Goal: Communication & Community: Answer question/provide support

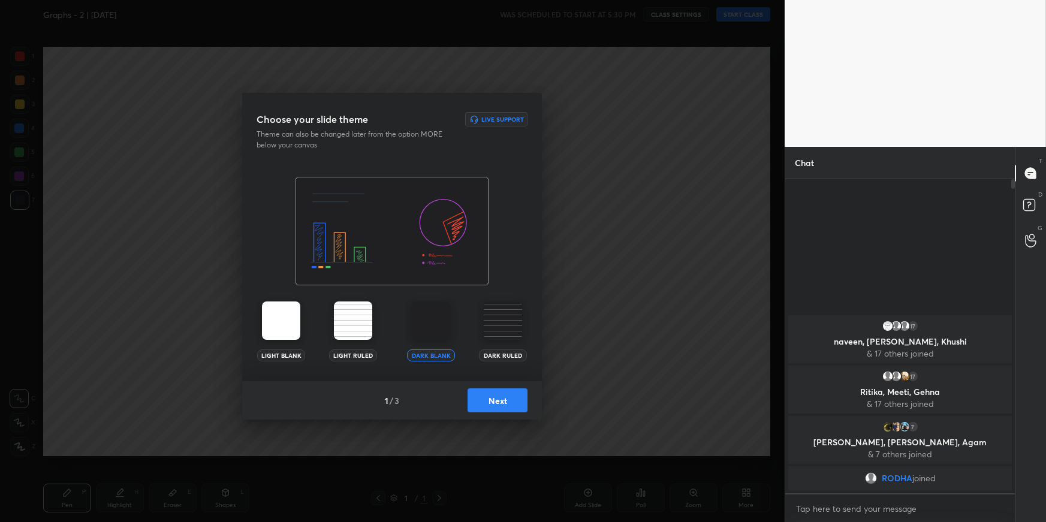
click at [492, 406] on button "Next" at bounding box center [497, 400] width 60 height 24
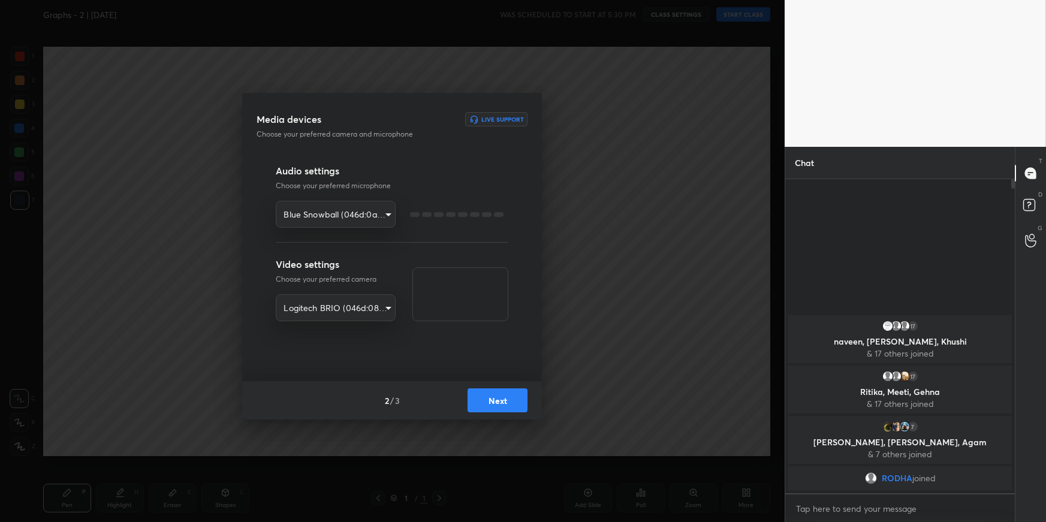
click at [491, 406] on button "Next" at bounding box center [497, 400] width 60 height 24
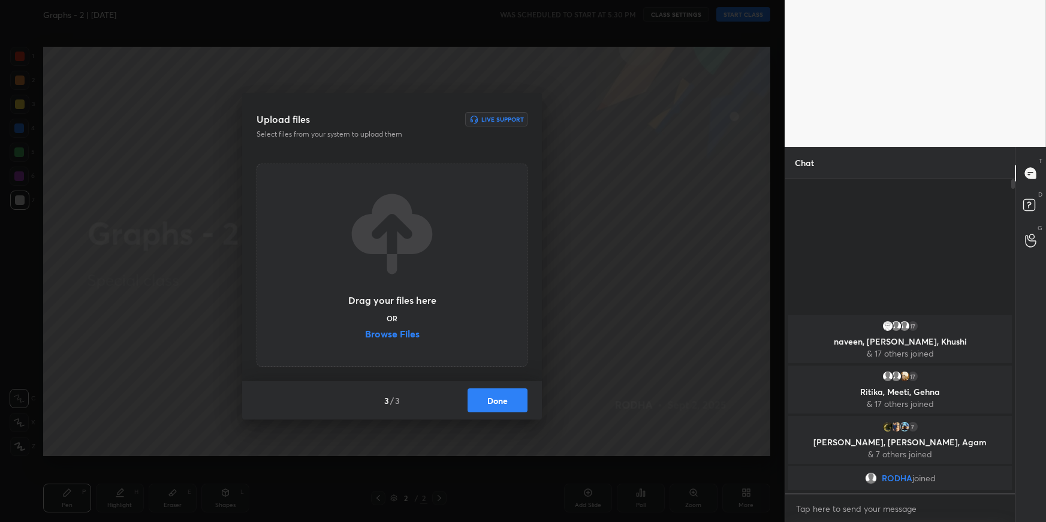
click at [491, 406] on button "Done" at bounding box center [497, 400] width 60 height 24
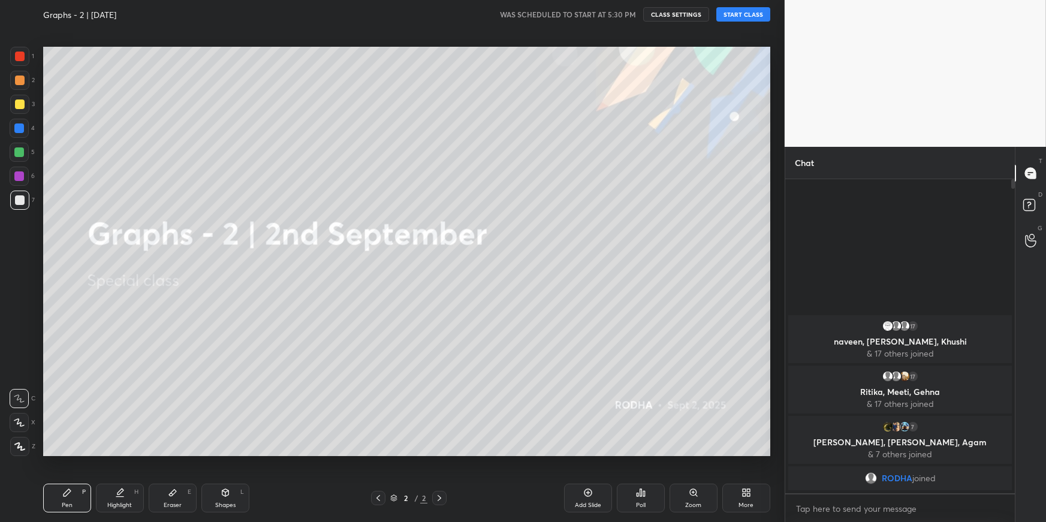
click at [668, 16] on button "CLASS SETTINGS" at bounding box center [676, 14] width 66 height 14
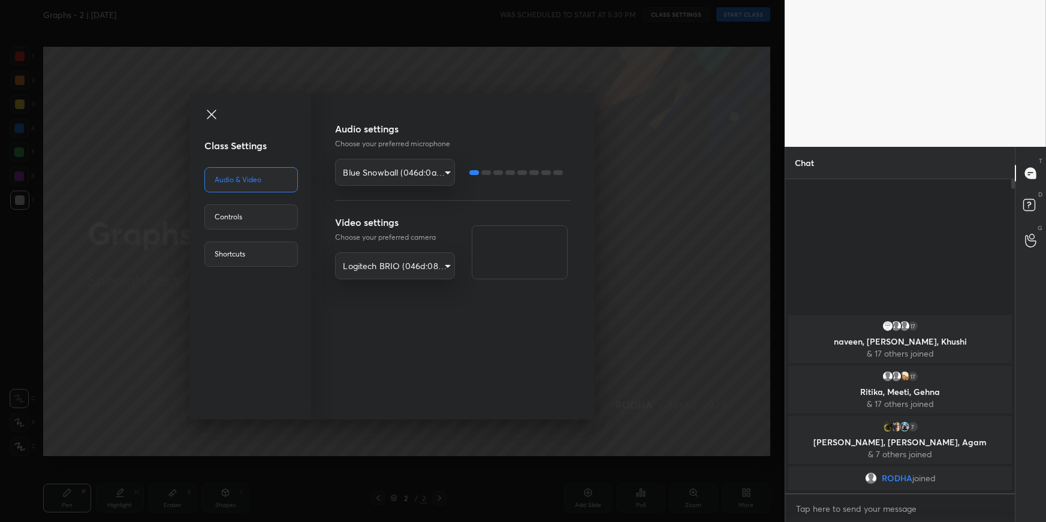
click at [609, 234] on div "Class Settings Audio & Video Controls Shortcuts Audio settings Choose your pref…" at bounding box center [392, 261] width 784 height 522
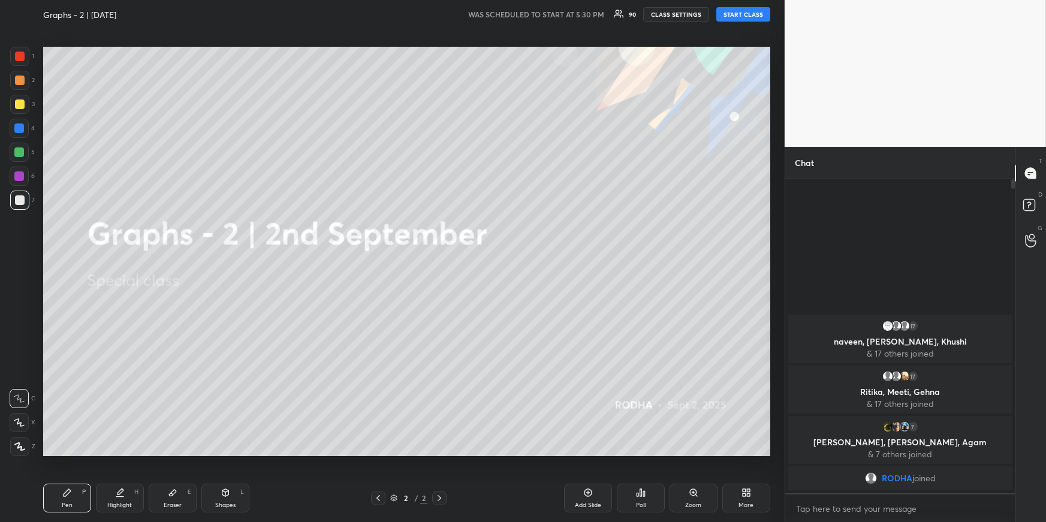
click at [743, 16] on button "START CLASS" at bounding box center [743, 14] width 54 height 14
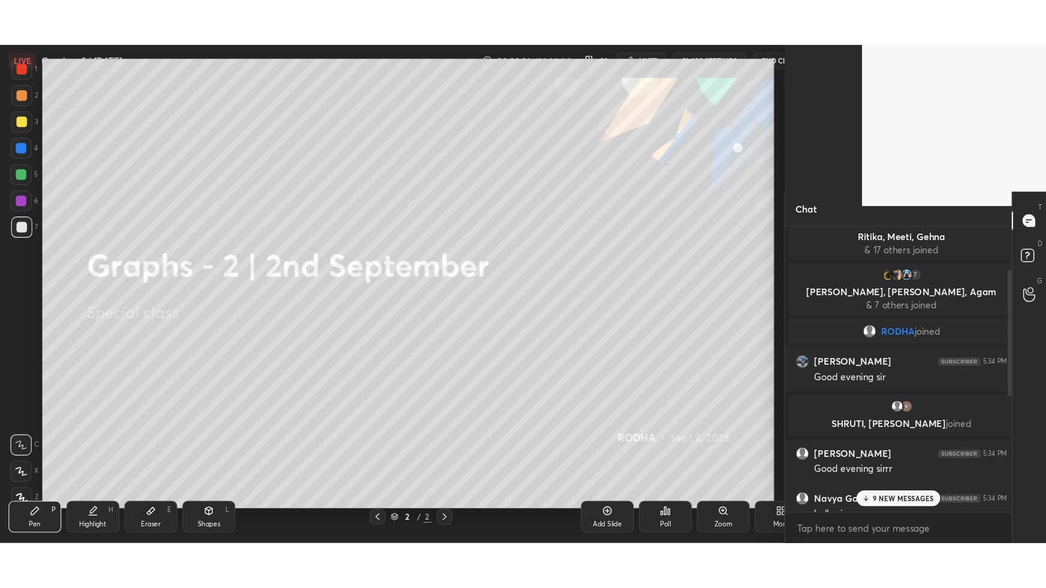
scroll to position [59409, 59184]
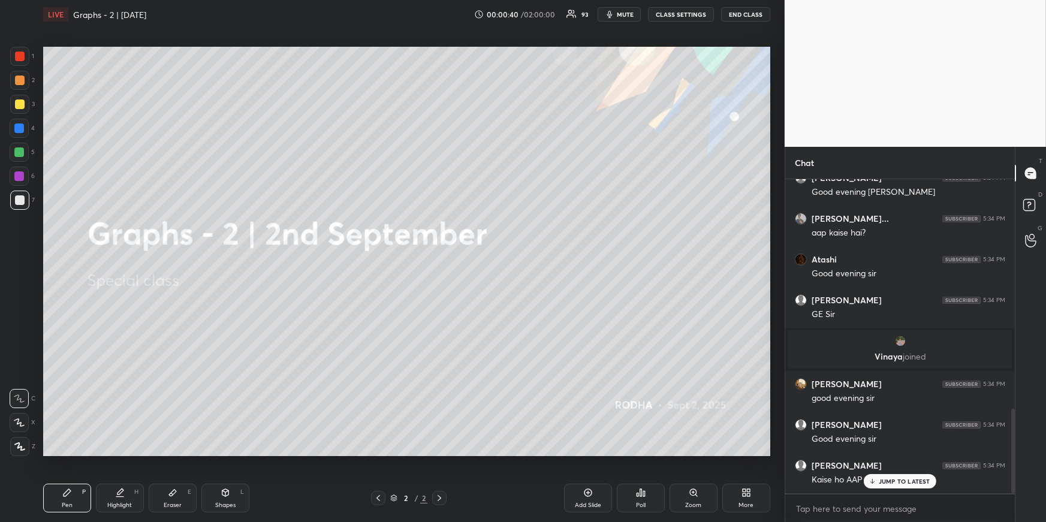
click at [14, 144] on div at bounding box center [19, 152] width 19 height 19
drag, startPoint x: 70, startPoint y: 496, endPoint x: 70, endPoint y: 485, distance: 10.8
click at [68, 453] on icon at bounding box center [67, 493] width 10 height 10
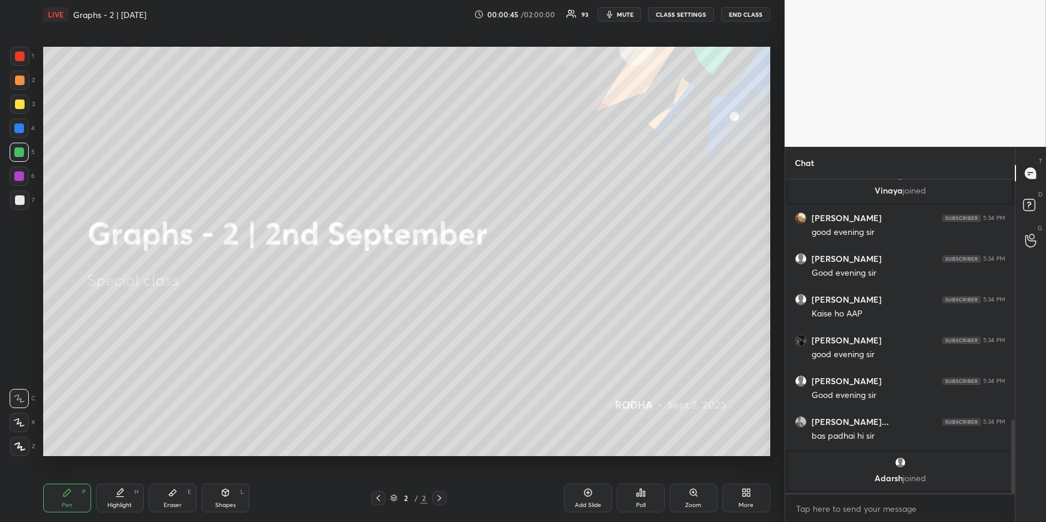
click at [750, 453] on div "More" at bounding box center [746, 498] width 48 height 29
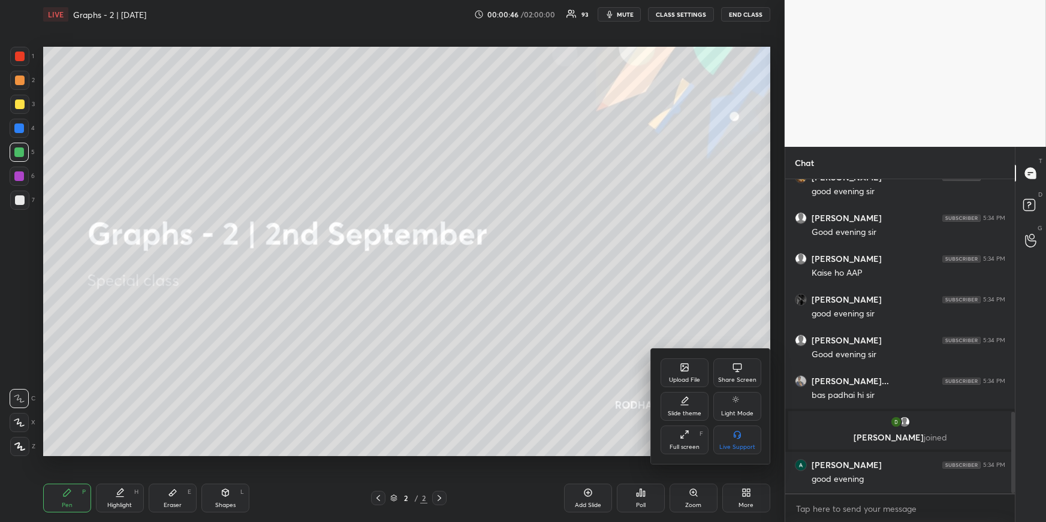
click at [694, 377] on div "Upload File" at bounding box center [684, 380] width 31 height 6
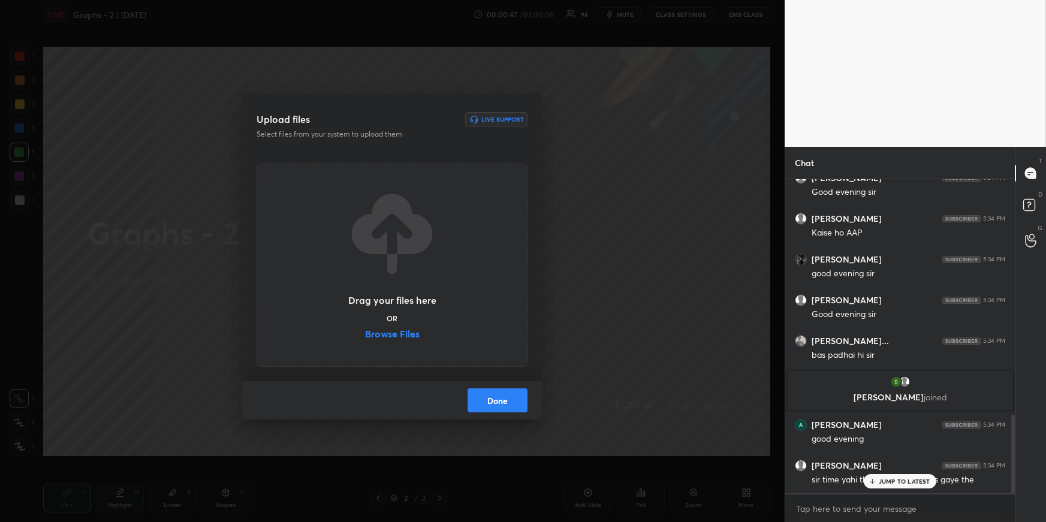
click at [385, 331] on label "Browse Files" at bounding box center [392, 335] width 55 height 13
click at [365, 331] on input "Browse Files" at bounding box center [365, 335] width 0 height 13
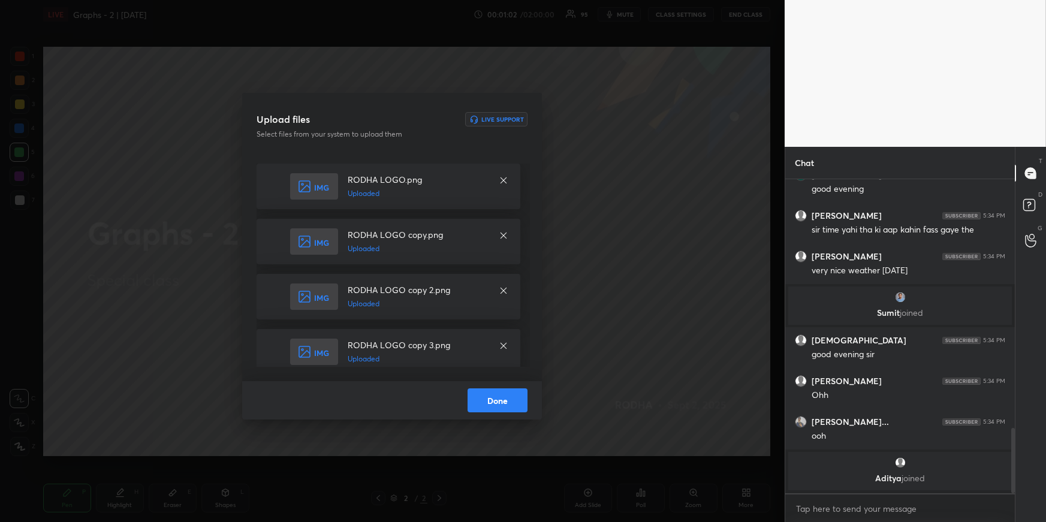
click at [510, 401] on button "Done" at bounding box center [497, 400] width 60 height 24
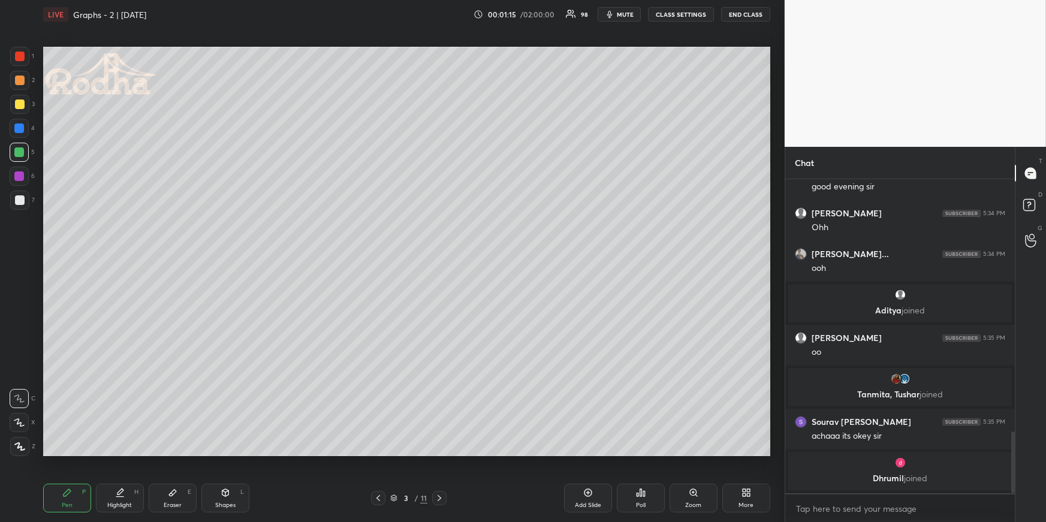
click at [64, 453] on icon at bounding box center [67, 493] width 10 height 10
click at [23, 108] on div at bounding box center [19, 104] width 19 height 19
click at [20, 126] on div at bounding box center [19, 128] width 10 height 10
click at [17, 450] on icon at bounding box center [19, 446] width 11 height 8
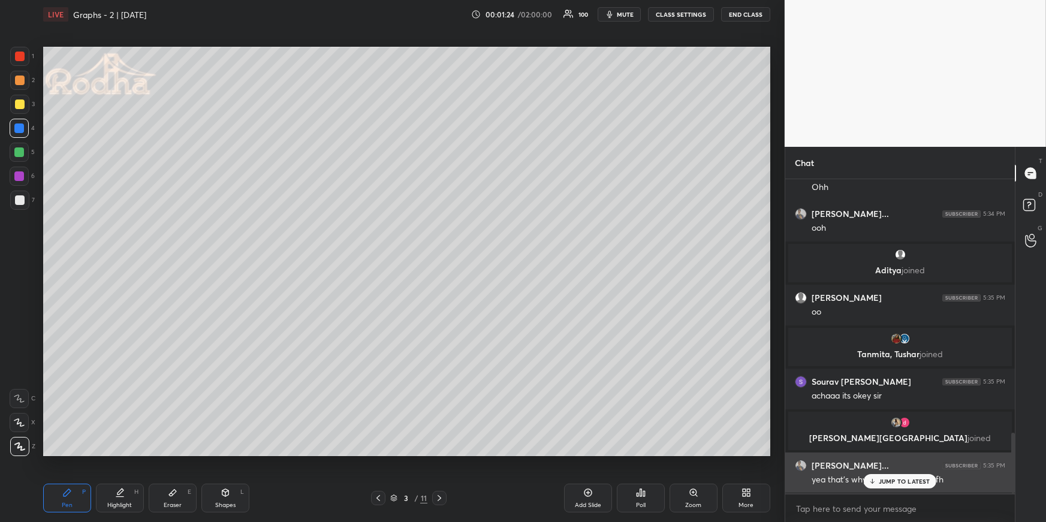
click at [910, 453] on p "JUMP TO LATEST" at bounding box center [904, 481] width 52 height 7
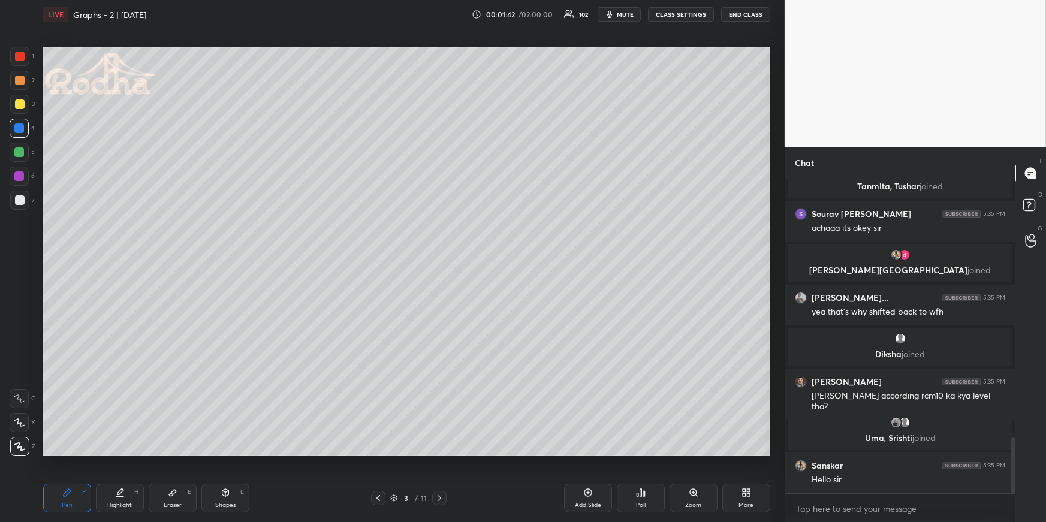
scroll to position [1441, 0]
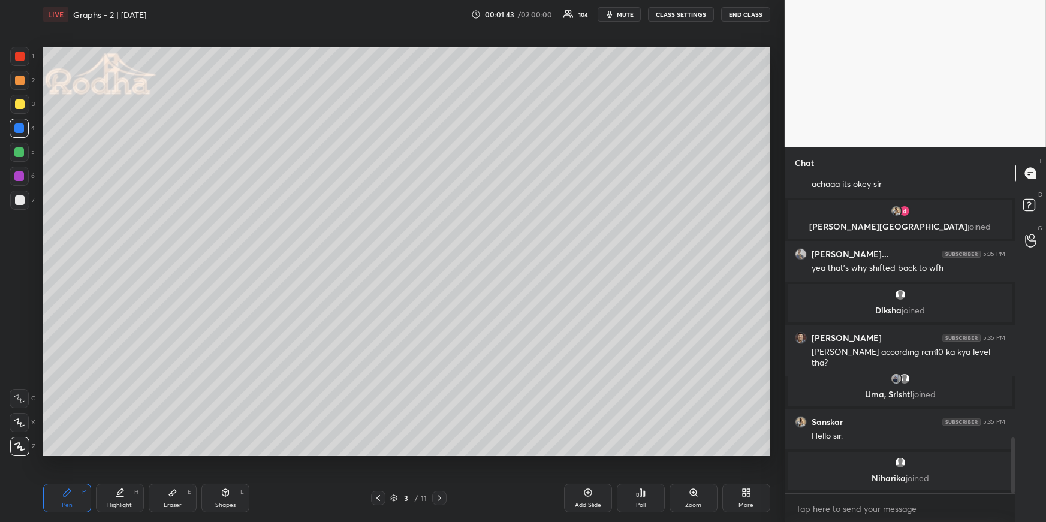
click at [25, 126] on div at bounding box center [19, 128] width 19 height 19
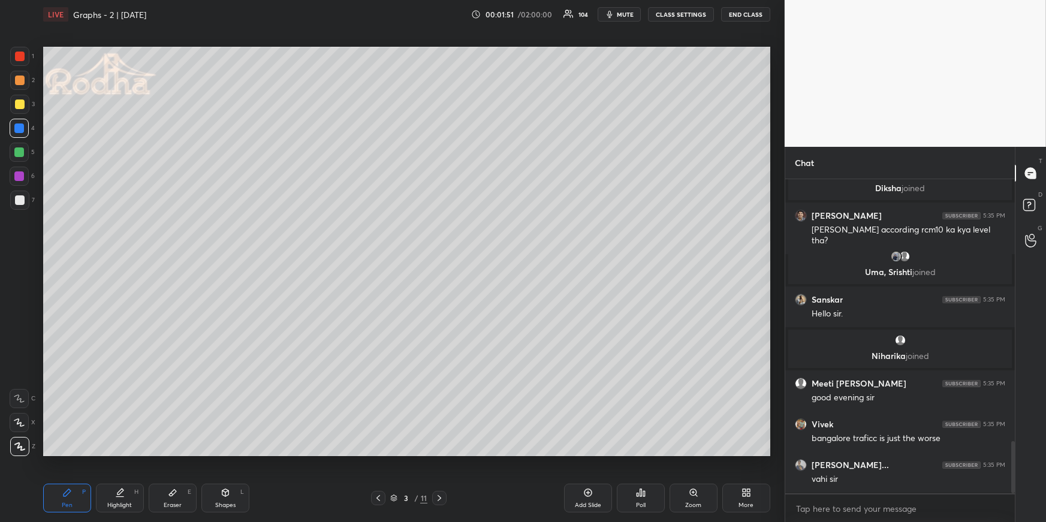
scroll to position [1575, 0]
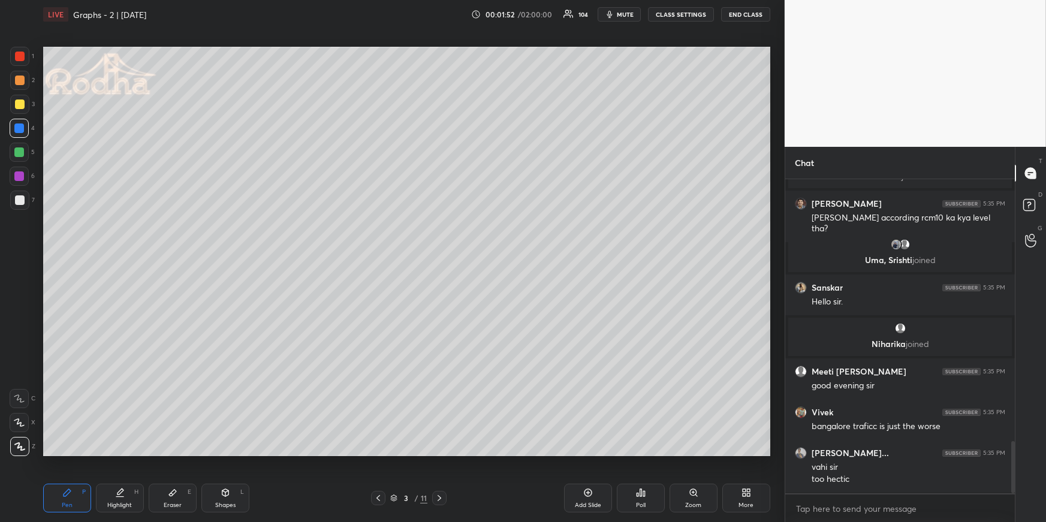
drag, startPoint x: 207, startPoint y: 490, endPoint x: 204, endPoint y: 477, distance: 12.8
click at [206, 453] on div "Shapes L" at bounding box center [225, 498] width 48 height 29
drag, startPoint x: 24, startPoint y: 442, endPoint x: 32, endPoint y: 428, distance: 15.3
click at [22, 442] on icon at bounding box center [20, 446] width 9 height 9
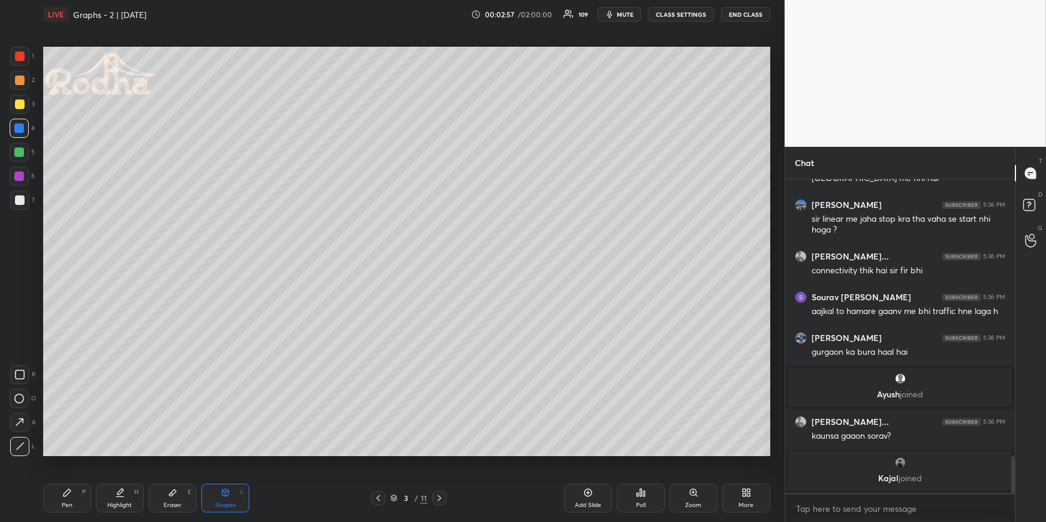
scroll to position [2392, 0]
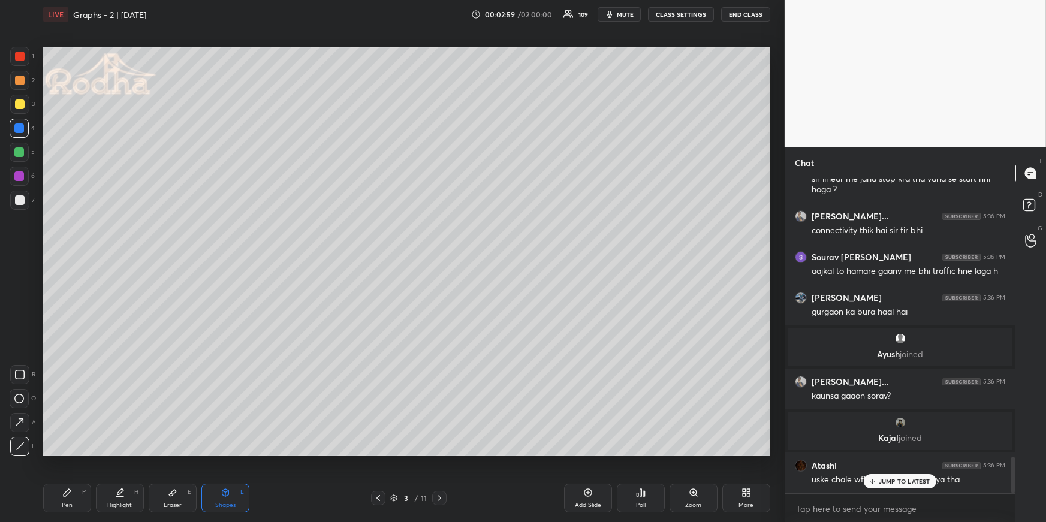
click at [892, 453] on p "JUMP TO LATEST" at bounding box center [904, 481] width 52 height 7
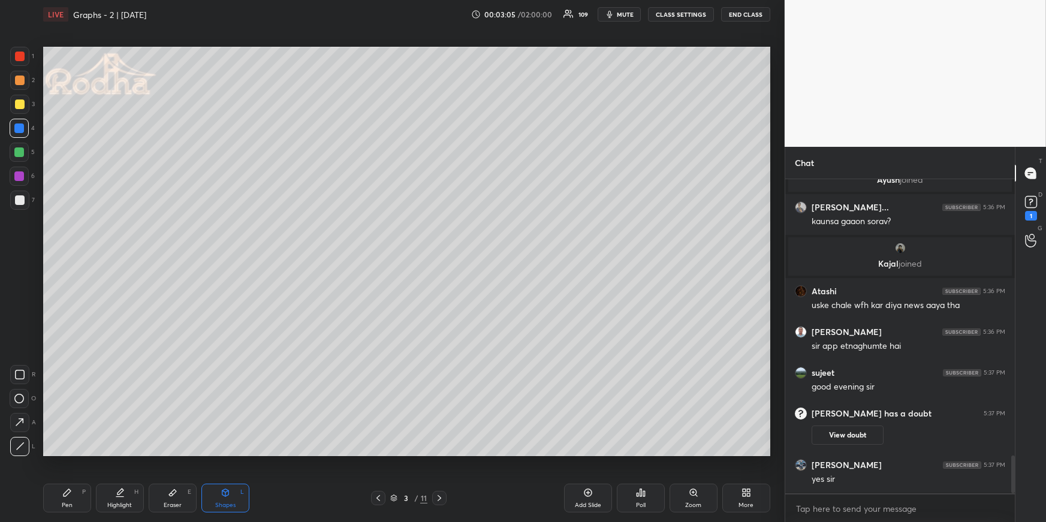
scroll to position [2274, 0]
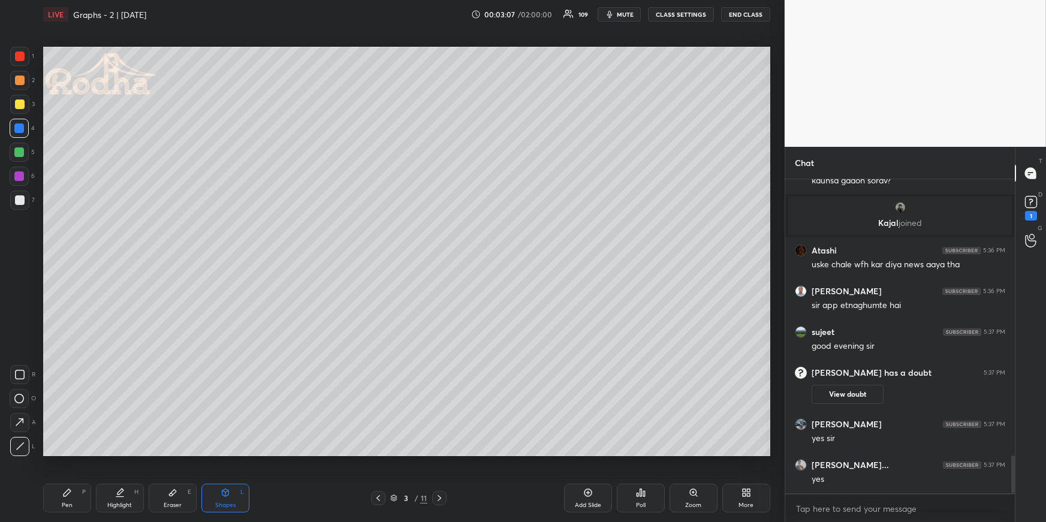
click at [23, 149] on div at bounding box center [19, 152] width 19 height 19
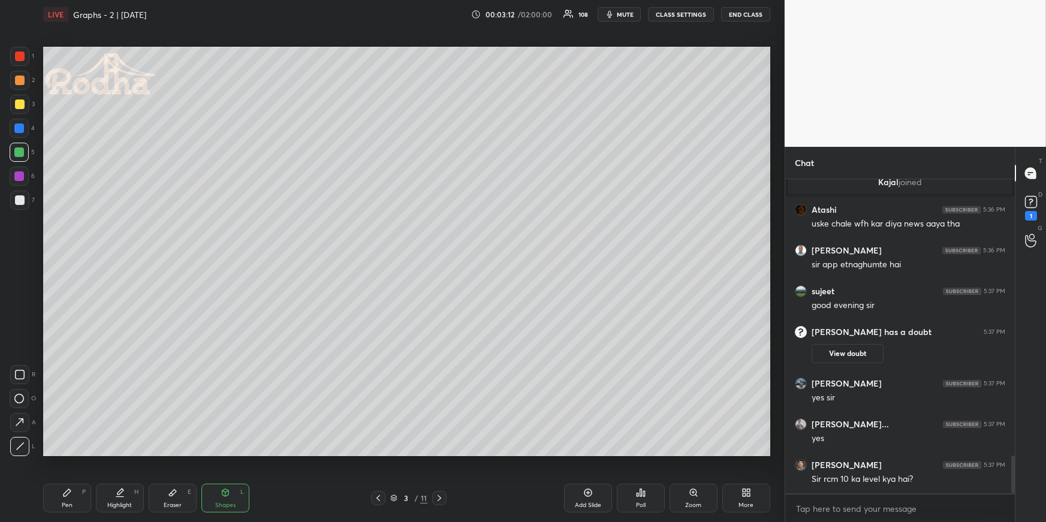
click at [68, 453] on div "Pen P" at bounding box center [67, 498] width 48 height 29
click at [23, 90] on div "1 2 3 4 5 6 7" at bounding box center [22, 131] width 25 height 168
click at [23, 83] on div at bounding box center [20, 80] width 10 height 10
click at [74, 453] on div "Pen P" at bounding box center [67, 498] width 48 height 29
click at [22, 147] on div at bounding box center [19, 152] width 19 height 19
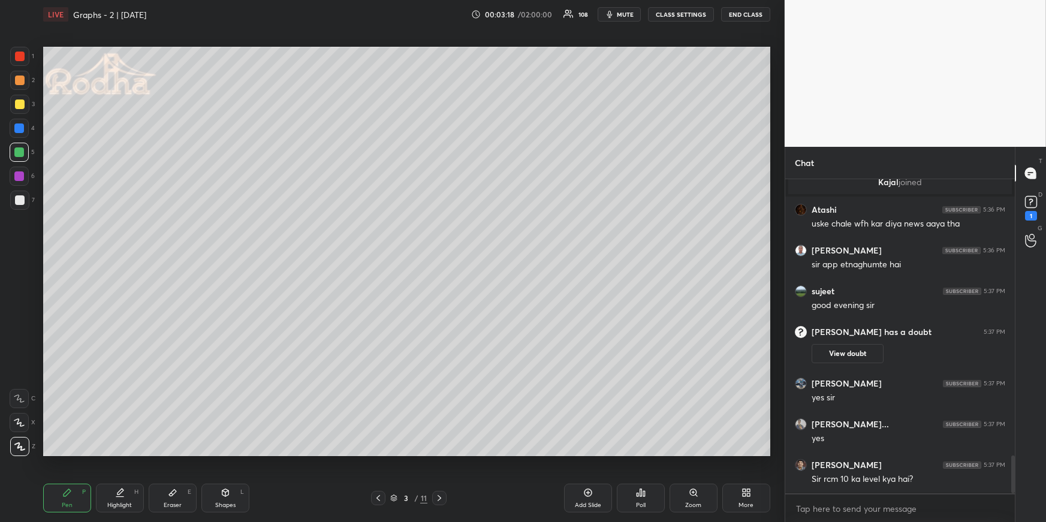
scroll to position [2324, 0]
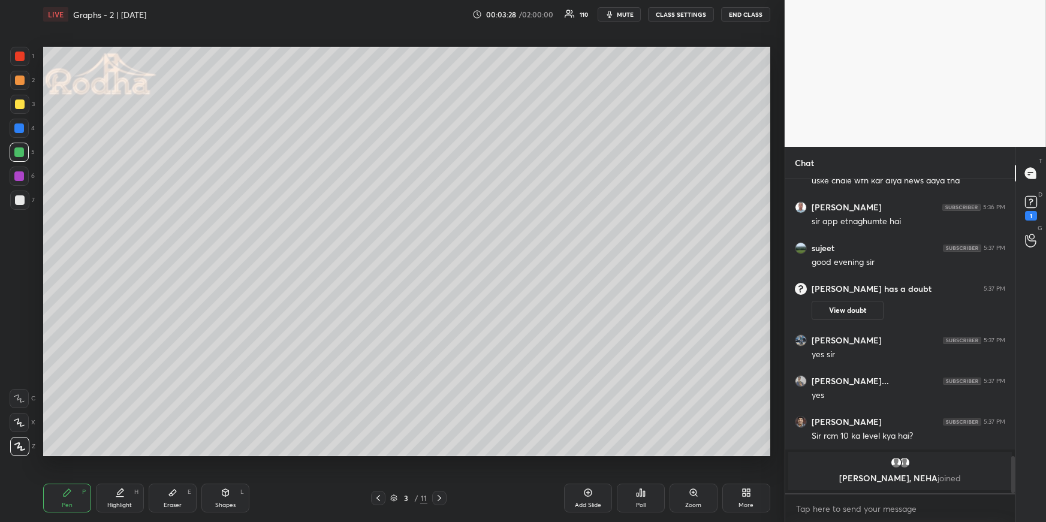
click at [837, 310] on button "View doubt" at bounding box center [847, 310] width 72 height 19
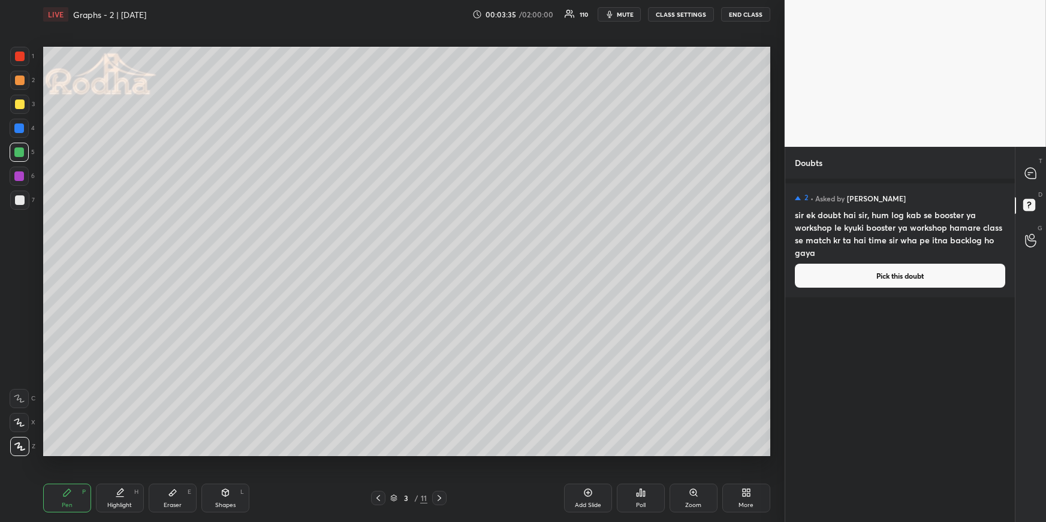
click at [377, 453] on icon at bounding box center [378, 498] width 10 height 10
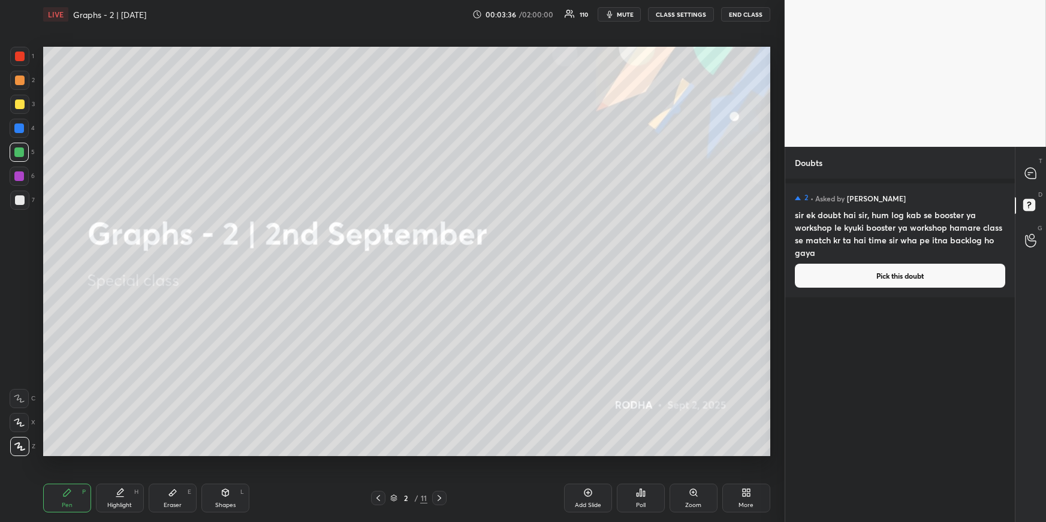
click at [857, 279] on button "Pick this doubt" at bounding box center [900, 276] width 210 height 24
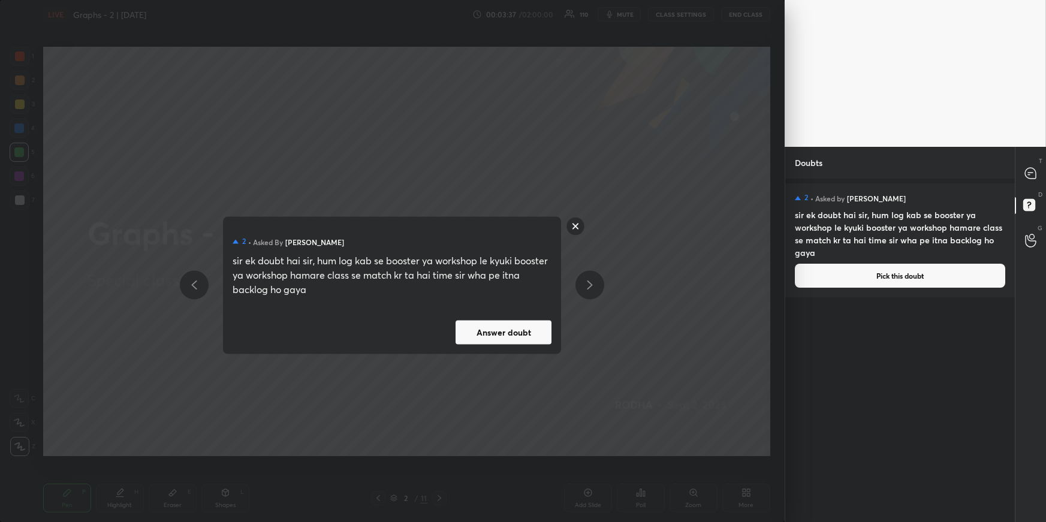
click at [503, 333] on button "Answer doubt" at bounding box center [503, 332] width 96 height 24
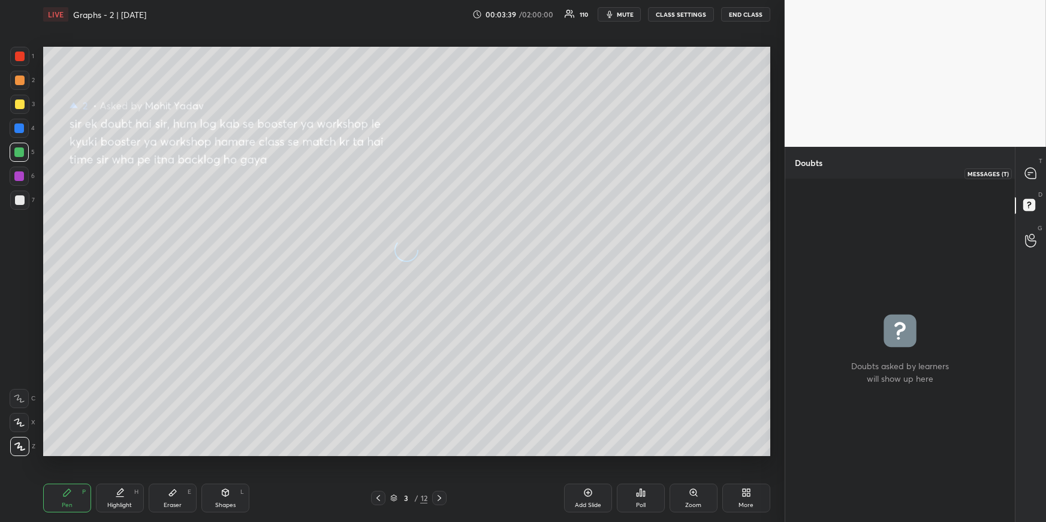
click at [951, 174] on icon at bounding box center [1030, 173] width 13 height 13
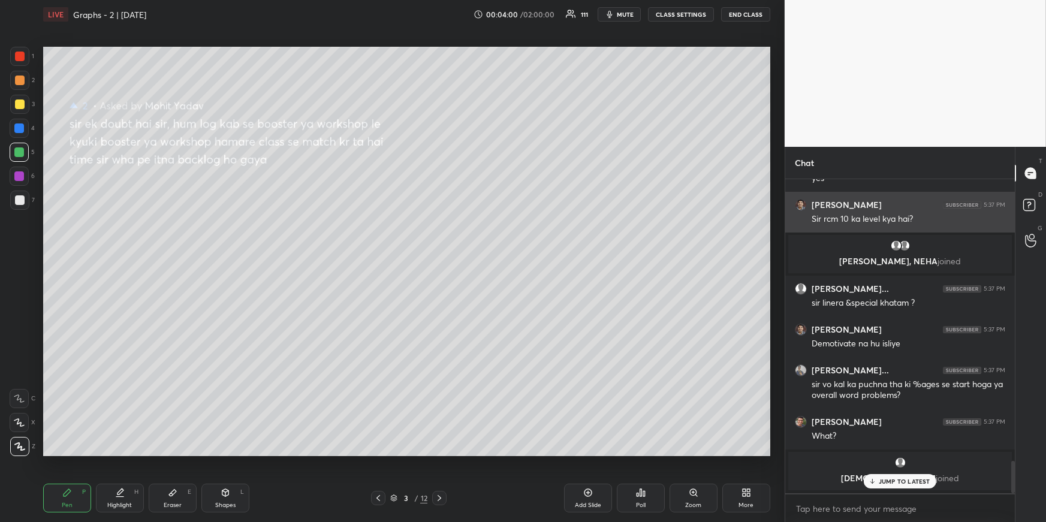
scroll to position [2722, 0]
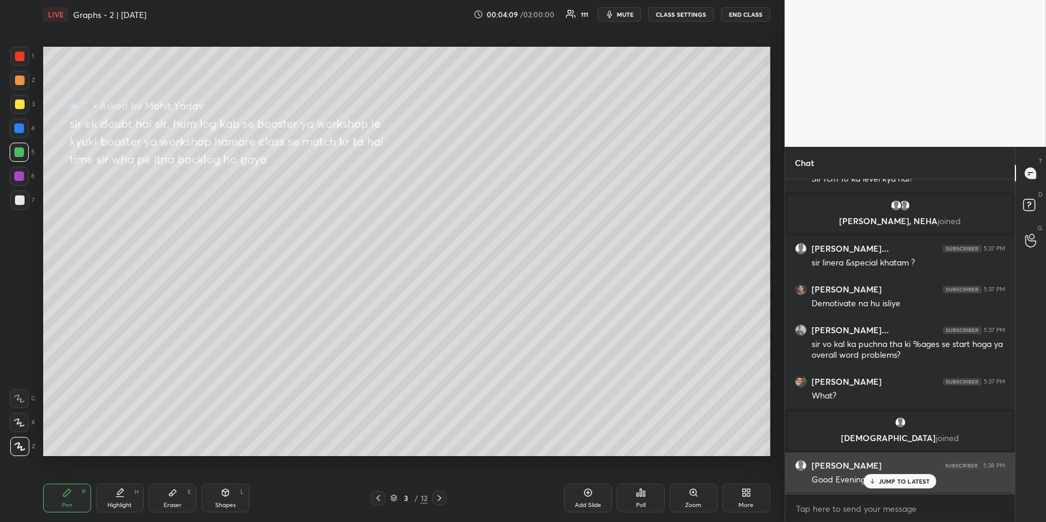
click at [899, 453] on p "JUMP TO LATEST" at bounding box center [904, 481] width 52 height 7
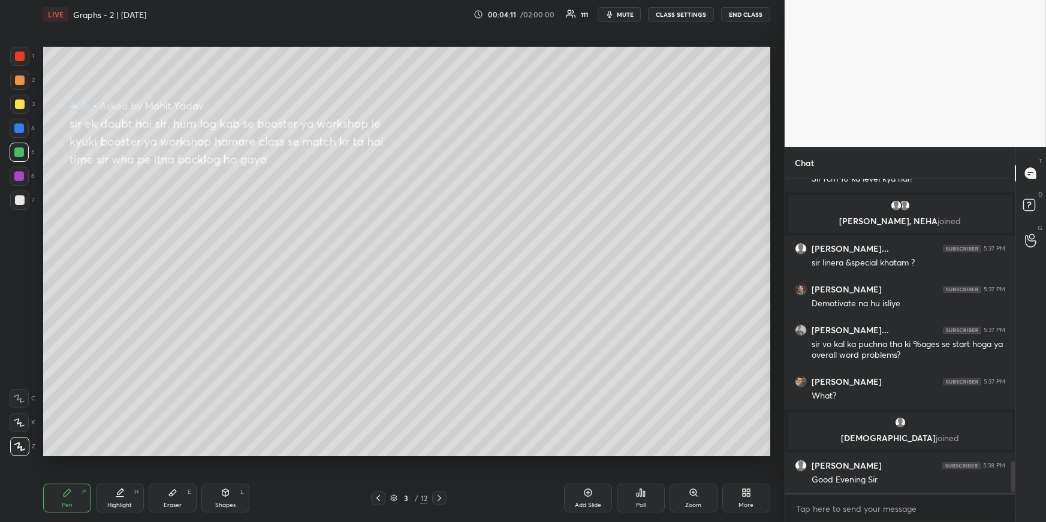
drag, startPoint x: 22, startPoint y: 80, endPoint x: 14, endPoint y: 94, distance: 15.8
click at [22, 80] on div at bounding box center [20, 80] width 10 height 10
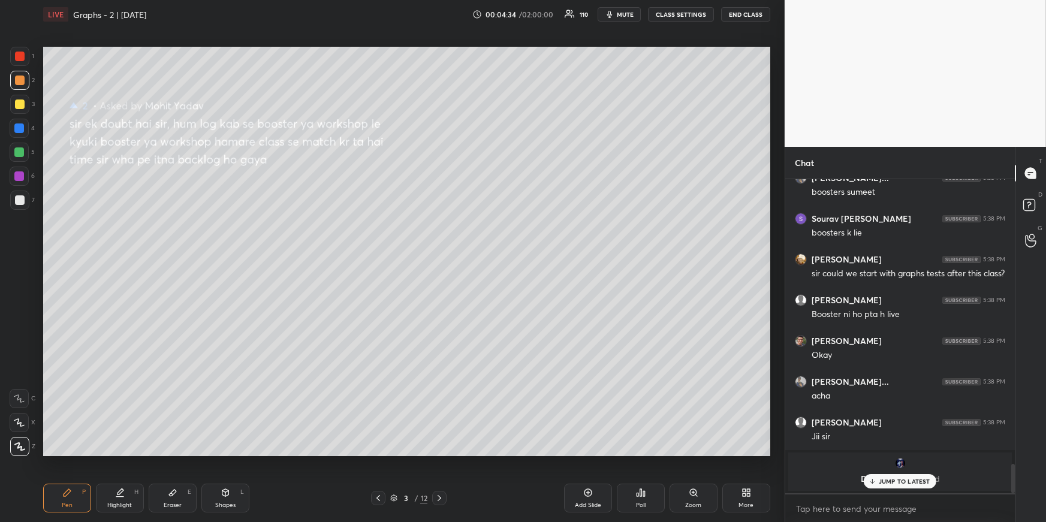
scroll to position [2696, 0]
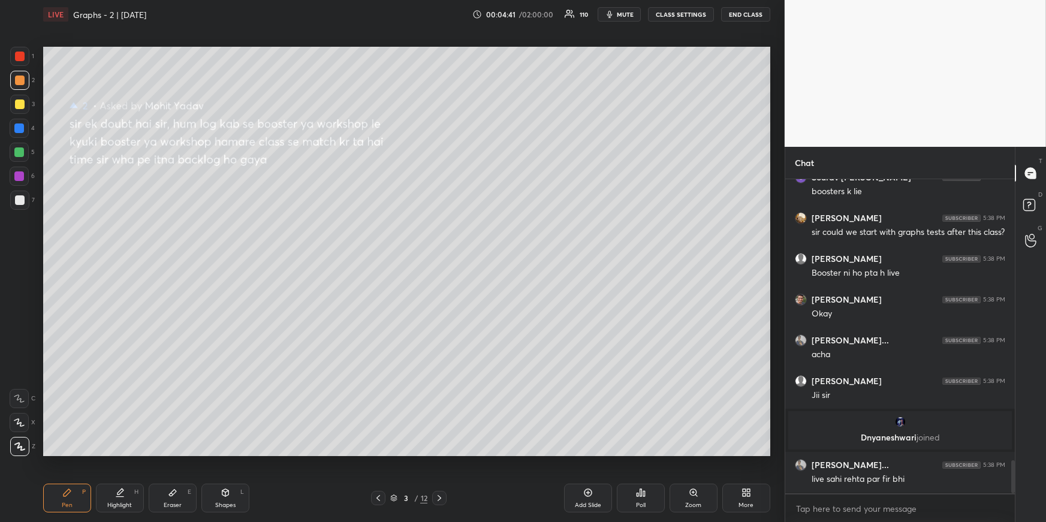
click at [122, 453] on icon at bounding box center [120, 493] width 10 height 10
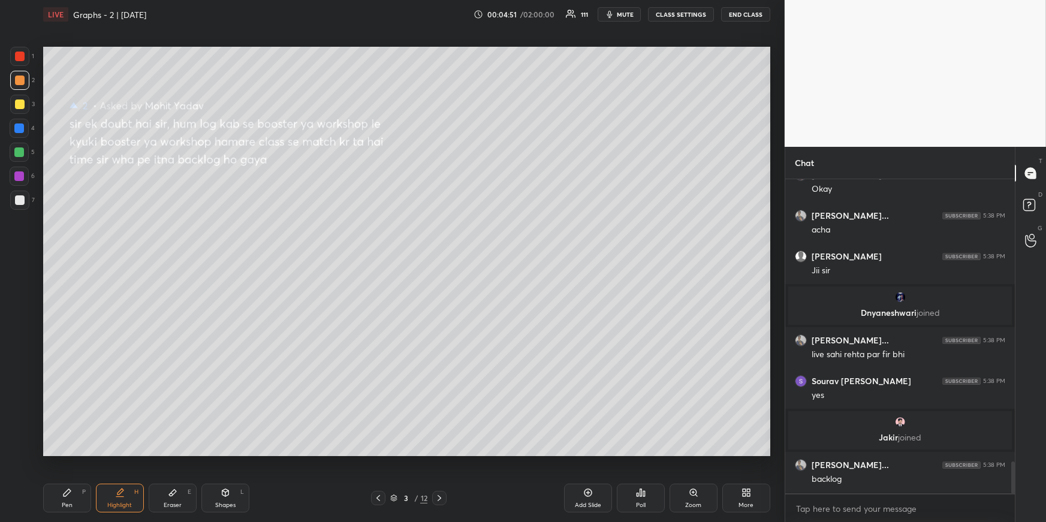
scroll to position [2850, 0]
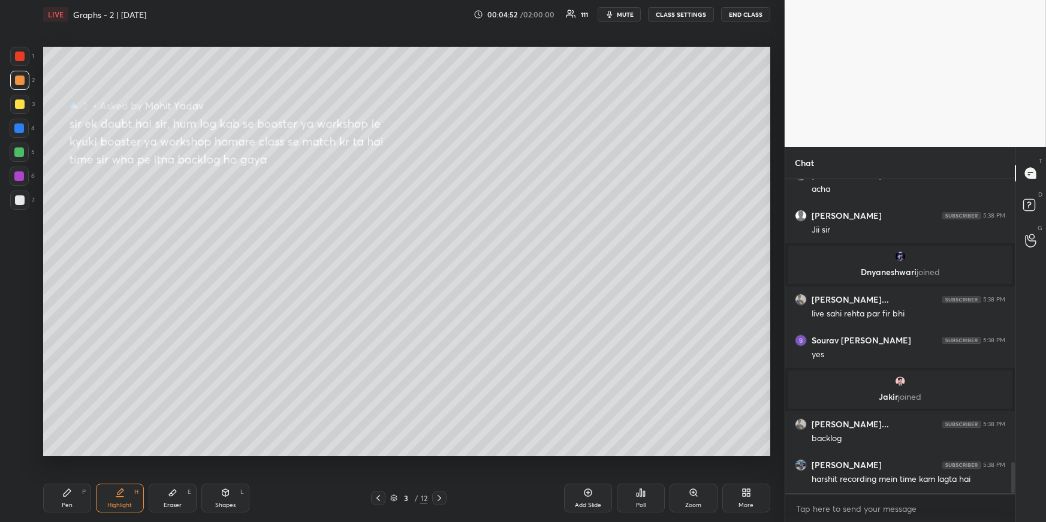
click at [116, 453] on icon at bounding box center [120, 493] width 10 height 10
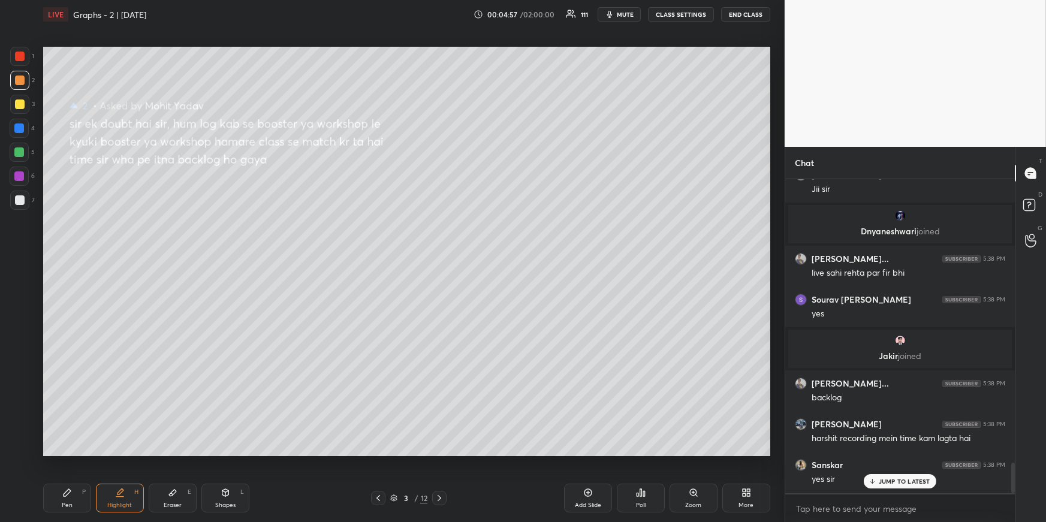
scroll to position [2931, 0]
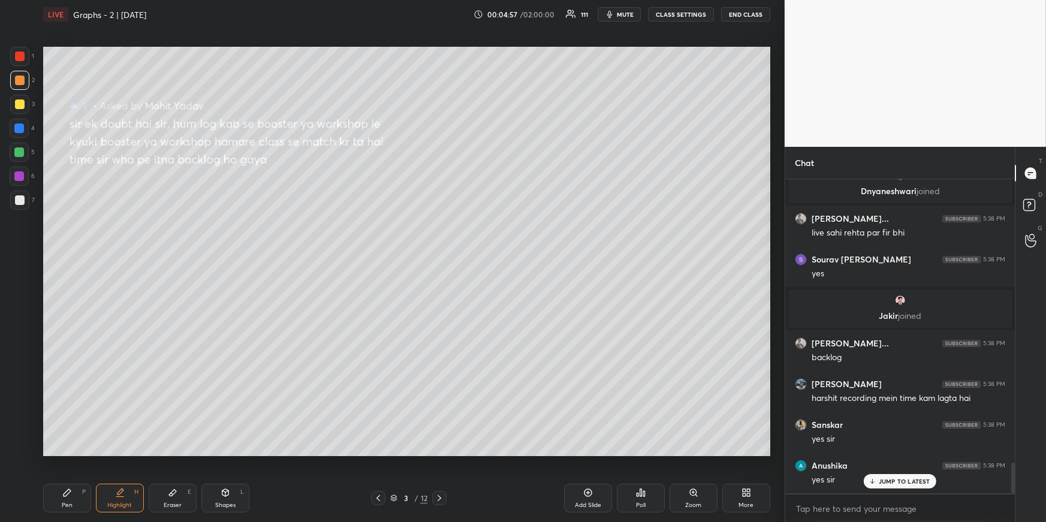
click at [63, 453] on div "Pen" at bounding box center [67, 505] width 11 height 6
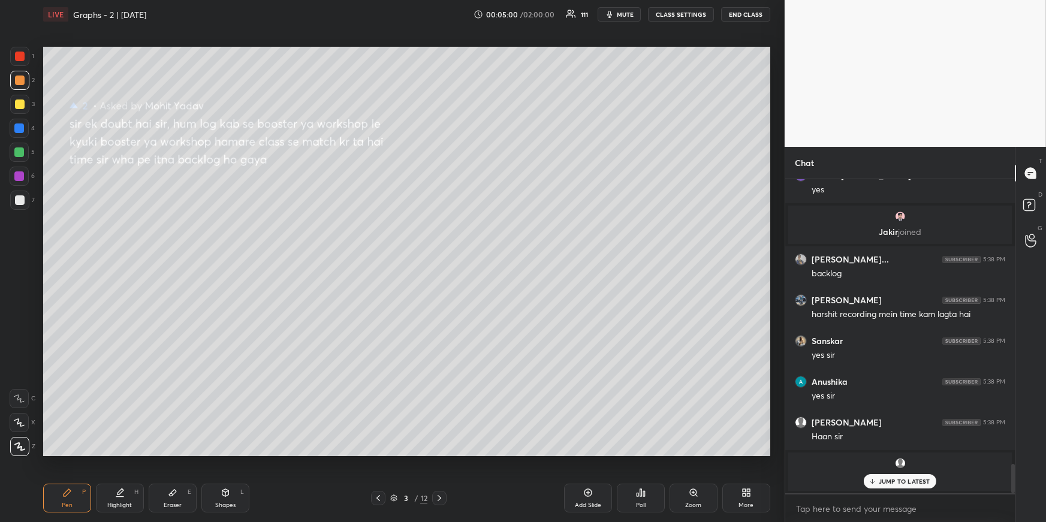
scroll to position [3056, 0]
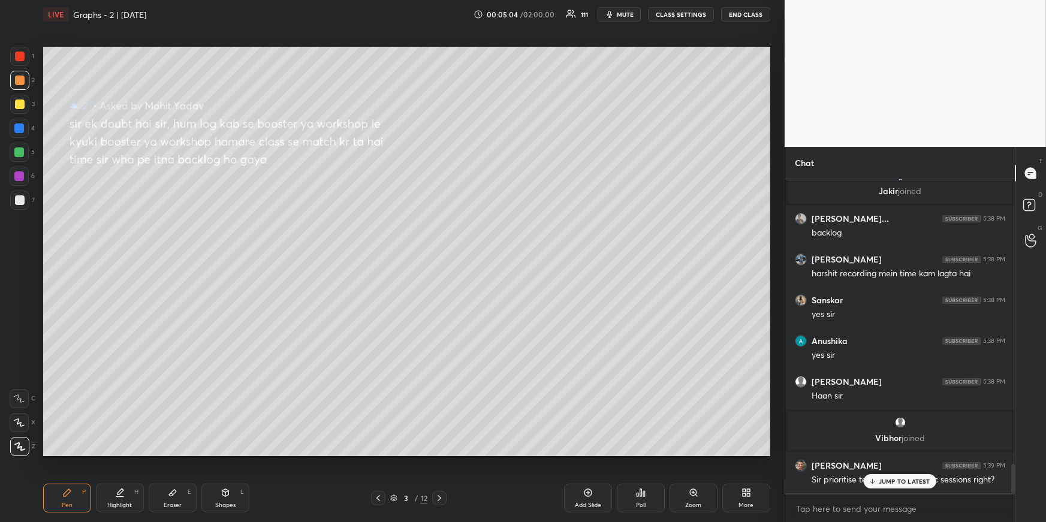
drag, startPoint x: 876, startPoint y: 478, endPoint x: 868, endPoint y: 479, distance: 8.5
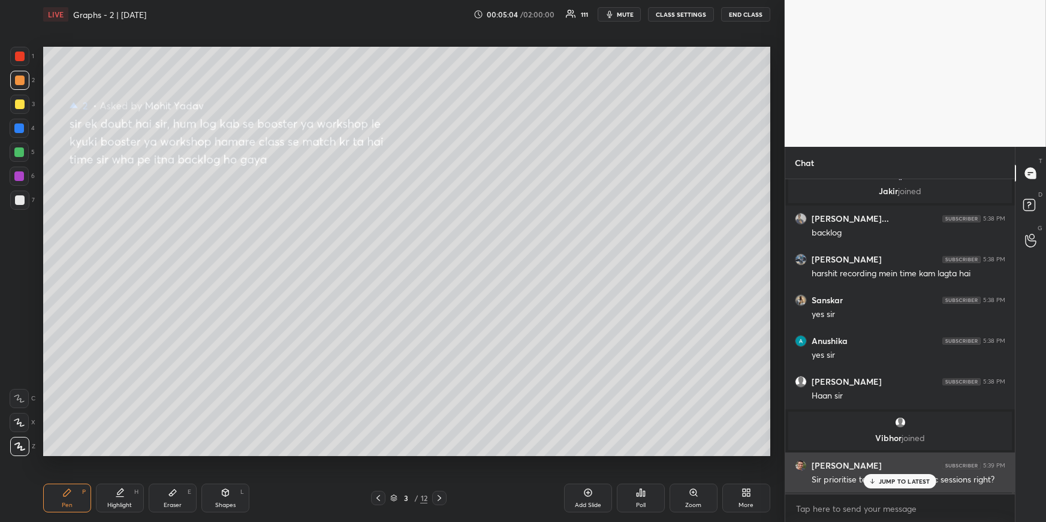
click at [876, 453] on div "JUMP TO LATEST" at bounding box center [899, 481] width 72 height 14
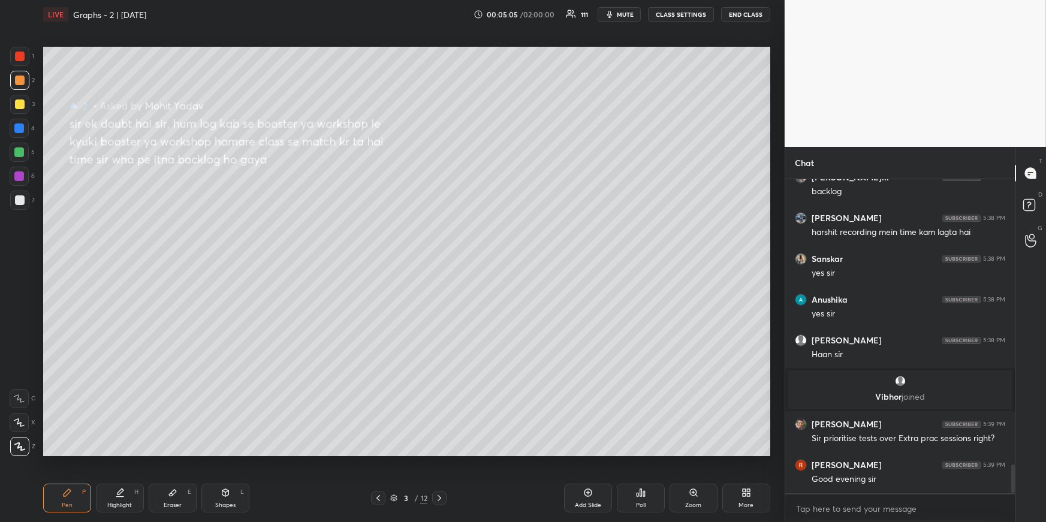
scroll to position [3138, 0]
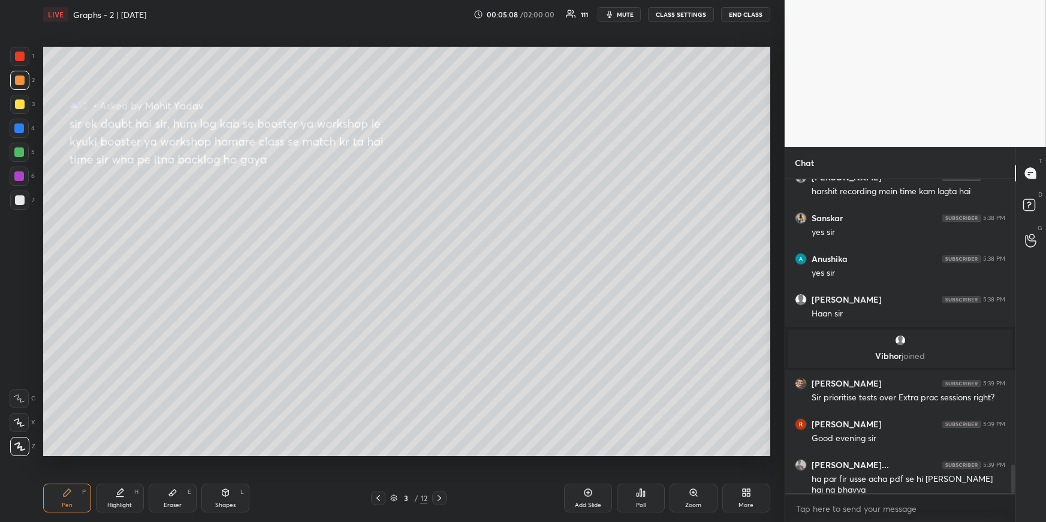
click at [19, 125] on div at bounding box center [19, 128] width 10 height 10
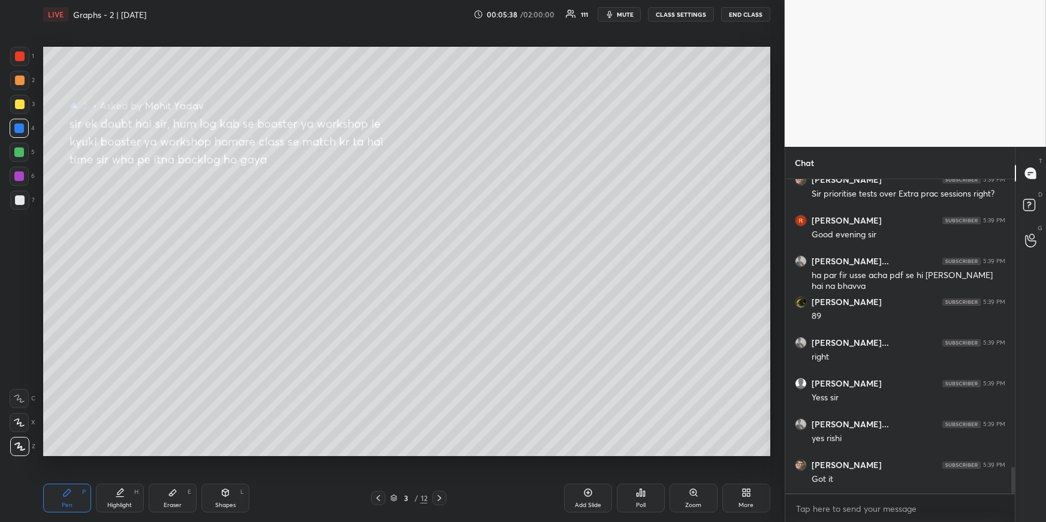
scroll to position [3383, 0]
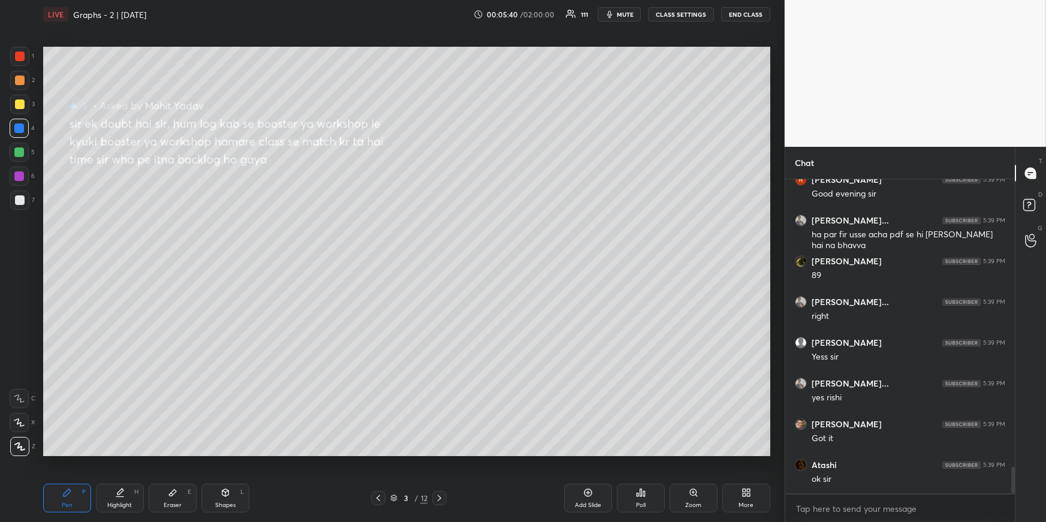
drag, startPoint x: 114, startPoint y: 502, endPoint x: 119, endPoint y: 468, distance: 33.9
click at [113, 453] on div "Highlight" at bounding box center [119, 505] width 25 height 6
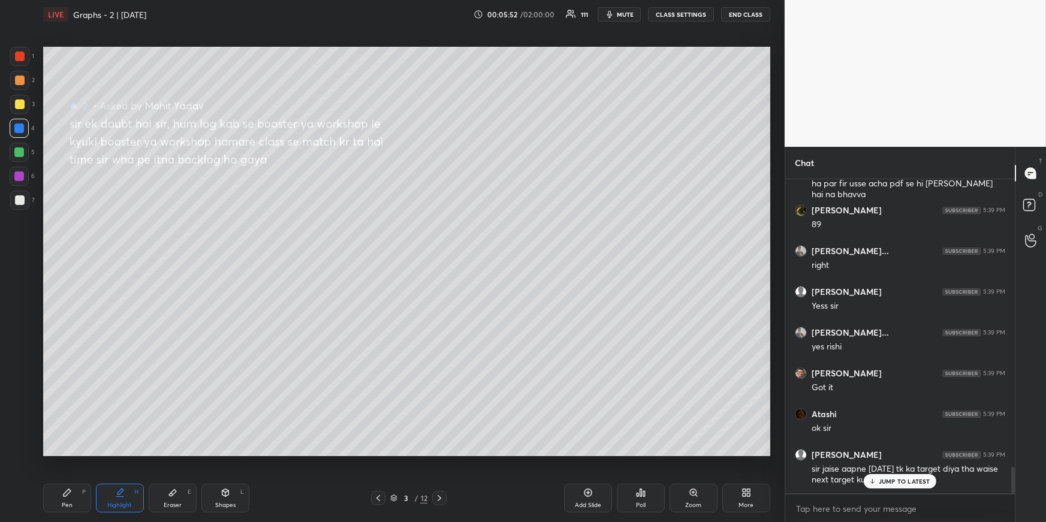
click at [890, 453] on div "Sourav [PERSON_NAME] 5:38 PM yes [PERSON_NAME] joined [PERSON_NAME]... 5:38 PM …" at bounding box center [899, 336] width 229 height 314
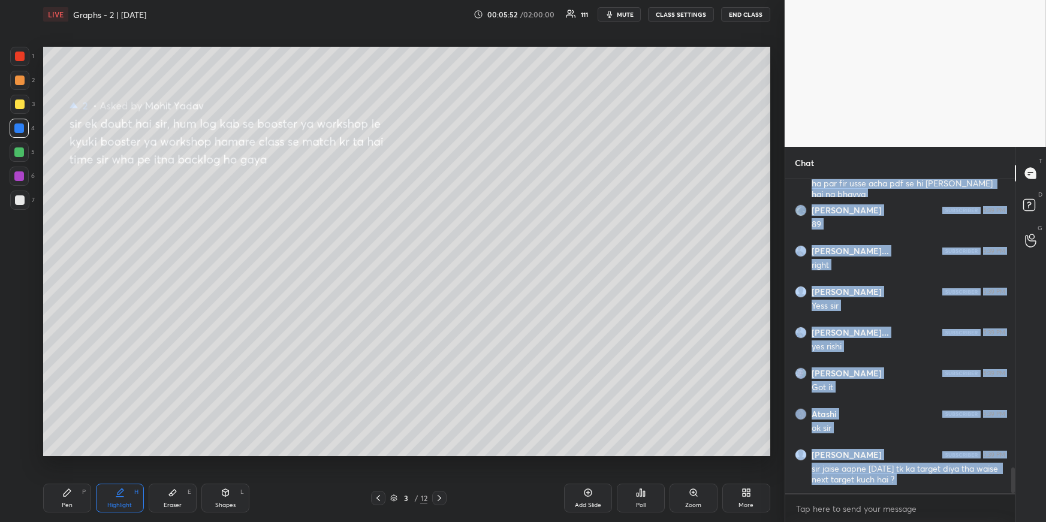
scroll to position [3475, 0]
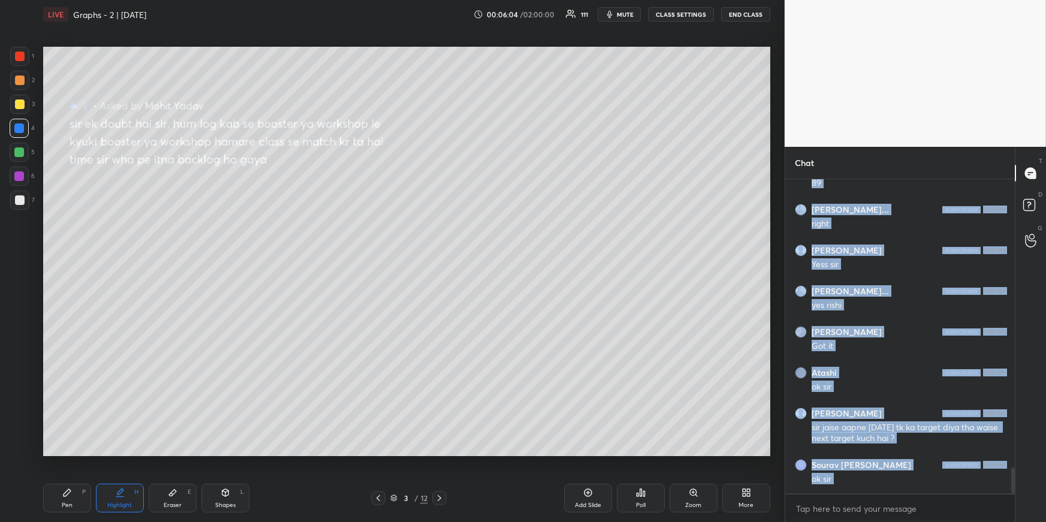
click at [440, 453] on icon at bounding box center [439, 498] width 10 height 10
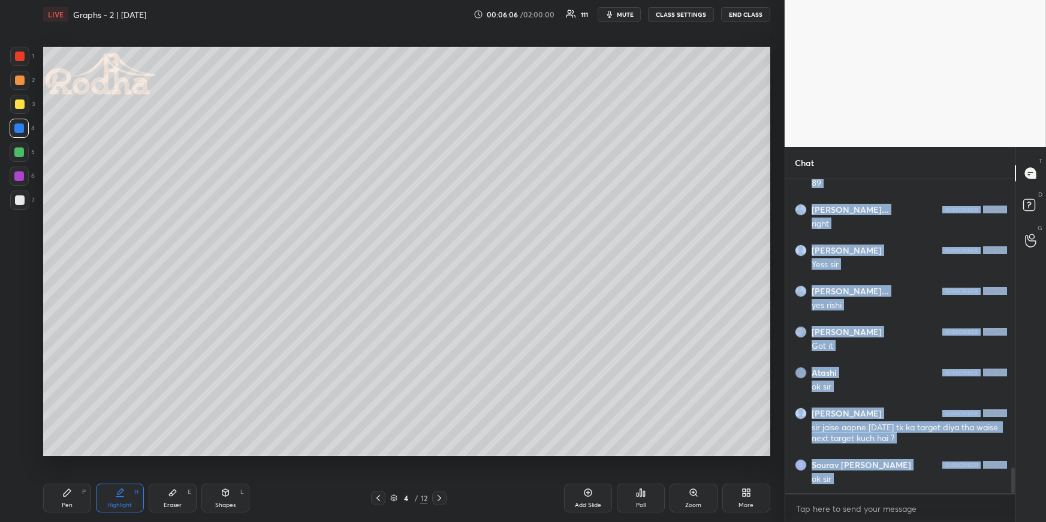
drag, startPoint x: 71, startPoint y: 493, endPoint x: 70, endPoint y: 478, distance: 15.0
click at [71, 453] on icon at bounding box center [67, 493] width 10 height 10
drag, startPoint x: 20, startPoint y: 196, endPoint x: 10, endPoint y: 202, distance: 11.3
click at [20, 196] on div at bounding box center [20, 200] width 10 height 10
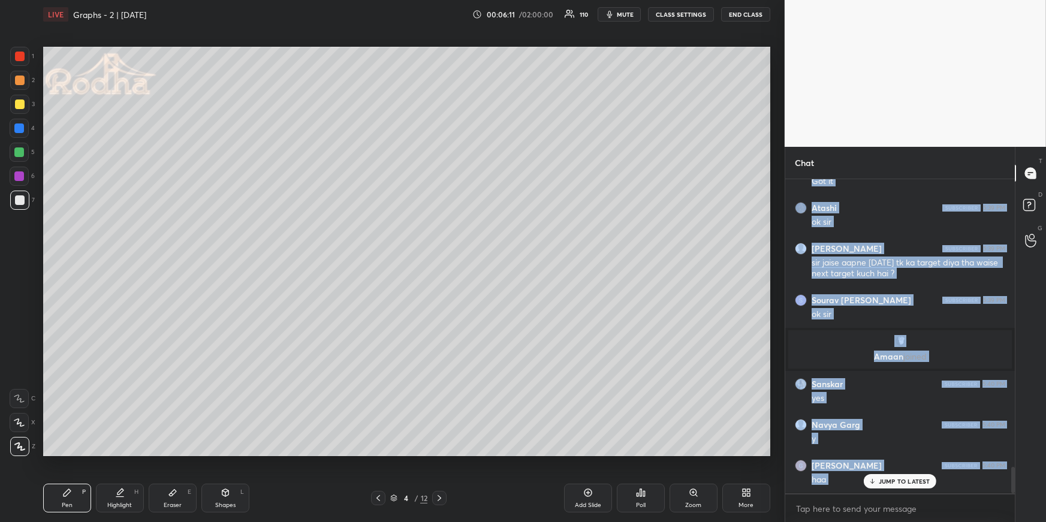
scroll to position [3445, 0]
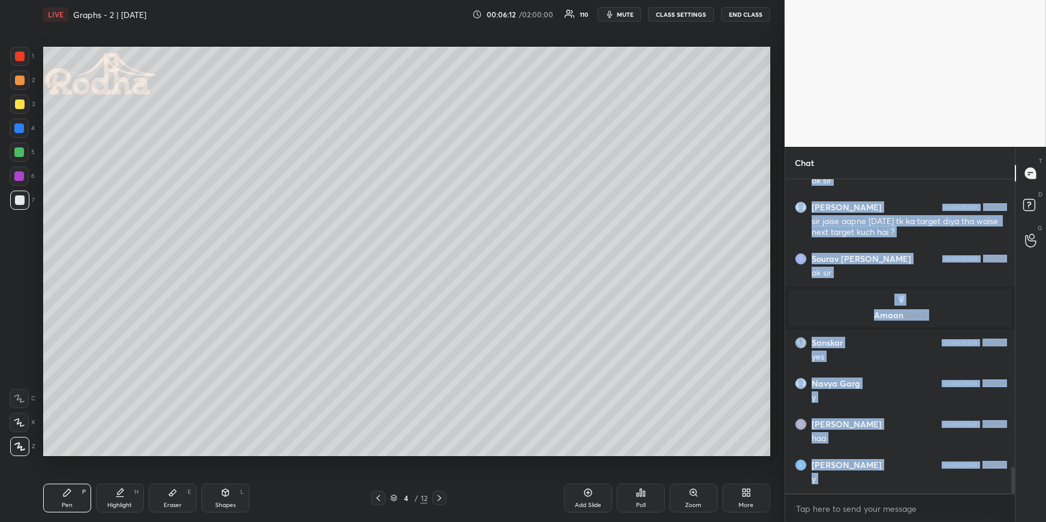
click at [377, 453] on icon at bounding box center [378, 498] width 10 height 10
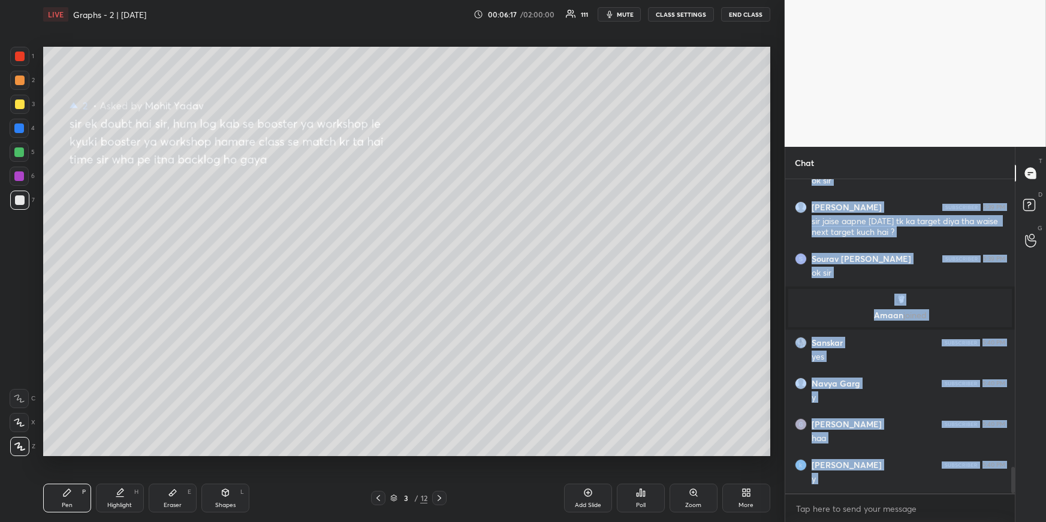
scroll to position [3496, 0]
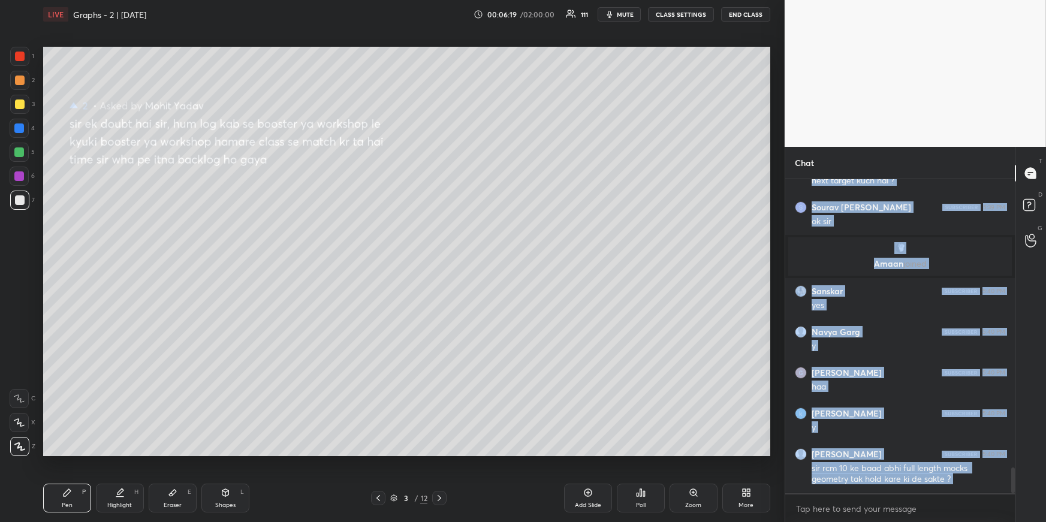
click at [860, 453] on body "1 2 3 4 5 6 7 R O A L C X Z Erase all C X Z LIVE Graphs - 2 | [DATE] 00:06:19 /…" at bounding box center [523, 261] width 1046 height 522
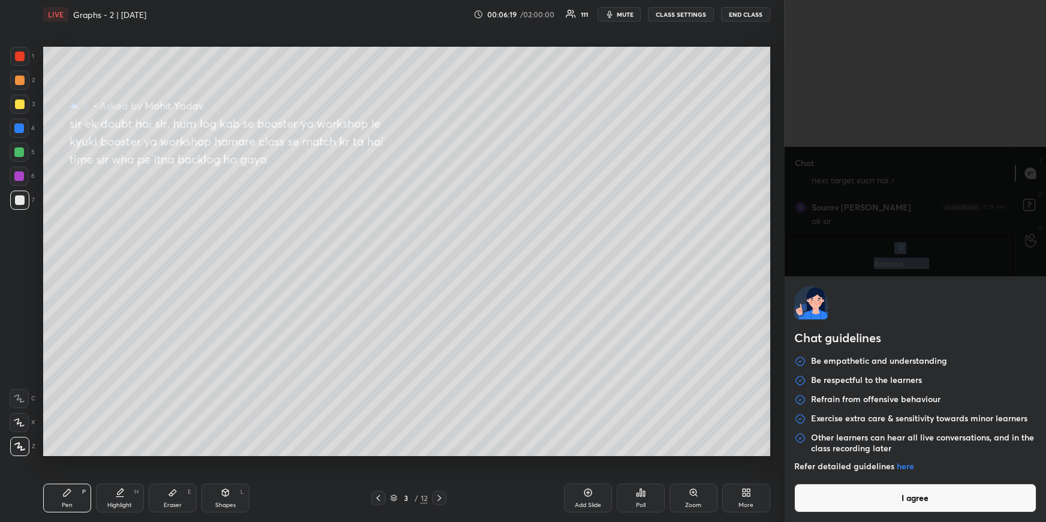
click at [882, 453] on button "I agree" at bounding box center [915, 498] width 242 height 29
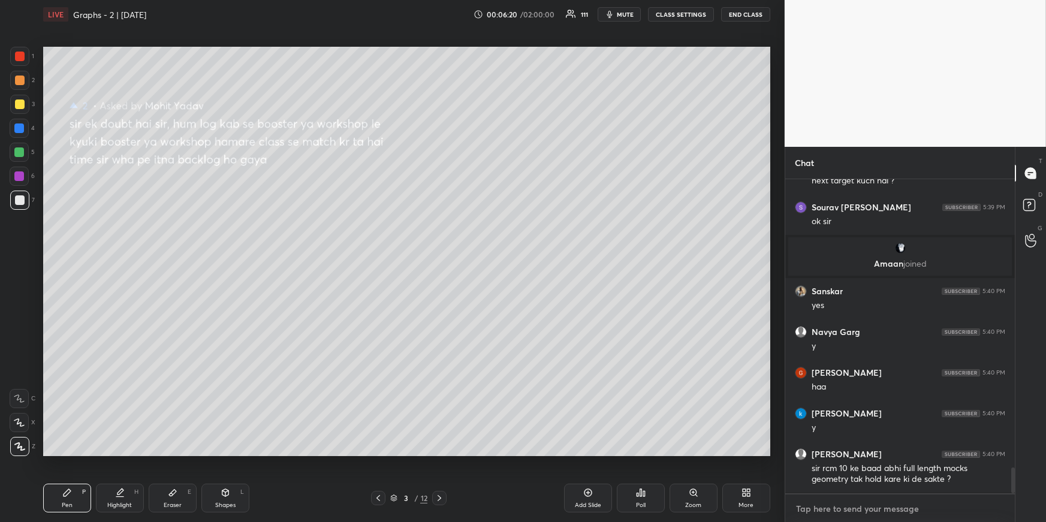
scroll to position [3537, 0]
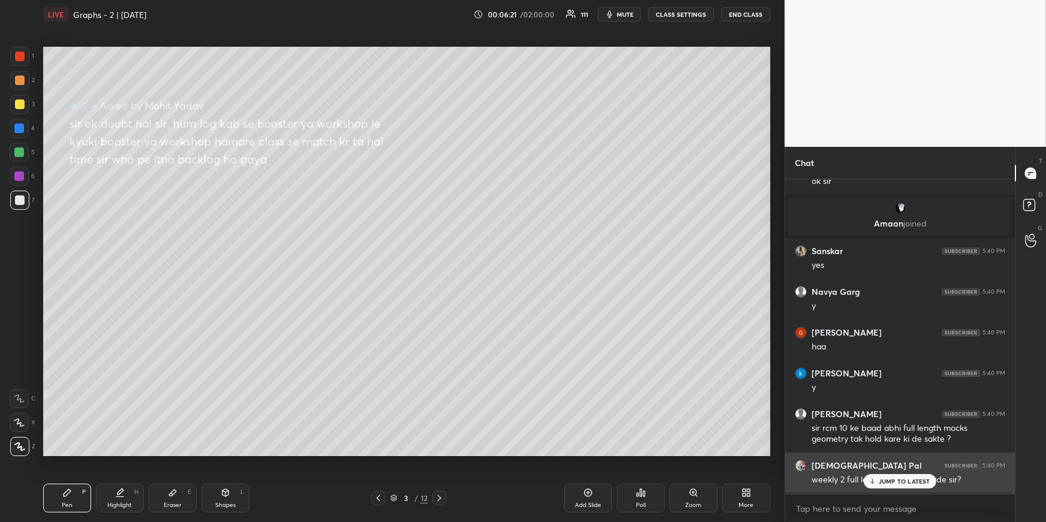
click at [893, 453] on div "Shivam Pal 5:40 PM weekly 2 full length dena start krde sir?" at bounding box center [899, 472] width 229 height 41
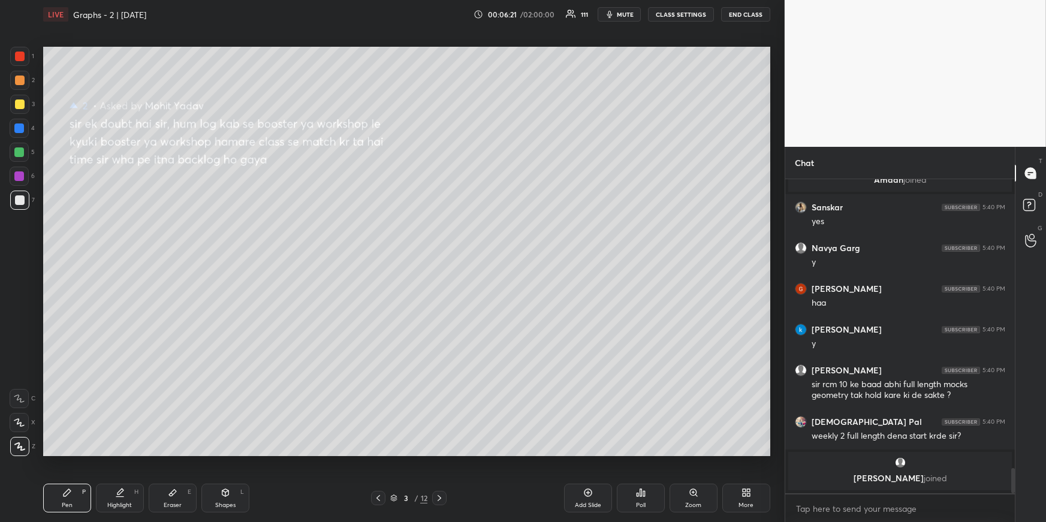
scroll to position [3620, 0]
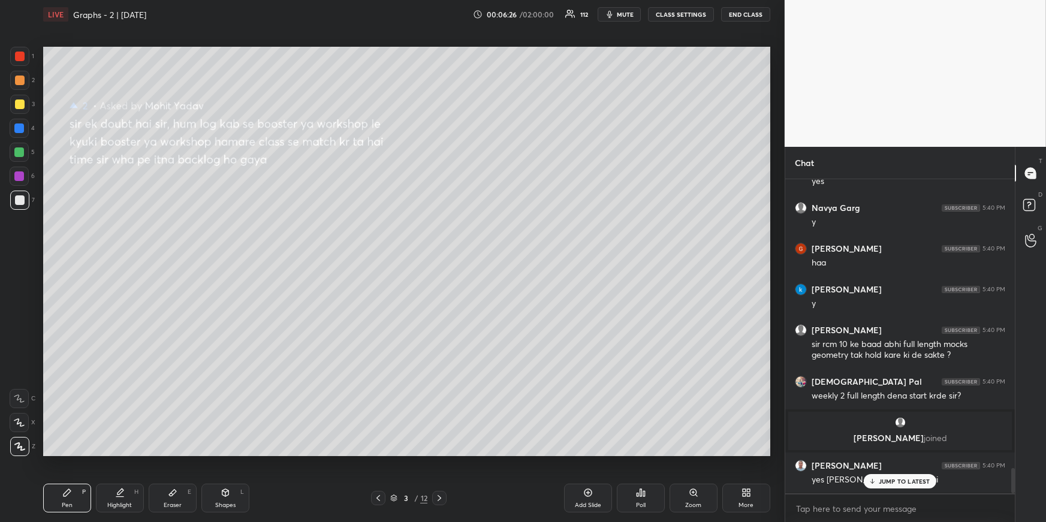
click at [589, 453] on icon at bounding box center [588, 493] width 10 height 10
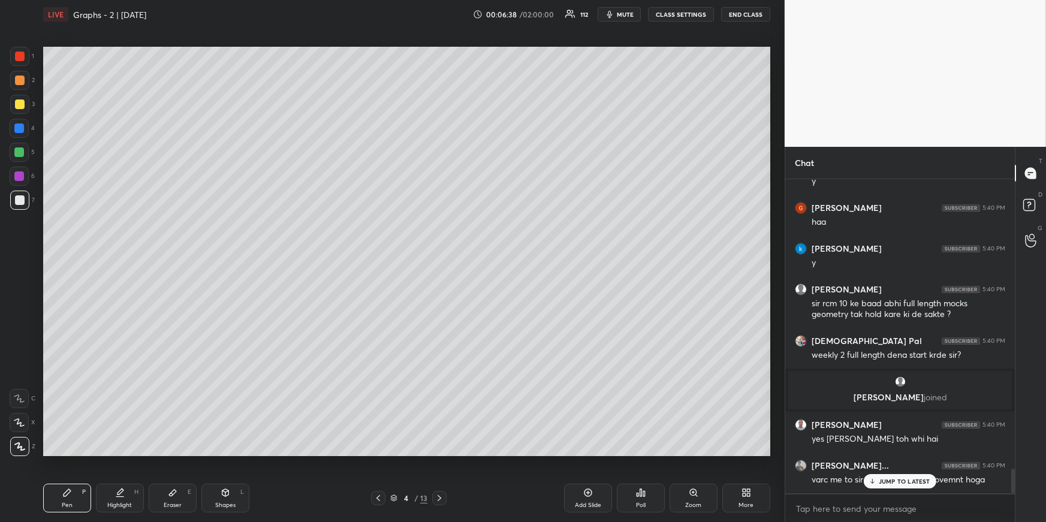
scroll to position [3702, 0]
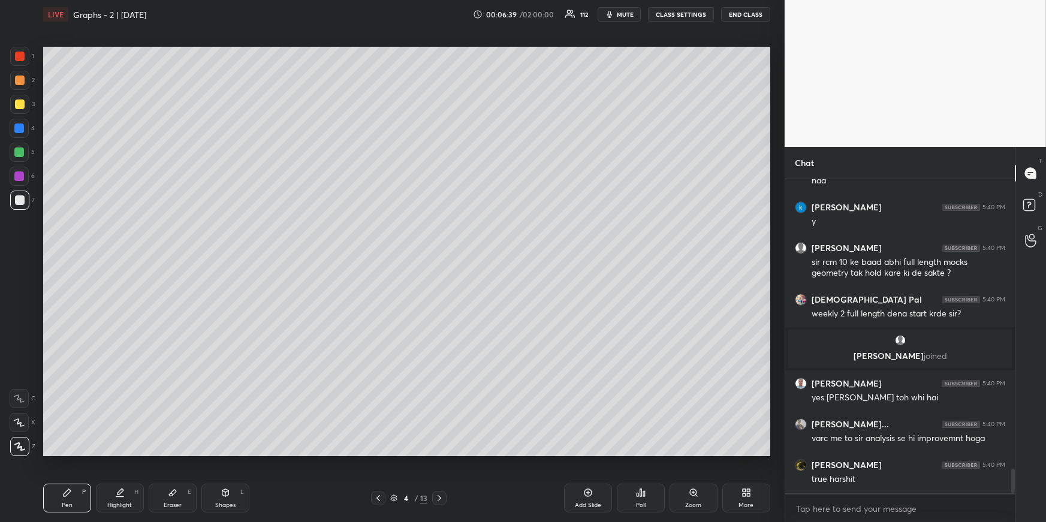
drag, startPoint x: 176, startPoint y: 505, endPoint x: 179, endPoint y: 494, distance: 11.8
click at [175, 453] on div "Eraser" at bounding box center [173, 505] width 18 height 6
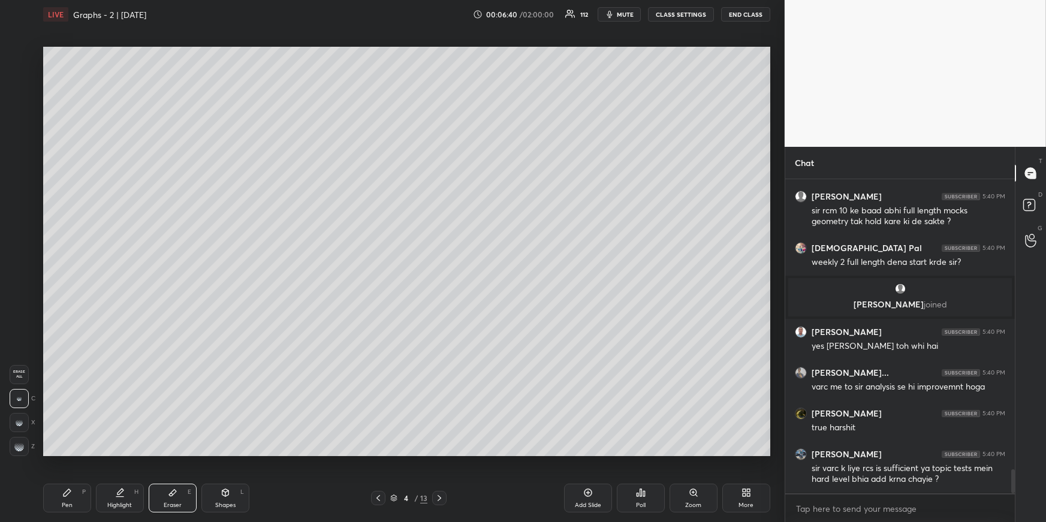
scroll to position [3794, 0]
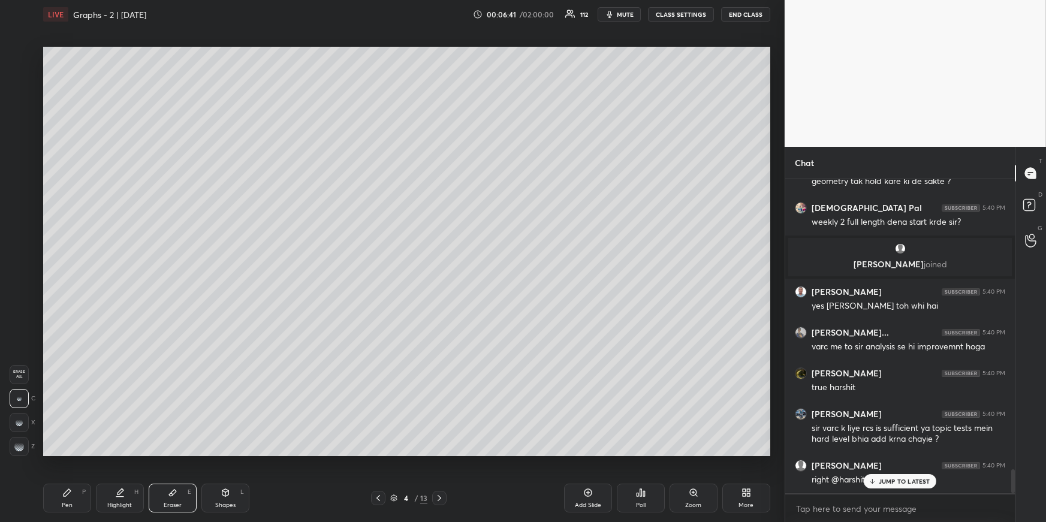
click at [67, 453] on icon at bounding box center [67, 492] width 7 height 7
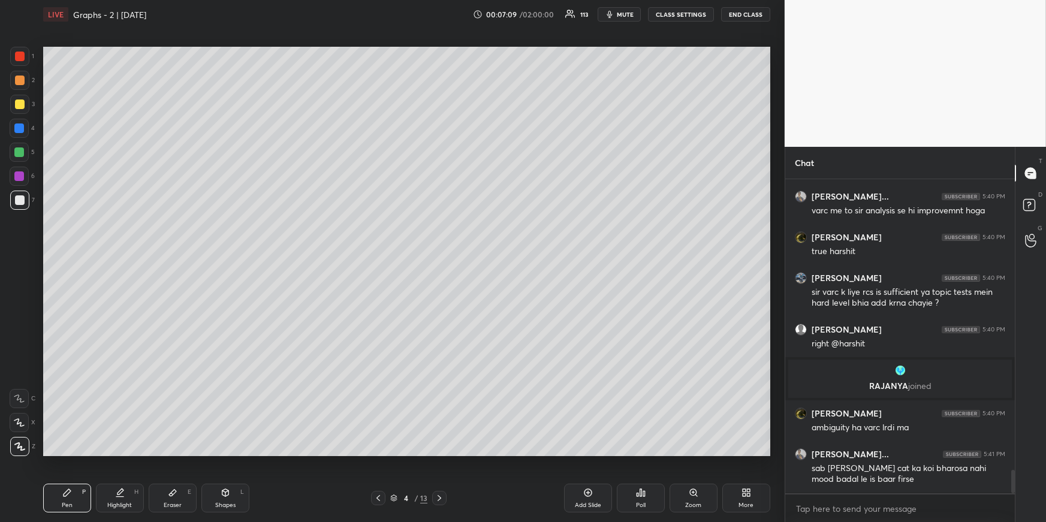
scroll to position [3942, 0]
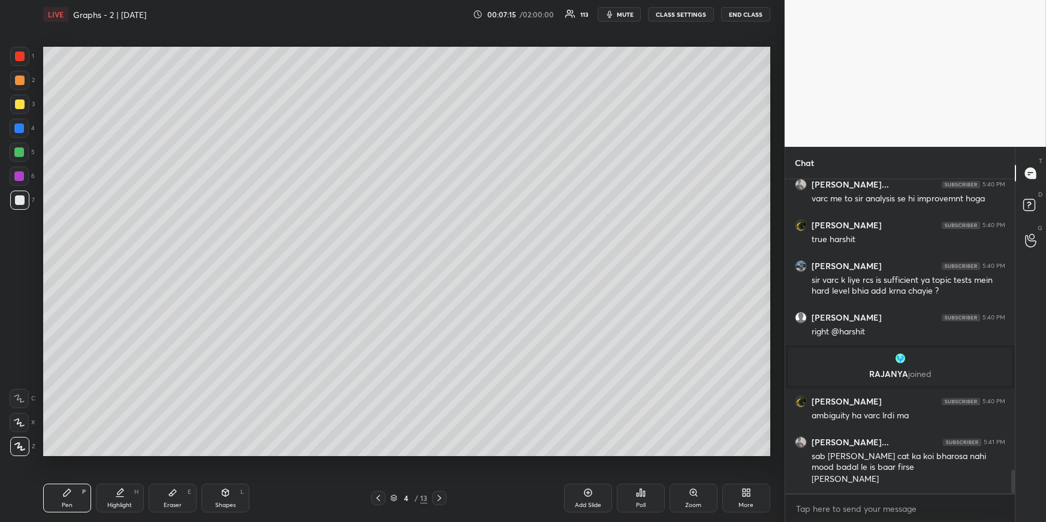
drag, startPoint x: 22, startPoint y: 131, endPoint x: 31, endPoint y: 137, distance: 10.0
click at [22, 131] on div at bounding box center [19, 128] width 10 height 10
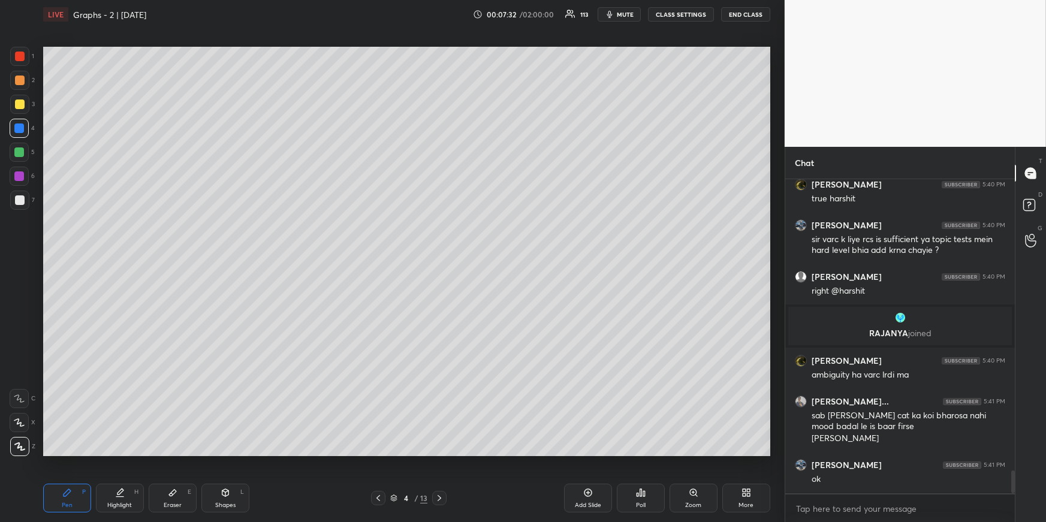
click at [9, 196] on div "1 2 3 4 5 6 7 R O A L C X Z Erase all C X Z" at bounding box center [19, 251] width 38 height 409
click at [13, 197] on div at bounding box center [19, 200] width 19 height 19
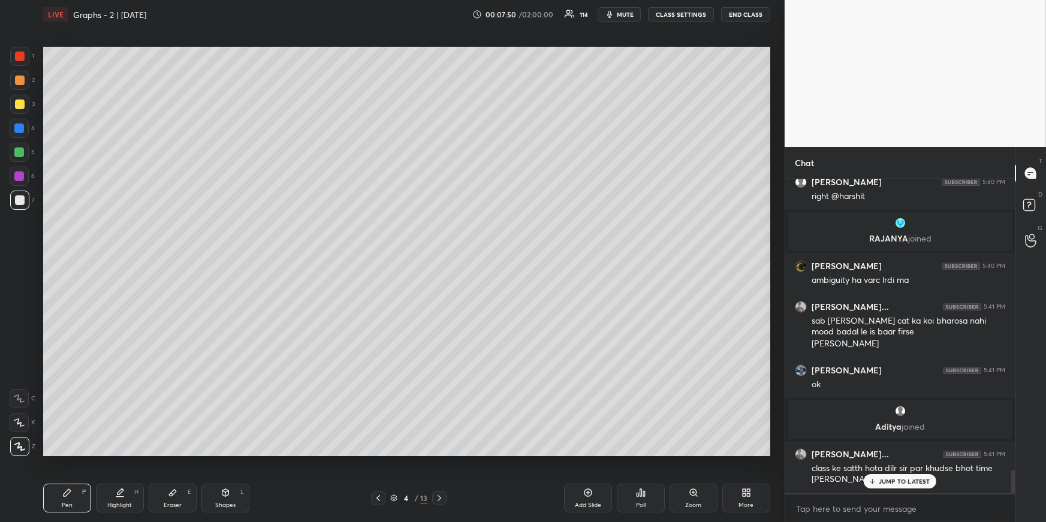
scroll to position [3913, 0]
drag, startPoint x: 24, startPoint y: 132, endPoint x: 32, endPoint y: 146, distance: 16.1
click at [23, 131] on div at bounding box center [19, 128] width 19 height 19
drag, startPoint x: 130, startPoint y: 494, endPoint x: 143, endPoint y: 483, distance: 17.0
click at [128, 453] on div "Highlight H" at bounding box center [120, 498] width 48 height 29
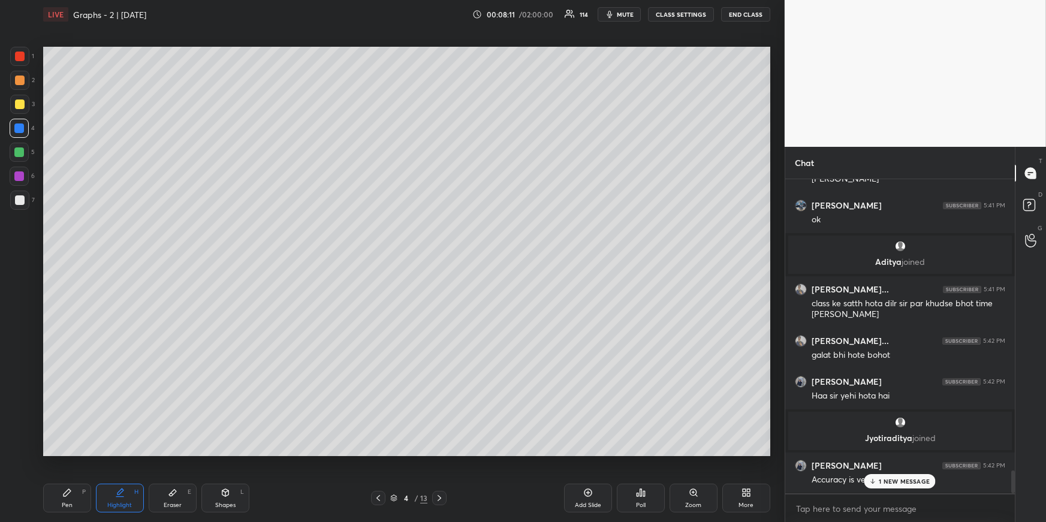
scroll to position [4063, 0]
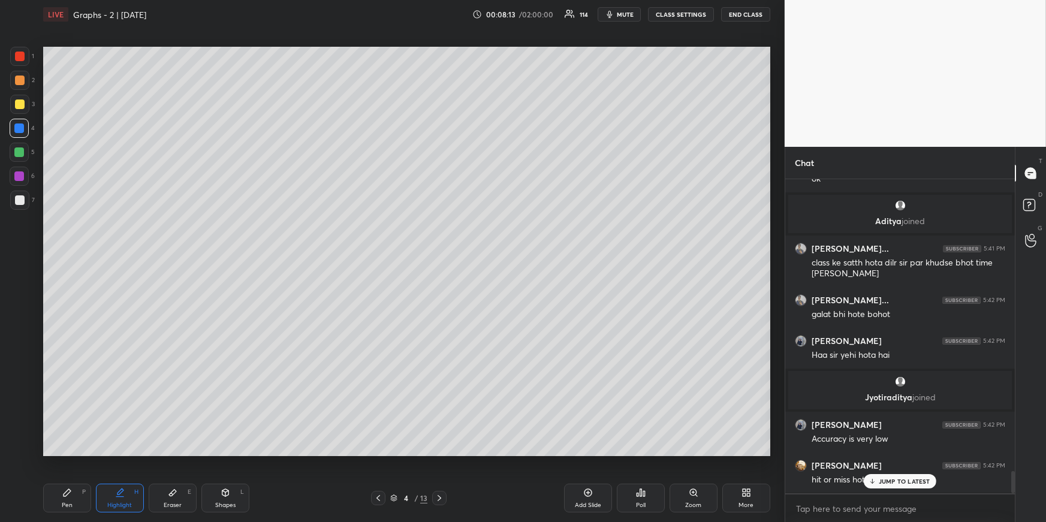
drag, startPoint x: 107, startPoint y: 504, endPoint x: 149, endPoint y: 470, distance: 53.7
click at [107, 453] on div "Highlight" at bounding box center [119, 505] width 25 height 6
click at [71, 453] on div "Pen P" at bounding box center [67, 498] width 48 height 29
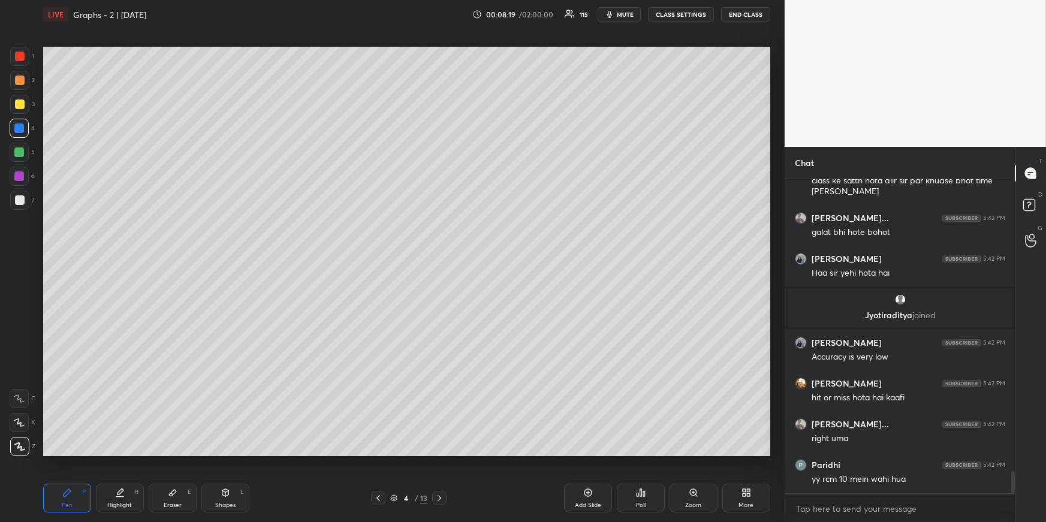
scroll to position [4185, 0]
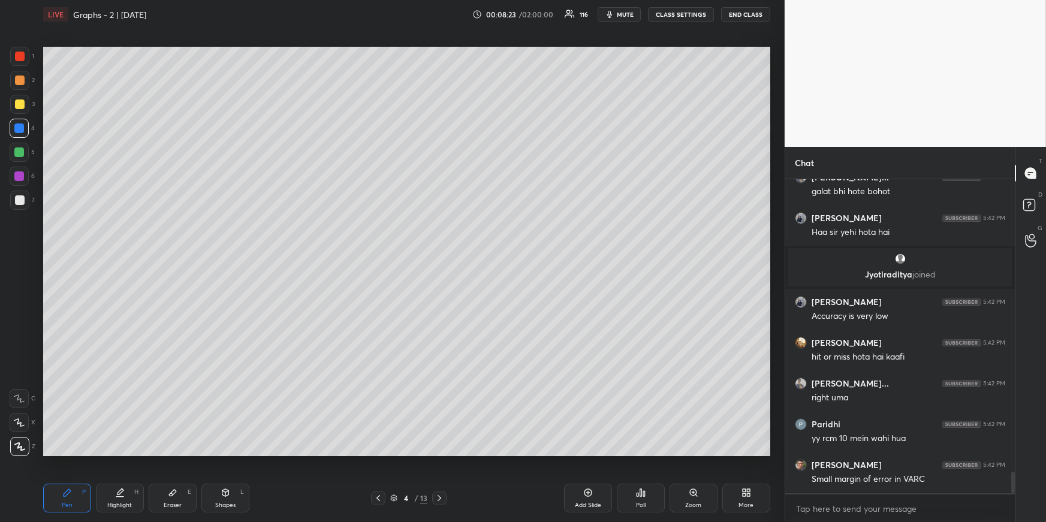
click at [138, 453] on div "Highlight H" at bounding box center [120, 498] width 48 height 29
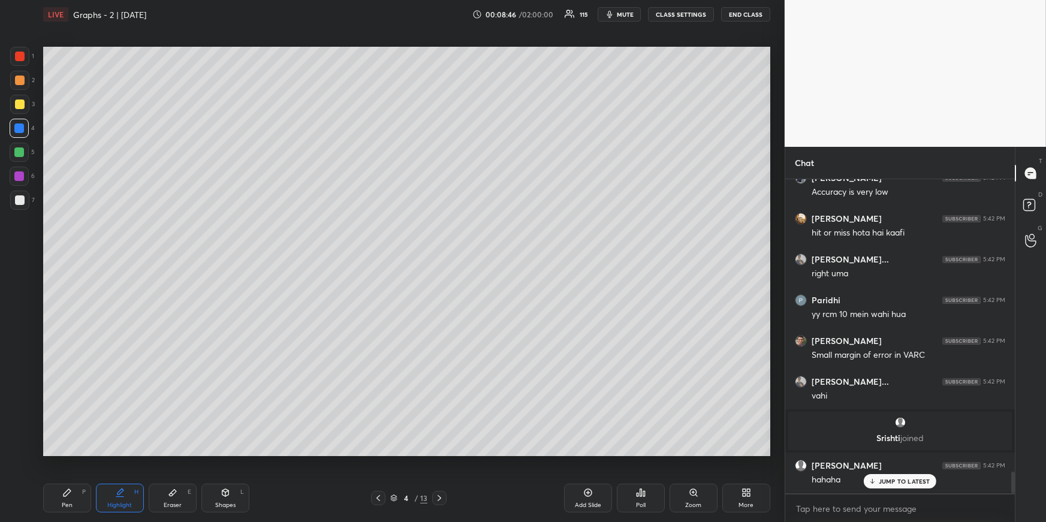
scroll to position [4350, 0]
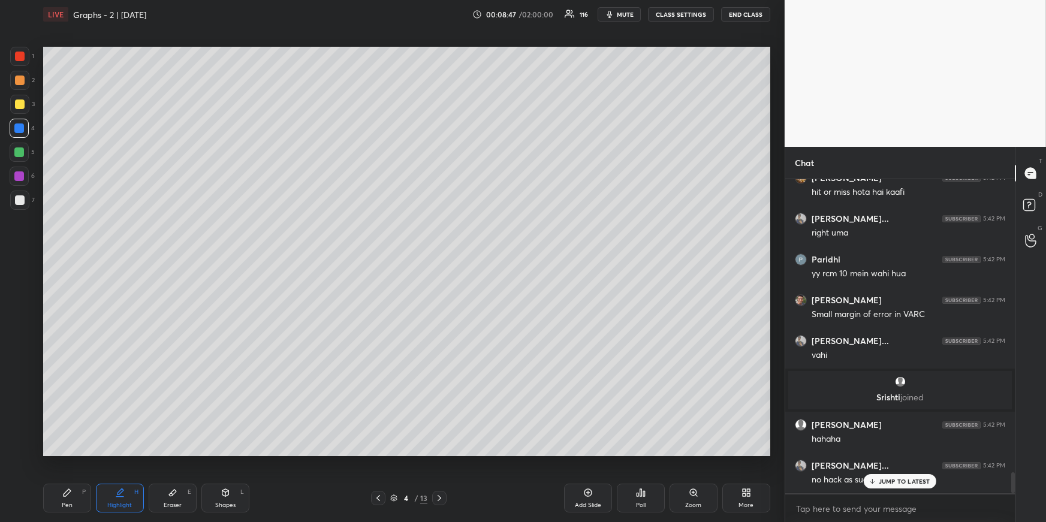
drag, startPoint x: 71, startPoint y: 488, endPoint x: 71, endPoint y: 473, distance: 15.0
click at [67, 453] on icon at bounding box center [67, 493] width 10 height 10
click at [19, 64] on div at bounding box center [19, 56] width 19 height 19
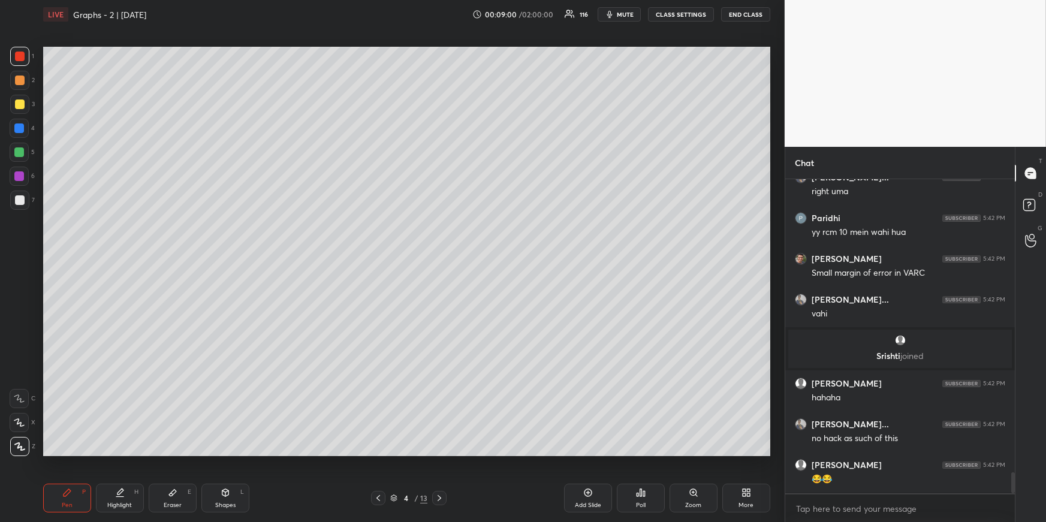
scroll to position [4432, 0]
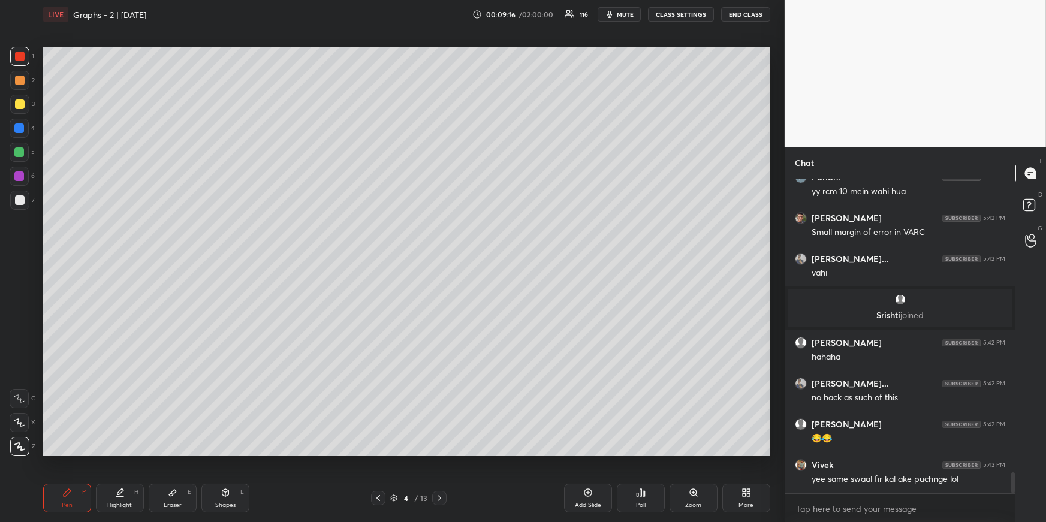
click at [132, 453] on div "Highlight H" at bounding box center [120, 498] width 48 height 29
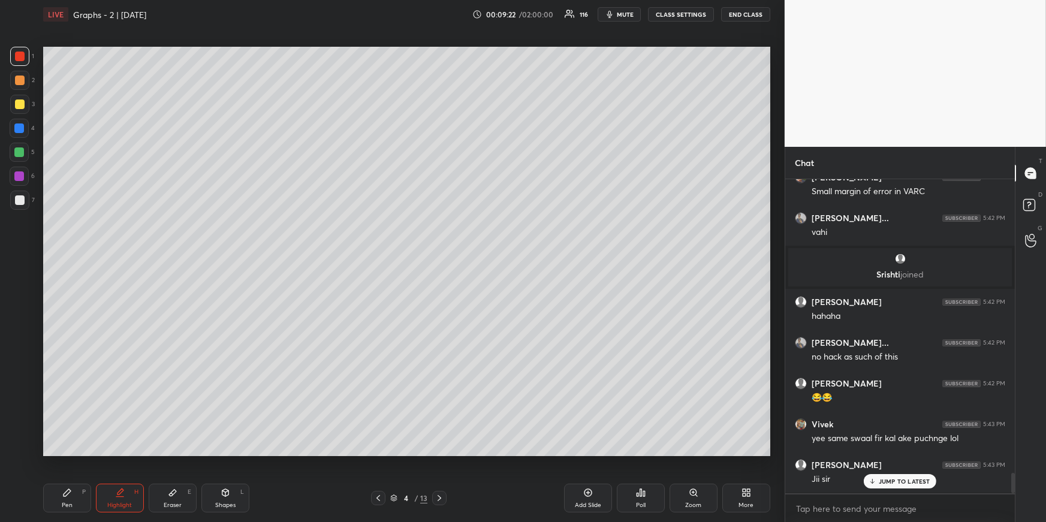
scroll to position [4524, 0]
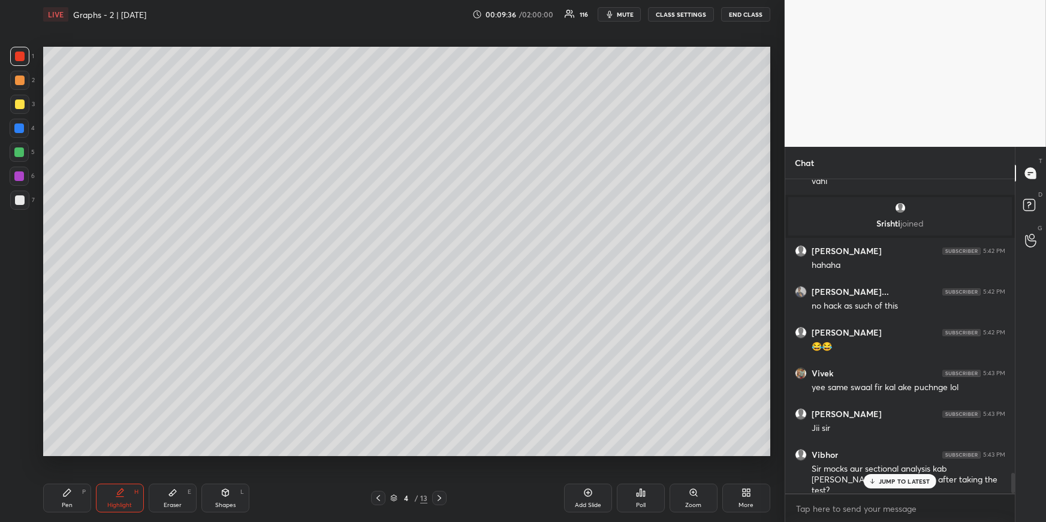
drag, startPoint x: 76, startPoint y: 493, endPoint x: 79, endPoint y: 478, distance: 15.3
click at [75, 453] on div "Pen P" at bounding box center [67, 498] width 48 height 29
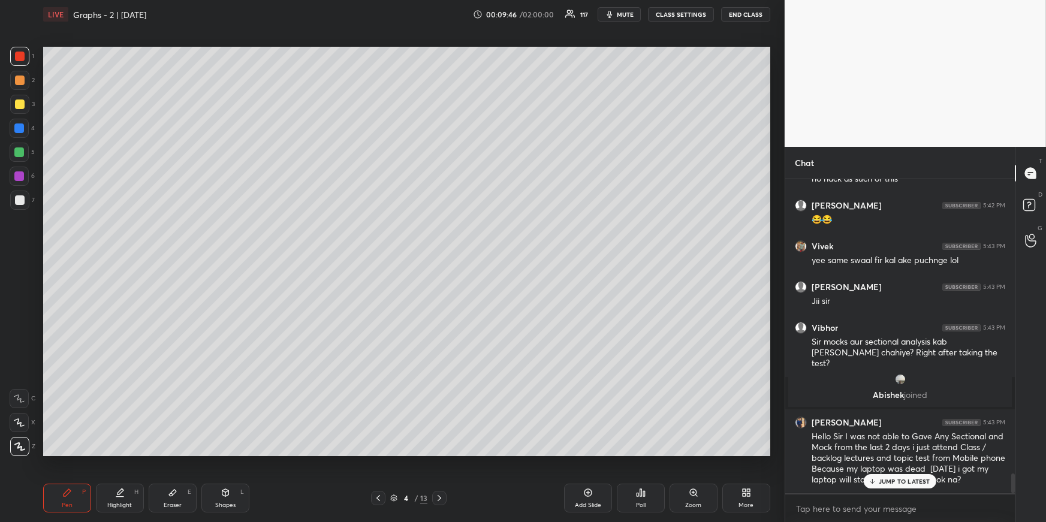
scroll to position [4692, 0]
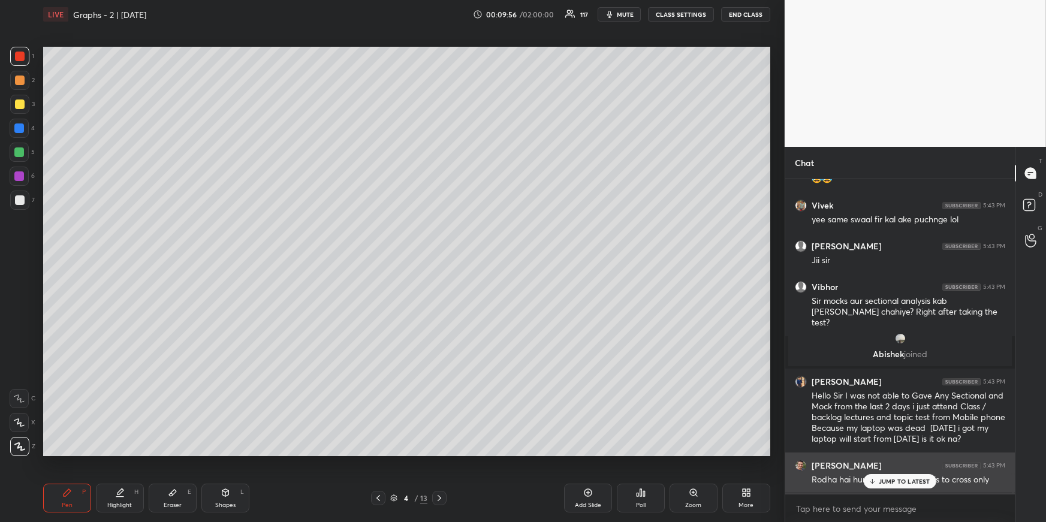
click at [893, 453] on div "JUMP TO LATEST" at bounding box center [899, 481] width 72 height 14
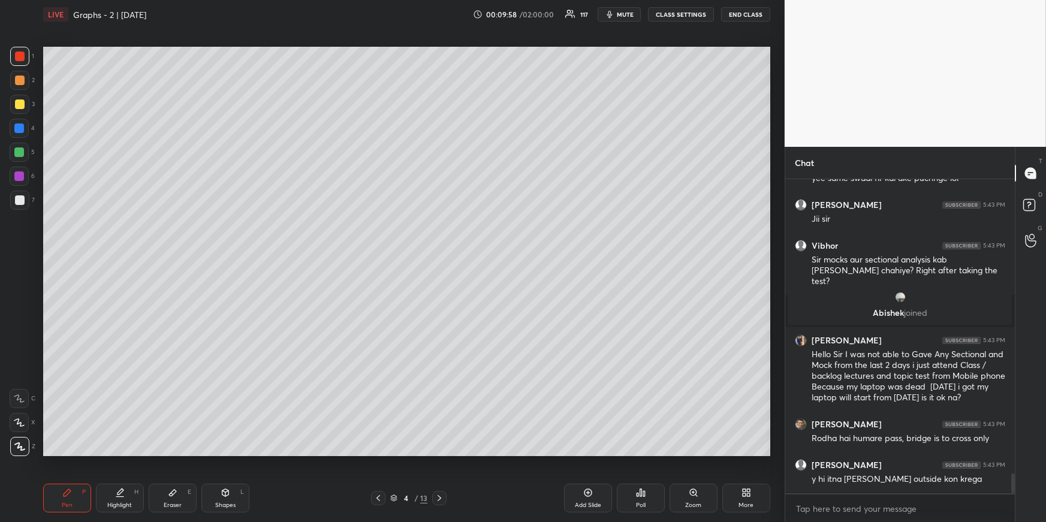
scroll to position [4836, 0]
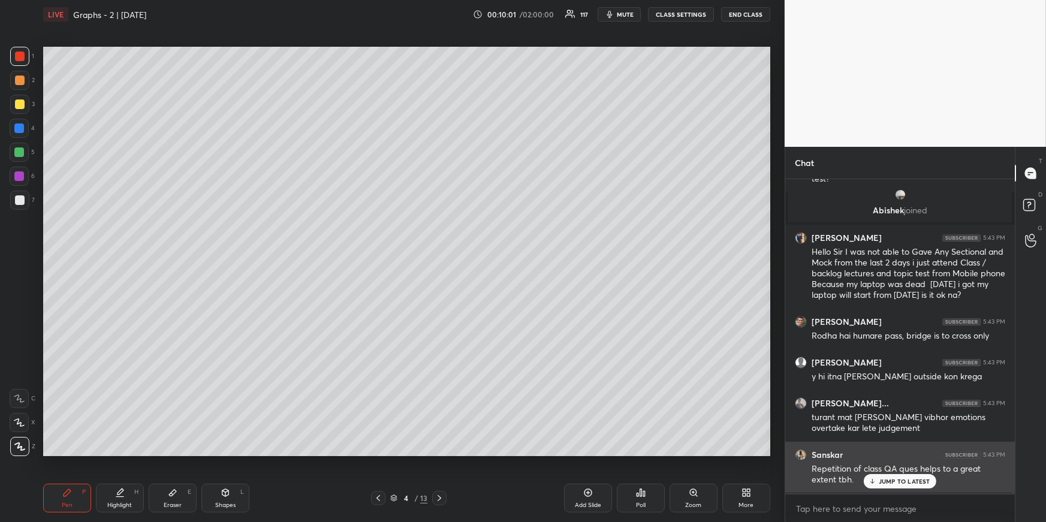
click at [893, 453] on p "JUMP TO LATEST" at bounding box center [904, 481] width 52 height 7
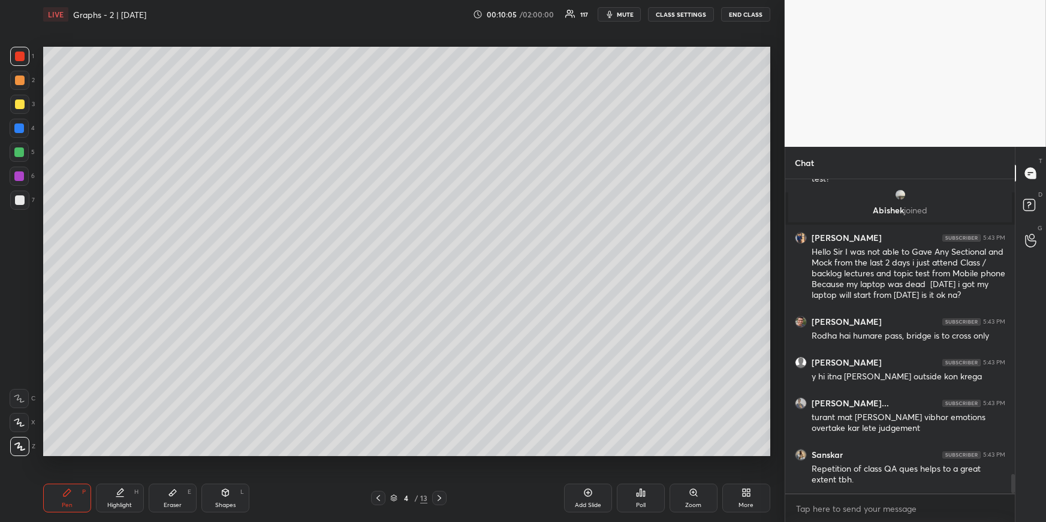
click at [61, 453] on div "Pen P" at bounding box center [67, 498] width 48 height 29
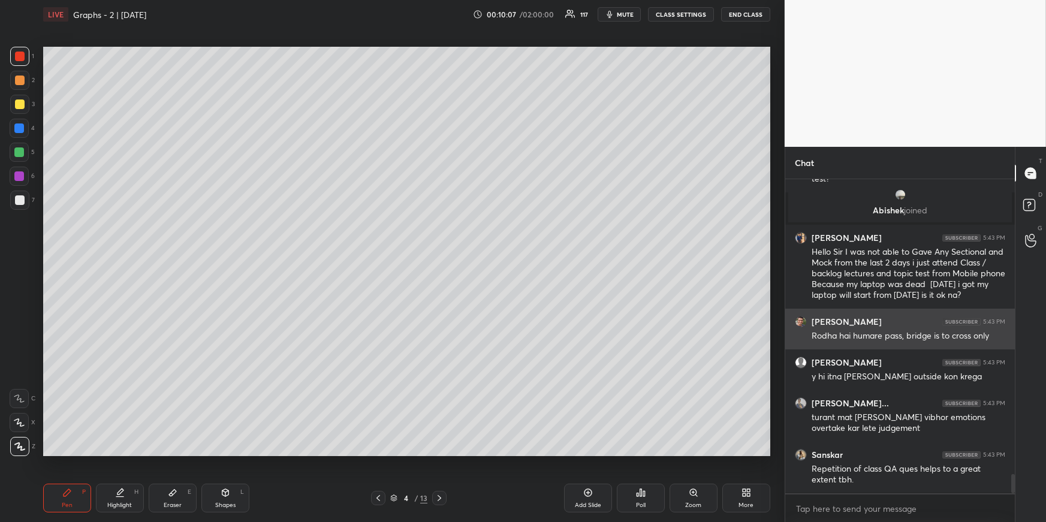
scroll to position [4877, 0]
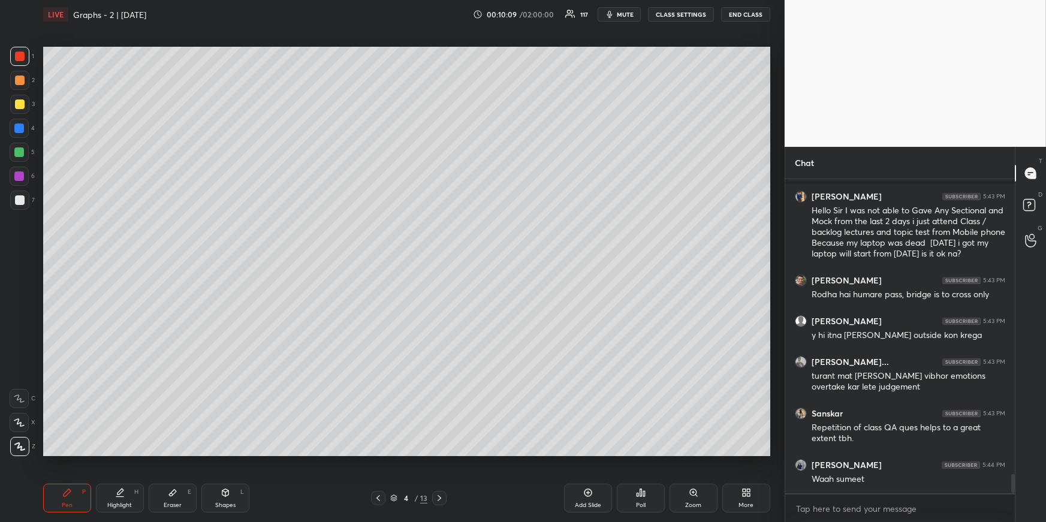
click at [21, 101] on div at bounding box center [20, 104] width 10 height 10
click at [595, 453] on div "Add Slide" at bounding box center [588, 505] width 26 height 6
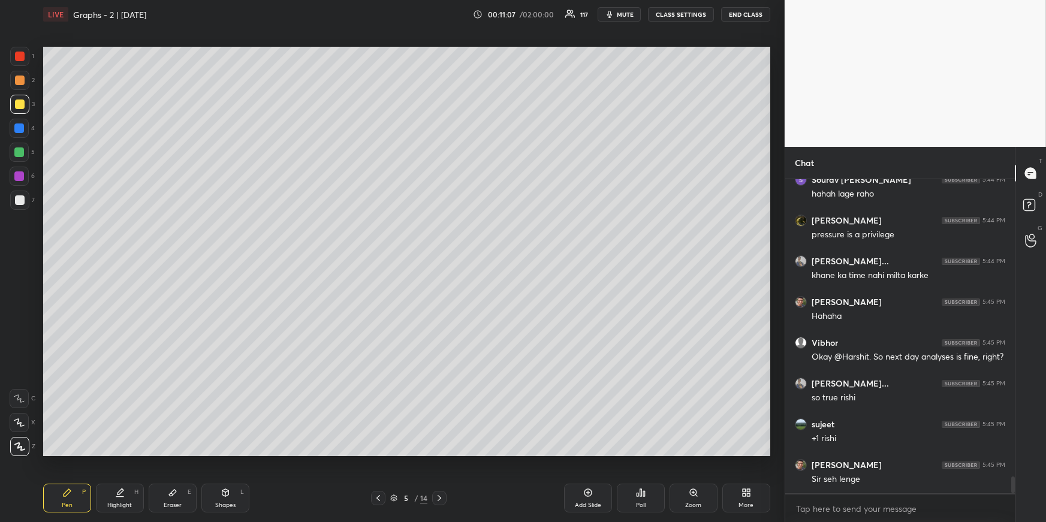
scroll to position [5510, 0]
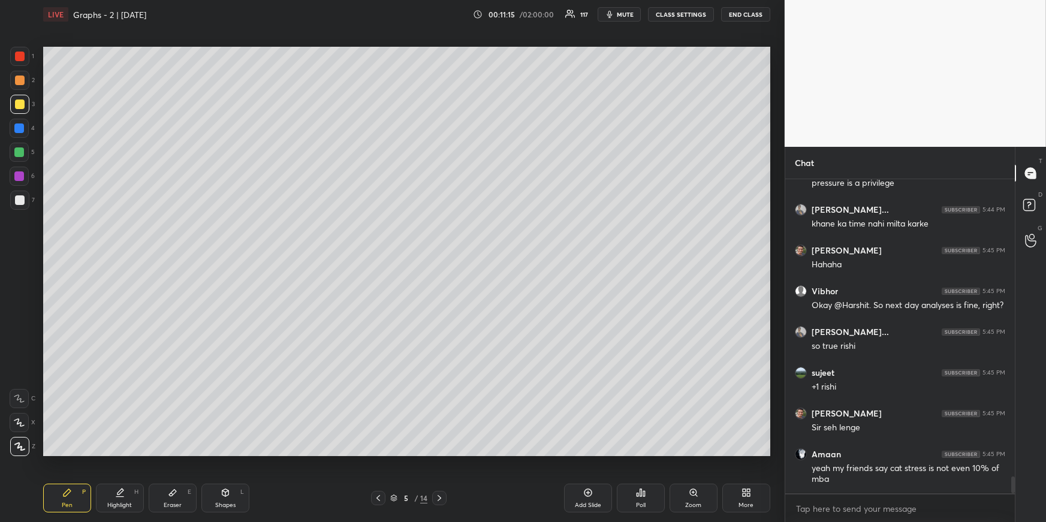
click at [19, 132] on div at bounding box center [19, 128] width 10 height 10
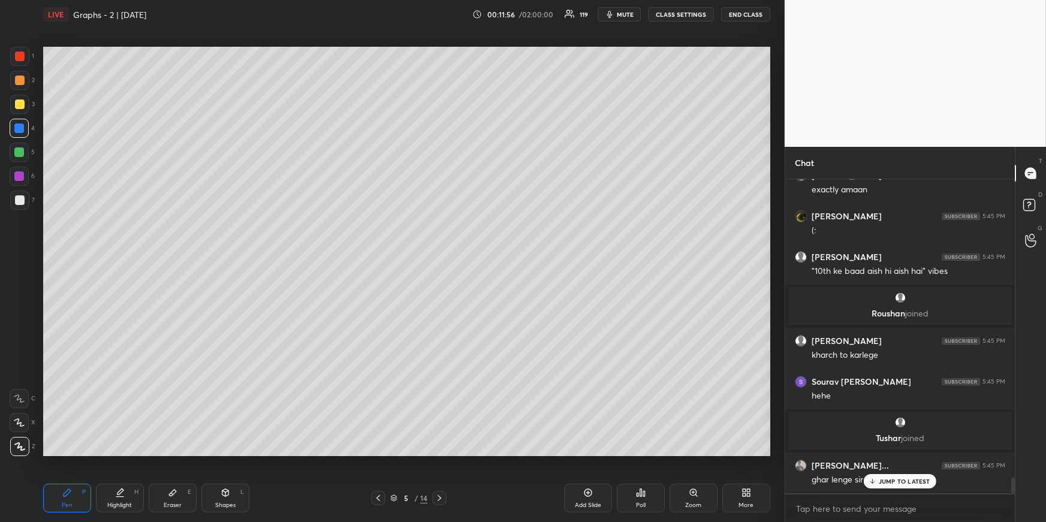
scroll to position [6003, 0]
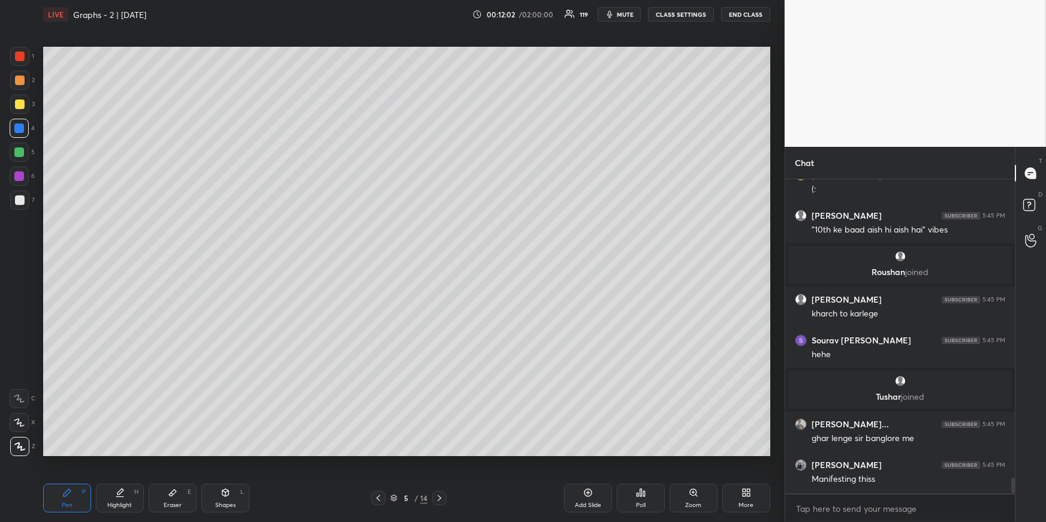
drag, startPoint x: 19, startPoint y: 150, endPoint x: 16, endPoint y: 156, distance: 6.5
click at [19, 150] on div at bounding box center [19, 152] width 10 height 10
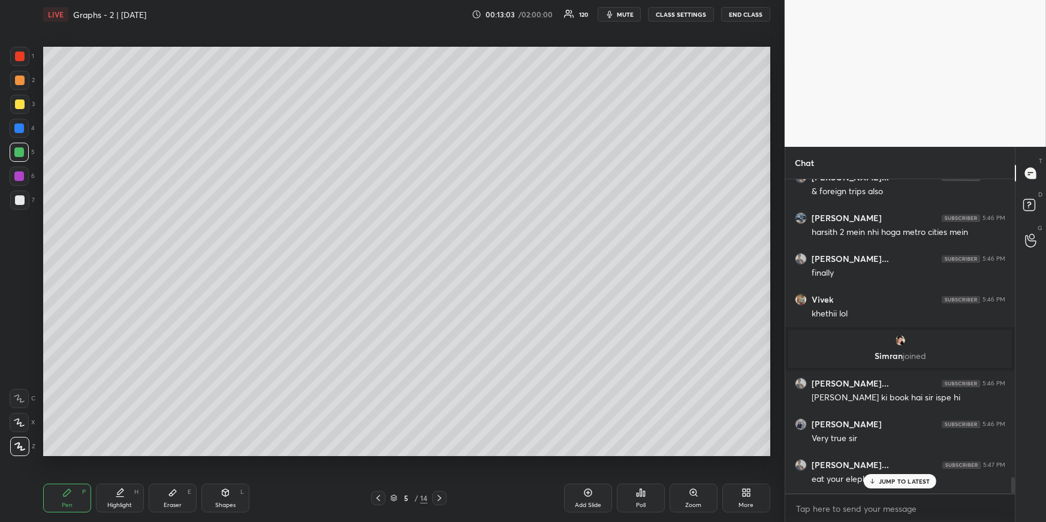
scroll to position [5694, 0]
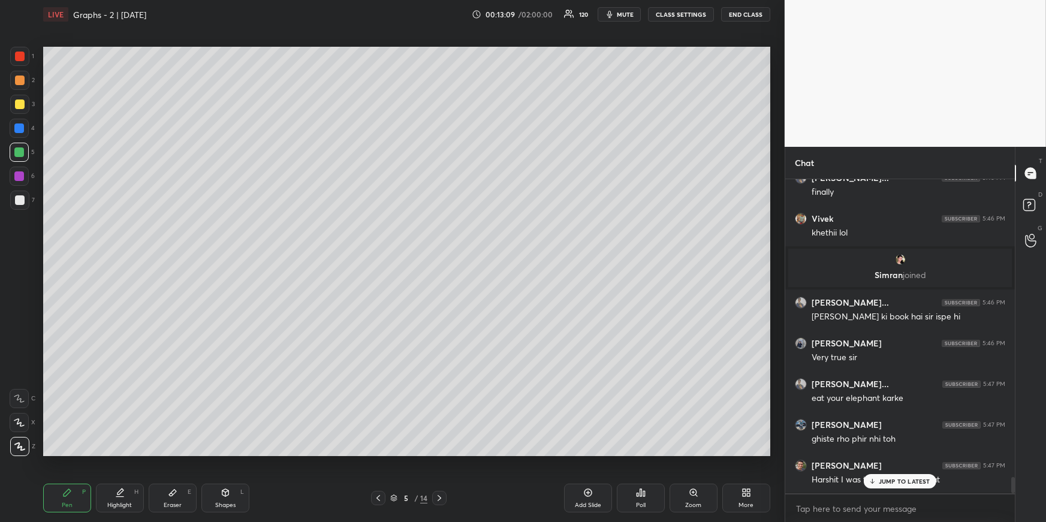
click at [18, 107] on div at bounding box center [20, 104] width 10 height 10
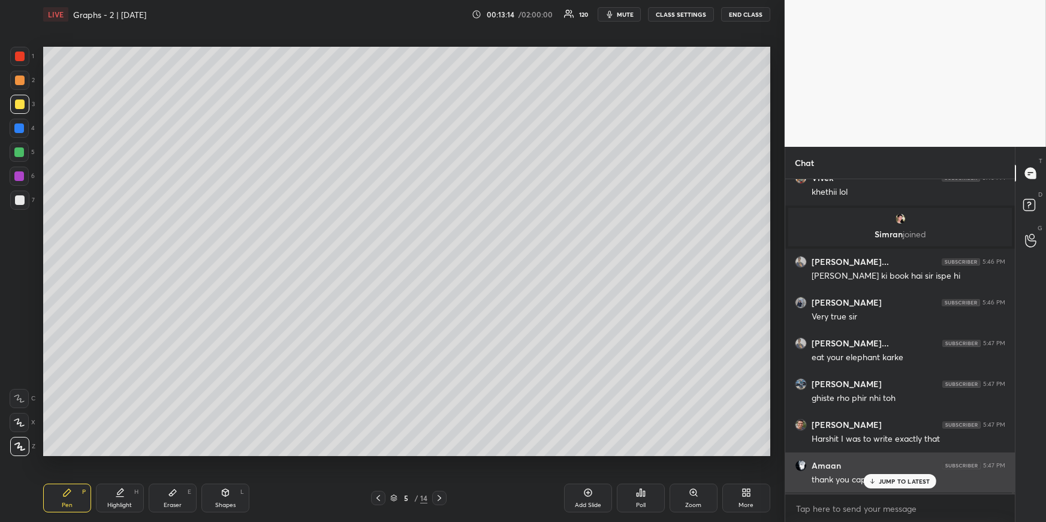
click at [885, 453] on p "JUMP TO LATEST" at bounding box center [904, 481] width 52 height 7
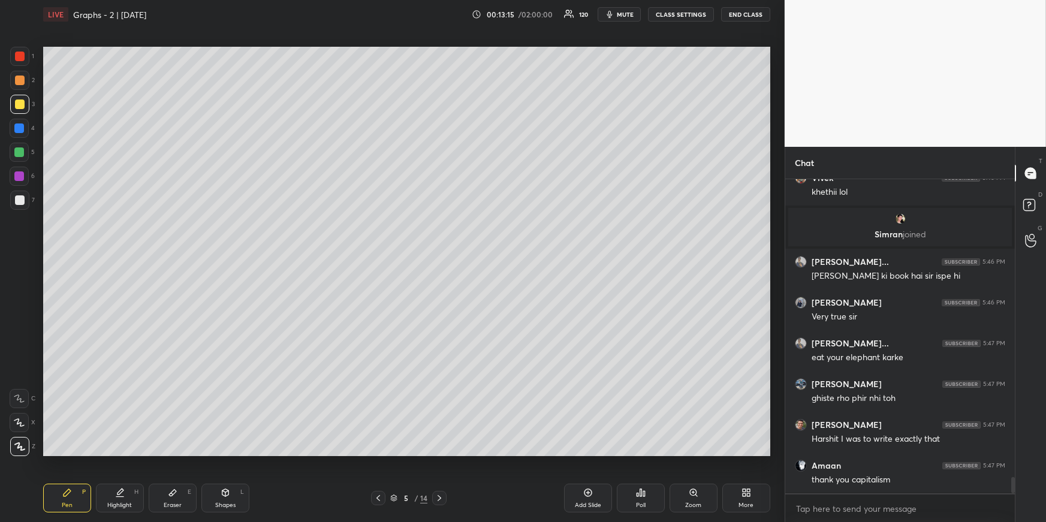
scroll to position [5776, 0]
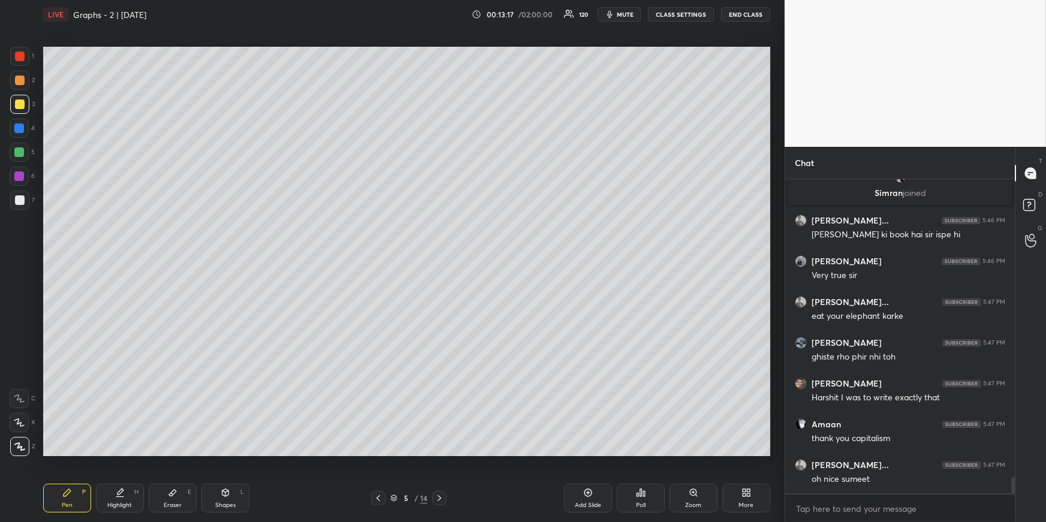
click at [440, 453] on icon at bounding box center [439, 498] width 10 height 10
click at [74, 453] on div "Pen P" at bounding box center [67, 498] width 48 height 29
drag, startPoint x: 162, startPoint y: 491, endPoint x: 161, endPoint y: 472, distance: 19.9
click at [164, 453] on div "Eraser E" at bounding box center [173, 498] width 48 height 29
drag, startPoint x: 77, startPoint y: 504, endPoint x: 73, endPoint y: 496, distance: 9.4
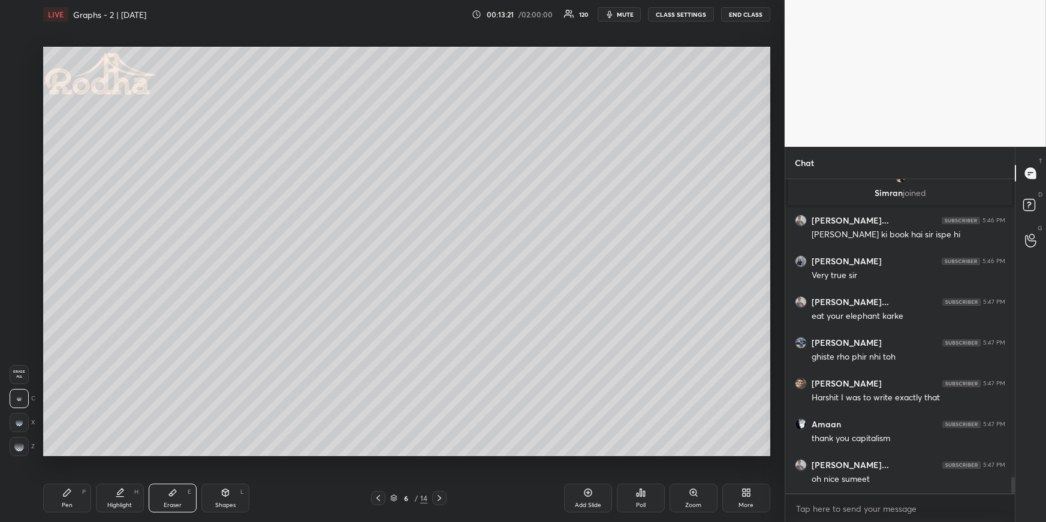
click at [76, 453] on div "Pen P" at bounding box center [67, 498] width 48 height 29
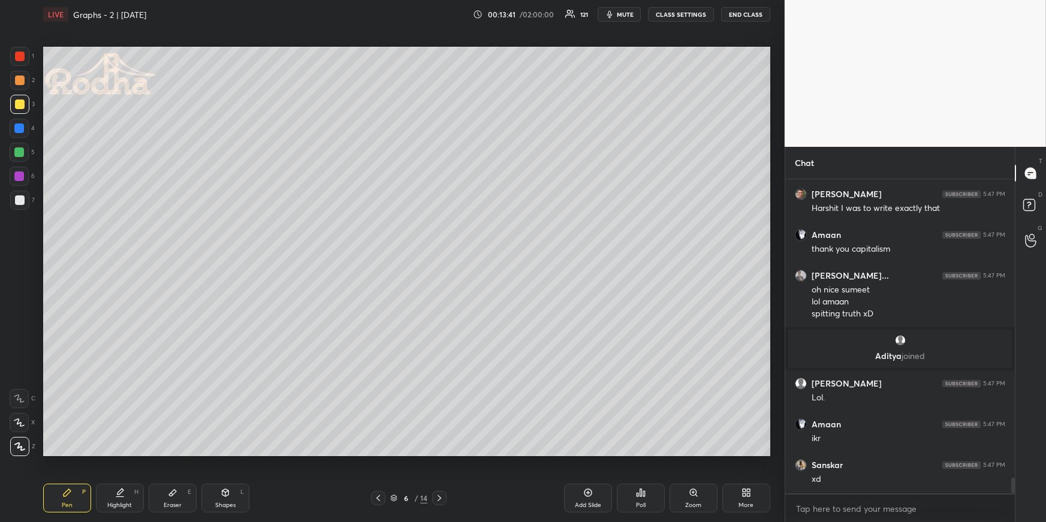
scroll to position [5920, 0]
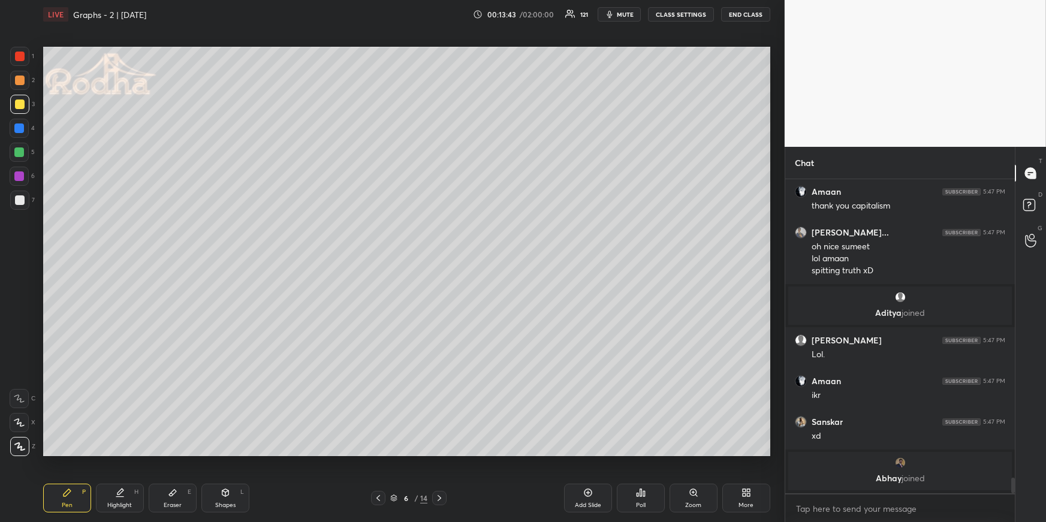
click at [24, 128] on div at bounding box center [19, 128] width 19 height 19
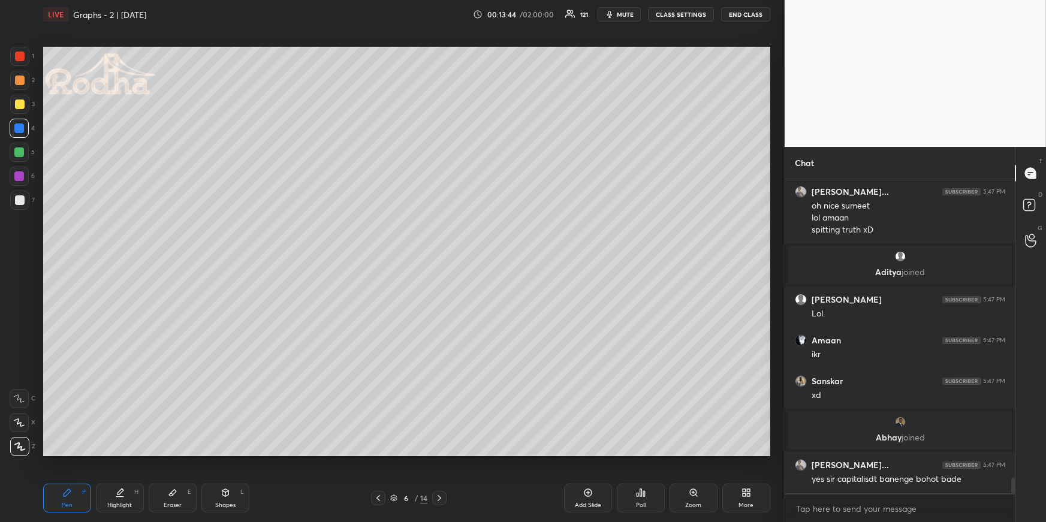
click at [21, 151] on div at bounding box center [19, 152] width 10 height 10
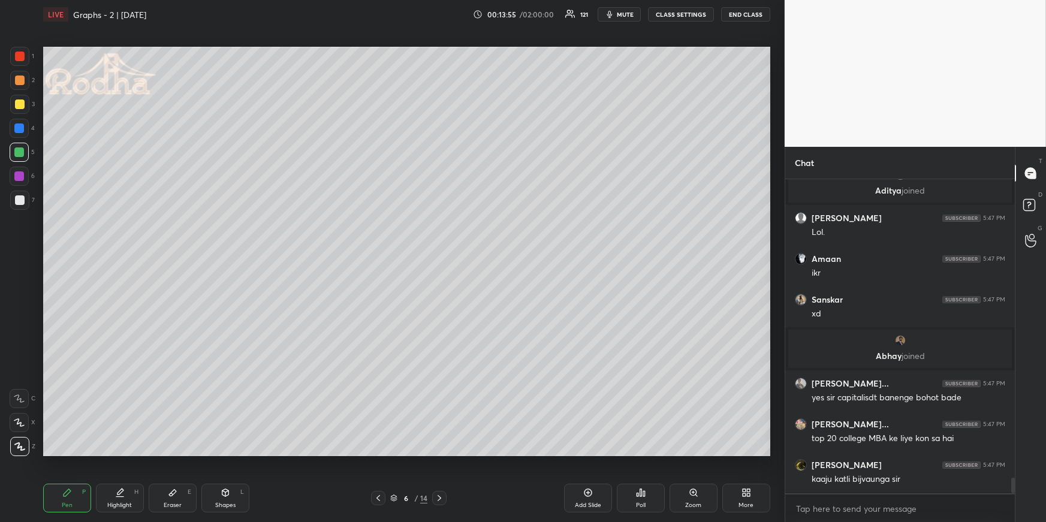
drag, startPoint x: 112, startPoint y: 494, endPoint x: 114, endPoint y: 467, distance: 26.4
click at [113, 453] on div "Highlight H" at bounding box center [120, 498] width 48 height 29
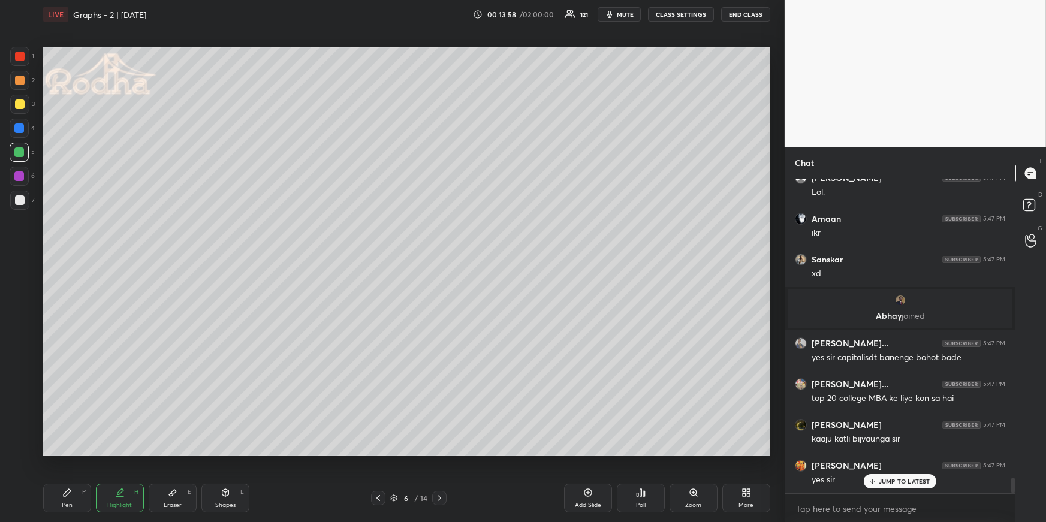
drag, startPoint x: 73, startPoint y: 500, endPoint x: 71, endPoint y: 475, distance: 25.2
click at [74, 453] on div "Pen P" at bounding box center [67, 498] width 48 height 29
click at [20, 128] on div at bounding box center [19, 128] width 10 height 10
click at [376, 453] on icon at bounding box center [378, 498] width 10 height 10
click at [575, 453] on div "Add Slide" at bounding box center [588, 498] width 48 height 29
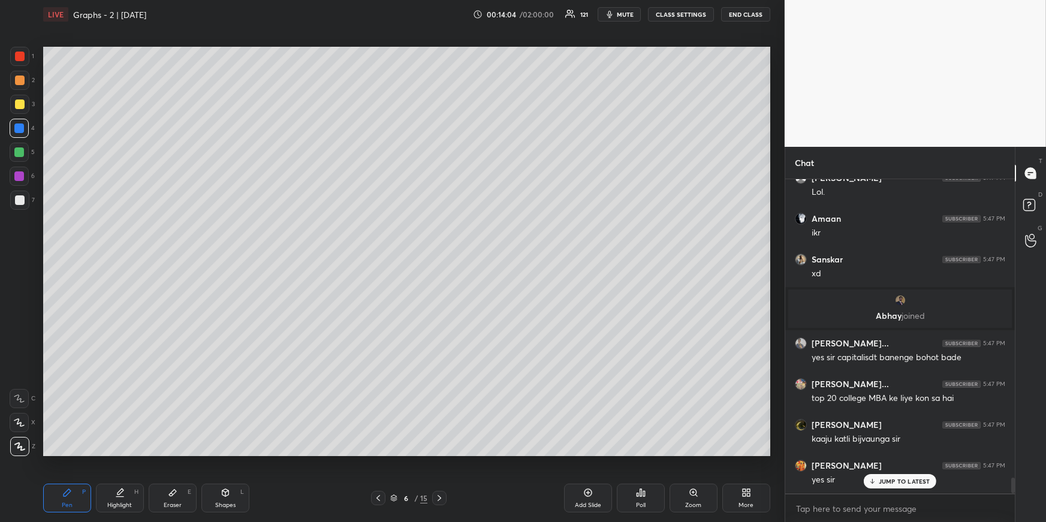
scroll to position [6088, 0]
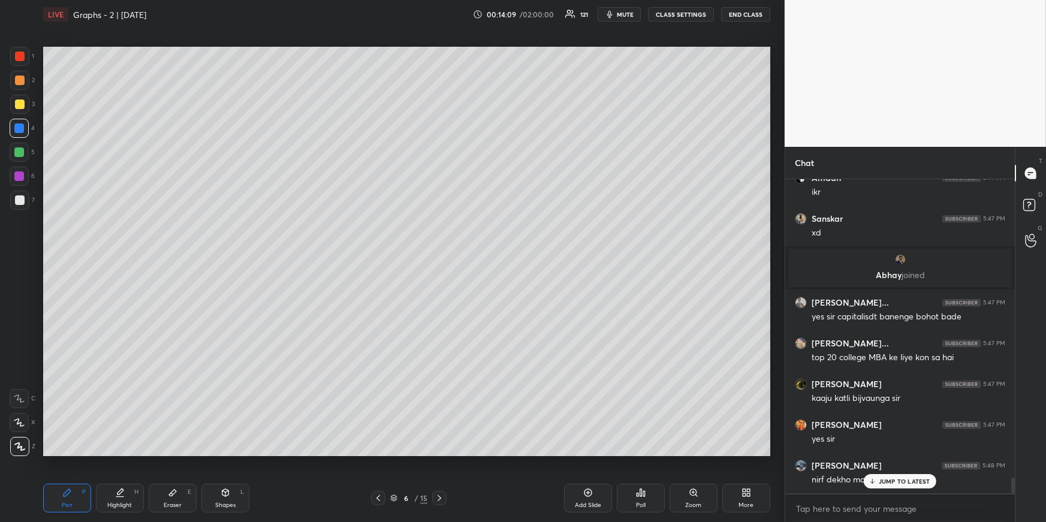
drag, startPoint x: 895, startPoint y: 481, endPoint x: 857, endPoint y: 464, distance: 41.9
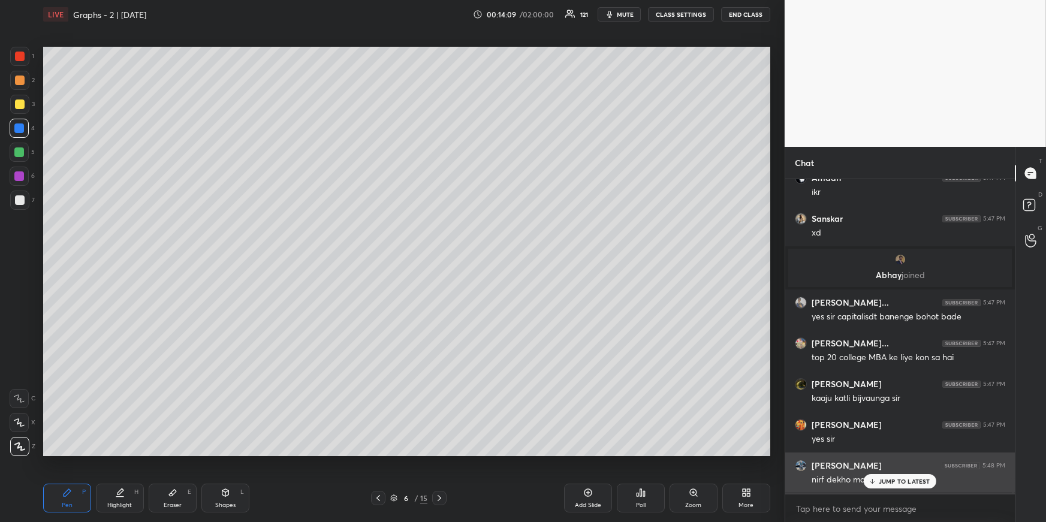
click at [895, 453] on p "JUMP TO LATEST" at bounding box center [904, 481] width 52 height 7
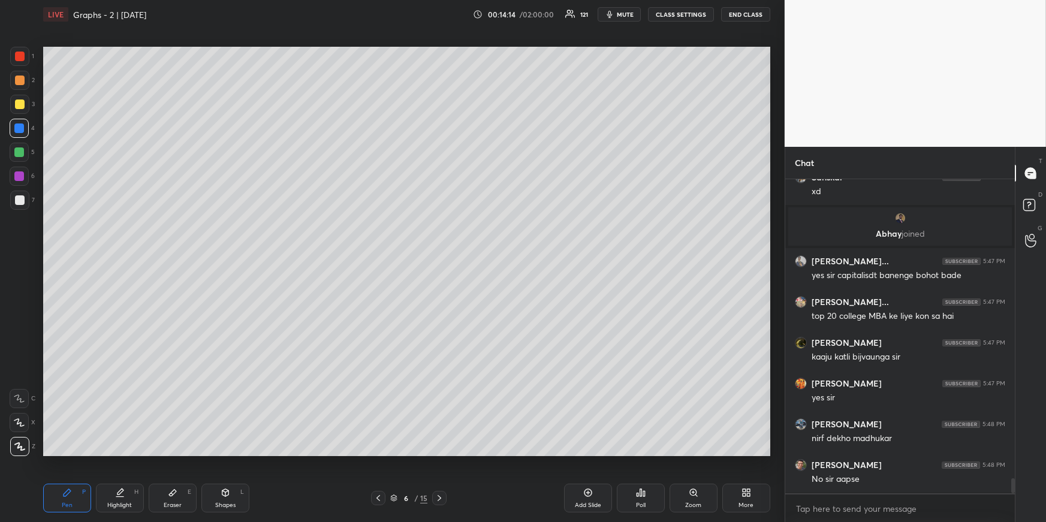
scroll to position [6170, 0]
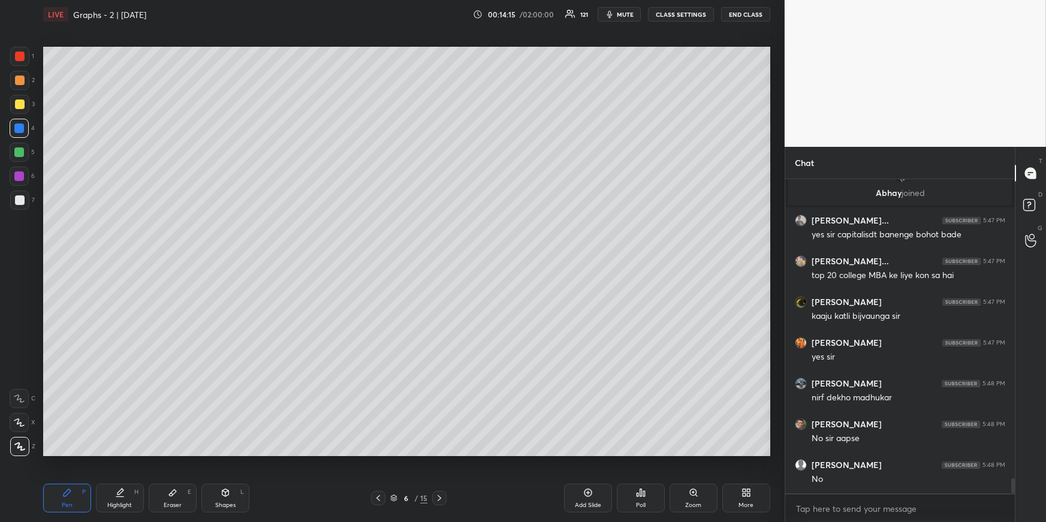
click at [440, 453] on icon at bounding box center [439, 498] width 10 height 10
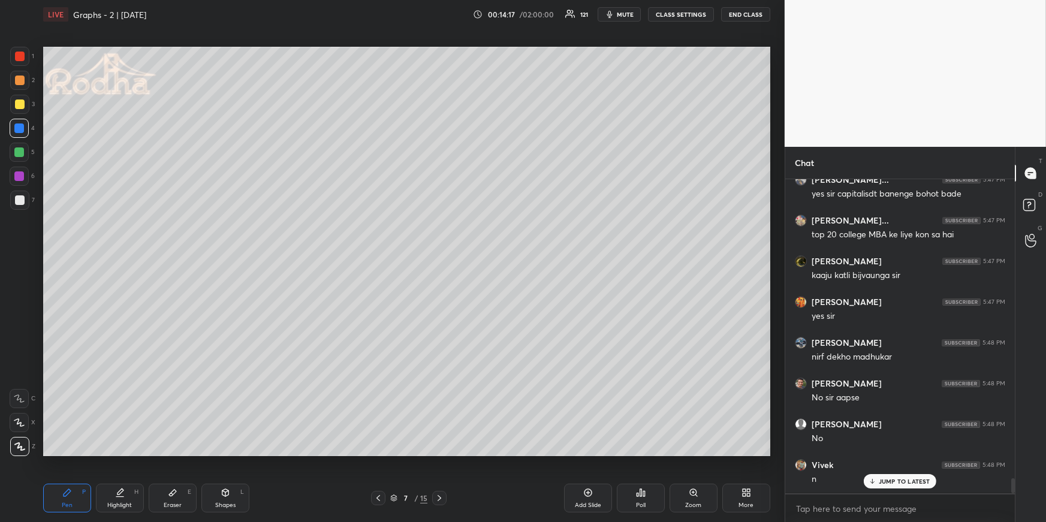
scroll to position [6292, 0]
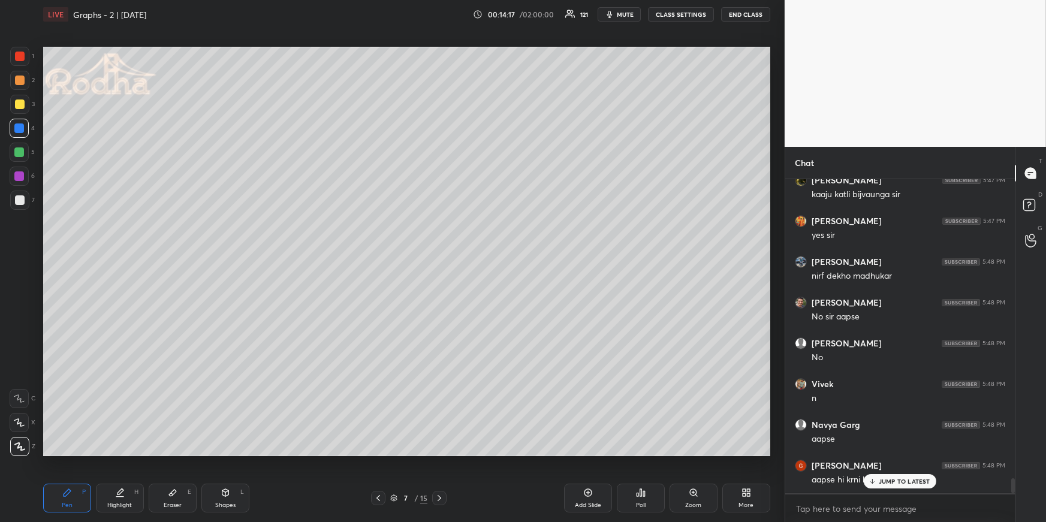
drag, startPoint x: 114, startPoint y: 497, endPoint x: 110, endPoint y: 481, distance: 16.7
click at [114, 453] on div "Highlight H" at bounding box center [120, 498] width 48 height 29
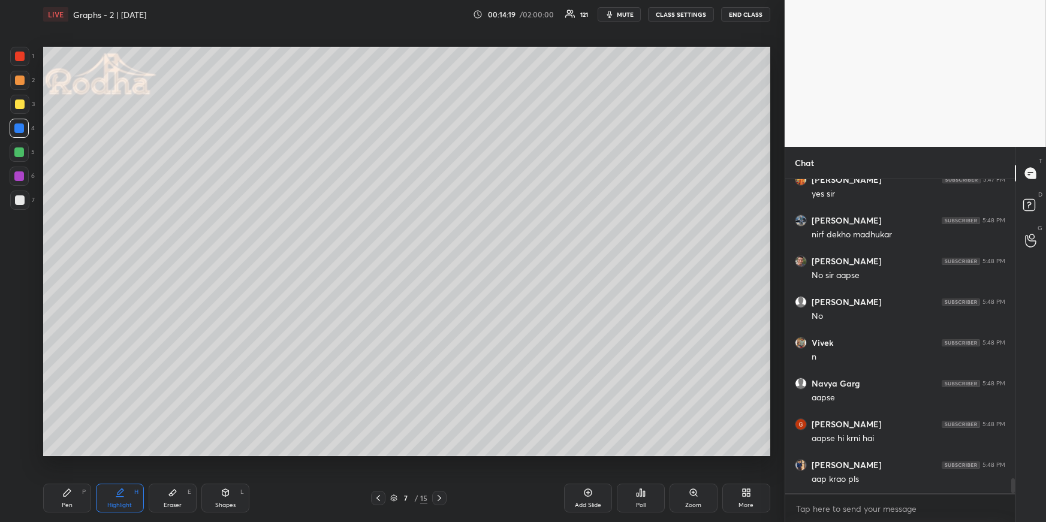
click at [80, 453] on div "Pen P" at bounding box center [67, 498] width 48 height 29
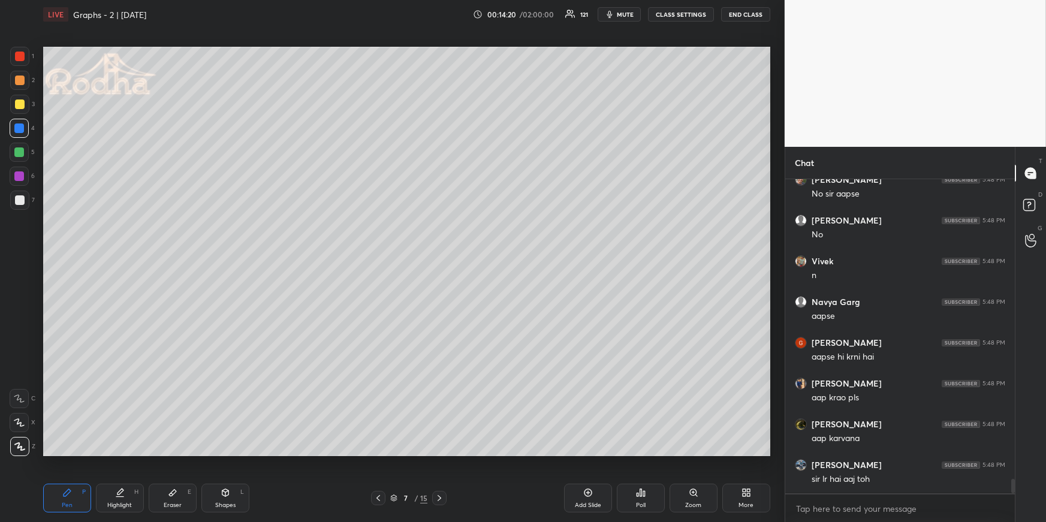
click at [21, 102] on div at bounding box center [20, 104] width 10 height 10
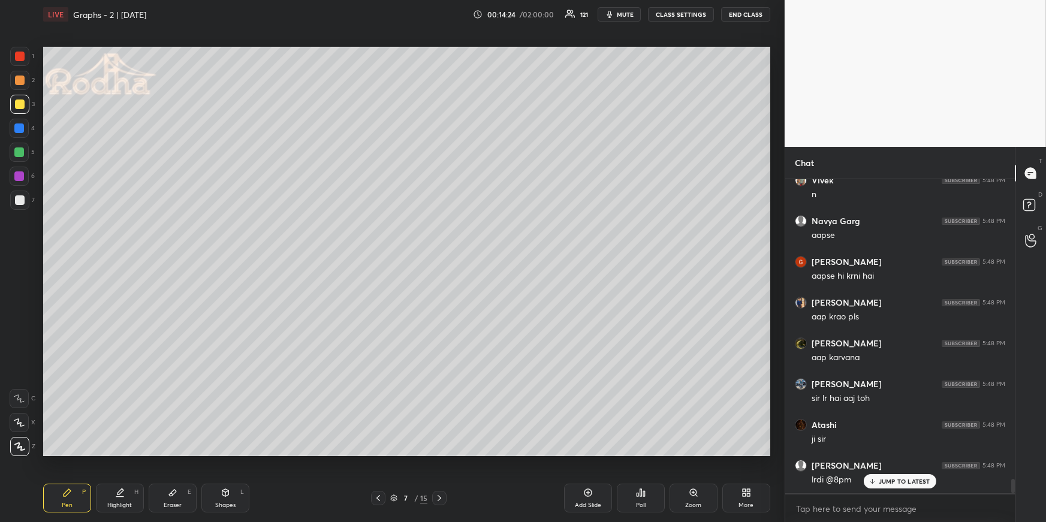
scroll to position [6577, 0]
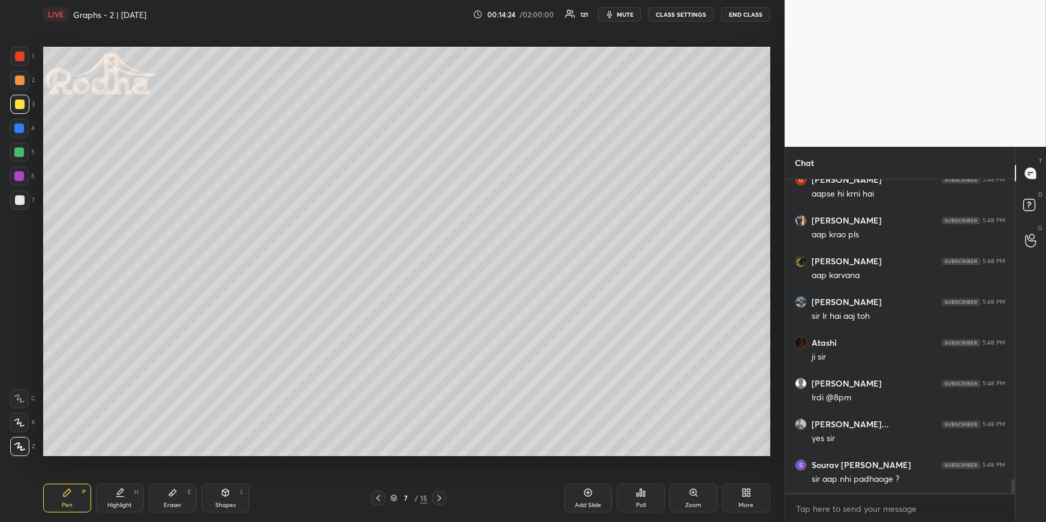
click at [118, 453] on icon at bounding box center [120, 493] width 10 height 10
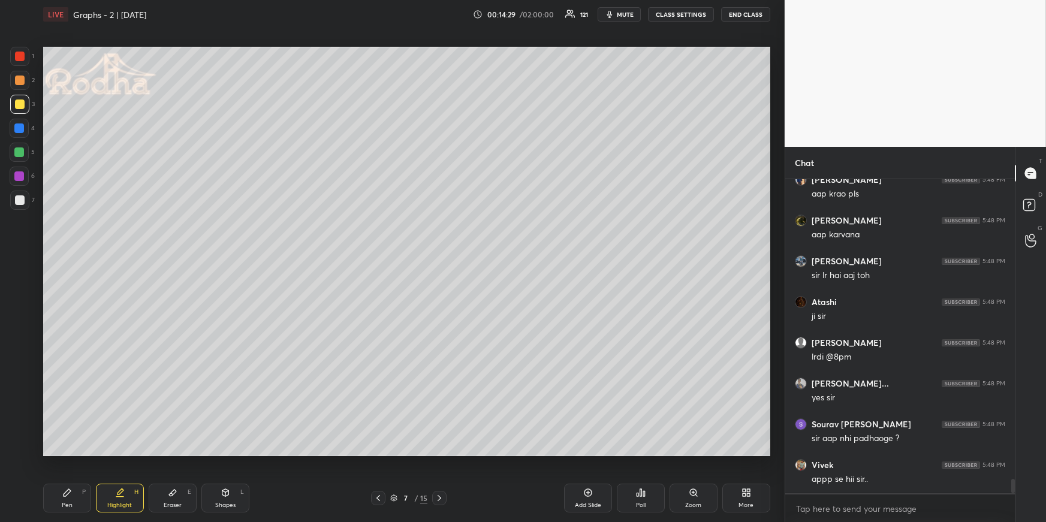
scroll to position [6699, 0]
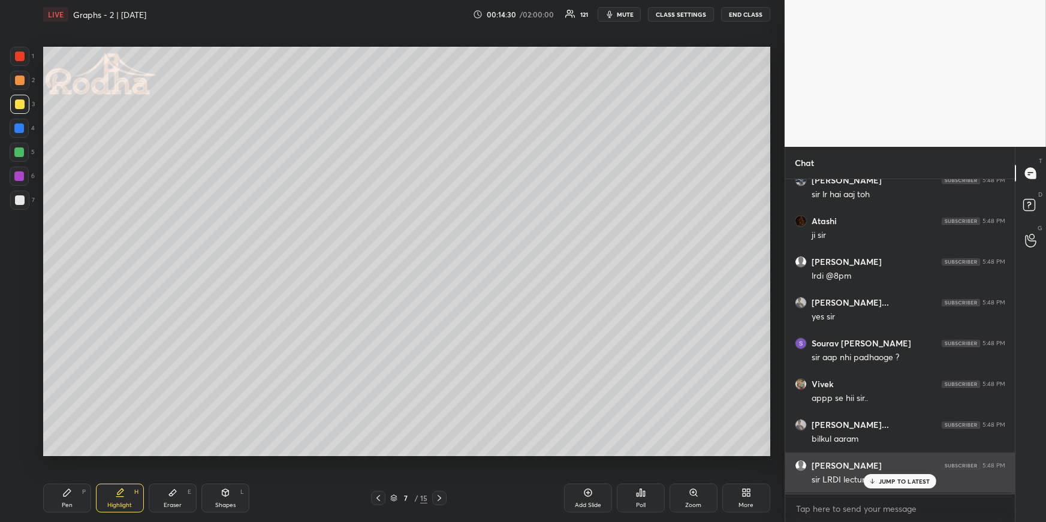
drag, startPoint x: 880, startPoint y: 481, endPoint x: 874, endPoint y: 479, distance: 6.3
click at [879, 453] on p "JUMP TO LATEST" at bounding box center [904, 481] width 52 height 7
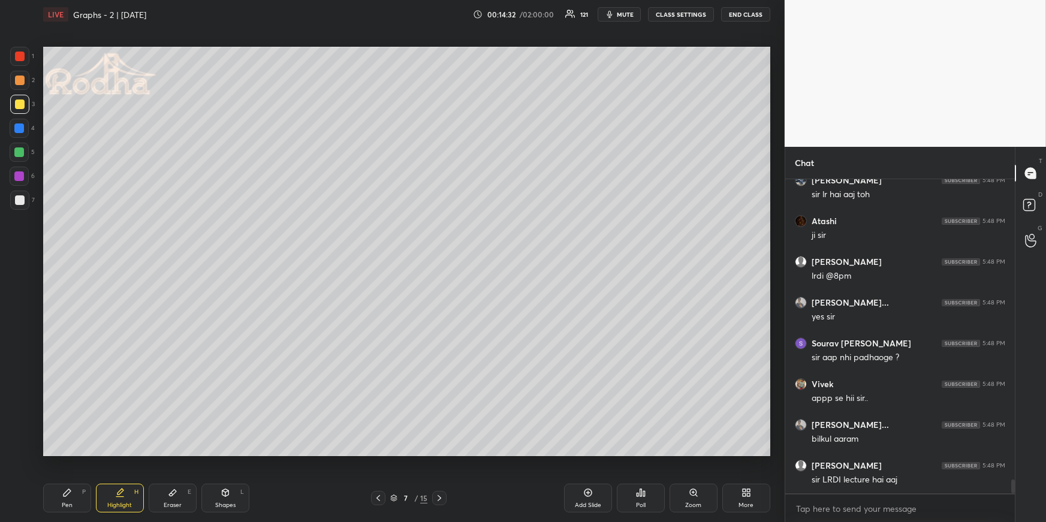
scroll to position [6740, 0]
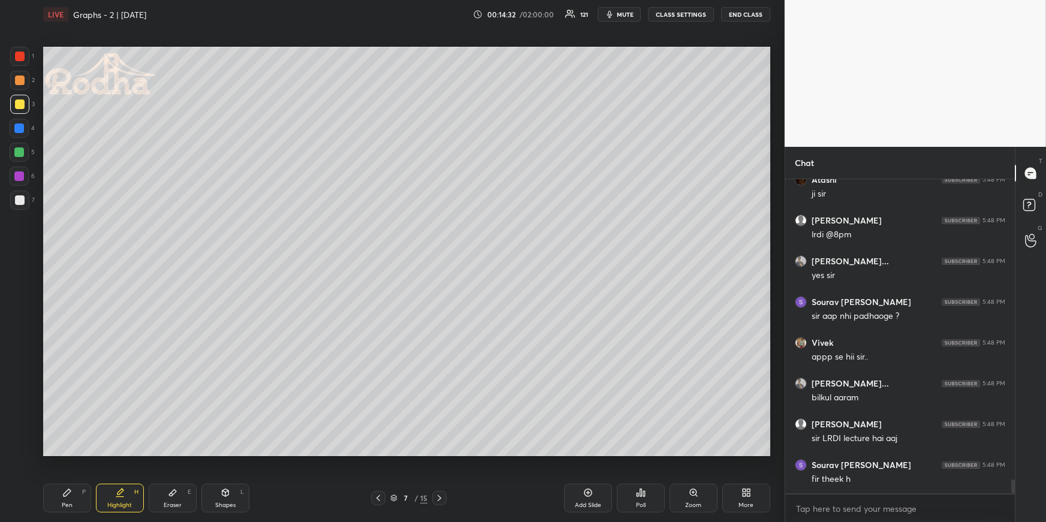
click at [131, 453] on div "Highlight H" at bounding box center [120, 498] width 48 height 29
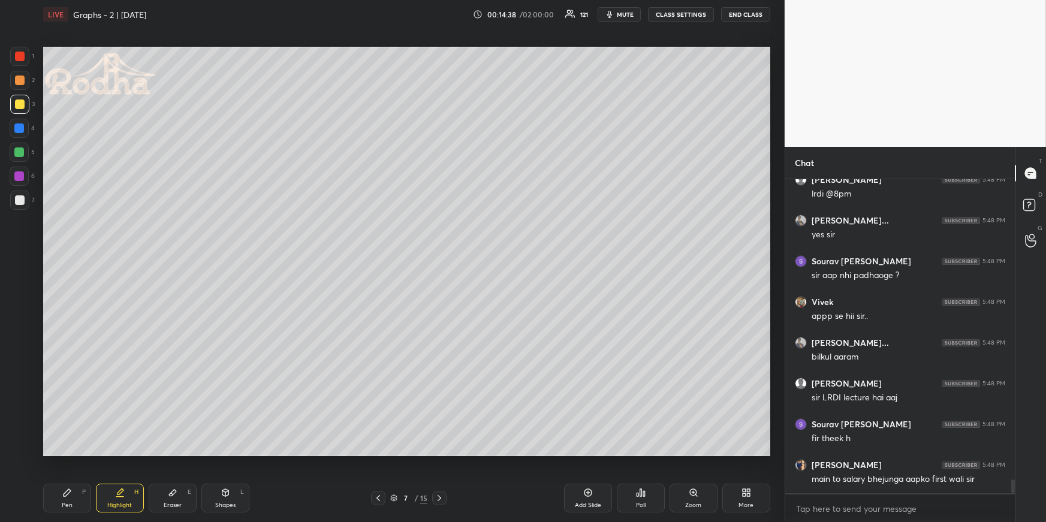
click at [74, 453] on div "Pen P" at bounding box center [67, 498] width 48 height 29
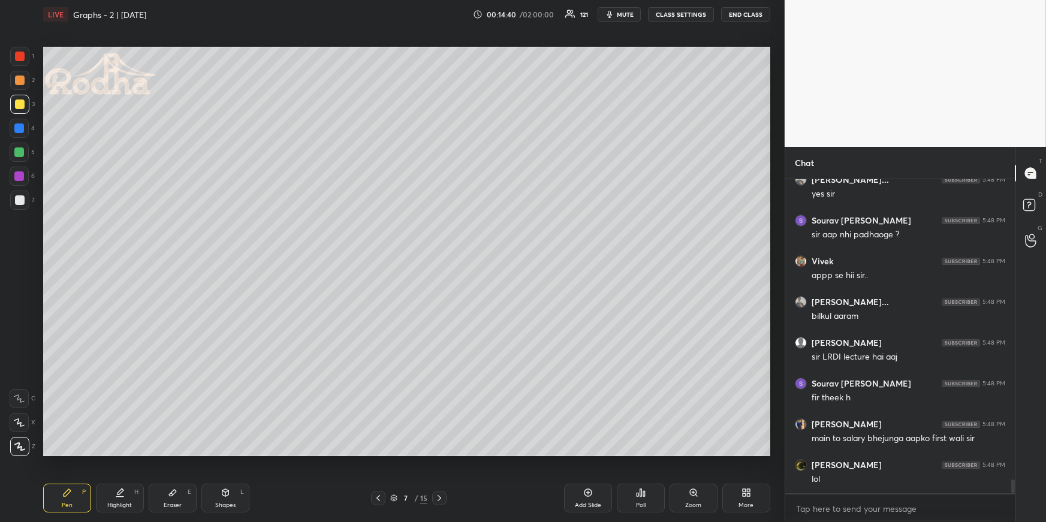
click at [21, 176] on div at bounding box center [19, 176] width 10 height 10
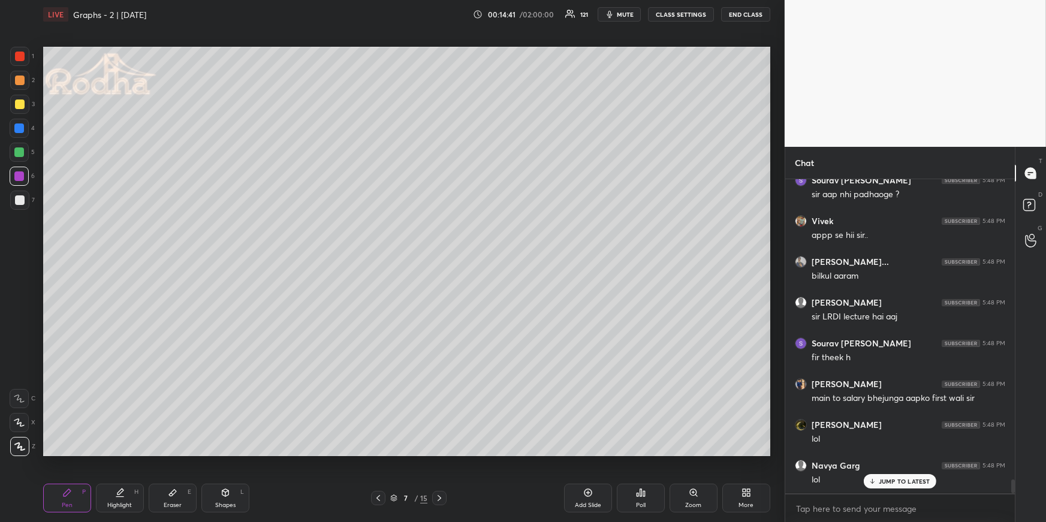
click at [17, 196] on div at bounding box center [20, 200] width 10 height 10
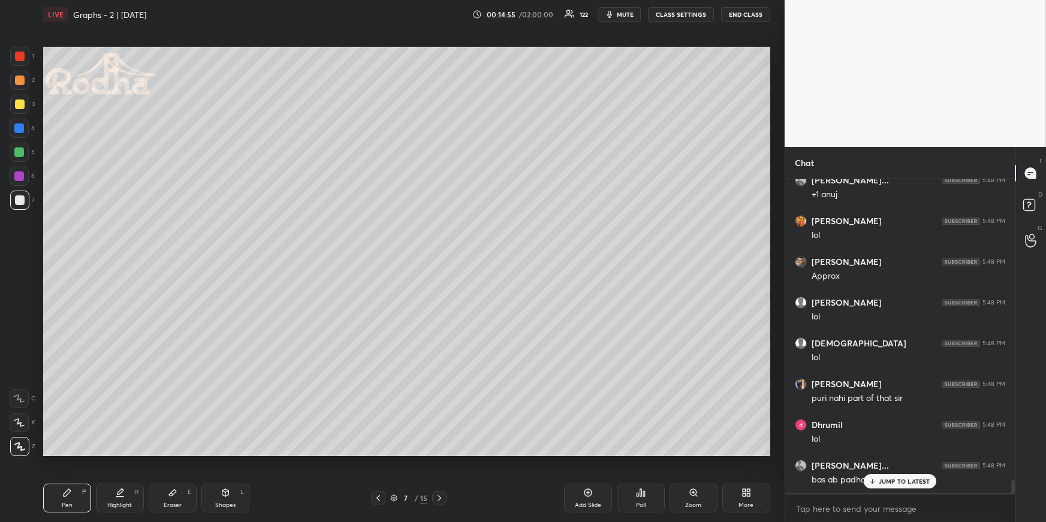
scroll to position [7352, 0]
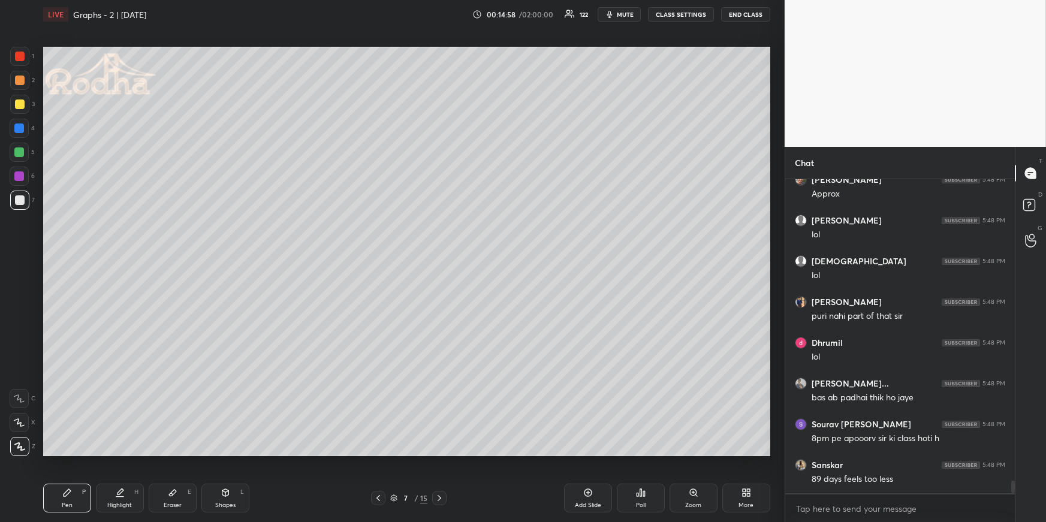
click at [19, 124] on div at bounding box center [19, 128] width 10 height 10
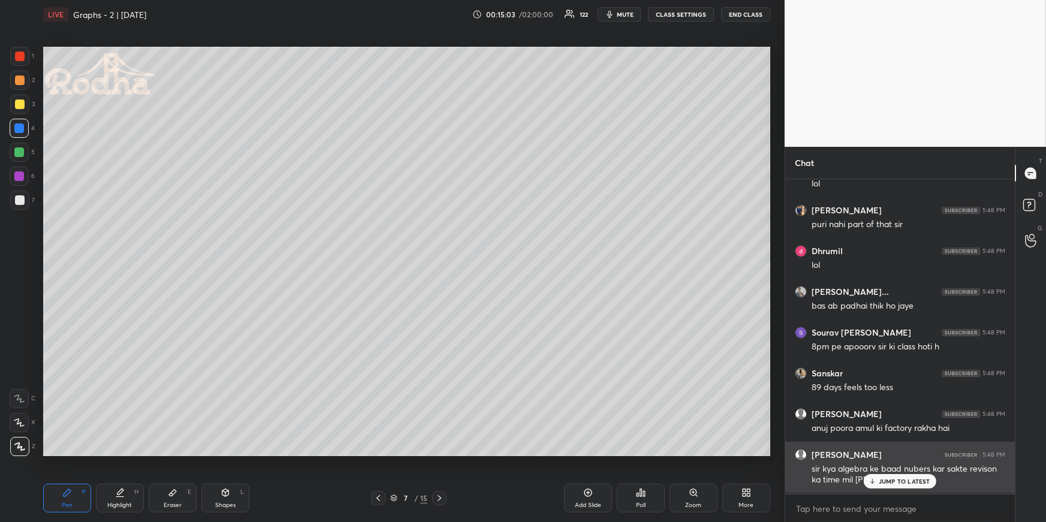
drag, startPoint x: 881, startPoint y: 480, endPoint x: 857, endPoint y: 465, distance: 28.3
click at [881, 453] on p "JUMP TO LATEST" at bounding box center [904, 481] width 52 height 7
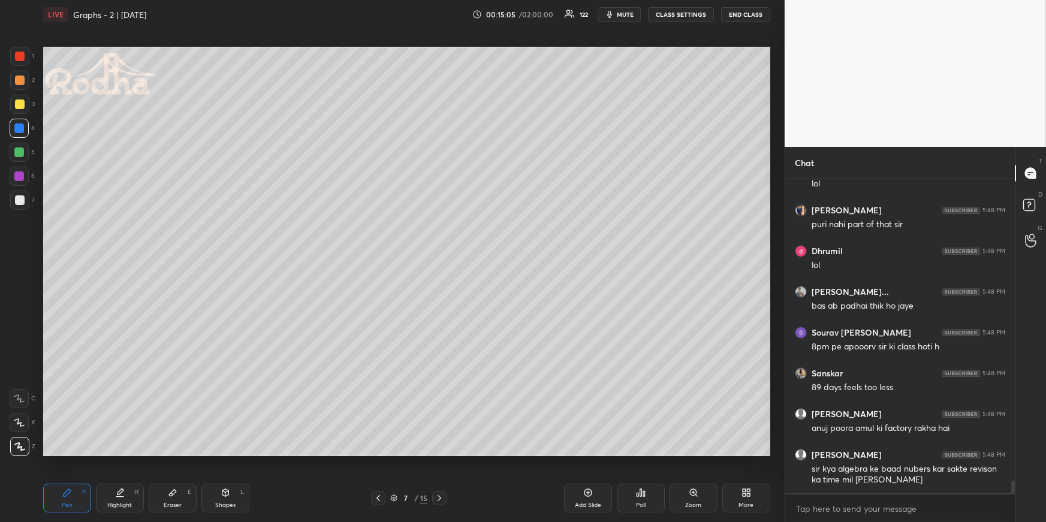
click at [20, 150] on div at bounding box center [19, 152] width 10 height 10
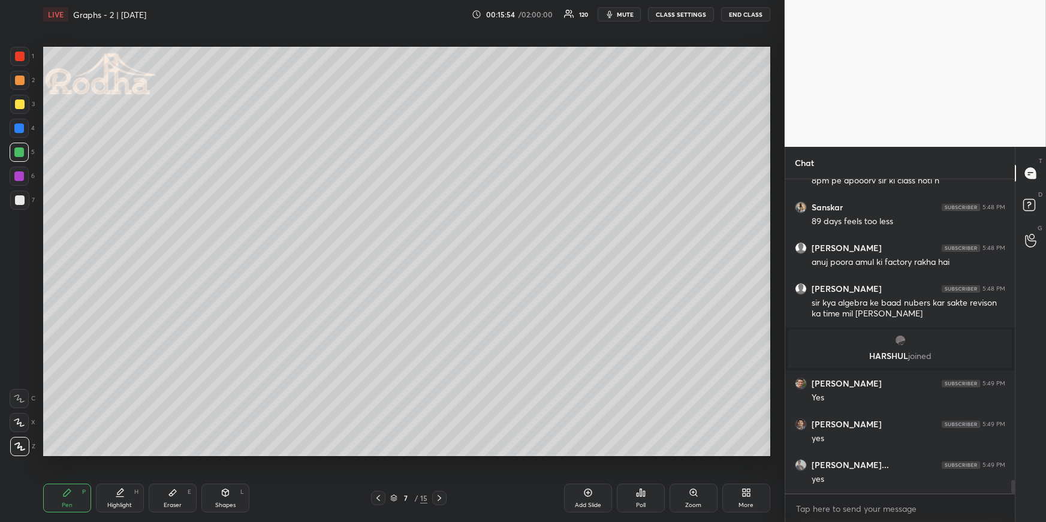
scroll to position [7217, 0]
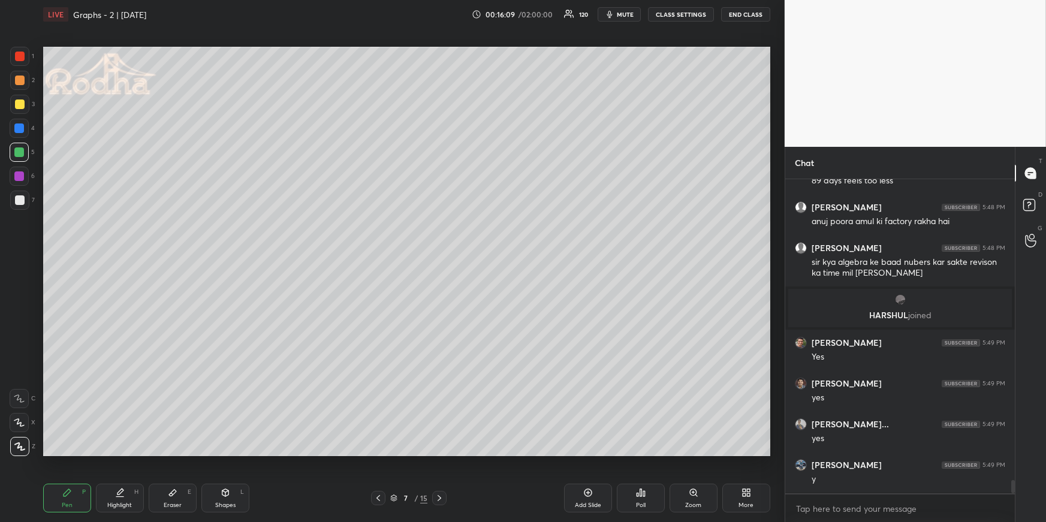
click at [104, 453] on div "Highlight H" at bounding box center [120, 498] width 48 height 29
click at [117, 453] on icon at bounding box center [120, 491] width 6 height 6
drag, startPoint x: 59, startPoint y: 492, endPoint x: 50, endPoint y: 470, distance: 23.1
click at [58, 453] on div "Pen P" at bounding box center [67, 498] width 48 height 29
click at [20, 104] on div at bounding box center [20, 104] width 10 height 10
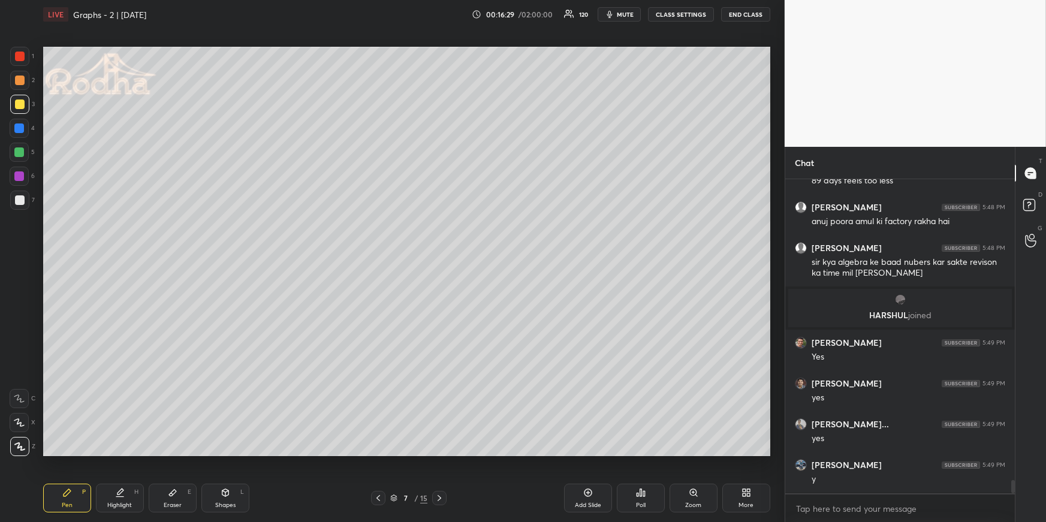
click at [21, 154] on div at bounding box center [19, 152] width 10 height 10
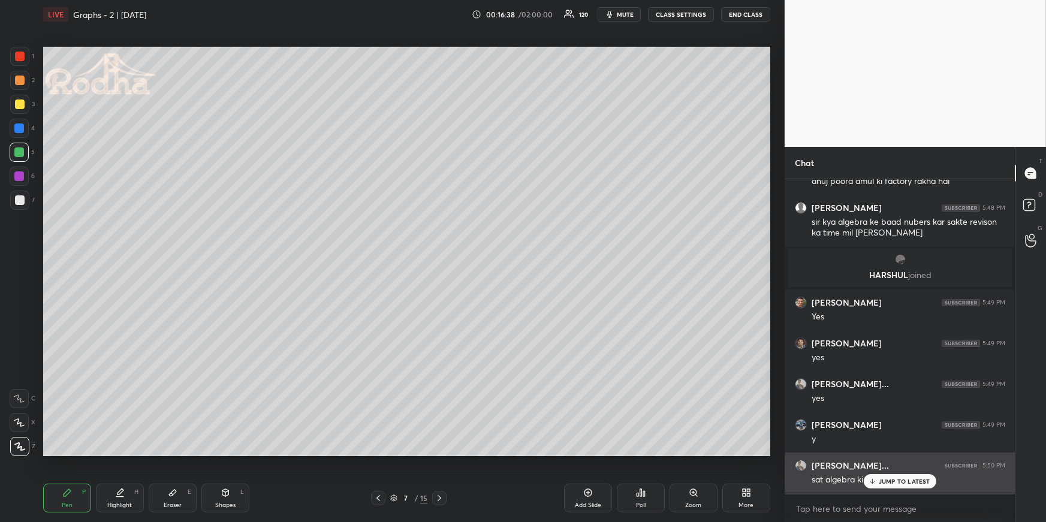
drag, startPoint x: 873, startPoint y: 479, endPoint x: 844, endPoint y: 474, distance: 29.2
click at [874, 453] on icon at bounding box center [872, 481] width 8 height 7
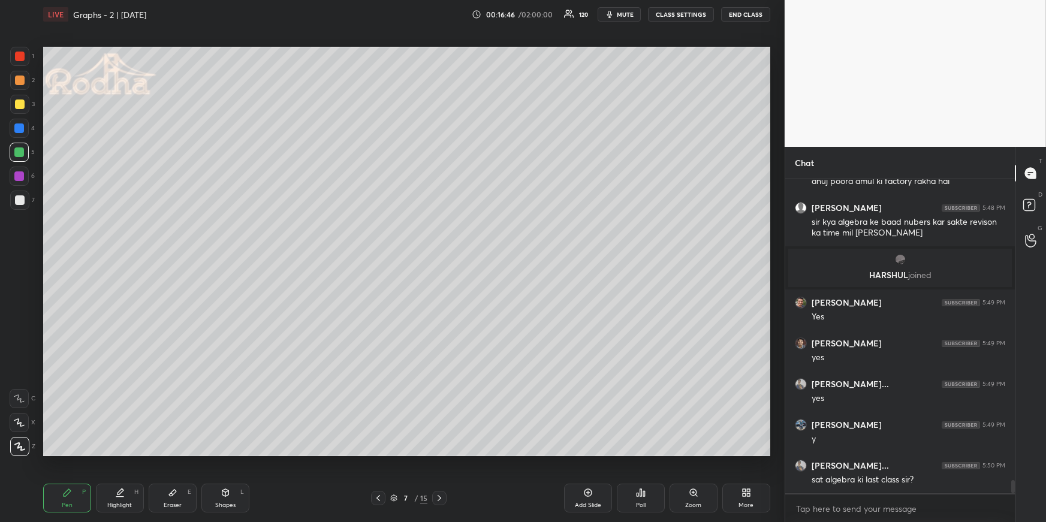
click at [128, 453] on div "Highlight" at bounding box center [119, 505] width 25 height 6
drag, startPoint x: 64, startPoint y: 500, endPoint x: 56, endPoint y: 461, distance: 39.7
click at [64, 453] on div "Pen P" at bounding box center [67, 498] width 48 height 29
click at [158, 453] on div "Eraser E" at bounding box center [173, 498] width 48 height 29
drag, startPoint x: 72, startPoint y: 500, endPoint x: 74, endPoint y: 494, distance: 6.8
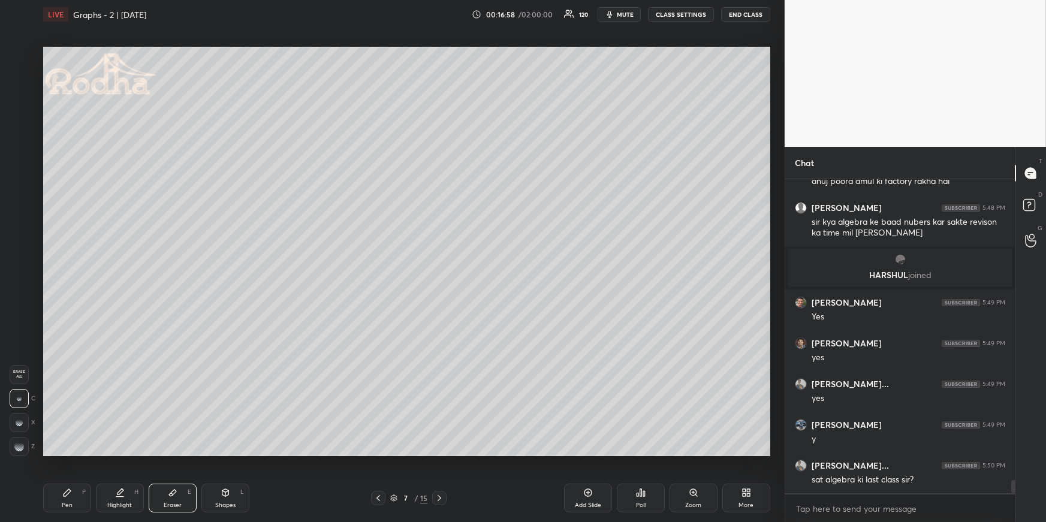
click at [71, 453] on div "Pen P" at bounding box center [67, 498] width 48 height 29
click at [128, 453] on div "Highlight H" at bounding box center [120, 498] width 48 height 29
click at [66, 453] on div "Pen" at bounding box center [67, 505] width 11 height 6
click at [120, 453] on icon at bounding box center [120, 493] width 10 height 10
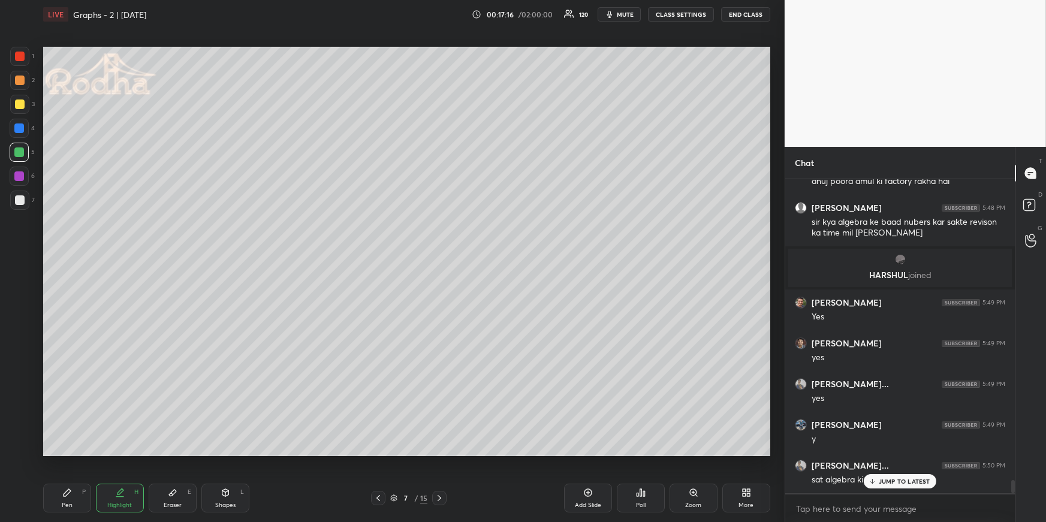
scroll to position [7298, 0]
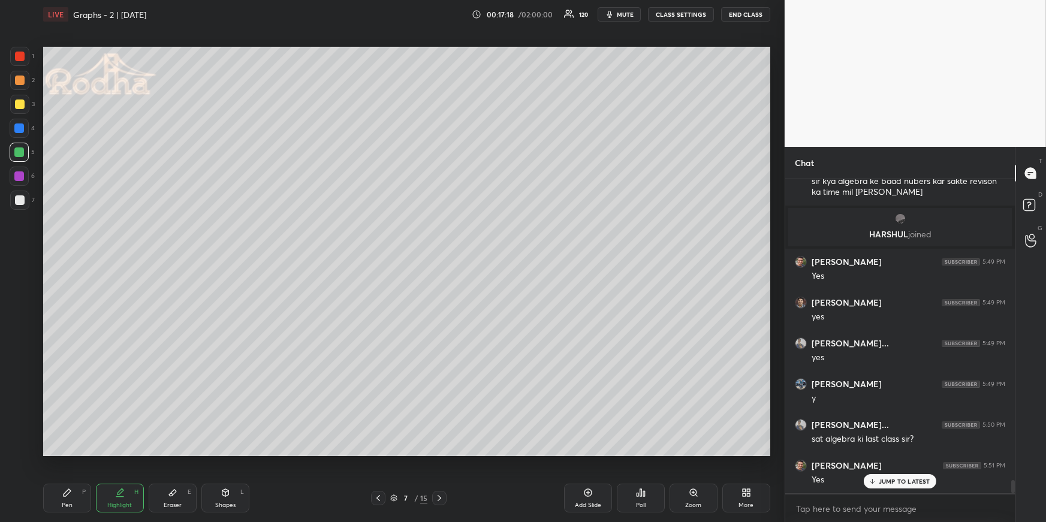
click at [70, 453] on div "Pen P" at bounding box center [67, 498] width 48 height 29
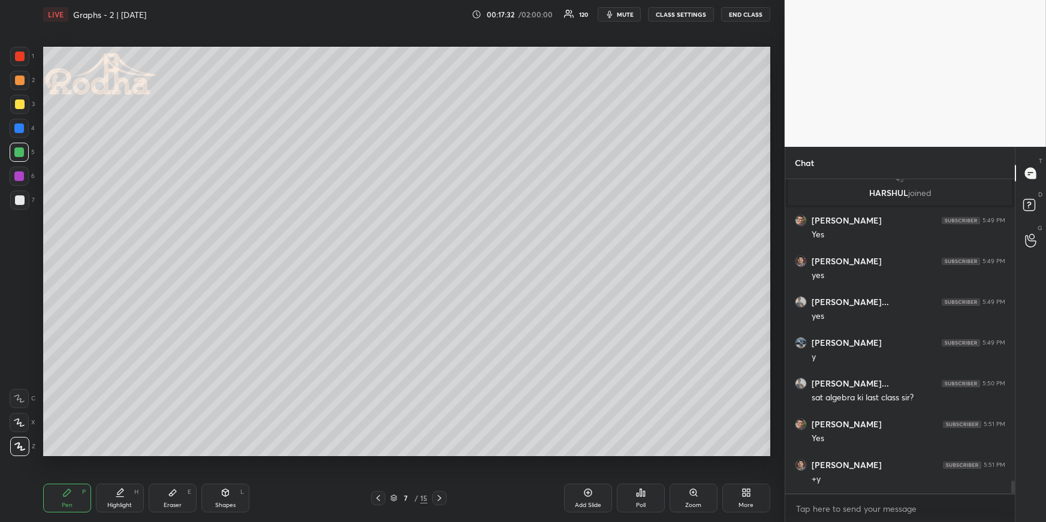
scroll to position [7380, 0]
click at [122, 453] on icon at bounding box center [120, 493] width 10 height 10
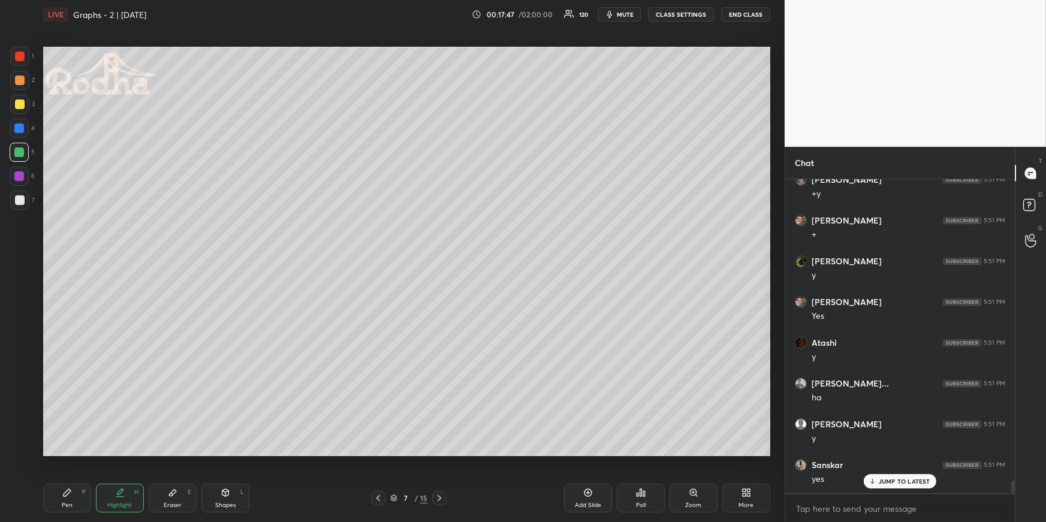
scroll to position [7665, 0]
drag, startPoint x: 222, startPoint y: 495, endPoint x: 222, endPoint y: 488, distance: 6.6
click at [222, 453] on icon at bounding box center [226, 493] width 10 height 10
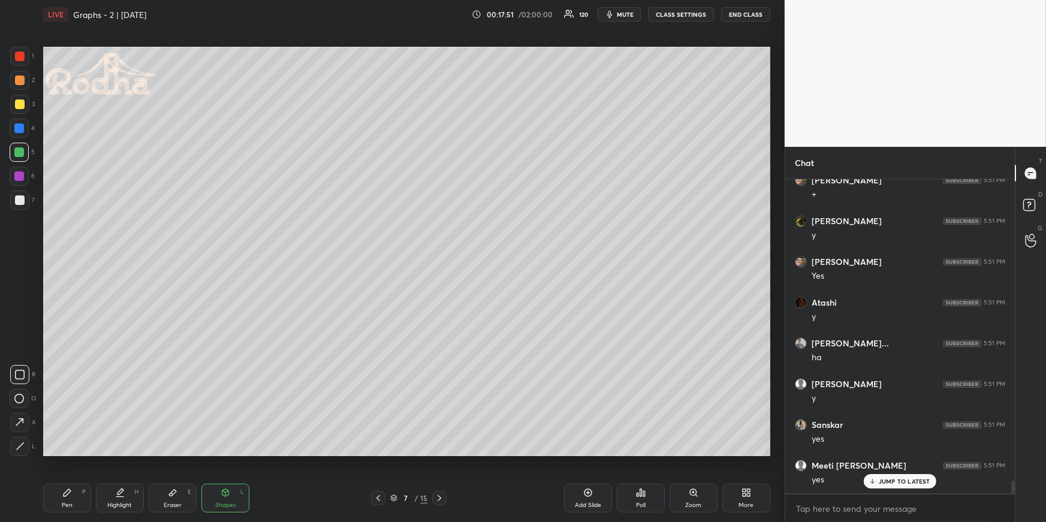
click at [168, 453] on icon at bounding box center [173, 493] width 10 height 10
click at [17, 445] on g at bounding box center [19, 447] width 10 height 10
click at [58, 453] on div "Pen P" at bounding box center [67, 498] width 48 height 29
click at [20, 106] on div at bounding box center [20, 104] width 10 height 10
click at [21, 149] on div at bounding box center [19, 152] width 10 height 10
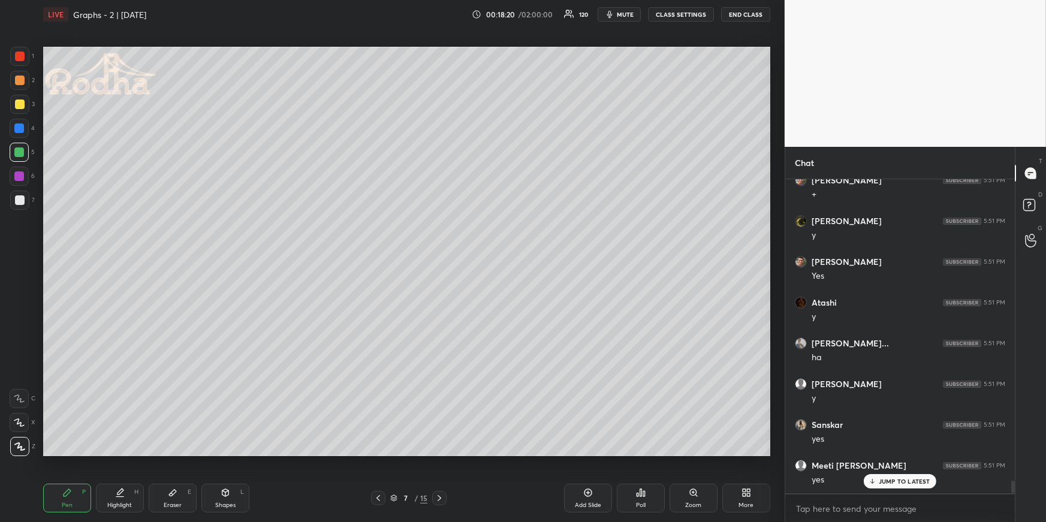
click at [123, 453] on div "Highlight" at bounding box center [119, 505] width 25 height 6
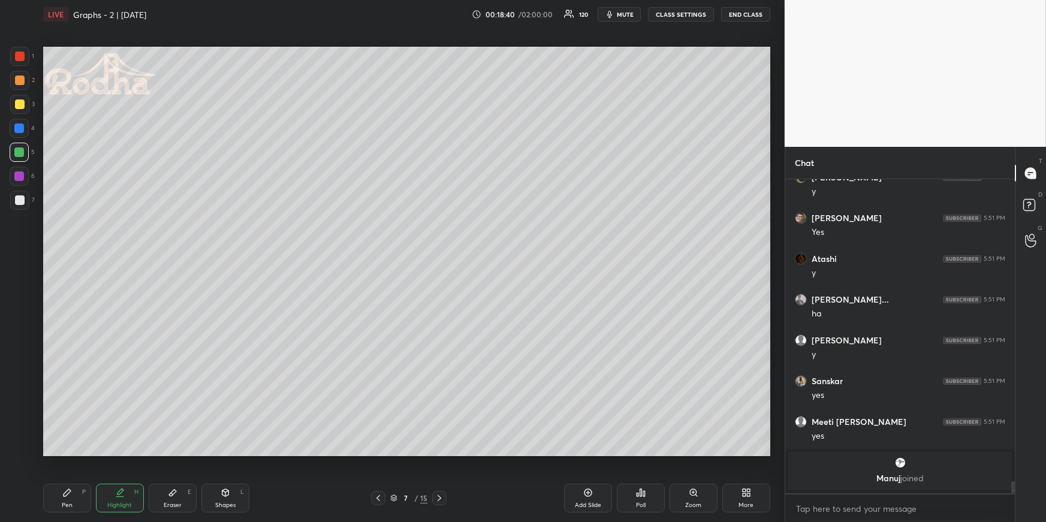
click at [440, 453] on div at bounding box center [439, 498] width 14 height 14
click at [74, 453] on div "Pen P" at bounding box center [67, 498] width 48 height 29
click at [23, 102] on div at bounding box center [19, 104] width 19 height 19
click at [233, 453] on div "Shapes L" at bounding box center [225, 498] width 48 height 29
drag, startPoint x: 17, startPoint y: 419, endPoint x: 19, endPoint y: 413, distance: 7.0
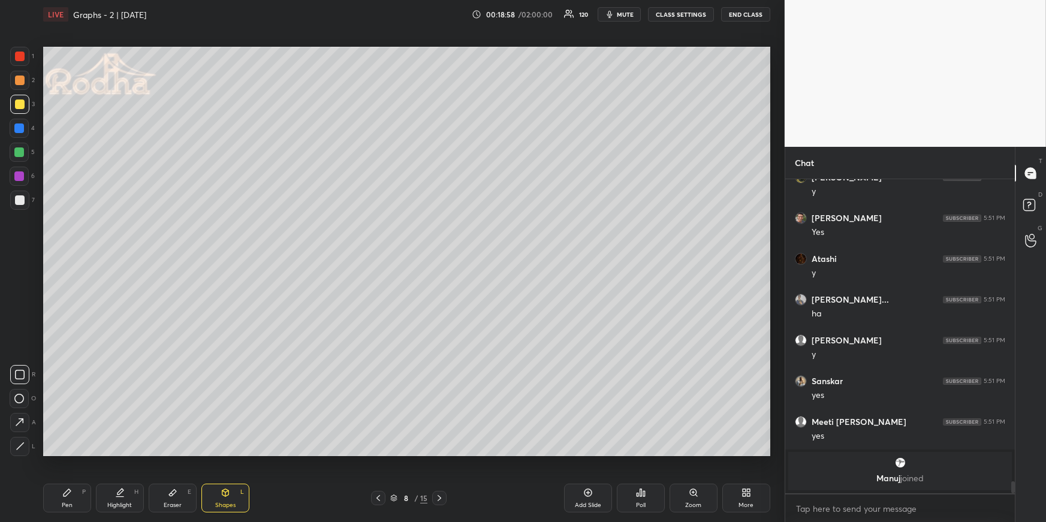
click at [17, 420] on icon at bounding box center [19, 422] width 13 height 13
click at [18, 150] on div at bounding box center [19, 152] width 10 height 10
drag, startPoint x: 17, startPoint y: 128, endPoint x: 25, endPoint y: 156, distance: 29.4
click at [19, 127] on div at bounding box center [19, 128] width 10 height 10
click at [22, 422] on icon at bounding box center [19, 422] width 13 height 13
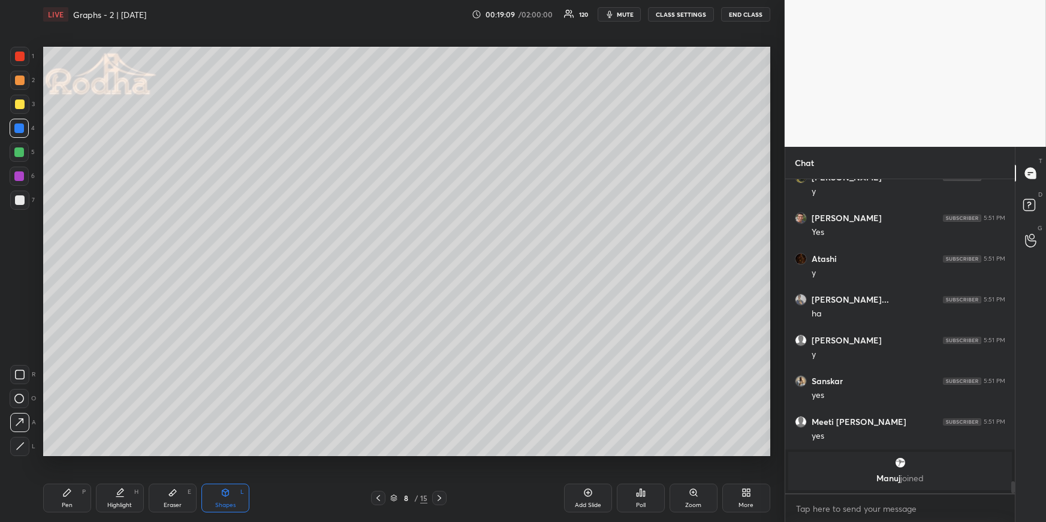
click at [92, 453] on div "Pen P Highlight H Eraser E Shapes L" at bounding box center [192, 498] width 298 height 29
click at [78, 453] on div "Pen P" at bounding box center [67, 498] width 48 height 29
click at [18, 151] on div at bounding box center [19, 152] width 10 height 10
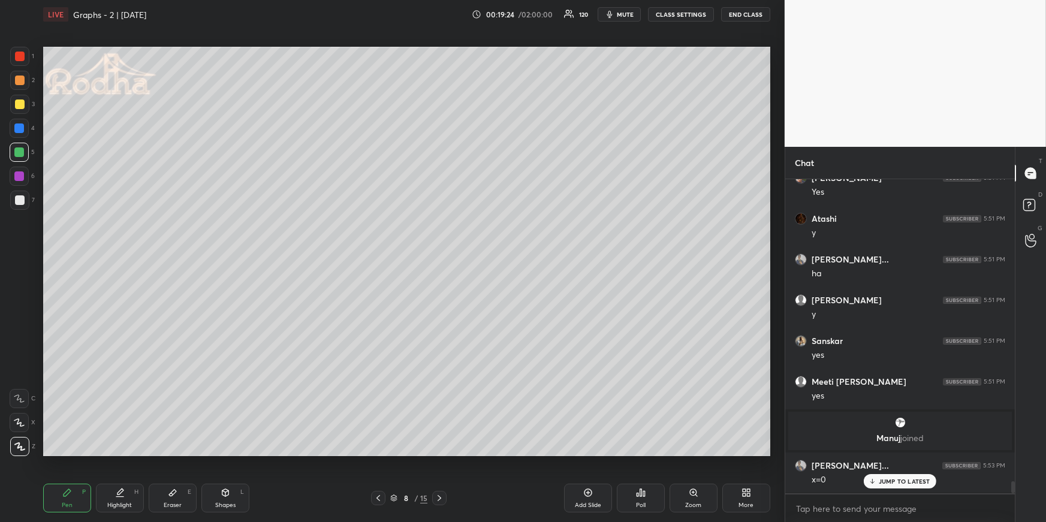
click at [117, 453] on icon at bounding box center [120, 493] width 10 height 10
click at [61, 453] on div "Pen P" at bounding box center [67, 498] width 48 height 29
click at [14, 194] on div at bounding box center [19, 200] width 19 height 19
drag, startPoint x: 232, startPoint y: 492, endPoint x: 231, endPoint y: 485, distance: 7.2
click at [231, 453] on div "Shapes L" at bounding box center [225, 498] width 48 height 29
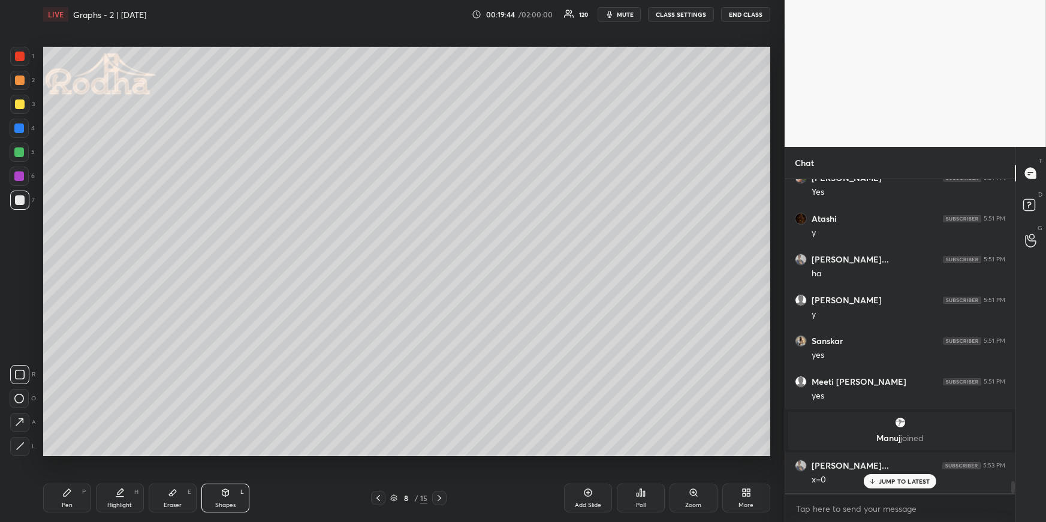
drag, startPoint x: 24, startPoint y: 445, endPoint x: 39, endPoint y: 437, distance: 16.9
click at [24, 445] on div at bounding box center [19, 446] width 19 height 19
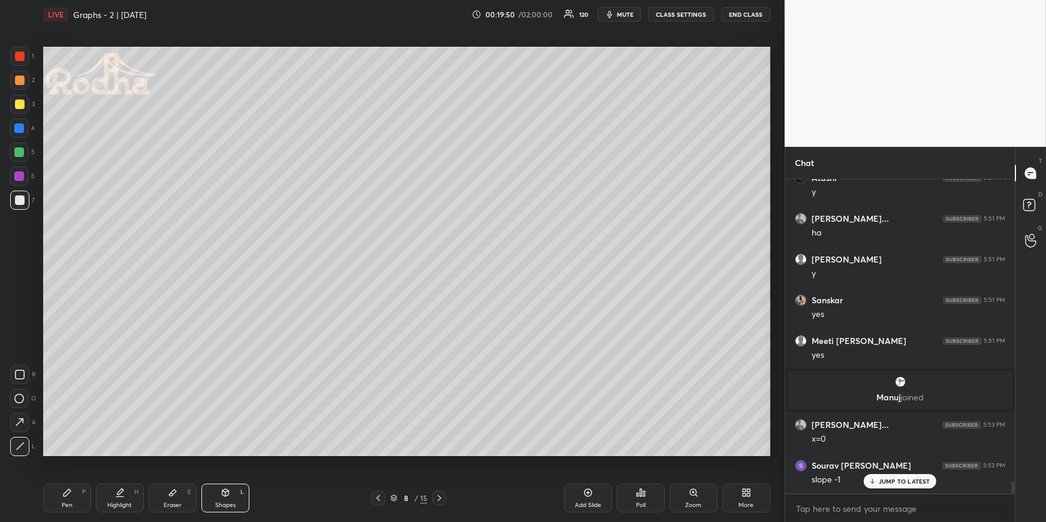
scroll to position [7831, 0]
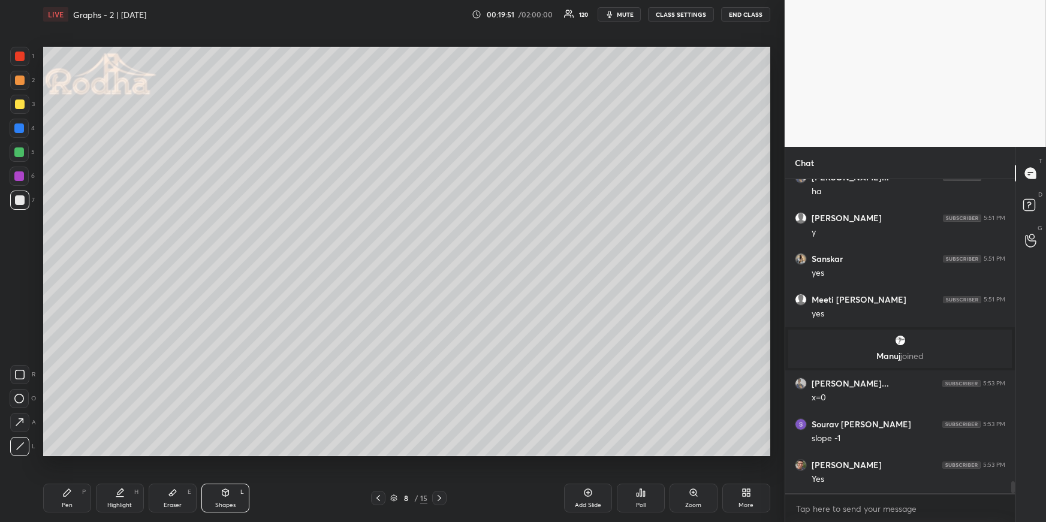
drag, startPoint x: 73, startPoint y: 494, endPoint x: 96, endPoint y: 476, distance: 29.0
click at [69, 453] on div "Pen P" at bounding box center [67, 498] width 48 height 29
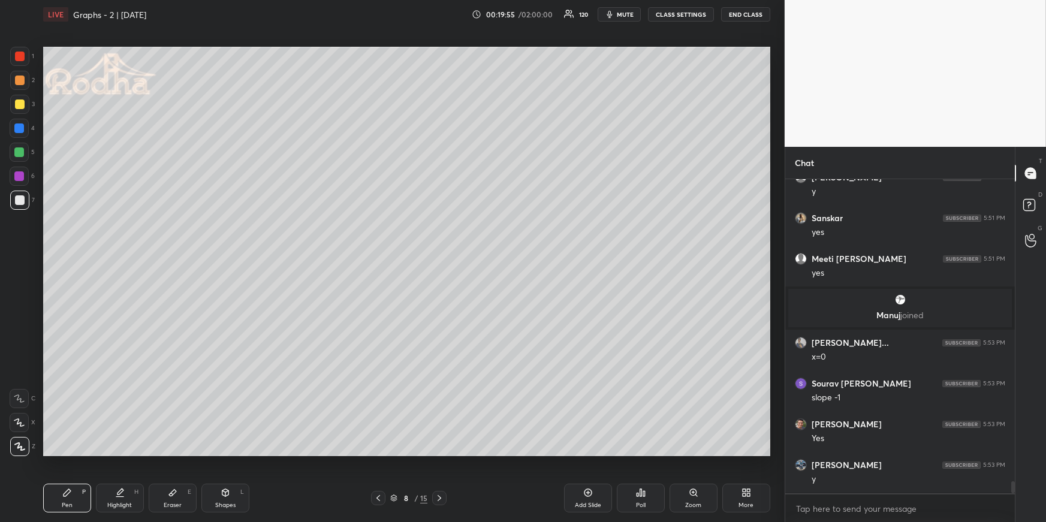
scroll to position [7913, 0]
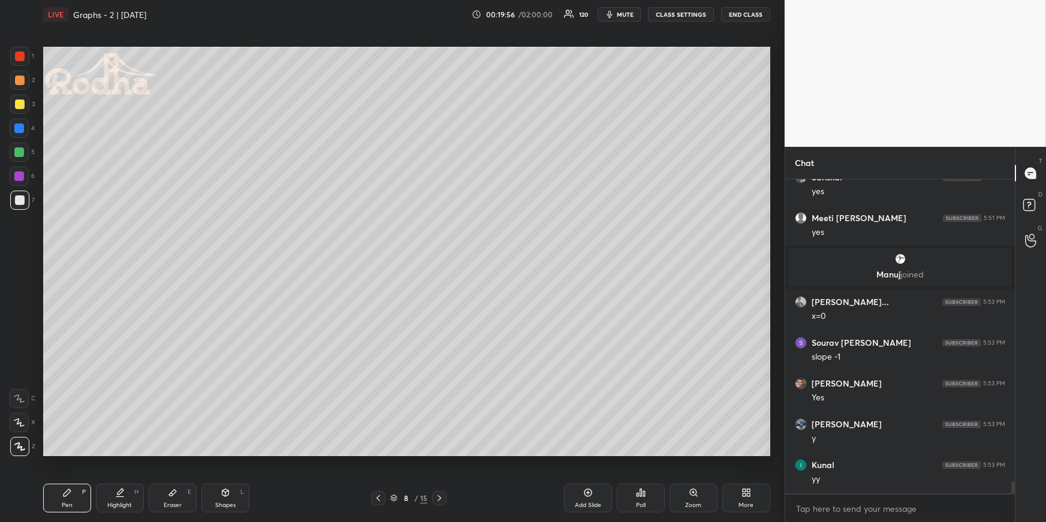
drag, startPoint x: 17, startPoint y: 148, endPoint x: 42, endPoint y: 150, distance: 24.6
click at [17, 149] on div at bounding box center [19, 152] width 10 height 10
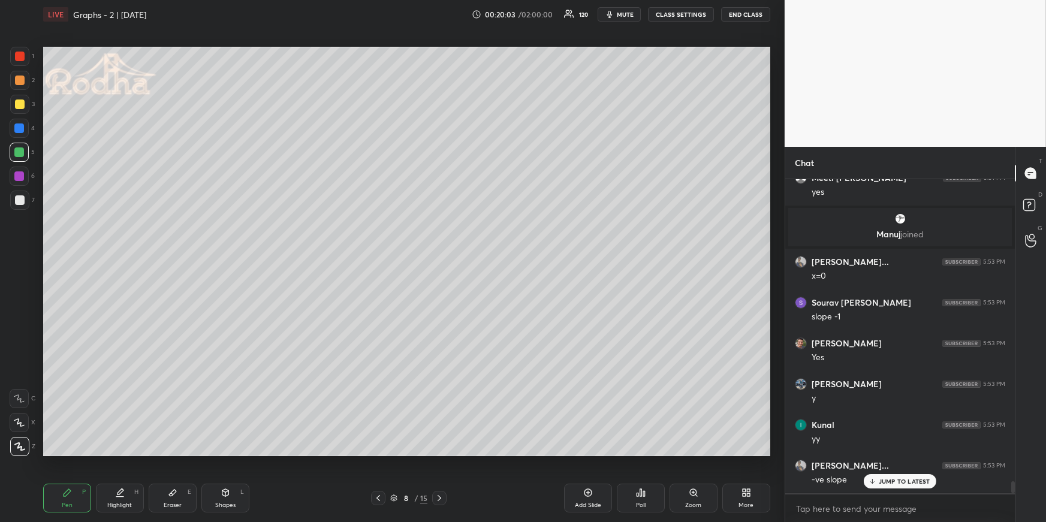
drag, startPoint x: 165, startPoint y: 494, endPoint x: 162, endPoint y: 486, distance: 8.3
click at [165, 453] on div "Eraser E" at bounding box center [173, 498] width 48 height 29
drag, startPoint x: 64, startPoint y: 500, endPoint x: 59, endPoint y: 495, distance: 6.8
click at [64, 453] on div "Pen P" at bounding box center [67, 498] width 48 height 29
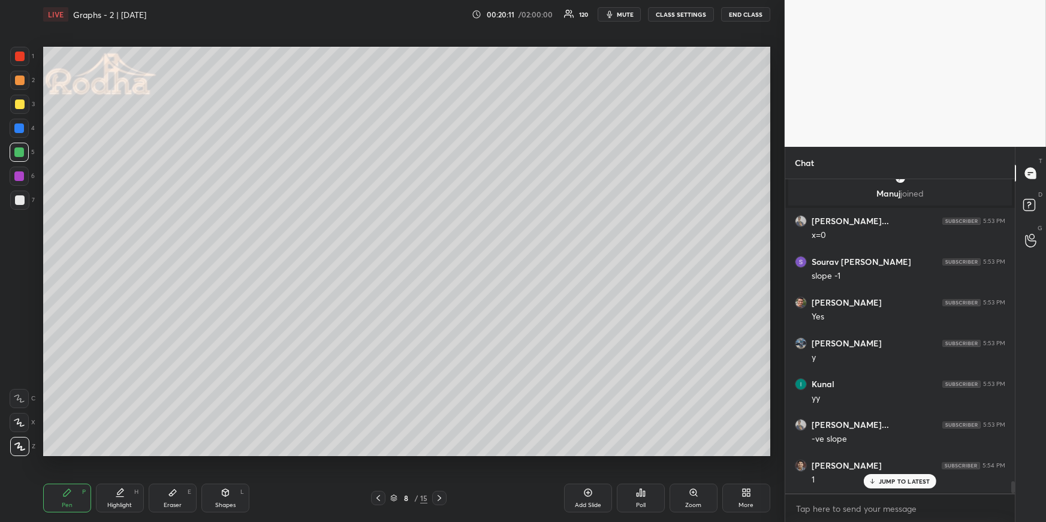
click at [22, 198] on div at bounding box center [20, 200] width 10 height 10
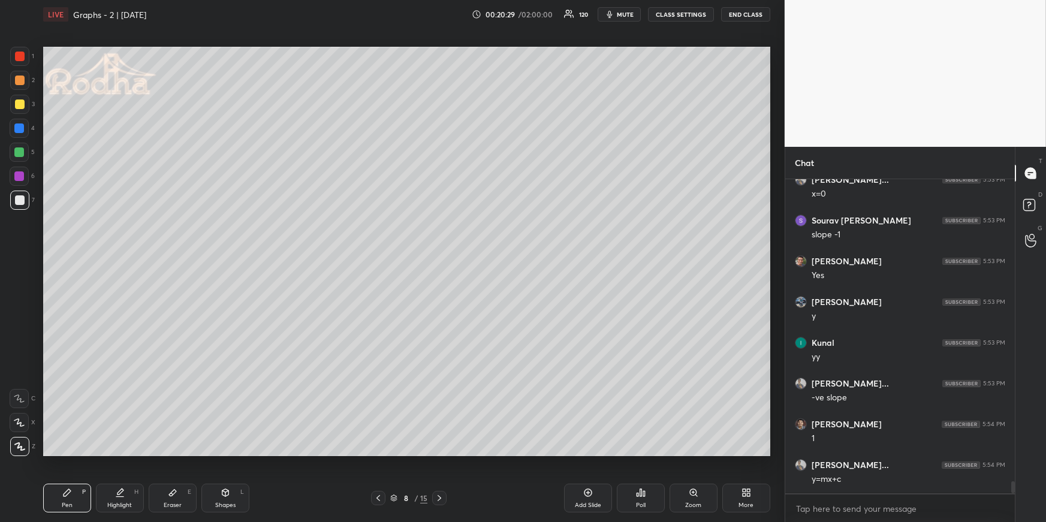
click at [231, 453] on div "Shapes L" at bounding box center [225, 498] width 48 height 29
drag, startPoint x: 22, startPoint y: 446, endPoint x: 30, endPoint y: 442, distance: 9.1
click at [21, 448] on icon at bounding box center [20, 446] width 9 height 9
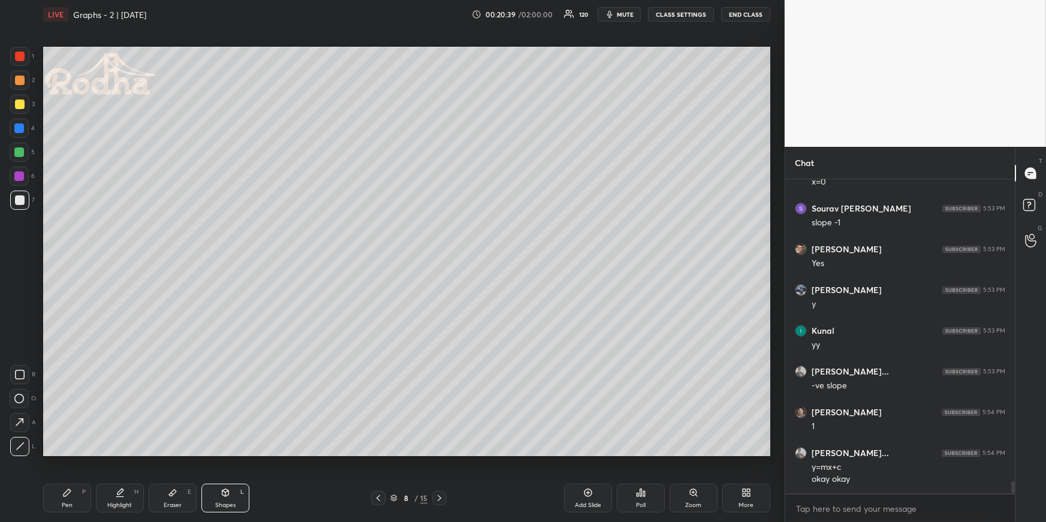
drag, startPoint x: 70, startPoint y: 505, endPoint x: 70, endPoint y: 494, distance: 11.4
click at [70, 453] on div "Pen" at bounding box center [67, 505] width 11 height 6
click at [18, 127] on div at bounding box center [19, 128] width 10 height 10
drag, startPoint x: 20, startPoint y: 151, endPoint x: 23, endPoint y: 140, distance: 11.0
click at [20, 151] on div at bounding box center [19, 152] width 10 height 10
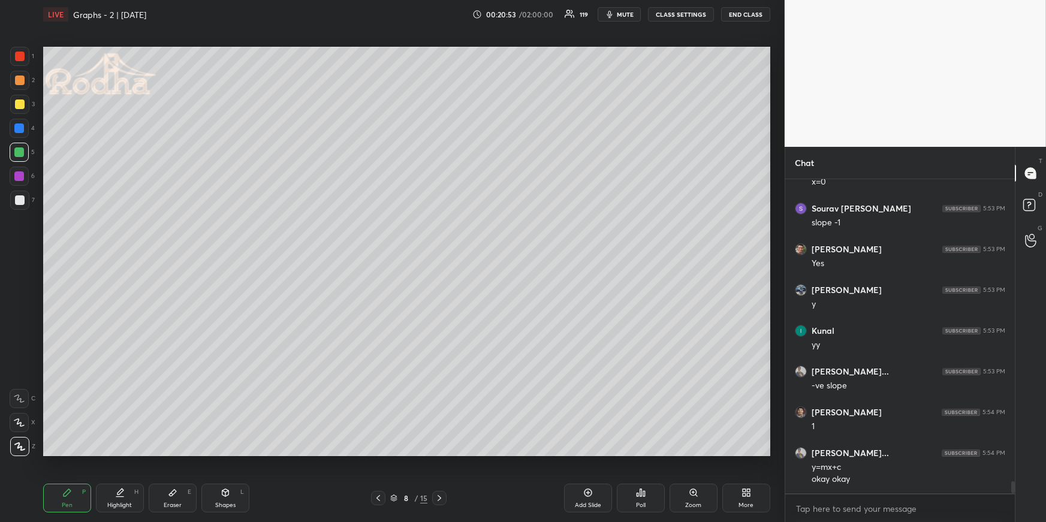
click at [18, 200] on div at bounding box center [20, 200] width 10 height 10
drag, startPoint x: 236, startPoint y: 494, endPoint x: 224, endPoint y: 485, distance: 15.5
click at [235, 453] on div "Shapes L" at bounding box center [225, 498] width 48 height 29
click at [27, 444] on div at bounding box center [19, 446] width 19 height 19
click at [116, 453] on icon at bounding box center [120, 493] width 10 height 10
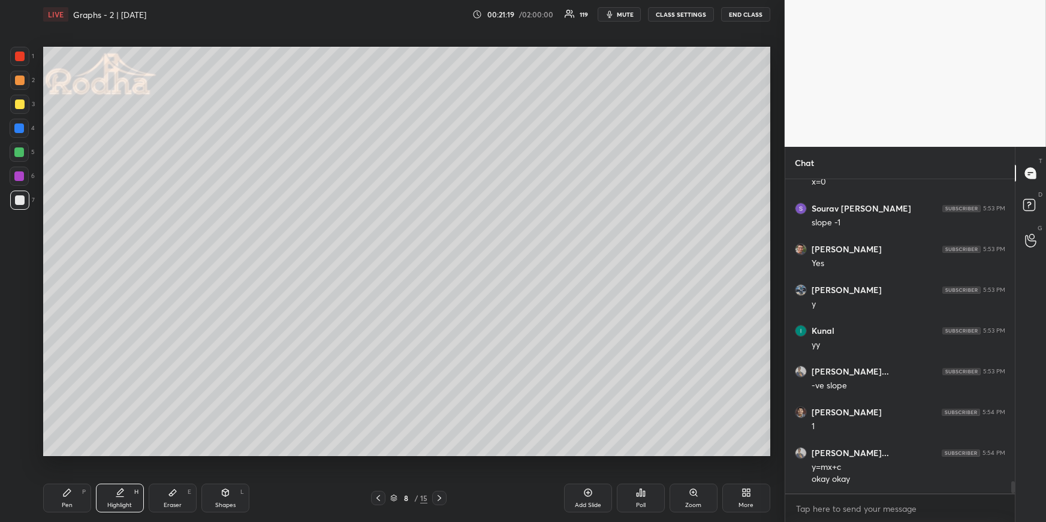
scroll to position [8087, 0]
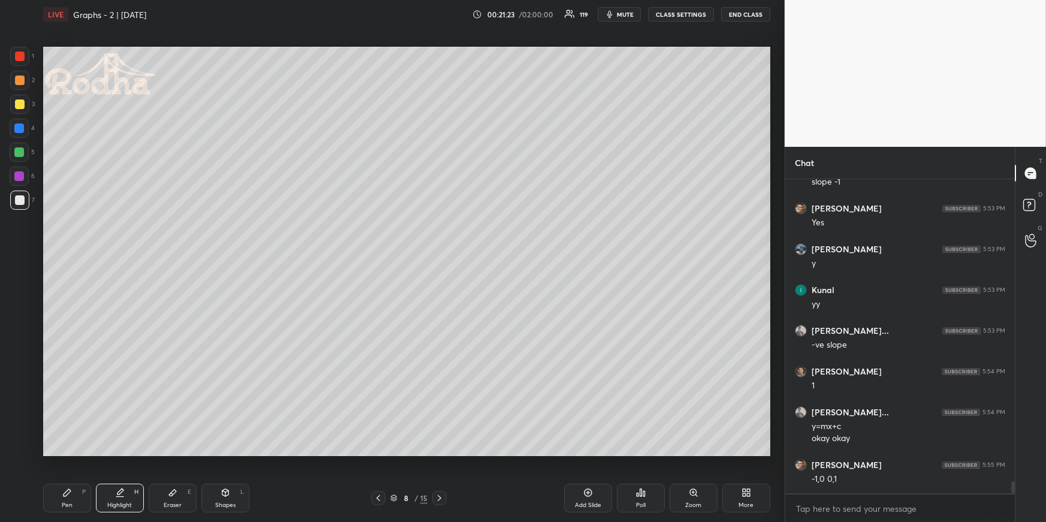
click at [227, 453] on icon at bounding box center [225, 492] width 7 height 7
click at [17, 444] on icon at bounding box center [20, 446] width 9 height 9
click at [377, 453] on icon at bounding box center [378, 498] width 10 height 10
click at [114, 453] on div "Highlight H" at bounding box center [120, 498] width 48 height 29
drag, startPoint x: 438, startPoint y: 500, endPoint x: 434, endPoint y: 493, distance: 8.0
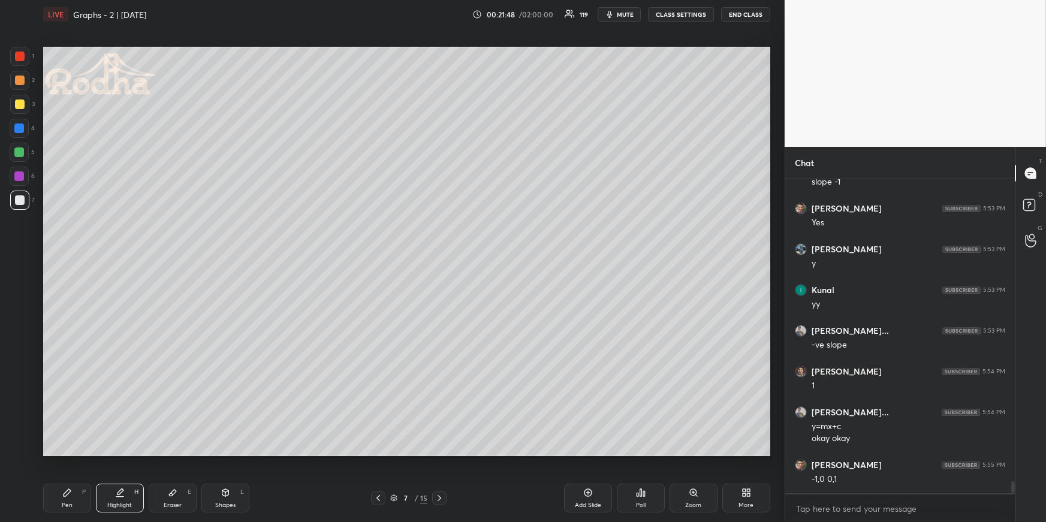
click at [439, 453] on icon at bounding box center [439, 498] width 10 height 10
click at [379, 453] on icon at bounding box center [378, 498] width 10 height 10
click at [441, 453] on icon at bounding box center [439, 498] width 10 height 10
drag, startPoint x: 442, startPoint y: 498, endPoint x: 442, endPoint y: 487, distance: 10.8
click at [443, 453] on icon at bounding box center [439, 498] width 10 height 10
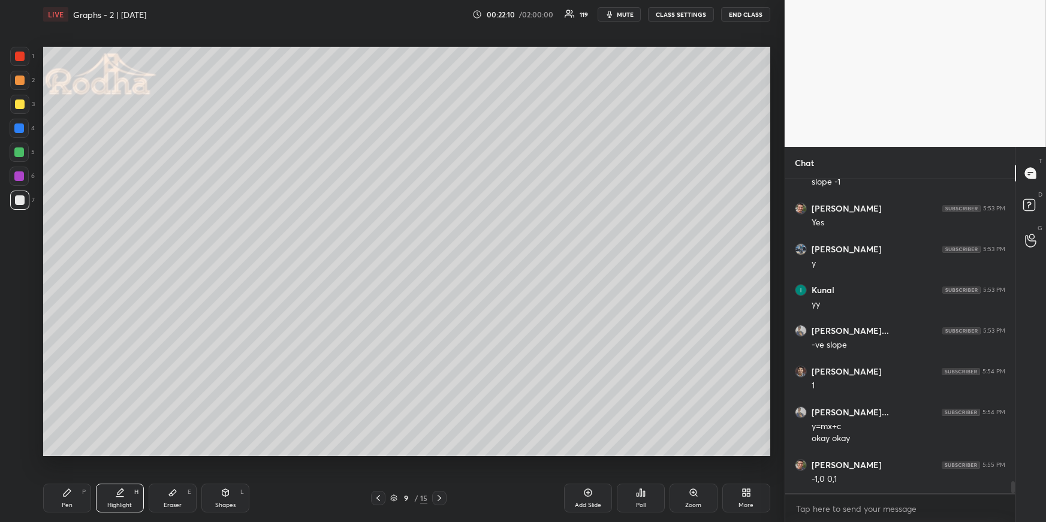
click at [56, 453] on div "Pen P" at bounding box center [67, 498] width 48 height 29
click at [19, 104] on div at bounding box center [20, 104] width 10 height 10
click at [17, 125] on div at bounding box center [19, 128] width 10 height 10
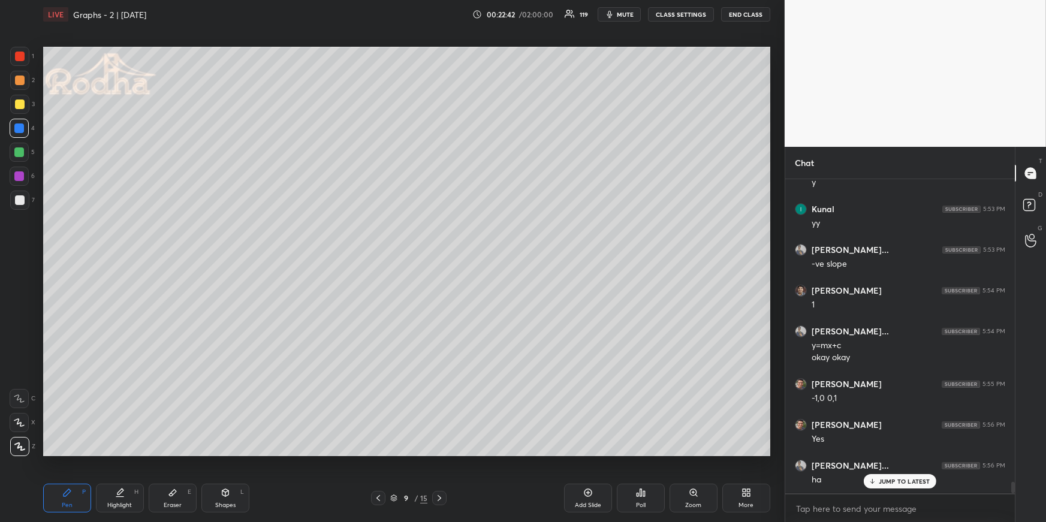
scroll to position [8209, 0]
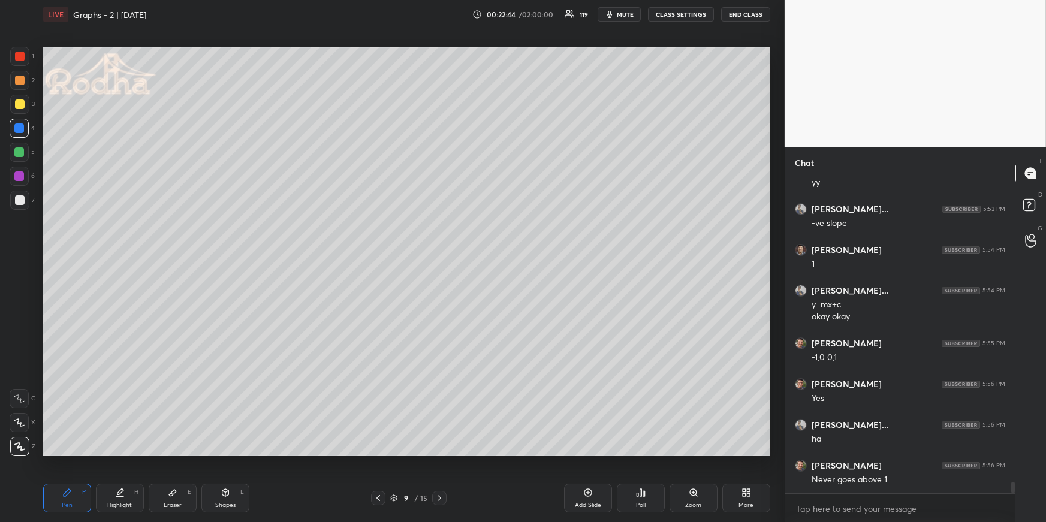
click at [128, 453] on div "Highlight H" at bounding box center [120, 498] width 48 height 29
drag, startPoint x: 79, startPoint y: 491, endPoint x: 71, endPoint y: 479, distance: 14.6
click at [80, 453] on div "Pen P" at bounding box center [67, 498] width 48 height 29
click at [25, 151] on div at bounding box center [19, 152] width 19 height 19
drag, startPoint x: 14, startPoint y: 425, endPoint x: 12, endPoint y: 416, distance: 8.6
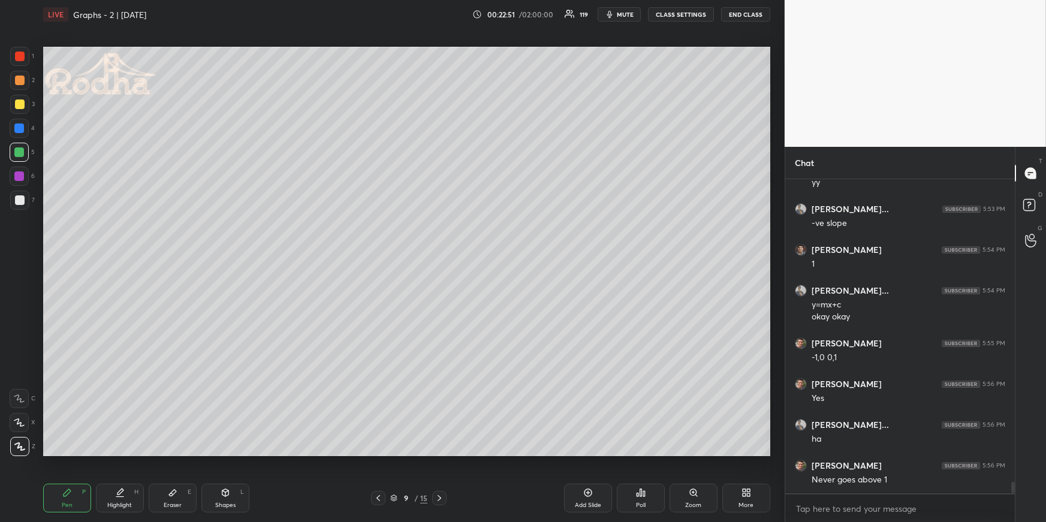
click at [14, 426] on icon at bounding box center [19, 422] width 11 height 8
click at [116, 453] on icon at bounding box center [120, 493] width 10 height 10
click at [226, 453] on div "Shapes L" at bounding box center [225, 498] width 48 height 29
drag, startPoint x: 23, startPoint y: 103, endPoint x: 25, endPoint y: 118, distance: 15.1
click at [22, 103] on div at bounding box center [20, 104] width 10 height 10
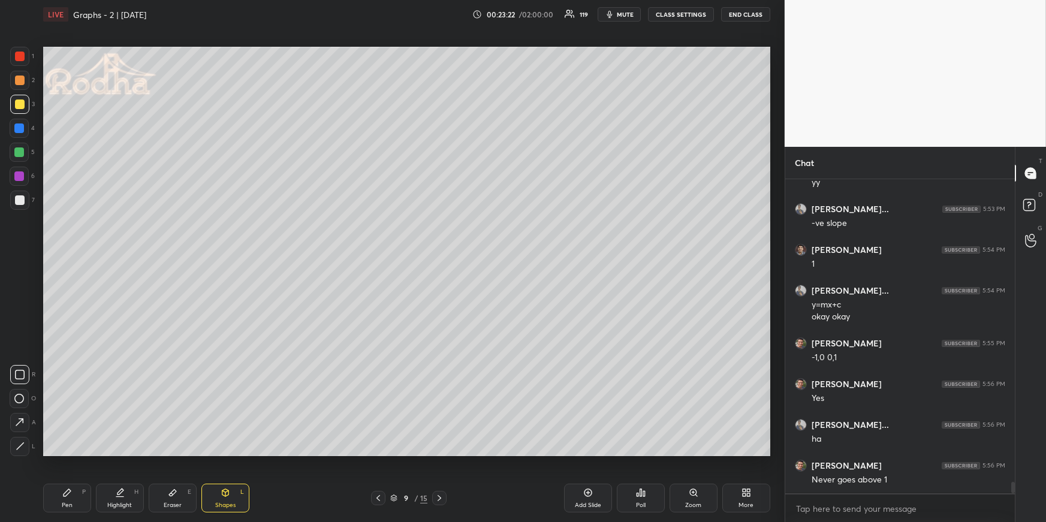
click at [20, 422] on icon at bounding box center [19, 422] width 13 height 13
click at [72, 453] on div "Pen P" at bounding box center [67, 498] width 48 height 29
drag, startPoint x: 171, startPoint y: 500, endPoint x: 157, endPoint y: 491, distance: 16.6
click at [170, 453] on div "Eraser E" at bounding box center [173, 498] width 48 height 29
click at [123, 453] on icon at bounding box center [120, 493] width 10 height 10
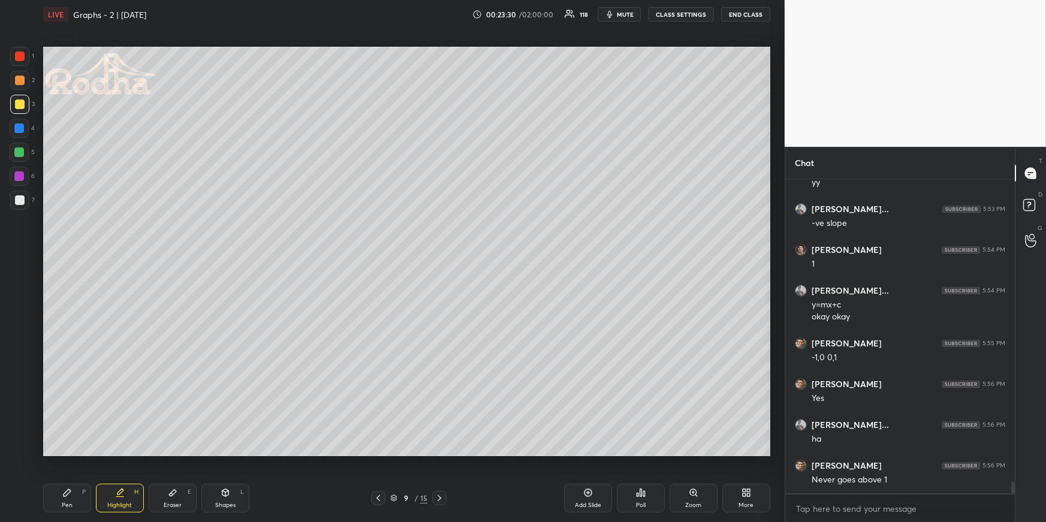
drag, startPoint x: 380, startPoint y: 497, endPoint x: 377, endPoint y: 490, distance: 8.3
click at [381, 453] on icon at bounding box center [378, 498] width 10 height 10
click at [132, 453] on div "Highlight H" at bounding box center [120, 498] width 48 height 29
click at [161, 453] on div "Eraser E" at bounding box center [173, 498] width 48 height 29
drag, startPoint x: 121, startPoint y: 493, endPoint x: 127, endPoint y: 481, distance: 12.9
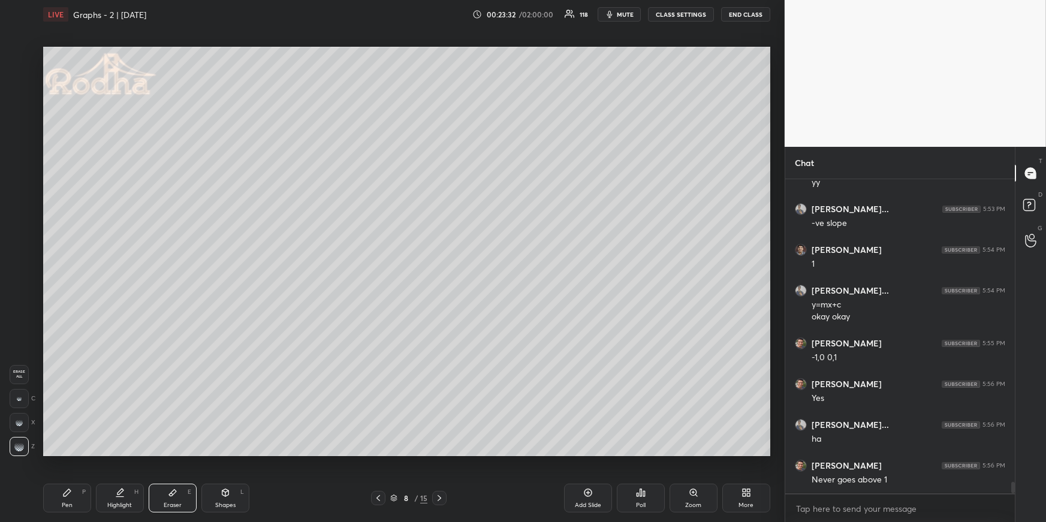
click at [122, 453] on icon at bounding box center [120, 493] width 10 height 10
click at [440, 453] on icon at bounding box center [439, 498] width 10 height 10
click at [378, 453] on icon at bounding box center [378, 498] width 10 height 10
click at [169, 453] on div "Eraser" at bounding box center [173, 505] width 18 height 6
click at [440, 453] on icon at bounding box center [439, 498] width 10 height 10
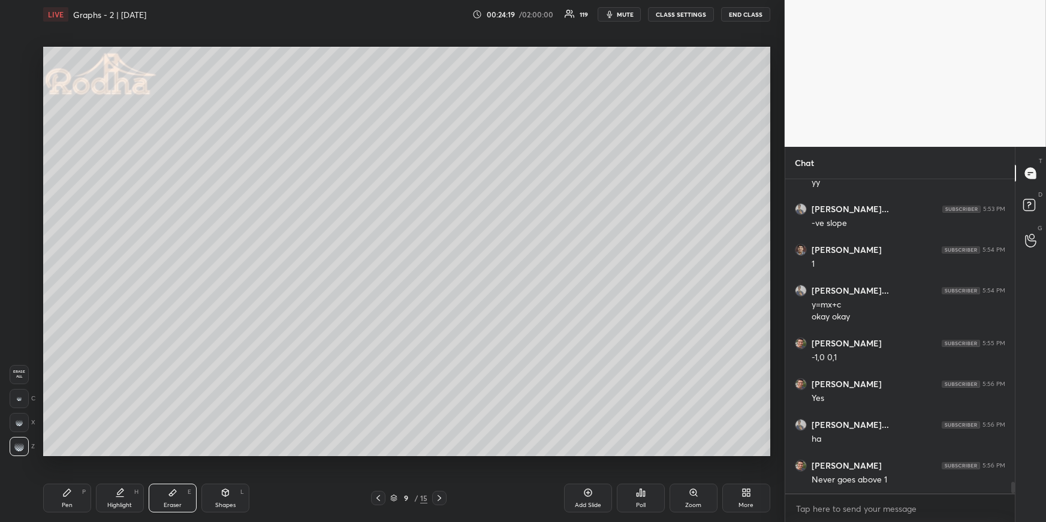
drag, startPoint x: 221, startPoint y: 504, endPoint x: 215, endPoint y: 496, distance: 10.0
click at [221, 453] on div "Shapes" at bounding box center [225, 505] width 20 height 6
click at [19, 442] on icon at bounding box center [20, 446] width 9 height 9
click at [20, 176] on div at bounding box center [19, 176] width 10 height 10
click at [19, 150] on div at bounding box center [19, 152] width 10 height 10
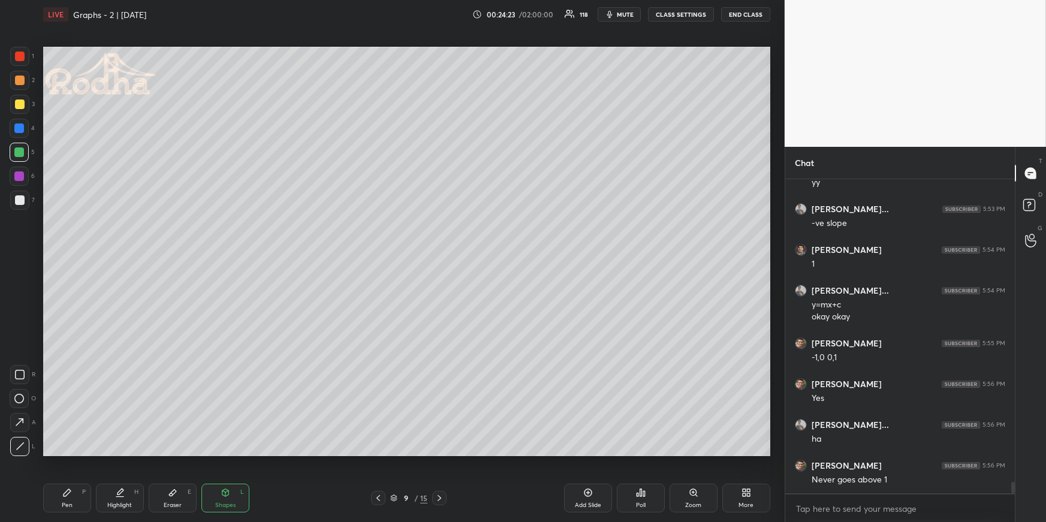
click at [25, 57] on div at bounding box center [19, 56] width 19 height 19
click at [21, 129] on div at bounding box center [19, 128] width 10 height 10
drag, startPoint x: 69, startPoint y: 491, endPoint x: 73, endPoint y: 461, distance: 29.6
click at [70, 453] on icon at bounding box center [67, 493] width 10 height 10
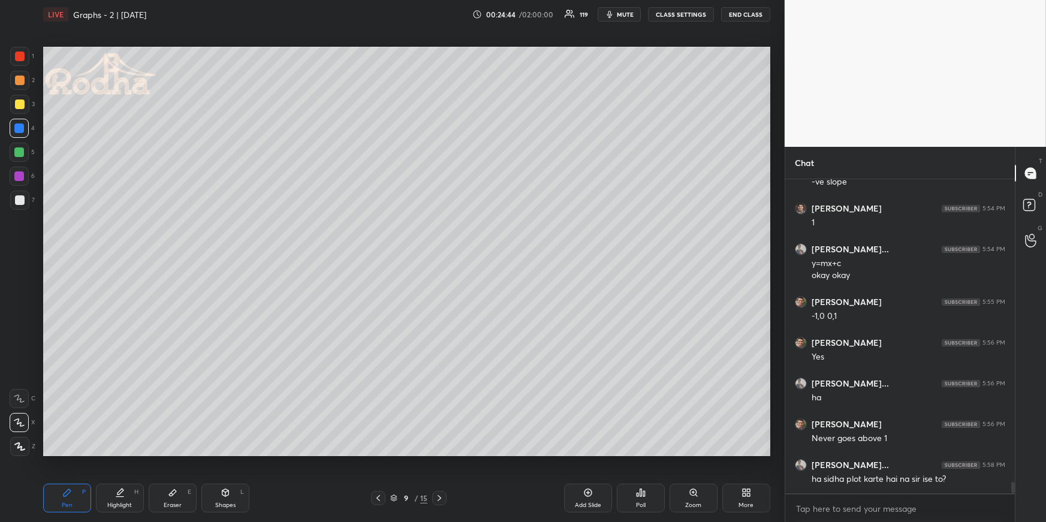
click at [112, 453] on div "Highlight H" at bounding box center [120, 498] width 48 height 29
click at [140, 453] on div "Highlight H" at bounding box center [120, 498] width 48 height 29
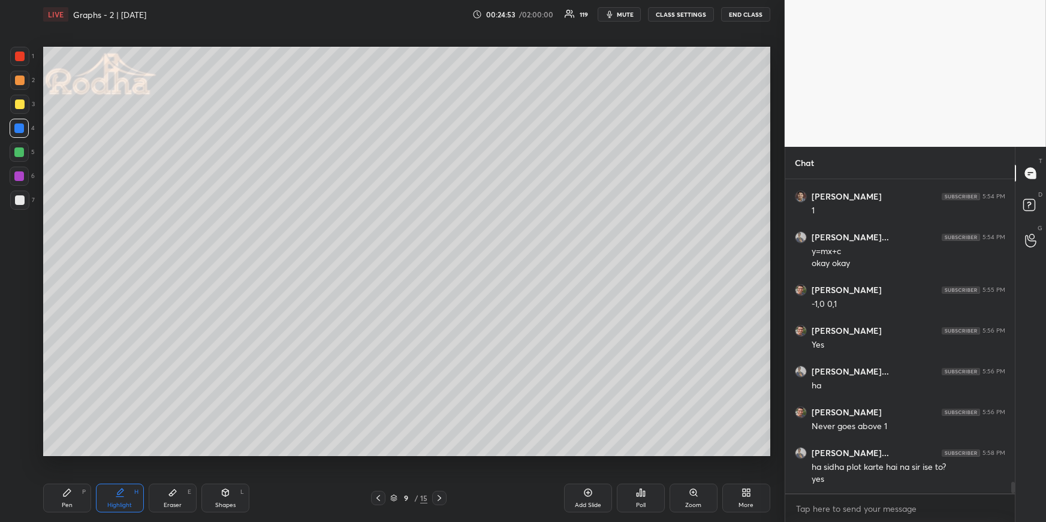
click at [74, 453] on div "Pen P" at bounding box center [67, 498] width 48 height 29
drag, startPoint x: 17, startPoint y: 453, endPoint x: 0, endPoint y: 407, distance: 48.7
click at [17, 452] on div at bounding box center [19, 446] width 19 height 19
drag, startPoint x: 20, startPoint y: 200, endPoint x: 28, endPoint y: 193, distance: 11.0
click at [19, 200] on div at bounding box center [20, 200] width 10 height 10
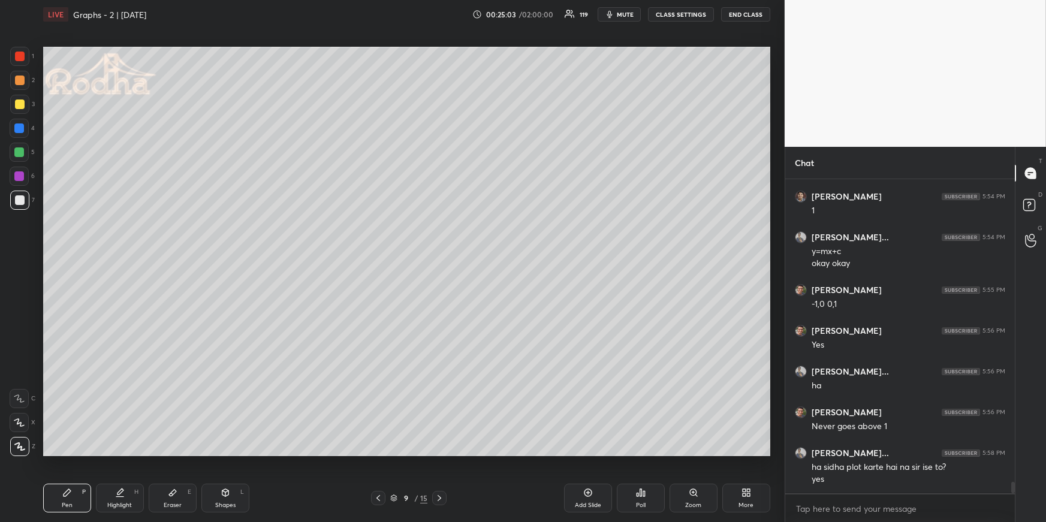
scroll to position [8303, 0]
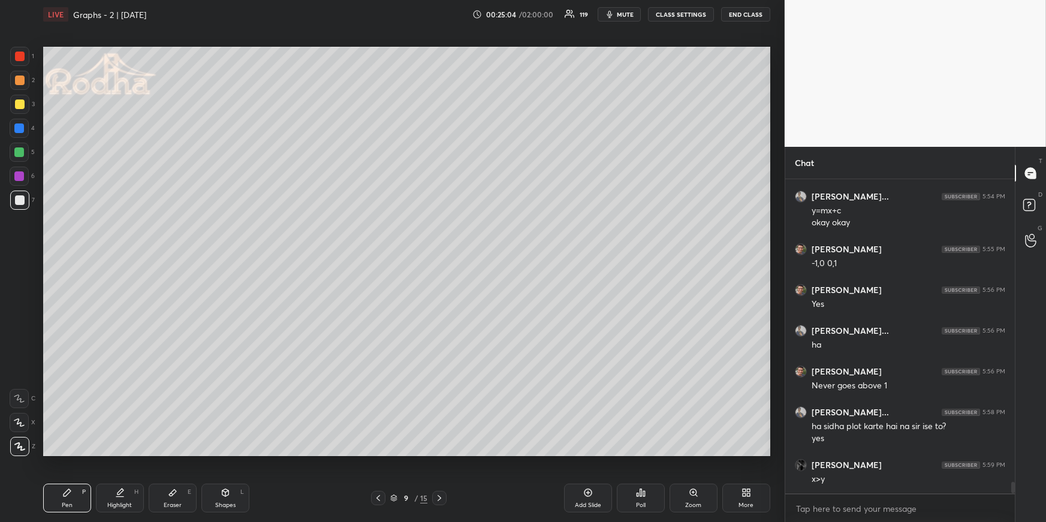
click at [19, 81] on div at bounding box center [20, 80] width 10 height 10
click at [120, 453] on icon at bounding box center [120, 493] width 10 height 10
click at [69, 453] on icon at bounding box center [67, 493] width 10 height 10
drag, startPoint x: 178, startPoint y: 497, endPoint x: 181, endPoint y: 481, distance: 15.9
click at [179, 453] on div "Eraser E" at bounding box center [173, 498] width 48 height 29
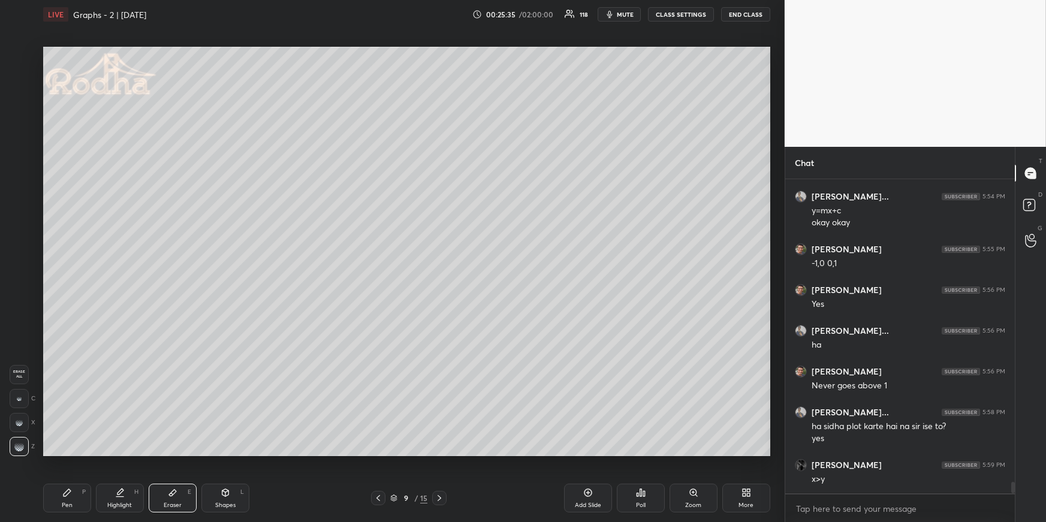
drag, startPoint x: 120, startPoint y: 494, endPoint x: 128, endPoint y: 459, distance: 35.8
click at [119, 453] on icon at bounding box center [120, 493] width 10 height 10
drag, startPoint x: 68, startPoint y: 491, endPoint x: 77, endPoint y: 487, distance: 9.4
click at [70, 453] on div "Pen P" at bounding box center [67, 498] width 48 height 29
drag, startPoint x: 22, startPoint y: 57, endPoint x: 29, endPoint y: 65, distance: 11.0
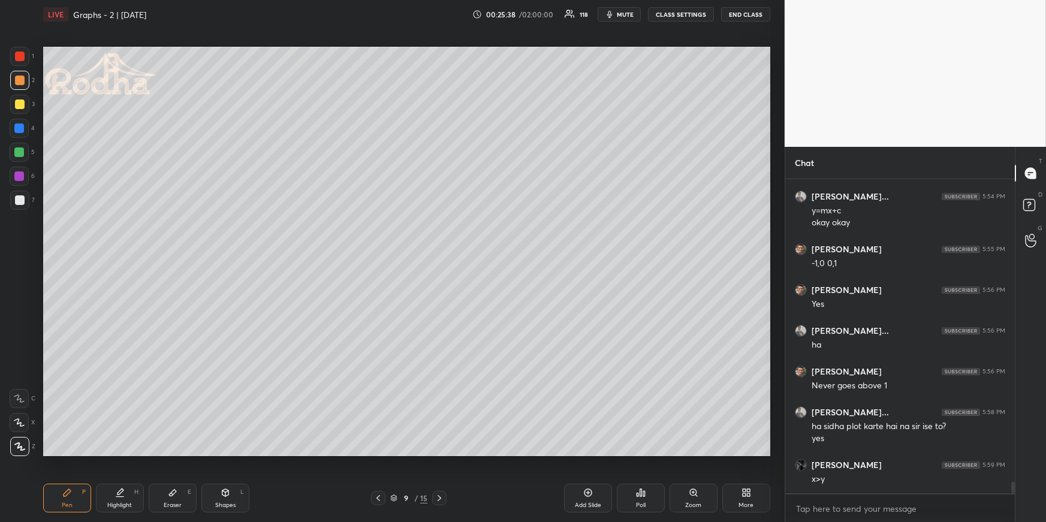
click at [21, 56] on div at bounding box center [20, 57] width 10 height 10
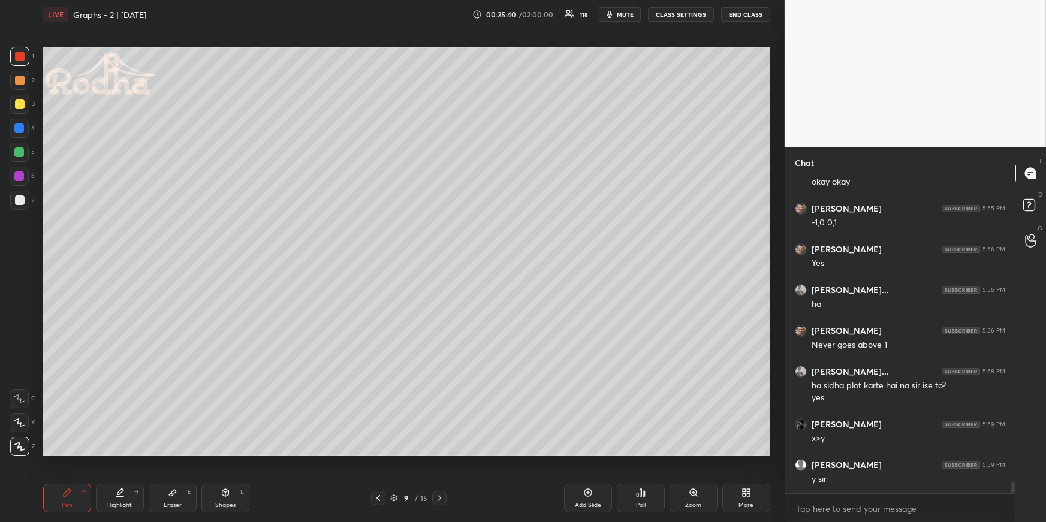
scroll to position [8384, 0]
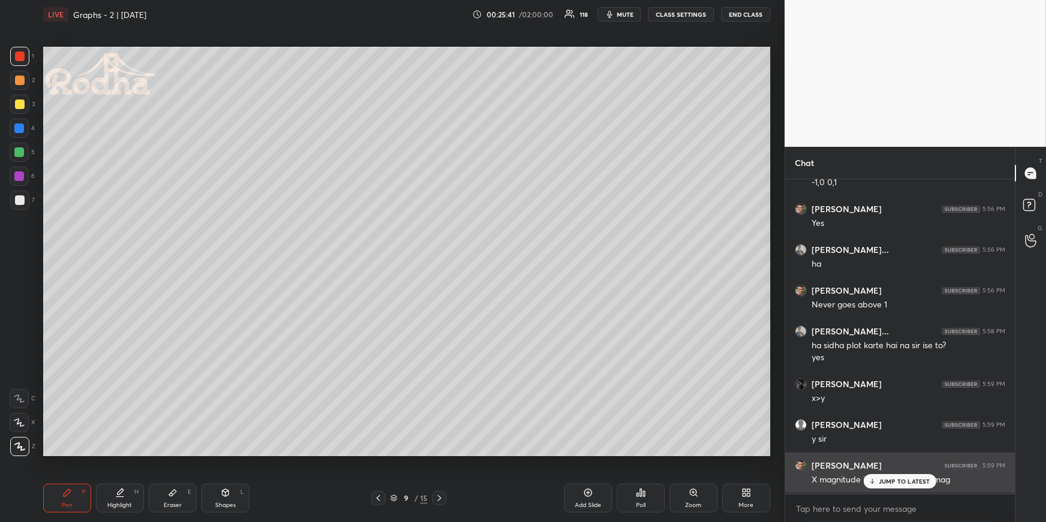
click at [899, 453] on div "Meeti [PERSON_NAME] 5:51 PM yes [PERSON_NAME] joined [PERSON_NAME]... 5:53 PM x…" at bounding box center [899, 336] width 229 height 314
click at [886, 453] on p "JUMP TO LATEST" at bounding box center [904, 481] width 52 height 7
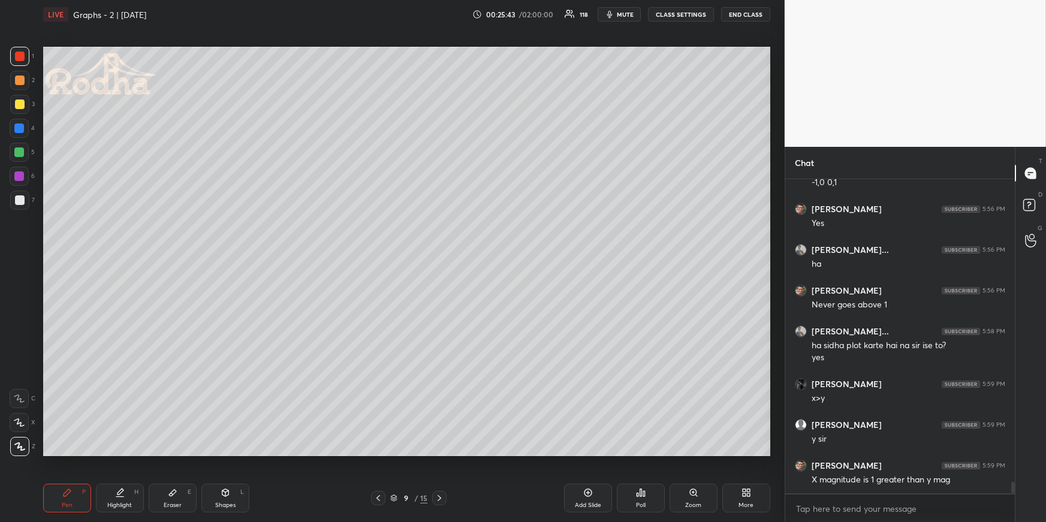
click at [129, 453] on div "Highlight H" at bounding box center [120, 498] width 48 height 29
click at [214, 453] on div "Shapes L" at bounding box center [225, 498] width 48 height 29
click at [23, 422] on icon at bounding box center [20, 422] width 8 height 8
click at [21, 107] on div at bounding box center [20, 104] width 10 height 10
click at [21, 446] on icon at bounding box center [20, 446] width 9 height 9
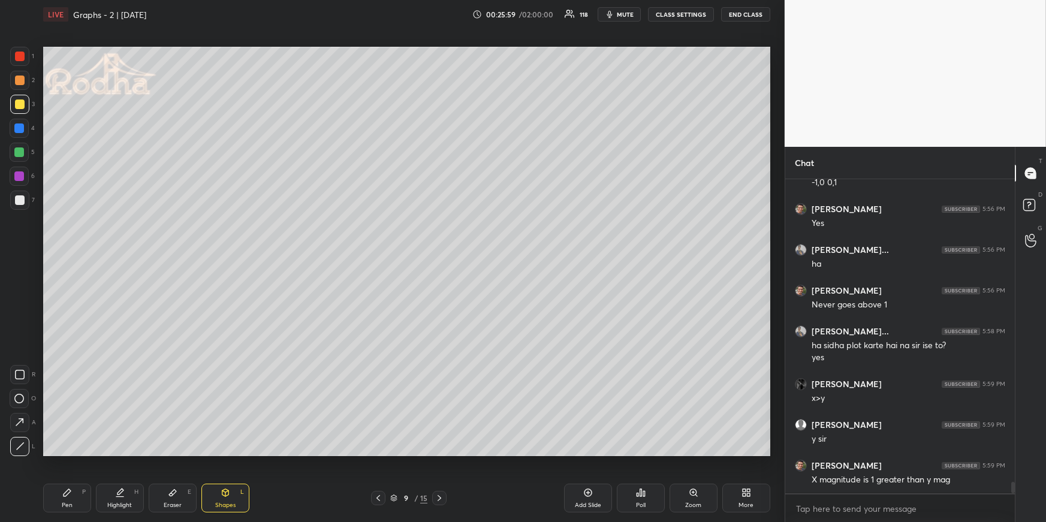
click at [78, 453] on div "Pen P" at bounding box center [67, 498] width 48 height 29
click at [23, 424] on icon at bounding box center [19, 422] width 11 height 8
click at [228, 453] on div "Shapes L" at bounding box center [225, 498] width 48 height 29
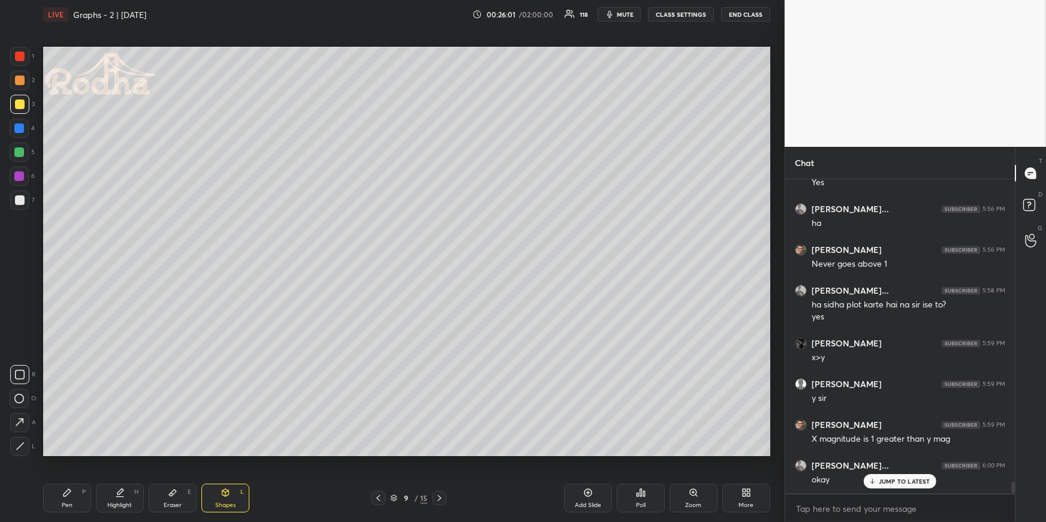
drag, startPoint x: 23, startPoint y: 446, endPoint x: 26, endPoint y: 438, distance: 9.1
click at [22, 446] on icon at bounding box center [20, 446] width 9 height 9
drag, startPoint x: 24, startPoint y: 419, endPoint x: 41, endPoint y: 415, distance: 17.4
click at [23, 418] on icon at bounding box center [19, 422] width 13 height 13
click at [59, 453] on div "Pen P" at bounding box center [67, 498] width 48 height 29
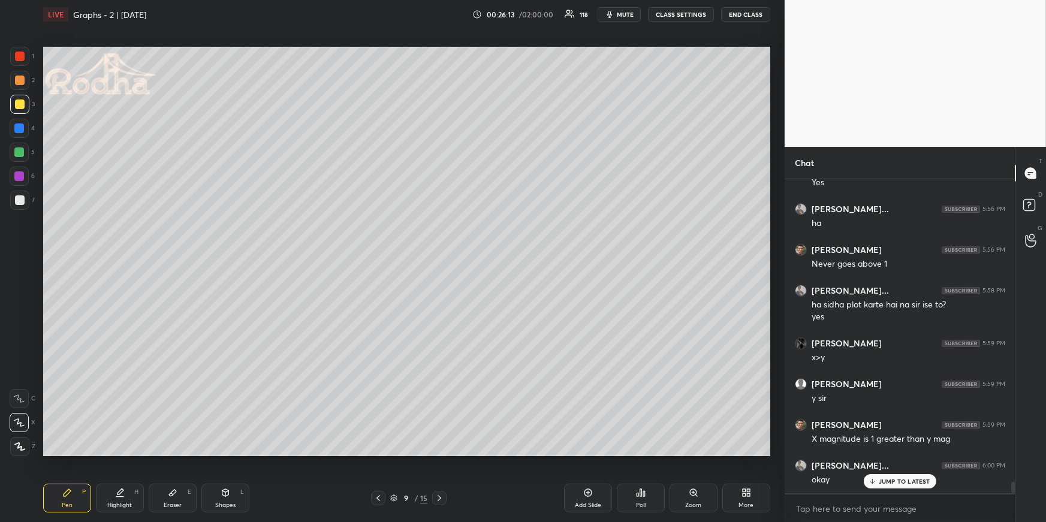
click at [890, 453] on p "JUMP TO LATEST" at bounding box center [904, 481] width 52 height 7
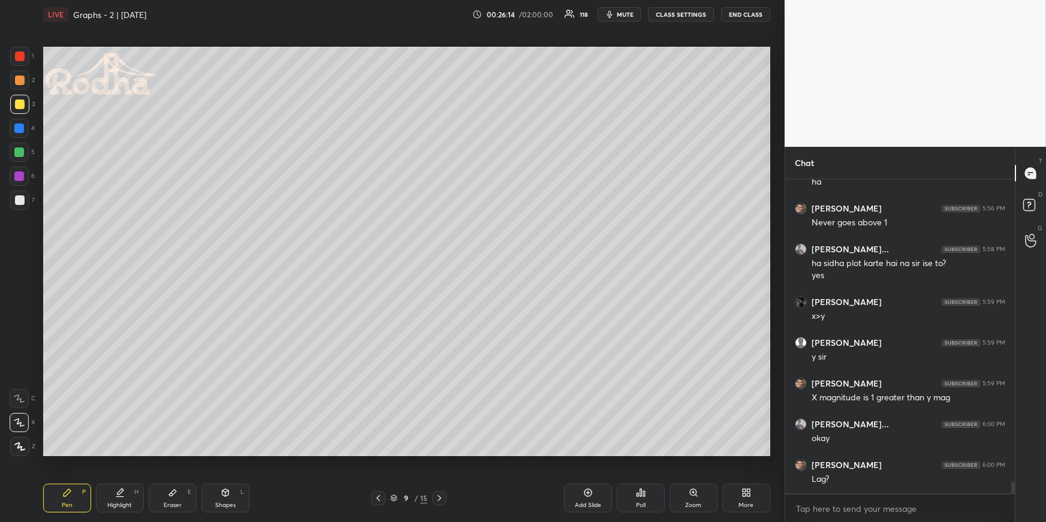
click at [382, 453] on icon at bounding box center [378, 498] width 10 height 10
drag, startPoint x: 114, startPoint y: 500, endPoint x: 114, endPoint y: 486, distance: 13.8
click at [114, 453] on div "Highlight H" at bounding box center [120, 498] width 48 height 29
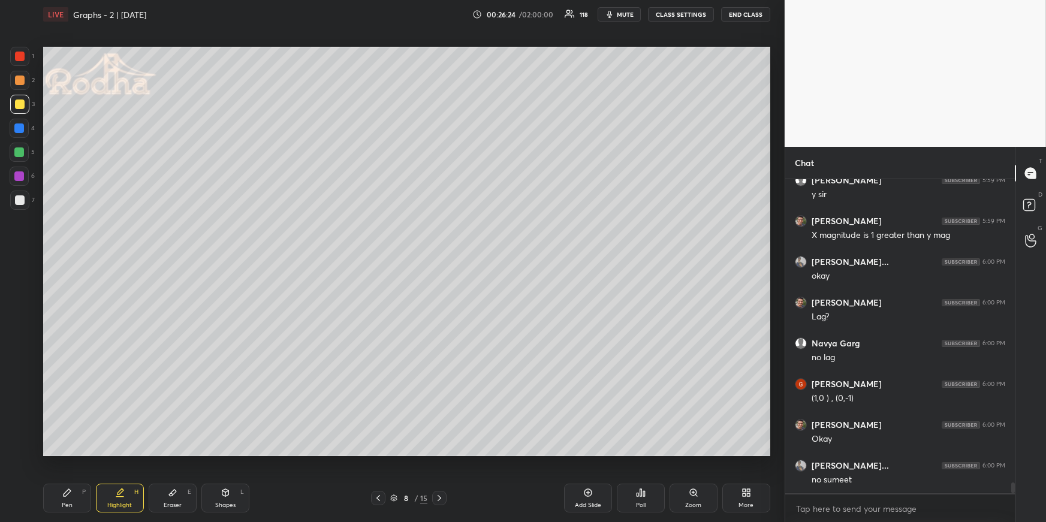
scroll to position [8670, 0]
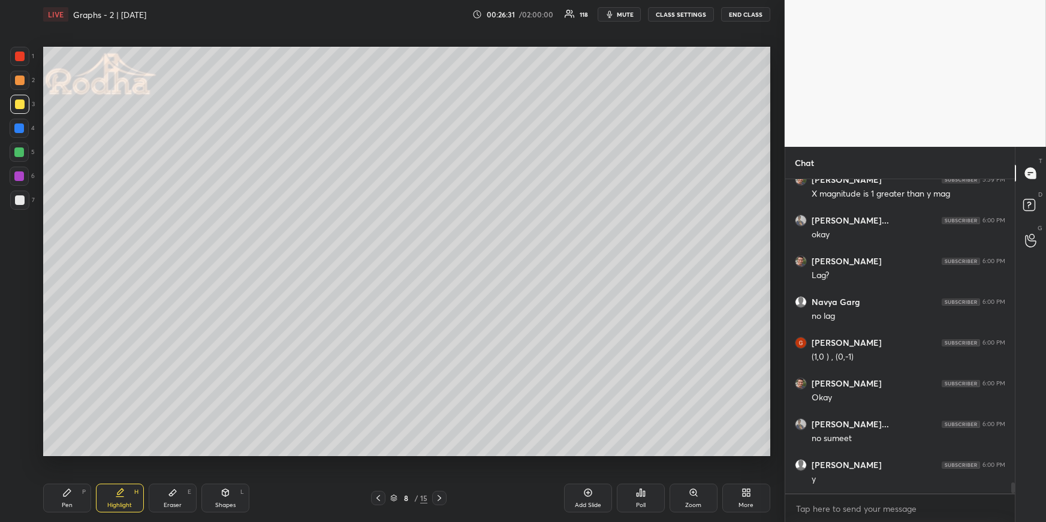
drag, startPoint x: 68, startPoint y: 500, endPoint x: 78, endPoint y: 473, distance: 28.8
click at [65, 453] on div "Pen" at bounding box center [67, 505] width 11 height 6
drag, startPoint x: 131, startPoint y: 497, endPoint x: 138, endPoint y: 469, distance: 29.2
click at [131, 453] on div "Highlight H" at bounding box center [120, 498] width 48 height 29
click at [496, 453] on div "Setting up your live class Poll for secs No correct answer Start poll" at bounding box center [406, 251] width 736 height 445
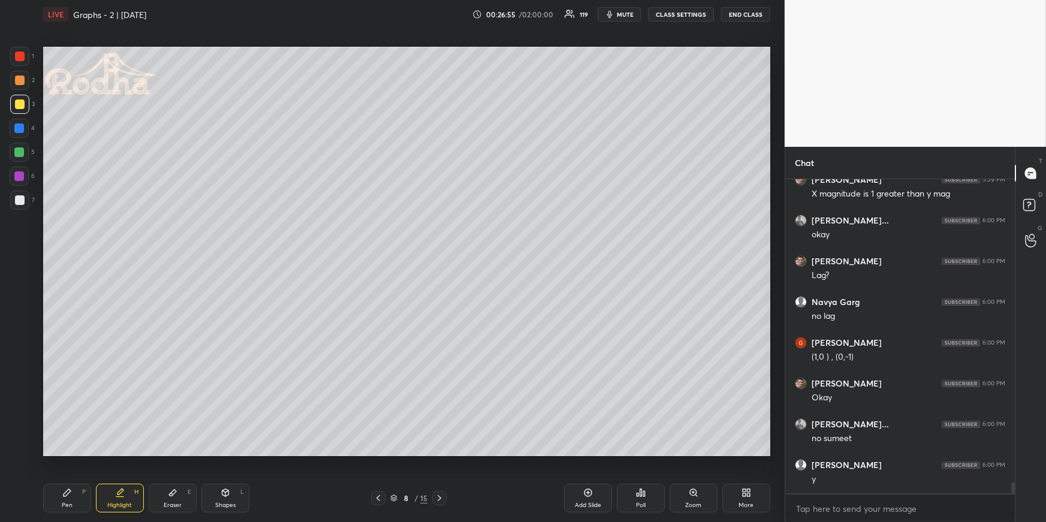
drag, startPoint x: 67, startPoint y: 502, endPoint x: 88, endPoint y: 469, distance: 39.1
click at [68, 453] on div "Pen" at bounding box center [67, 505] width 11 height 6
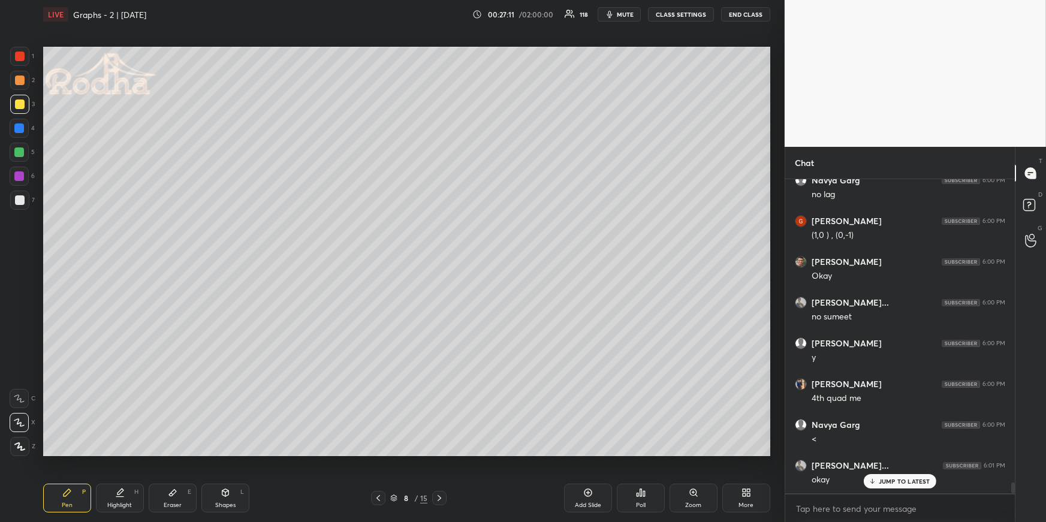
scroll to position [8832, 0]
click at [128, 453] on div "Highlight H" at bounding box center [120, 498] width 48 height 29
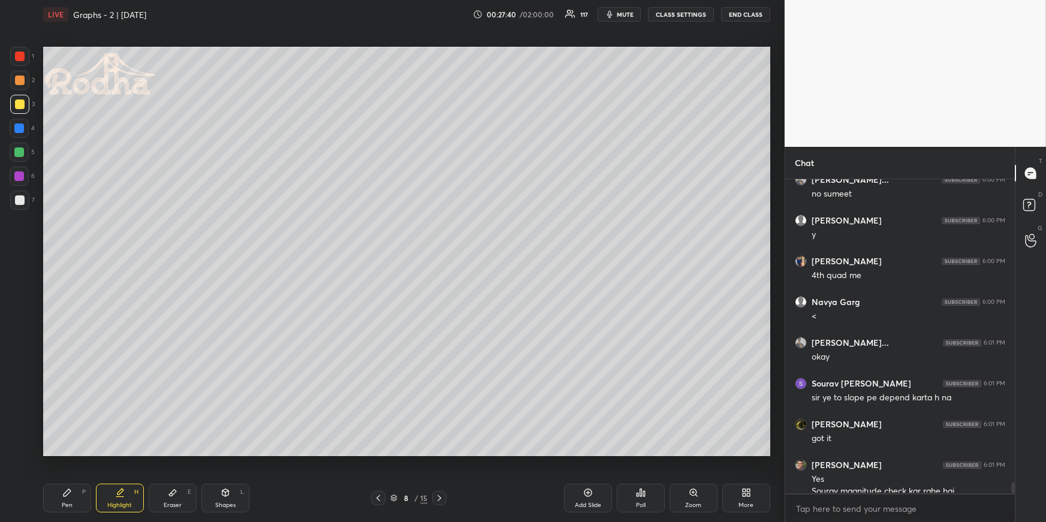
scroll to position [8926, 0]
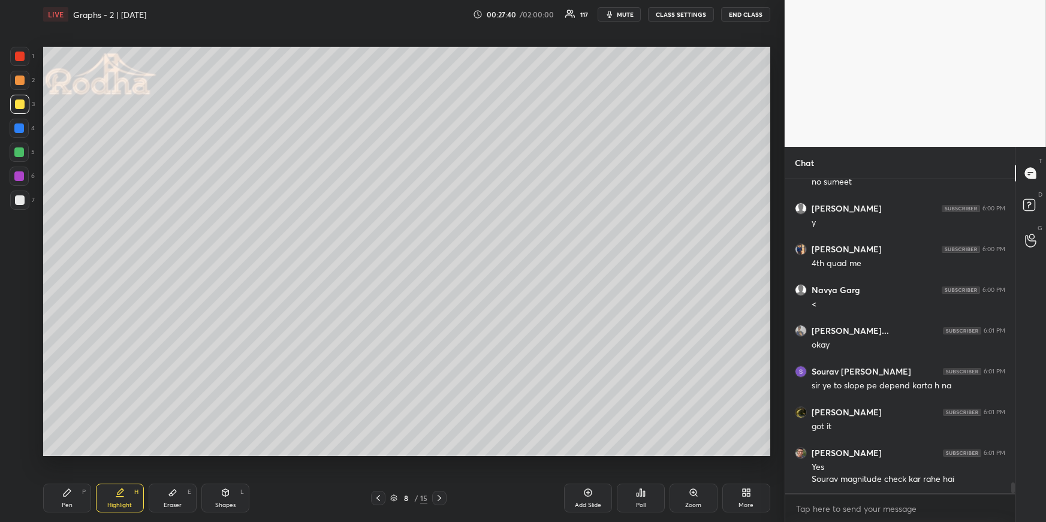
click at [194, 453] on div "Eraser E" at bounding box center [173, 498] width 48 height 29
click at [437, 453] on icon at bounding box center [439, 498] width 10 height 10
click at [215, 453] on div "Shapes L" at bounding box center [225, 498] width 48 height 29
click at [19, 446] on icon at bounding box center [20, 446] width 9 height 9
click at [16, 129] on div at bounding box center [19, 128] width 10 height 10
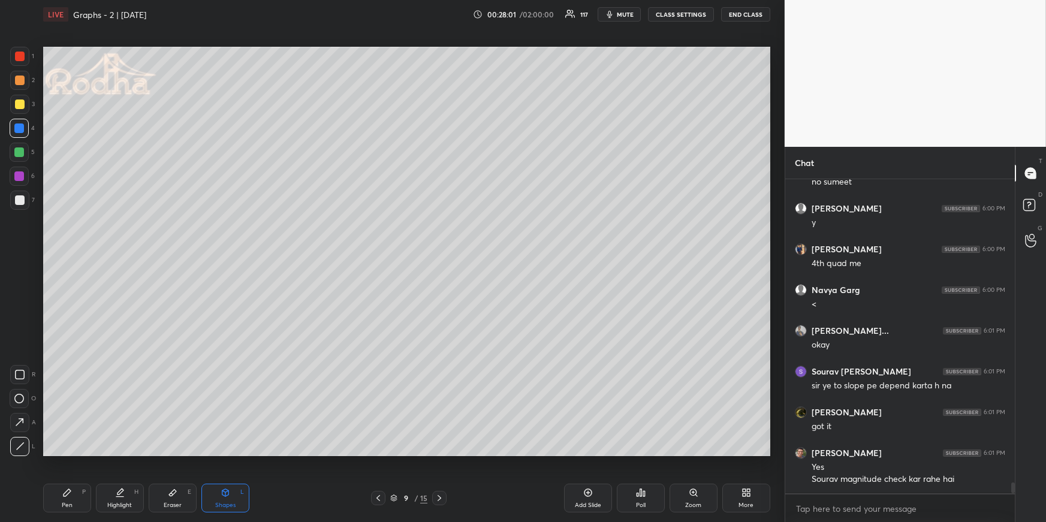
click at [131, 453] on div "Highlight H" at bounding box center [120, 498] width 48 height 29
drag, startPoint x: 68, startPoint y: 499, endPoint x: 59, endPoint y: 472, distance: 27.9
click at [69, 453] on div "Pen P" at bounding box center [67, 498] width 48 height 29
click at [16, 202] on div at bounding box center [20, 200] width 10 height 10
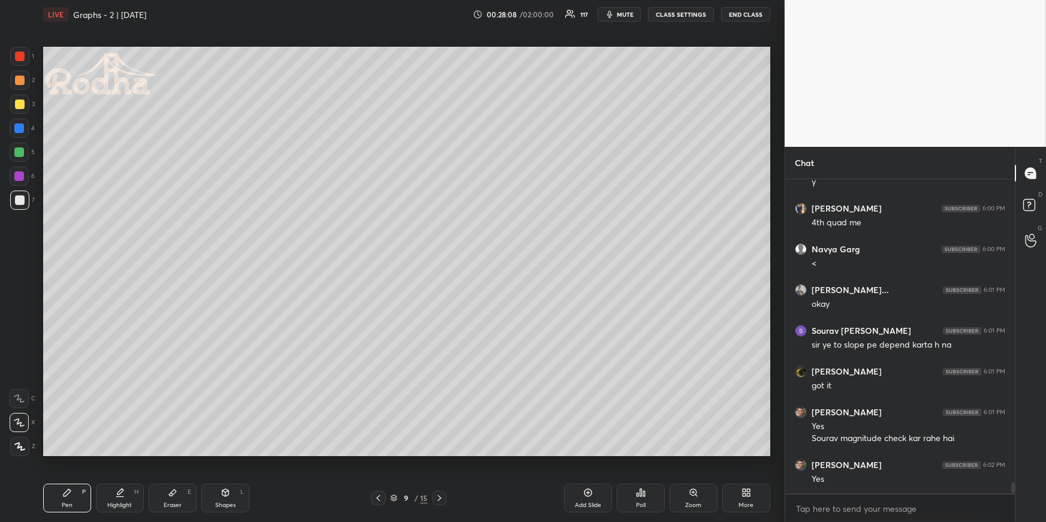
click at [22, 450] on div at bounding box center [19, 446] width 19 height 19
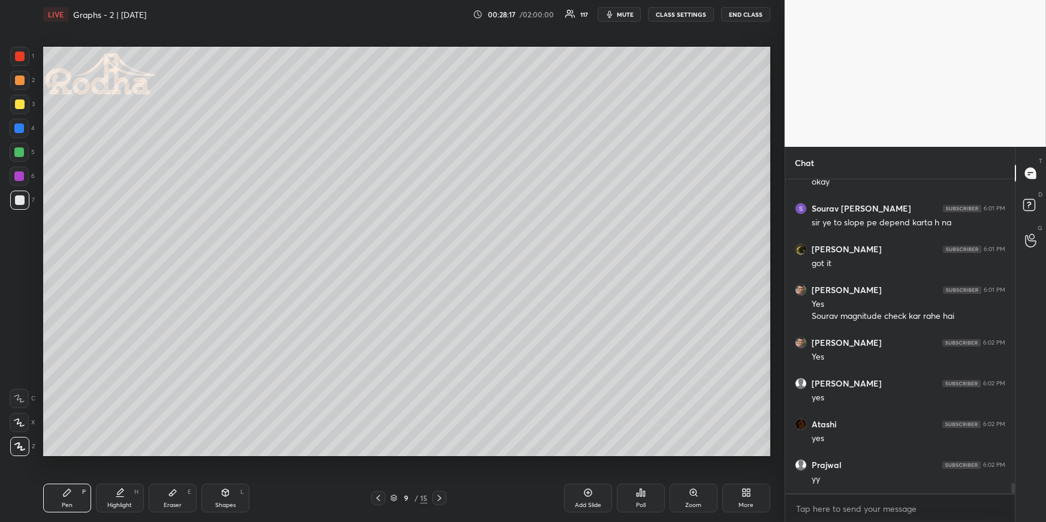
scroll to position [9130, 0]
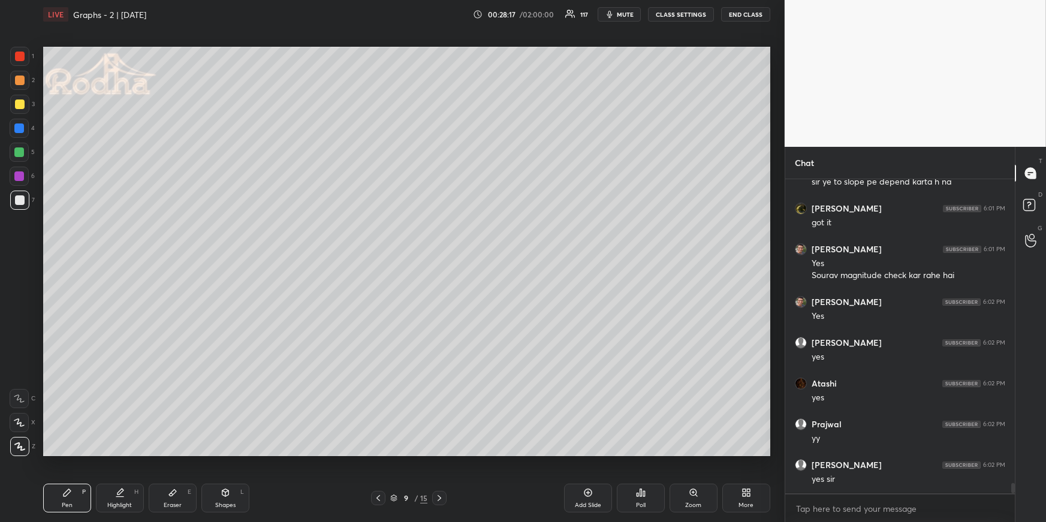
drag, startPoint x: 17, startPoint y: 63, endPoint x: 37, endPoint y: 67, distance: 20.2
click at [17, 61] on div at bounding box center [19, 56] width 19 height 19
click at [377, 453] on icon at bounding box center [378, 498] width 10 height 10
click at [120, 453] on div "Highlight H" at bounding box center [120, 498] width 48 height 29
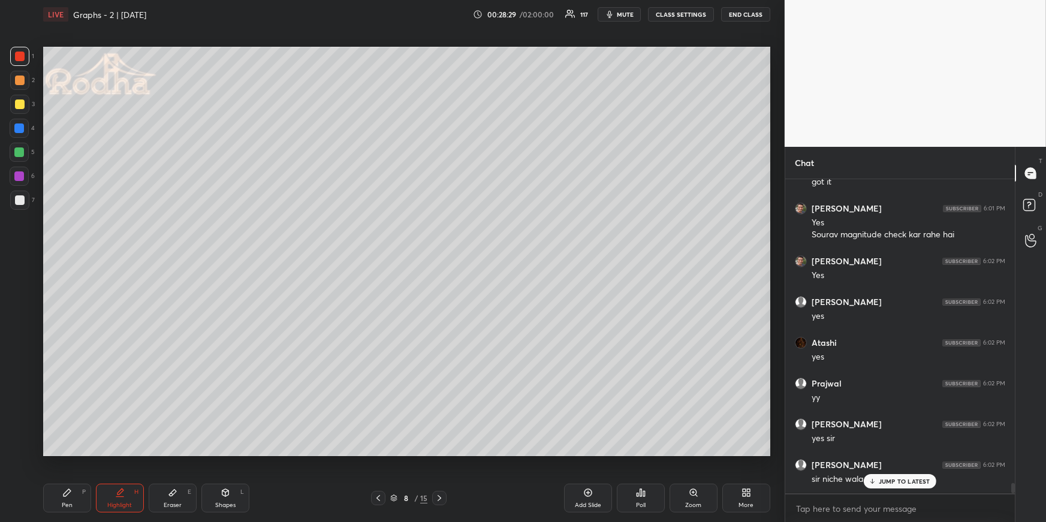
scroll to position [9211, 0]
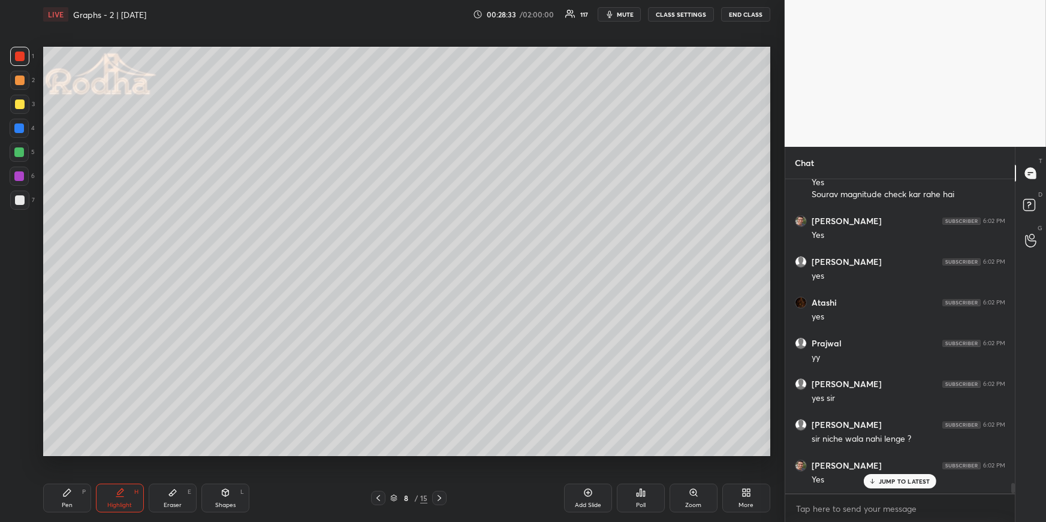
click at [443, 453] on icon at bounding box center [439, 498] width 10 height 10
click at [228, 453] on div "Shapes L" at bounding box center [225, 498] width 48 height 29
drag, startPoint x: 17, startPoint y: 427, endPoint x: 21, endPoint y: 418, distance: 9.1
click at [18, 427] on icon at bounding box center [19, 422] width 13 height 13
click at [23, 104] on div at bounding box center [19, 104] width 19 height 19
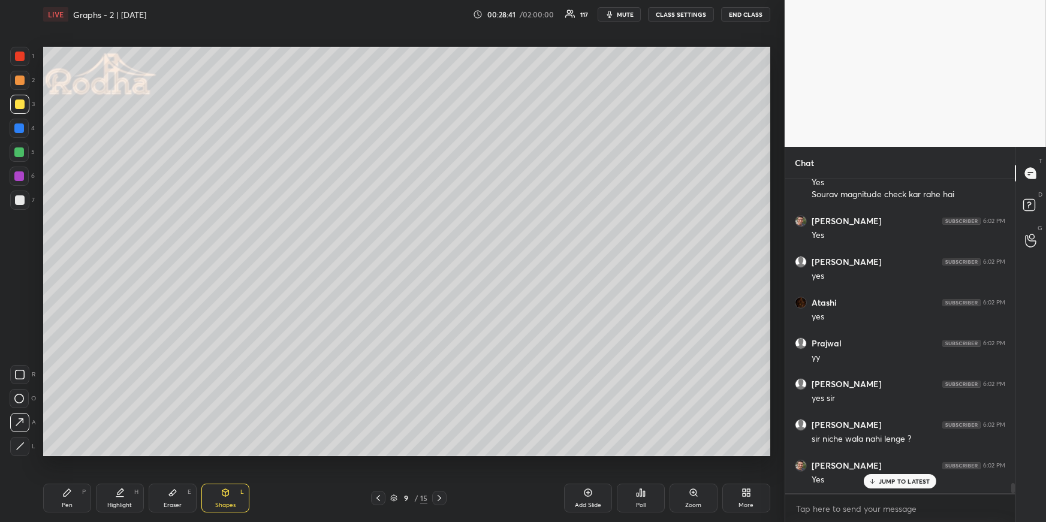
drag, startPoint x: 20, startPoint y: 126, endPoint x: 18, endPoint y: 153, distance: 27.7
click at [20, 126] on div at bounding box center [19, 128] width 10 height 10
click at [20, 452] on div at bounding box center [19, 446] width 19 height 19
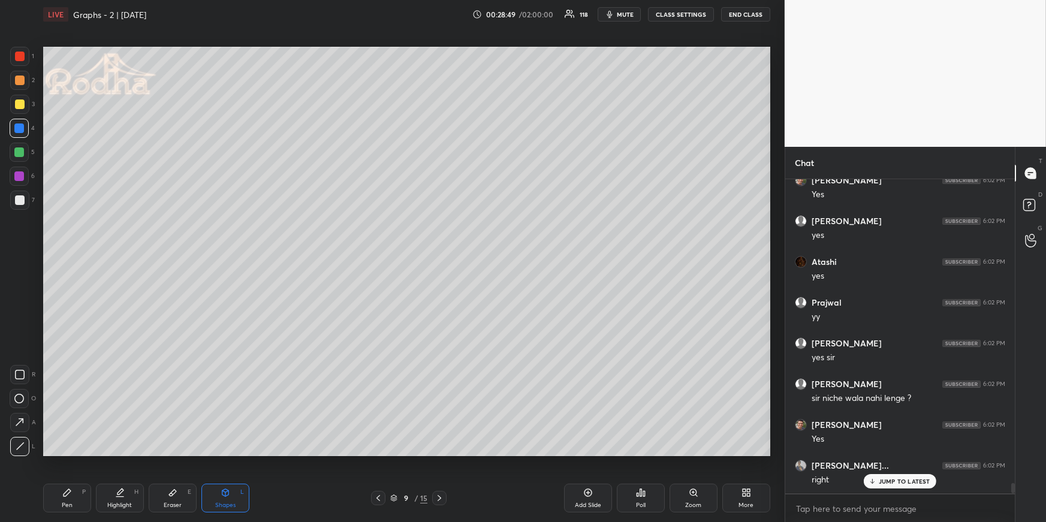
drag, startPoint x: 68, startPoint y: 494, endPoint x: 68, endPoint y: 487, distance: 7.2
click at [68, 453] on icon at bounding box center [67, 493] width 10 height 10
click at [19, 105] on div at bounding box center [20, 104] width 10 height 10
click at [134, 453] on div "Highlight H" at bounding box center [120, 498] width 48 height 29
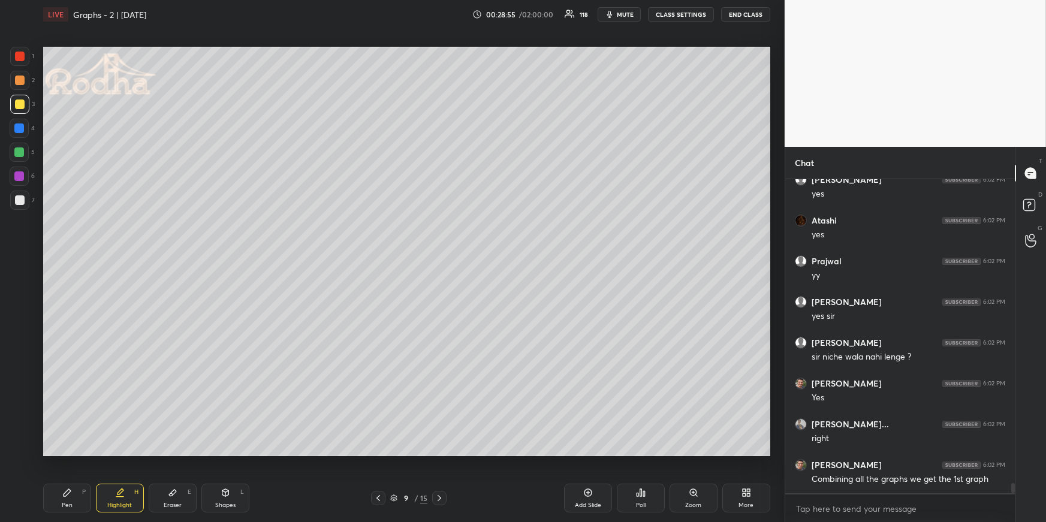
click at [121, 453] on icon at bounding box center [120, 493] width 10 height 10
click at [783, 439] on div "1 2 3 4 5 6 7 R O A L C X Z Erase all C X Z LIVE Graphs - 2 | [DATE] 00:29:03 /…" at bounding box center [392, 261] width 784 height 522
click at [71, 453] on div "Pen P" at bounding box center [67, 498] width 48 height 29
click at [112, 453] on div "Highlight" at bounding box center [119, 505] width 25 height 6
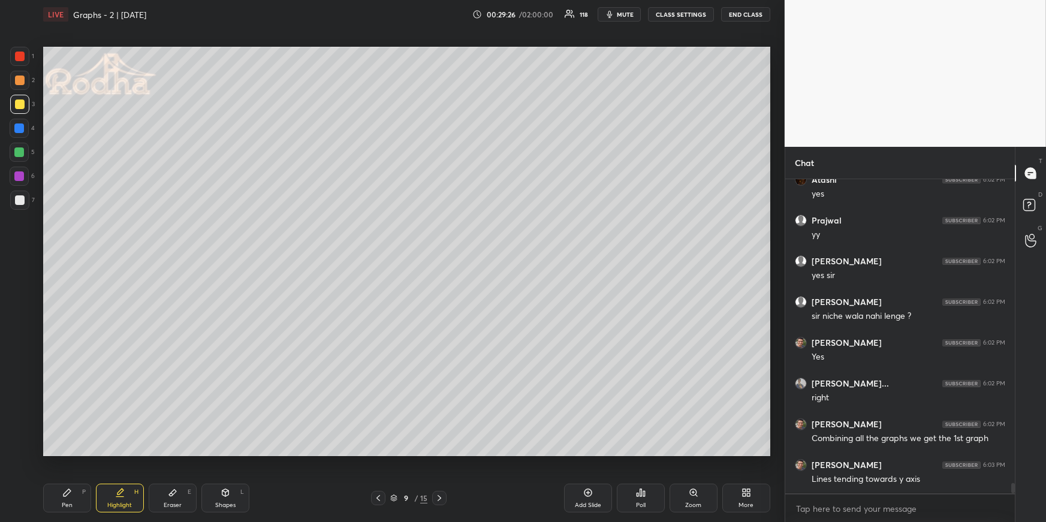
scroll to position [9375, 0]
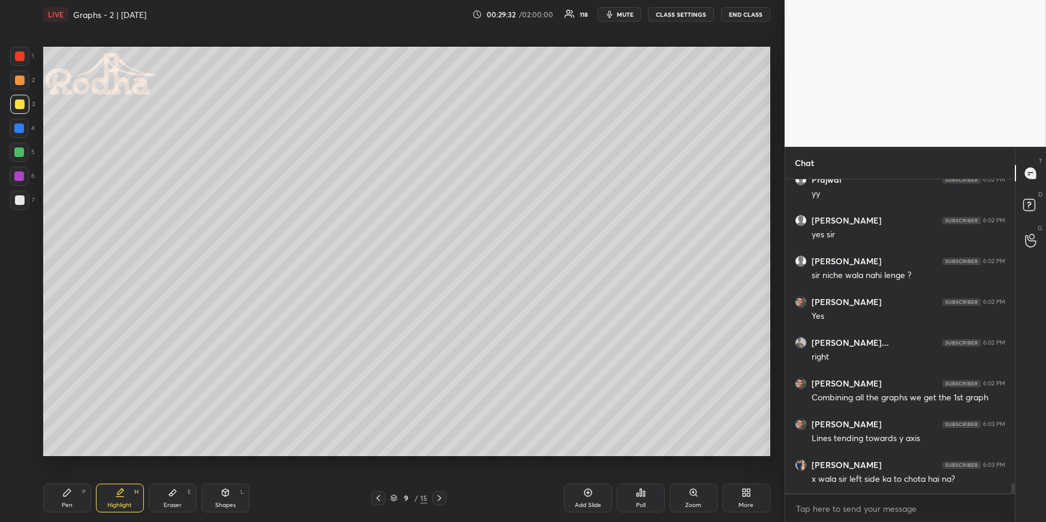
click at [379, 453] on icon at bounding box center [378, 498] width 10 height 10
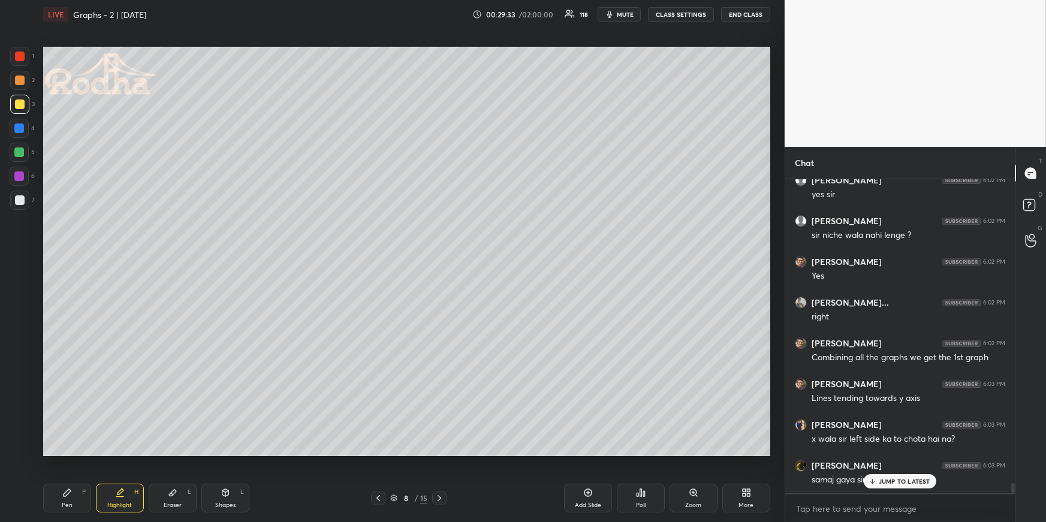
click at [71, 453] on div "Pen P" at bounding box center [67, 498] width 48 height 29
click at [440, 453] on icon at bounding box center [439, 498] width 10 height 10
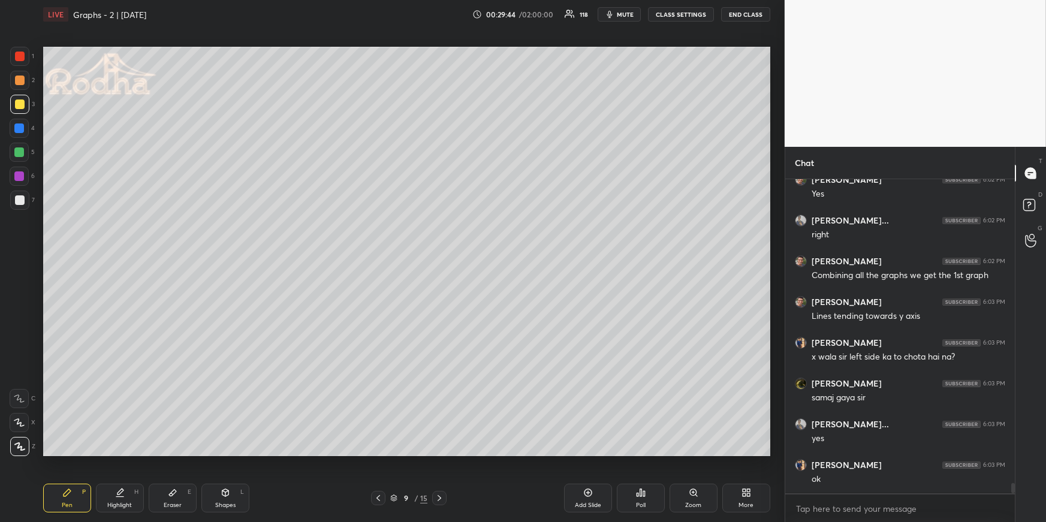
scroll to position [9538, 0]
click at [184, 453] on div "Eraser E" at bounding box center [173, 498] width 48 height 29
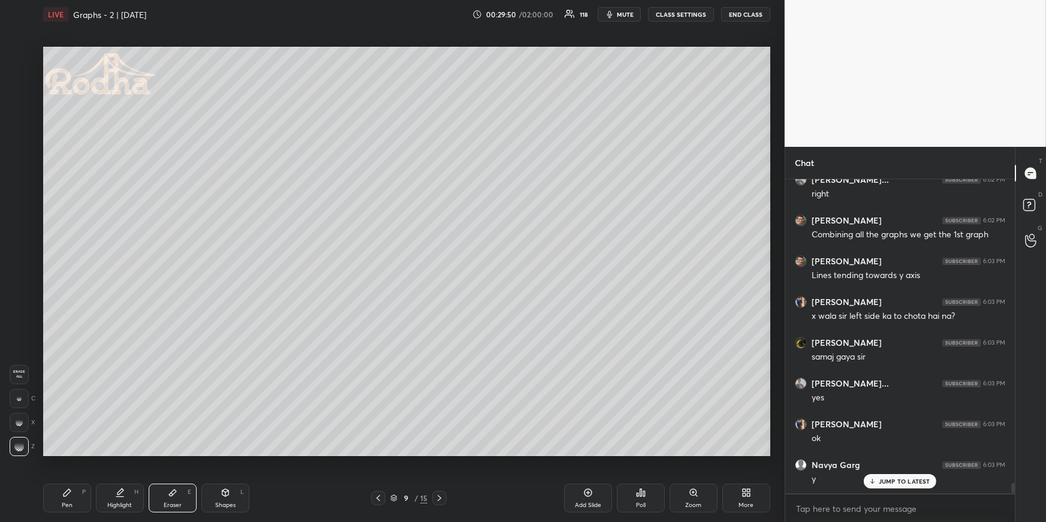
scroll to position [9599, 0]
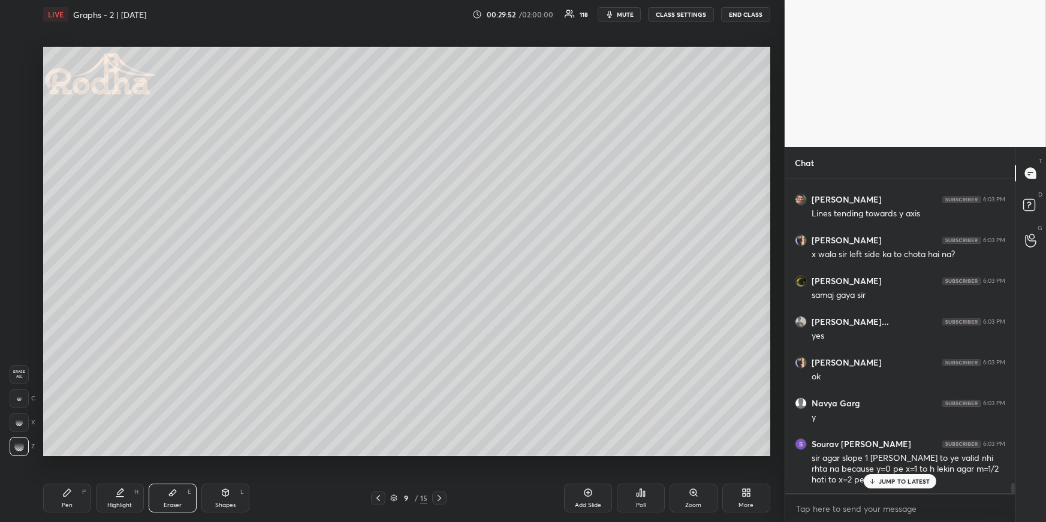
click at [376, 453] on div "Pen P Highlight H Eraser E Shapes L 9 / 15 Add Slide Poll Zoom More" at bounding box center [406, 498] width 727 height 48
click at [377, 453] on icon at bounding box center [378, 498] width 10 height 10
click at [128, 453] on div "Highlight H" at bounding box center [120, 498] width 48 height 29
click at [441, 453] on icon at bounding box center [439, 498] width 10 height 10
drag, startPoint x: 117, startPoint y: 492, endPoint x: 141, endPoint y: 461, distance: 38.8
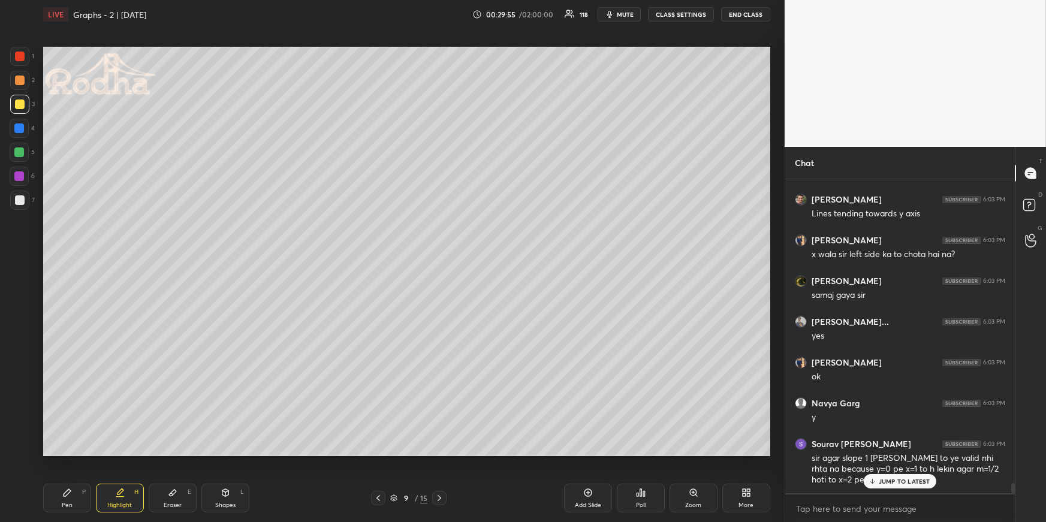
click at [119, 453] on icon at bounding box center [120, 493] width 10 height 10
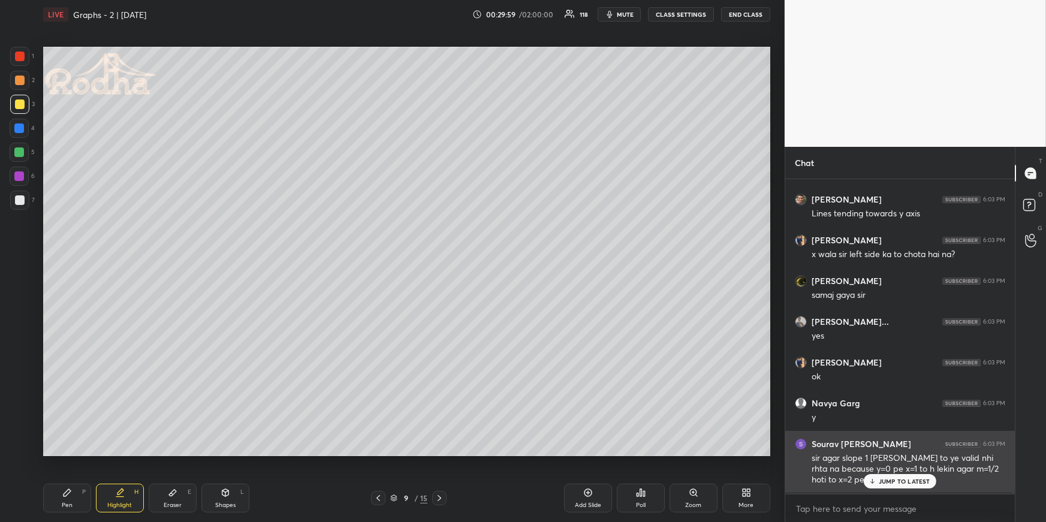
click at [890, 453] on div "JUMP TO LATEST" at bounding box center [899, 481] width 72 height 14
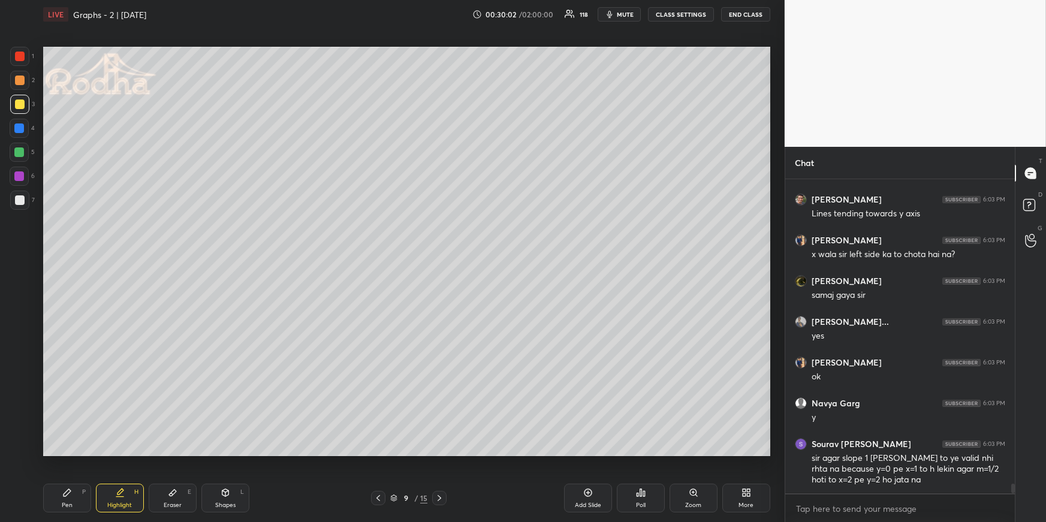
scroll to position [9641, 0]
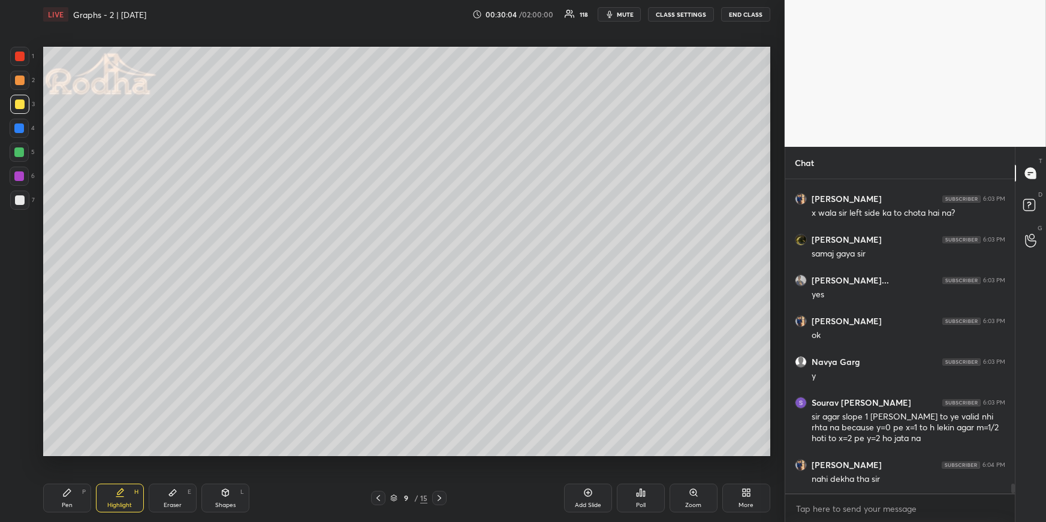
click at [120, 453] on icon at bounding box center [120, 493] width 10 height 10
click at [379, 453] on icon at bounding box center [378, 498] width 10 height 10
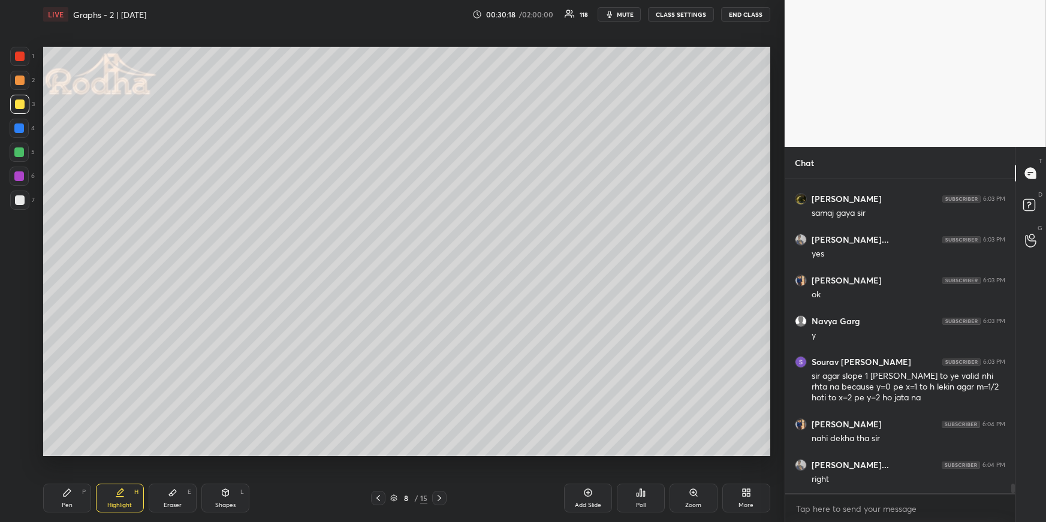
click at [379, 453] on icon at bounding box center [378, 498] width 10 height 10
drag, startPoint x: 65, startPoint y: 484, endPoint x: 67, endPoint y: 478, distance: 6.5
click at [65, 453] on div "Pen P" at bounding box center [67, 498] width 48 height 29
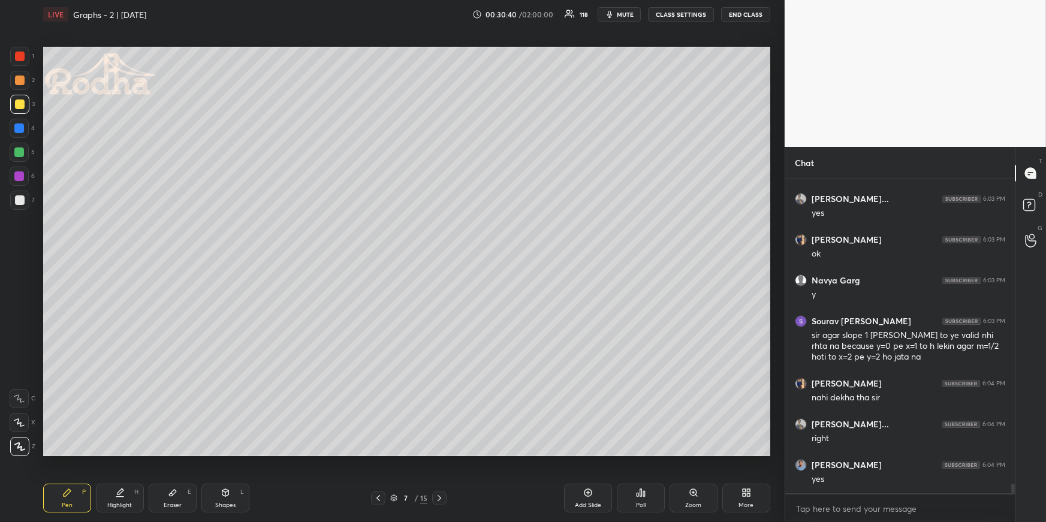
click at [438, 453] on icon at bounding box center [439, 498] width 10 height 10
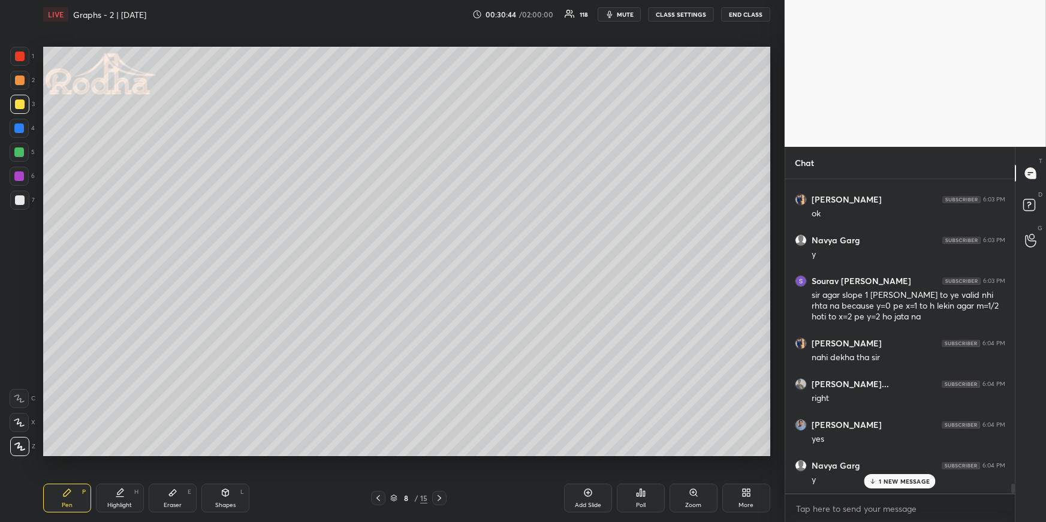
scroll to position [9803, 0]
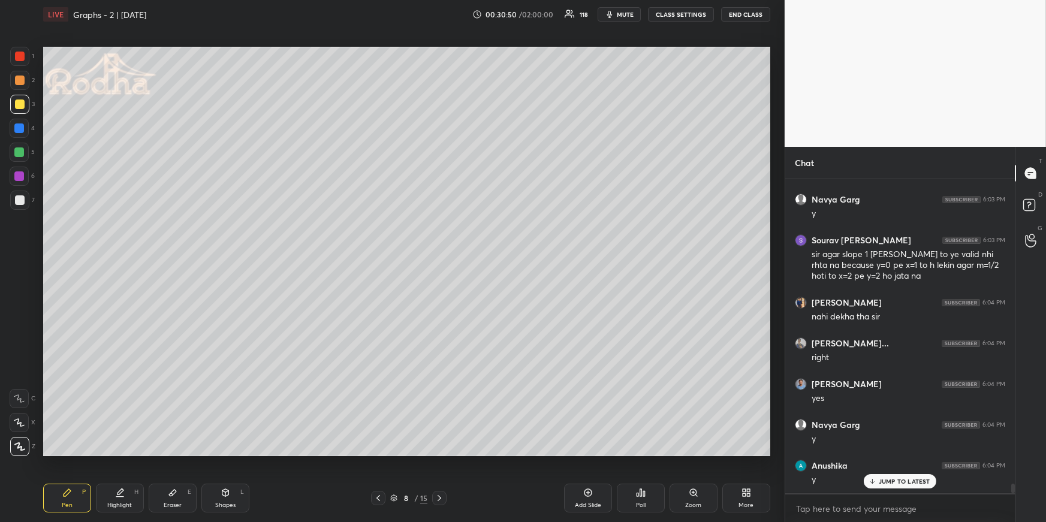
click at [444, 453] on icon at bounding box center [439, 498] width 10 height 10
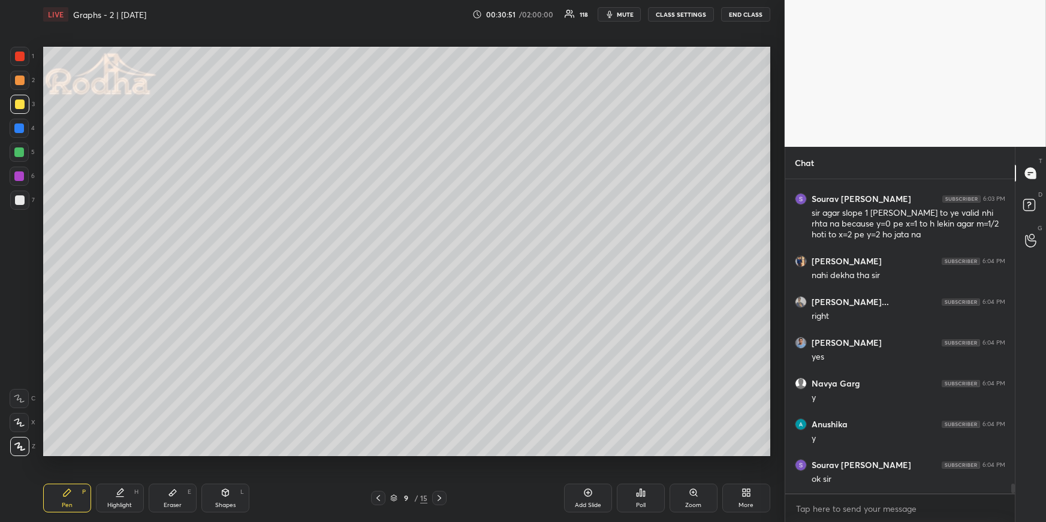
click at [111, 453] on div "Highlight H" at bounding box center [120, 498] width 48 height 29
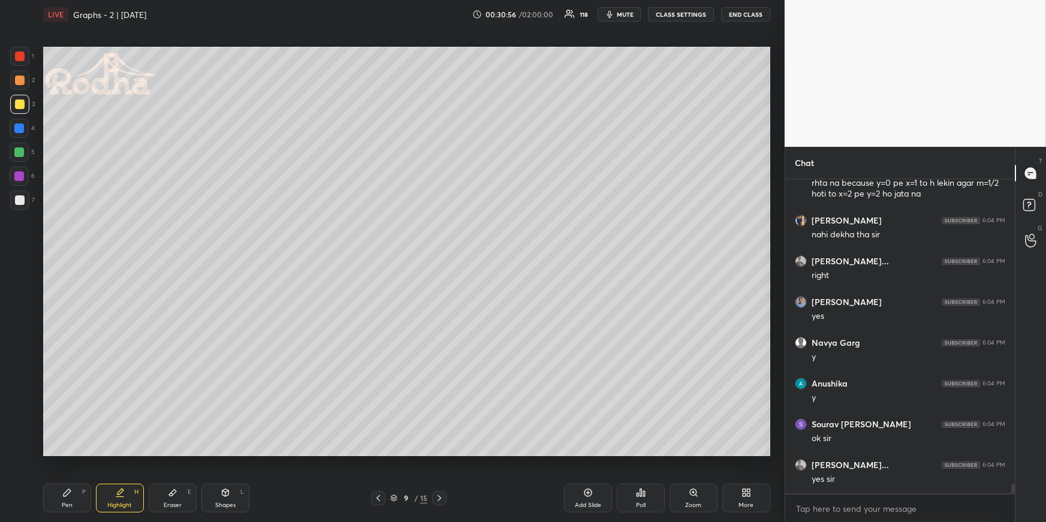
scroll to position [9926, 0]
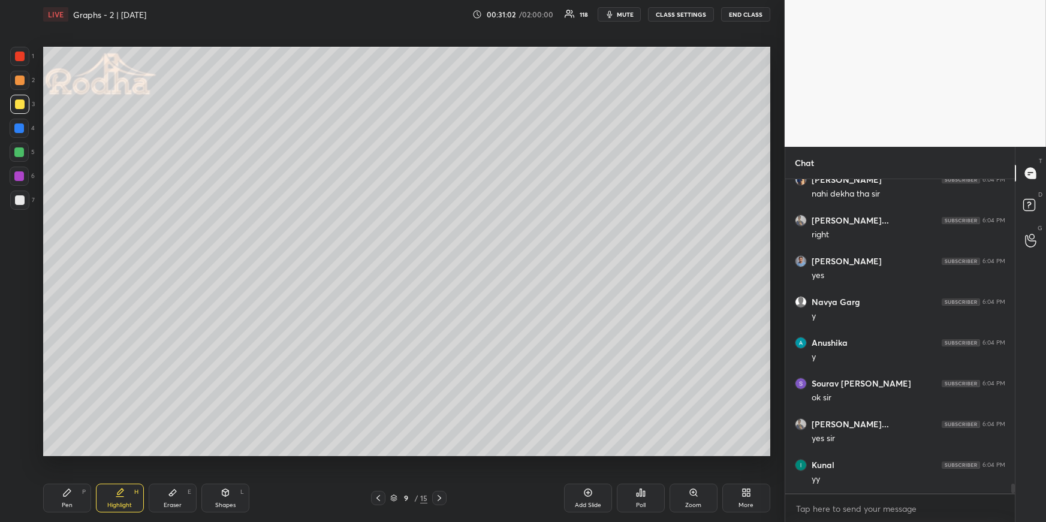
click at [439, 453] on icon at bounding box center [439, 498] width 10 height 10
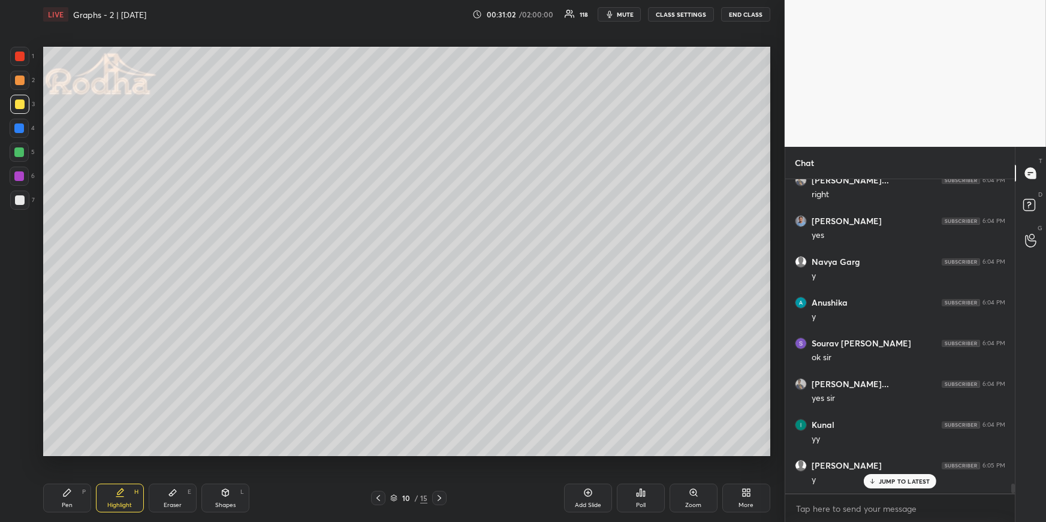
drag, startPoint x: 80, startPoint y: 501, endPoint x: 79, endPoint y: 492, distance: 9.1
click at [78, 453] on div "Pen P" at bounding box center [67, 498] width 48 height 29
click at [22, 129] on div at bounding box center [19, 128] width 10 height 10
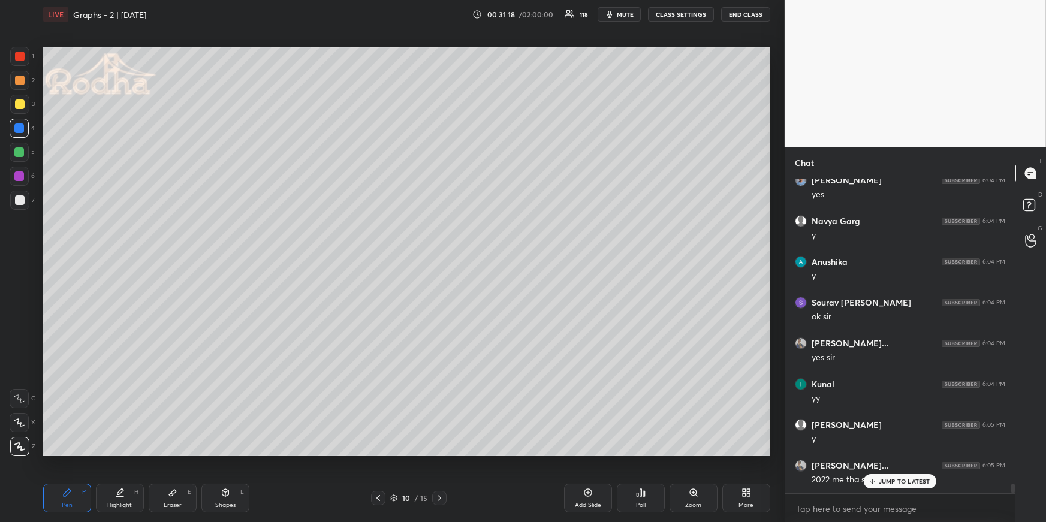
click at [23, 80] on div at bounding box center [20, 80] width 10 height 10
click at [895, 453] on p "JUMP TO LATEST" at bounding box center [904, 481] width 52 height 7
click at [379, 453] on icon at bounding box center [378, 498] width 10 height 10
click at [115, 453] on div "Highlight H" at bounding box center [120, 498] width 48 height 29
click at [440, 453] on icon at bounding box center [439, 498] width 10 height 10
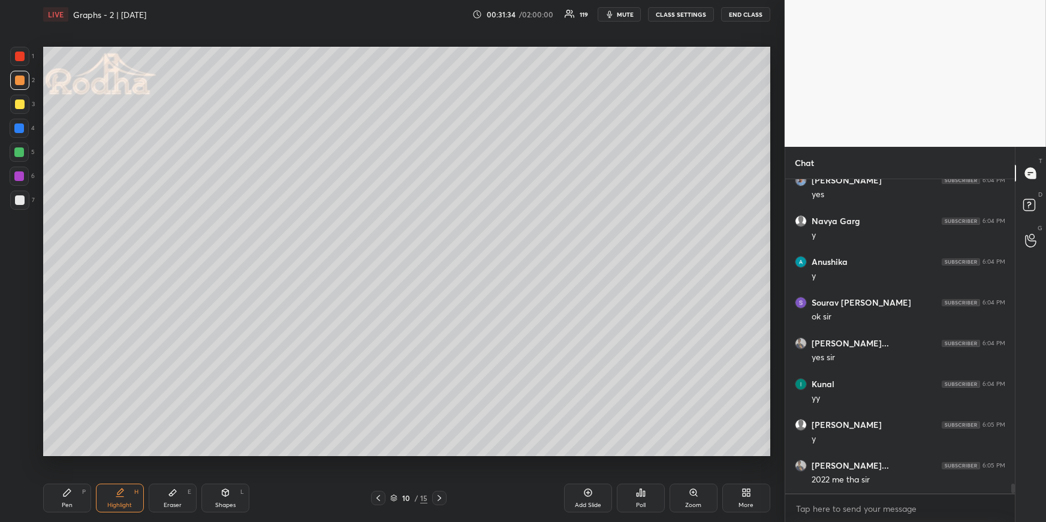
click at [440, 453] on icon at bounding box center [439, 498] width 10 height 10
drag, startPoint x: 377, startPoint y: 495, endPoint x: 343, endPoint y: 478, distance: 38.9
click at [378, 453] on icon at bounding box center [378, 498] width 10 height 10
click at [215, 453] on div "Shapes L" at bounding box center [225, 498] width 48 height 29
click at [18, 416] on icon at bounding box center [19, 422] width 13 height 13
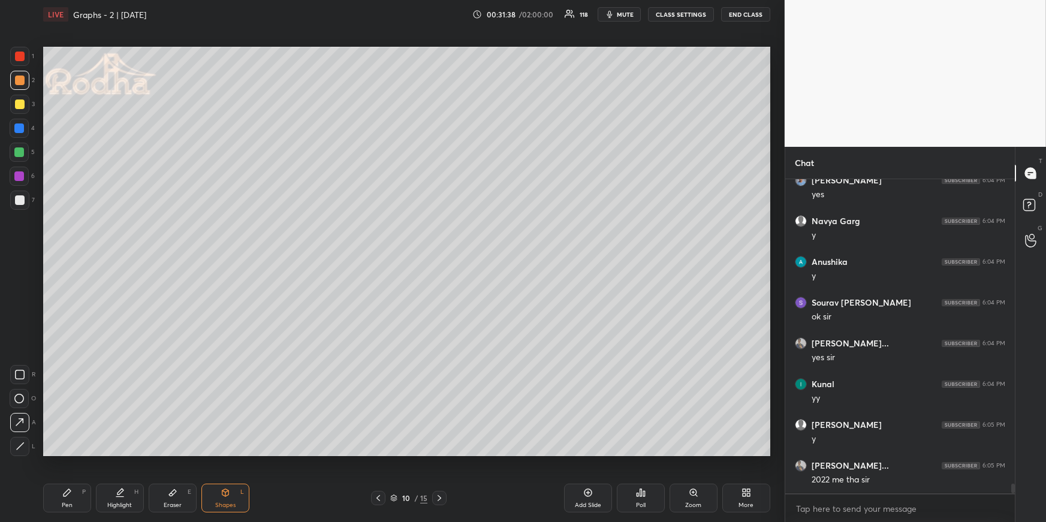
scroll to position [10048, 0]
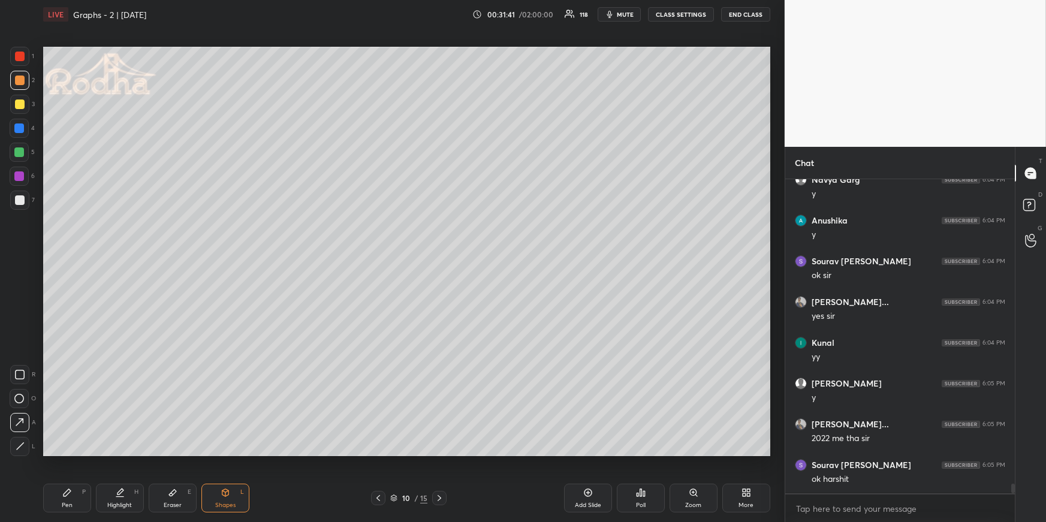
drag, startPoint x: 56, startPoint y: 497, endPoint x: 48, endPoint y: 460, distance: 38.0
click at [56, 453] on div "Pen P" at bounding box center [67, 498] width 48 height 29
click at [221, 453] on div "Shapes" at bounding box center [225, 505] width 20 height 6
click at [23, 450] on div at bounding box center [19, 446] width 19 height 19
drag, startPoint x: 23, startPoint y: 203, endPoint x: 25, endPoint y: 212, distance: 8.7
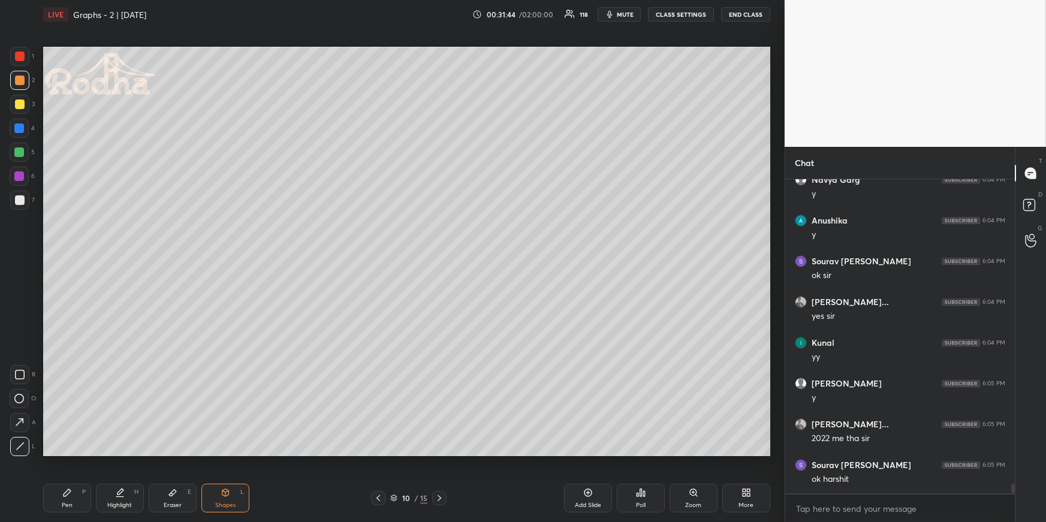
click at [23, 203] on div at bounding box center [20, 200] width 10 height 10
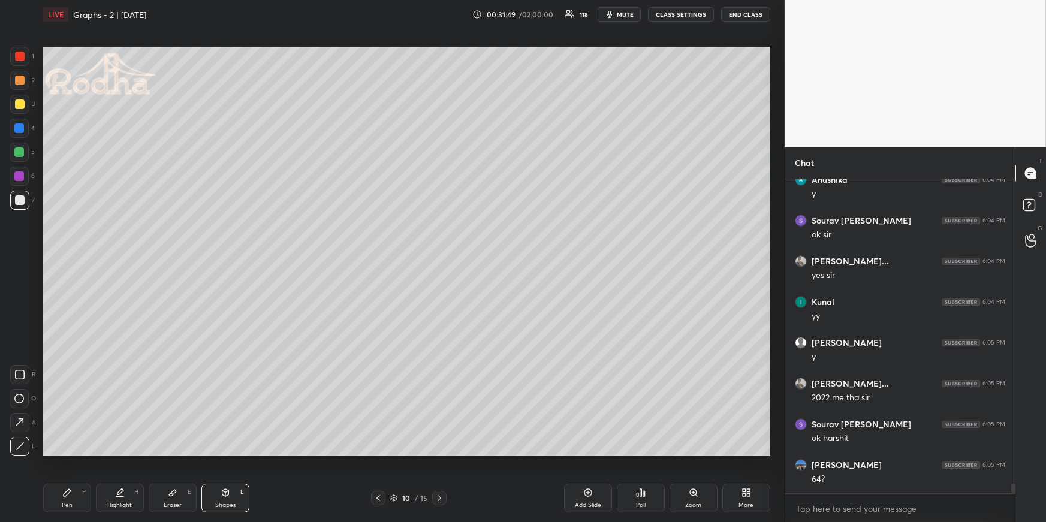
scroll to position [10130, 0]
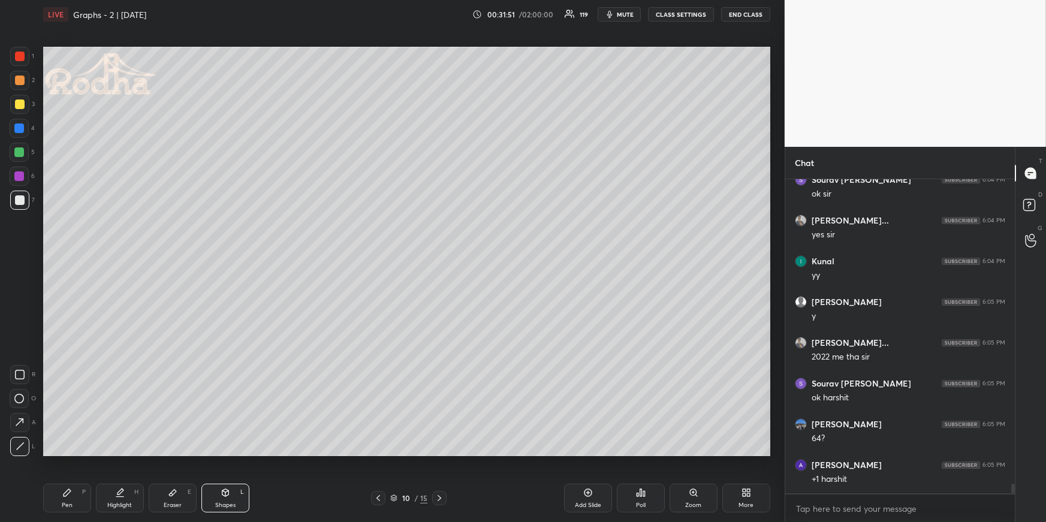
click at [71, 453] on div "Pen P" at bounding box center [67, 498] width 48 height 29
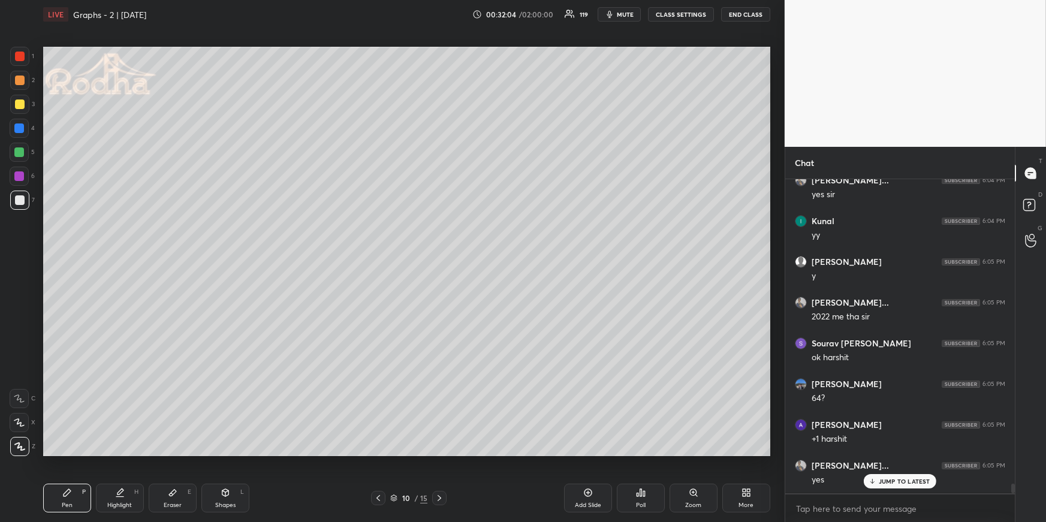
scroll to position [10210, 0]
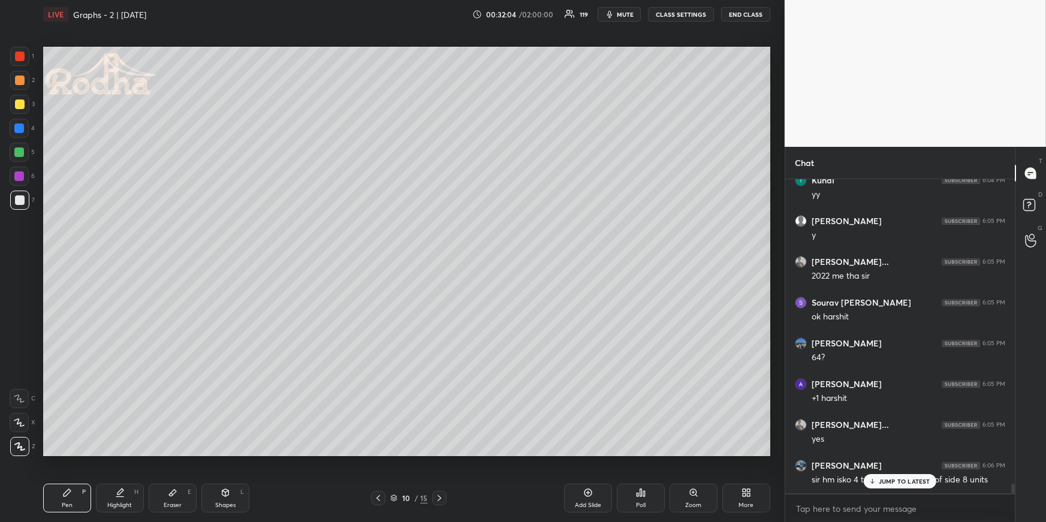
drag, startPoint x: 24, startPoint y: 155, endPoint x: 17, endPoint y: 171, distance: 17.7
click at [23, 156] on div at bounding box center [19, 152] width 10 height 10
click at [901, 453] on div "Kunal 6:04 PM yy [PERSON_NAME] 6:05 PM y [PERSON_NAME]... 6:05 PM 2022 me tha […" at bounding box center [899, 335] width 229 height 313
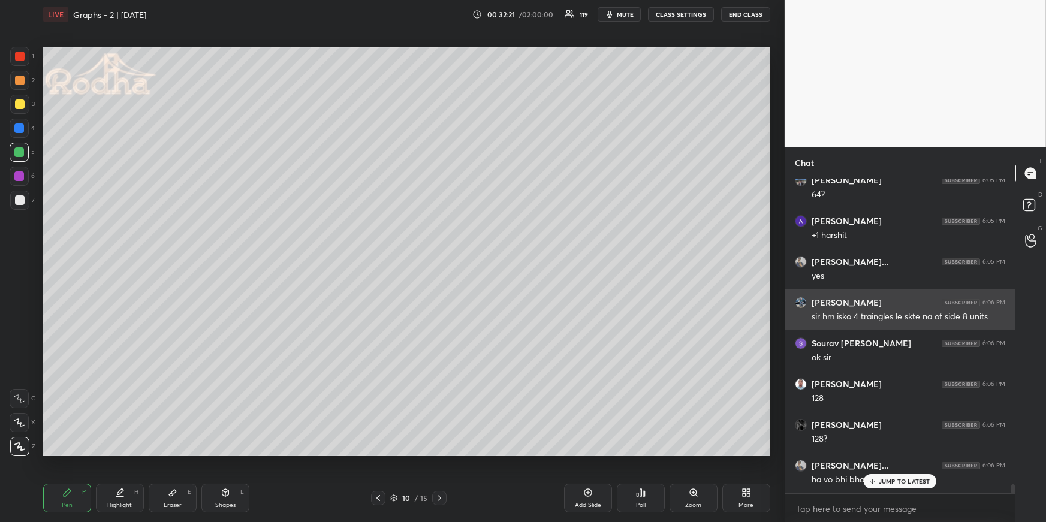
scroll to position [10414, 0]
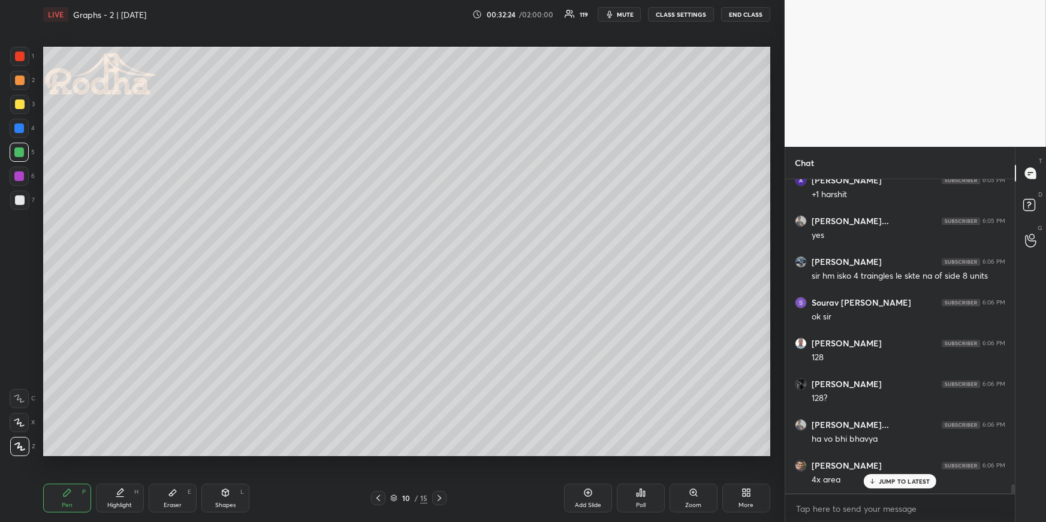
click at [126, 453] on div "Highlight H" at bounding box center [120, 498] width 48 height 29
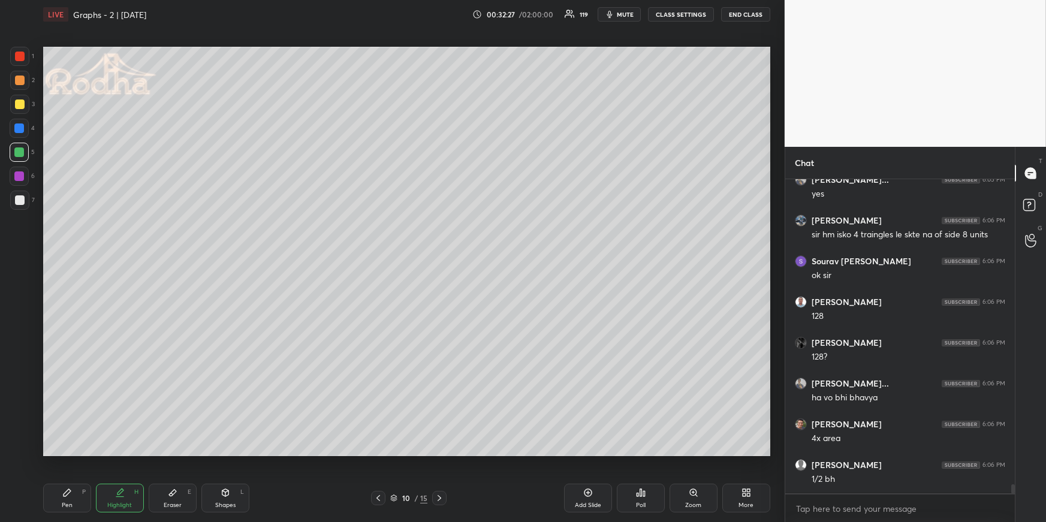
click at [70, 453] on div "Pen P Highlight H Eraser E Shapes L 10 / 15 Add Slide Poll Zoom More" at bounding box center [406, 498] width 727 height 48
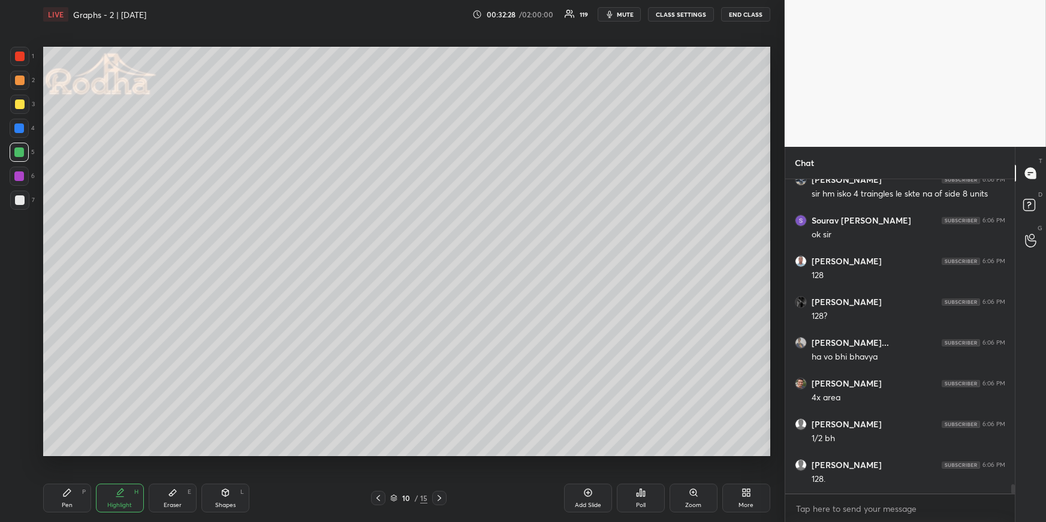
click at [56, 453] on div "Pen P" at bounding box center [67, 498] width 48 height 29
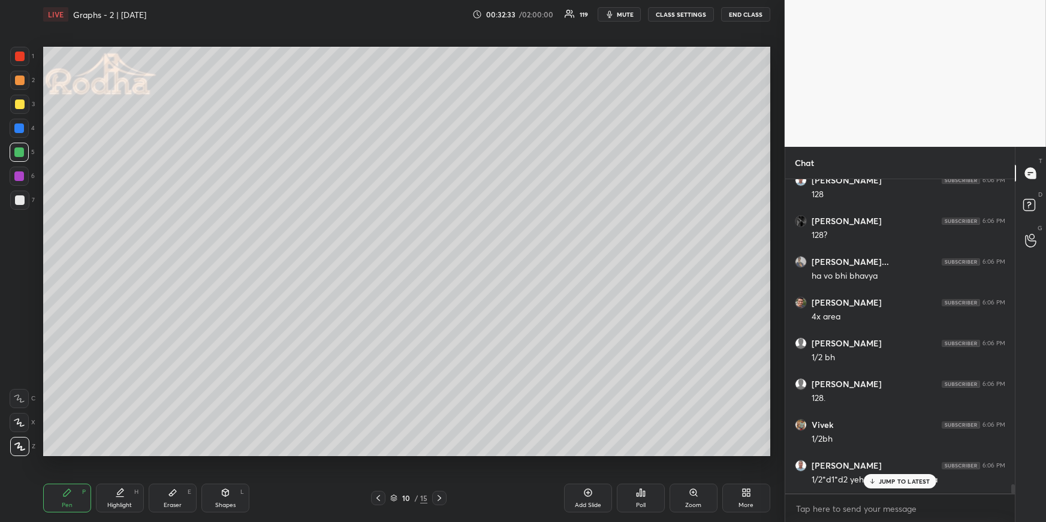
scroll to position [10618, 0]
click at [18, 105] on div at bounding box center [20, 104] width 10 height 10
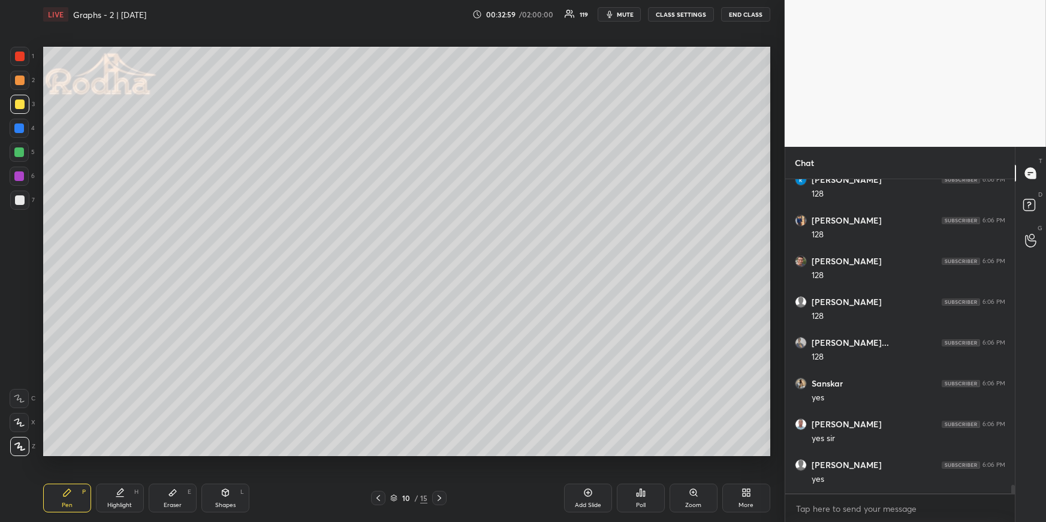
scroll to position [11107, 0]
click at [114, 453] on div "Highlight H" at bounding box center [120, 498] width 48 height 29
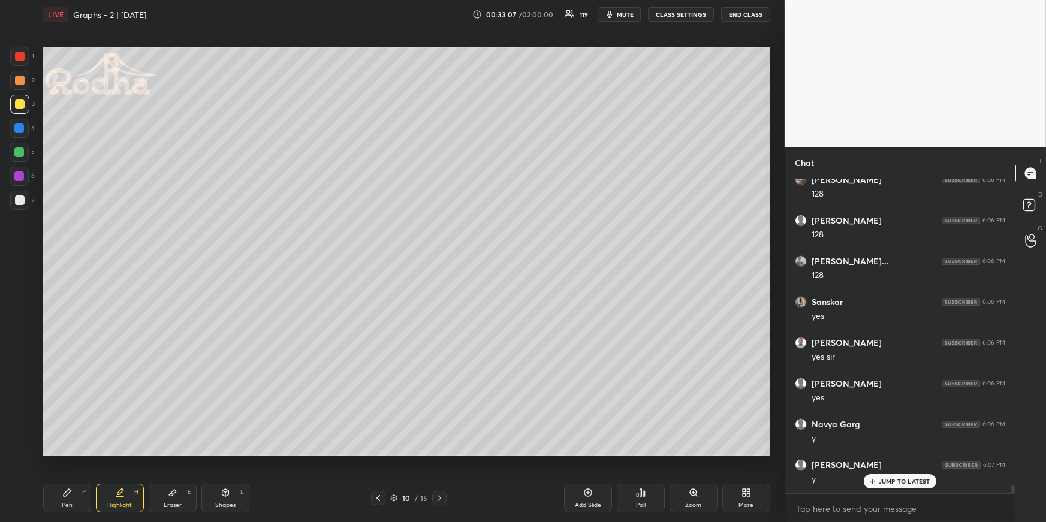
scroll to position [11188, 0]
click at [73, 453] on div "Pen P" at bounding box center [67, 498] width 48 height 29
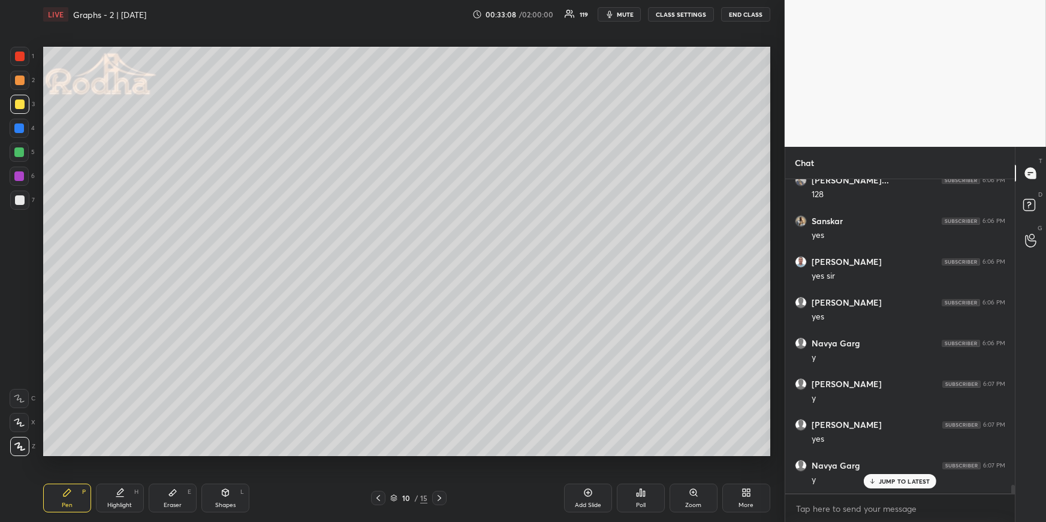
click at [16, 145] on div at bounding box center [19, 152] width 19 height 19
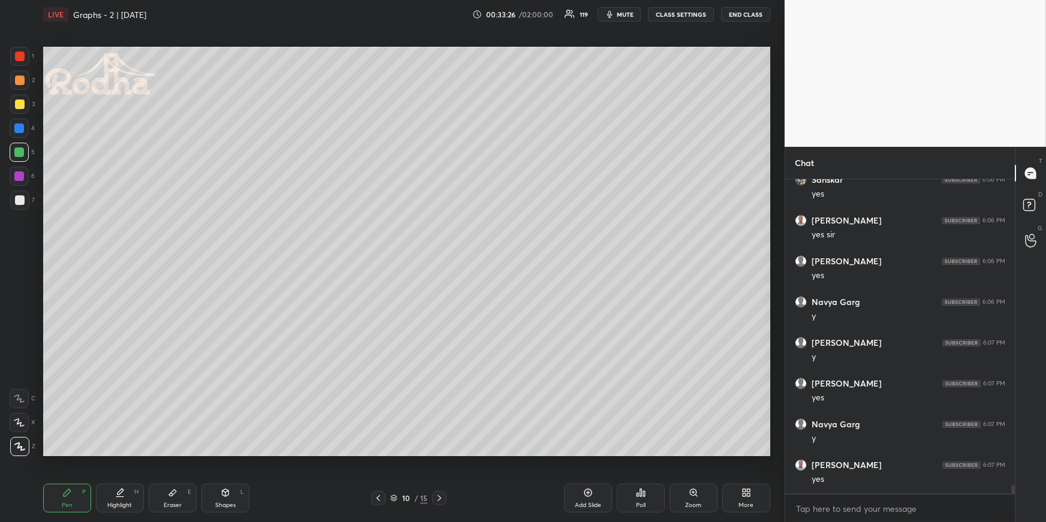
drag, startPoint x: 111, startPoint y: 494, endPoint x: 109, endPoint y: 457, distance: 36.6
click at [114, 453] on div "Highlight H" at bounding box center [120, 498] width 48 height 29
click at [61, 453] on div "Pen P" at bounding box center [67, 498] width 48 height 29
click at [22, 62] on div at bounding box center [19, 56] width 19 height 19
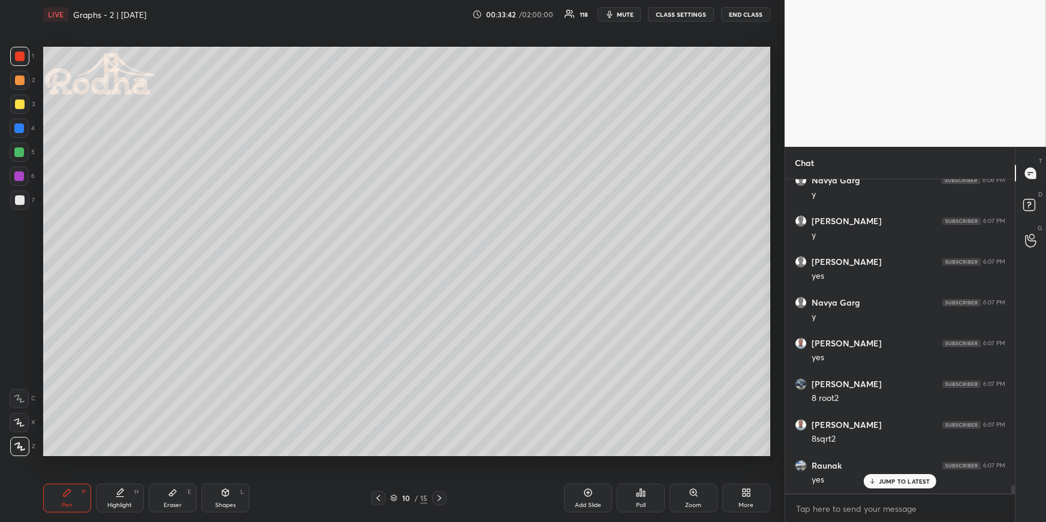
drag, startPoint x: 134, startPoint y: 497, endPoint x: 136, endPoint y: 488, distance: 8.6
click at [134, 453] on div "Highlight H" at bounding box center [120, 498] width 48 height 29
click at [53, 453] on div "Pen P" at bounding box center [67, 498] width 48 height 29
click at [441, 453] on icon at bounding box center [439, 498] width 10 height 10
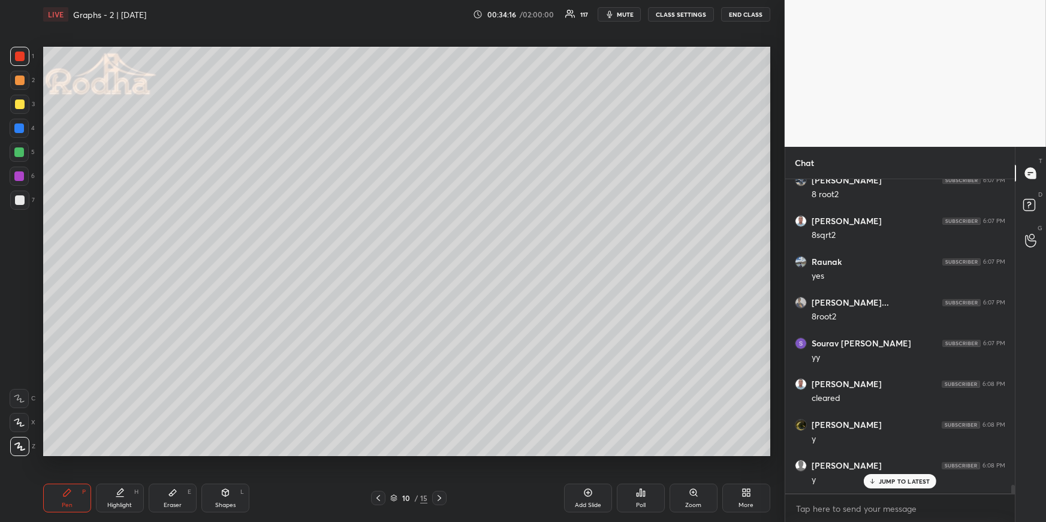
scroll to position [11637, 0]
click at [23, 124] on div at bounding box center [19, 128] width 10 height 10
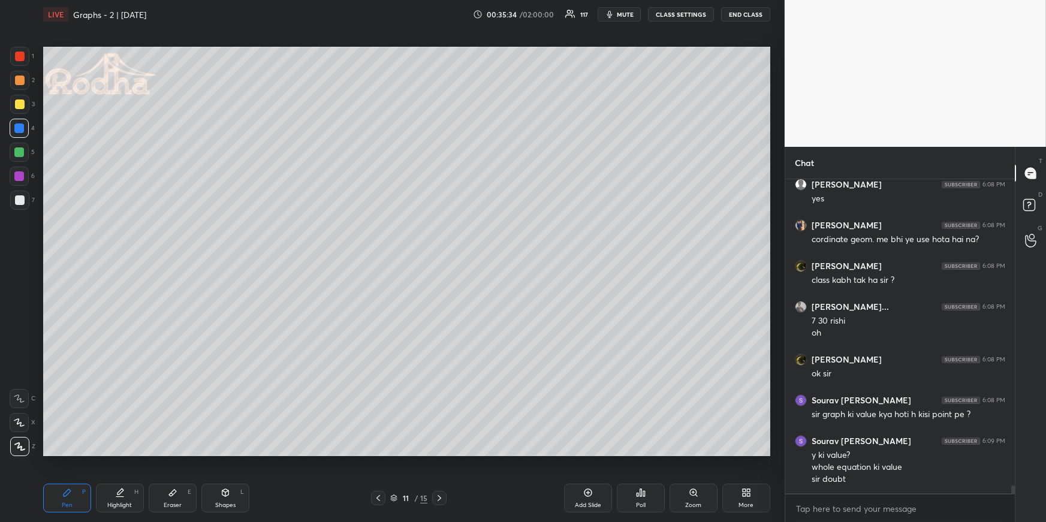
scroll to position [12011, 0]
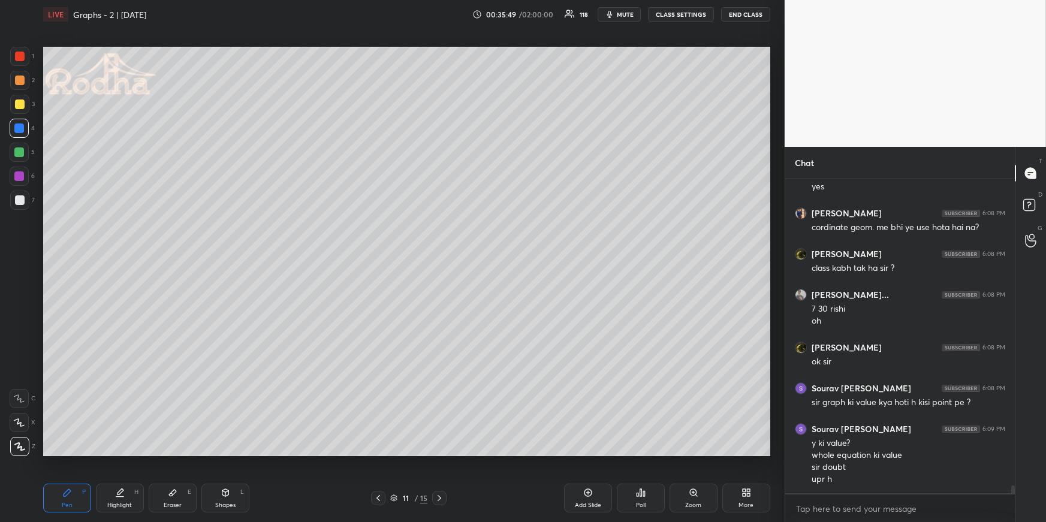
click at [377, 453] on icon at bounding box center [378, 498] width 10 height 10
drag, startPoint x: 131, startPoint y: 494, endPoint x: 128, endPoint y: 484, distance: 11.0
click at [129, 453] on div "Highlight H" at bounding box center [120, 498] width 48 height 29
click at [375, 453] on icon at bounding box center [378, 498] width 10 height 10
click at [378, 453] on icon at bounding box center [378, 498] width 10 height 10
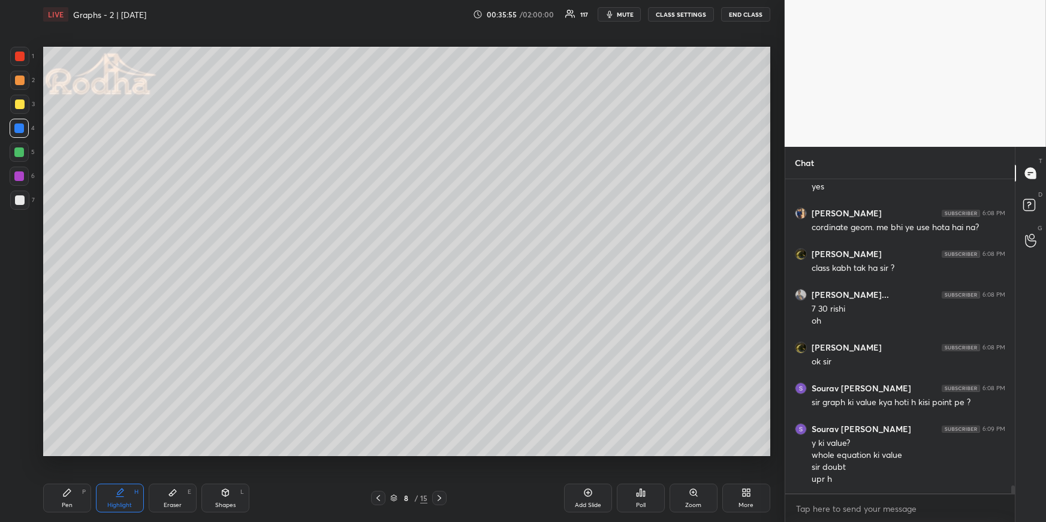
click at [434, 453] on div at bounding box center [439, 498] width 14 height 14
drag, startPoint x: 79, startPoint y: 492, endPoint x: 77, endPoint y: 476, distance: 15.7
click at [78, 453] on div "Pen P" at bounding box center [67, 498] width 48 height 29
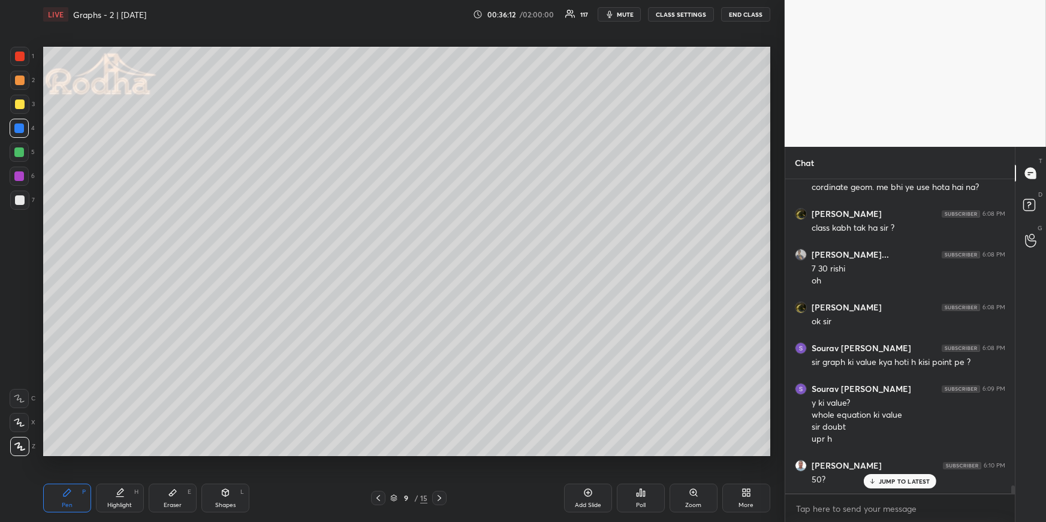
scroll to position [12092, 0]
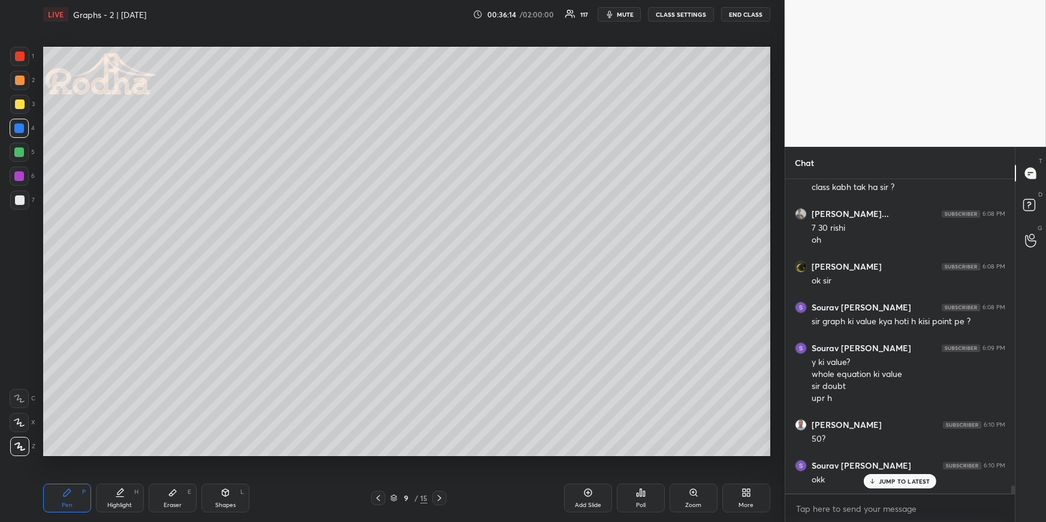
click at [445, 453] on div at bounding box center [439, 498] width 14 height 14
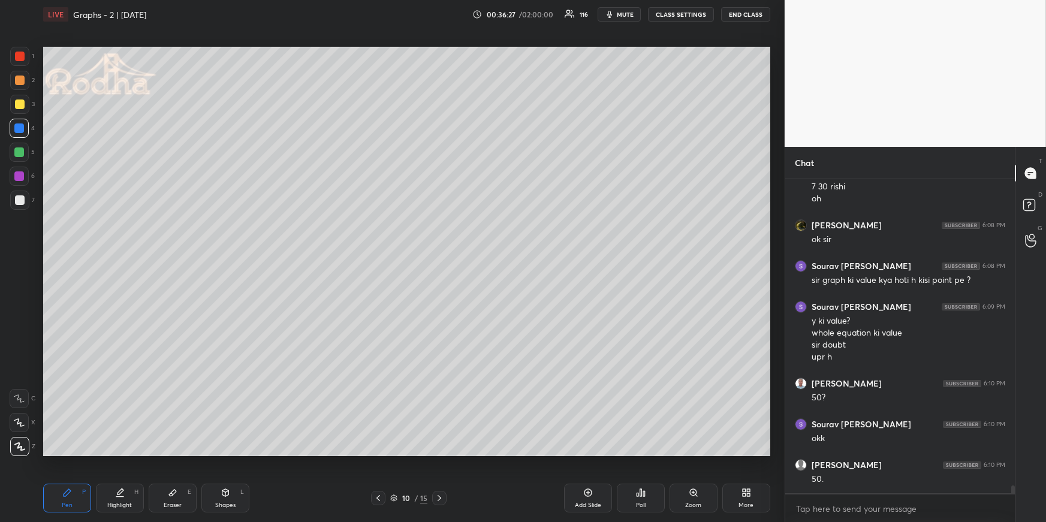
click at [16, 78] on div at bounding box center [20, 80] width 10 height 10
click at [439, 453] on icon at bounding box center [439, 498] width 10 height 10
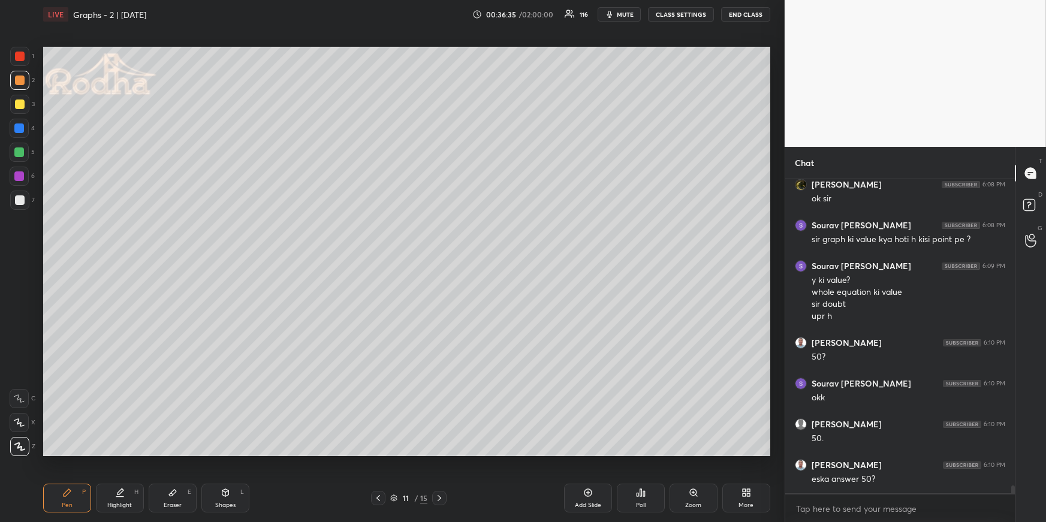
scroll to position [12186, 0]
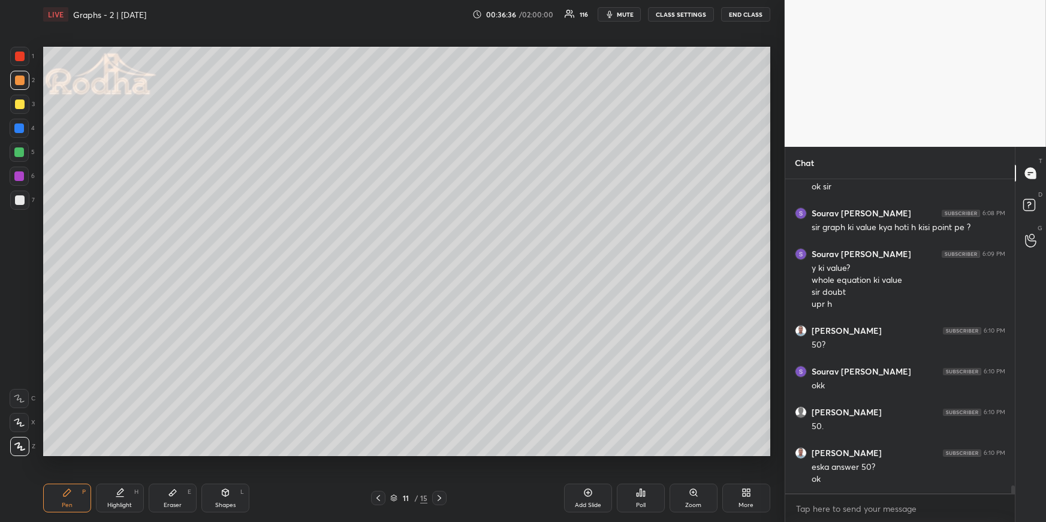
click at [224, 453] on icon at bounding box center [226, 493] width 10 height 10
drag, startPoint x: 238, startPoint y: 498, endPoint x: 219, endPoint y: 475, distance: 29.8
click at [238, 453] on div "Shapes L" at bounding box center [225, 498] width 48 height 29
click at [25, 424] on div at bounding box center [19, 422] width 19 height 19
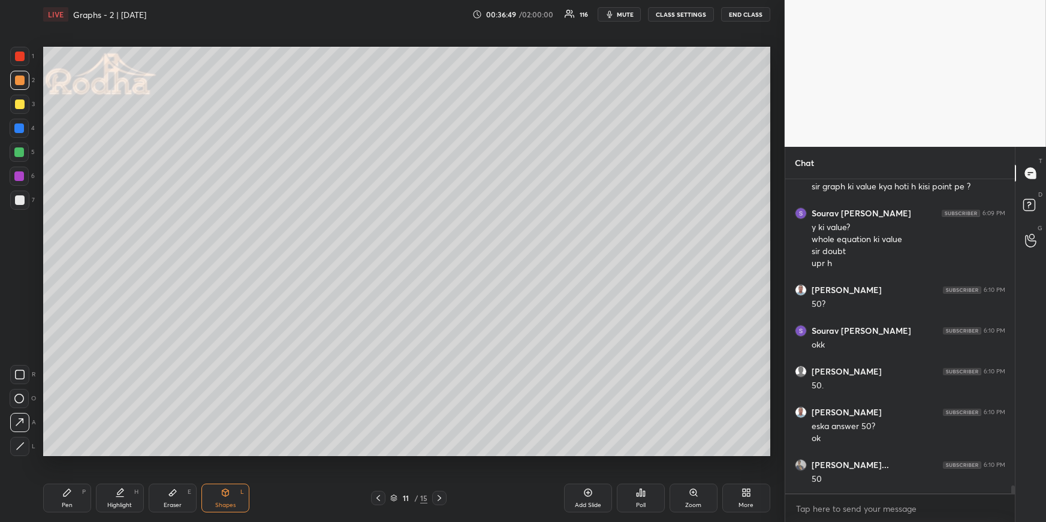
click at [71, 453] on div "Pen P" at bounding box center [67, 498] width 48 height 29
click at [16, 195] on div at bounding box center [19, 200] width 19 height 19
click at [211, 453] on div "Shapes L" at bounding box center [225, 498] width 48 height 29
click at [22, 442] on icon at bounding box center [20, 446] width 9 height 9
click at [379, 453] on icon at bounding box center [378, 498] width 10 height 10
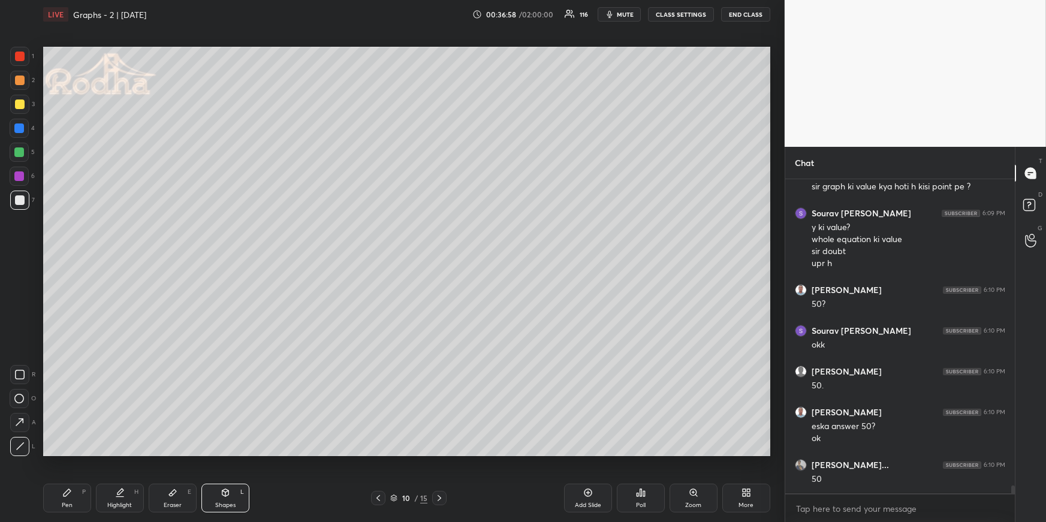
click at [380, 453] on icon at bounding box center [378, 498] width 10 height 10
click at [117, 453] on div "Highlight H" at bounding box center [120, 498] width 48 height 29
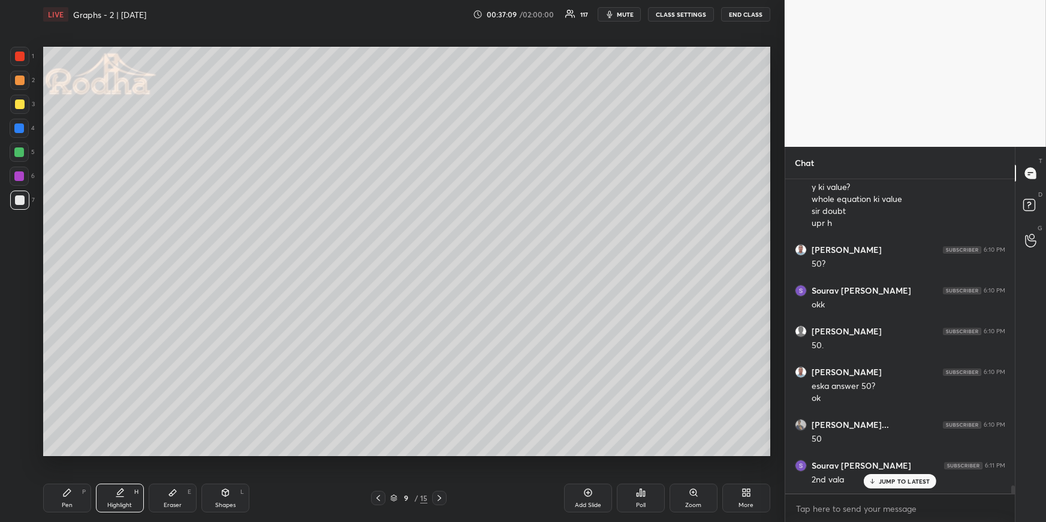
scroll to position [12308, 0]
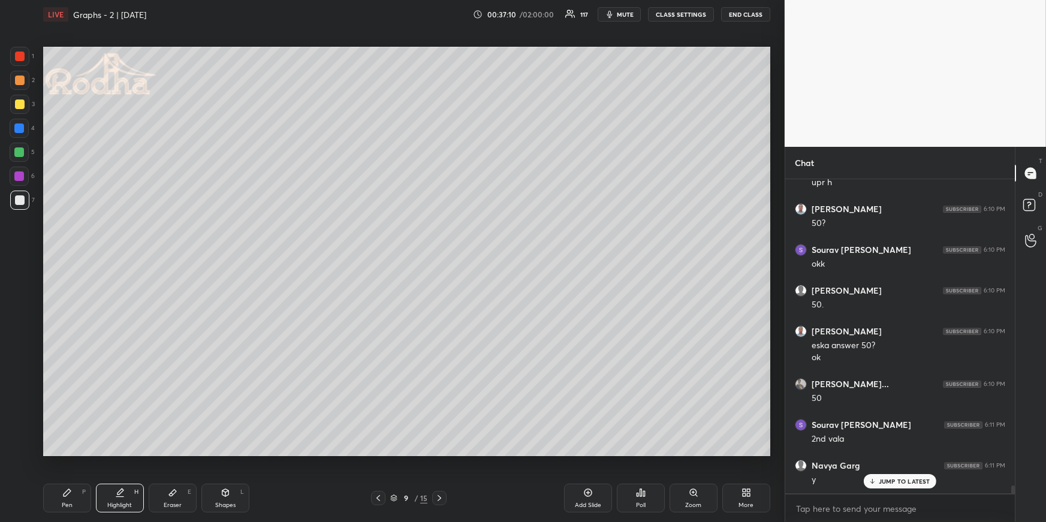
click at [437, 453] on icon at bounding box center [439, 498] width 10 height 10
click at [440, 453] on icon at bounding box center [439, 498] width 10 height 10
click at [231, 453] on div "Shapes L" at bounding box center [225, 498] width 48 height 29
click at [21, 446] on icon at bounding box center [20, 446] width 9 height 9
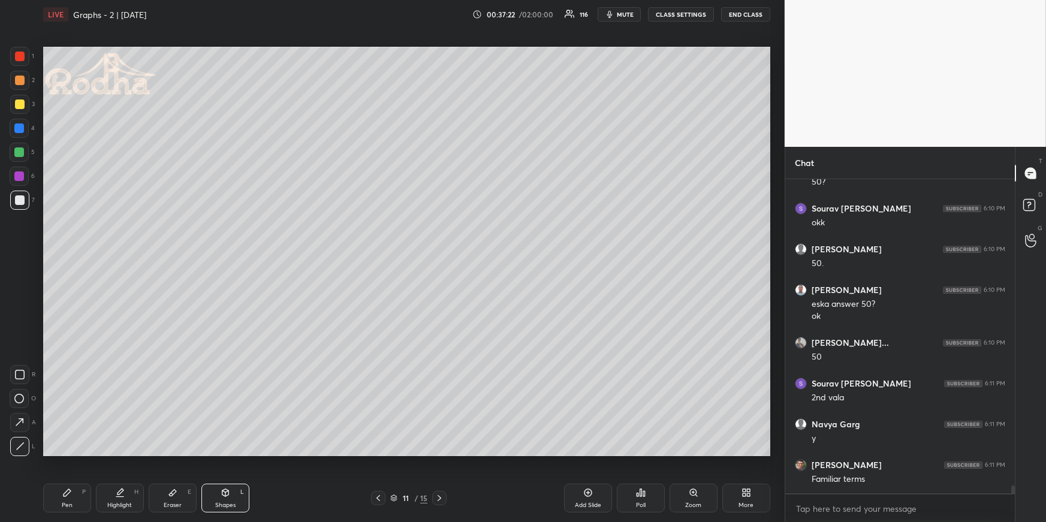
drag, startPoint x: 74, startPoint y: 494, endPoint x: 80, endPoint y: 477, distance: 17.6
click at [71, 453] on div "Pen P" at bounding box center [67, 498] width 48 height 29
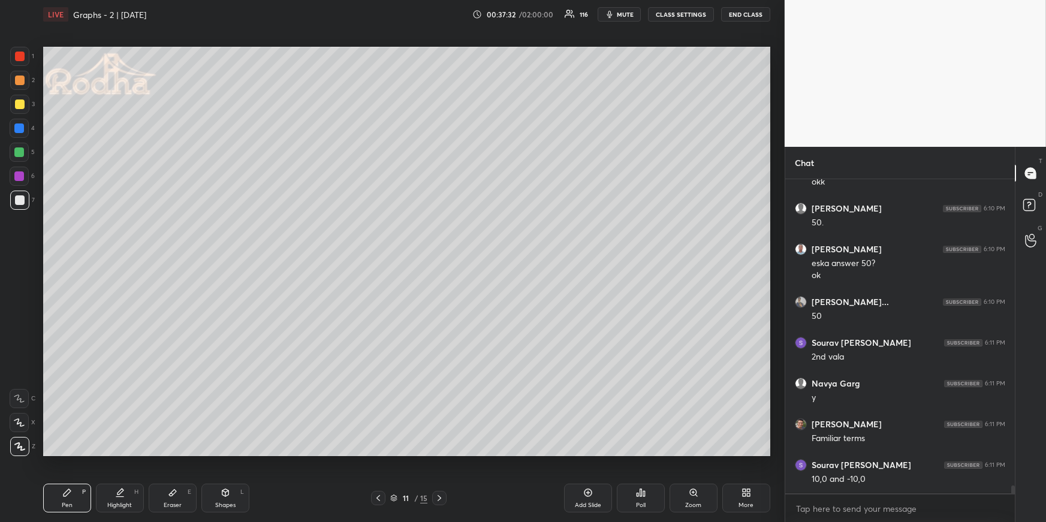
drag, startPoint x: 125, startPoint y: 497, endPoint x: 122, endPoint y: 482, distance: 15.3
click at [123, 453] on div "Highlight H" at bounding box center [120, 498] width 48 height 29
click at [57, 453] on div "Pen P" at bounding box center [67, 498] width 48 height 29
click at [26, 107] on div at bounding box center [19, 104] width 19 height 19
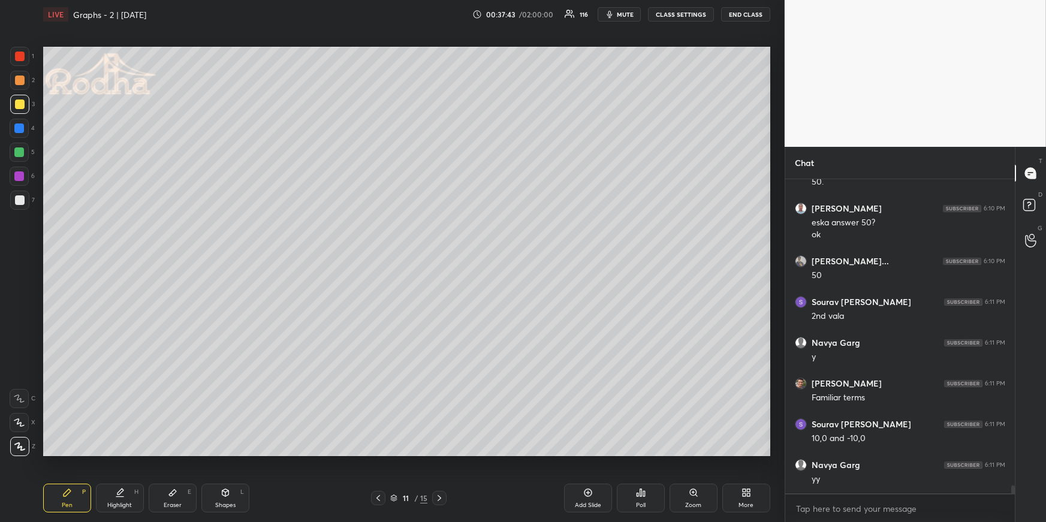
scroll to position [12471, 0]
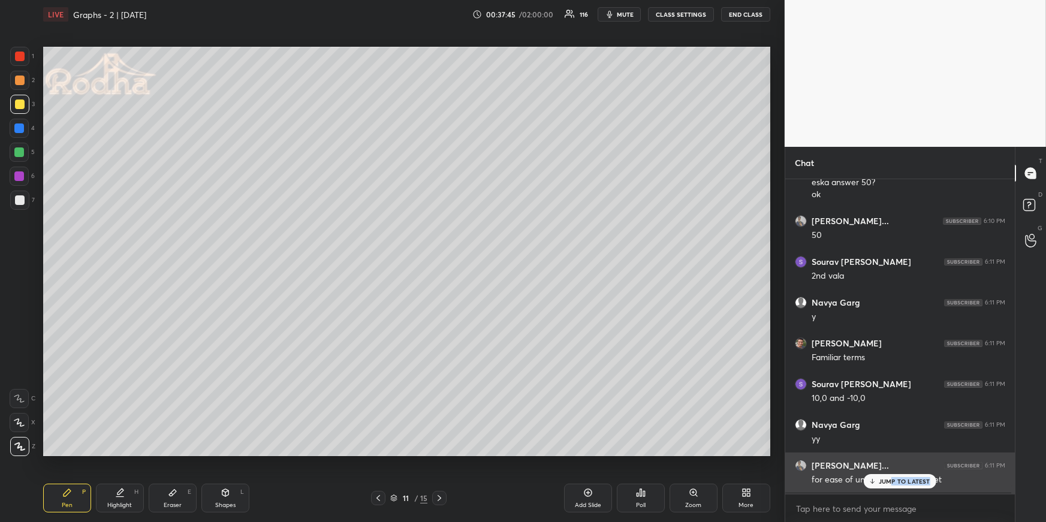
click at [893, 453] on div "JUMP TO LATEST" at bounding box center [899, 481] width 72 height 14
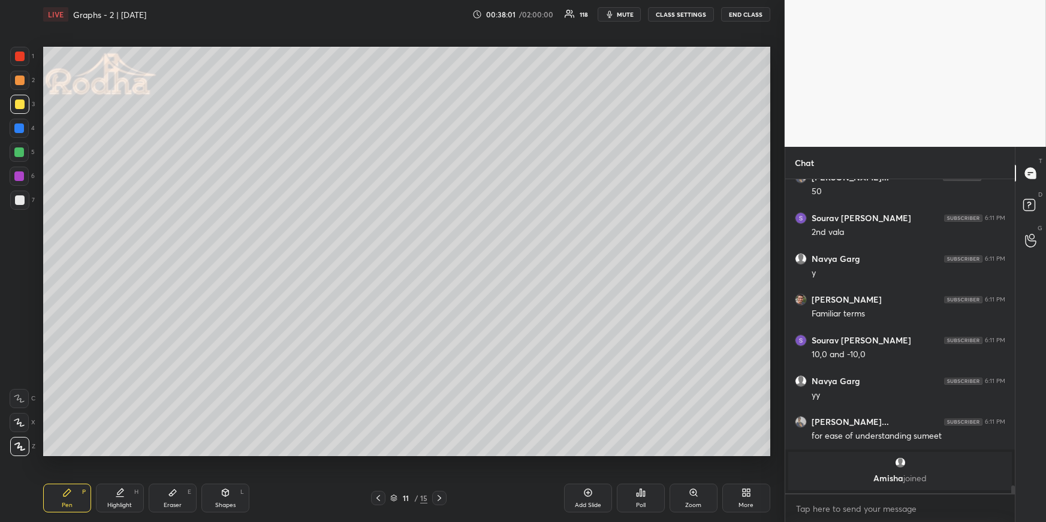
scroll to position [11101, 0]
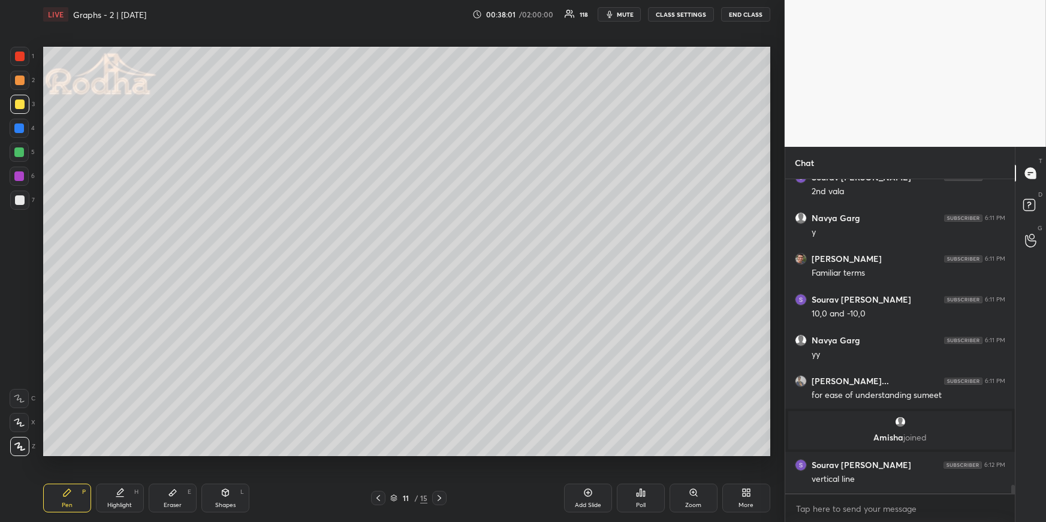
drag, startPoint x: 234, startPoint y: 495, endPoint x: 238, endPoint y: 485, distance: 10.7
click at [233, 453] on div "Shapes L" at bounding box center [225, 498] width 48 height 29
drag, startPoint x: 20, startPoint y: 447, endPoint x: 19, endPoint y: 437, distance: 10.3
click at [21, 446] on icon at bounding box center [20, 446] width 9 height 9
click at [18, 151] on div at bounding box center [19, 152] width 10 height 10
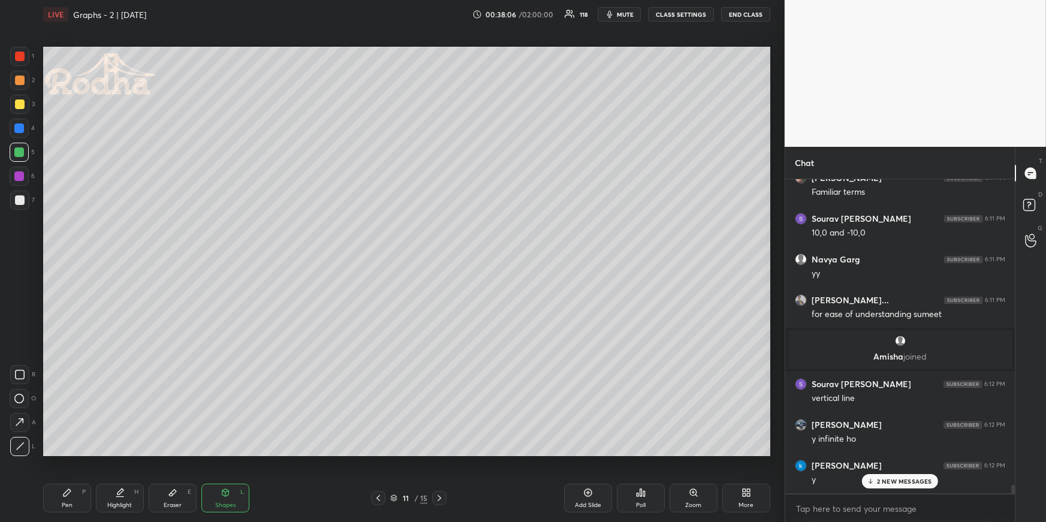
scroll to position [11264, 0]
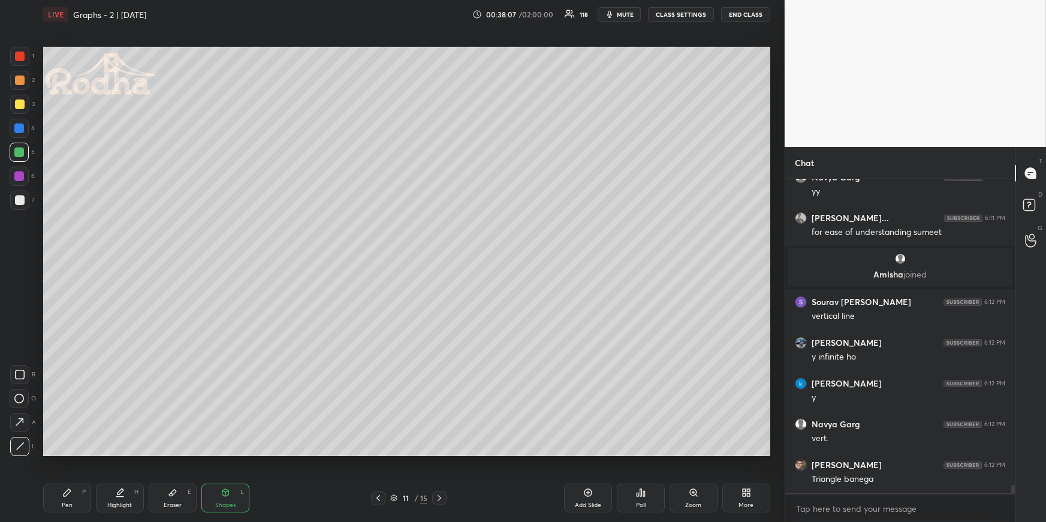
click at [75, 453] on div "Pen P" at bounding box center [67, 498] width 48 height 29
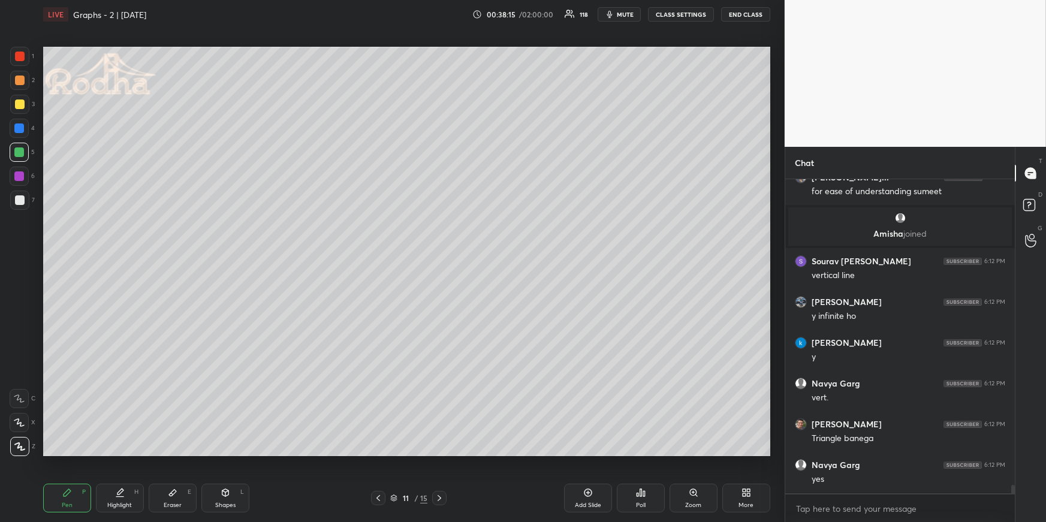
click at [101, 453] on div "Highlight H" at bounding box center [120, 498] width 48 height 29
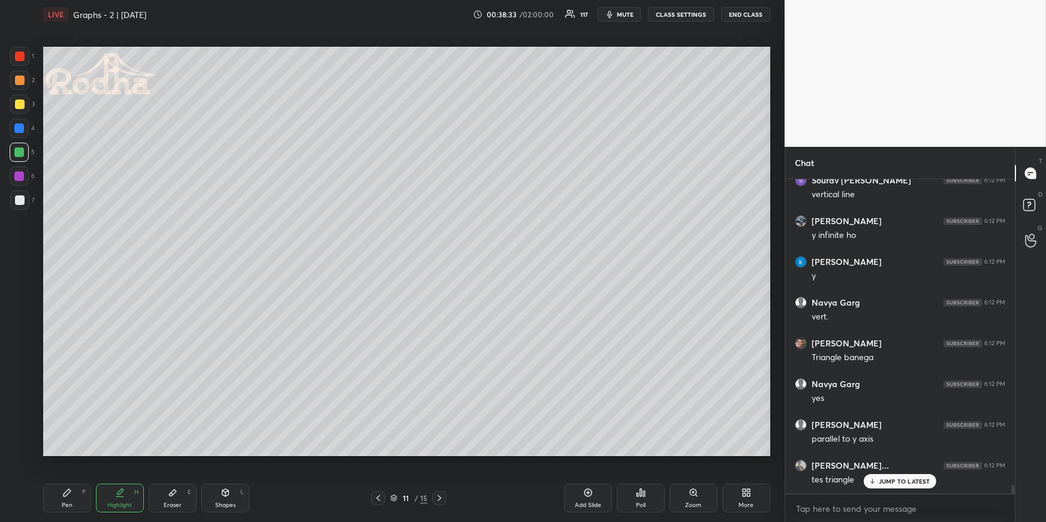
scroll to position [11427, 0]
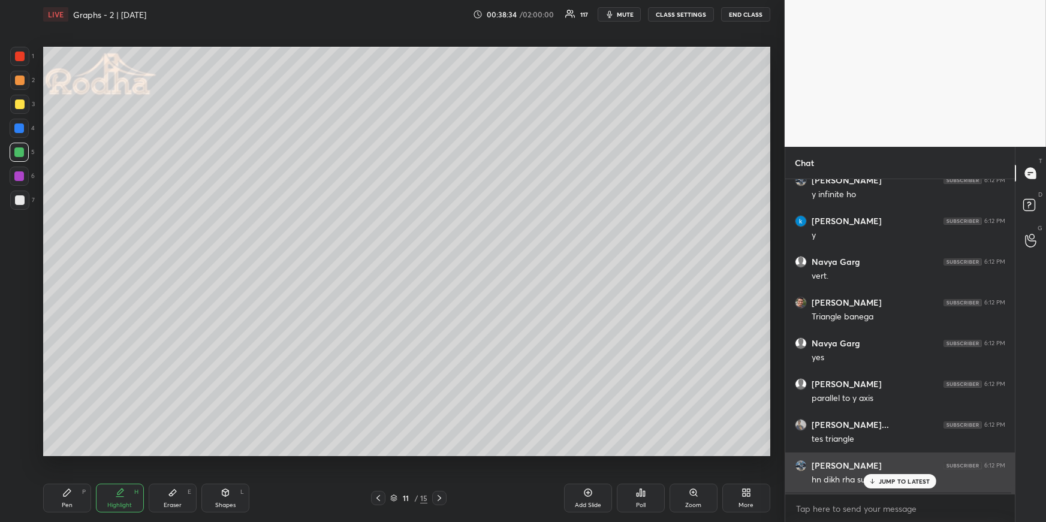
click at [883, 453] on p "JUMP TO LATEST" at bounding box center [904, 481] width 52 height 7
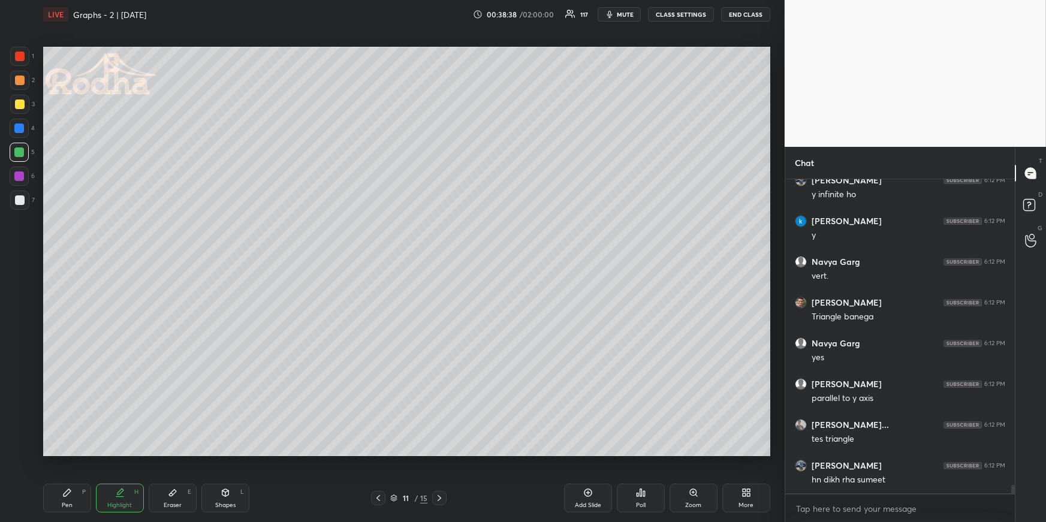
drag, startPoint x: 222, startPoint y: 490, endPoint x: 216, endPoint y: 482, distance: 9.8
click at [222, 453] on icon at bounding box center [226, 493] width 10 height 10
click at [21, 448] on icon at bounding box center [20, 446] width 9 height 9
click at [65, 453] on div "Pen P" at bounding box center [67, 498] width 48 height 29
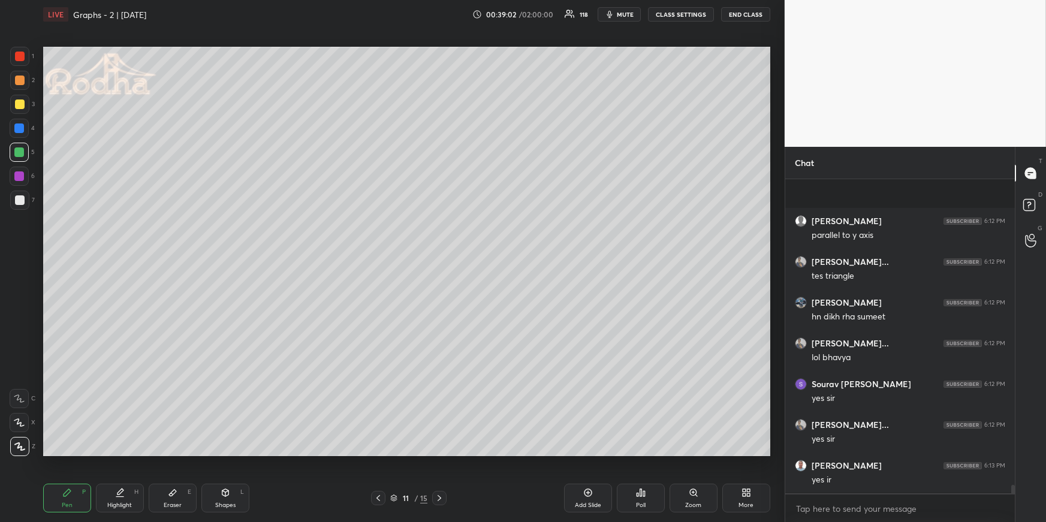
scroll to position [11672, 0]
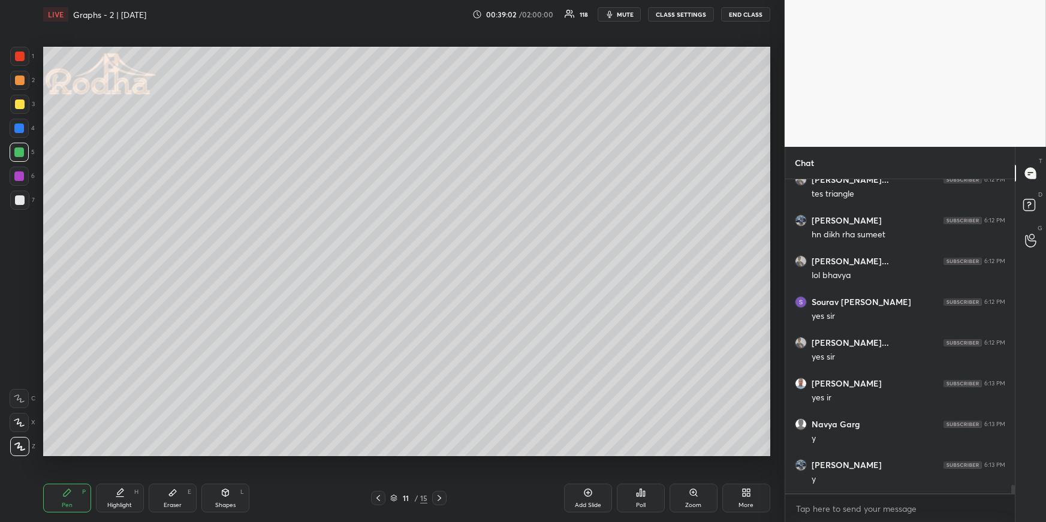
click at [19, 81] on div at bounding box center [20, 80] width 10 height 10
drag, startPoint x: 21, startPoint y: 125, endPoint x: 12, endPoint y: 136, distance: 14.0
click at [21, 127] on div at bounding box center [19, 128] width 10 height 10
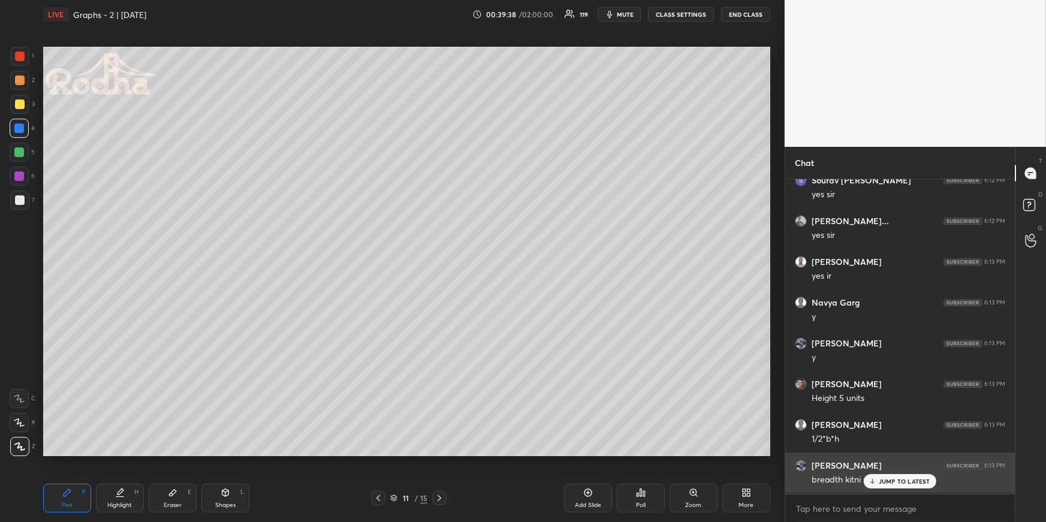
click at [889, 453] on div "[PERSON_NAME] 6:13 PM breadth kitni sumeet?" at bounding box center [899, 472] width 229 height 41
click at [893, 453] on div "JUMP TO LATEST" at bounding box center [899, 481] width 72 height 14
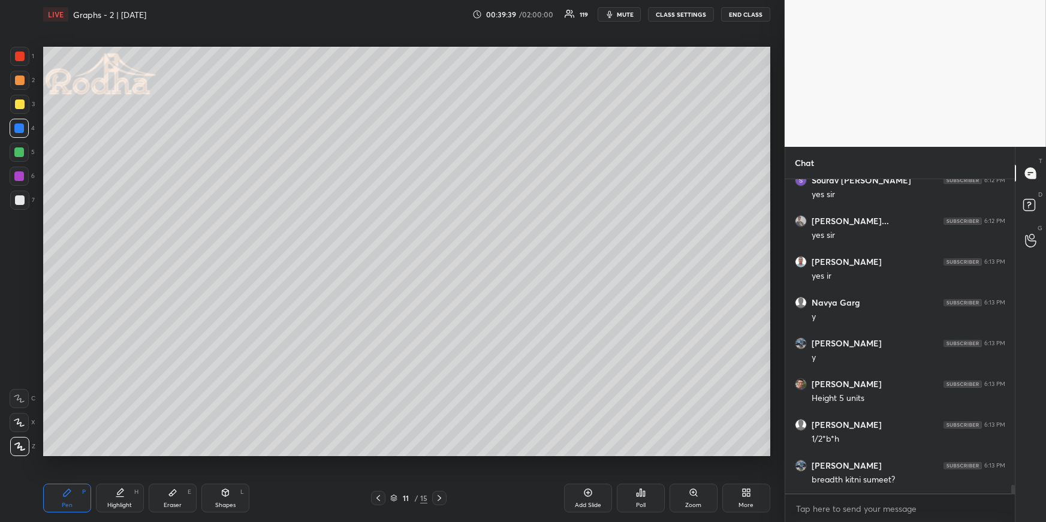
click at [25, 101] on div at bounding box center [19, 104] width 19 height 19
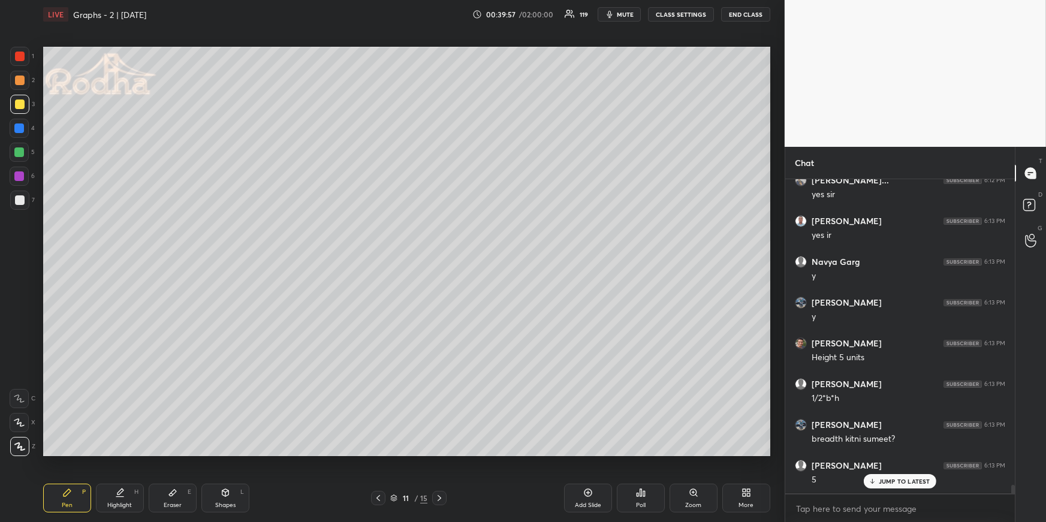
scroll to position [11876, 0]
click at [17, 86] on div at bounding box center [19, 80] width 19 height 19
click at [21, 80] on div at bounding box center [20, 80] width 10 height 10
click at [131, 453] on div "Highlight H" at bounding box center [120, 498] width 48 height 29
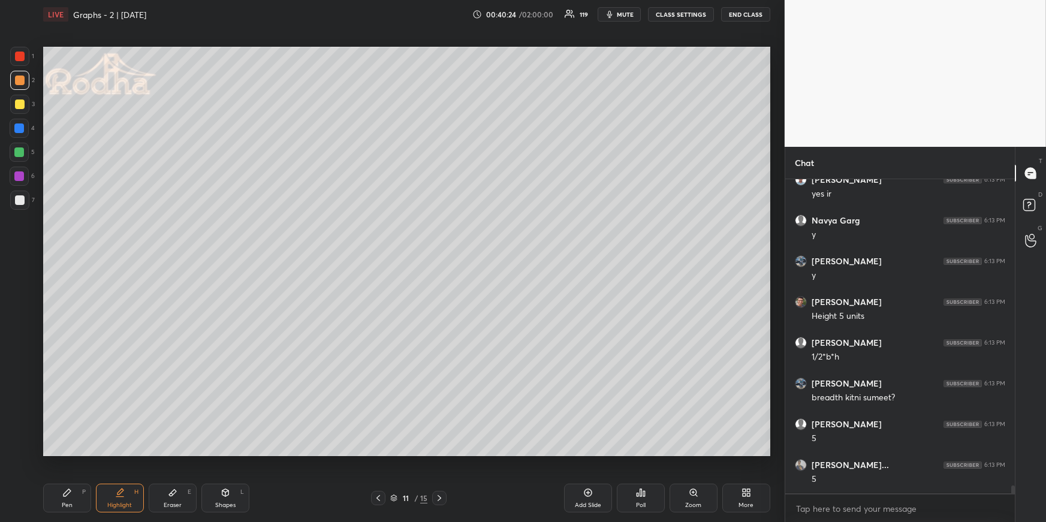
scroll to position [11916, 0]
click at [592, 453] on icon at bounding box center [588, 493] width 10 height 10
click at [73, 453] on div "Pen P" at bounding box center [67, 498] width 48 height 29
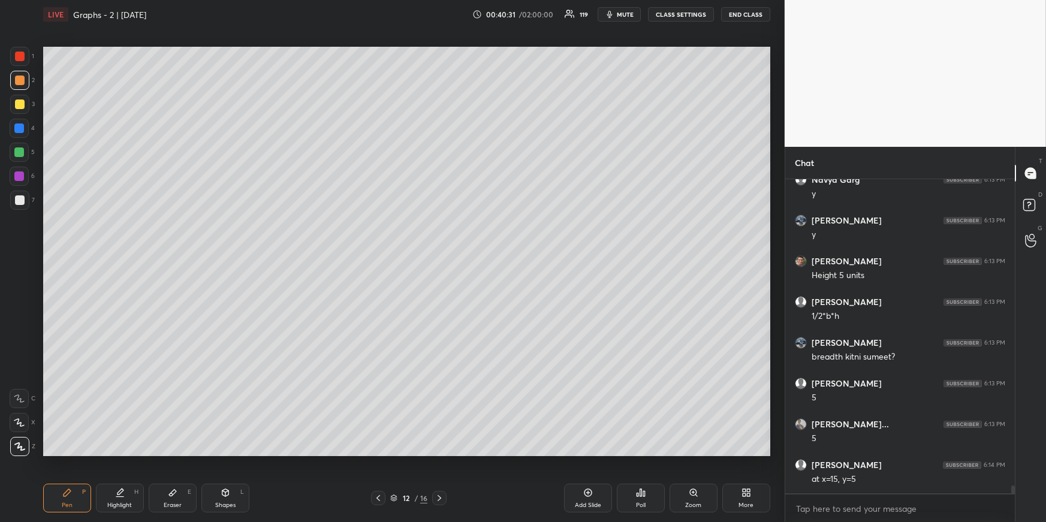
drag, startPoint x: 19, startPoint y: 127, endPoint x: 26, endPoint y: 124, distance: 7.8
click at [19, 127] on div at bounding box center [19, 128] width 10 height 10
drag, startPoint x: 23, startPoint y: 79, endPoint x: 36, endPoint y: 92, distance: 17.8
click at [22, 78] on div at bounding box center [20, 80] width 10 height 10
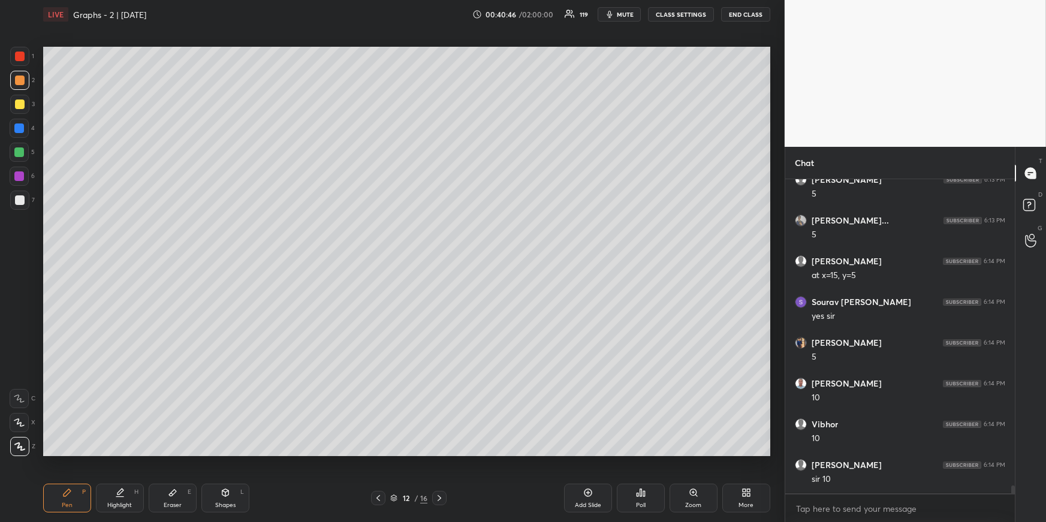
click at [379, 453] on icon at bounding box center [378, 498] width 10 height 10
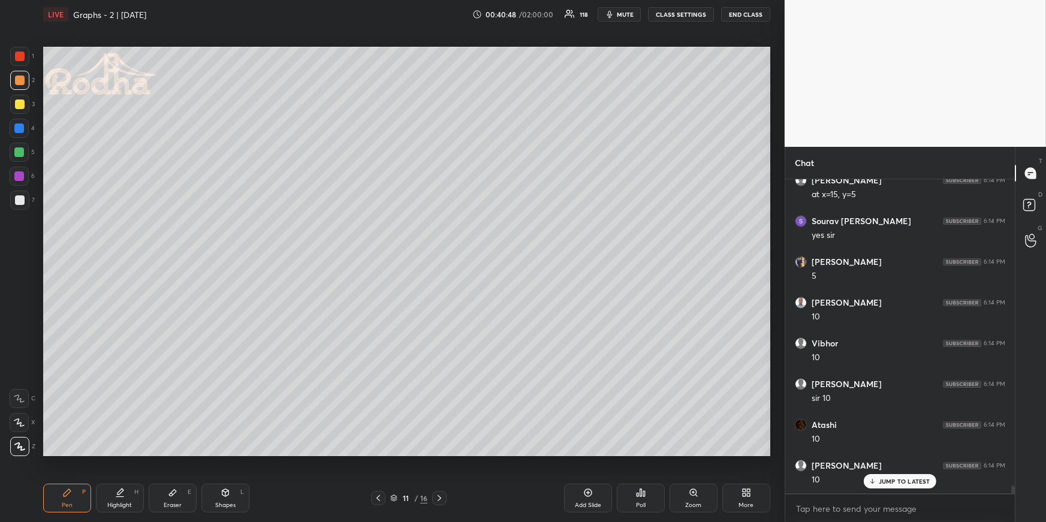
click at [439, 453] on icon at bounding box center [439, 498] width 10 height 10
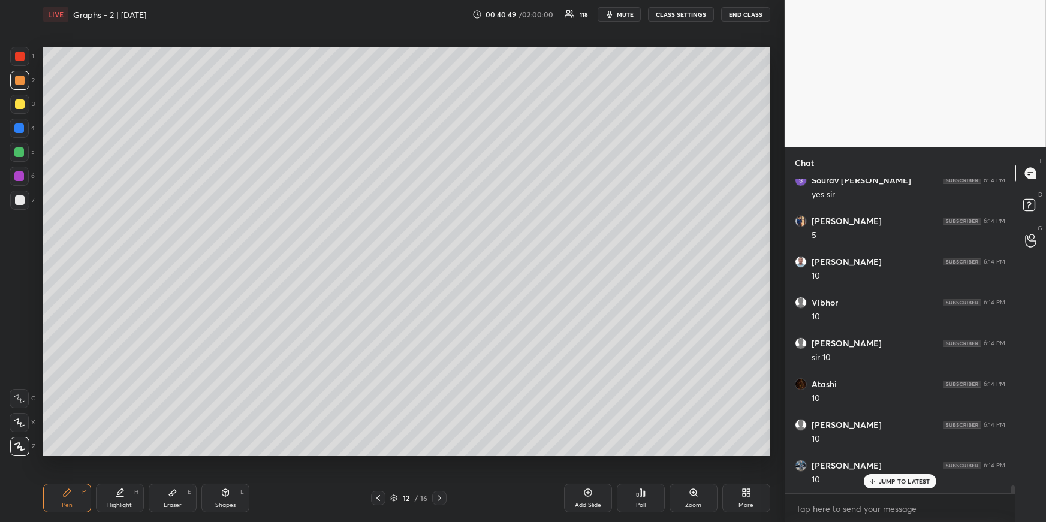
drag, startPoint x: 173, startPoint y: 501, endPoint x: 168, endPoint y: 457, distance: 44.1
click at [173, 453] on div "Eraser" at bounding box center [173, 505] width 18 height 6
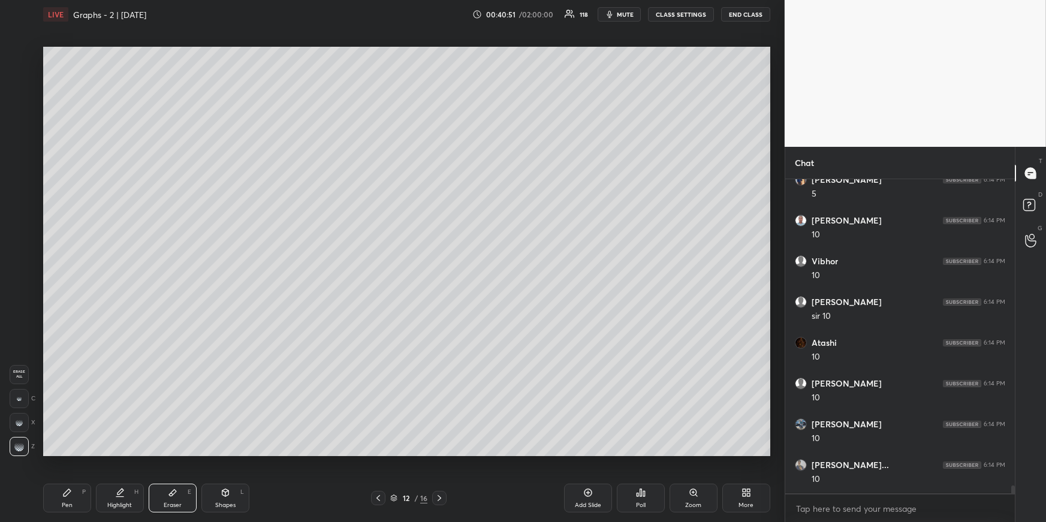
drag, startPoint x: 57, startPoint y: 491, endPoint x: 59, endPoint y: 476, distance: 15.1
click at [58, 453] on div "Pen P" at bounding box center [67, 498] width 48 height 29
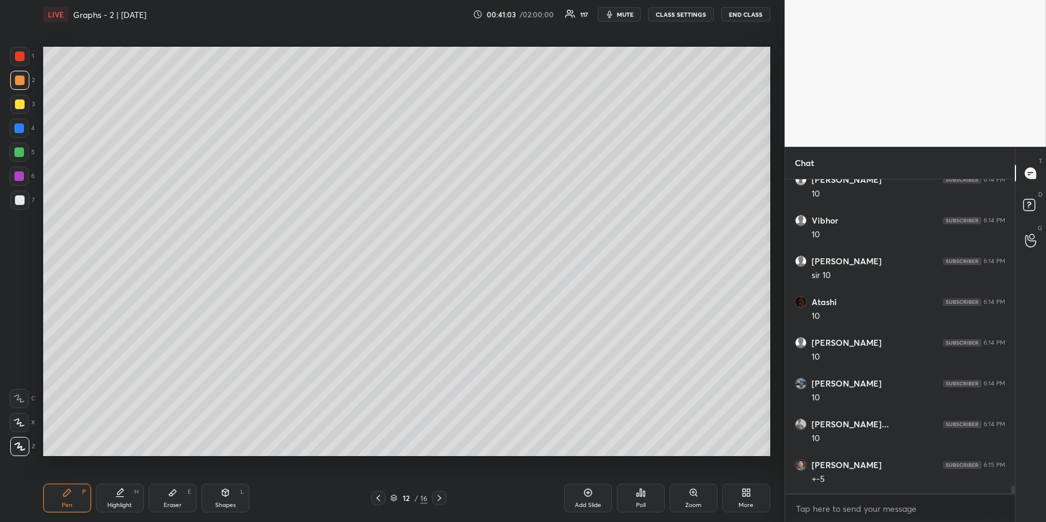
click at [377, 453] on icon at bounding box center [378, 498] width 10 height 10
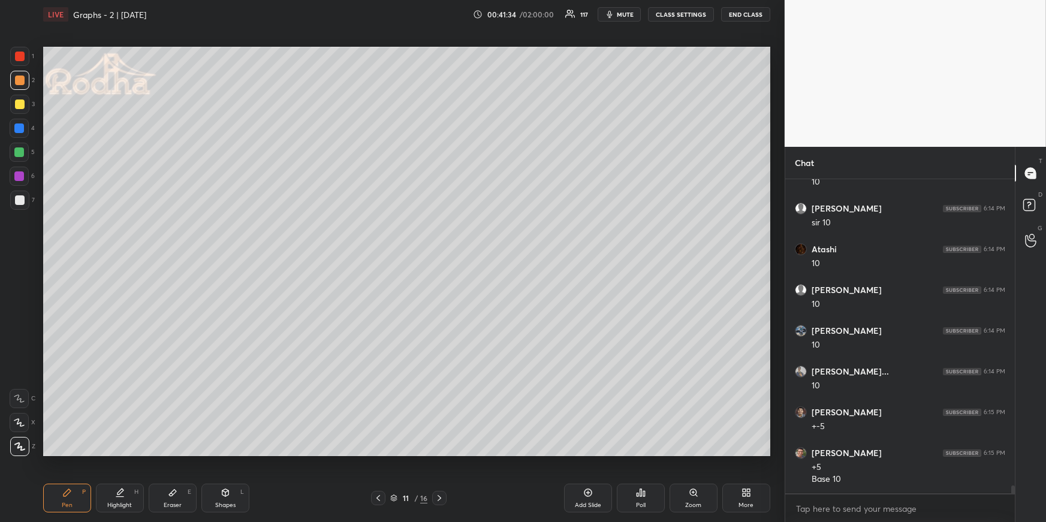
click at [119, 453] on div "Highlight H" at bounding box center [120, 498] width 48 height 29
click at [61, 453] on div "Pen P" at bounding box center [67, 498] width 48 height 29
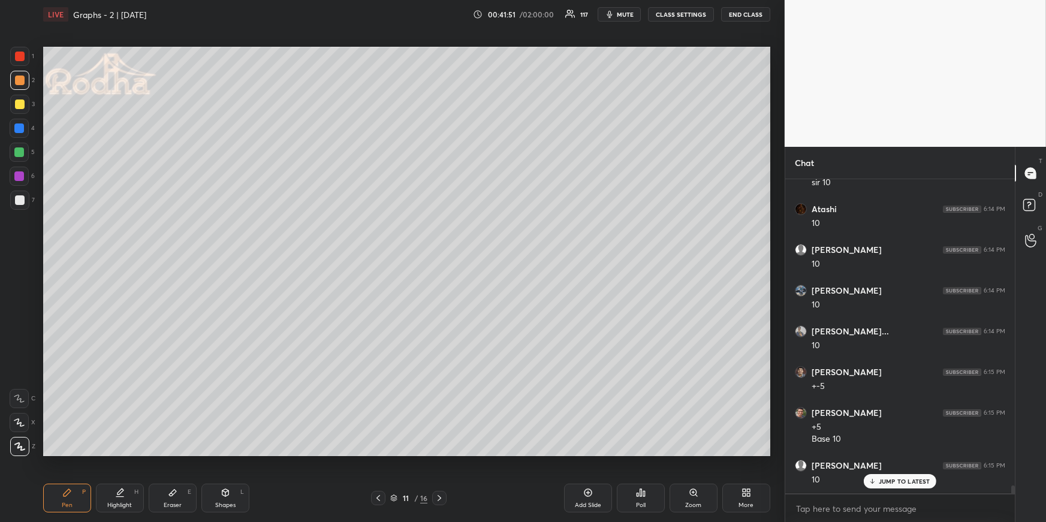
scroll to position [12457, 0]
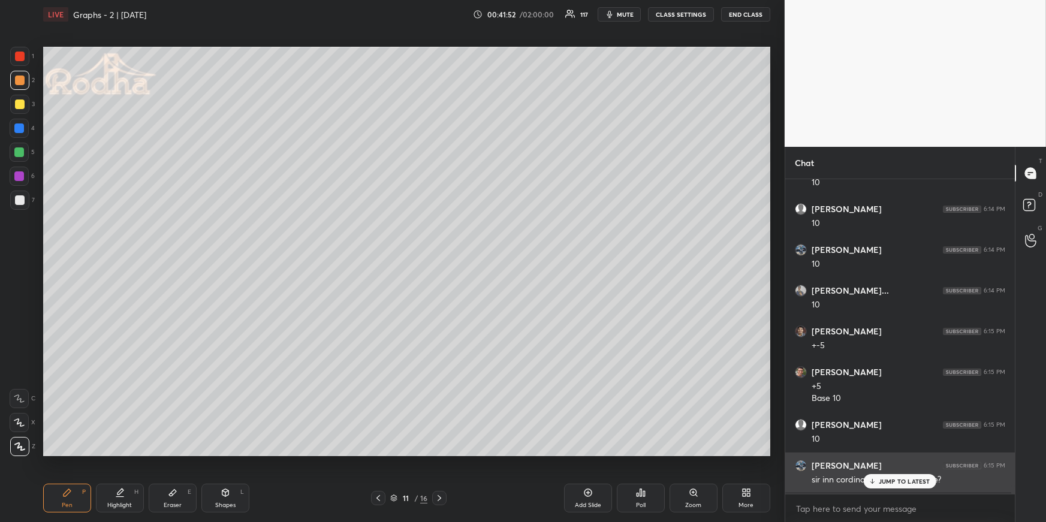
click at [904, 453] on div "JUMP TO LATEST" at bounding box center [899, 481] width 72 height 14
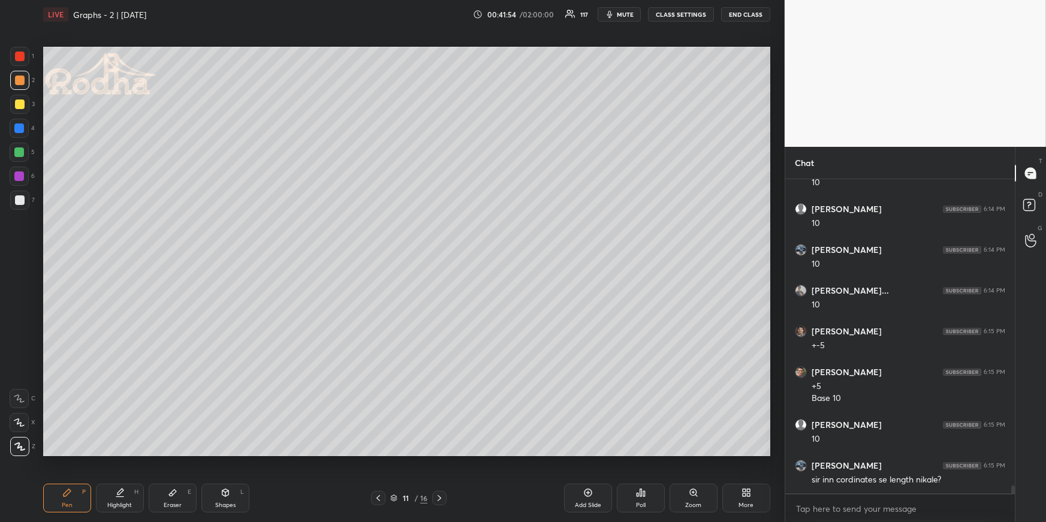
drag, startPoint x: 24, startPoint y: 102, endPoint x: 38, endPoint y: 113, distance: 17.5
click at [23, 101] on div at bounding box center [19, 104] width 19 height 19
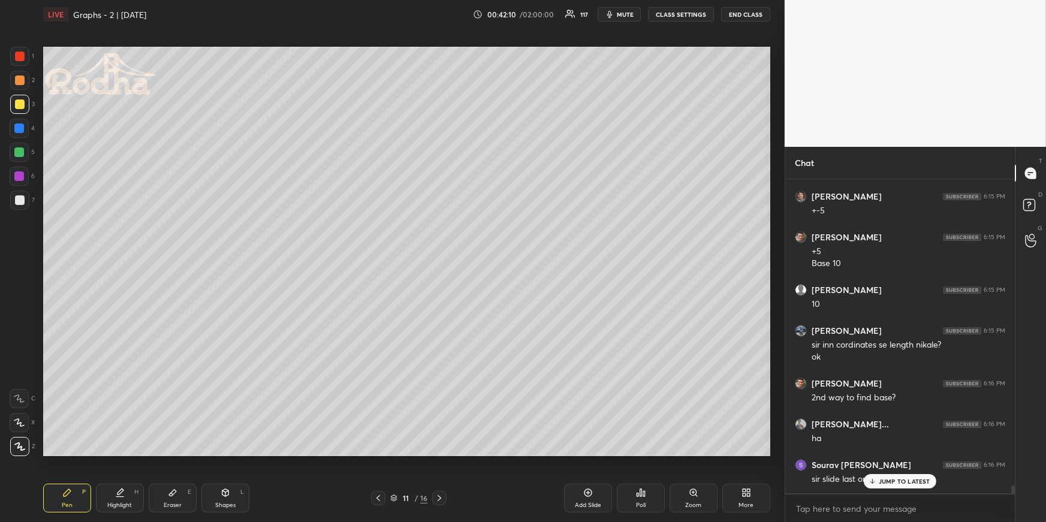
scroll to position [12632, 0]
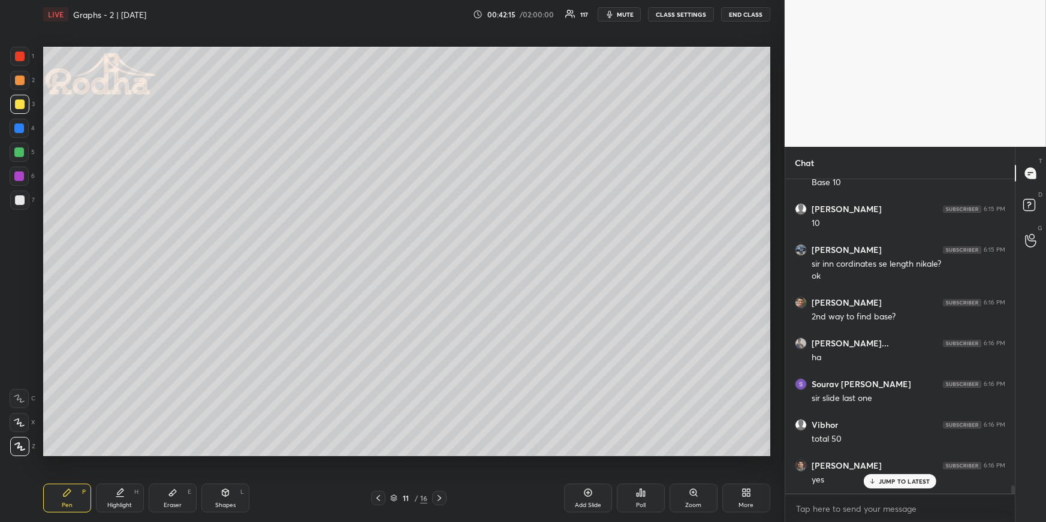
click at [111, 453] on div "Highlight H" at bounding box center [120, 498] width 48 height 29
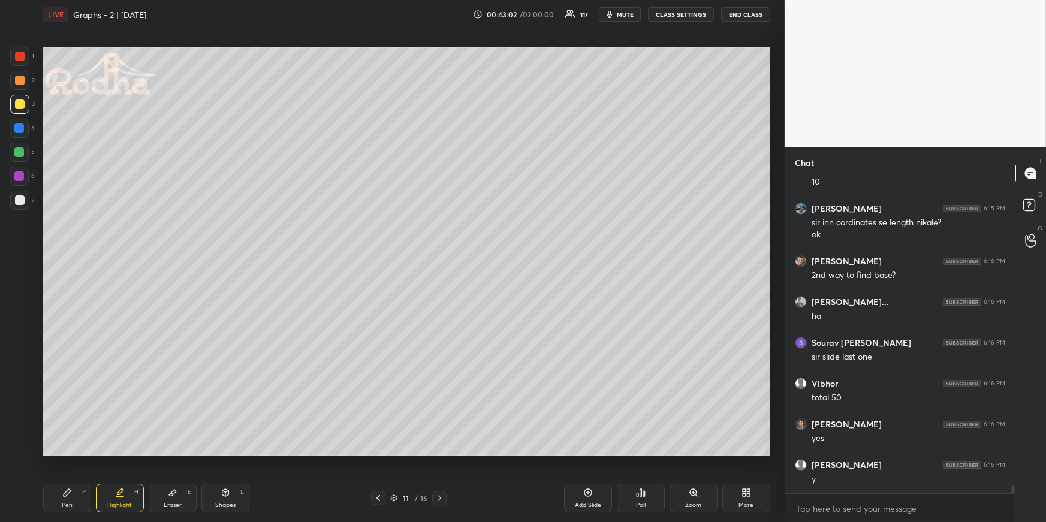
click at [221, 453] on icon at bounding box center [226, 493] width 10 height 10
drag, startPoint x: 22, startPoint y: 444, endPoint x: 20, endPoint y: 407, distance: 36.6
click at [22, 445] on icon at bounding box center [20, 446] width 9 height 9
drag, startPoint x: 19, startPoint y: 102, endPoint x: 40, endPoint y: 118, distance: 26.5
click at [19, 102] on div at bounding box center [20, 104] width 10 height 10
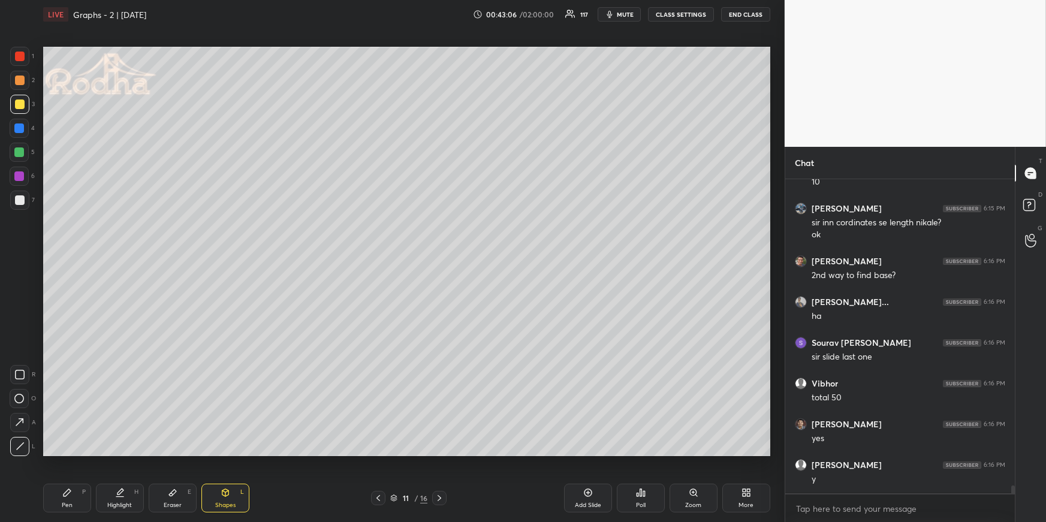
drag, startPoint x: 75, startPoint y: 487, endPoint x: 80, endPoint y: 470, distance: 17.3
click at [75, 453] on div "Pen P" at bounding box center [67, 498] width 48 height 29
click at [230, 453] on div "Shapes L" at bounding box center [225, 498] width 48 height 29
drag, startPoint x: 22, startPoint y: 445, endPoint x: 38, endPoint y: 430, distance: 22.5
click at [21, 445] on icon at bounding box center [20, 446] width 9 height 9
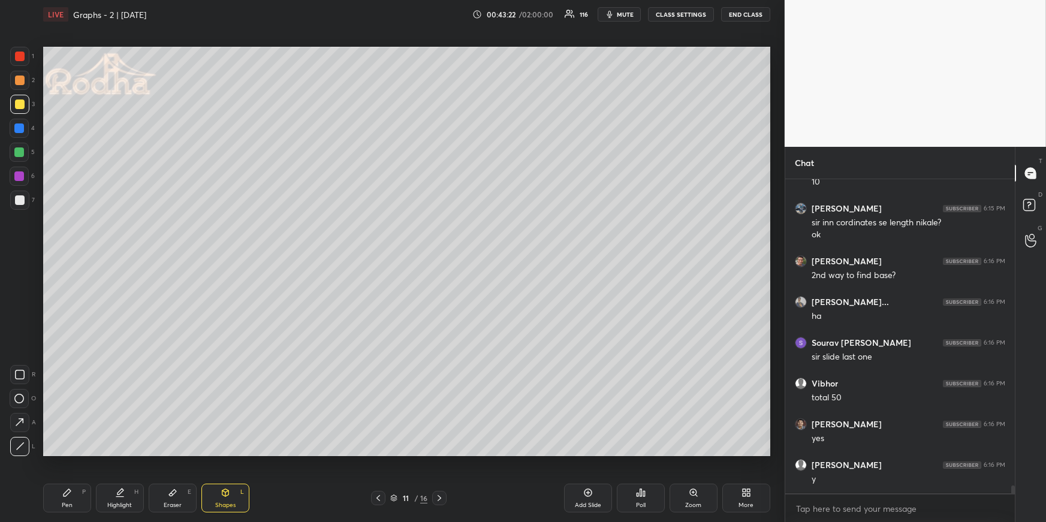
click at [79, 453] on div "Pen P" at bounding box center [67, 498] width 48 height 29
click at [125, 453] on div "Highlight H" at bounding box center [120, 498] width 48 height 29
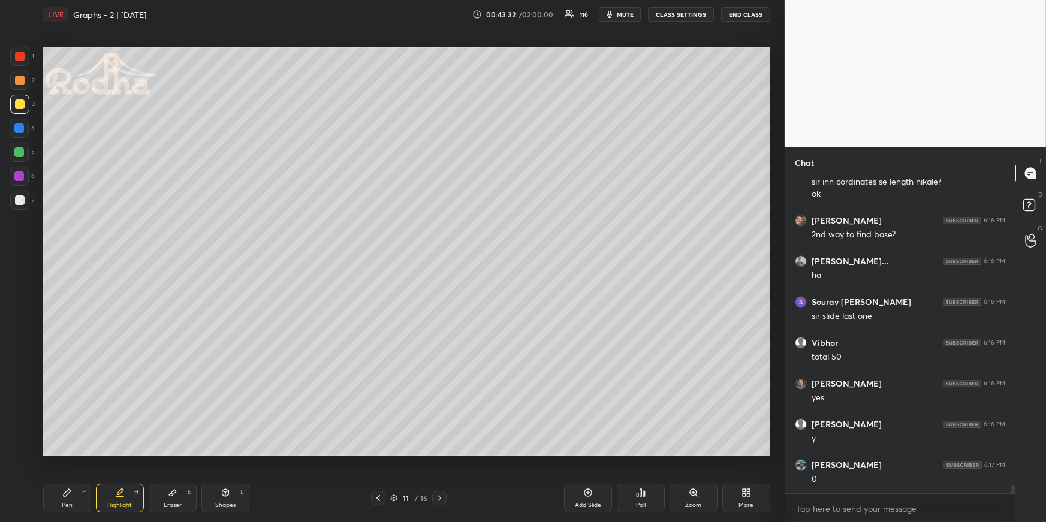
scroll to position [12796, 0]
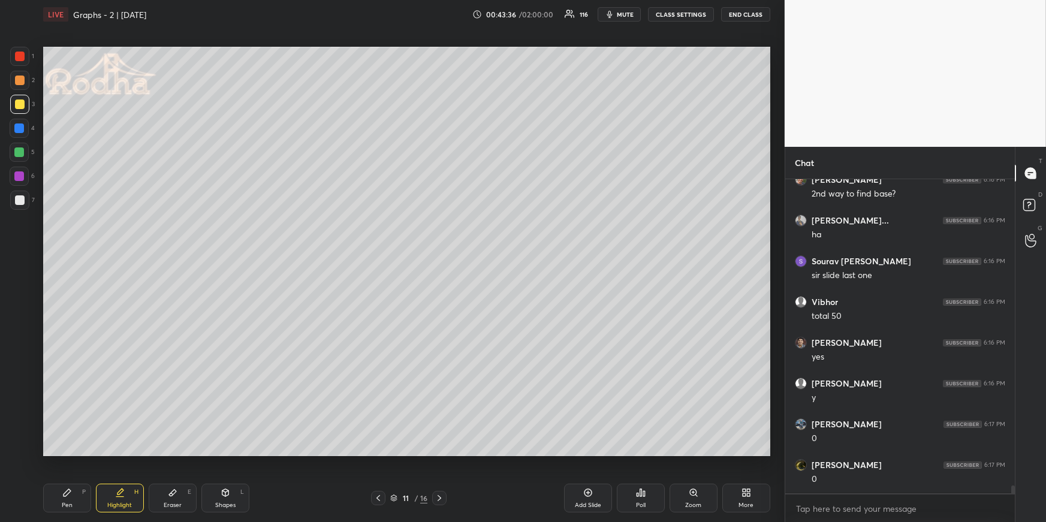
click at [225, 453] on div "Shapes L" at bounding box center [225, 498] width 48 height 29
click at [20, 442] on icon at bounding box center [20, 446] width 9 height 9
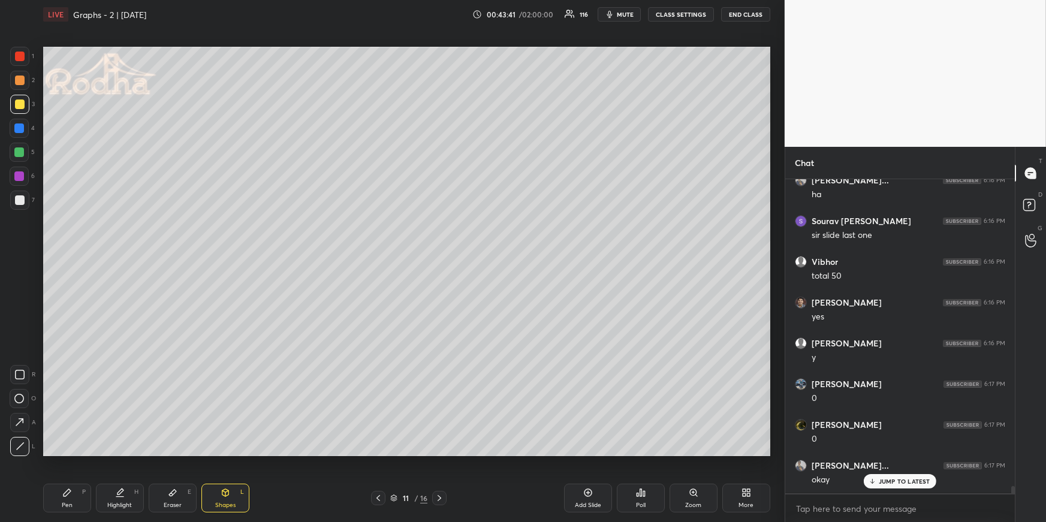
click at [73, 453] on div "Pen P" at bounding box center [67, 498] width 48 height 29
click at [119, 453] on icon at bounding box center [120, 491] width 6 height 6
click at [84, 453] on div "Pen P" at bounding box center [67, 498] width 48 height 29
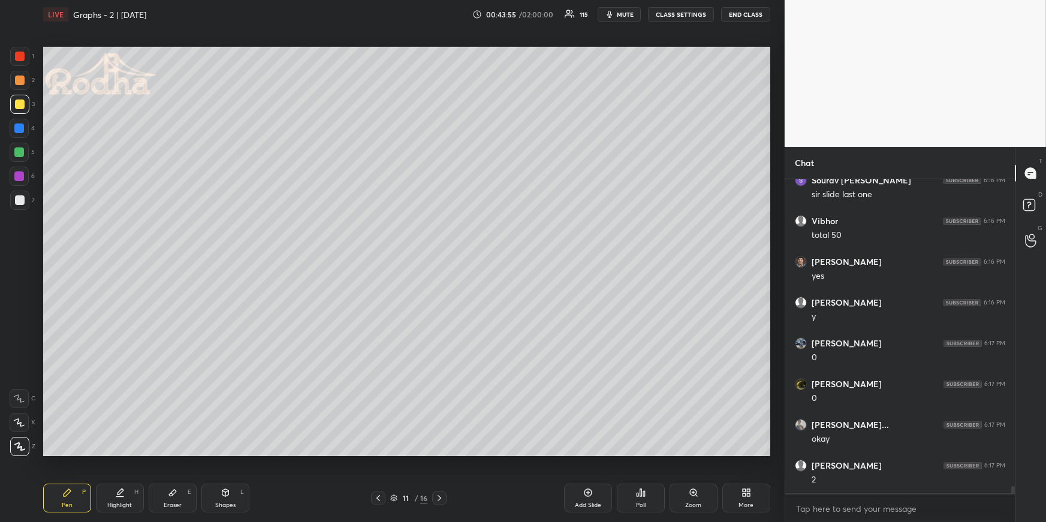
scroll to position [12918, 0]
click at [170, 453] on div "Eraser E" at bounding box center [173, 498] width 48 height 29
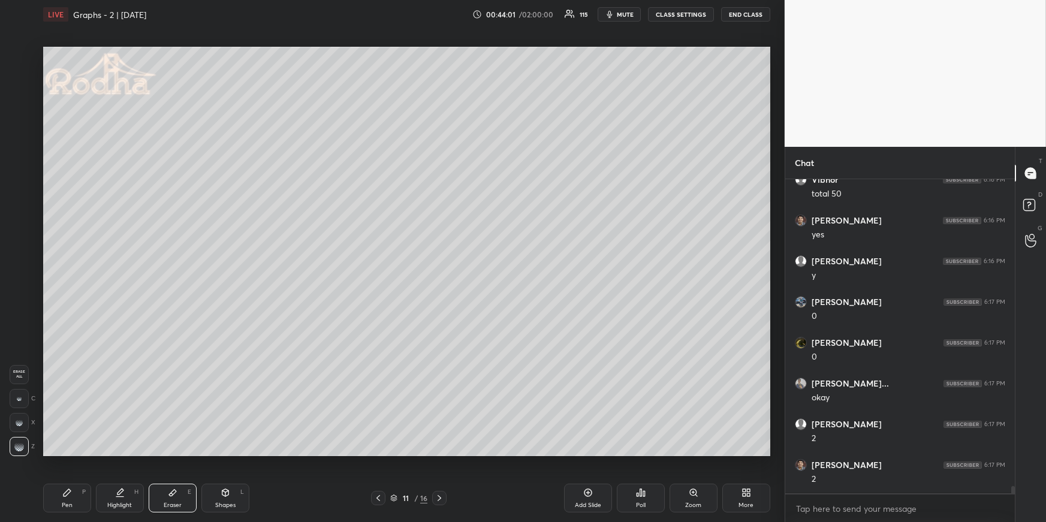
drag, startPoint x: 224, startPoint y: 496, endPoint x: 191, endPoint y: 476, distance: 38.1
click at [224, 453] on icon at bounding box center [226, 493] width 10 height 10
click at [23, 444] on div at bounding box center [19, 446] width 19 height 19
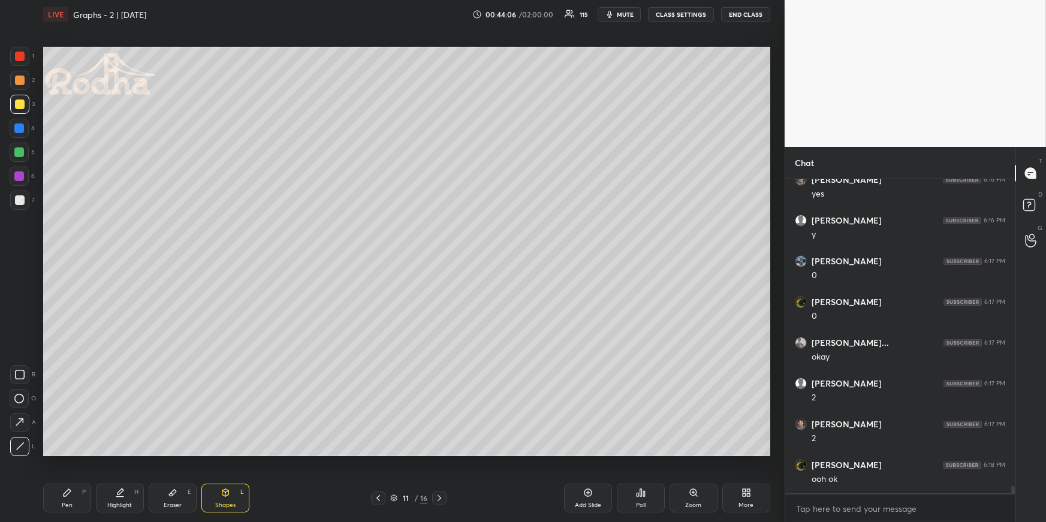
drag, startPoint x: 129, startPoint y: 496, endPoint x: 149, endPoint y: 470, distance: 33.0
click at [128, 453] on div "Highlight H" at bounding box center [120, 498] width 48 height 29
drag, startPoint x: 71, startPoint y: 493, endPoint x: 103, endPoint y: 473, distance: 37.9
click at [71, 453] on div "Pen P" at bounding box center [67, 498] width 48 height 29
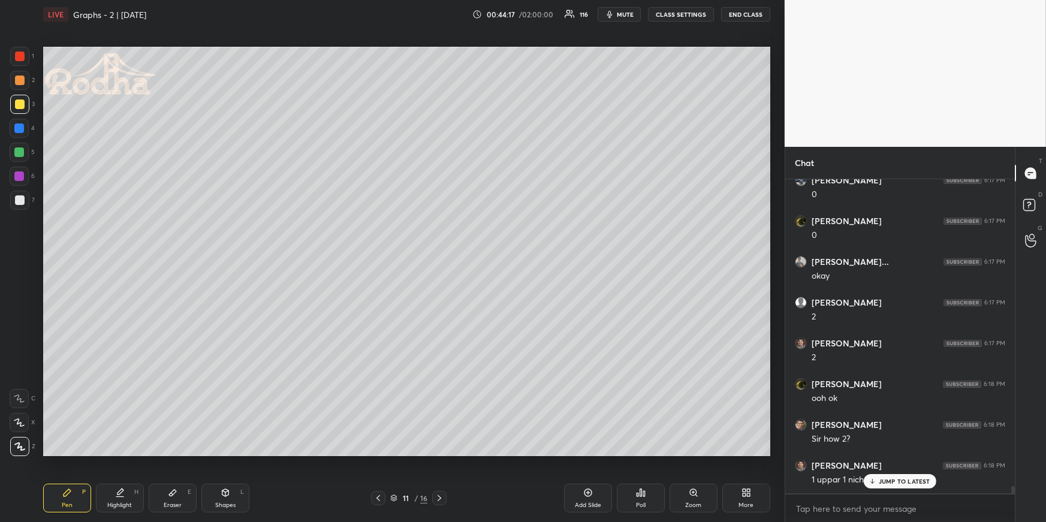
scroll to position [13081, 0]
click at [125, 453] on div "Highlight H" at bounding box center [120, 498] width 48 height 29
click at [69, 453] on div "Pen P" at bounding box center [67, 498] width 48 height 29
click at [20, 129] on div at bounding box center [19, 128] width 10 height 10
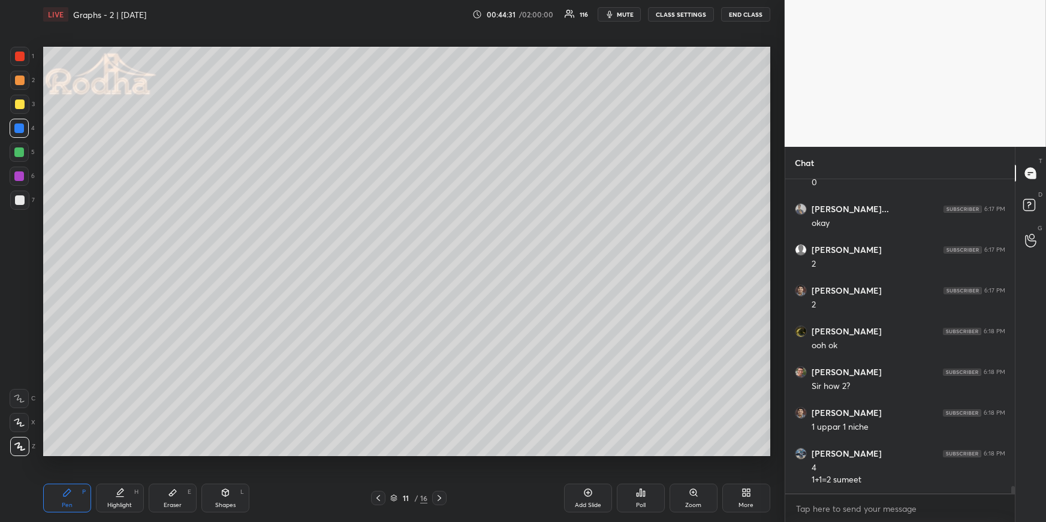
scroll to position [13134, 0]
click at [120, 453] on icon at bounding box center [120, 493] width 10 height 10
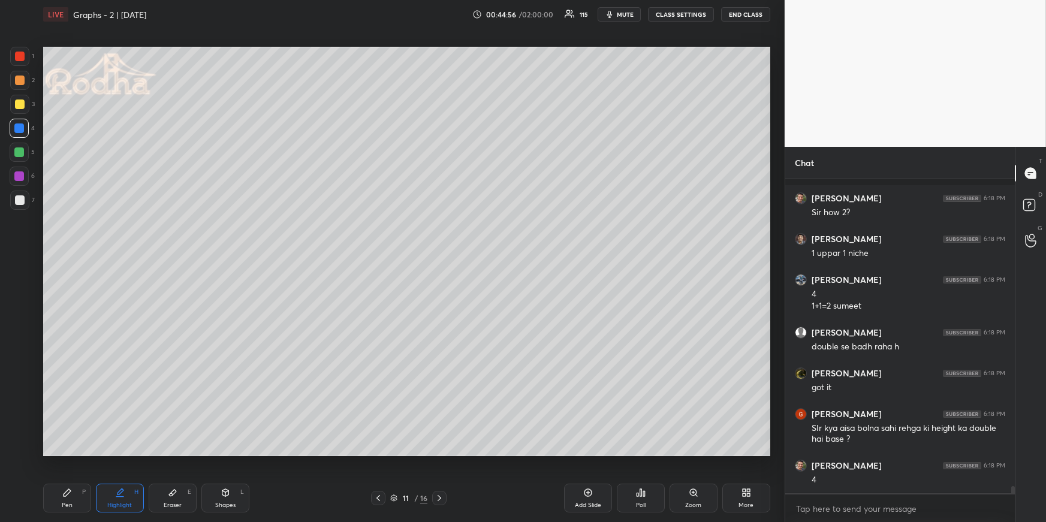
scroll to position [13319, 0]
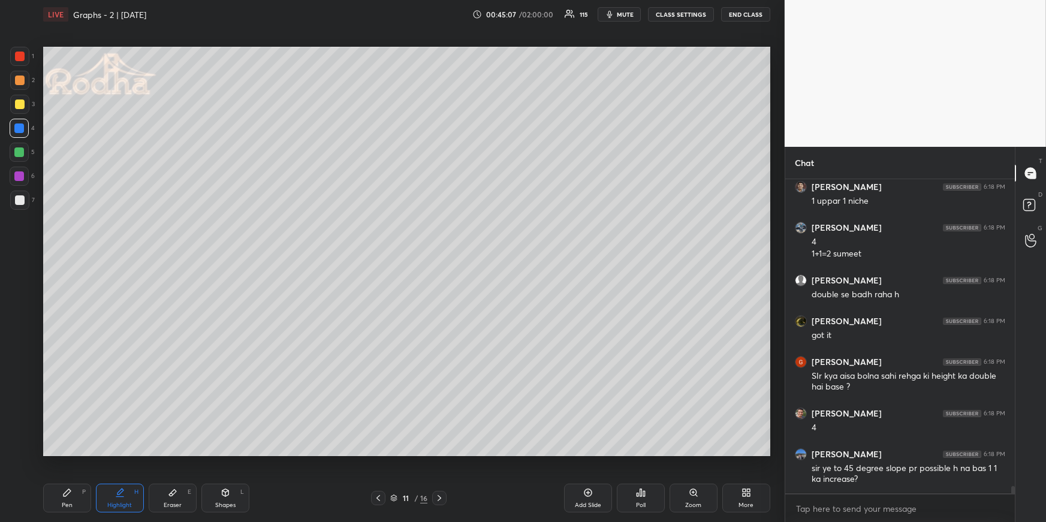
click at [65, 453] on div "Pen P" at bounding box center [67, 498] width 48 height 29
click at [108, 453] on div "Highlight H" at bounding box center [120, 498] width 48 height 29
click at [71, 453] on div "Pen P" at bounding box center [67, 498] width 48 height 29
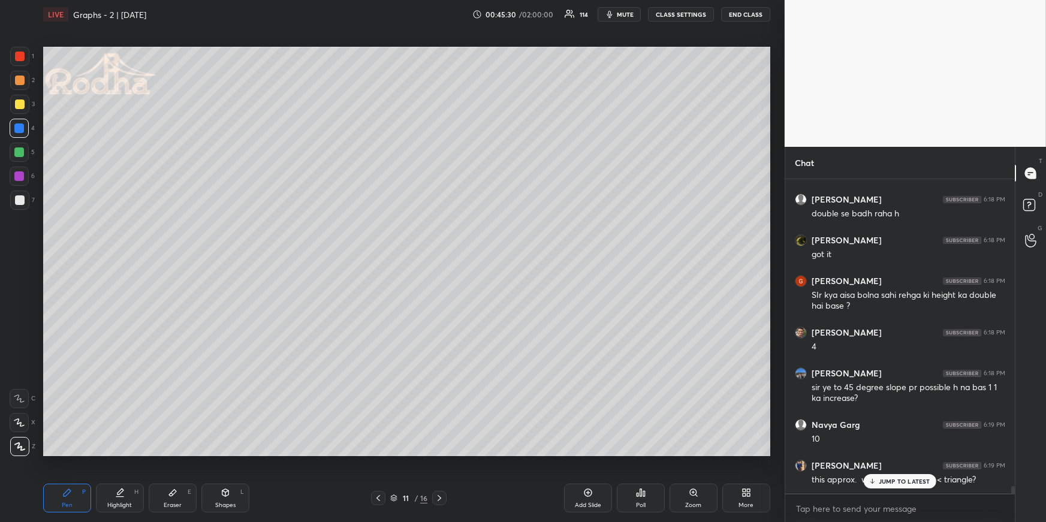
scroll to position [13440, 0]
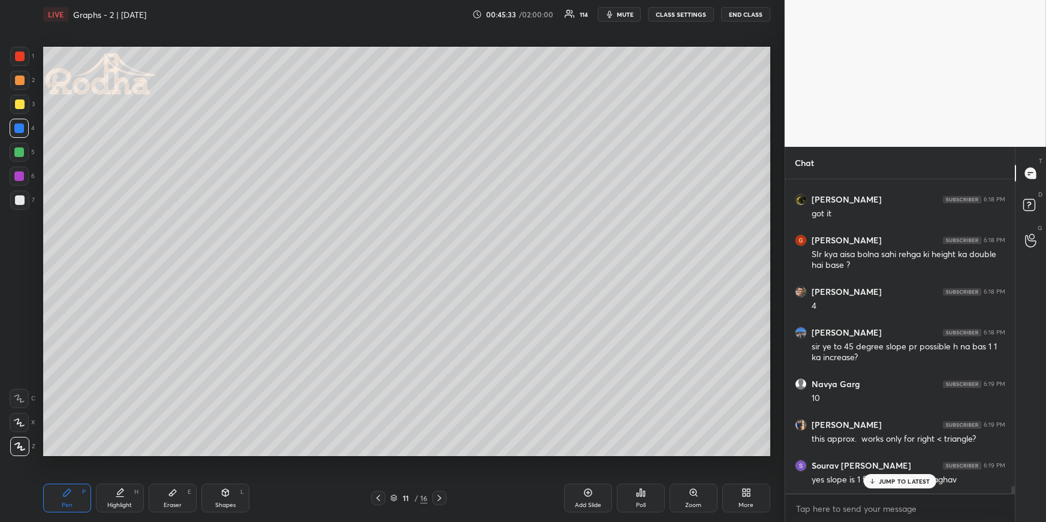
click at [113, 453] on div "Highlight H" at bounding box center [120, 498] width 48 height 29
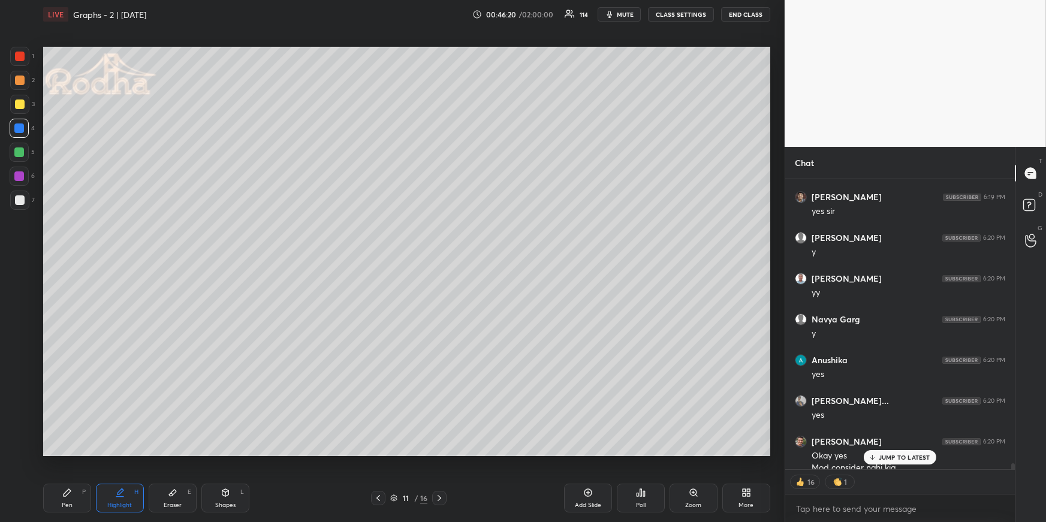
scroll to position [13884, 0]
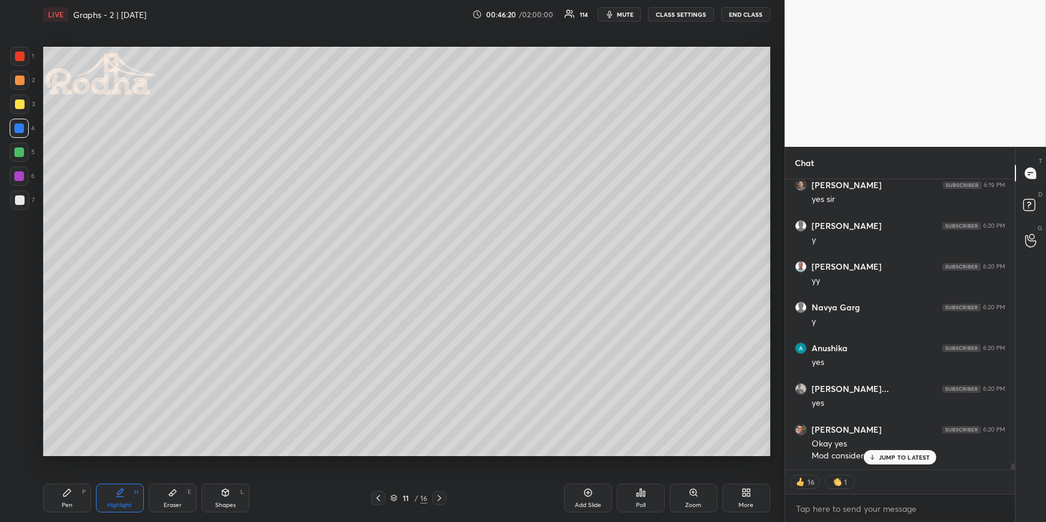
click at [441, 453] on icon at bounding box center [439, 498] width 10 height 10
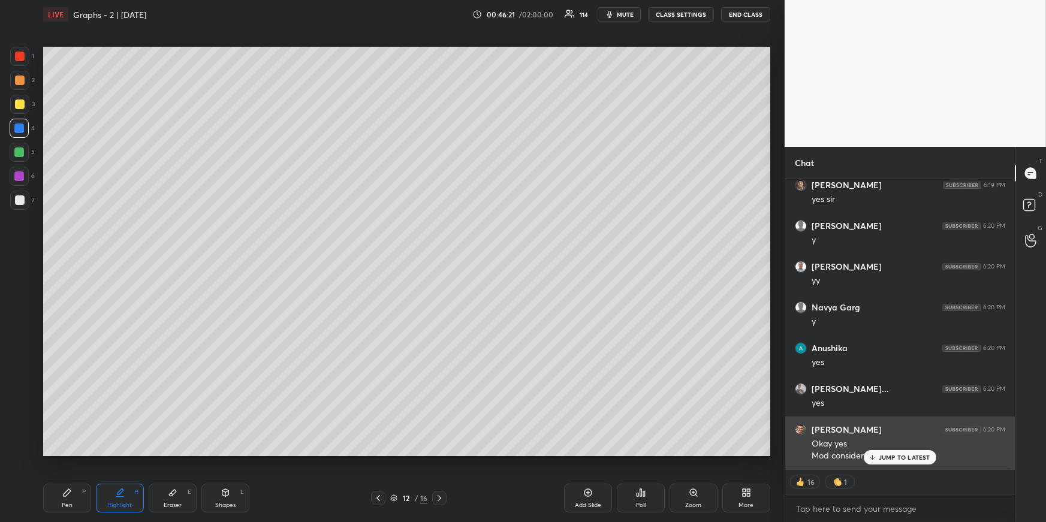
drag, startPoint x: 877, startPoint y: 456, endPoint x: 869, endPoint y: 457, distance: 7.9
click at [876, 453] on icon at bounding box center [872, 457] width 8 height 7
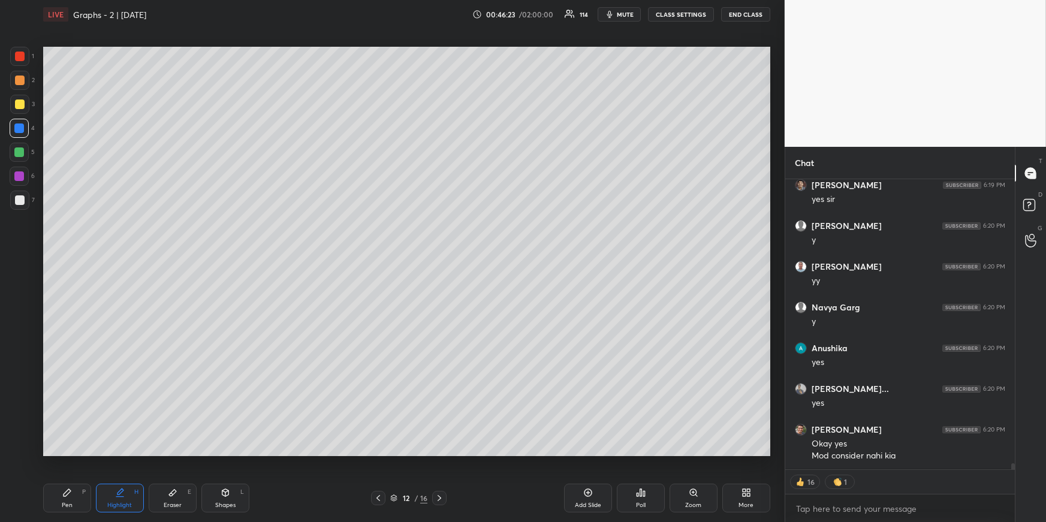
click at [442, 453] on icon at bounding box center [439, 498] width 10 height 10
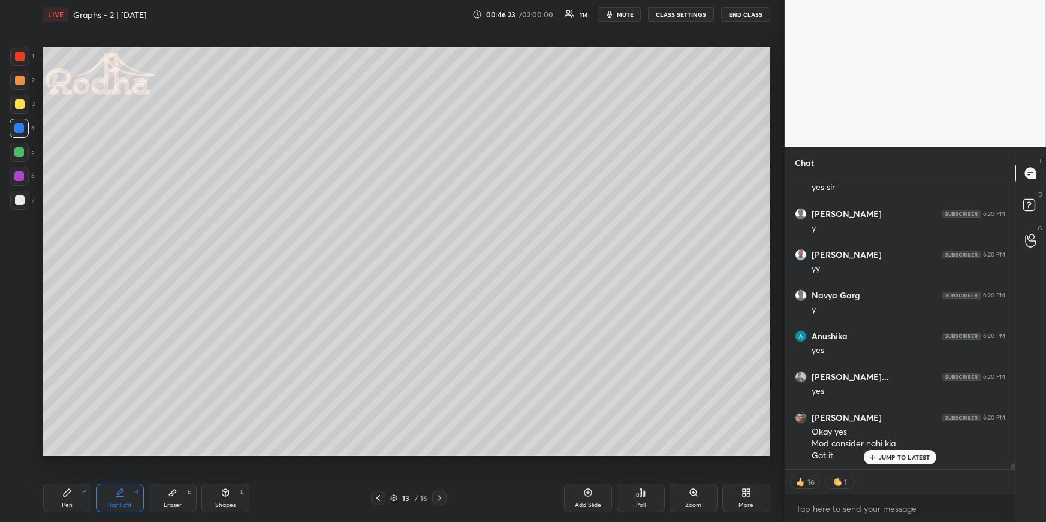
click at [80, 453] on div "Pen P" at bounding box center [67, 498] width 48 height 29
click at [23, 129] on div at bounding box center [19, 128] width 10 height 10
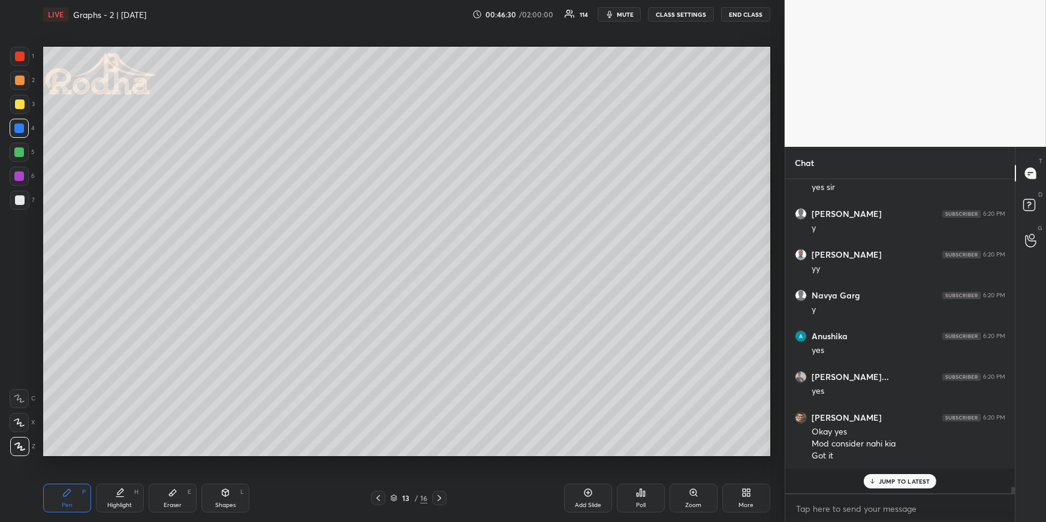
scroll to position [13872, 0]
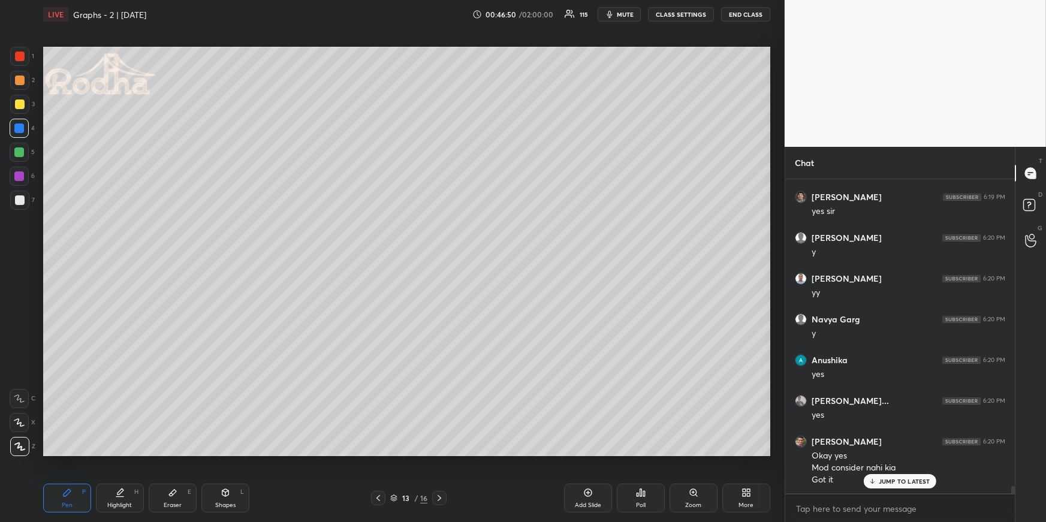
drag, startPoint x: 161, startPoint y: 490, endPoint x: 162, endPoint y: 459, distance: 31.2
click at [162, 453] on div "Eraser E" at bounding box center [173, 498] width 48 height 29
drag, startPoint x: 53, startPoint y: 505, endPoint x: 53, endPoint y: 491, distance: 13.2
click at [53, 453] on div "Pen P" at bounding box center [67, 498] width 48 height 29
click at [17, 84] on div at bounding box center [19, 80] width 19 height 19
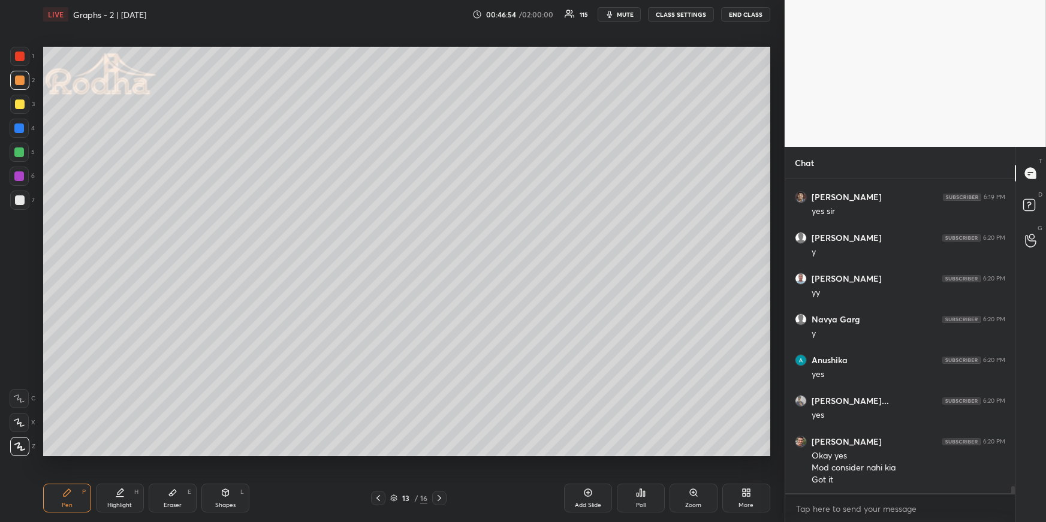
scroll to position [13913, 0]
click at [19, 128] on div at bounding box center [19, 128] width 10 height 10
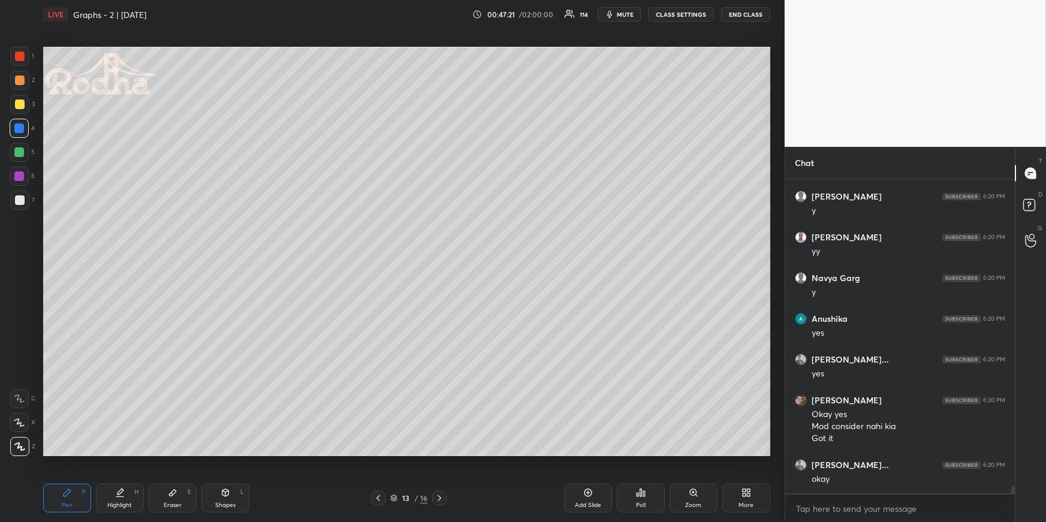
click at [23, 80] on div at bounding box center [20, 80] width 10 height 10
click at [22, 127] on div at bounding box center [19, 128] width 10 height 10
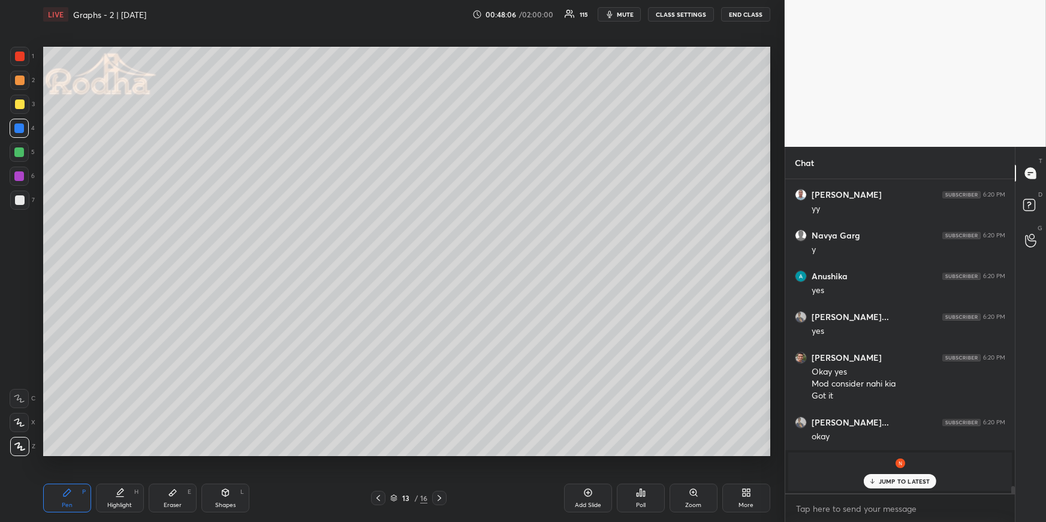
click at [19, 80] on div at bounding box center [20, 80] width 10 height 10
click at [621, 11] on span "mute" at bounding box center [625, 14] width 17 height 8
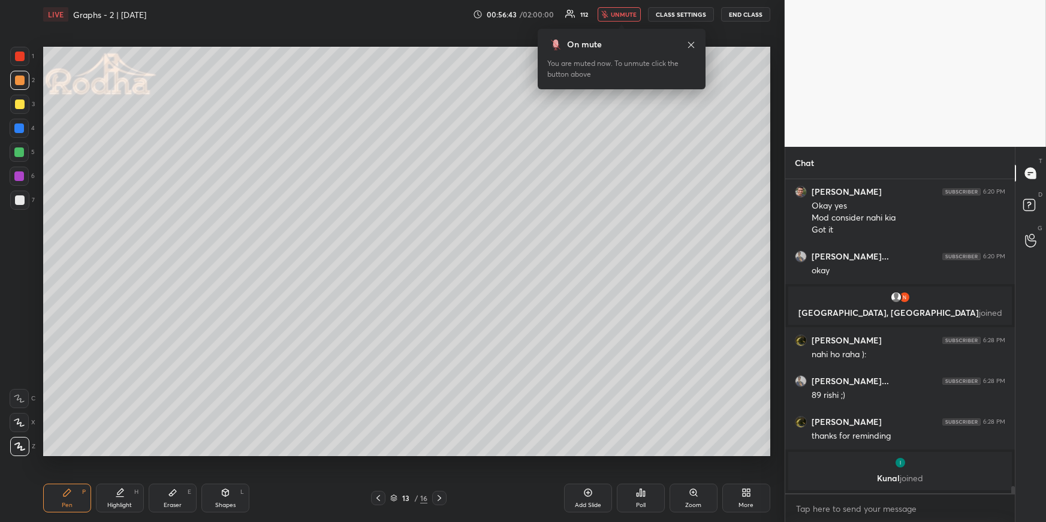
scroll to position [13257, 0]
click at [614, 18] on span "unmute" at bounding box center [624, 14] width 26 height 8
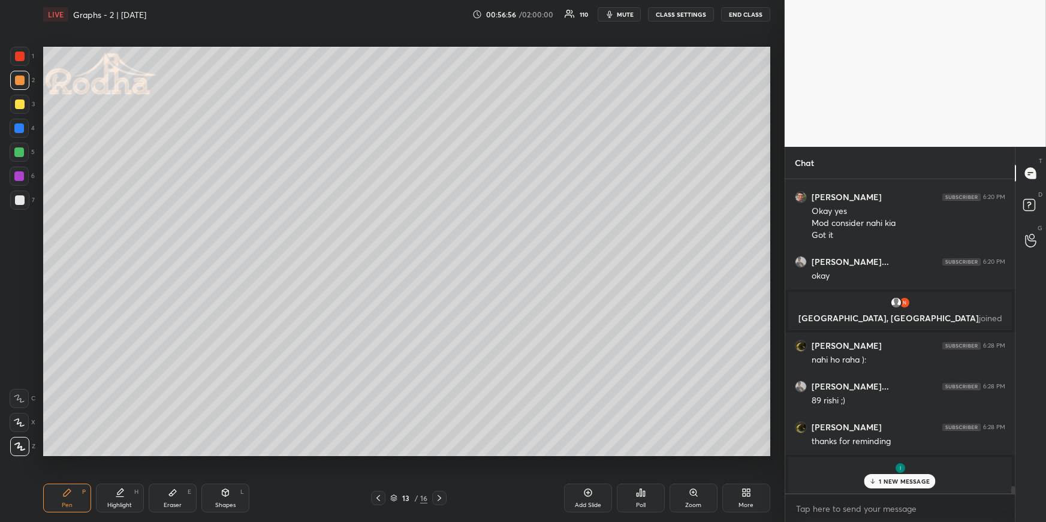
scroll to position [13472, 0]
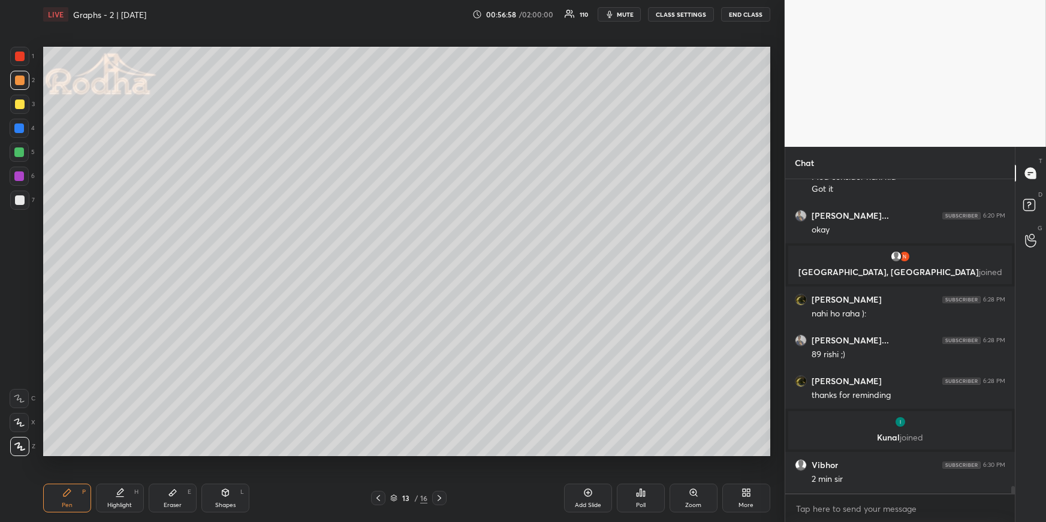
click at [20, 79] on div at bounding box center [20, 80] width 10 height 10
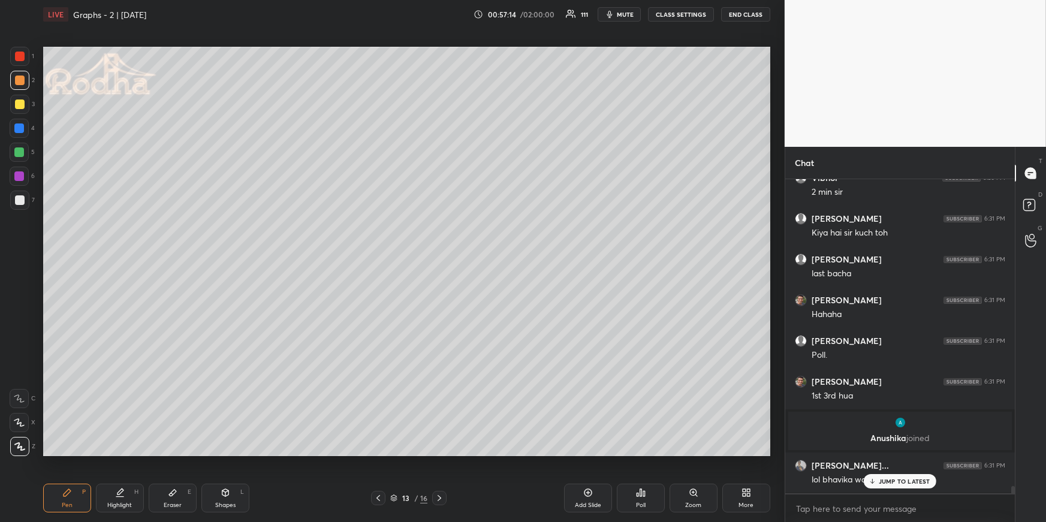
scroll to position [13800, 0]
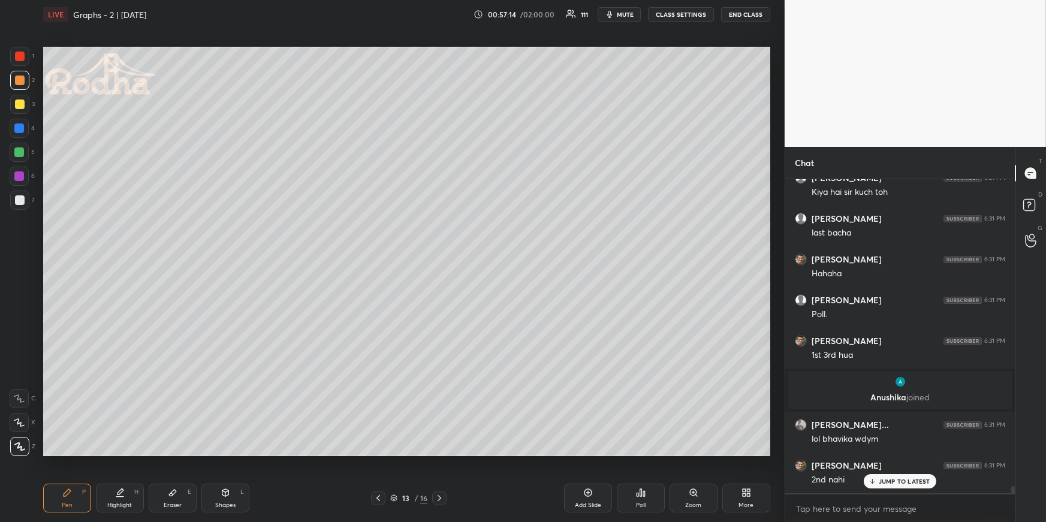
click at [627, 14] on span "mute" at bounding box center [625, 14] width 17 height 8
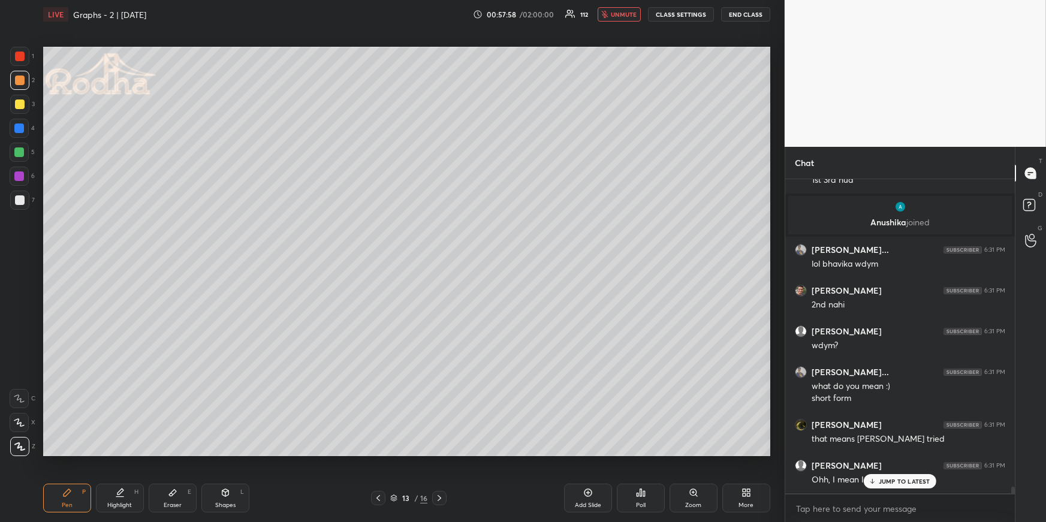
scroll to position [14015, 0]
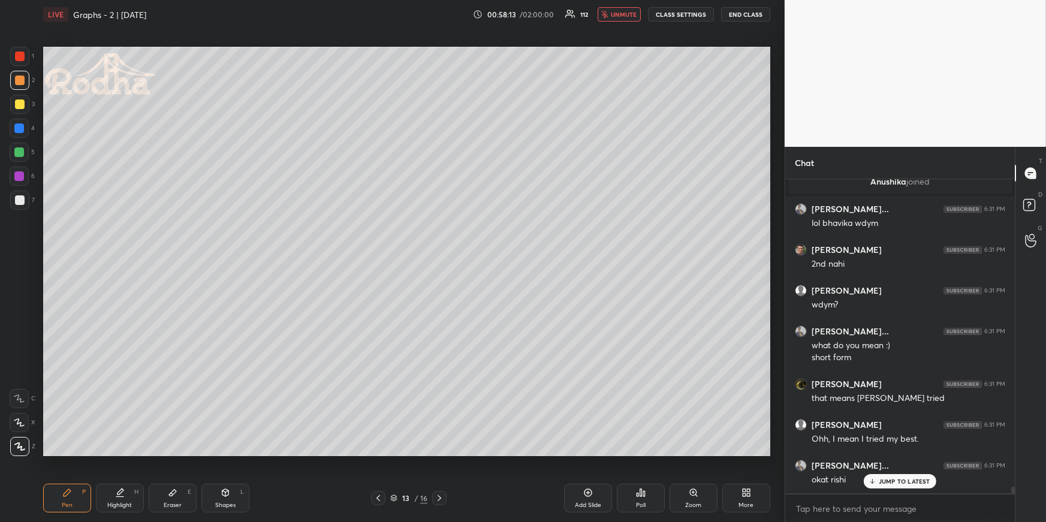
click at [907, 453] on p "JUMP TO LATEST" at bounding box center [904, 481] width 52 height 7
click at [629, 12] on span "unmute" at bounding box center [624, 14] width 26 height 8
click at [629, 453] on div "Poll" at bounding box center [641, 498] width 48 height 29
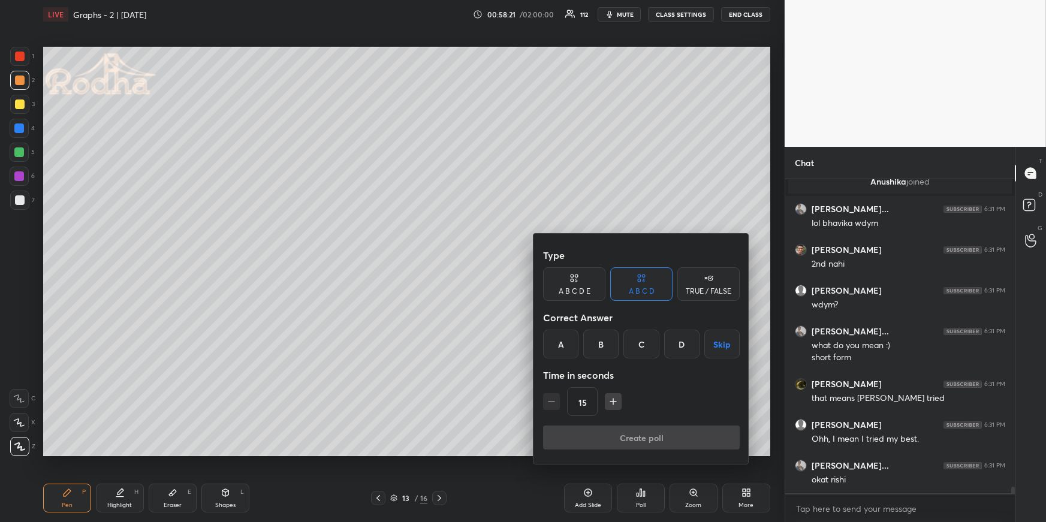
click at [579, 290] on div "A B C D E" at bounding box center [574, 291] width 32 height 7
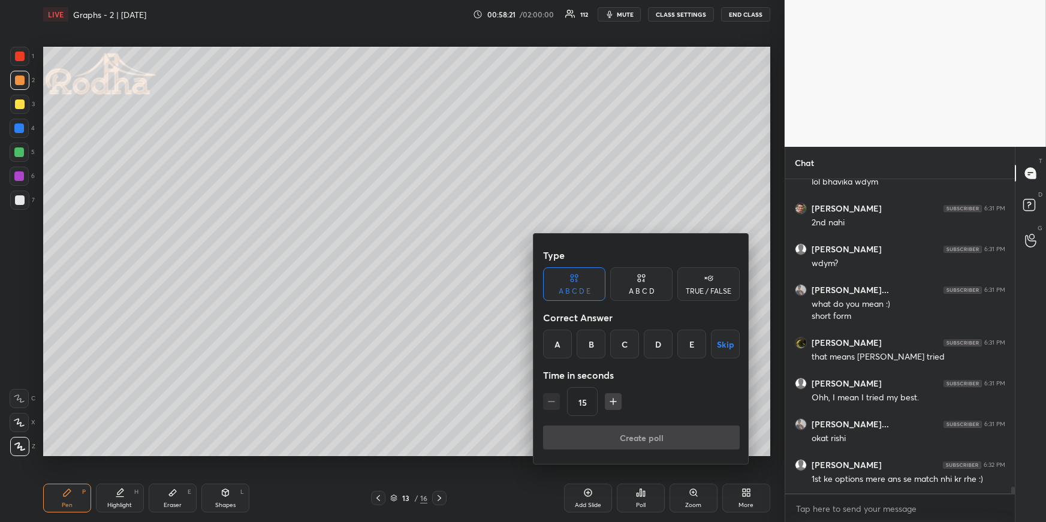
click at [623, 346] on div "C" at bounding box center [624, 344] width 29 height 29
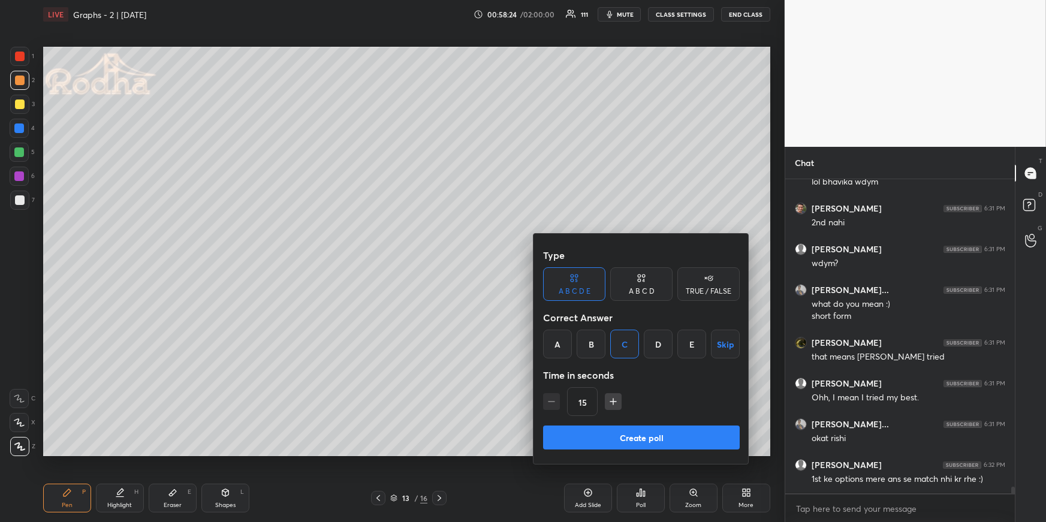
click at [651, 437] on button "Create poll" at bounding box center [641, 437] width 197 height 24
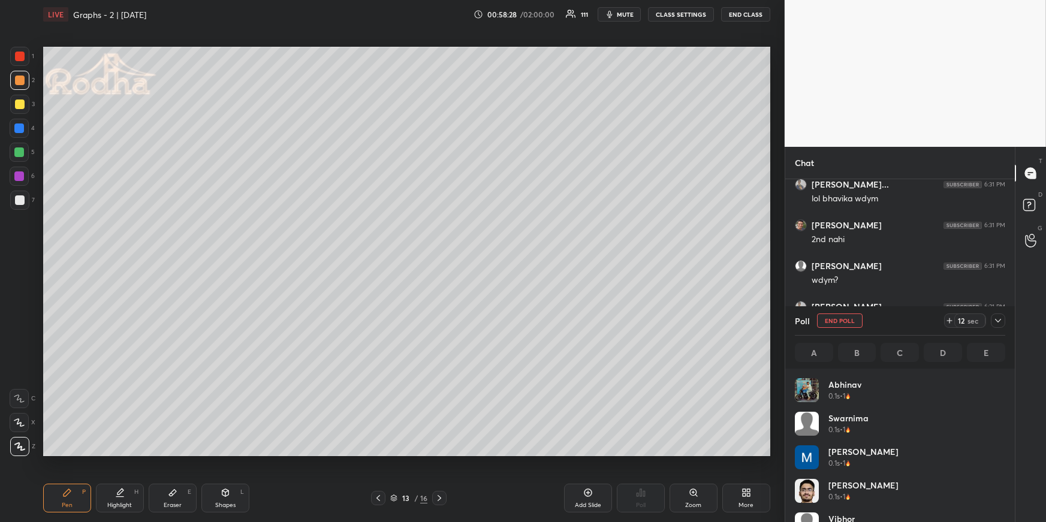
scroll to position [13724, 0]
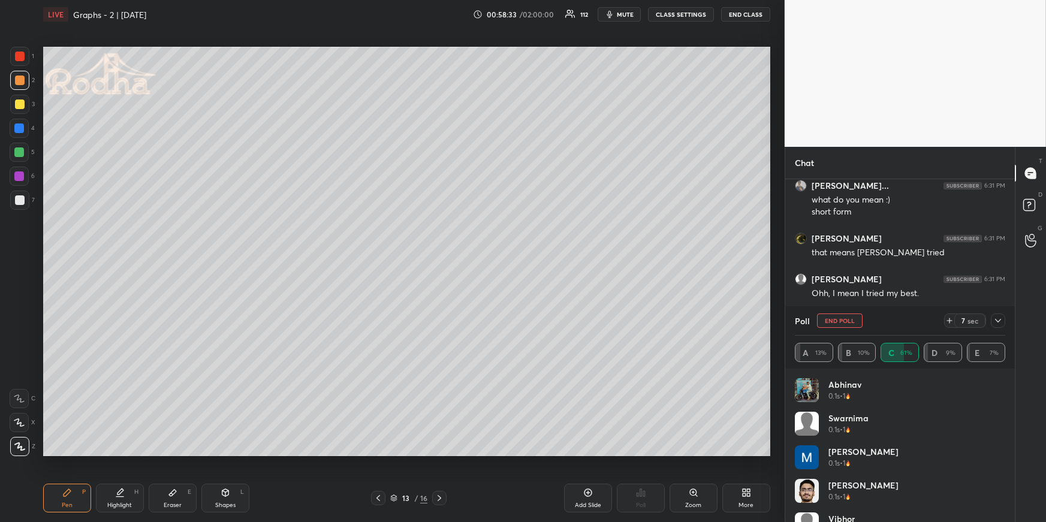
click at [951, 321] on icon at bounding box center [998, 321] width 10 height 10
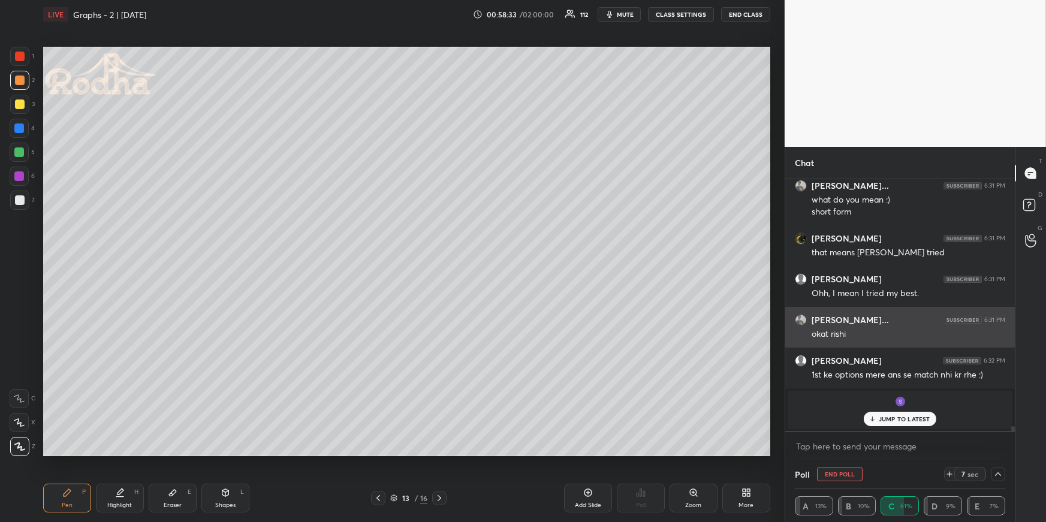
scroll to position [4, 4]
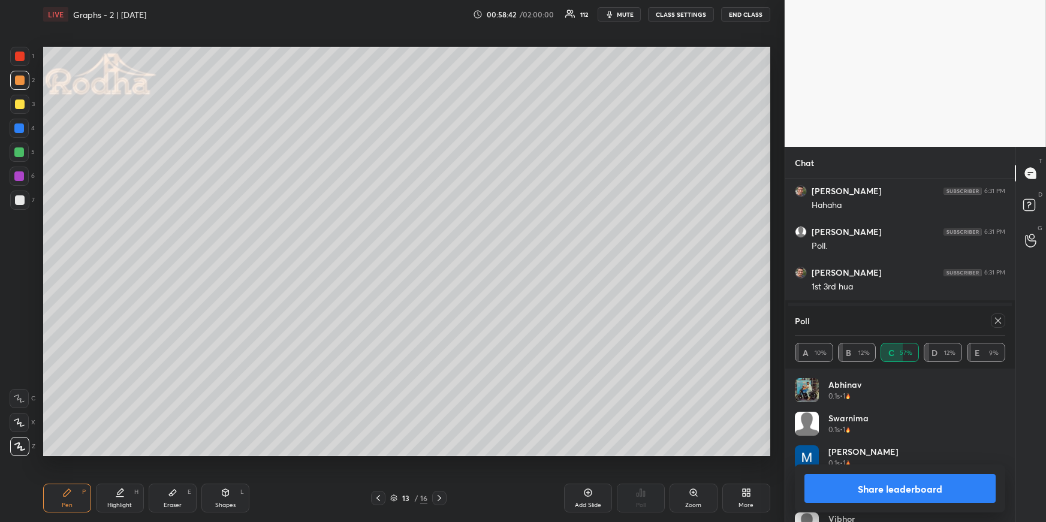
click at [951, 327] on div "Poll" at bounding box center [900, 320] width 210 height 29
drag, startPoint x: 1001, startPoint y: 318, endPoint x: 979, endPoint y: 330, distance: 24.7
click at [951, 318] on icon at bounding box center [998, 321] width 10 height 10
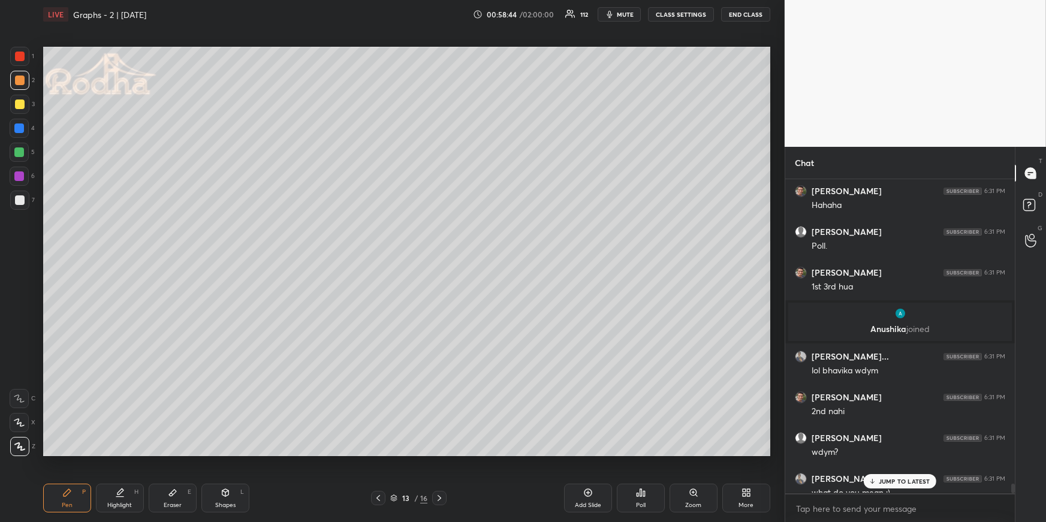
click at [644, 453] on div "Poll" at bounding box center [641, 498] width 48 height 29
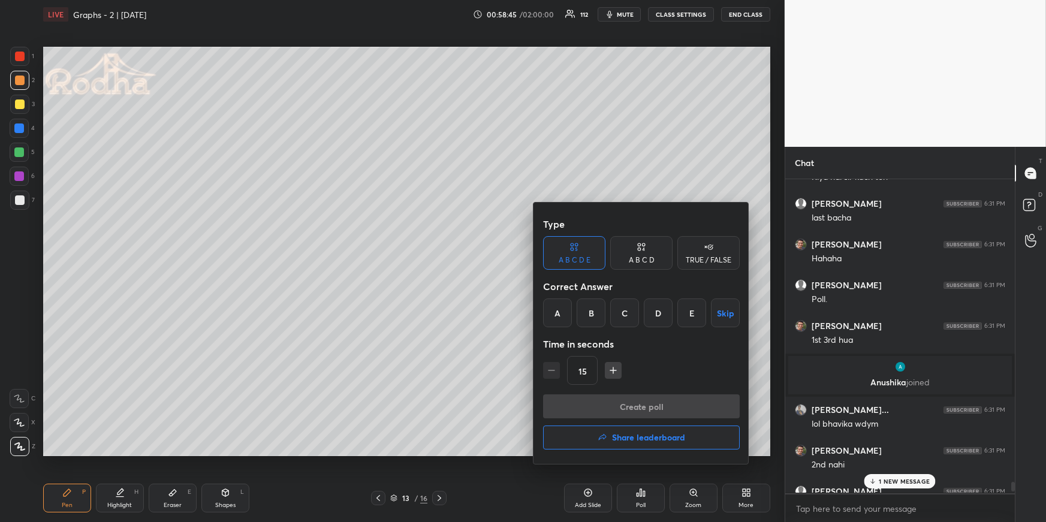
drag, startPoint x: 660, startPoint y: 310, endPoint x: 654, endPoint y: 325, distance: 15.4
click at [660, 310] on div "D" at bounding box center [658, 312] width 29 height 29
click at [633, 404] on button "Create poll" at bounding box center [641, 406] width 197 height 24
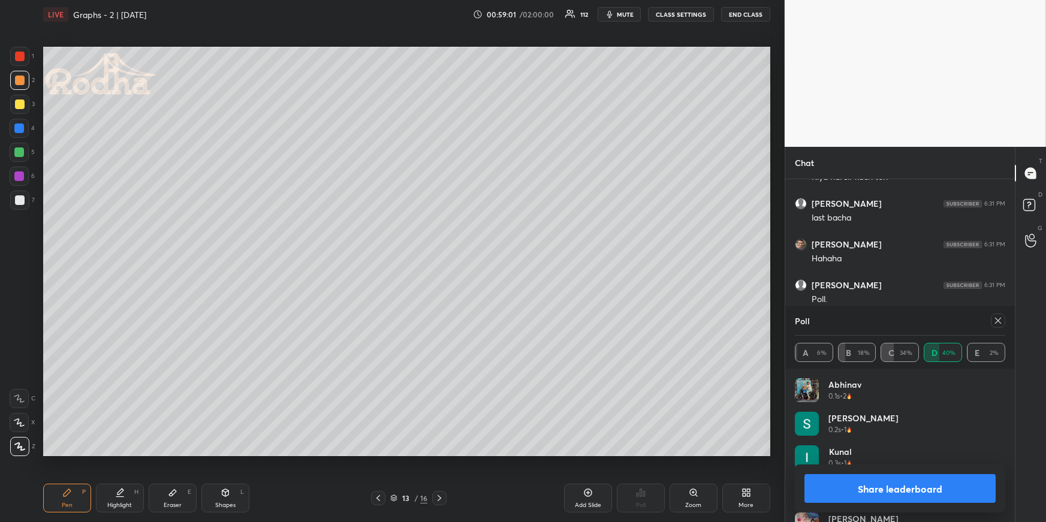
click at [951, 316] on div at bounding box center [997, 320] width 14 height 14
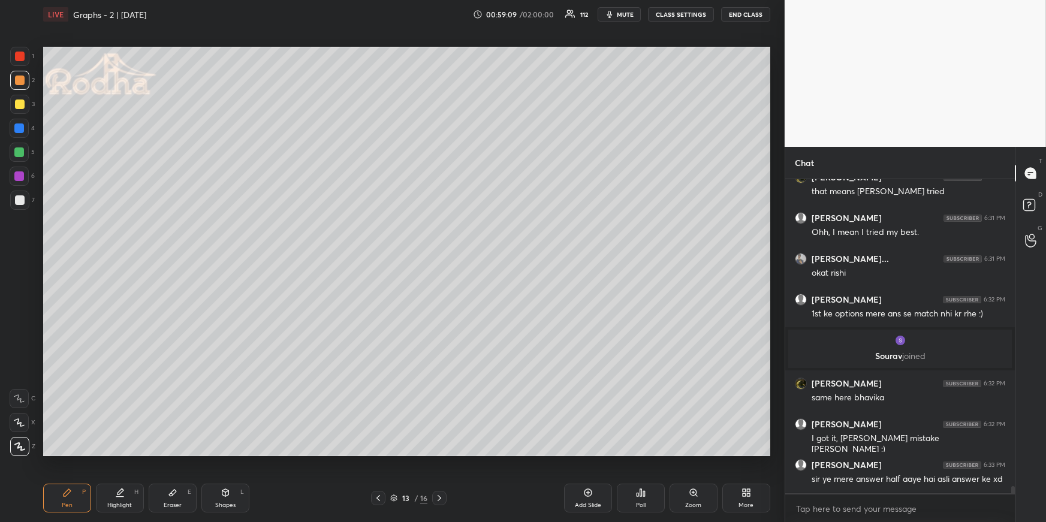
click at [642, 453] on div "Poll" at bounding box center [641, 498] width 48 height 29
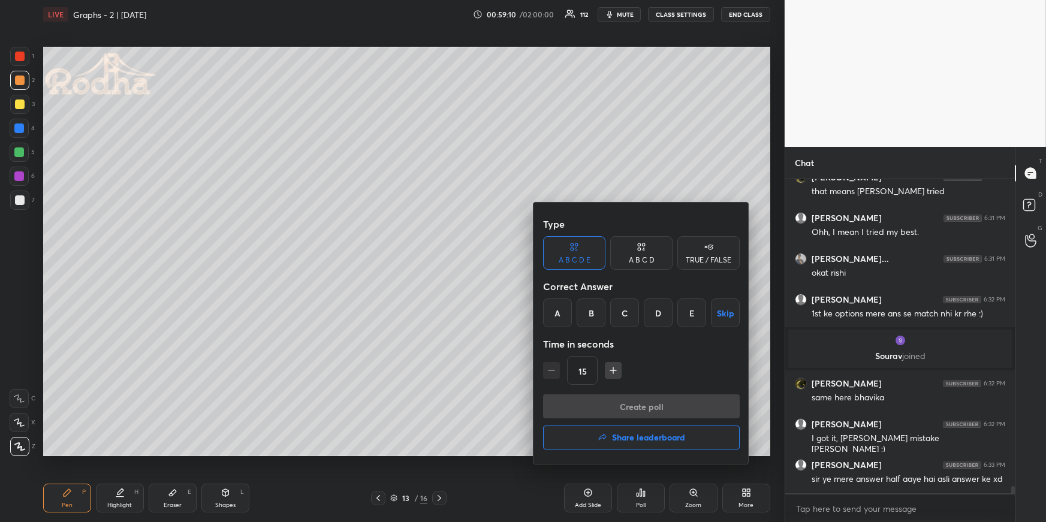
click at [563, 309] on div "A" at bounding box center [557, 312] width 29 height 29
click at [584, 401] on button "Create poll" at bounding box center [641, 406] width 197 height 24
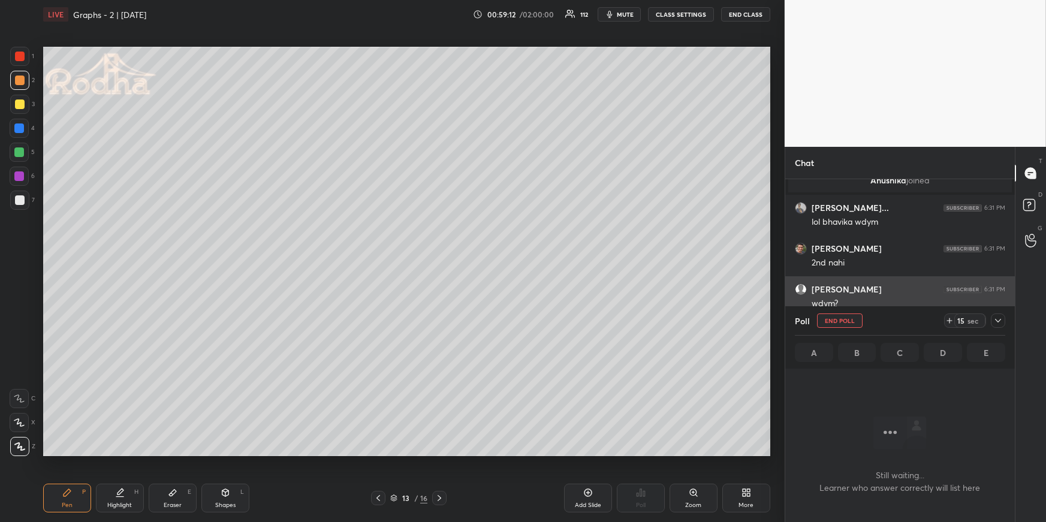
drag, startPoint x: 996, startPoint y: 316, endPoint x: 983, endPoint y: 313, distance: 14.1
click at [951, 317] on icon at bounding box center [998, 321] width 10 height 10
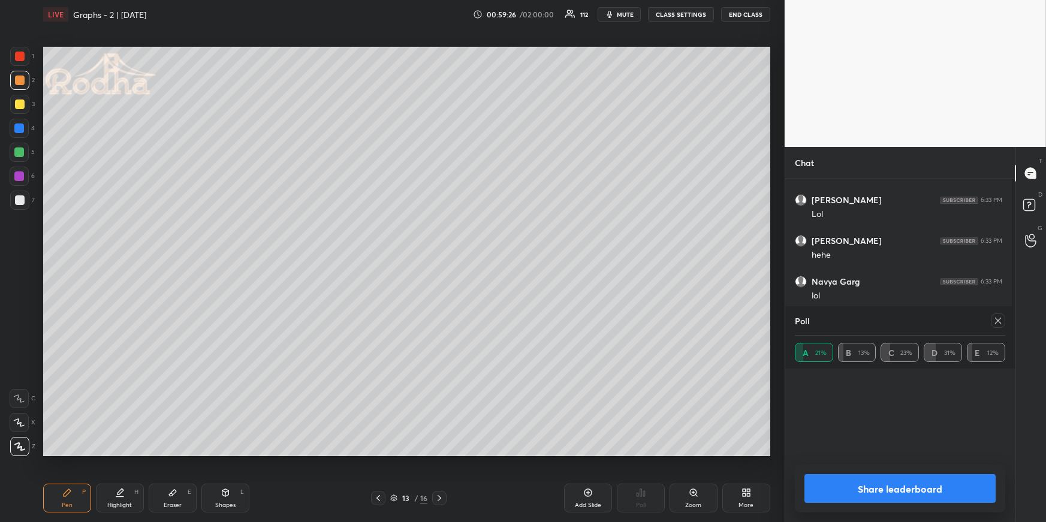
click at [908, 423] on div "Poll A 21% B 13% C 23% D 31% E 12% Share leaderboard" at bounding box center [899, 414] width 229 height 216
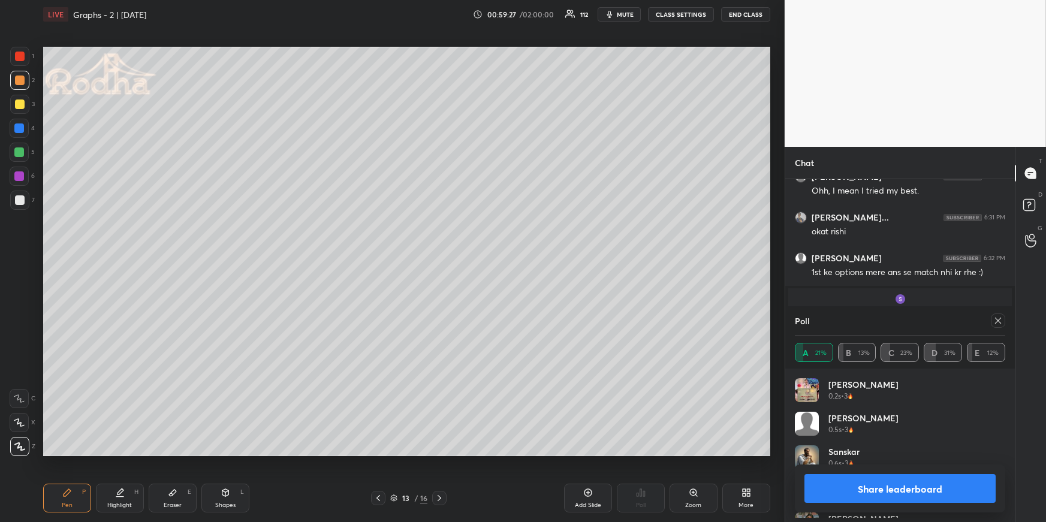
click at [951, 321] on icon at bounding box center [998, 321] width 10 height 10
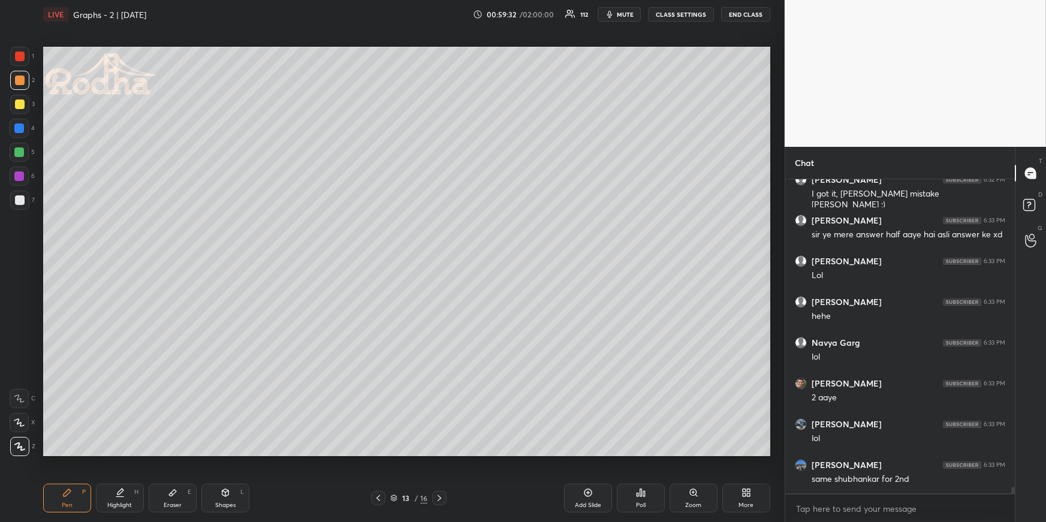
click at [130, 453] on div "Highlight H" at bounding box center [120, 498] width 48 height 29
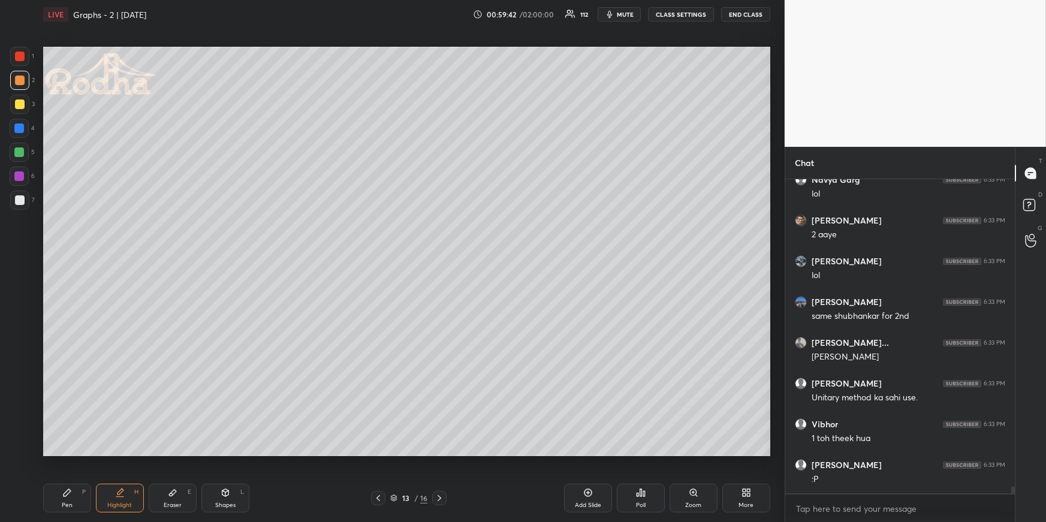
click at [439, 453] on icon at bounding box center [439, 498] width 10 height 10
drag, startPoint x: 65, startPoint y: 497, endPoint x: 53, endPoint y: 466, distance: 33.7
click at [65, 453] on div "Pen P" at bounding box center [67, 498] width 48 height 29
drag, startPoint x: 16, startPoint y: 206, endPoint x: 23, endPoint y: 198, distance: 10.6
click at [16, 205] on div at bounding box center [19, 200] width 19 height 19
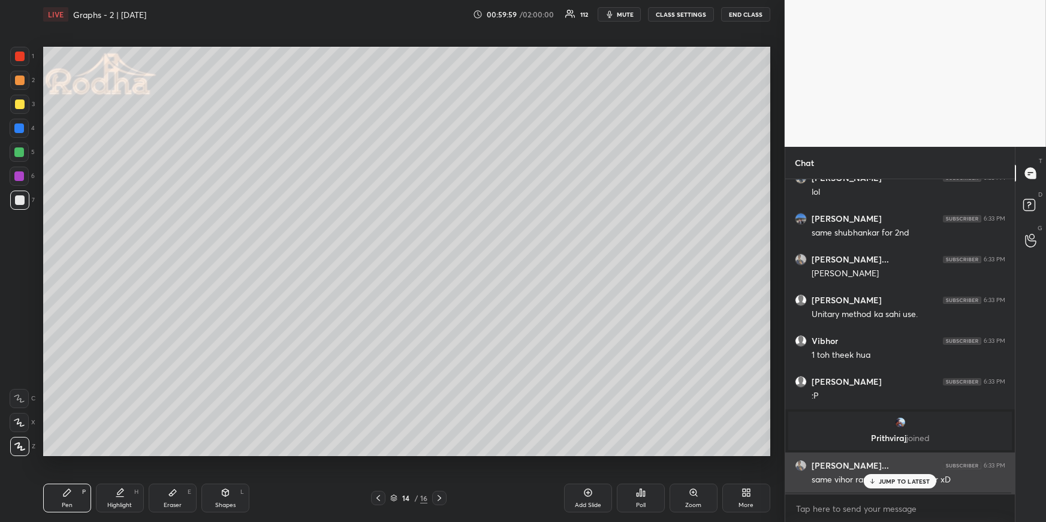
click at [891, 453] on div "JUMP TO LATEST" at bounding box center [899, 481] width 72 height 14
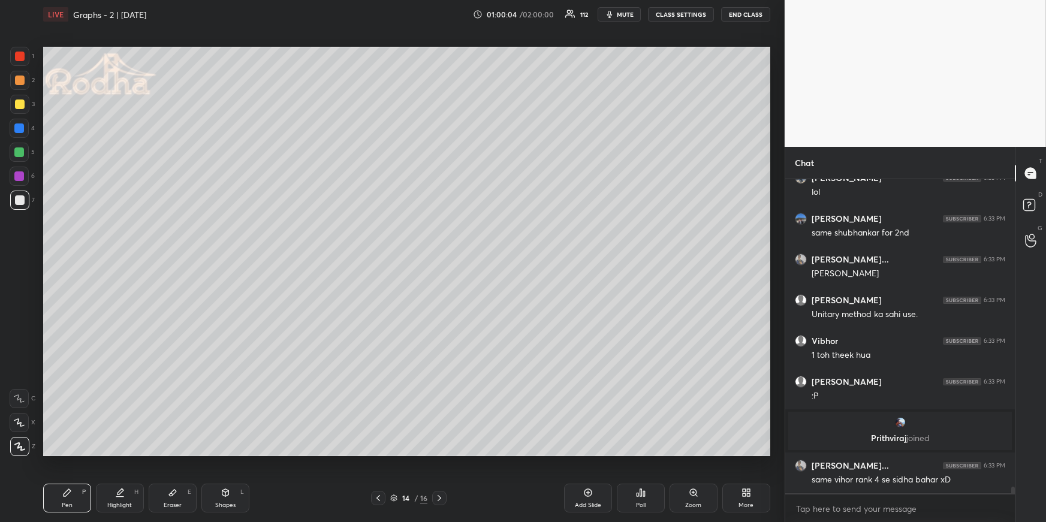
drag, startPoint x: 21, startPoint y: 104, endPoint x: 26, endPoint y: 110, distance: 8.1
click at [21, 104] on div at bounding box center [20, 104] width 10 height 10
click at [22, 151] on div at bounding box center [19, 152] width 10 height 10
click at [20, 424] on icon at bounding box center [19, 422] width 11 height 8
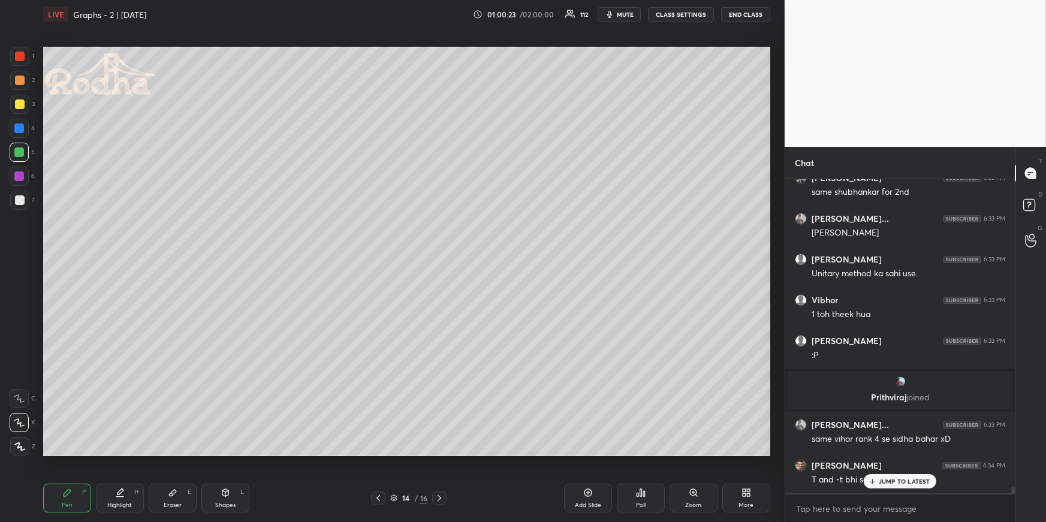
click at [22, 445] on icon at bounding box center [19, 446] width 11 height 8
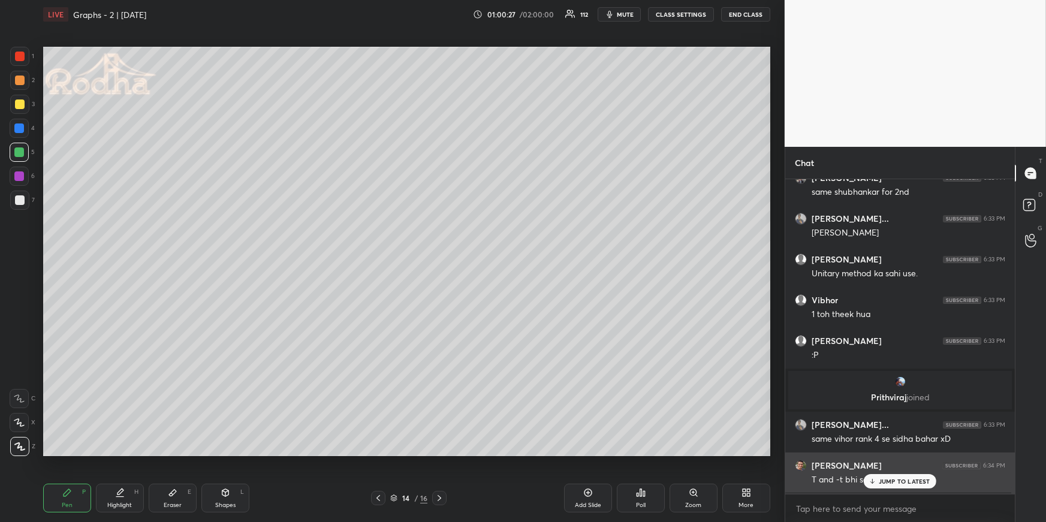
drag, startPoint x: 873, startPoint y: 479, endPoint x: 859, endPoint y: 468, distance: 17.9
click at [873, 453] on icon at bounding box center [872, 481] width 8 height 7
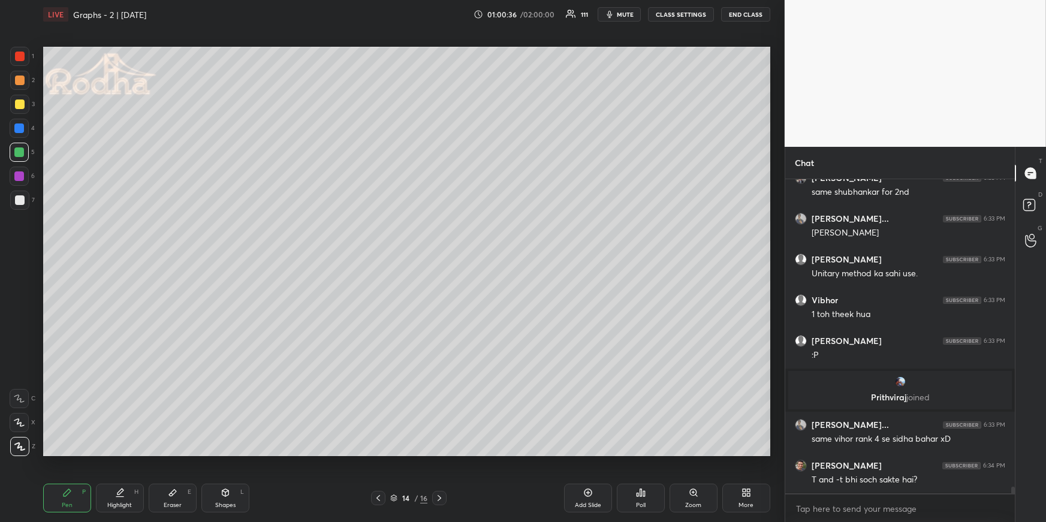
scroll to position [14213, 0]
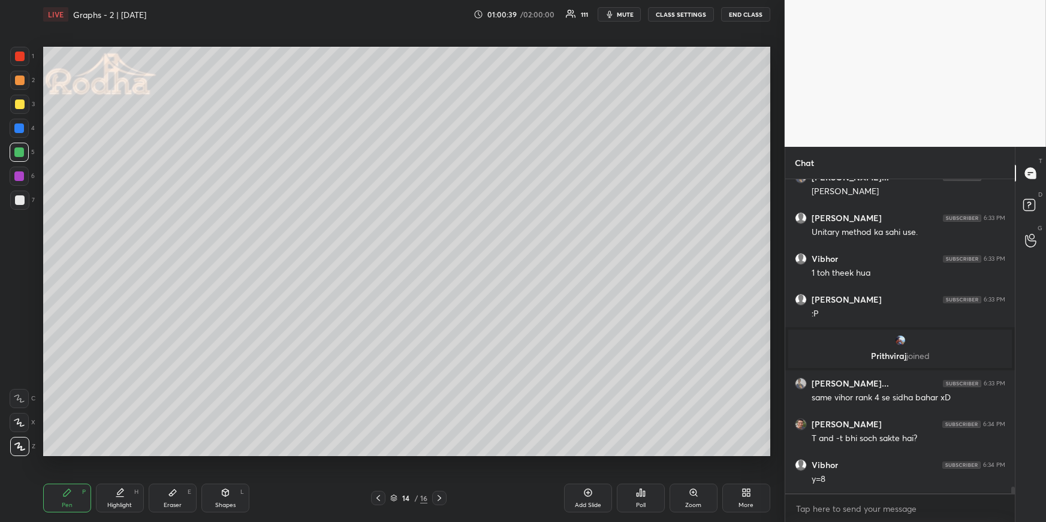
click at [19, 429] on div at bounding box center [19, 422] width 19 height 19
click at [23, 443] on icon at bounding box center [19, 446] width 11 height 8
click at [19, 424] on icon at bounding box center [19, 422] width 11 height 8
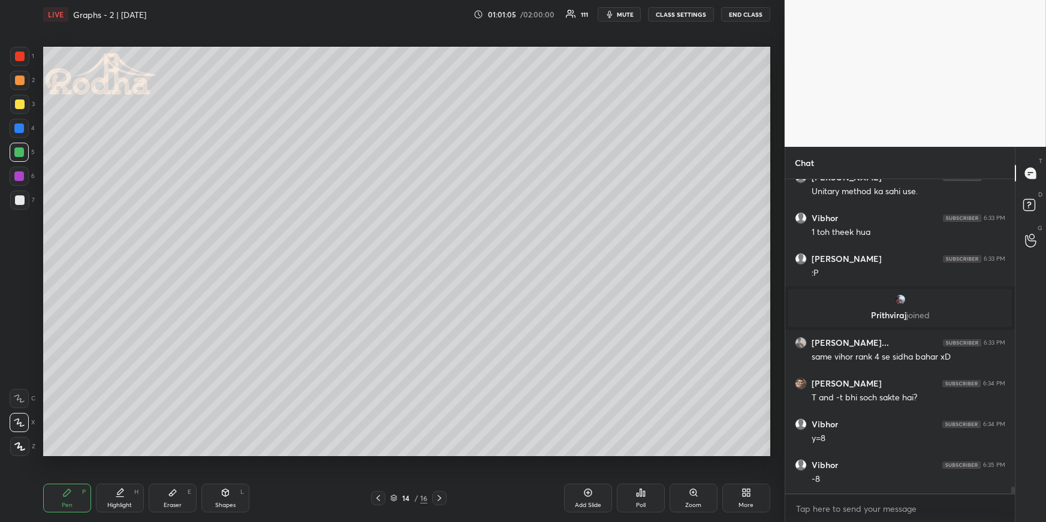
click at [22, 449] on div at bounding box center [19, 446] width 19 height 19
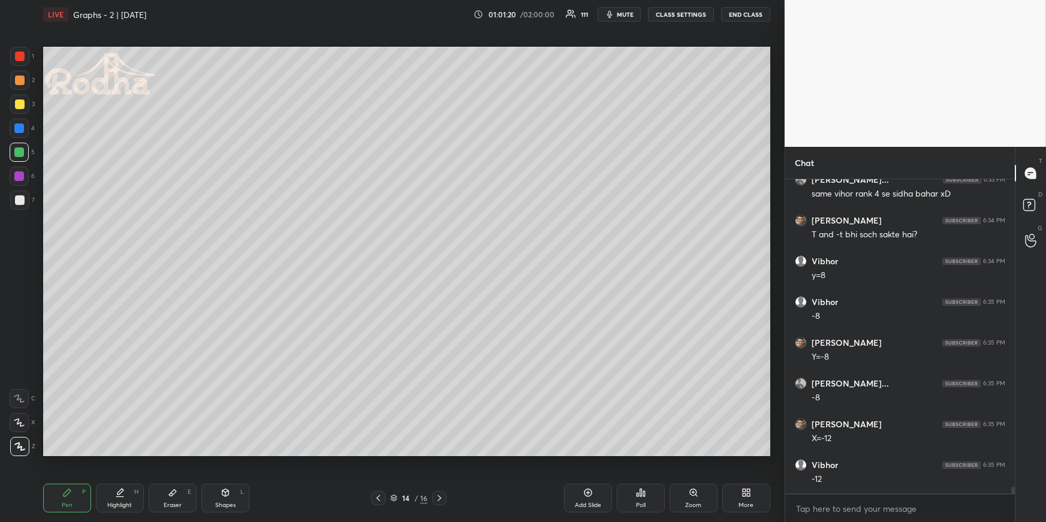
scroll to position [14457, 0]
click at [19, 427] on div at bounding box center [19, 422] width 19 height 19
click at [20, 434] on div "C X Z" at bounding box center [23, 420] width 26 height 72
click at [22, 445] on icon at bounding box center [19, 446] width 11 height 8
click at [228, 453] on div "Shapes" at bounding box center [225, 505] width 20 height 6
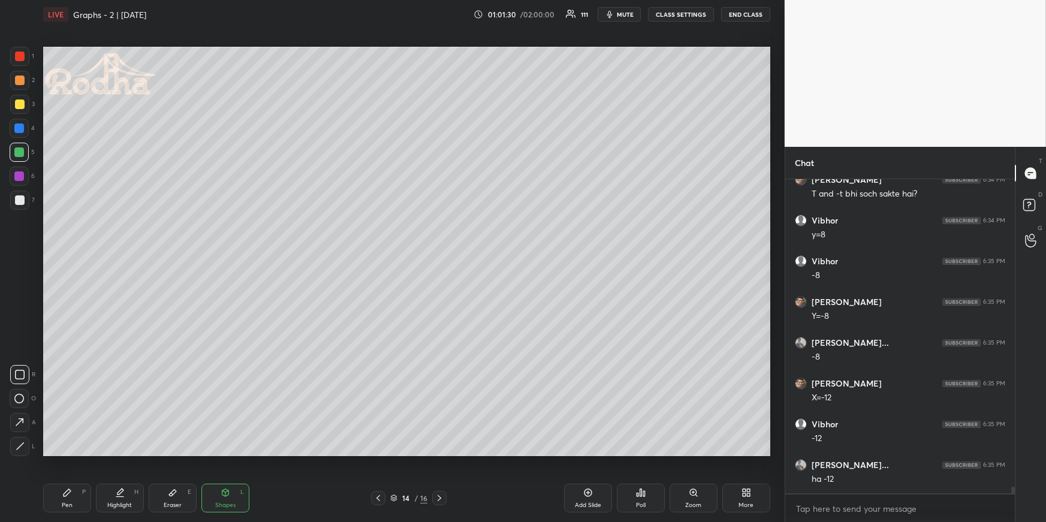
click at [20, 418] on icon at bounding box center [19, 422] width 13 height 13
click at [22, 197] on div at bounding box center [20, 200] width 10 height 10
click at [20, 105] on div at bounding box center [20, 104] width 10 height 10
click at [22, 83] on div at bounding box center [20, 80] width 10 height 10
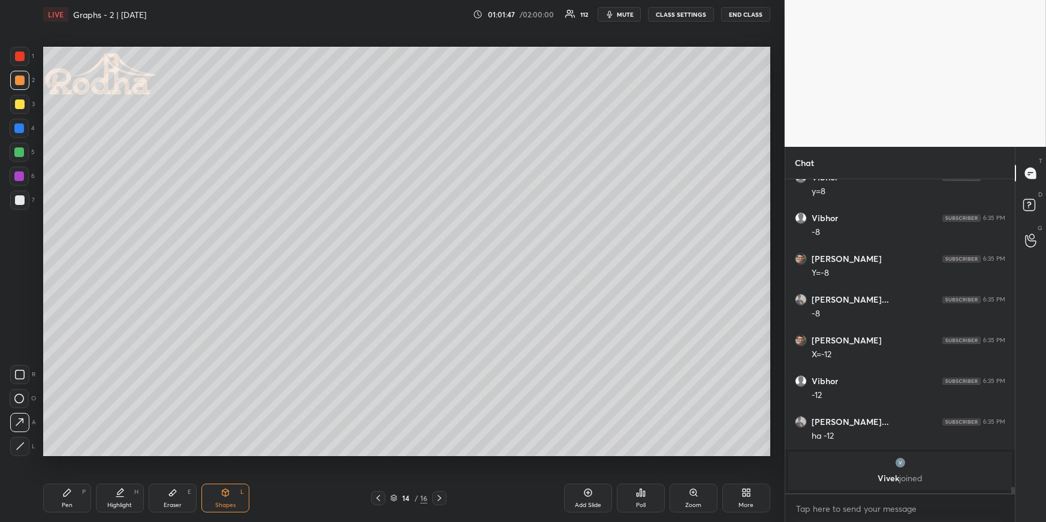
click at [215, 453] on div "Shapes L" at bounding box center [225, 498] width 48 height 29
click at [58, 453] on div "Pen P" at bounding box center [67, 498] width 48 height 29
click at [21, 148] on div at bounding box center [19, 152] width 10 height 10
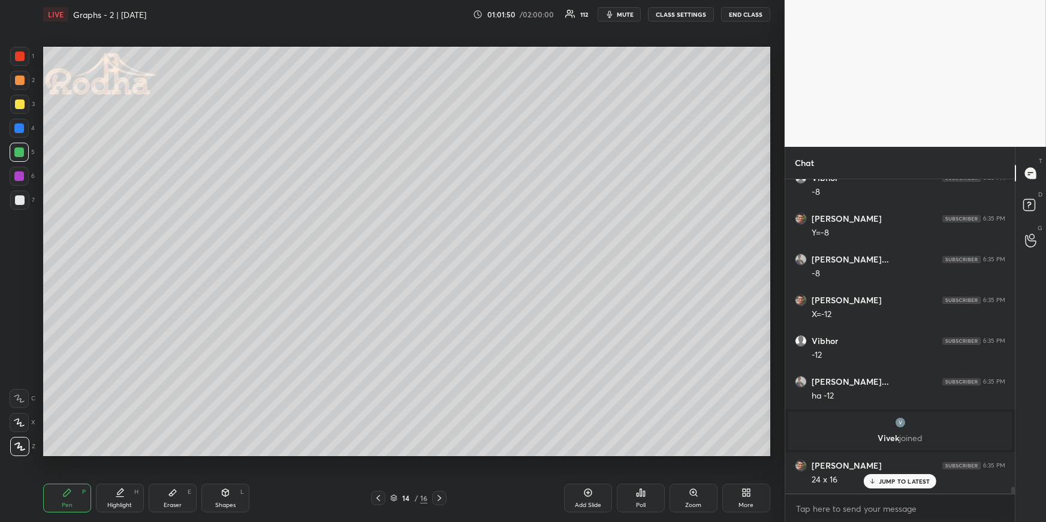
click at [128, 453] on div "Highlight H" at bounding box center [120, 498] width 48 height 29
click at [70, 453] on icon at bounding box center [67, 493] width 10 height 10
click at [20, 104] on div at bounding box center [20, 104] width 10 height 10
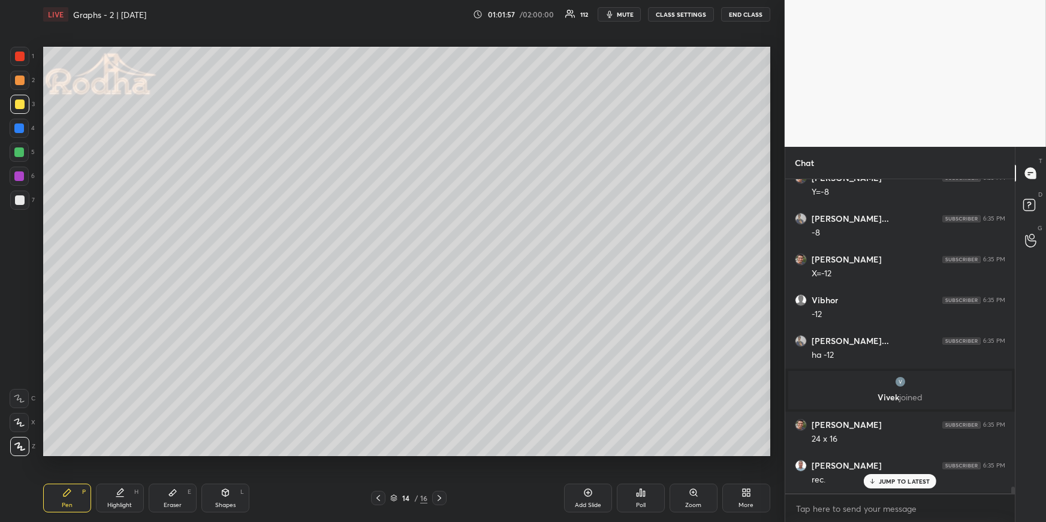
click at [217, 453] on div "Shapes L" at bounding box center [225, 498] width 48 height 29
click at [20, 445] on icon at bounding box center [20, 446] width 9 height 9
drag, startPoint x: 73, startPoint y: 491, endPoint x: 77, endPoint y: 482, distance: 9.7
click at [73, 453] on div "Pen P" at bounding box center [67, 498] width 48 height 29
click at [239, 453] on div "Shapes L" at bounding box center [225, 498] width 48 height 29
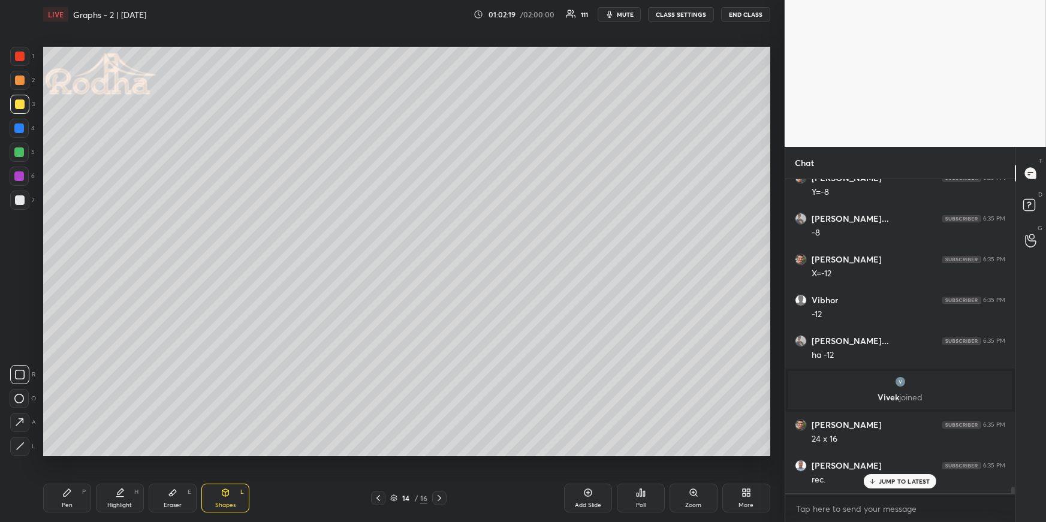
drag, startPoint x: 18, startPoint y: 445, endPoint x: 25, endPoint y: 441, distance: 8.0
click at [17, 445] on icon at bounding box center [20, 446] width 9 height 9
click at [68, 453] on div "Pen P" at bounding box center [67, 498] width 48 height 29
click at [223, 453] on div "Shapes L" at bounding box center [225, 498] width 48 height 29
drag, startPoint x: 17, startPoint y: 446, endPoint x: 23, endPoint y: 445, distance: 6.3
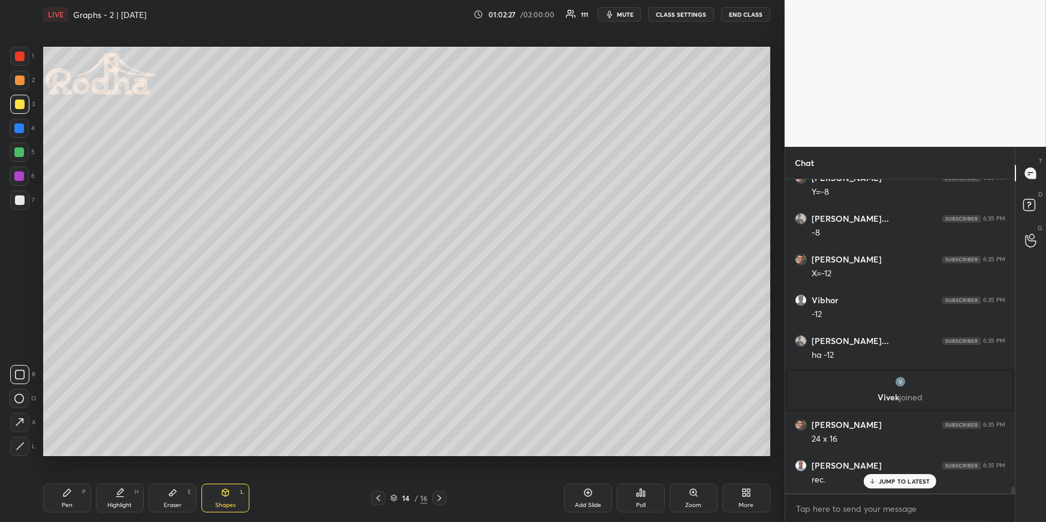
click at [17, 446] on icon at bounding box center [20, 446] width 9 height 9
drag, startPoint x: 66, startPoint y: 496, endPoint x: 75, endPoint y: 468, distance: 29.6
click at [67, 453] on icon at bounding box center [67, 493] width 10 height 10
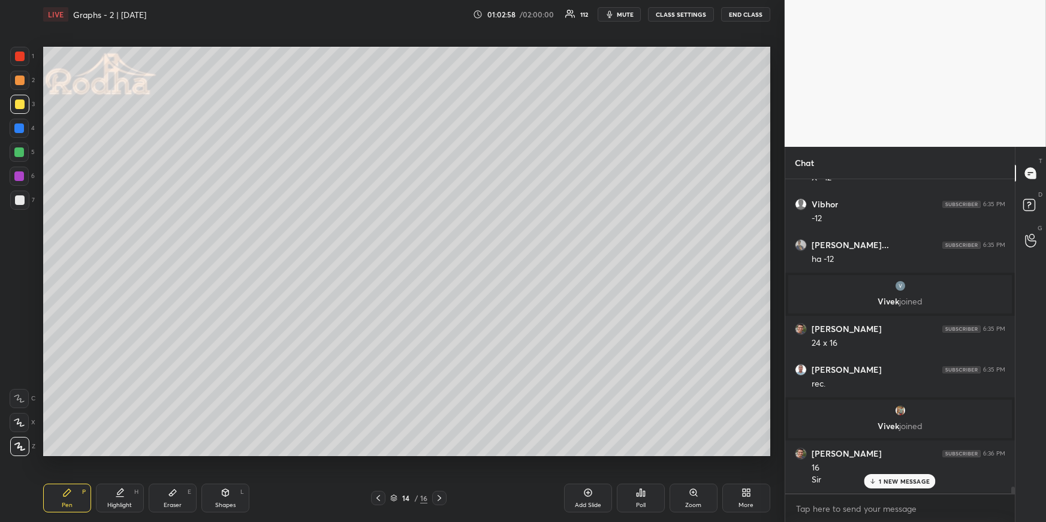
scroll to position [14596, 0]
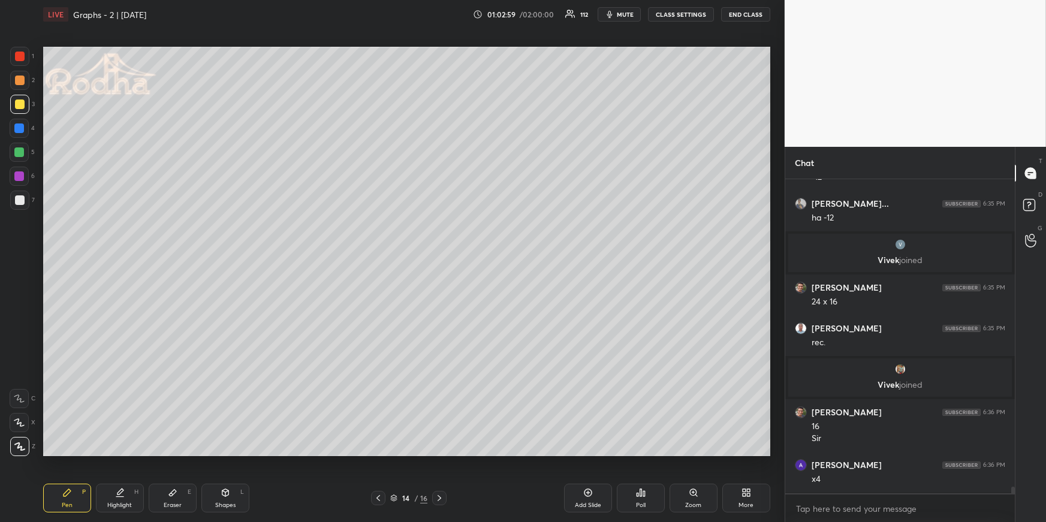
click at [168, 453] on icon at bounding box center [173, 493] width 10 height 10
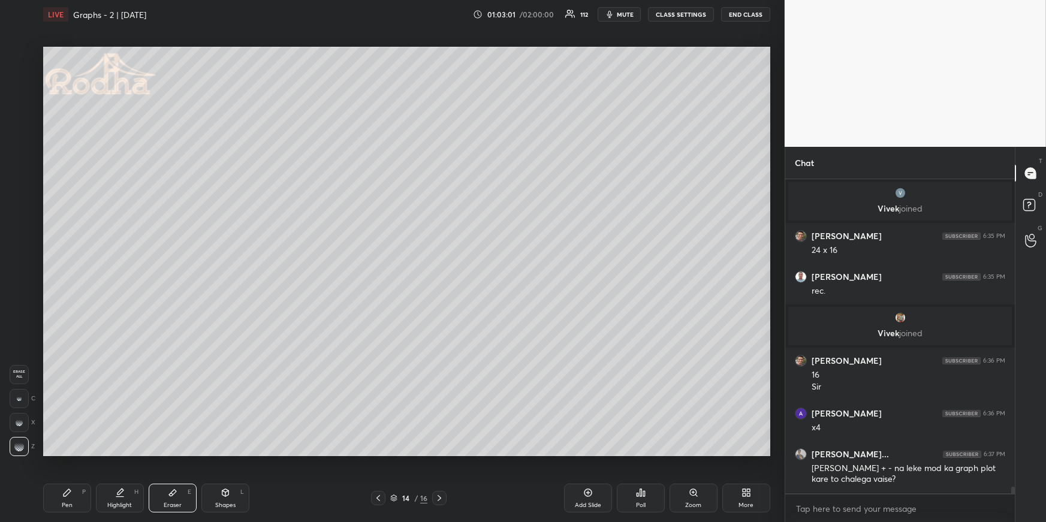
scroll to position [14688, 0]
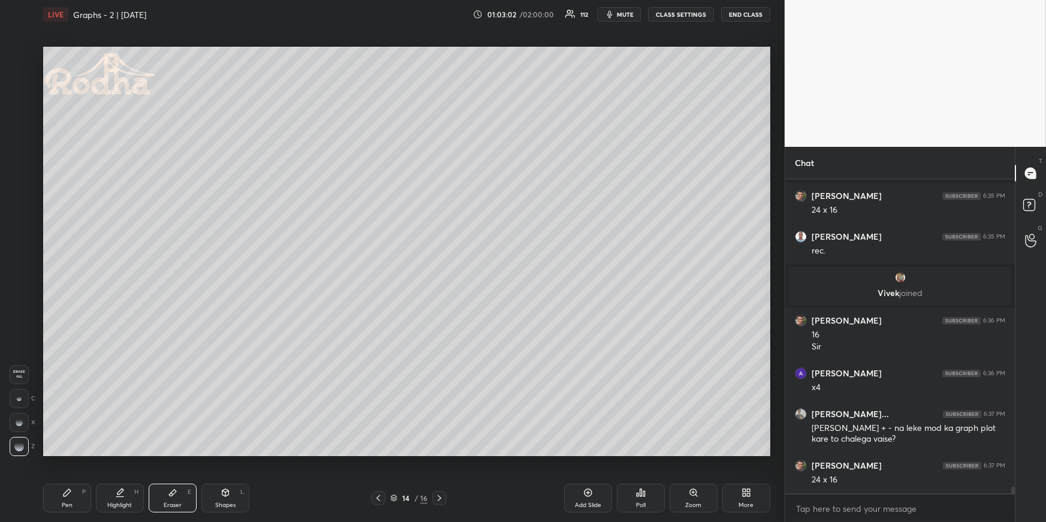
click at [80, 453] on div "Pen P" at bounding box center [67, 498] width 48 height 29
click at [20, 125] on div at bounding box center [19, 128] width 10 height 10
click at [126, 453] on div "Highlight H" at bounding box center [120, 498] width 48 height 29
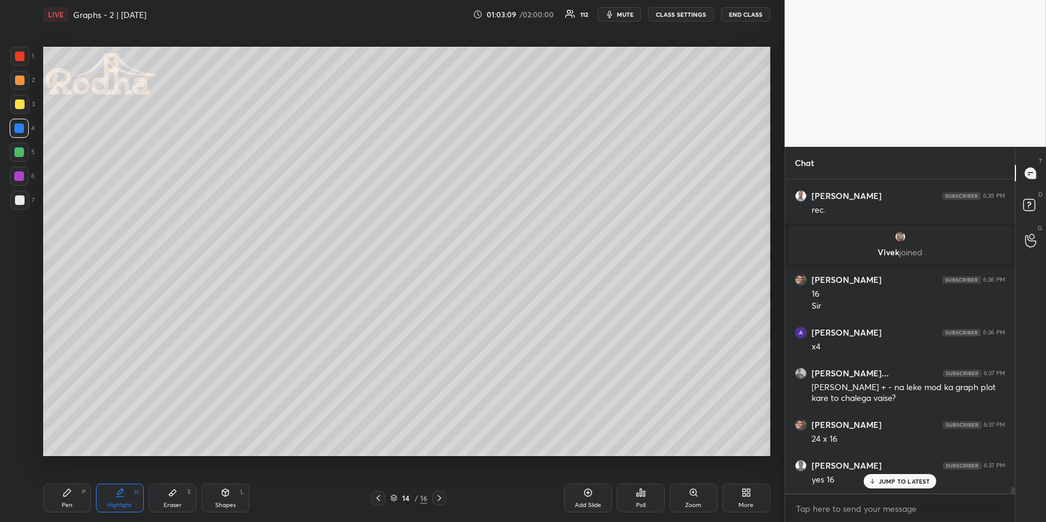
scroll to position [14770, 0]
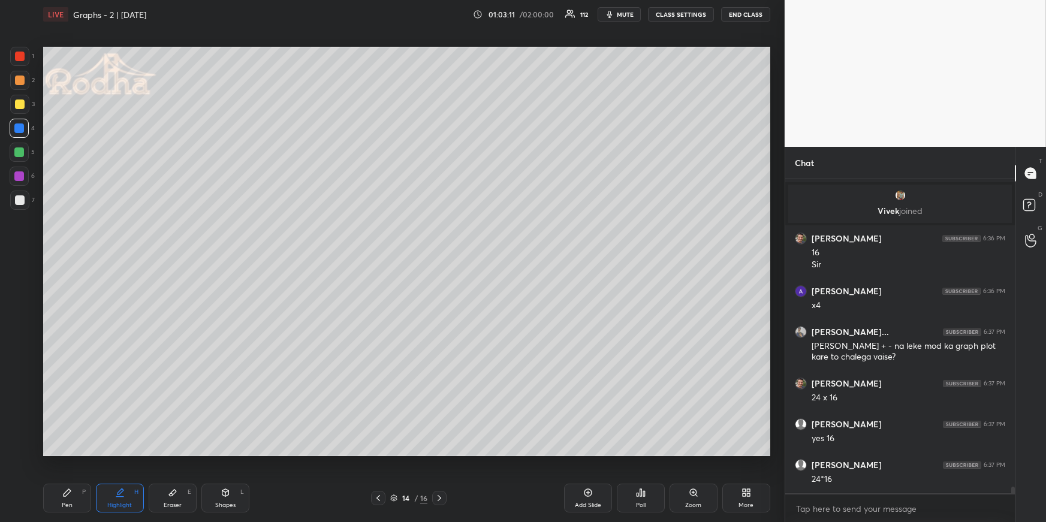
click at [68, 453] on icon at bounding box center [67, 493] width 10 height 10
drag, startPoint x: 22, startPoint y: 100, endPoint x: 34, endPoint y: 108, distance: 14.8
click at [22, 101] on div at bounding box center [20, 104] width 10 height 10
click at [126, 453] on div "Highlight H" at bounding box center [120, 498] width 48 height 29
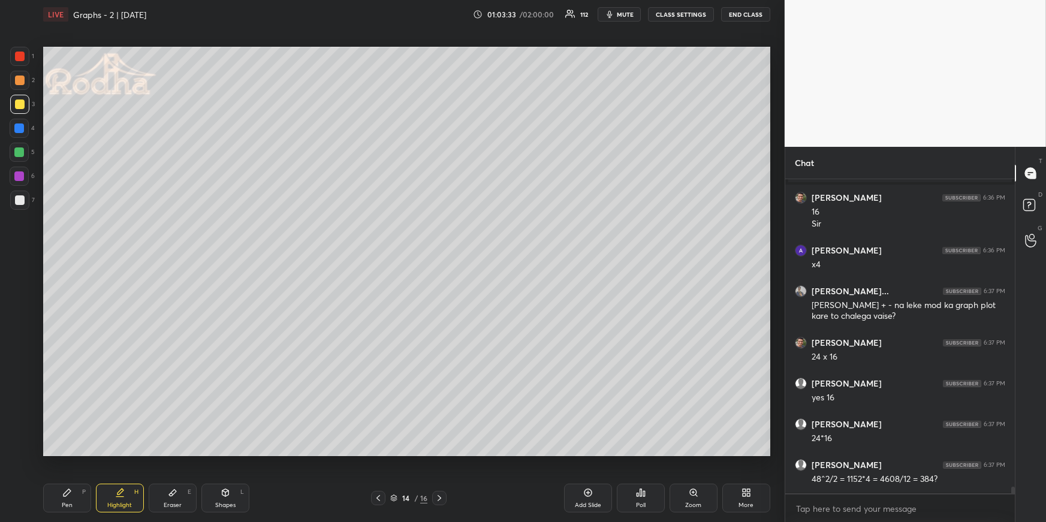
scroll to position [14861, 0]
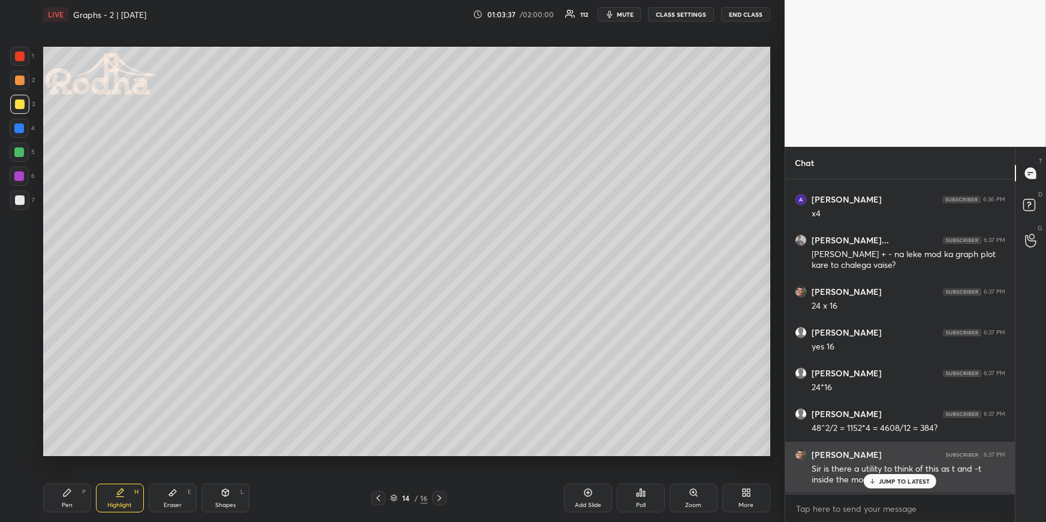
drag, startPoint x: 897, startPoint y: 487, endPoint x: 892, endPoint y: 481, distance: 8.1
click at [897, 453] on div "JUMP TO LATEST" at bounding box center [899, 481] width 72 height 14
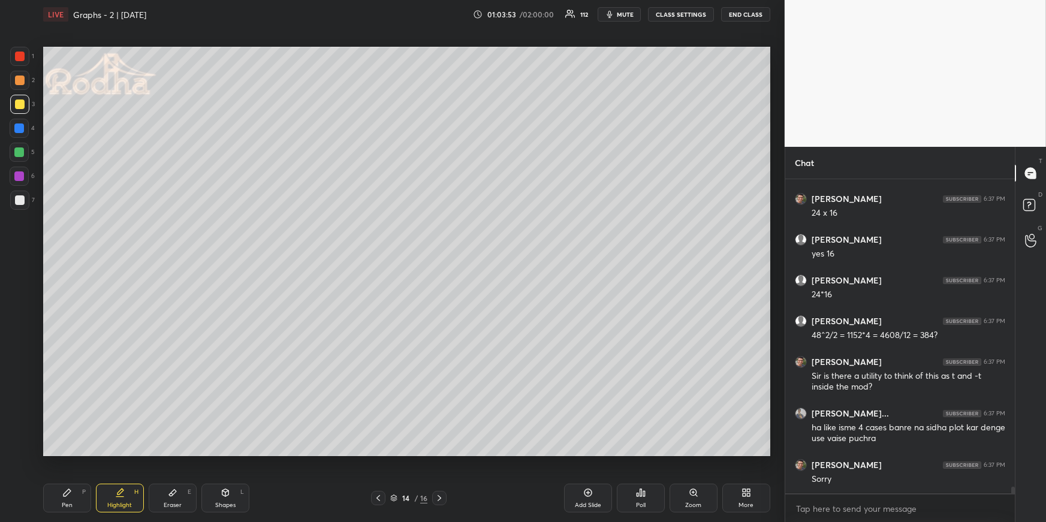
scroll to position [14966, 0]
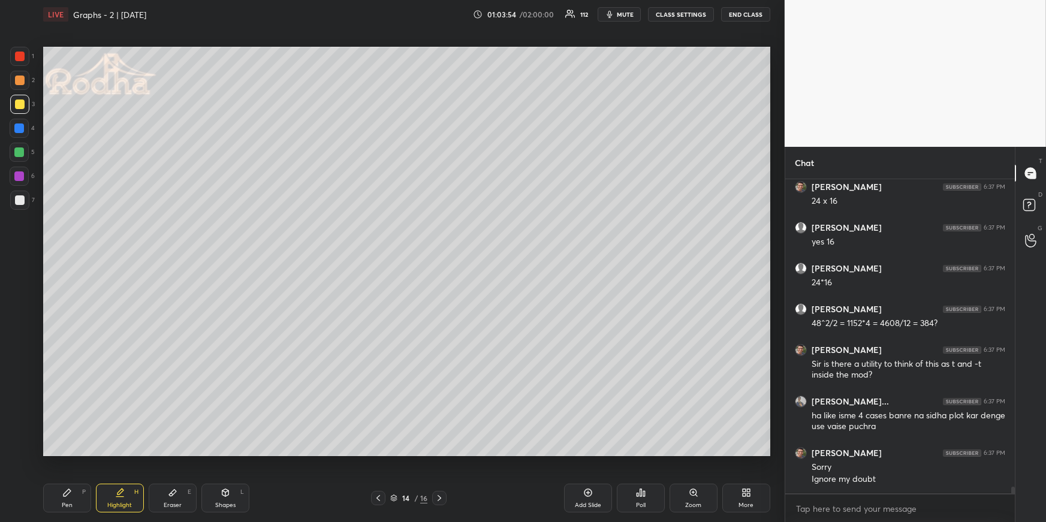
click at [124, 453] on icon at bounding box center [120, 493] width 10 height 10
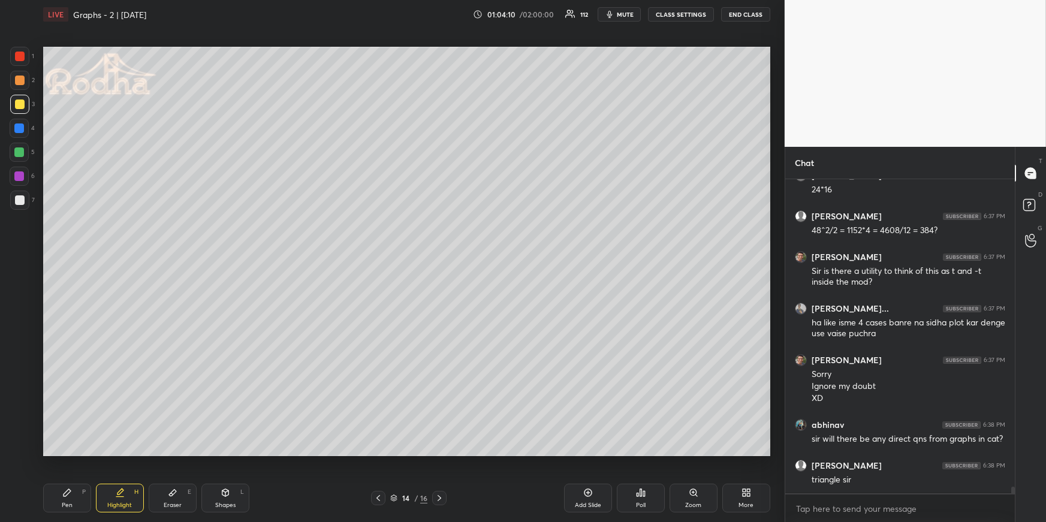
scroll to position [15100, 0]
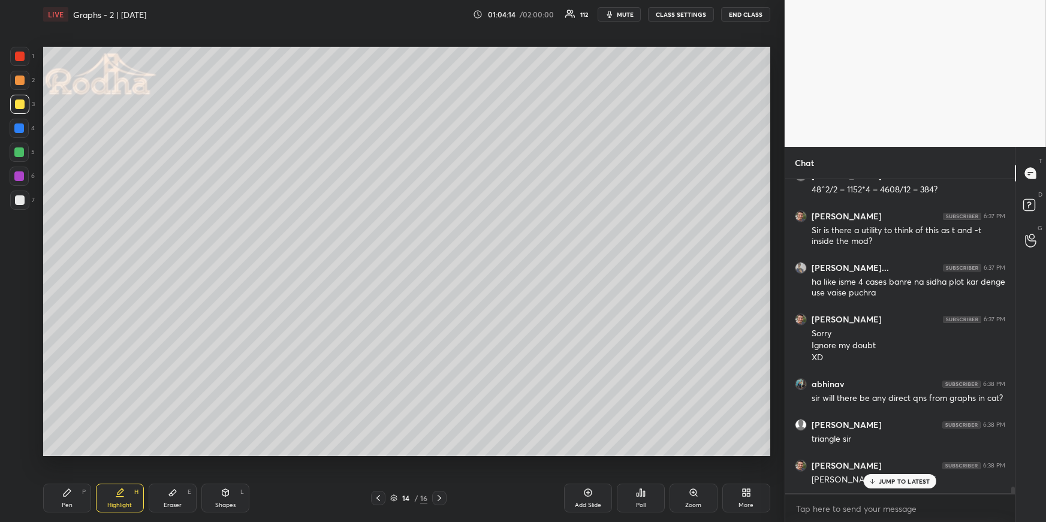
click at [87, 453] on div "Pen P" at bounding box center [67, 498] width 48 height 29
click at [22, 126] on div at bounding box center [19, 128] width 10 height 10
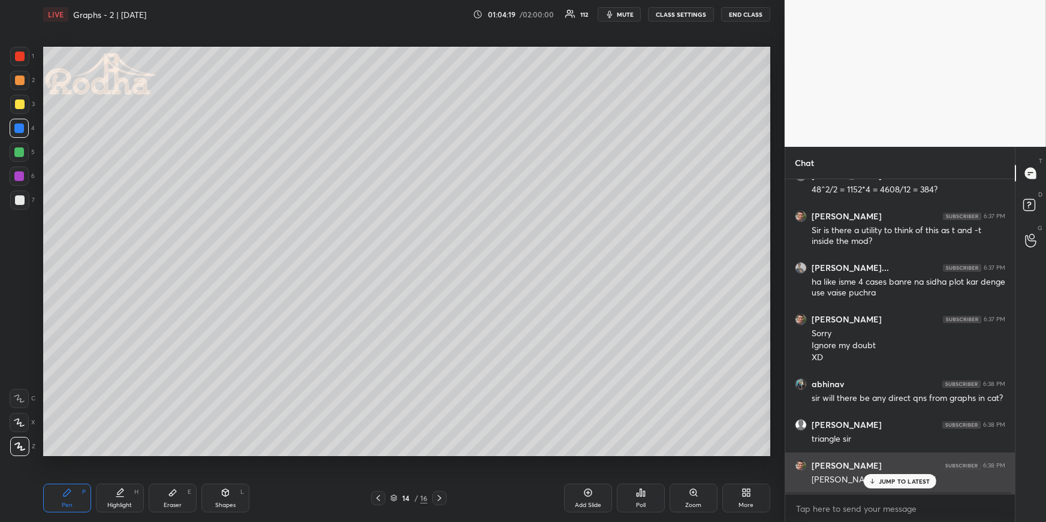
click at [904, 453] on p "JUMP TO LATEST" at bounding box center [904, 481] width 52 height 7
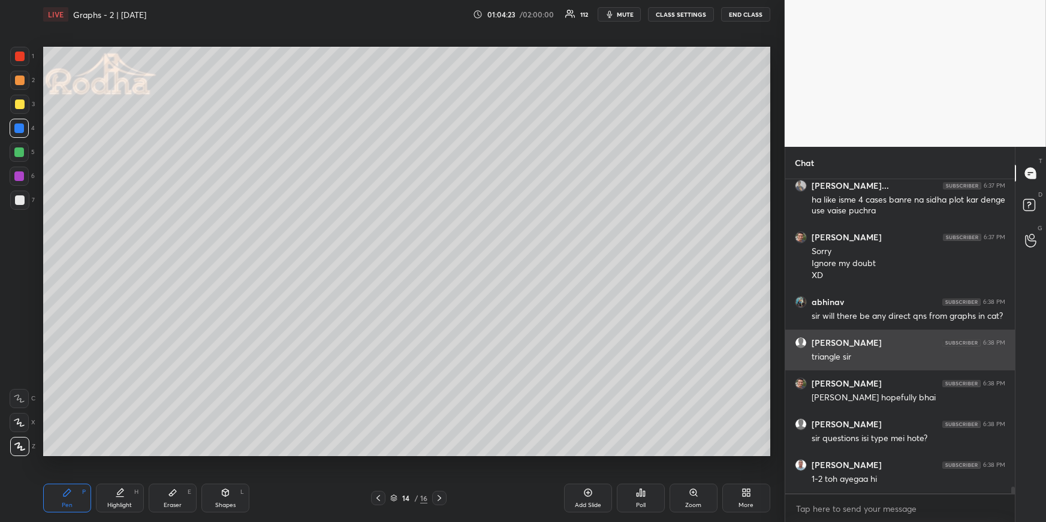
scroll to position [15223, 0]
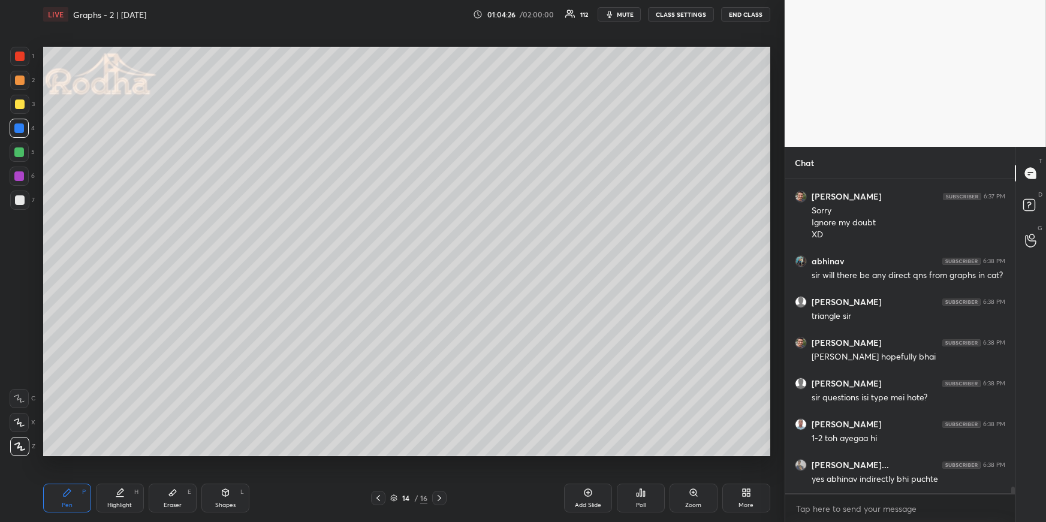
click at [142, 453] on div "Highlight H" at bounding box center [120, 498] width 48 height 29
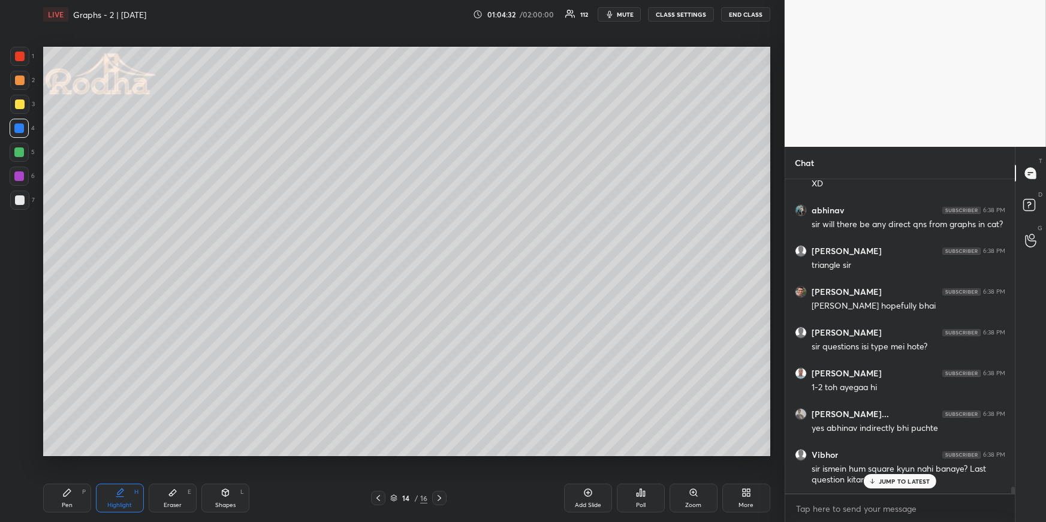
click at [437, 453] on icon at bounding box center [439, 498] width 10 height 10
click at [58, 453] on div "Pen P" at bounding box center [67, 498] width 48 height 29
click at [23, 146] on div at bounding box center [19, 152] width 19 height 19
click at [24, 101] on div at bounding box center [19, 104] width 19 height 19
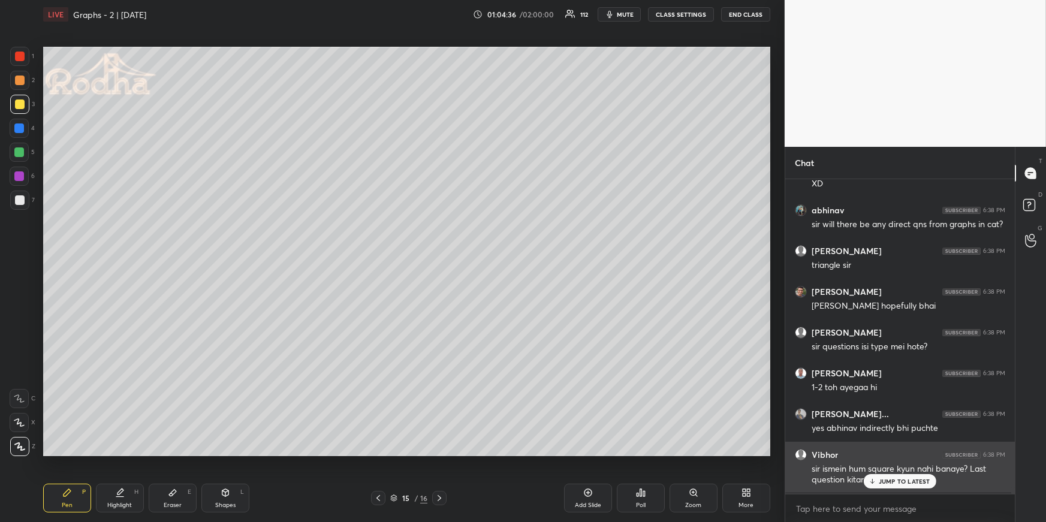
click at [917, 453] on p "JUMP TO LATEST" at bounding box center [904, 481] width 52 height 7
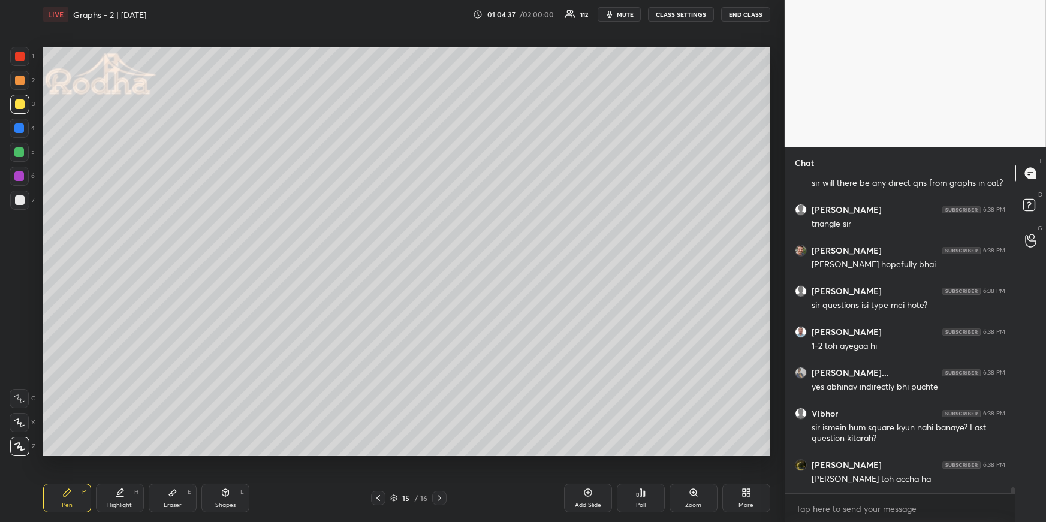
scroll to position [15356, 0]
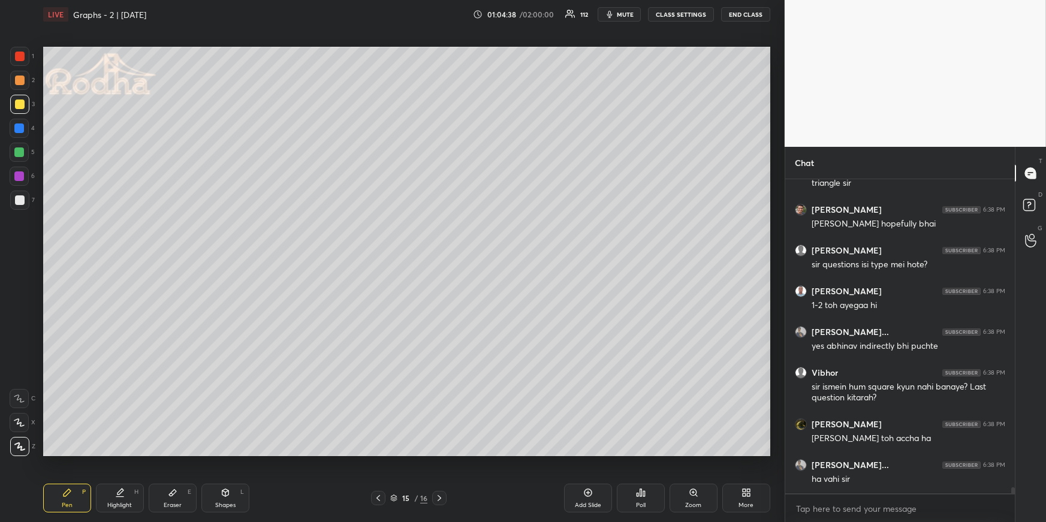
click at [379, 453] on icon at bounding box center [378, 498] width 4 height 6
drag, startPoint x: 126, startPoint y: 496, endPoint x: 130, endPoint y: 487, distance: 9.4
click at [125, 453] on div "Highlight H" at bounding box center [120, 498] width 48 height 29
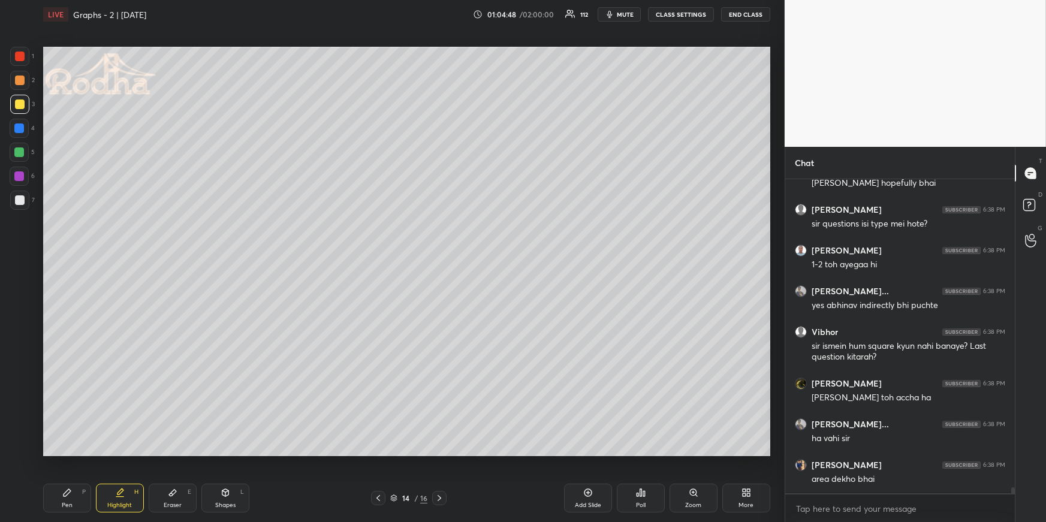
scroll to position [15437, 0]
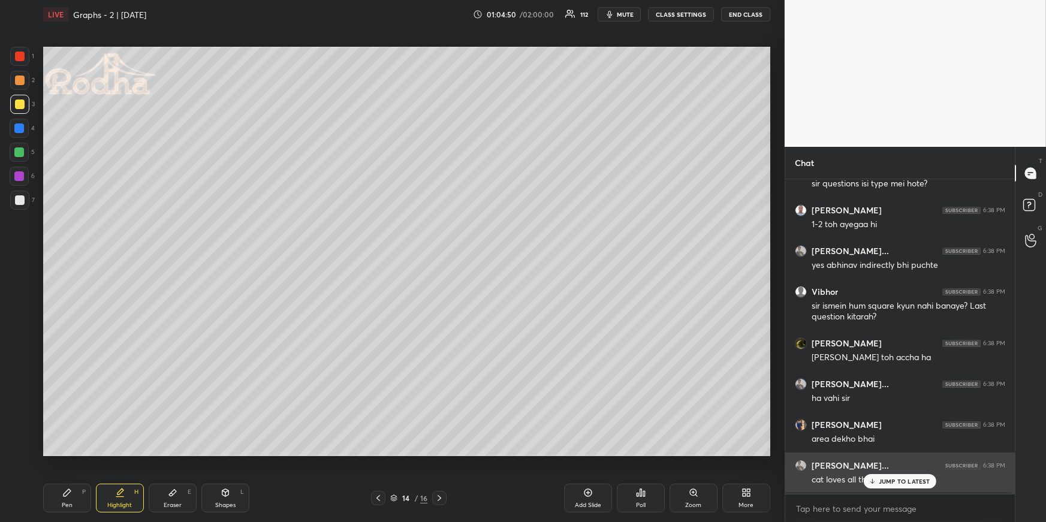
click at [895, 453] on p "JUMP TO LATEST" at bounding box center [904, 481] width 52 height 7
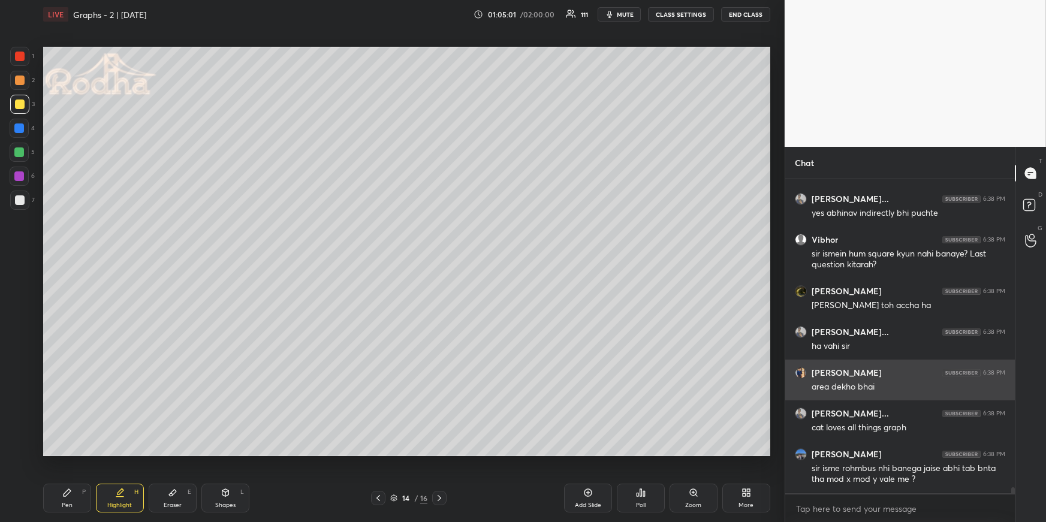
scroll to position [15530, 0]
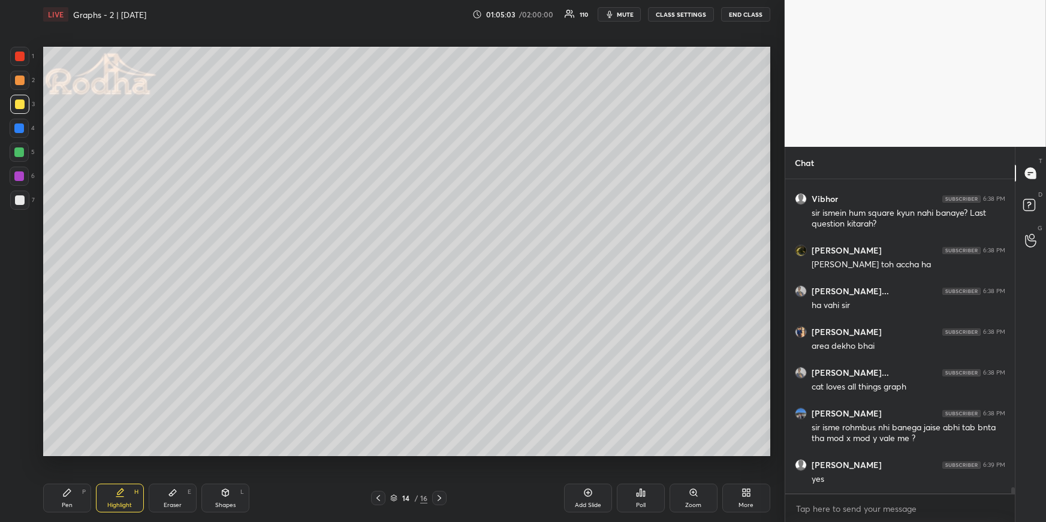
drag, startPoint x: 87, startPoint y: 497, endPoint x: 87, endPoint y: 489, distance: 7.8
click at [82, 453] on div "Pen P" at bounding box center [67, 498] width 48 height 29
click at [20, 61] on div at bounding box center [19, 56] width 19 height 19
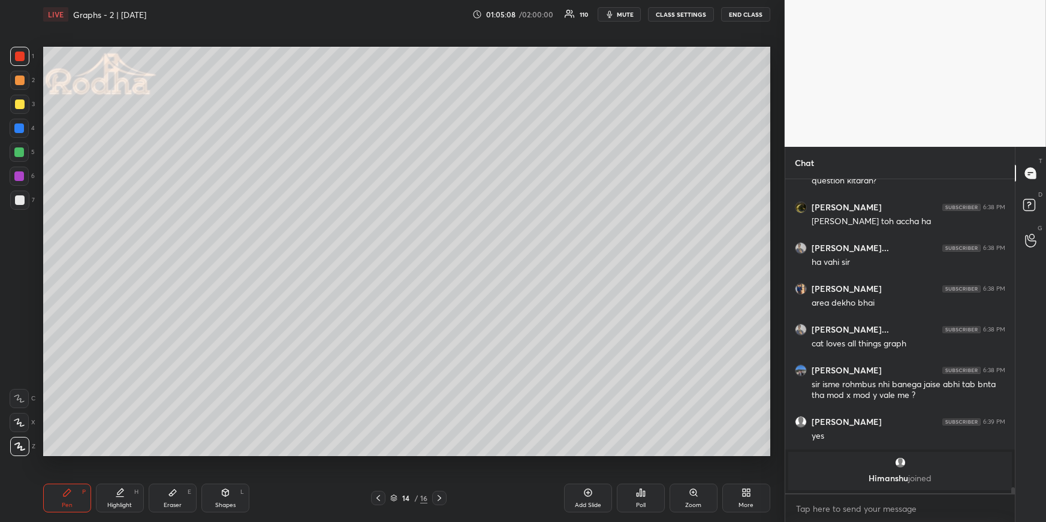
click at [116, 453] on div "Highlight" at bounding box center [119, 505] width 25 height 6
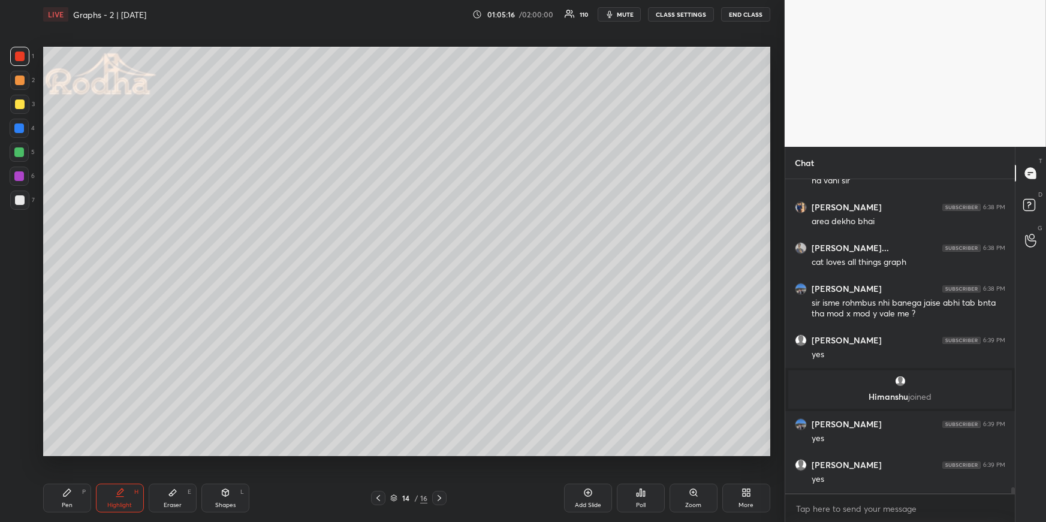
scroll to position [15385, 0]
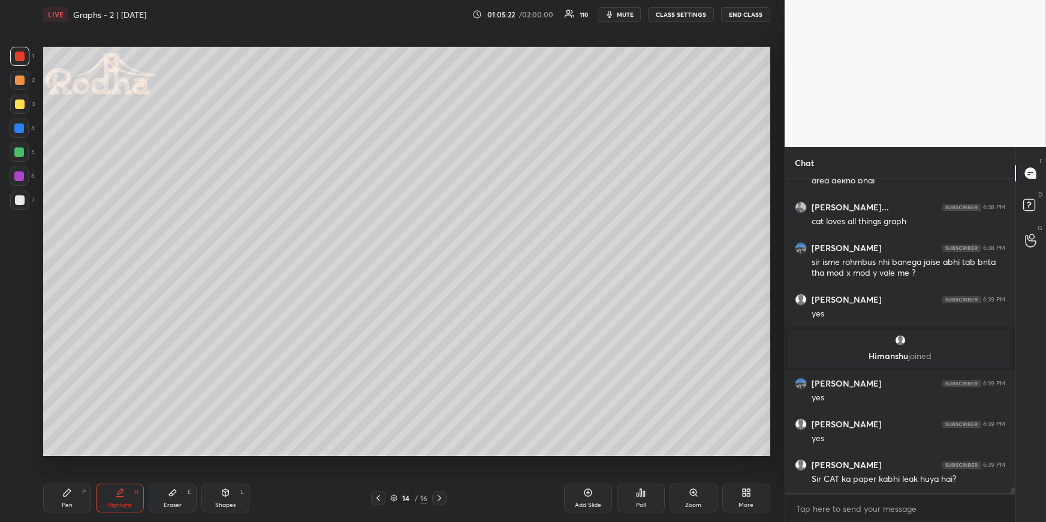
click at [75, 453] on div "Pen P" at bounding box center [67, 498] width 48 height 29
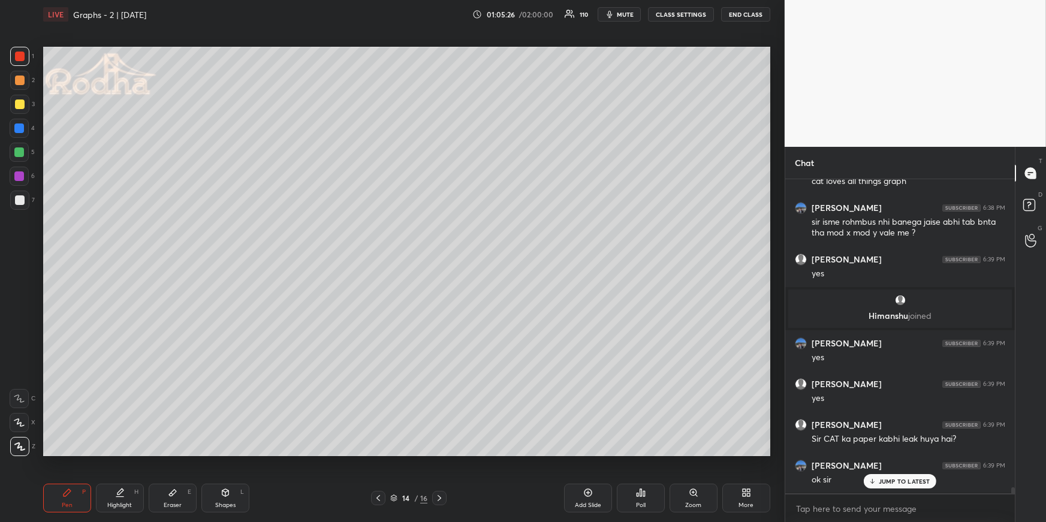
click at [70, 453] on icon at bounding box center [67, 493] width 10 height 10
click at [22, 126] on div at bounding box center [19, 128] width 10 height 10
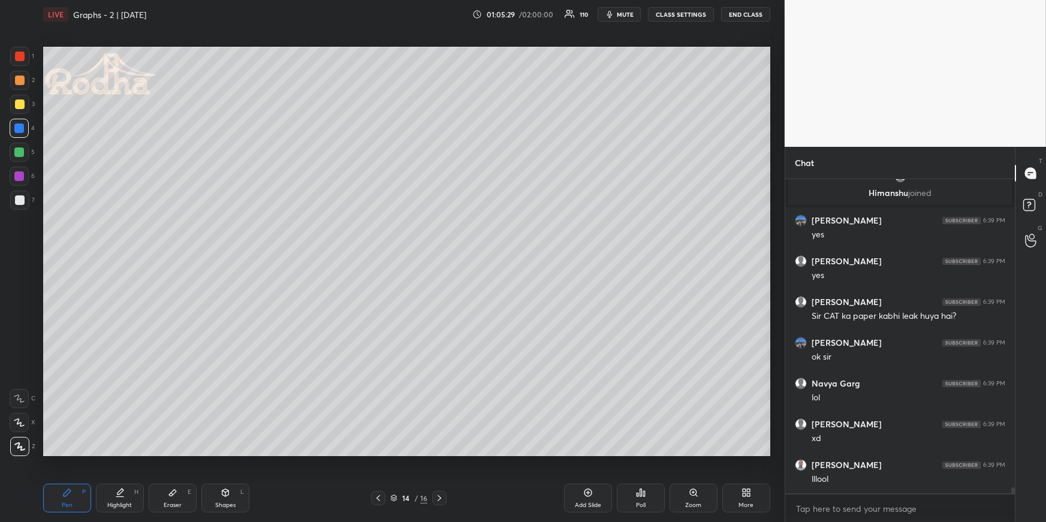
scroll to position [15588, 0]
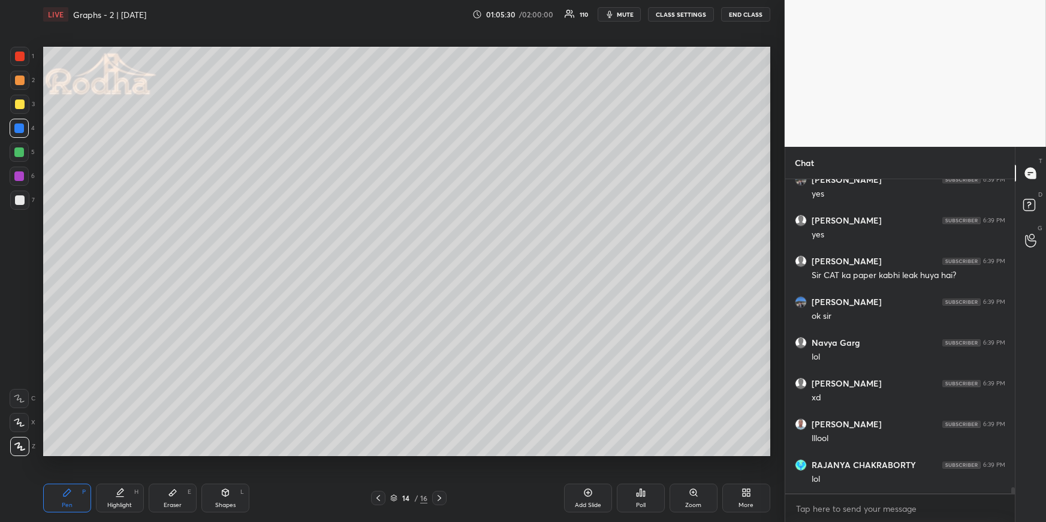
click at [23, 102] on div at bounding box center [20, 104] width 10 height 10
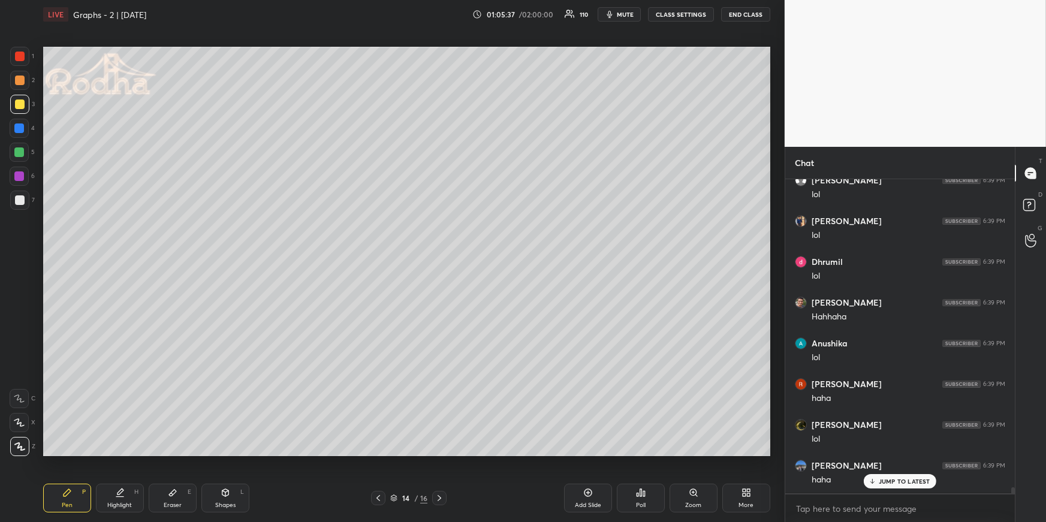
scroll to position [16118, 0]
click at [443, 453] on icon at bounding box center [439, 498] width 10 height 10
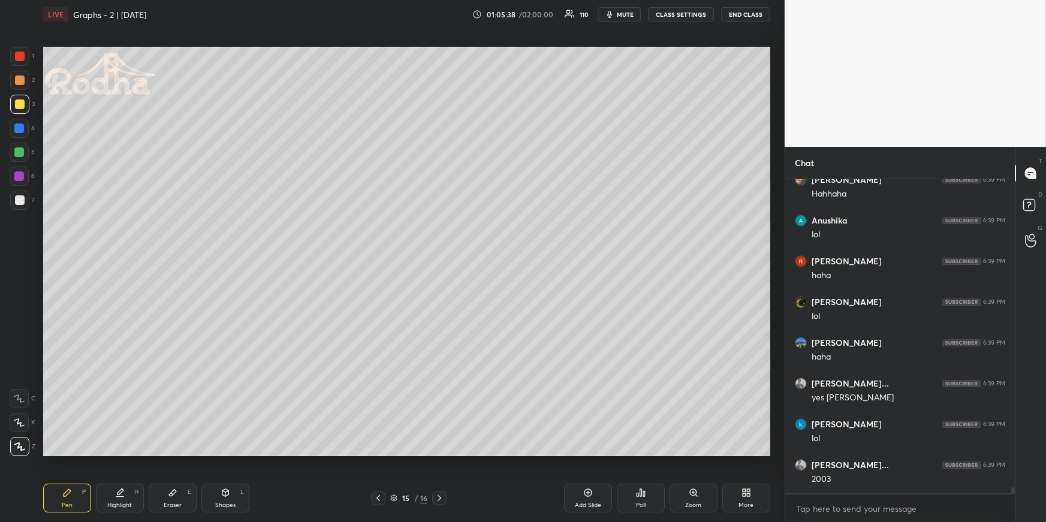
click at [65, 453] on div "Pen P" at bounding box center [67, 498] width 48 height 29
click at [20, 126] on div at bounding box center [19, 128] width 10 height 10
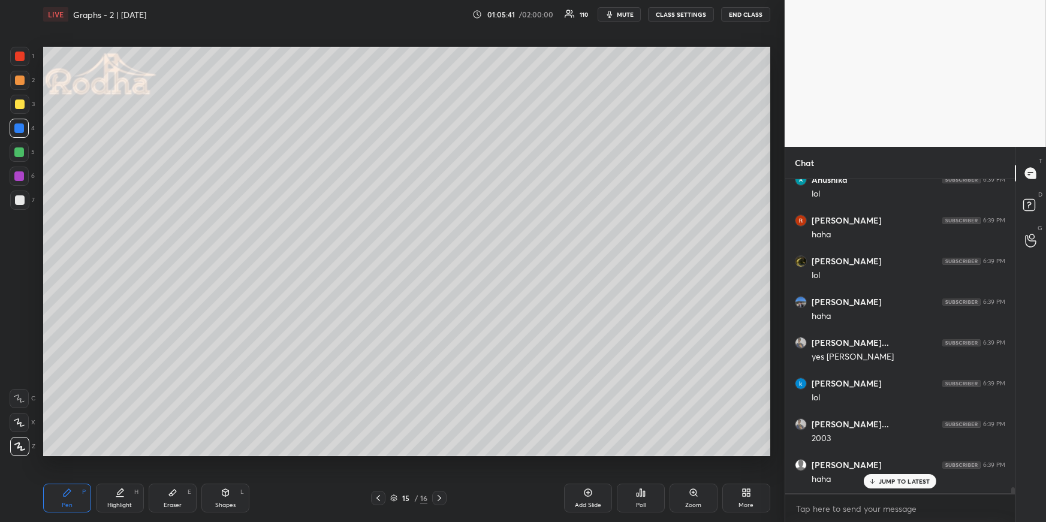
scroll to position [16240, 0]
click at [379, 453] on icon at bounding box center [378, 498] width 10 height 10
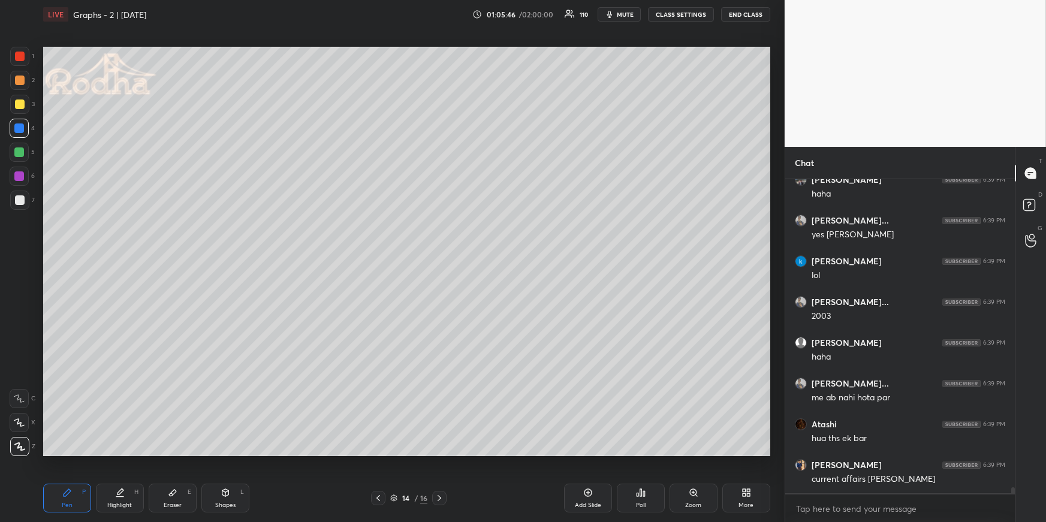
click at [441, 453] on icon at bounding box center [439, 498] width 10 height 10
click at [374, 453] on icon at bounding box center [378, 498] width 10 height 10
click at [440, 453] on icon at bounding box center [439, 498] width 10 height 10
drag, startPoint x: 82, startPoint y: 495, endPoint x: 80, endPoint y: 463, distance: 32.4
click at [79, 453] on div "Pen P" at bounding box center [67, 498] width 48 height 29
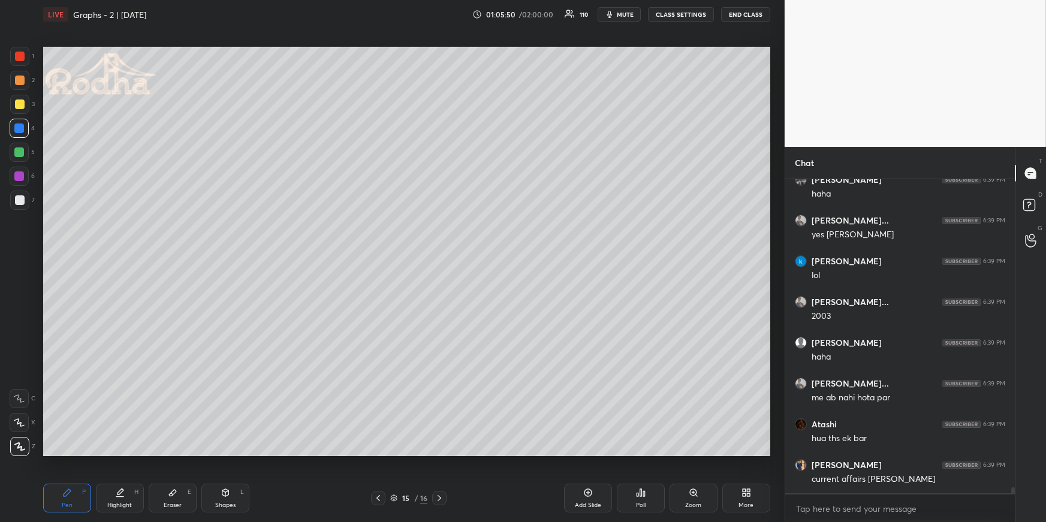
click at [23, 204] on div at bounding box center [19, 200] width 19 height 19
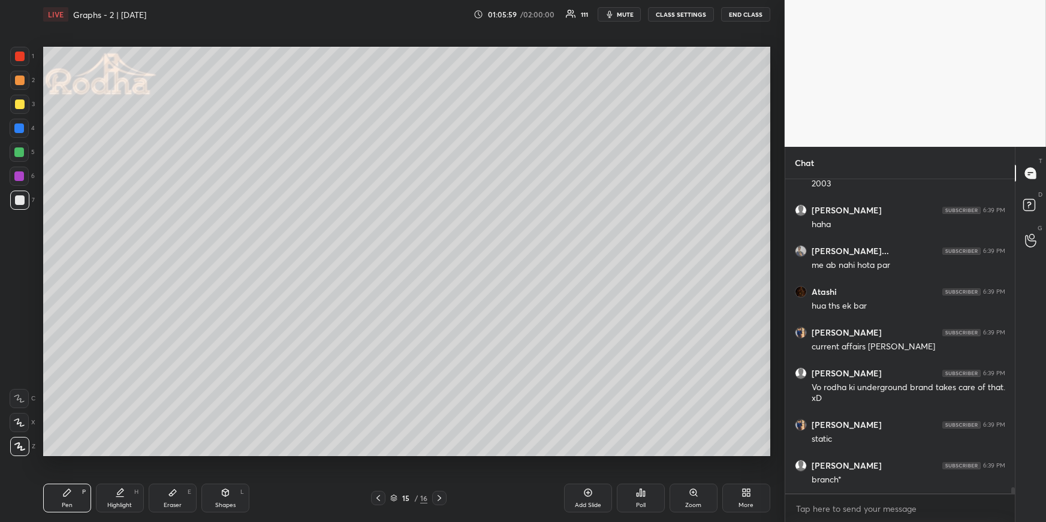
scroll to position [16496, 0]
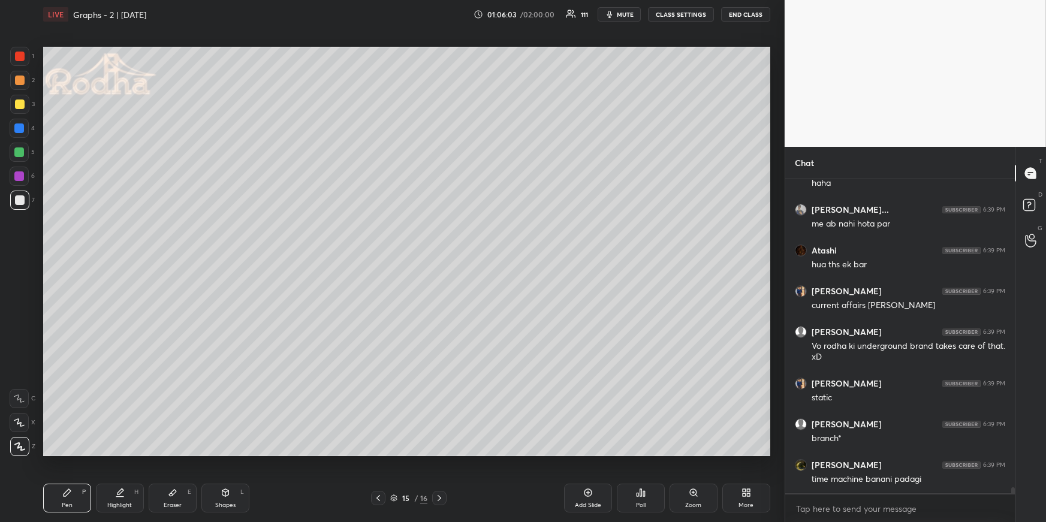
drag, startPoint x: 23, startPoint y: 80, endPoint x: 40, endPoint y: 87, distance: 18.3
click at [22, 80] on div at bounding box center [20, 80] width 10 height 10
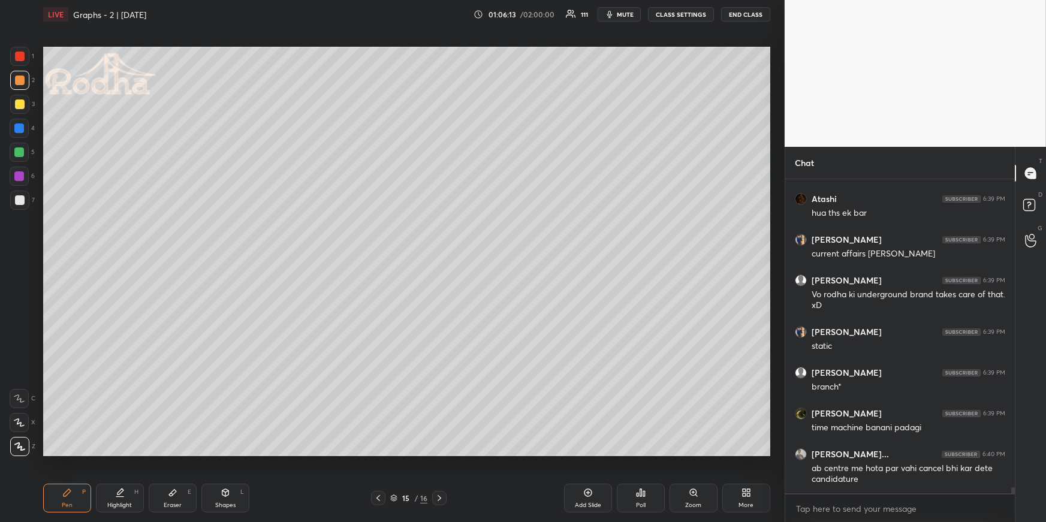
click at [17, 426] on div at bounding box center [19, 422] width 19 height 19
drag, startPoint x: 20, startPoint y: 449, endPoint x: 15, endPoint y: 366, distance: 83.5
click at [21, 448] on icon at bounding box center [19, 446] width 11 height 8
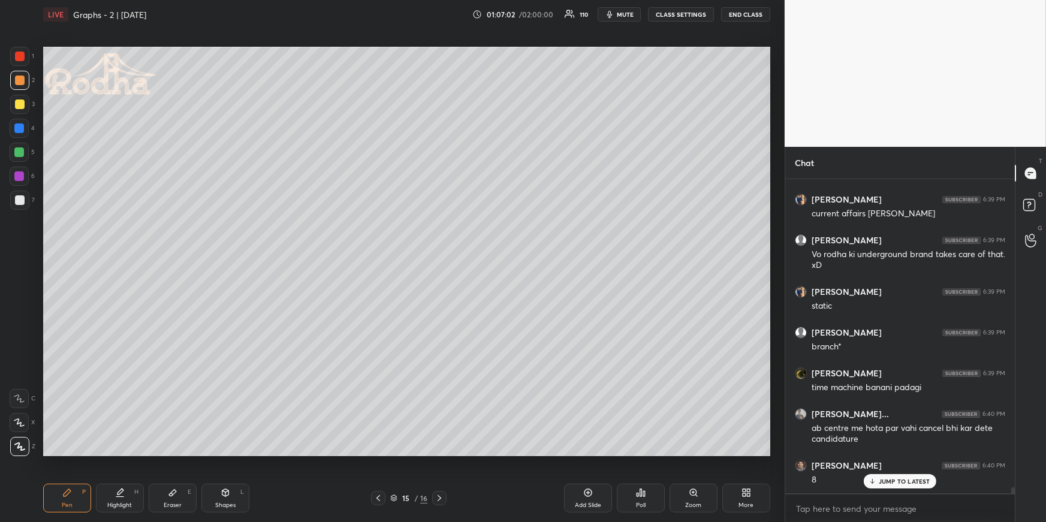
click at [248, 453] on div "Pen P Highlight H Eraser E Shapes L" at bounding box center [192, 498] width 298 height 29
click at [238, 453] on div "Shapes L" at bounding box center [225, 498] width 48 height 29
click at [17, 418] on icon at bounding box center [19, 422] width 13 height 13
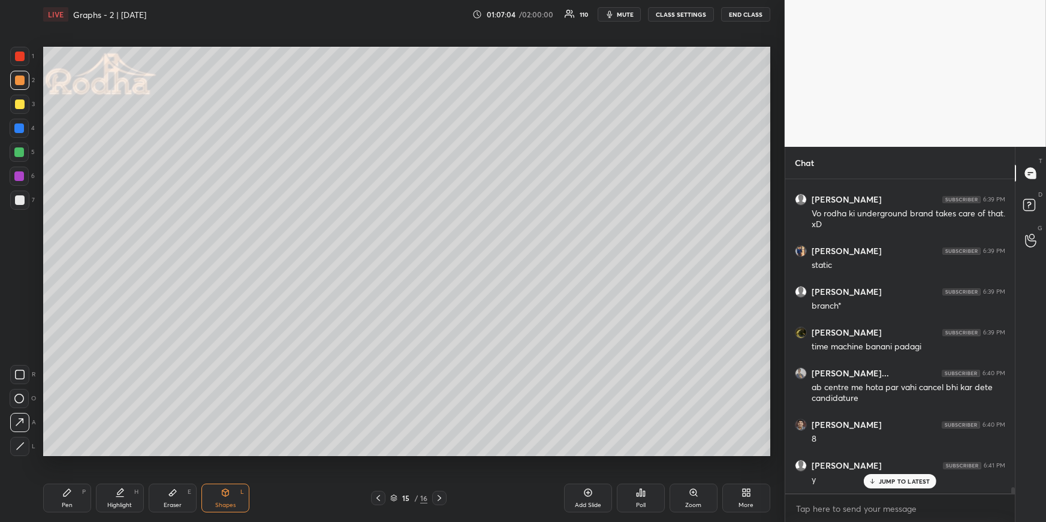
click at [18, 125] on div at bounding box center [19, 128] width 10 height 10
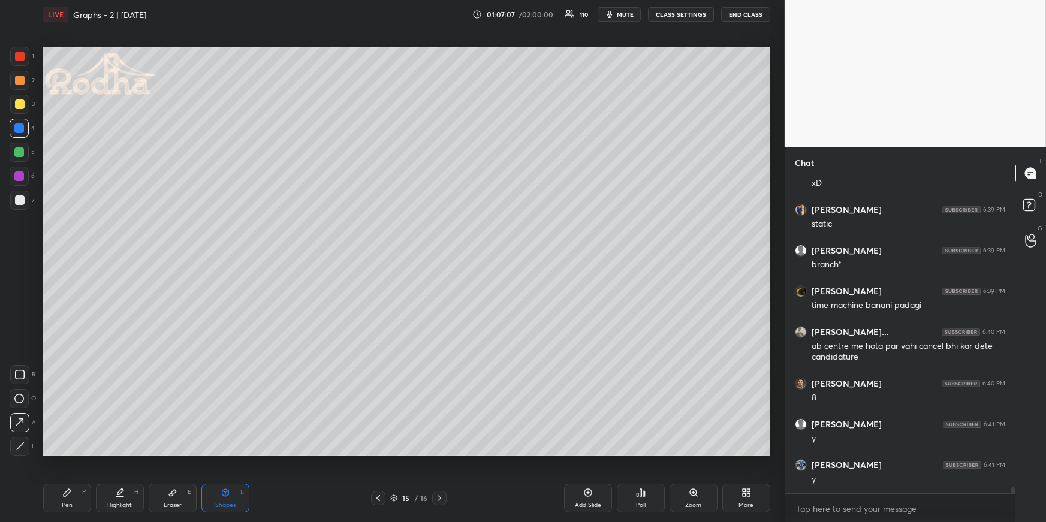
scroll to position [16710, 0]
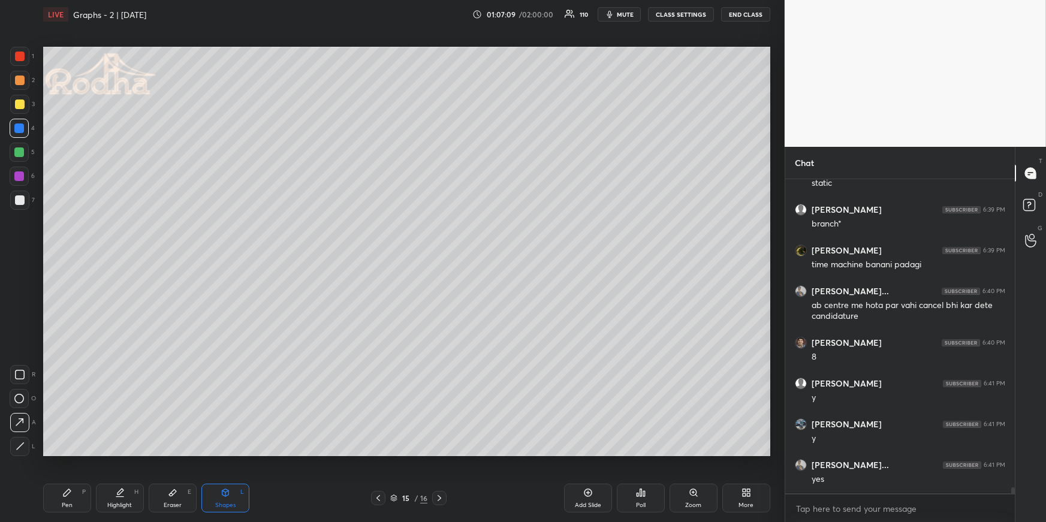
click at [55, 453] on div "Pen P" at bounding box center [67, 498] width 48 height 29
click at [218, 453] on div "Shapes" at bounding box center [225, 505] width 20 height 6
drag, startPoint x: 23, startPoint y: 373, endPoint x: 27, endPoint y: 397, distance: 23.6
click at [23, 373] on rect at bounding box center [20, 374] width 9 height 9
drag, startPoint x: 22, startPoint y: 373, endPoint x: 29, endPoint y: 366, distance: 10.6
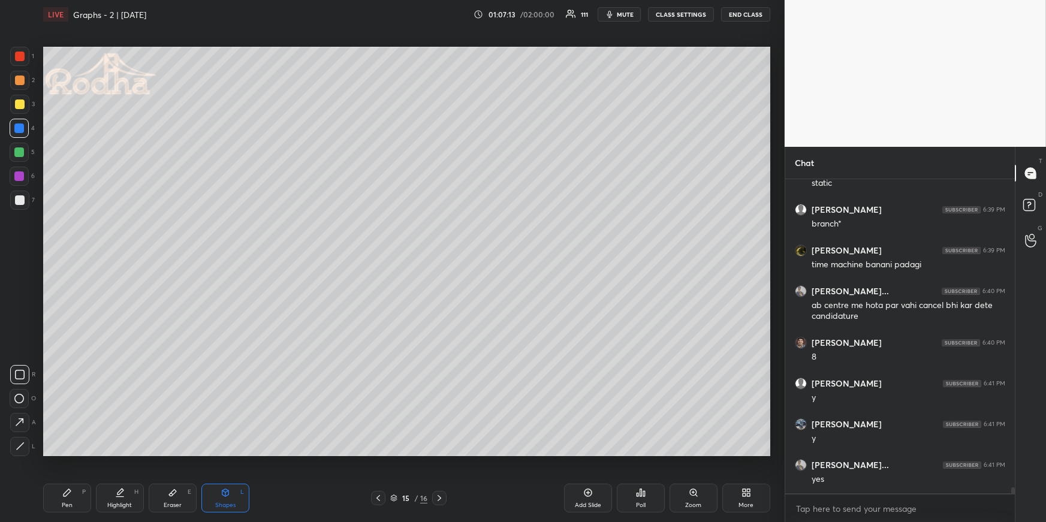
click at [22, 372] on icon at bounding box center [20, 375] width 10 height 10
click at [22, 80] on div at bounding box center [20, 80] width 10 height 10
drag, startPoint x: 19, startPoint y: 447, endPoint x: 37, endPoint y: 416, distance: 36.0
click at [19, 447] on icon at bounding box center [20, 446] width 7 height 7
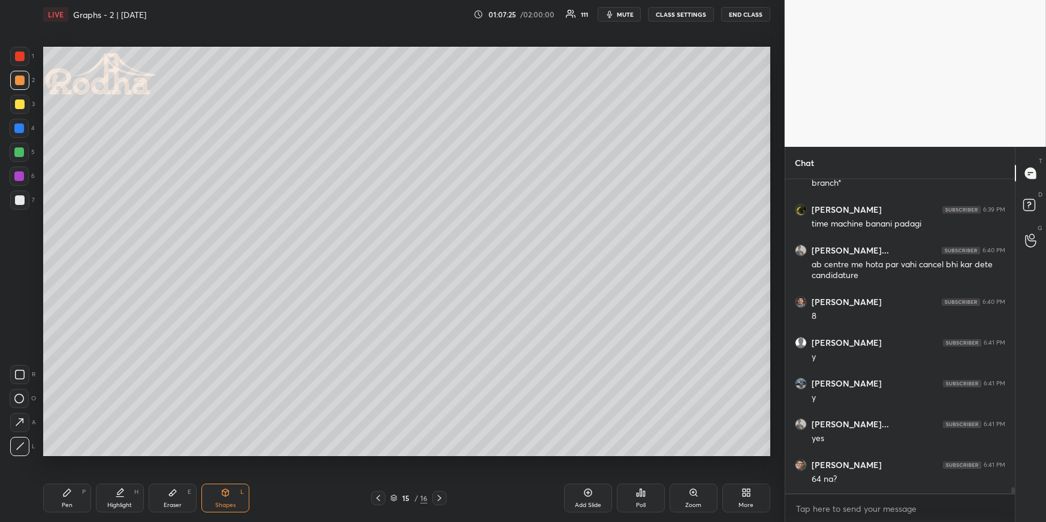
scroll to position [16802, 0]
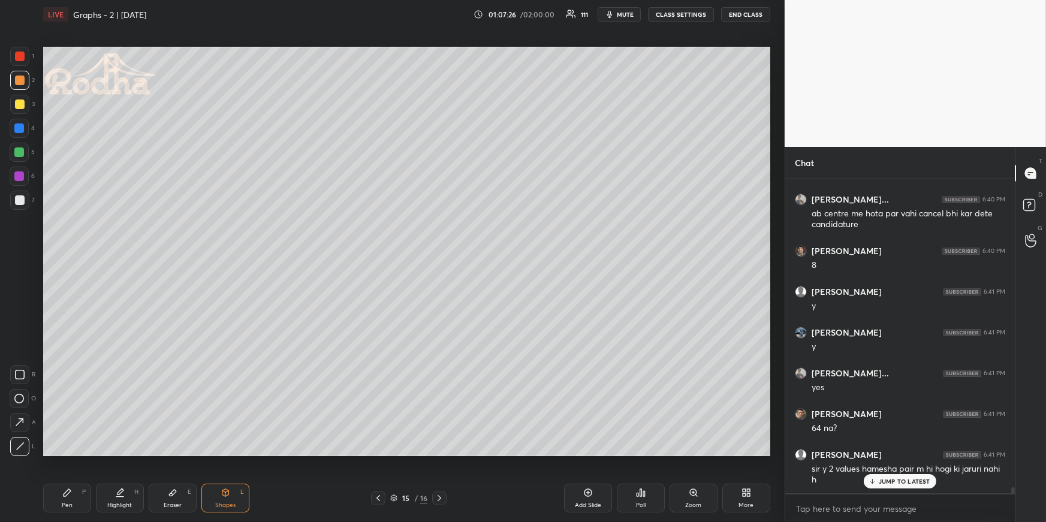
drag, startPoint x: 39, startPoint y: 502, endPoint x: 54, endPoint y: 471, distance: 34.6
click at [40, 453] on div "LIVE Graphs - 2 | [DATE] 01:07:26 / 02:00:00 111 mute CLASS SETTINGS END CLASS …" at bounding box center [406, 261] width 736 height 522
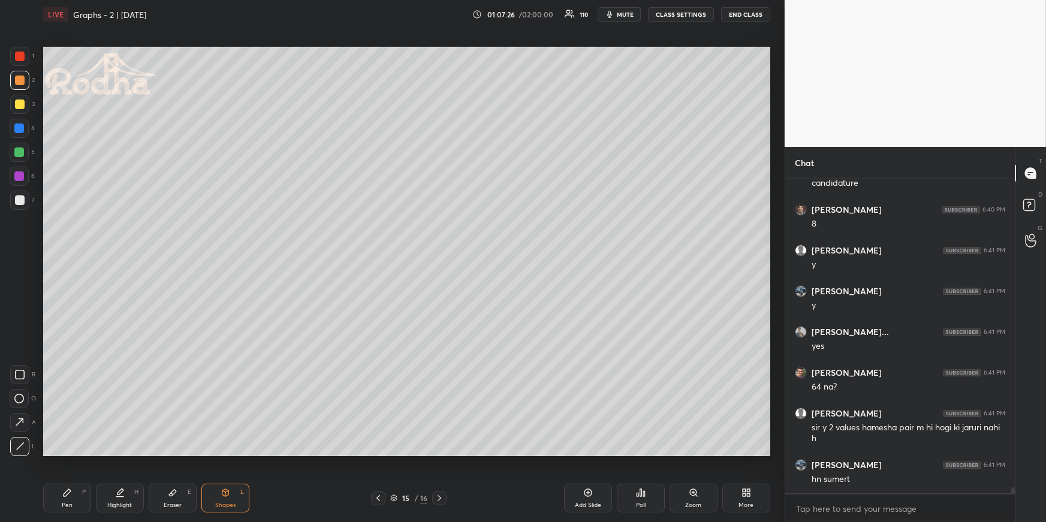
click at [75, 453] on div "Pen P" at bounding box center [67, 498] width 48 height 29
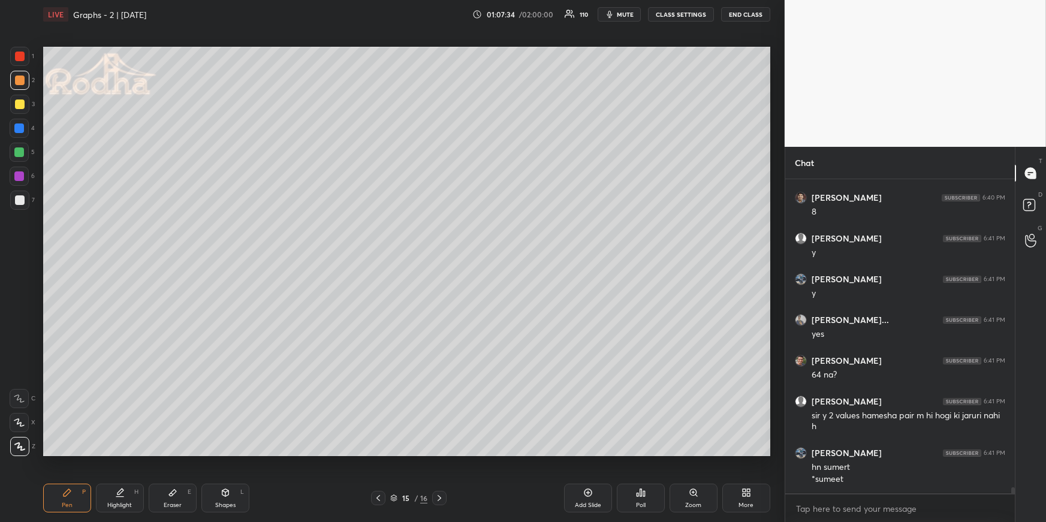
click at [229, 453] on div "Shapes L" at bounding box center [225, 498] width 48 height 29
click at [19, 447] on icon at bounding box center [20, 446] width 9 height 9
click at [99, 453] on div "Highlight H" at bounding box center [120, 498] width 48 height 29
click at [74, 453] on div "Pen P" at bounding box center [67, 498] width 48 height 29
click at [229, 453] on div "Shapes L" at bounding box center [225, 498] width 48 height 29
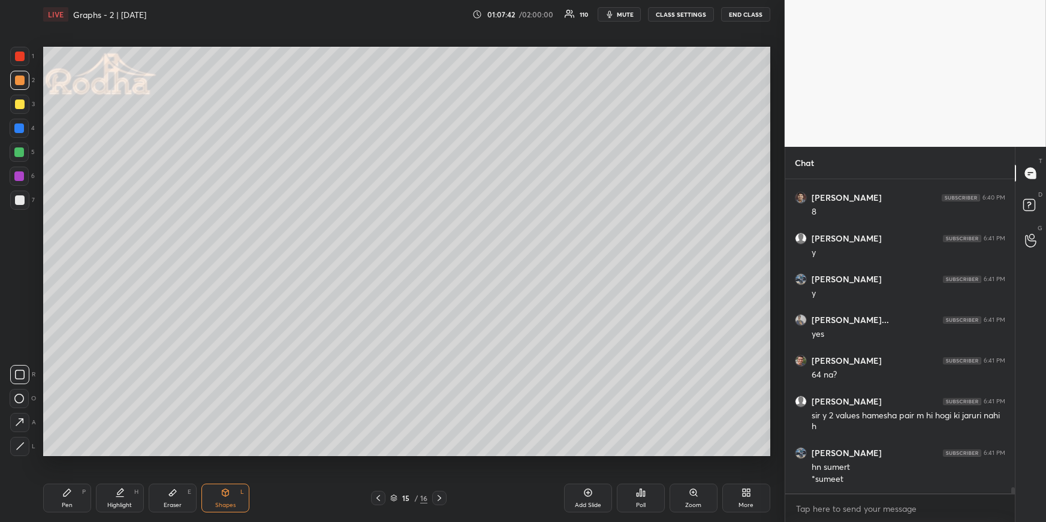
click at [23, 444] on icon at bounding box center [20, 446] width 9 height 9
click at [56, 453] on div "Pen P" at bounding box center [67, 498] width 48 height 29
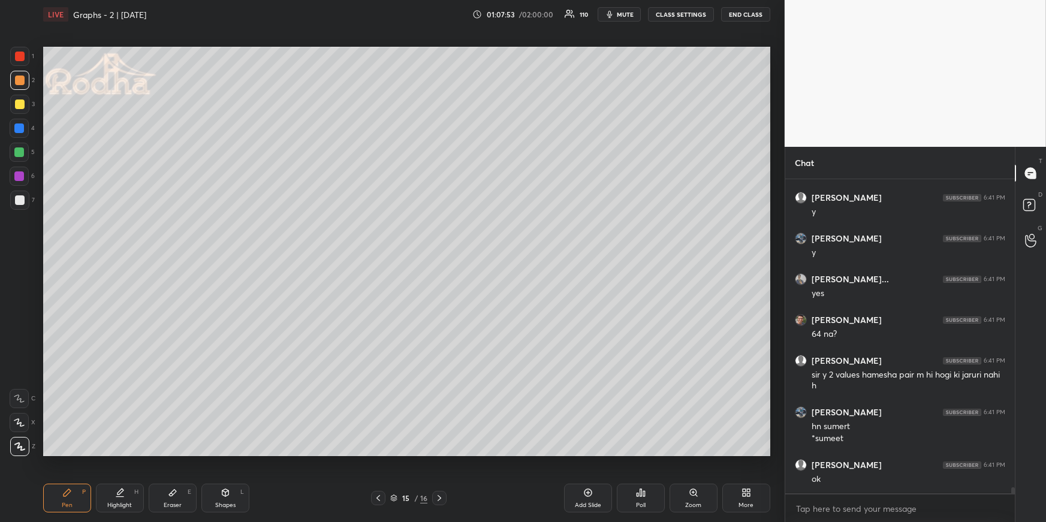
click at [20, 128] on div at bounding box center [19, 128] width 10 height 10
click at [21, 190] on div "1 2 3 4 5 6 7" at bounding box center [22, 131] width 25 height 168
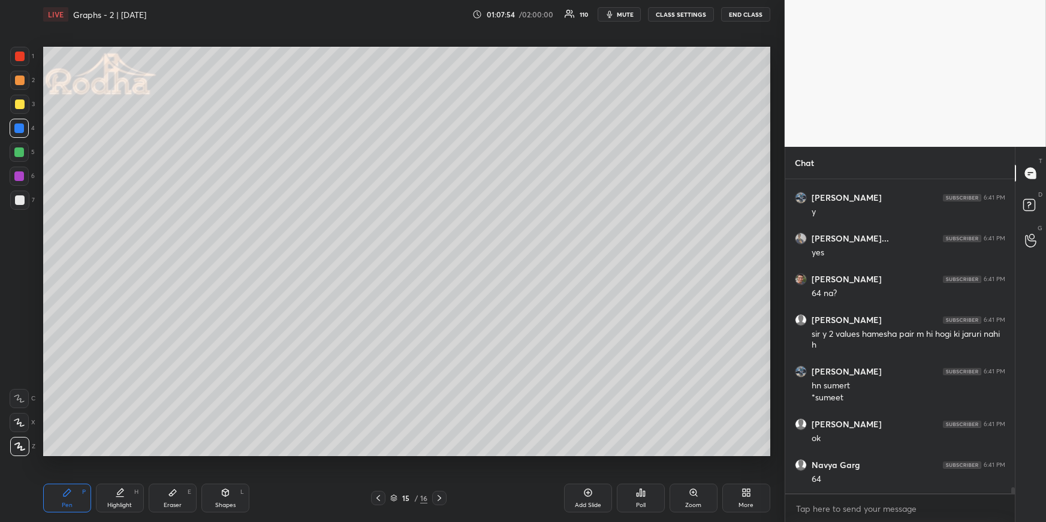
click at [21, 201] on div at bounding box center [20, 200] width 10 height 10
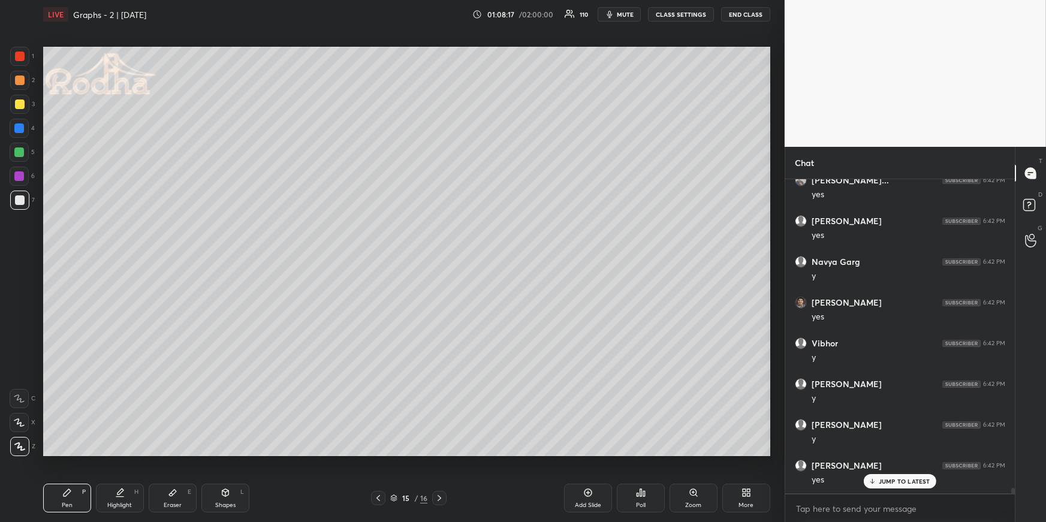
scroll to position [17466, 0]
click at [441, 453] on icon at bounding box center [439, 498] width 10 height 10
click at [80, 453] on div "Pen P" at bounding box center [67, 498] width 48 height 29
click at [380, 453] on icon at bounding box center [378, 498] width 10 height 10
click at [382, 453] on icon at bounding box center [378, 498] width 10 height 10
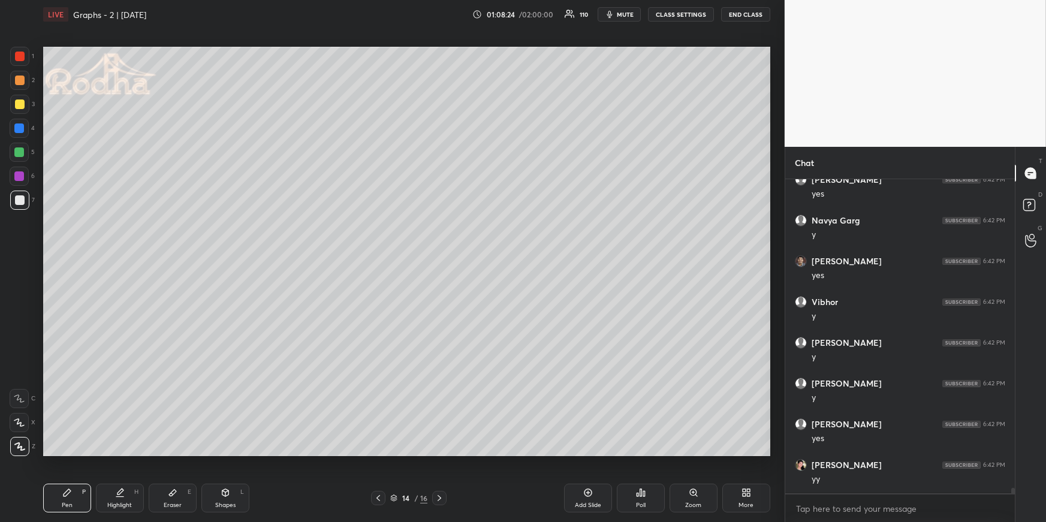
click at [383, 453] on div at bounding box center [378, 498] width 14 height 14
drag, startPoint x: 122, startPoint y: 499, endPoint x: 125, endPoint y: 493, distance: 7.0
click at [120, 453] on div "Highlight H" at bounding box center [120, 498] width 48 height 29
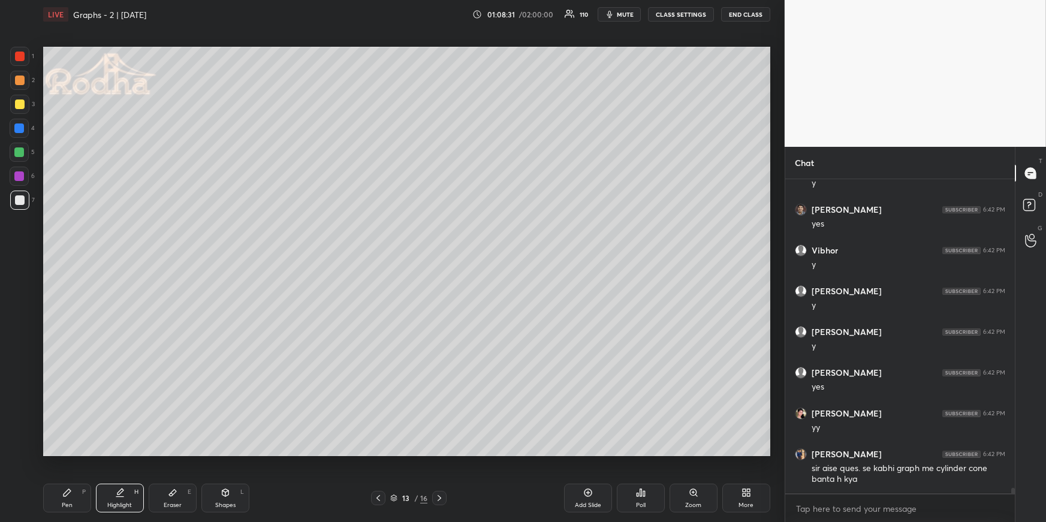
click at [441, 453] on icon at bounding box center [439, 498] width 10 height 10
click at [442, 453] on icon at bounding box center [439, 498] width 10 height 10
click at [444, 453] on div at bounding box center [439, 498] width 14 height 14
drag, startPoint x: 73, startPoint y: 489, endPoint x: 80, endPoint y: 460, distance: 30.1
click at [71, 453] on div "Pen P" at bounding box center [67, 498] width 48 height 29
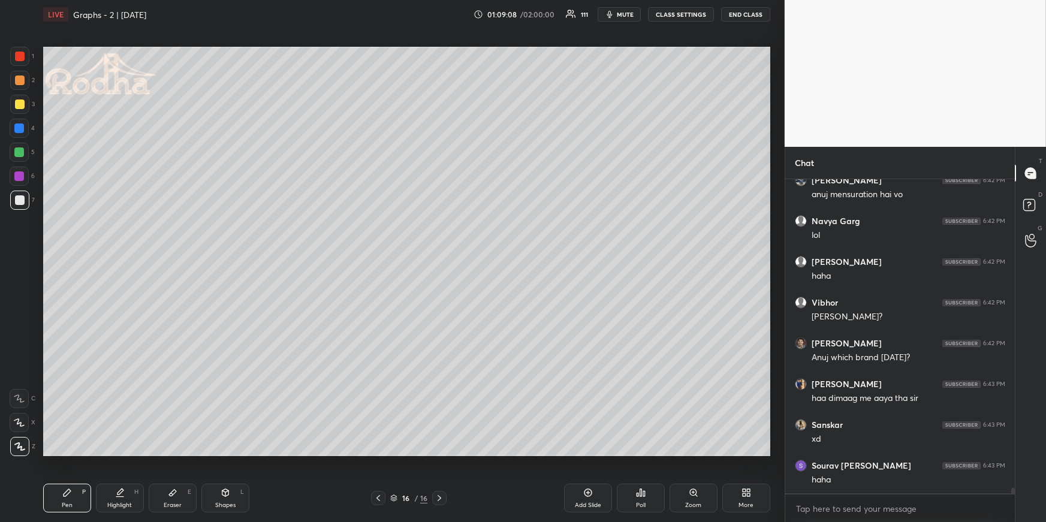
scroll to position [17436, 0]
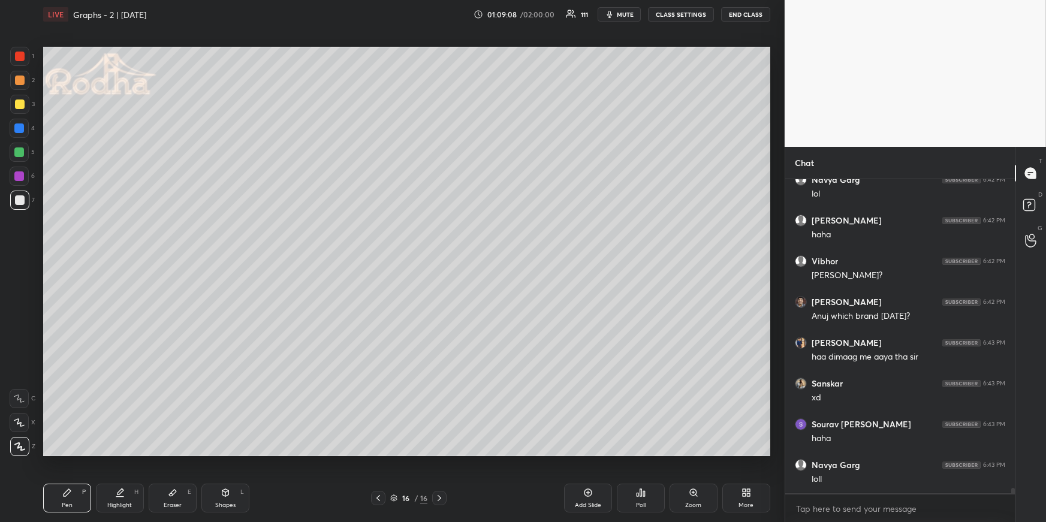
drag, startPoint x: 99, startPoint y: 502, endPoint x: 102, endPoint y: 496, distance: 6.5
click at [102, 453] on div "Highlight H" at bounding box center [120, 498] width 48 height 29
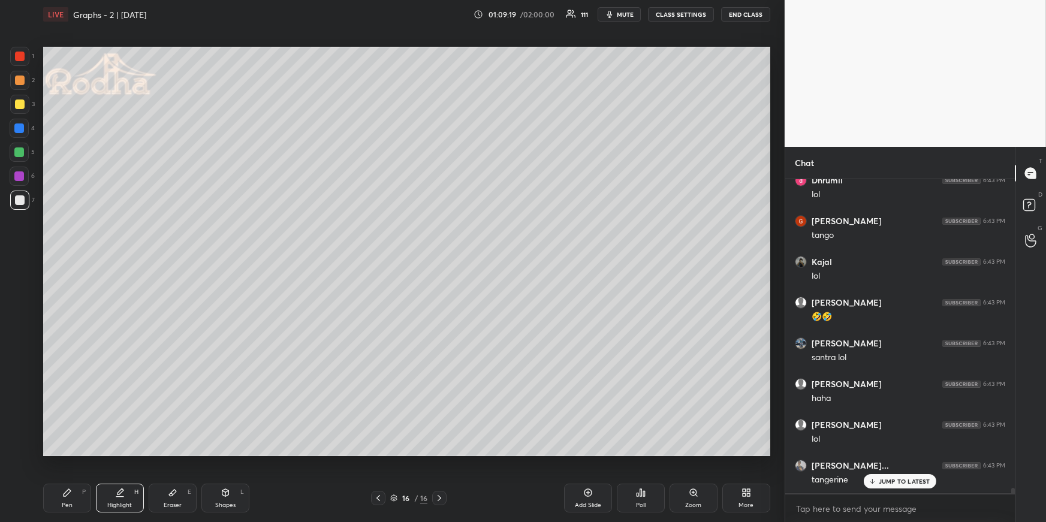
scroll to position [18210, 0]
click at [62, 453] on icon at bounding box center [67, 493] width 10 height 10
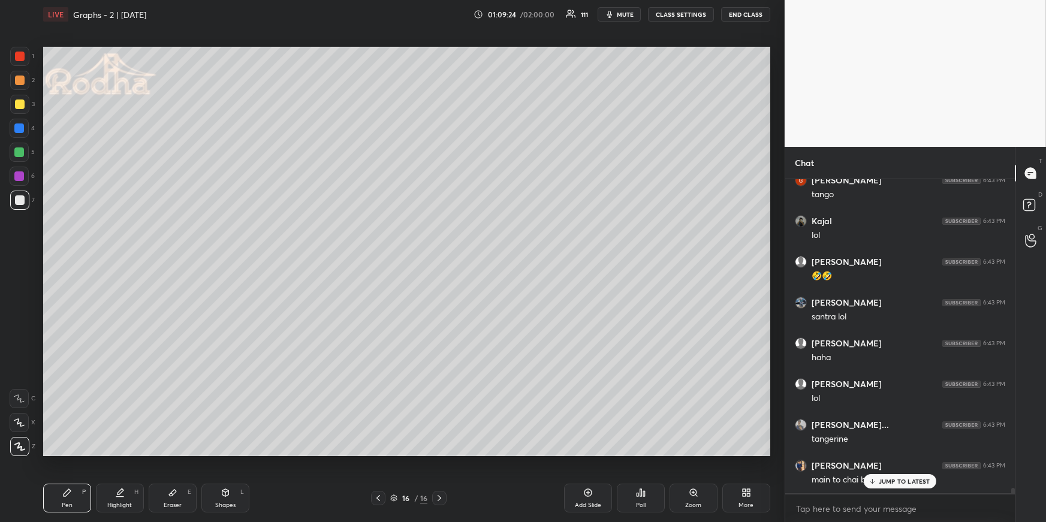
click at [382, 453] on icon at bounding box center [378, 498] width 10 height 10
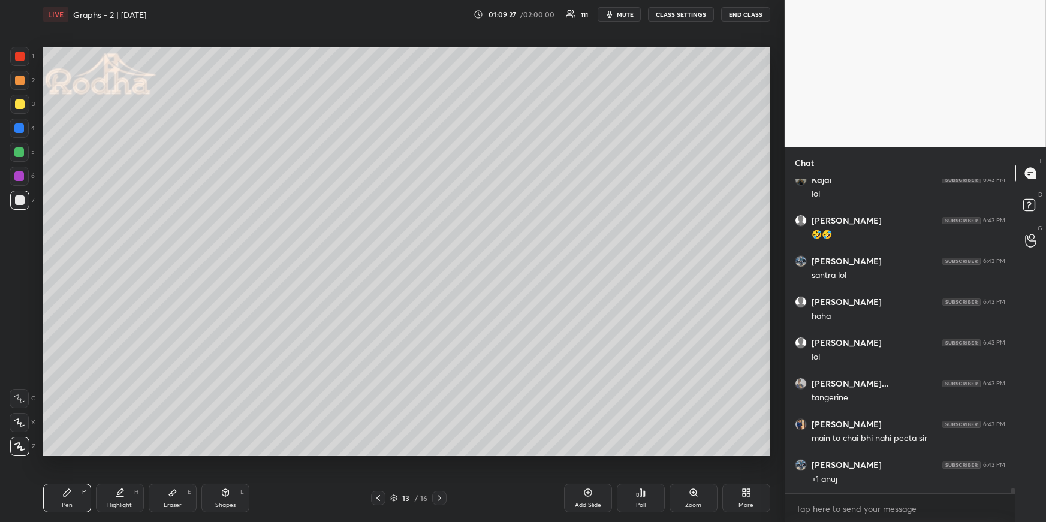
scroll to position [18292, 0]
click at [441, 453] on icon at bounding box center [439, 498] width 10 height 10
click at [442, 453] on icon at bounding box center [439, 498] width 10 height 10
click at [443, 453] on icon at bounding box center [439, 498] width 10 height 10
click at [216, 453] on div "Shapes L" at bounding box center [225, 498] width 48 height 29
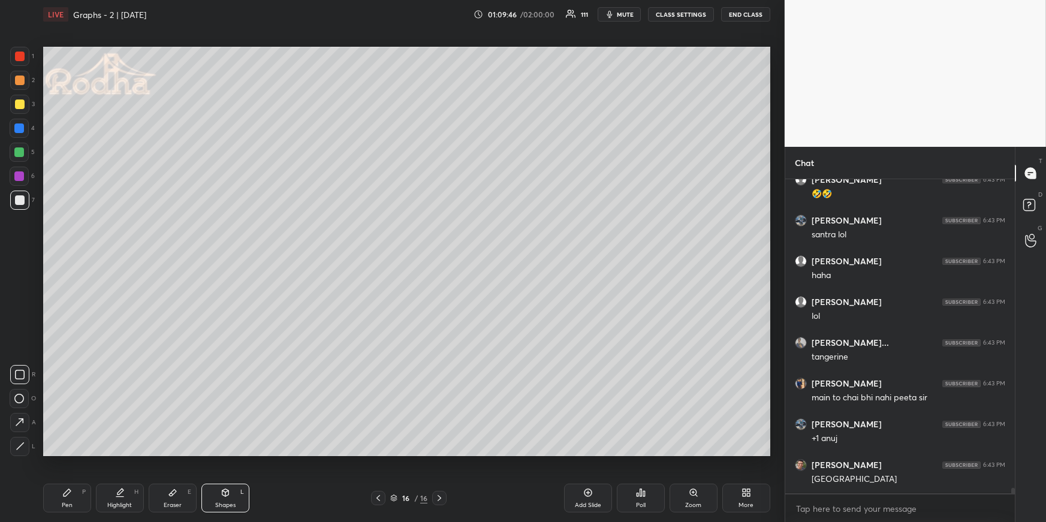
click at [25, 420] on div at bounding box center [19, 422] width 19 height 19
drag, startPoint x: 20, startPoint y: 129, endPoint x: 34, endPoint y: 147, distance: 22.8
click at [19, 129] on div at bounding box center [19, 128] width 10 height 10
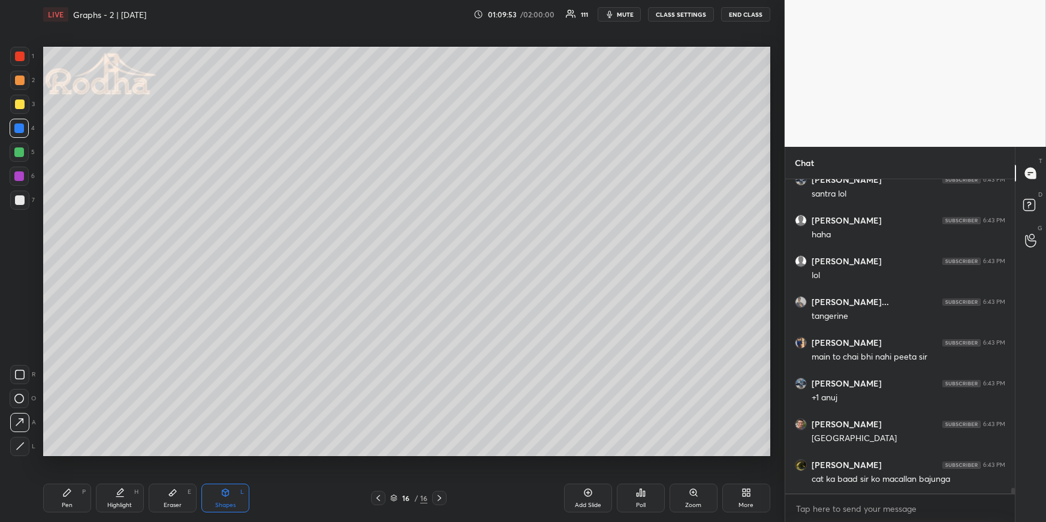
click at [48, 453] on div "Pen P" at bounding box center [67, 498] width 48 height 29
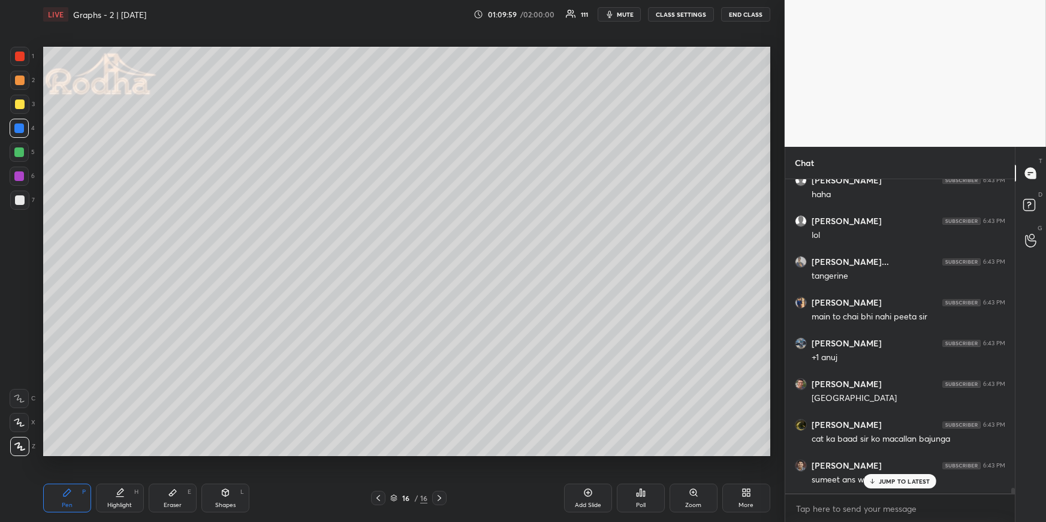
click at [132, 453] on div "Highlight H" at bounding box center [120, 498] width 48 height 29
drag, startPoint x: 216, startPoint y: 505, endPoint x: 211, endPoint y: 499, distance: 8.2
click at [216, 453] on div "Shapes" at bounding box center [225, 505] width 20 height 6
click at [19, 443] on icon at bounding box center [20, 446] width 9 height 9
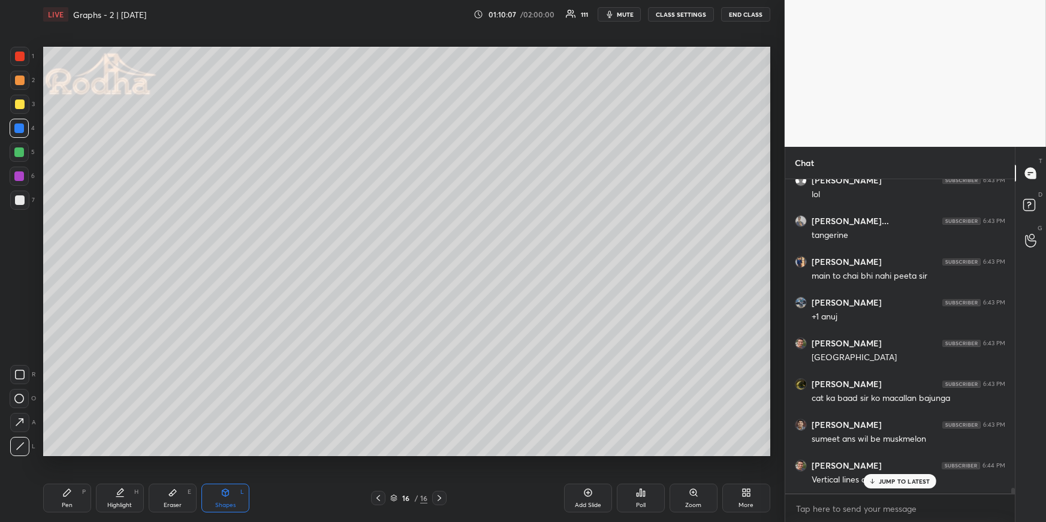
click at [23, 147] on div at bounding box center [19, 152] width 19 height 19
drag, startPoint x: 22, startPoint y: 80, endPoint x: 26, endPoint y: 99, distance: 19.8
click at [22, 79] on div at bounding box center [20, 80] width 10 height 10
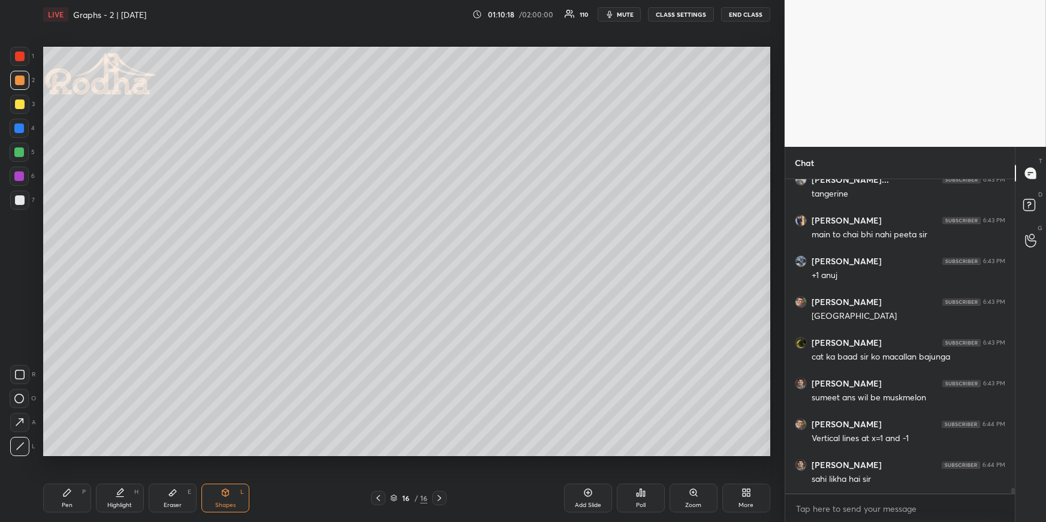
scroll to position [18496, 0]
click at [74, 453] on div "Pen P" at bounding box center [67, 498] width 48 height 29
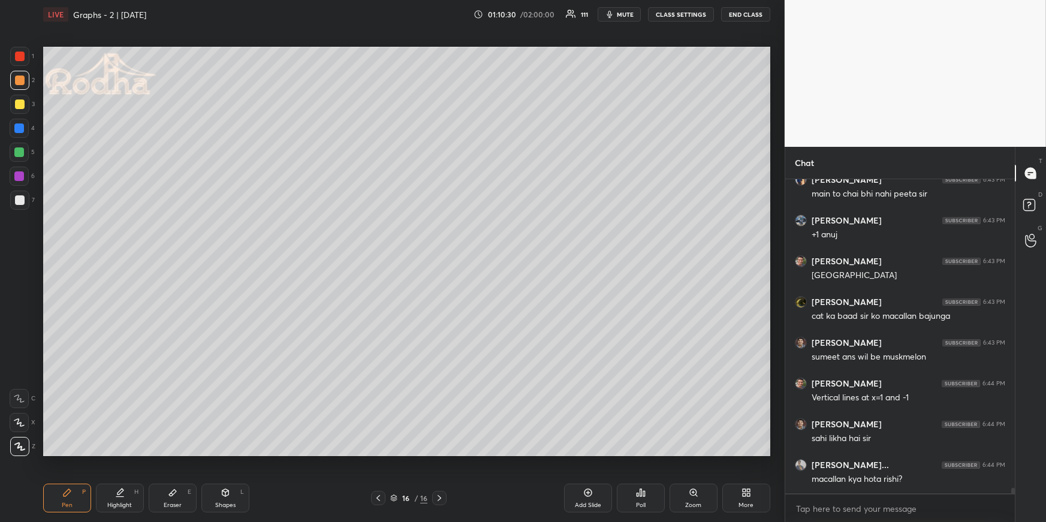
scroll to position [18536, 0]
click at [235, 453] on div "Shapes L" at bounding box center [225, 498] width 48 height 29
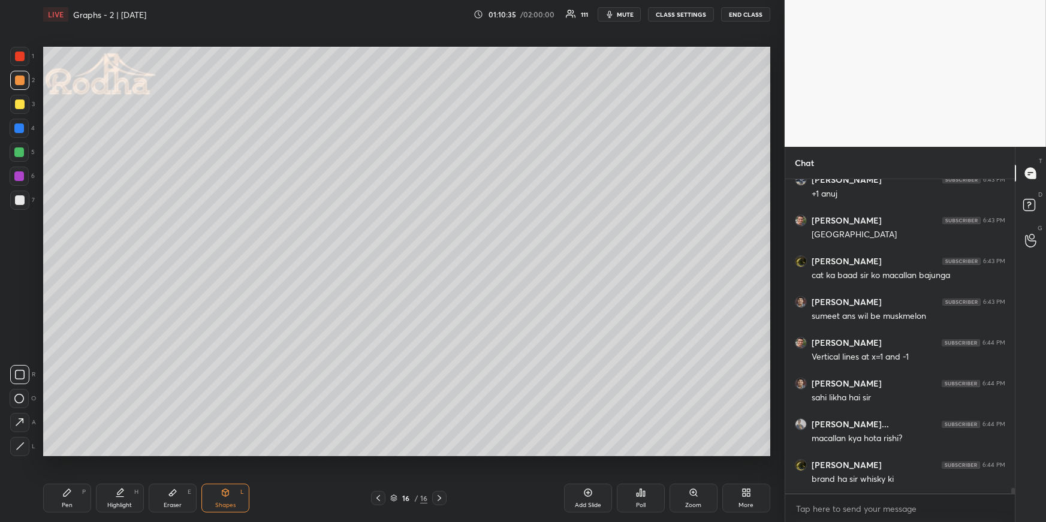
drag, startPoint x: 28, startPoint y: 442, endPoint x: 40, endPoint y: 431, distance: 17.0
click at [26, 443] on div at bounding box center [19, 446] width 19 height 19
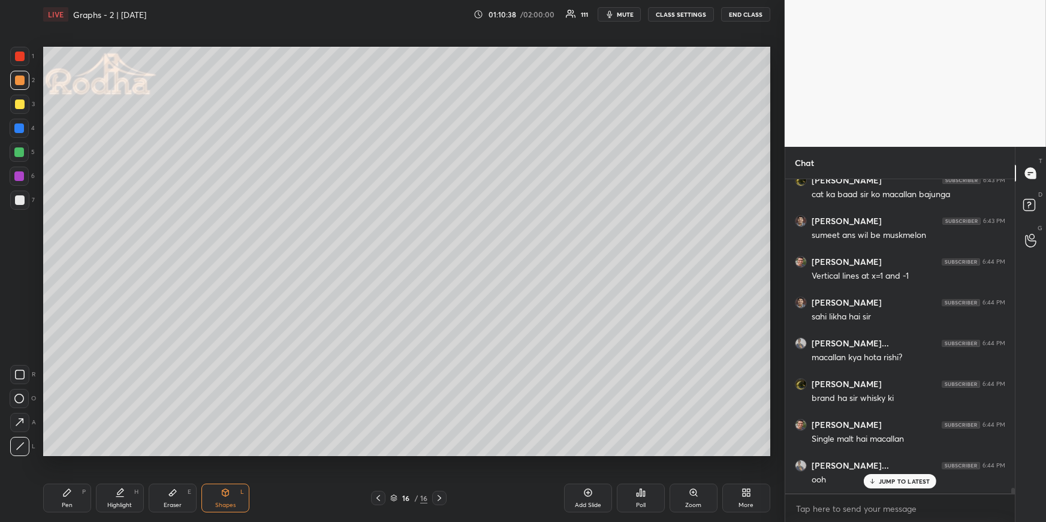
scroll to position [18699, 0]
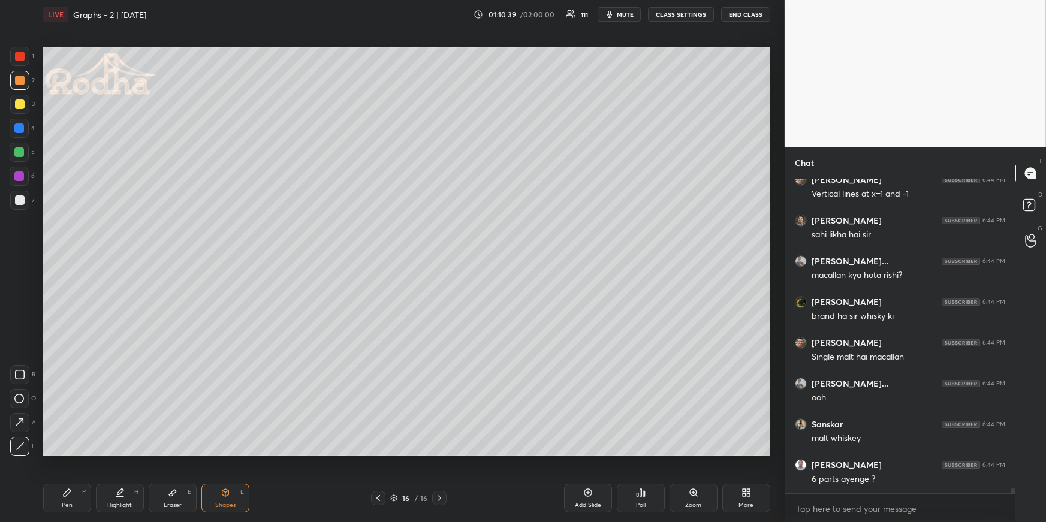
click at [68, 453] on icon at bounding box center [67, 493] width 10 height 10
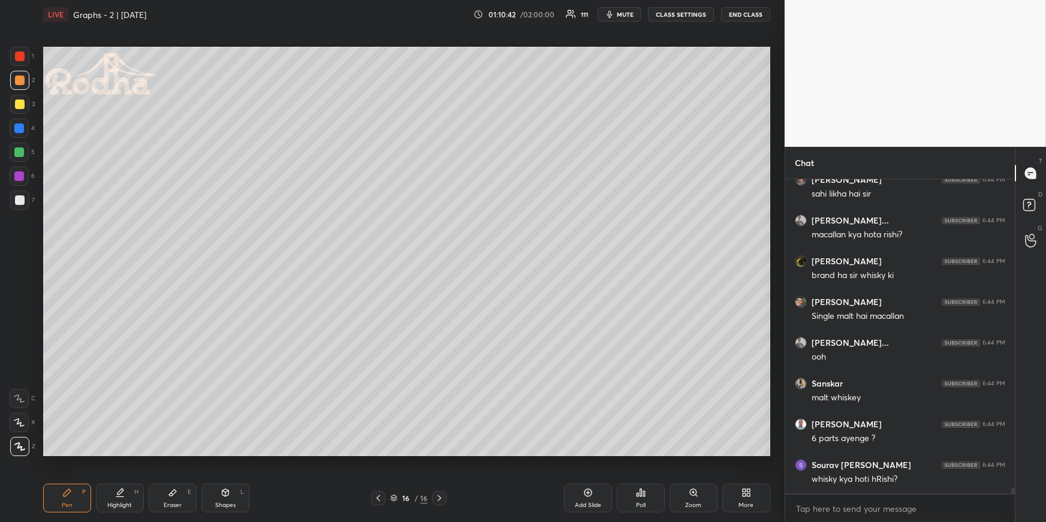
click at [220, 453] on div "Shapes L" at bounding box center [225, 498] width 48 height 29
click at [19, 449] on icon at bounding box center [20, 446] width 9 height 9
drag, startPoint x: 59, startPoint y: 488, endPoint x: 84, endPoint y: 469, distance: 30.8
click at [56, 453] on div "Pen P" at bounding box center [67, 498] width 48 height 29
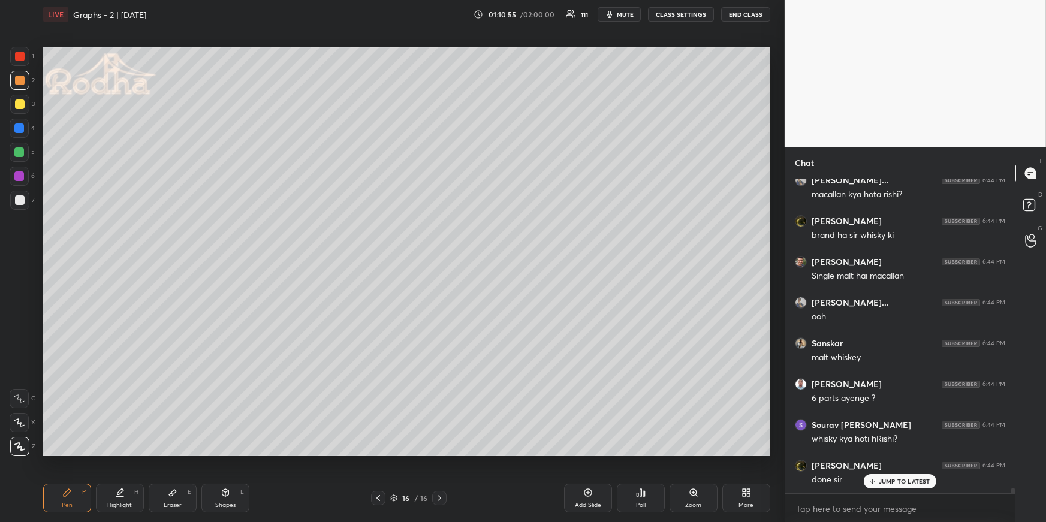
drag, startPoint x: 111, startPoint y: 491, endPoint x: 131, endPoint y: 483, distance: 21.5
click at [111, 453] on div "Highlight H" at bounding box center [120, 498] width 48 height 29
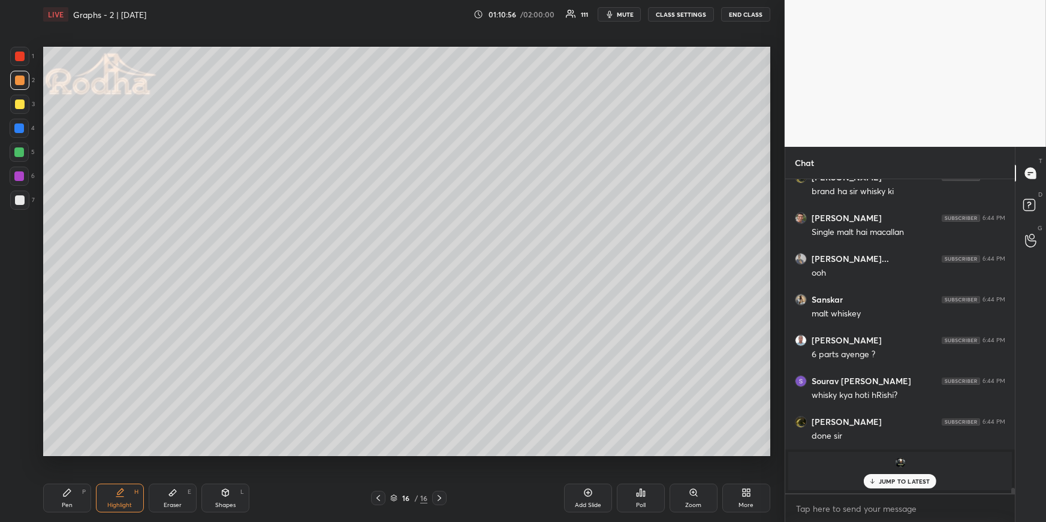
scroll to position [18864, 0]
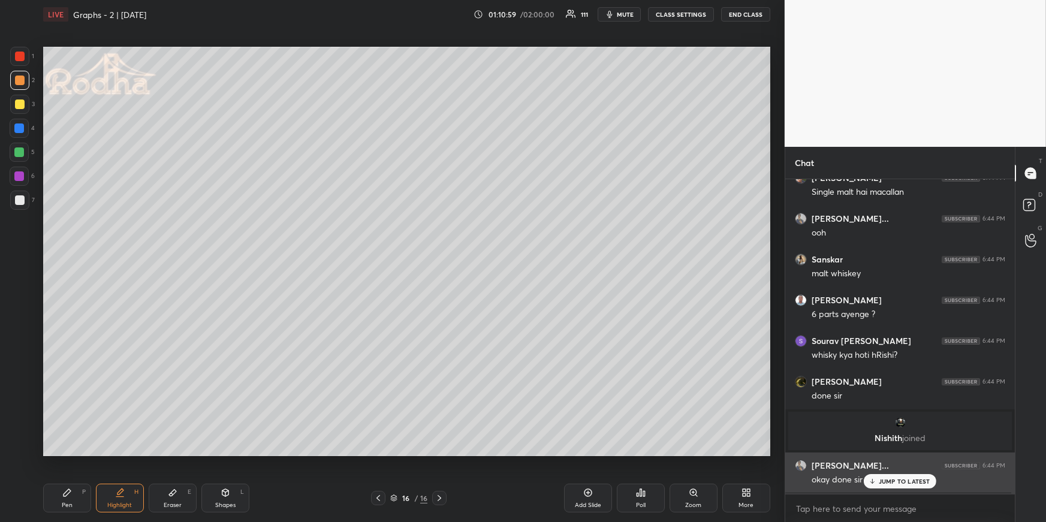
click at [878, 453] on div "JUMP TO LATEST" at bounding box center [899, 481] width 72 height 14
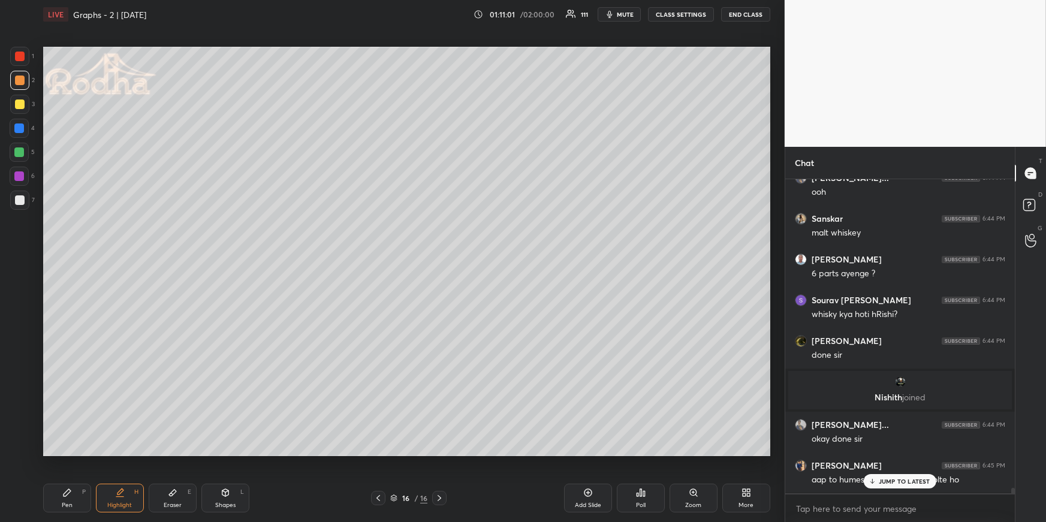
scroll to position [18946, 0]
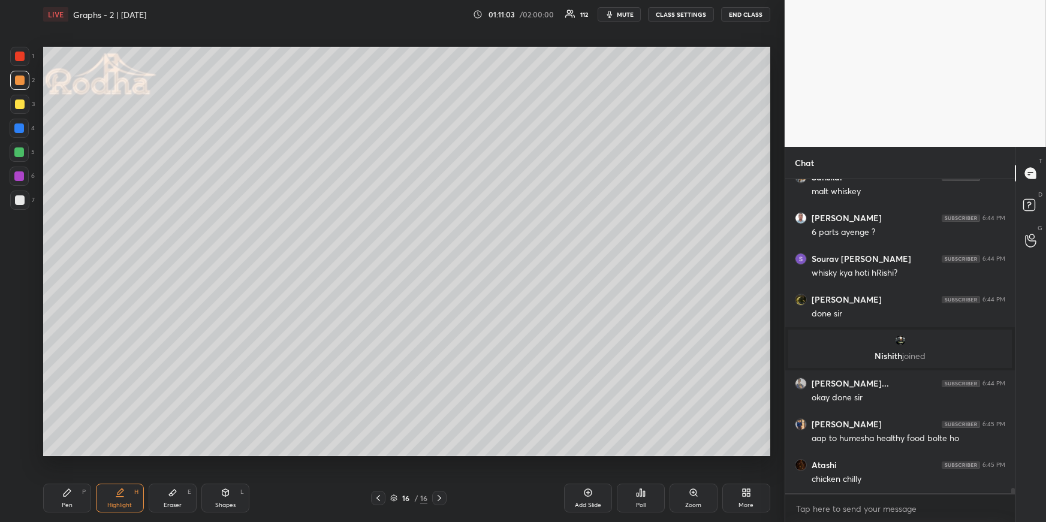
click at [225, 453] on icon at bounding box center [226, 493] width 10 height 10
drag, startPoint x: 17, startPoint y: 451, endPoint x: 24, endPoint y: 448, distance: 7.2
click at [18, 451] on div at bounding box center [19, 446] width 19 height 19
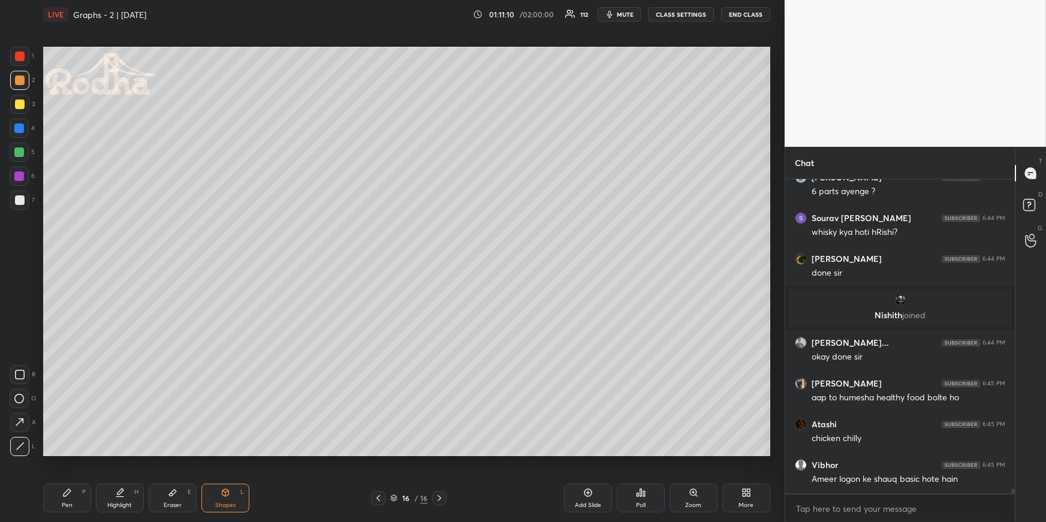
scroll to position [19030, 0]
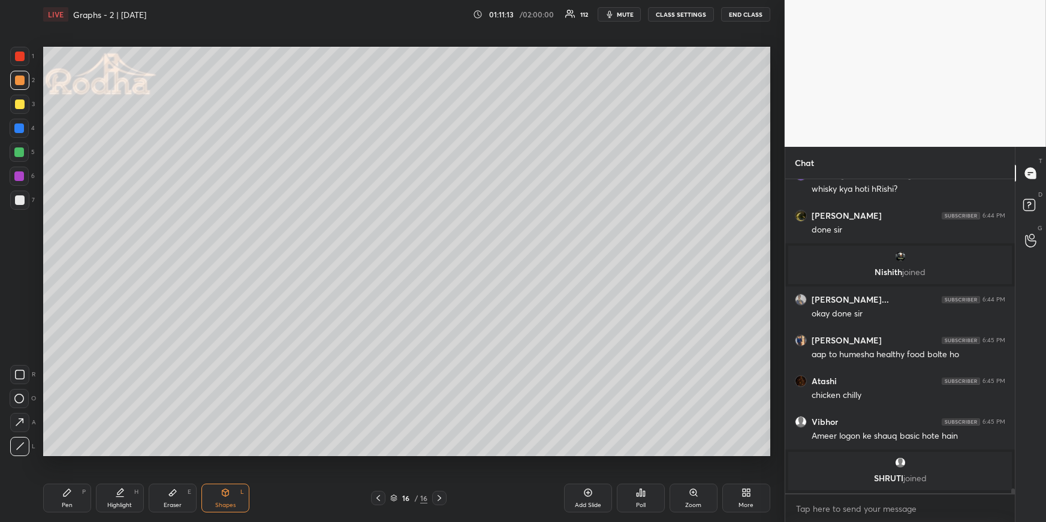
click at [73, 453] on div "Pen P" at bounding box center [67, 498] width 48 height 29
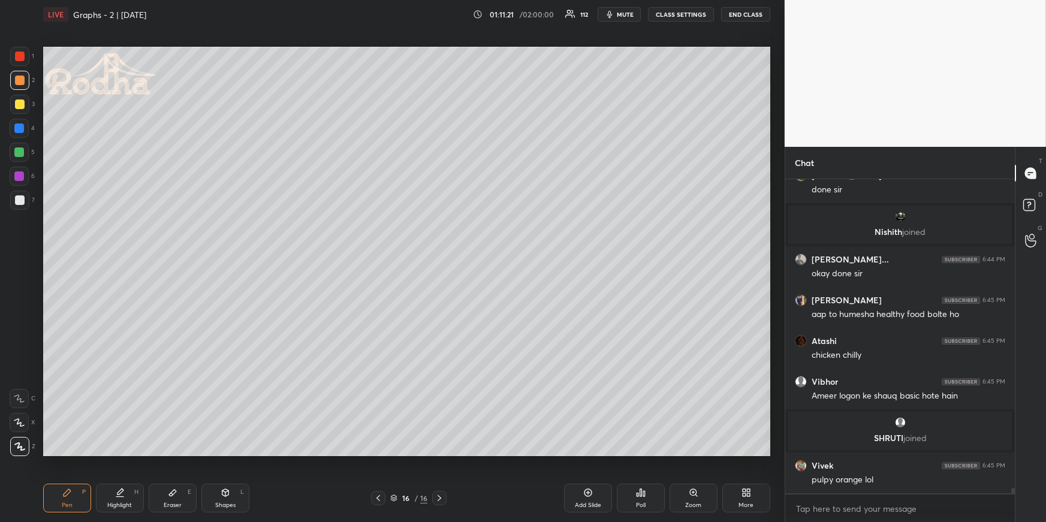
click at [123, 453] on div "Highlight H" at bounding box center [120, 498] width 48 height 29
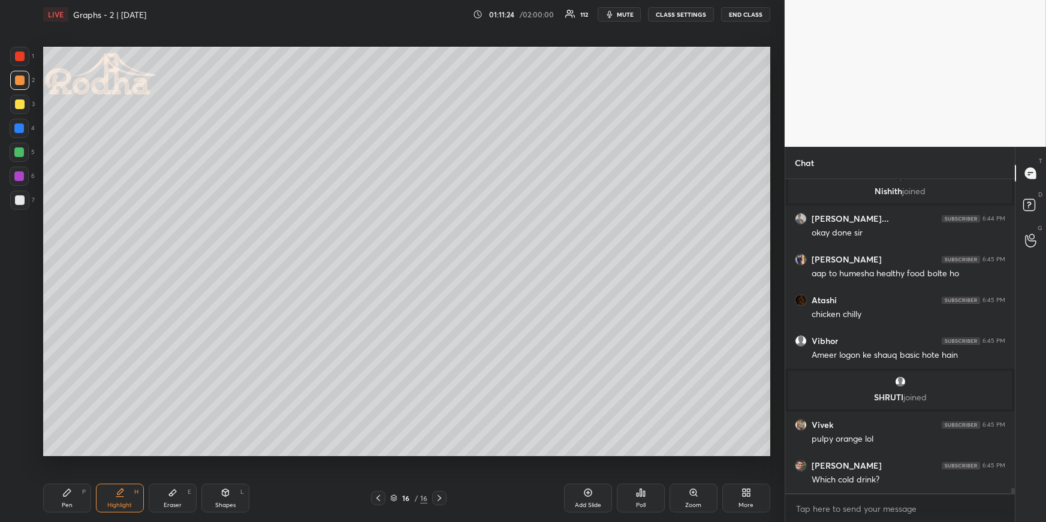
scroll to position [18545, 0]
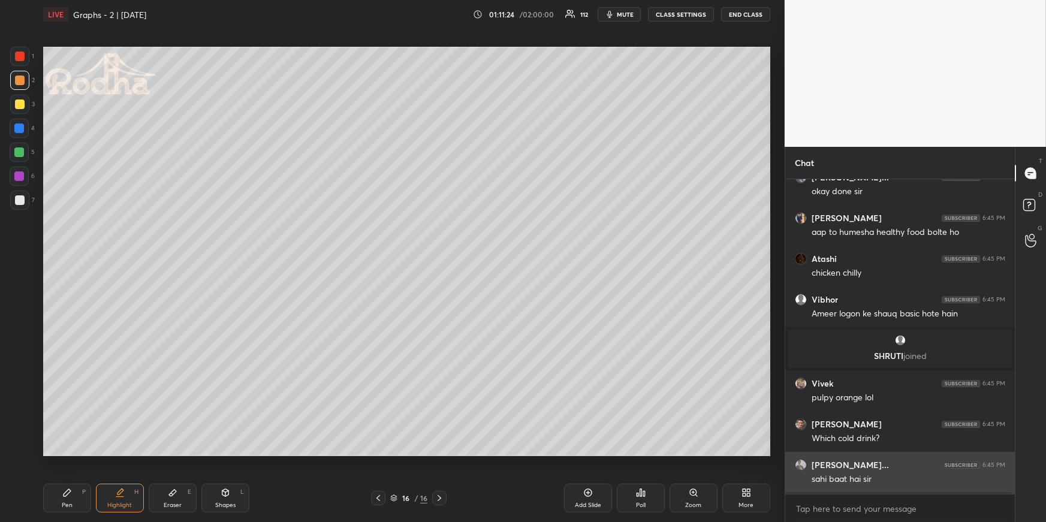
click at [893, 453] on div "sahi baat hai sir" at bounding box center [908, 479] width 194 height 12
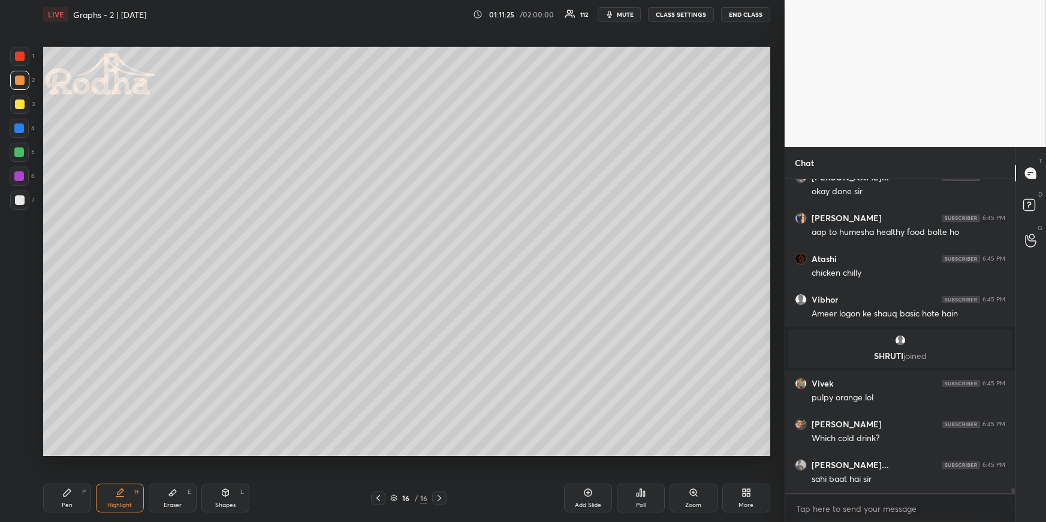
click at [141, 453] on div "Highlight H" at bounding box center [120, 498] width 48 height 29
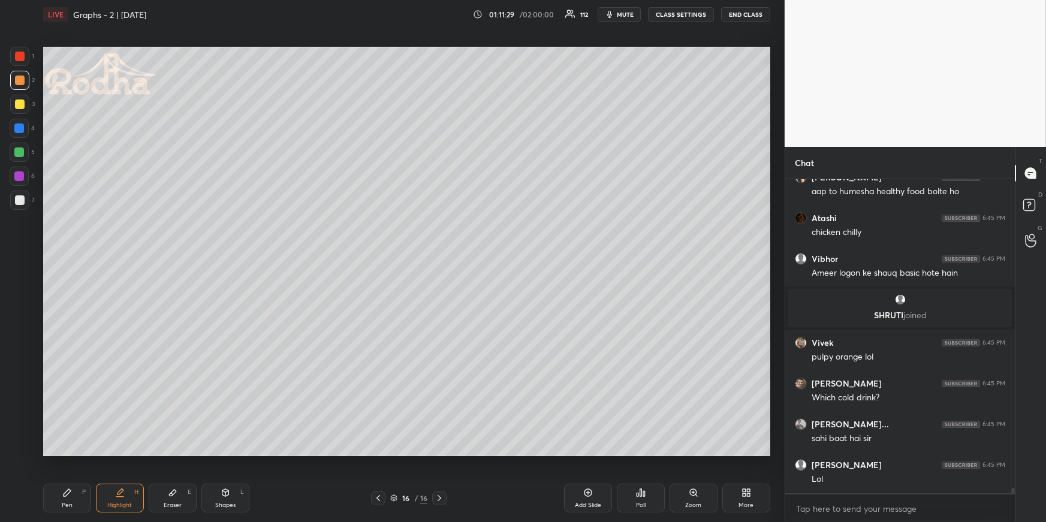
scroll to position [18626, 0]
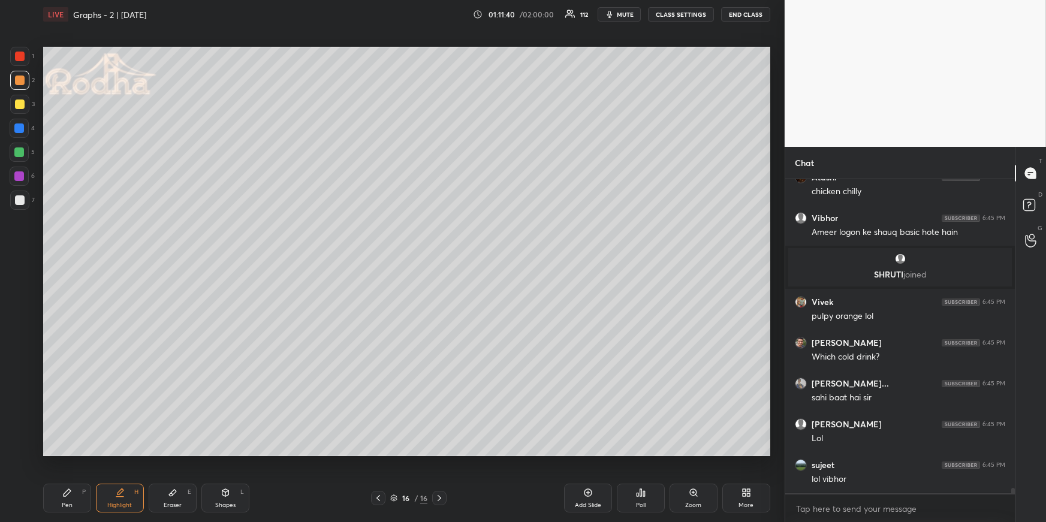
drag, startPoint x: 68, startPoint y: 492, endPoint x: 67, endPoint y: 484, distance: 7.9
click at [68, 453] on icon at bounding box center [67, 492] width 7 height 7
click at [22, 57] on div at bounding box center [20, 57] width 10 height 10
drag, startPoint x: 20, startPoint y: 105, endPoint x: 5, endPoint y: 119, distance: 20.0
click at [20, 106] on div at bounding box center [20, 104] width 10 height 10
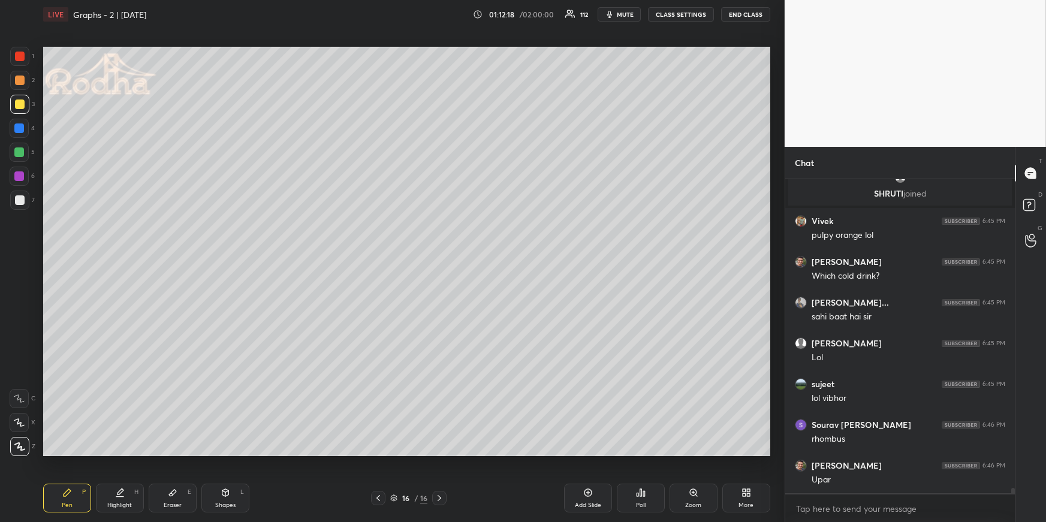
scroll to position [18749, 0]
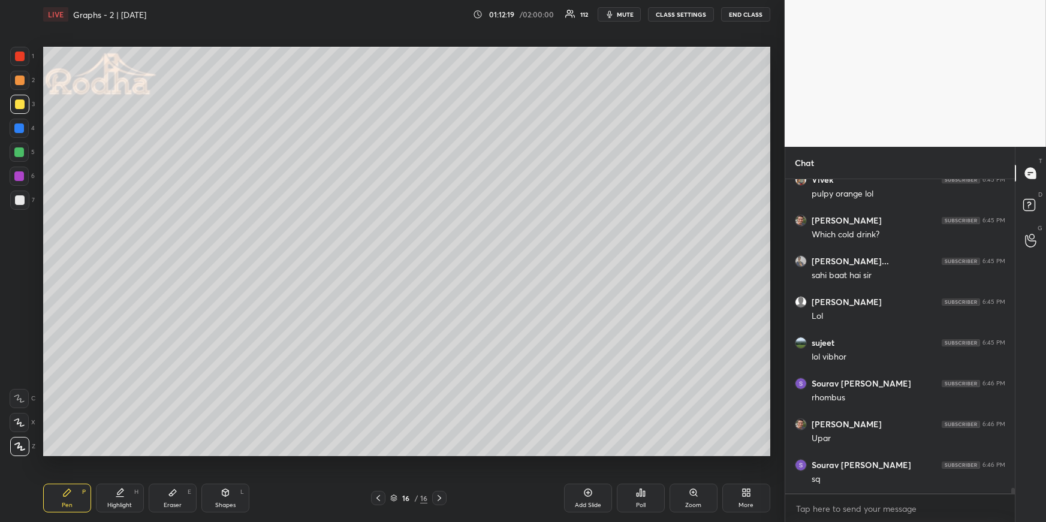
drag, startPoint x: 229, startPoint y: 498, endPoint x: 228, endPoint y: 488, distance: 9.7
click at [228, 453] on div "Shapes L" at bounding box center [225, 498] width 48 height 29
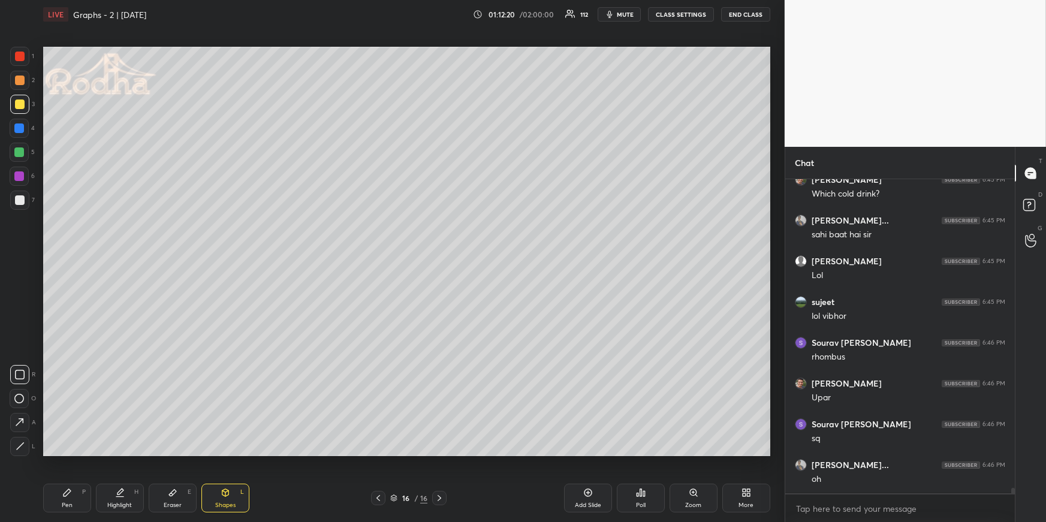
drag, startPoint x: 16, startPoint y: 451, endPoint x: 37, endPoint y: 441, distance: 23.6
click at [16, 451] on div at bounding box center [19, 446] width 19 height 19
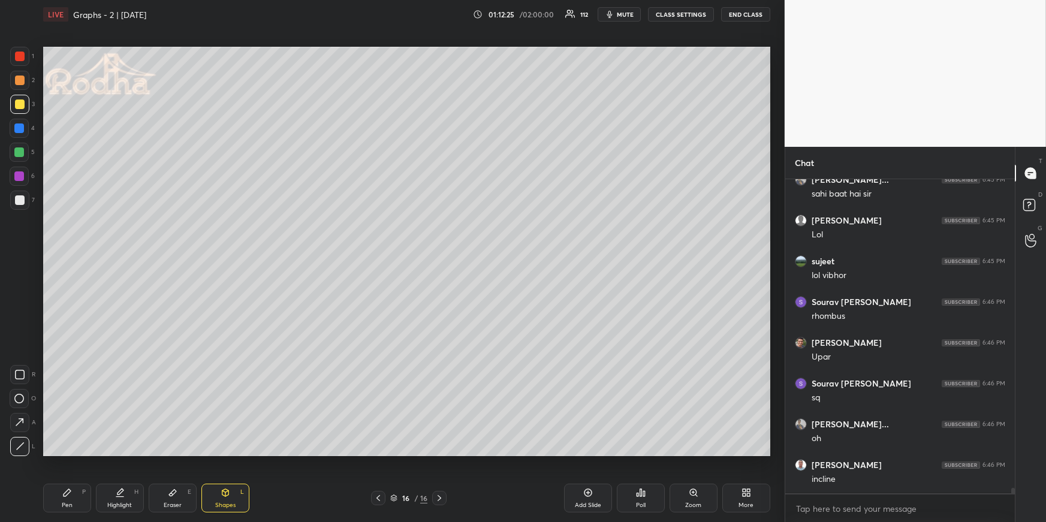
scroll to position [18870, 0]
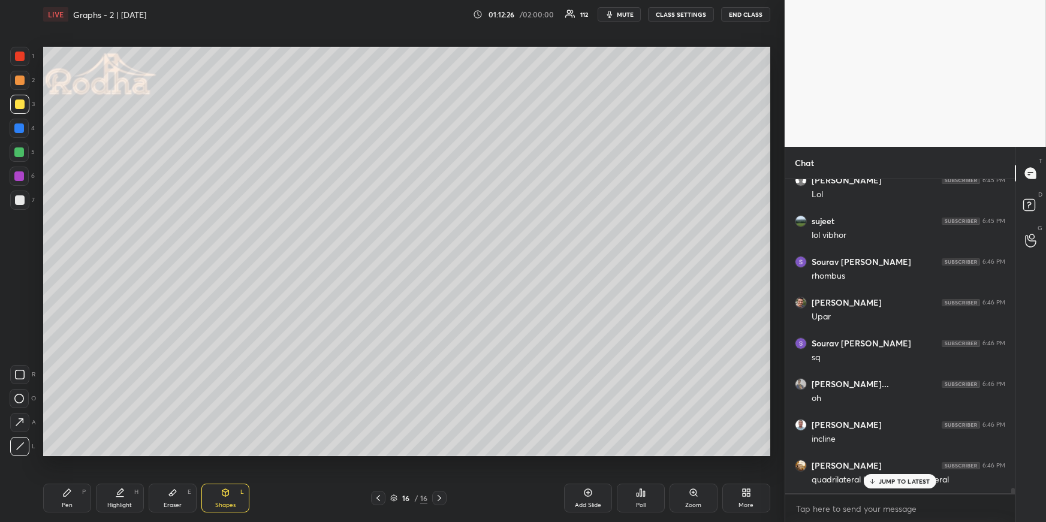
click at [58, 453] on div "Pen P" at bounding box center [67, 498] width 48 height 29
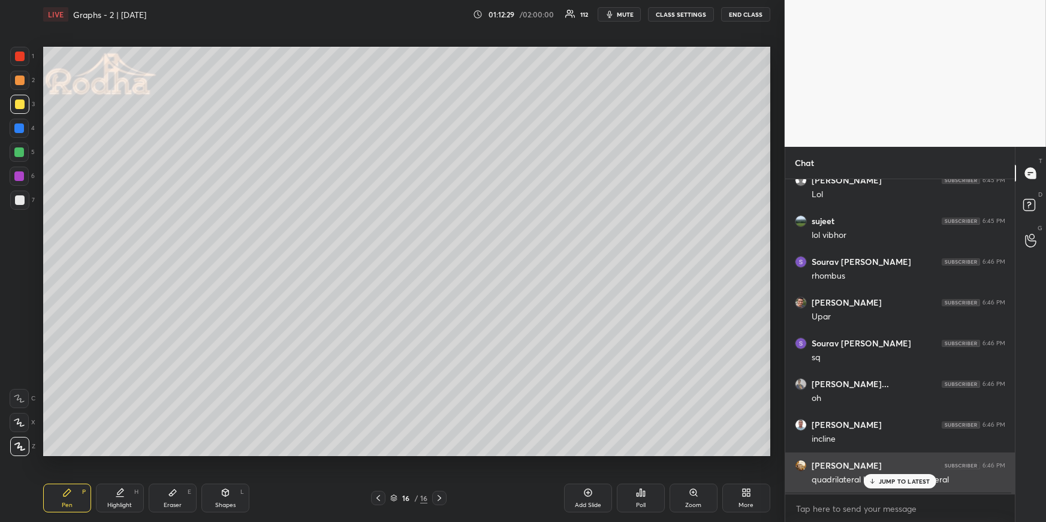
click at [892, 453] on p "JUMP TO LATEST" at bounding box center [904, 481] width 52 height 7
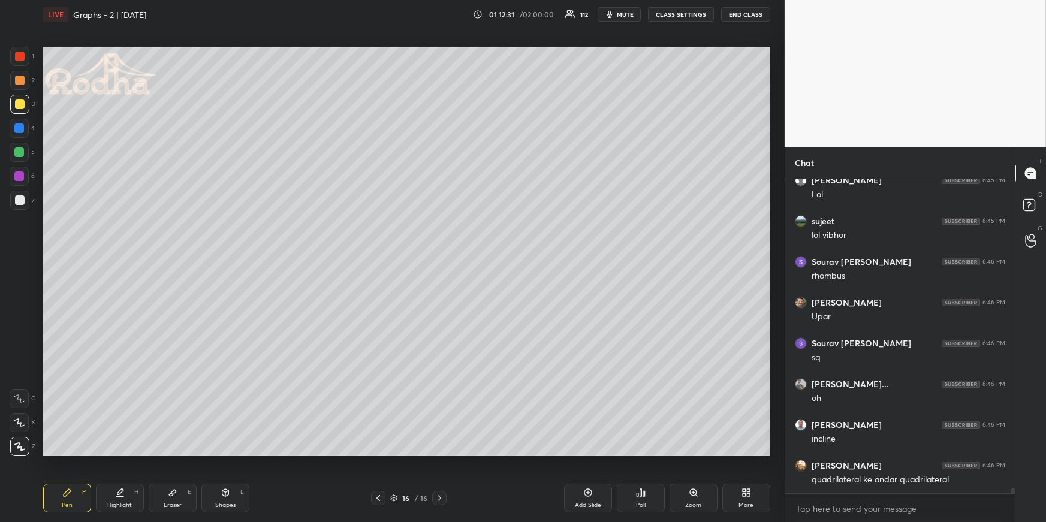
drag, startPoint x: 120, startPoint y: 489, endPoint x: 116, endPoint y: 478, distance: 11.6
click at [118, 453] on icon at bounding box center [120, 493] width 10 height 10
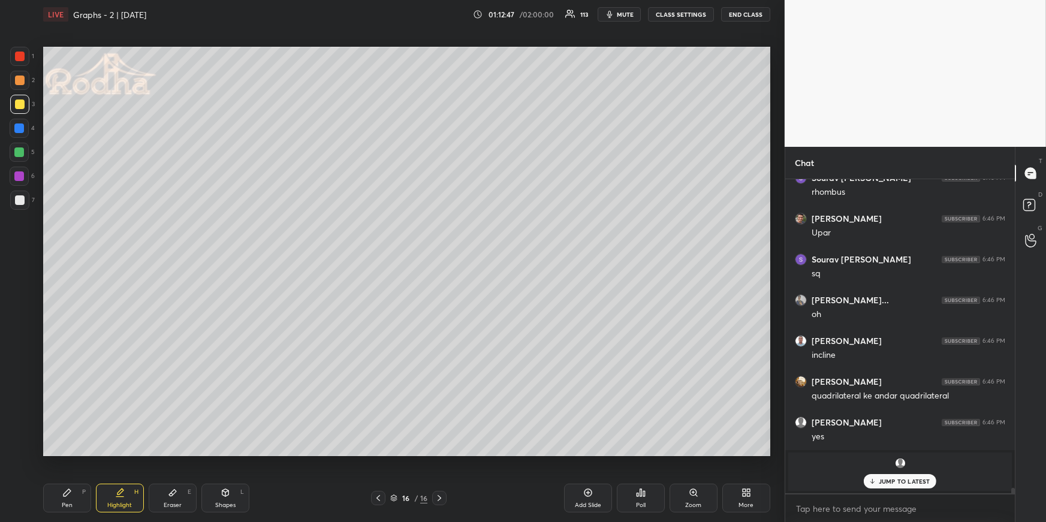
scroll to position [18995, 0]
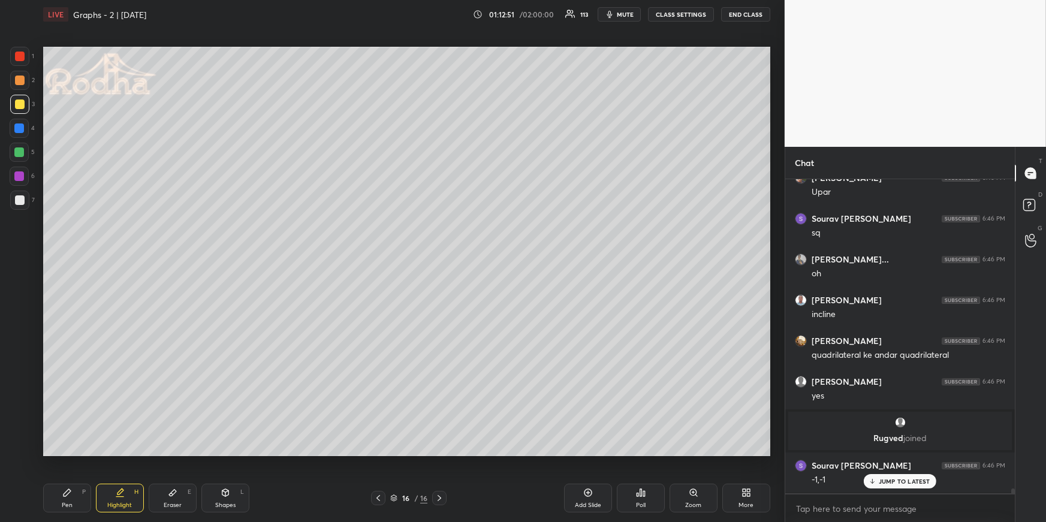
drag, startPoint x: 71, startPoint y: 499, endPoint x: 95, endPoint y: 455, distance: 49.6
click at [70, 453] on div "Pen P" at bounding box center [67, 498] width 48 height 29
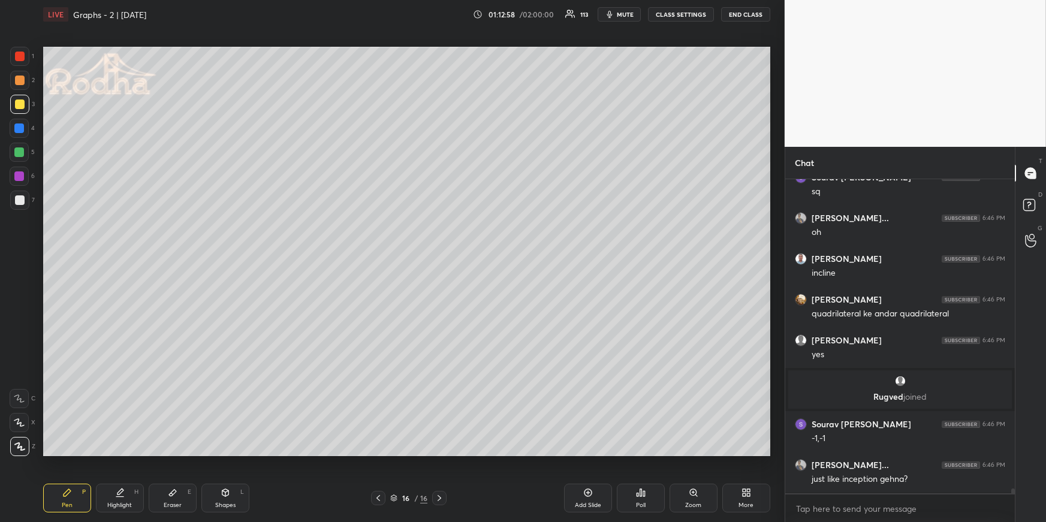
click at [220, 453] on div "Shapes" at bounding box center [225, 505] width 20 height 6
click at [16, 439] on div at bounding box center [19, 446] width 19 height 19
click at [582, 453] on div "Setting up your live class Poll for secs No correct answer Start poll" at bounding box center [406, 251] width 736 height 445
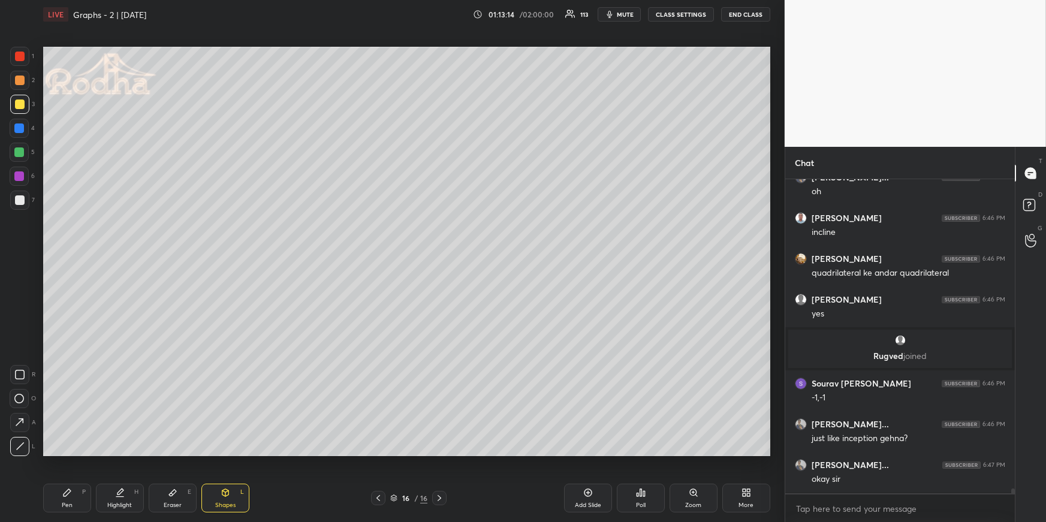
scroll to position [19118, 0]
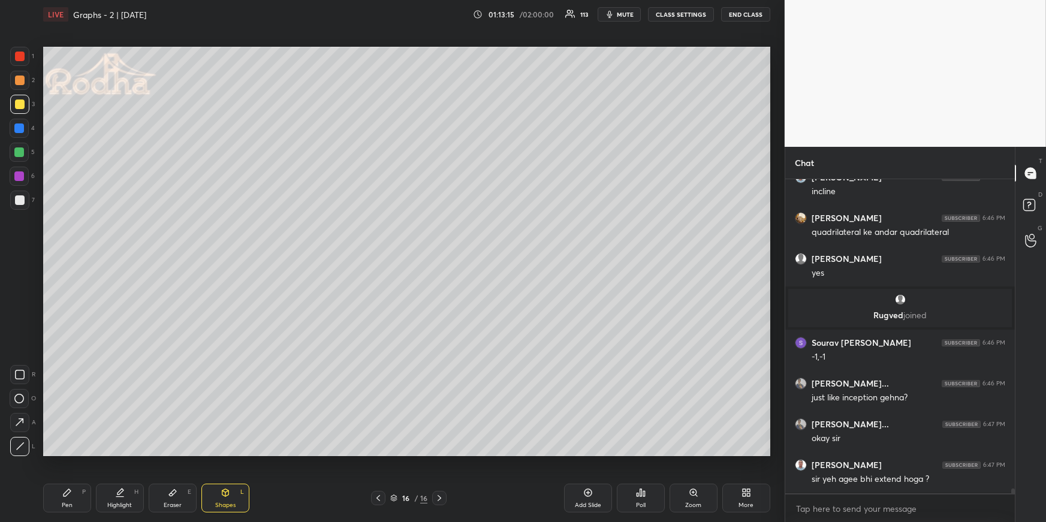
click at [114, 453] on div "Highlight H" at bounding box center [120, 498] width 48 height 29
click at [382, 453] on icon at bounding box center [378, 498] width 10 height 10
click at [385, 453] on div at bounding box center [378, 498] width 14 height 14
click at [376, 453] on icon at bounding box center [378, 498] width 10 height 10
click at [438, 453] on icon at bounding box center [439, 498] width 10 height 10
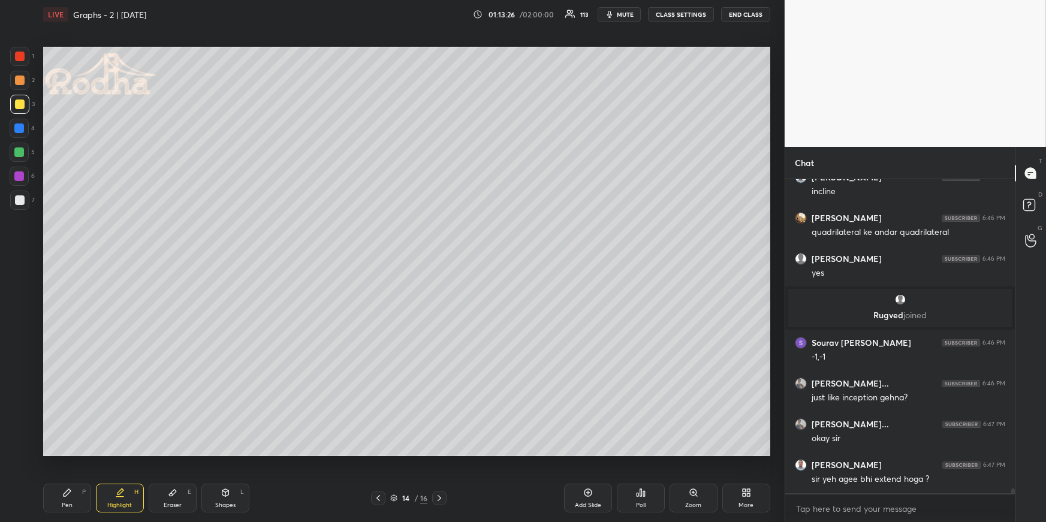
click at [440, 453] on icon at bounding box center [439, 498] width 10 height 10
click at [442, 453] on icon at bounding box center [439, 498] width 10 height 10
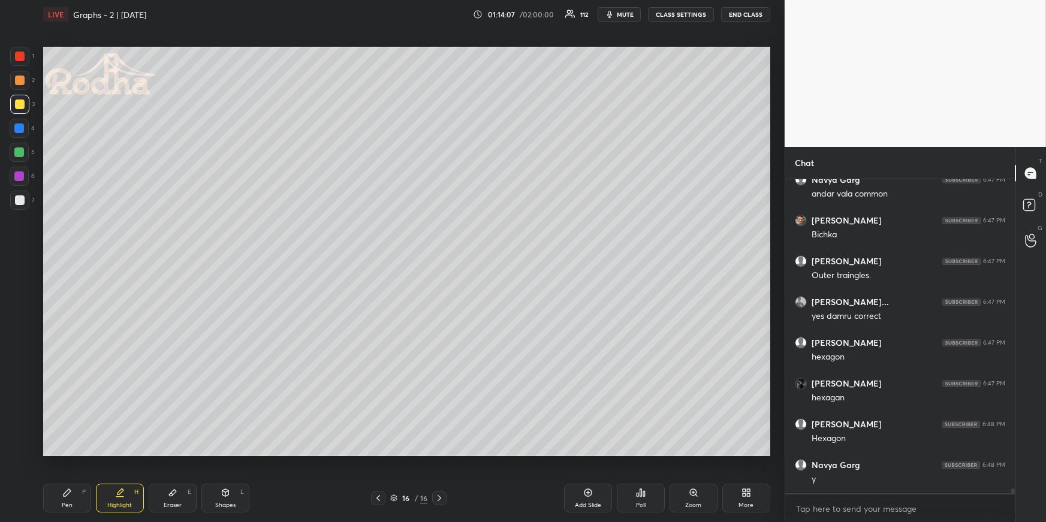
scroll to position [19525, 0]
click at [226, 453] on icon at bounding box center [226, 493] width 10 height 10
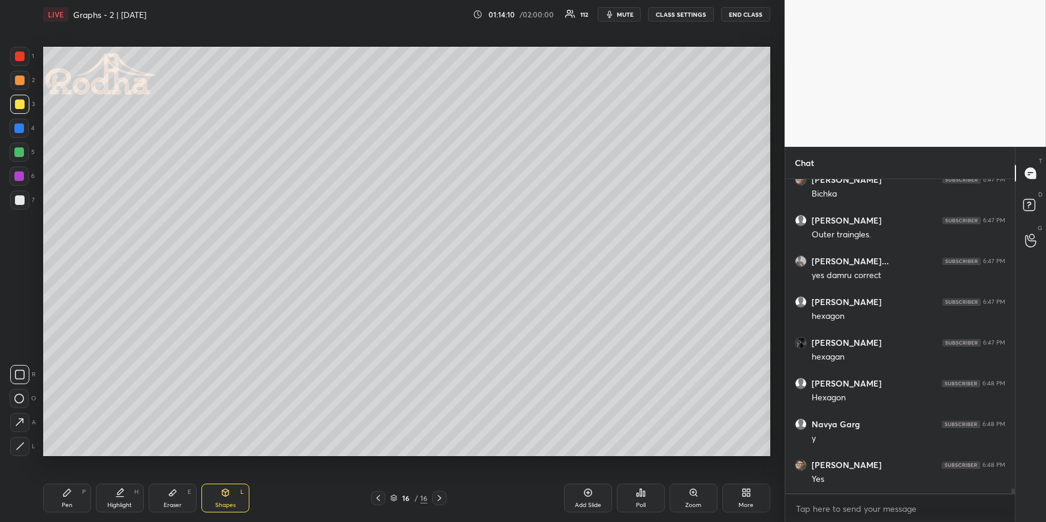
drag, startPoint x: 23, startPoint y: 448, endPoint x: 40, endPoint y: 433, distance: 22.5
click at [21, 447] on icon at bounding box center [20, 446] width 9 height 9
click at [20, 146] on div at bounding box center [19, 152] width 19 height 19
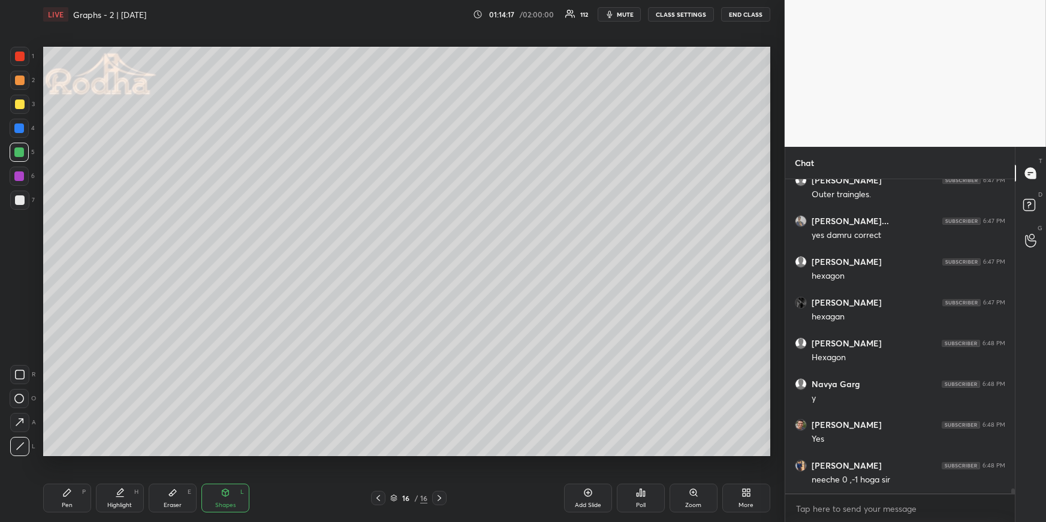
scroll to position [19606, 0]
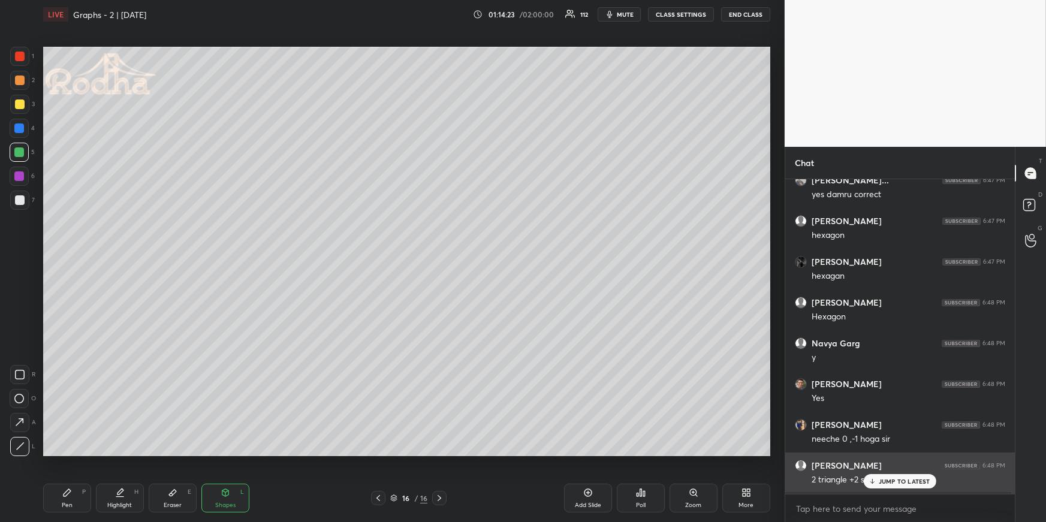
click at [884, 453] on p "JUMP TO LATEST" at bounding box center [904, 481] width 52 height 7
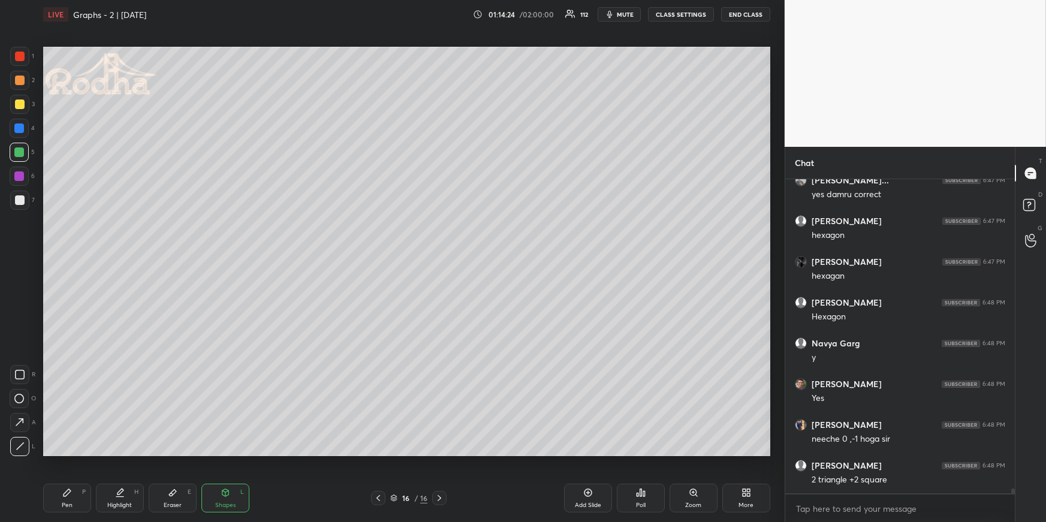
click at [124, 453] on div "Highlight H" at bounding box center [120, 498] width 48 height 29
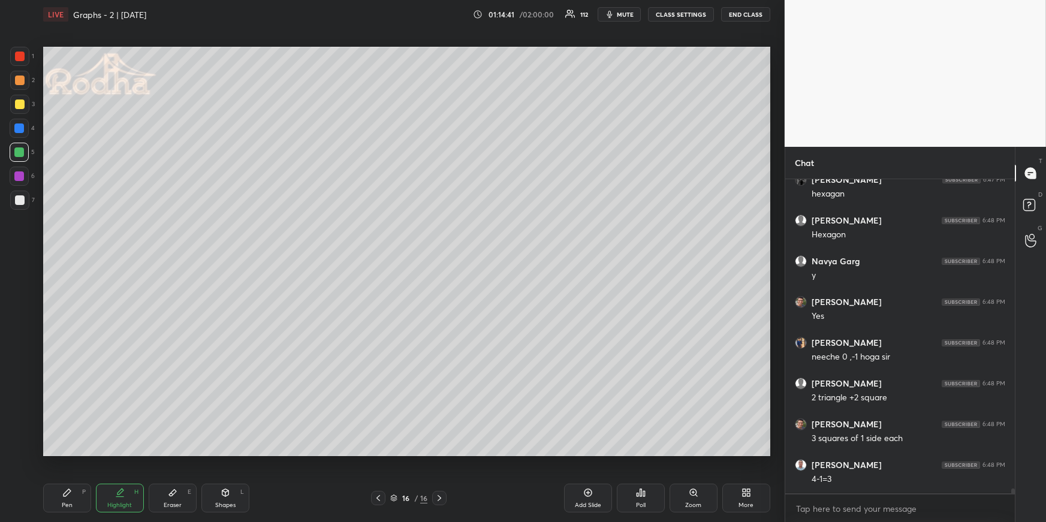
scroll to position [19729, 0]
click at [74, 453] on div "Pen P" at bounding box center [67, 498] width 48 height 29
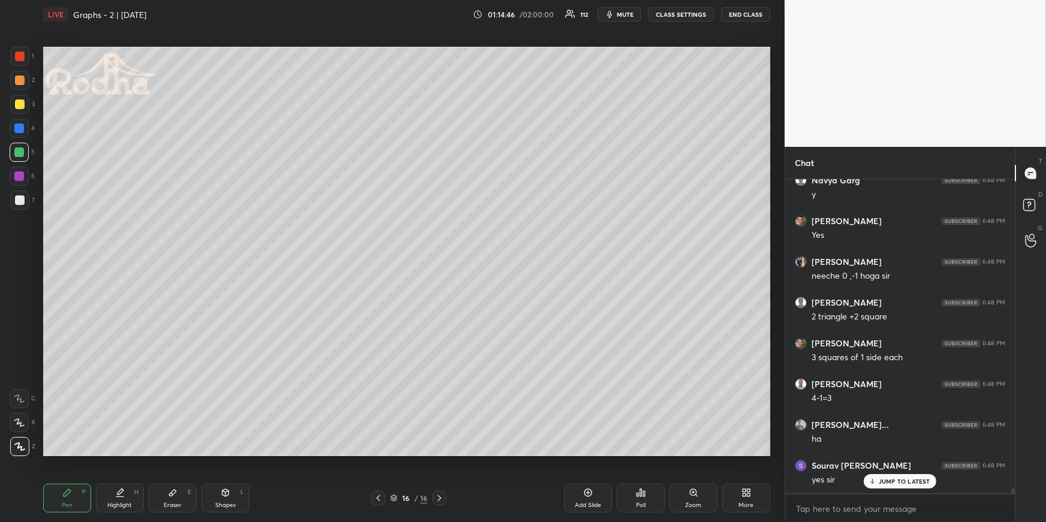
scroll to position [19810, 0]
drag, startPoint x: 130, startPoint y: 500, endPoint x: 137, endPoint y: 493, distance: 9.8
click at [130, 453] on div "Highlight H" at bounding box center [120, 498] width 48 height 29
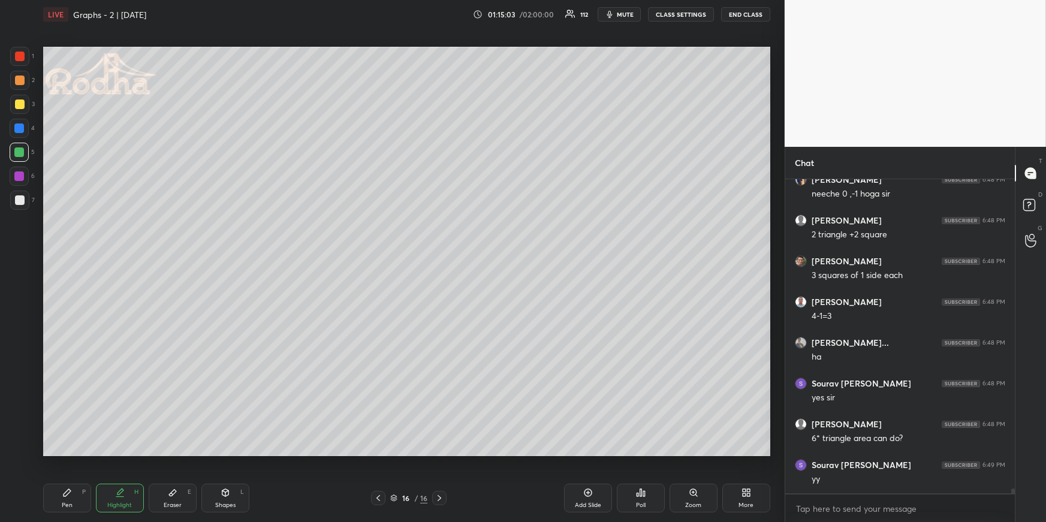
scroll to position [19892, 0]
click at [75, 453] on div "Pen P" at bounding box center [67, 498] width 48 height 29
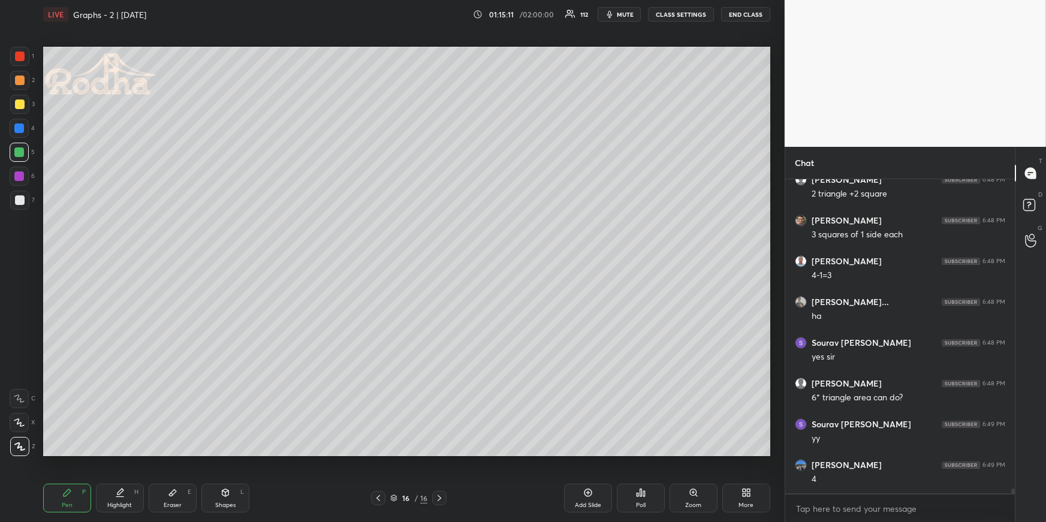
click at [21, 102] on div at bounding box center [20, 104] width 10 height 10
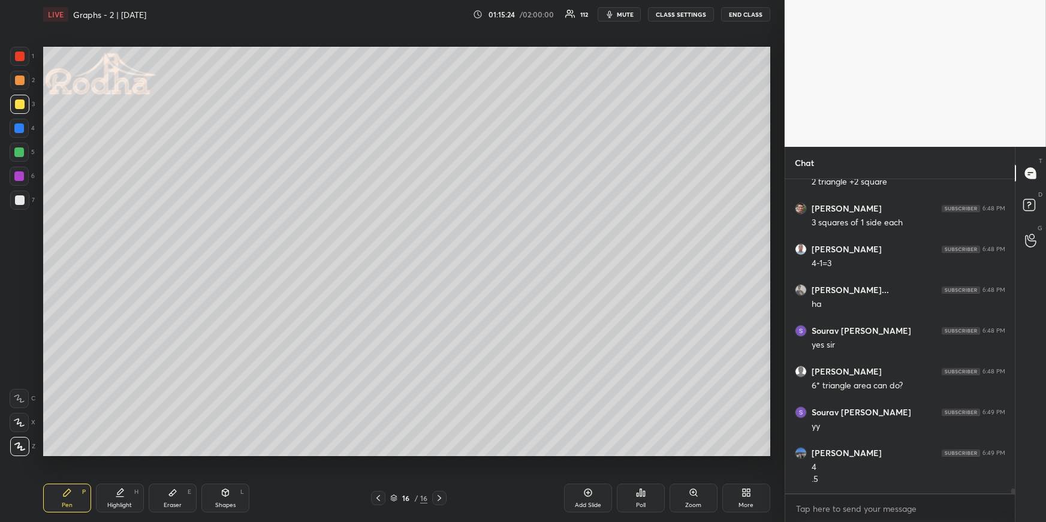
drag, startPoint x: 126, startPoint y: 488, endPoint x: 144, endPoint y: 461, distance: 31.9
click at [125, 453] on div "Highlight H" at bounding box center [120, 498] width 48 height 29
click at [64, 453] on div "Pen" at bounding box center [67, 505] width 11 height 6
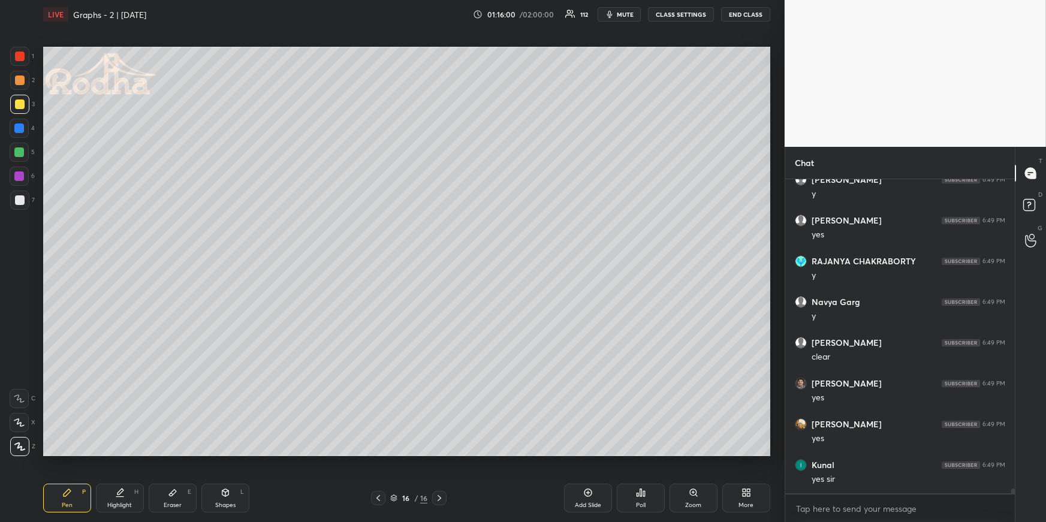
scroll to position [20556, 0]
click at [748, 453] on div "More" at bounding box center [746, 498] width 48 height 29
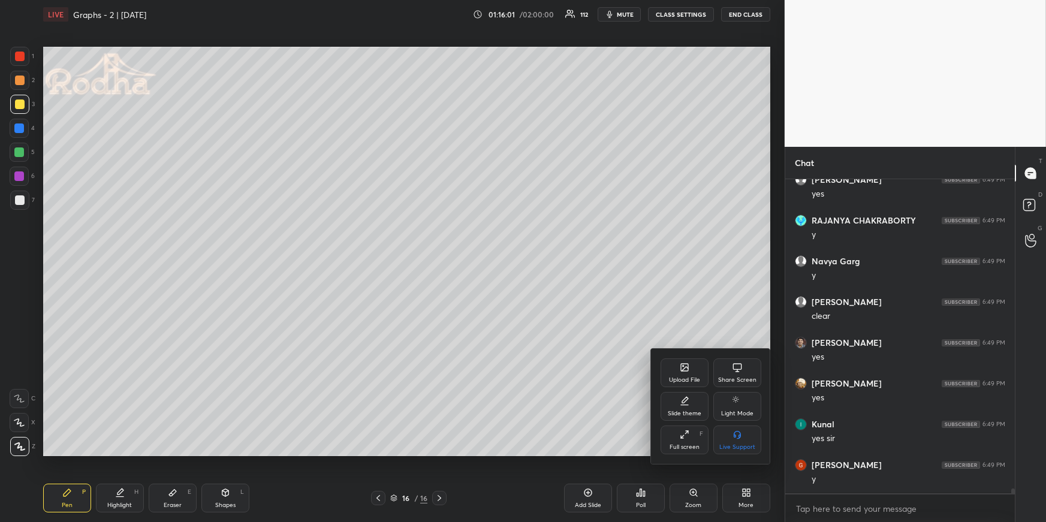
click at [681, 372] on icon at bounding box center [684, 368] width 10 height 10
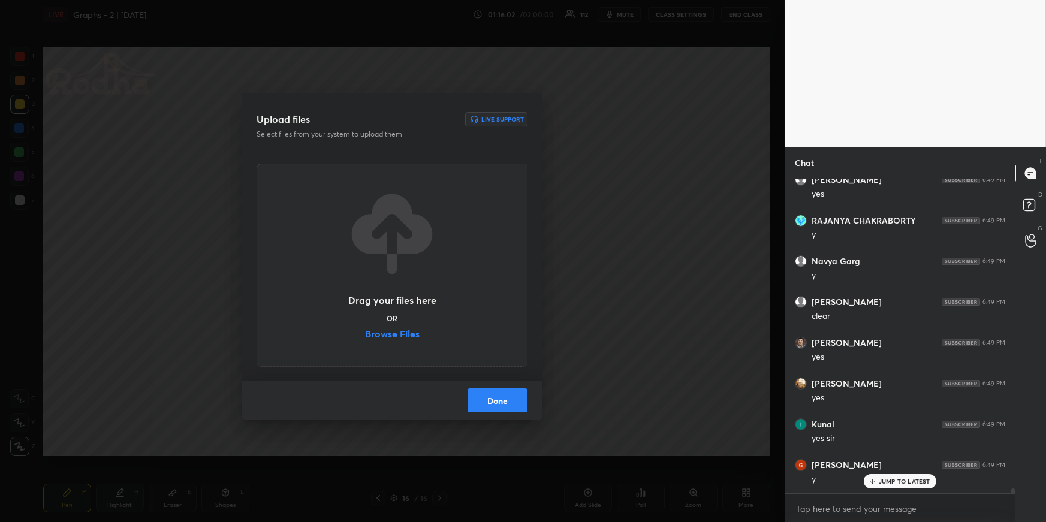
scroll to position [20596, 0]
click at [400, 336] on label "Browse Files" at bounding box center [392, 335] width 55 height 13
click at [365, 336] on input "Browse Files" at bounding box center [365, 335] width 0 height 13
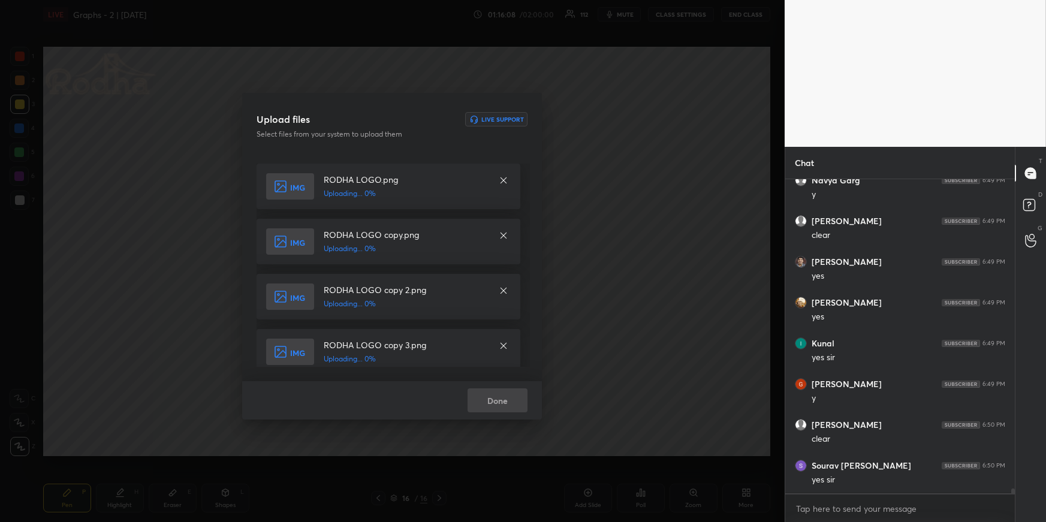
scroll to position [20678, 0]
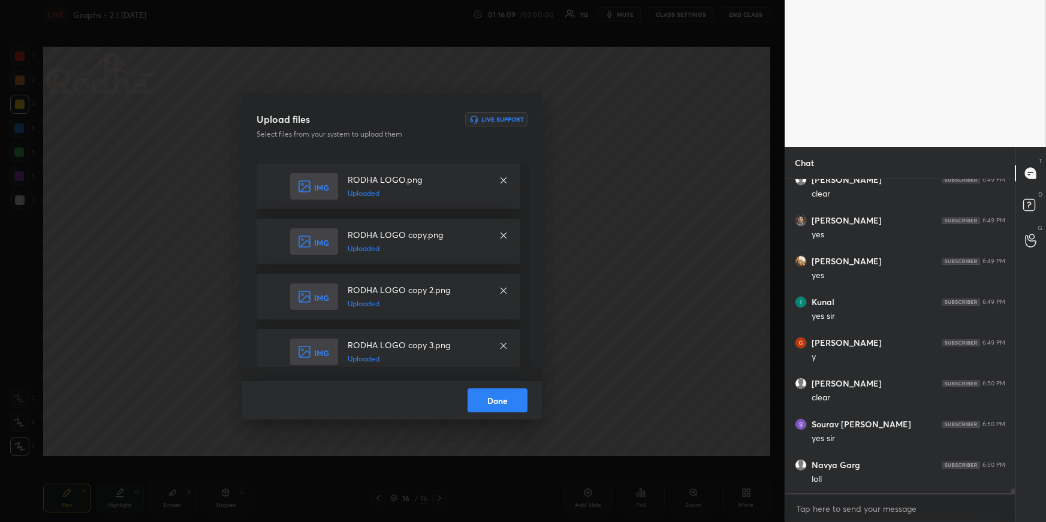
click at [502, 395] on button "Done" at bounding box center [497, 400] width 60 height 24
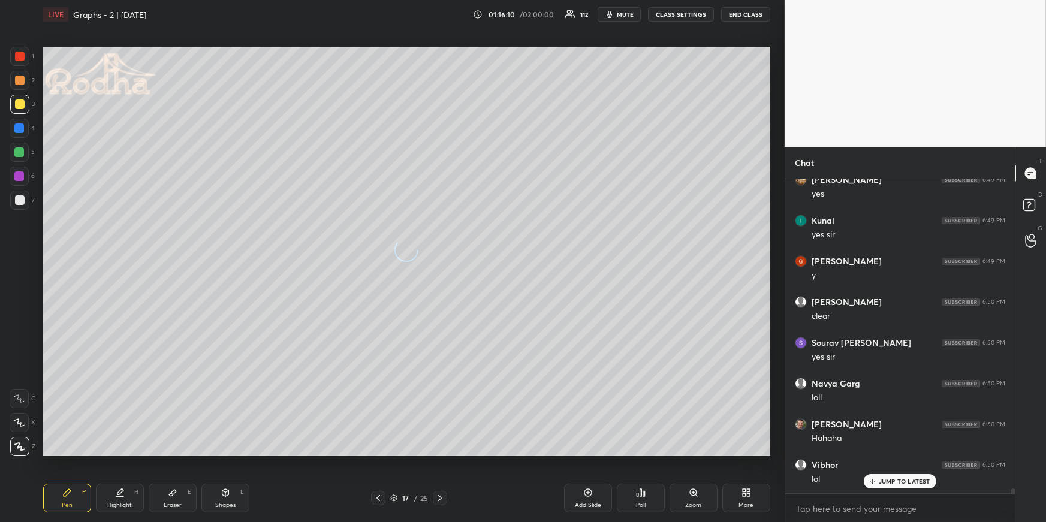
scroll to position [20800, 0]
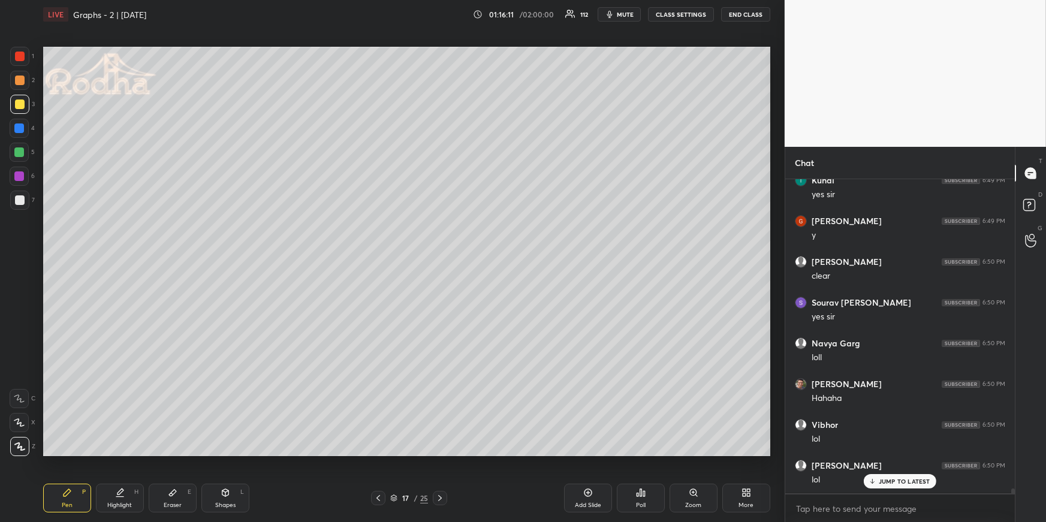
click at [64, 453] on div "Pen P" at bounding box center [67, 498] width 48 height 29
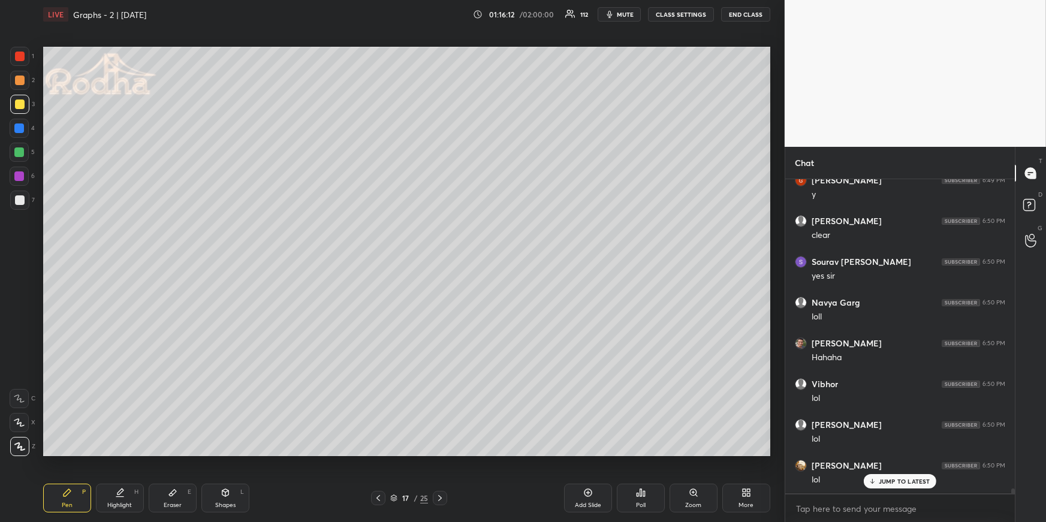
click at [889, 453] on p "JUMP TO LATEST" at bounding box center [904, 481] width 52 height 7
click at [22, 128] on div at bounding box center [19, 128] width 10 height 10
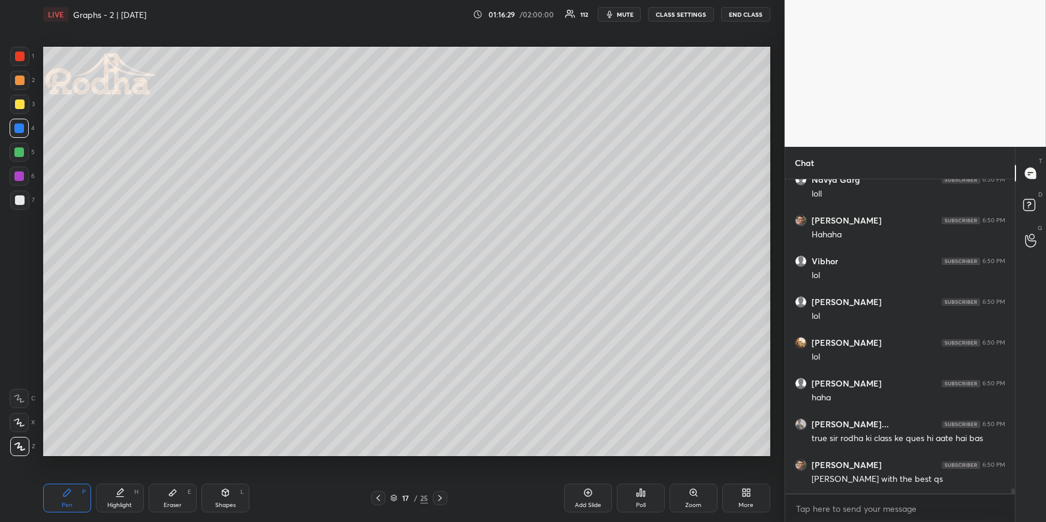
scroll to position [21003, 0]
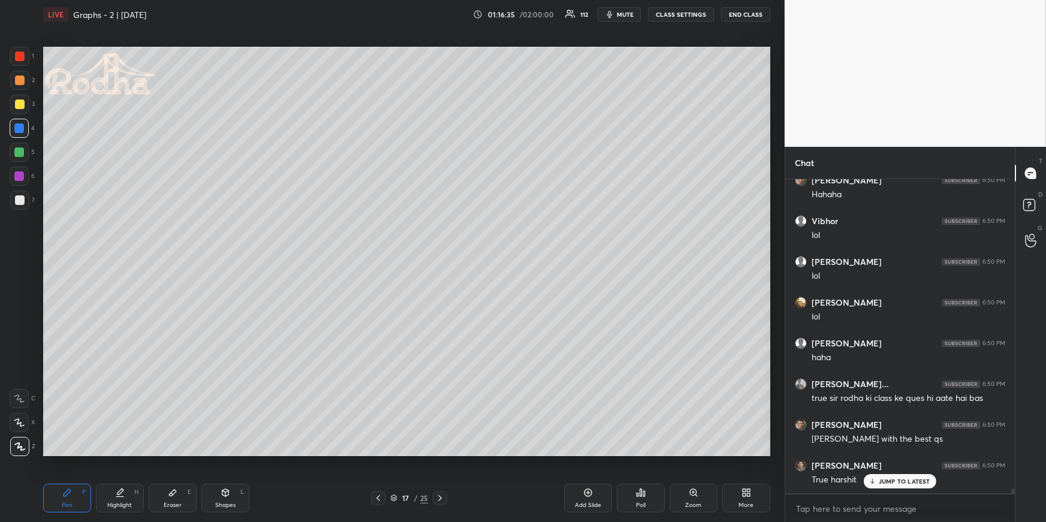
click at [118, 453] on div "Highlight H" at bounding box center [120, 498] width 48 height 29
click at [202, 453] on div "Shapes L" at bounding box center [225, 498] width 48 height 29
click at [22, 449] on div at bounding box center [19, 446] width 19 height 19
click at [67, 453] on div "Pen" at bounding box center [67, 505] width 11 height 6
click at [23, 83] on div at bounding box center [20, 80] width 10 height 10
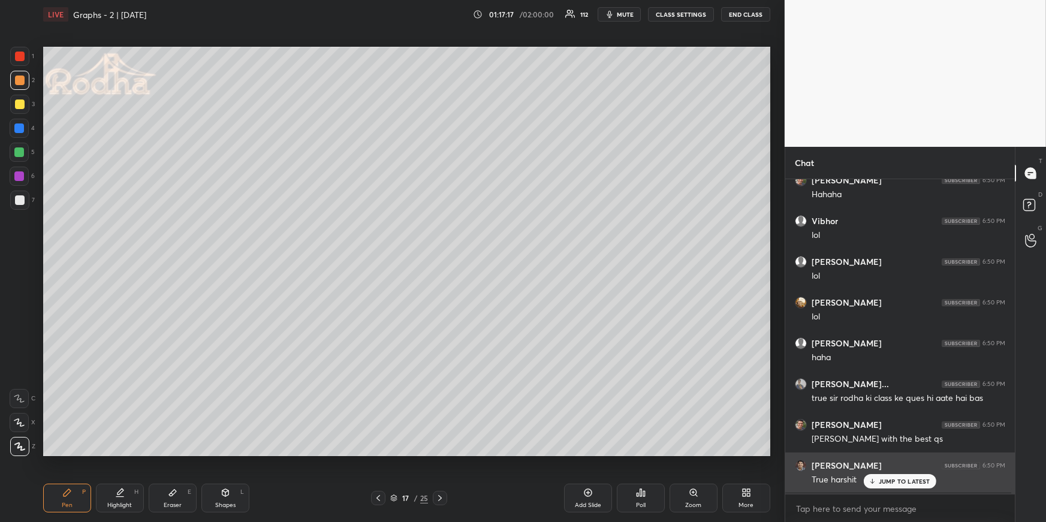
click at [890, 453] on p "JUMP TO LATEST" at bounding box center [904, 481] width 52 height 7
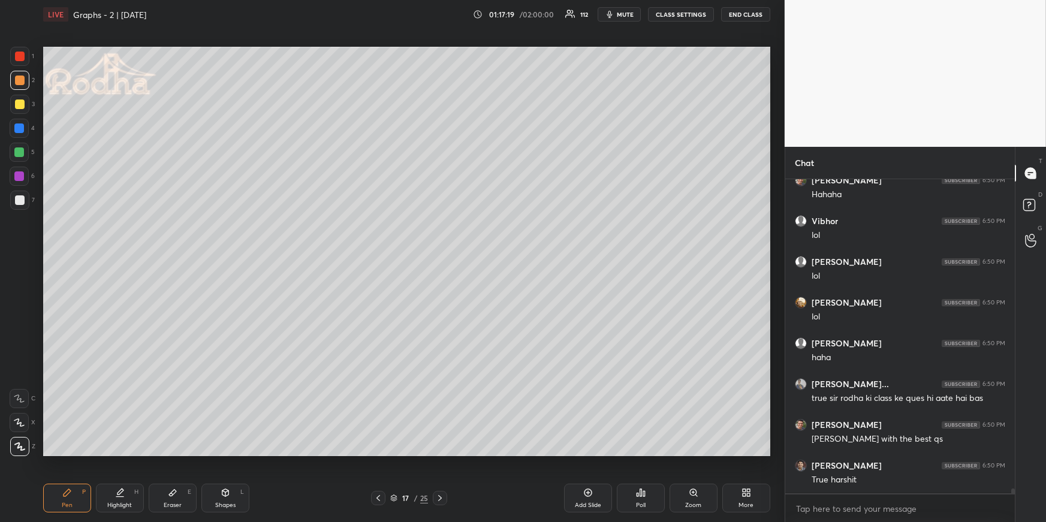
click at [22, 199] on div at bounding box center [20, 200] width 10 height 10
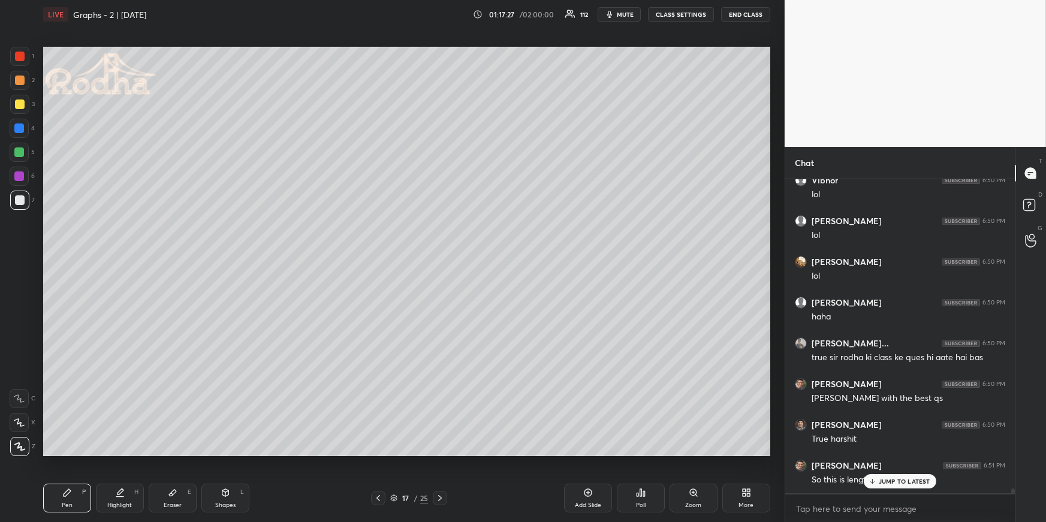
click at [901, 453] on div "JUMP TO LATEST" at bounding box center [899, 481] width 72 height 14
click at [224, 453] on div "Shapes" at bounding box center [225, 505] width 20 height 6
click at [23, 375] on icon at bounding box center [20, 375] width 10 height 10
click at [121, 453] on icon at bounding box center [120, 493] width 10 height 10
drag, startPoint x: 371, startPoint y: 494, endPoint x: 377, endPoint y: 495, distance: 6.1
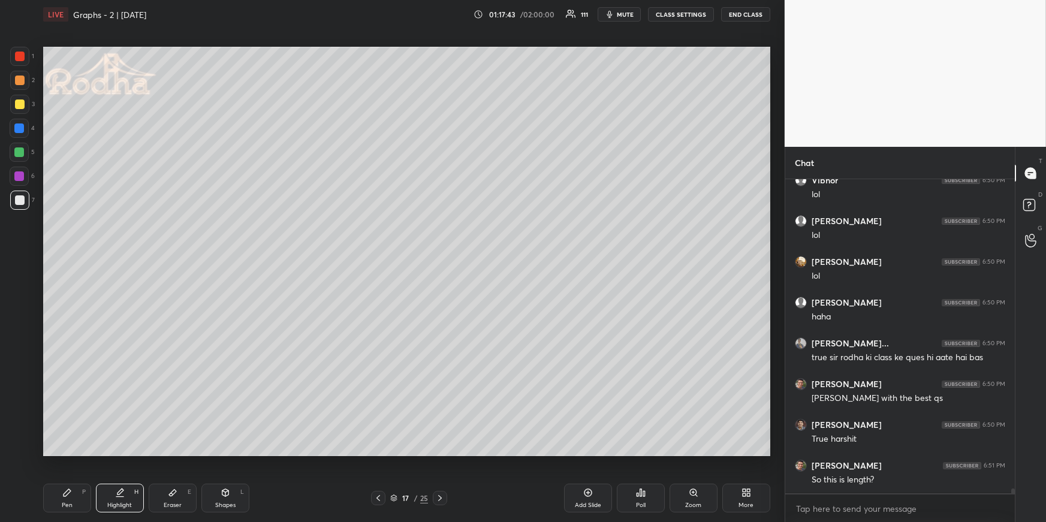
click at [372, 453] on div at bounding box center [378, 498] width 14 height 14
click at [379, 453] on icon at bounding box center [378, 498] width 10 height 10
click at [436, 453] on icon at bounding box center [440, 498] width 10 height 10
drag, startPoint x: 114, startPoint y: 490, endPoint x: 143, endPoint y: 458, distance: 42.8
click at [114, 453] on div "Highlight H" at bounding box center [120, 498] width 48 height 29
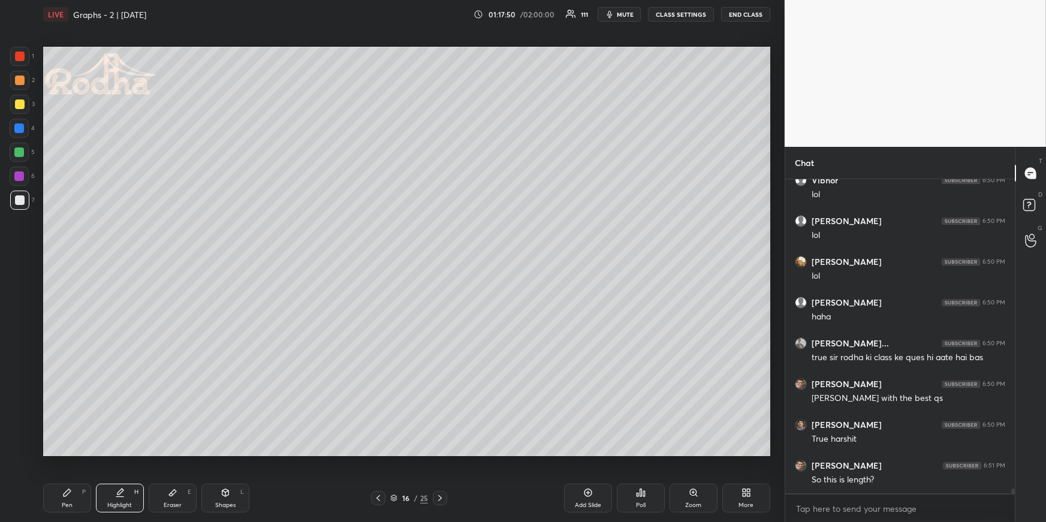
click at [444, 453] on icon at bounding box center [440, 498] width 10 height 10
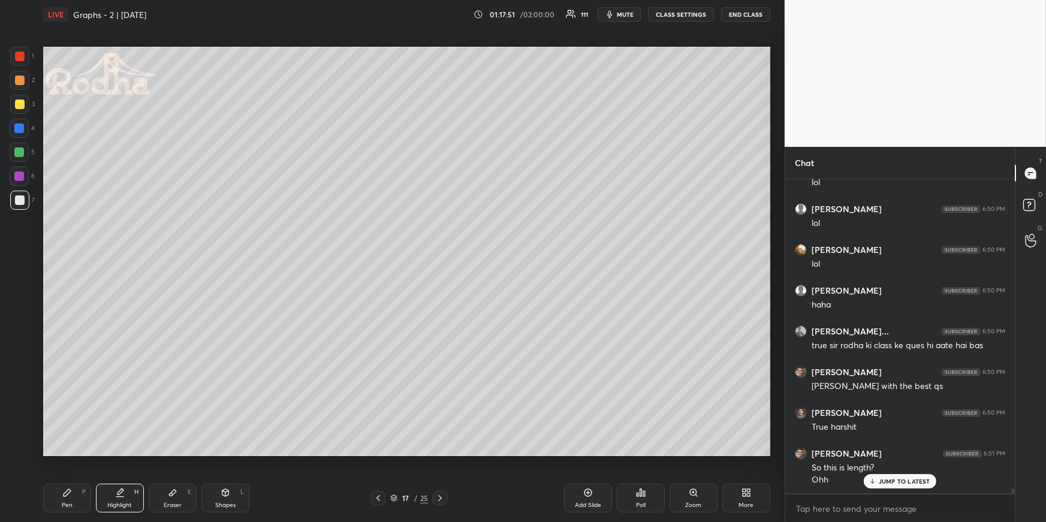
click at [76, 453] on div "Pen P" at bounding box center [67, 498] width 48 height 29
drag, startPoint x: 108, startPoint y: 498, endPoint x: 114, endPoint y: 456, distance: 42.4
click at [108, 453] on div "Highlight H" at bounding box center [120, 498] width 48 height 29
drag, startPoint x: 69, startPoint y: 500, endPoint x: 59, endPoint y: 461, distance: 40.7
click at [69, 453] on div "Pen P" at bounding box center [67, 498] width 48 height 29
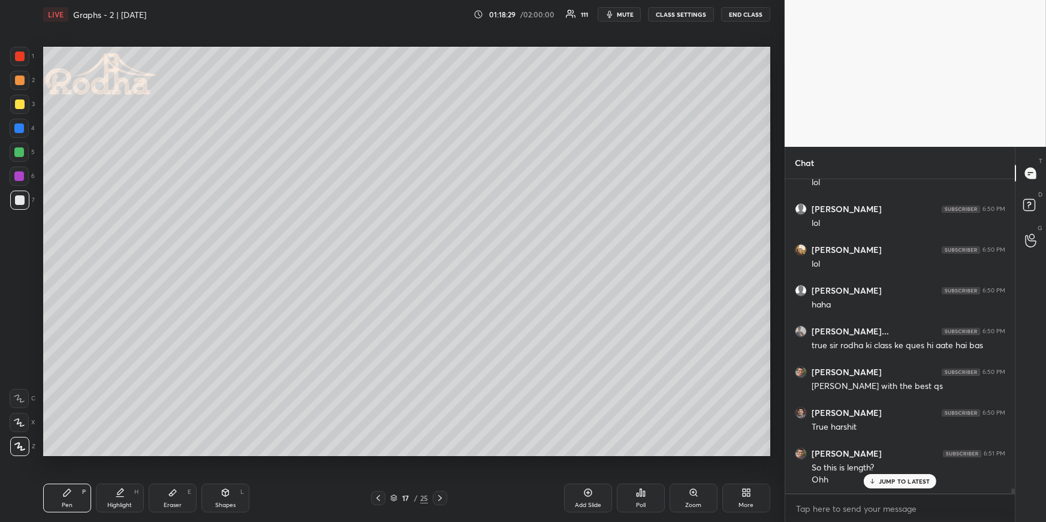
click at [20, 125] on div at bounding box center [19, 128] width 10 height 10
click at [379, 453] on icon at bounding box center [378, 498] width 10 height 10
click at [380, 453] on icon at bounding box center [378, 498] width 10 height 10
click at [378, 453] on icon at bounding box center [378, 498] width 10 height 10
click at [134, 453] on div "Highlight H" at bounding box center [120, 498] width 48 height 29
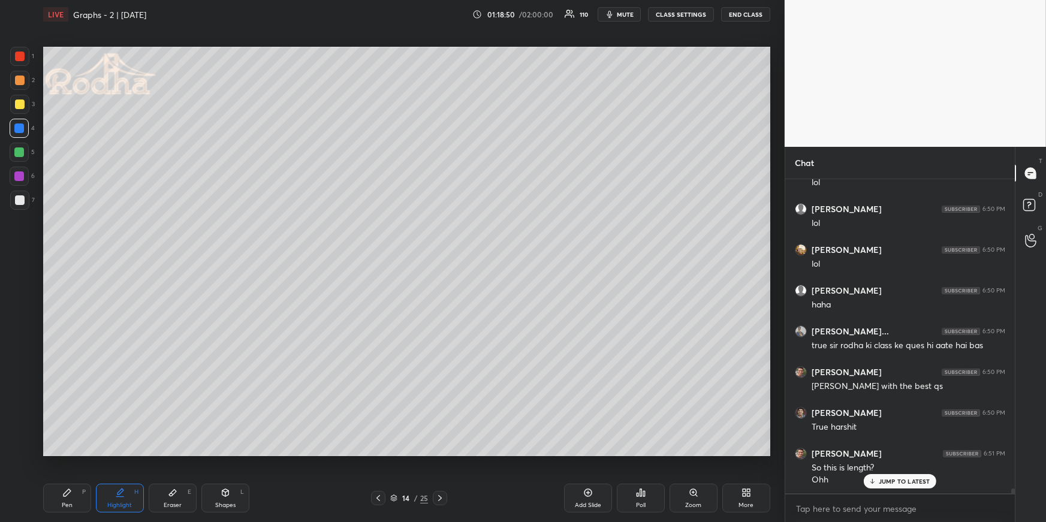
click at [438, 453] on icon at bounding box center [440, 498] width 10 height 10
click at [439, 453] on icon at bounding box center [440, 498] width 4 height 6
click at [436, 453] on icon at bounding box center [440, 498] width 10 height 10
click at [72, 453] on div "Pen P" at bounding box center [67, 498] width 48 height 29
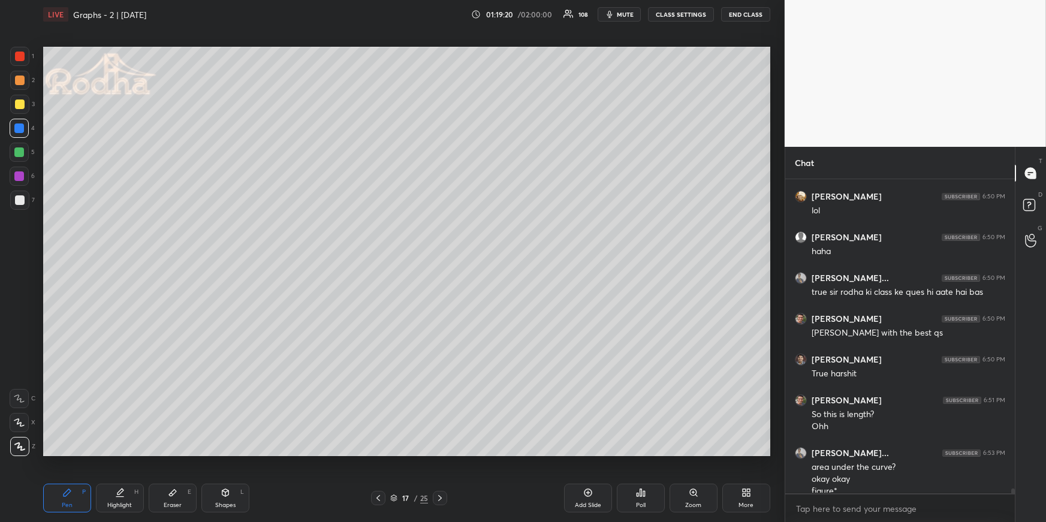
scroll to position [21121, 0]
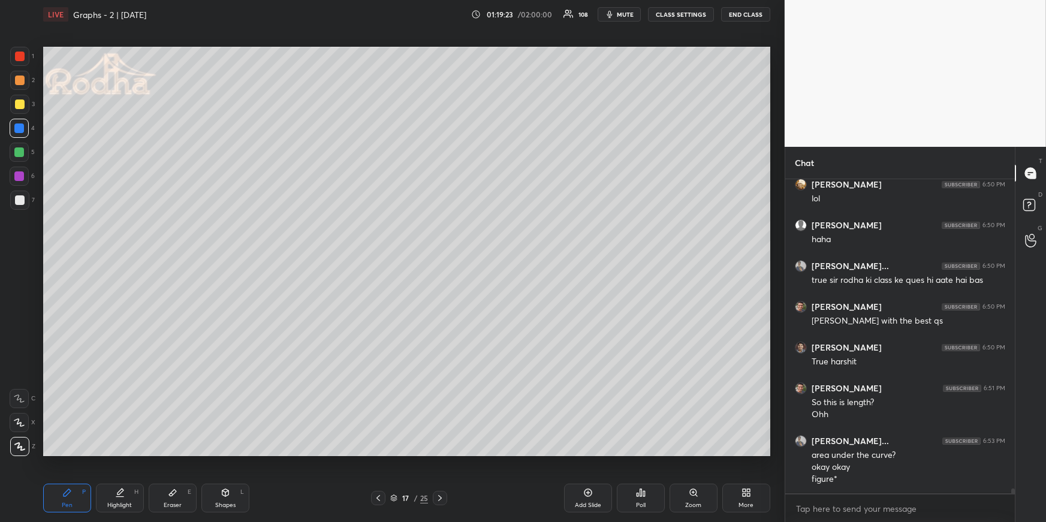
click at [230, 453] on div "Shapes L" at bounding box center [225, 498] width 48 height 29
click at [22, 373] on icon at bounding box center [20, 375] width 10 height 10
drag, startPoint x: 134, startPoint y: 491, endPoint x: 149, endPoint y: 471, distance: 25.6
click at [132, 453] on div "Highlight H" at bounding box center [120, 498] width 48 height 29
click at [62, 453] on div "Pen P" at bounding box center [67, 498] width 48 height 29
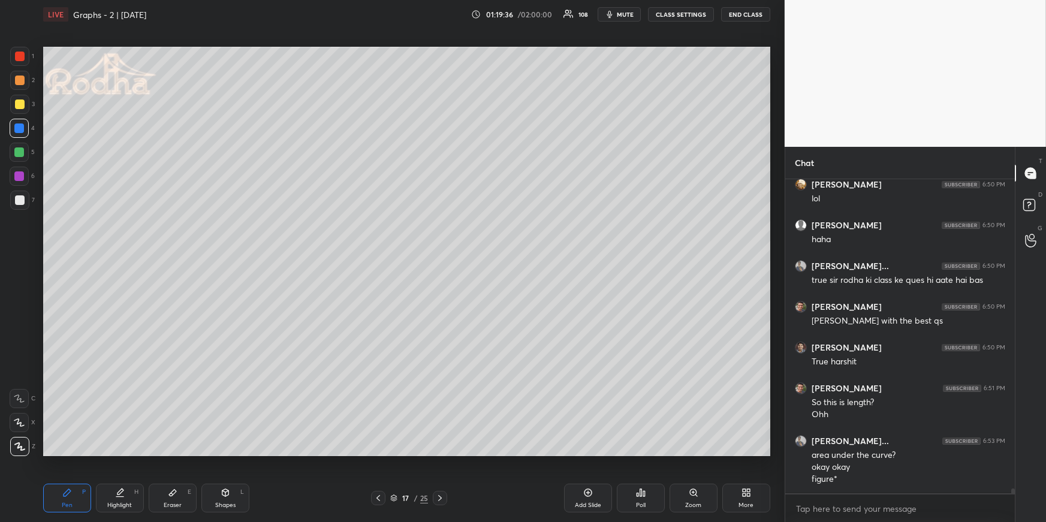
click at [20, 84] on div at bounding box center [19, 80] width 19 height 19
click at [122, 453] on icon at bounding box center [120, 493] width 10 height 10
click at [380, 453] on icon at bounding box center [378, 498] width 10 height 10
click at [381, 453] on icon at bounding box center [378, 498] width 10 height 10
click at [382, 453] on icon at bounding box center [378, 498] width 10 height 10
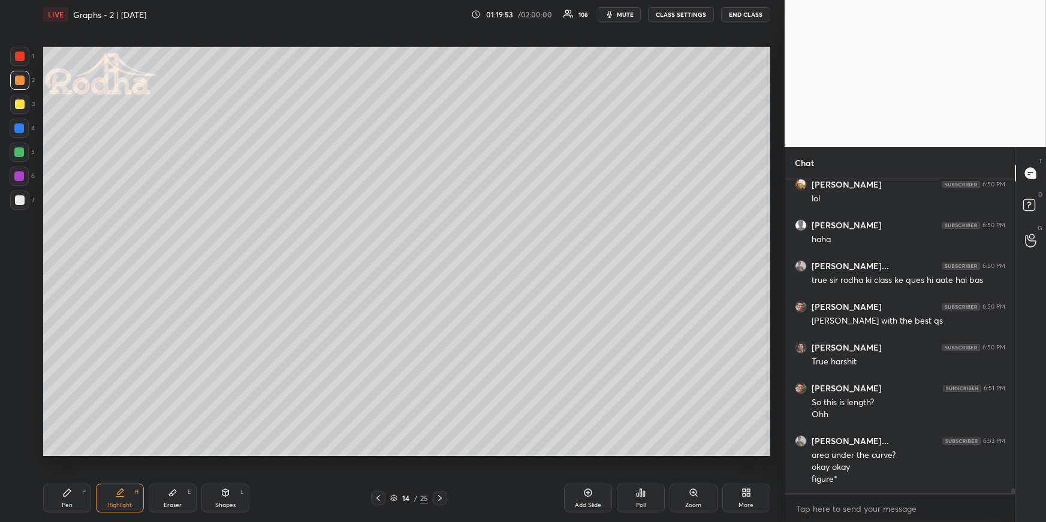
click at [70, 453] on div "Pen P" at bounding box center [67, 498] width 48 height 29
click at [439, 453] on icon at bounding box center [440, 498] width 10 height 10
click at [441, 453] on icon at bounding box center [440, 498] width 4 height 6
click at [440, 453] on icon at bounding box center [440, 498] width 10 height 10
click at [379, 453] on icon at bounding box center [378, 498] width 10 height 10
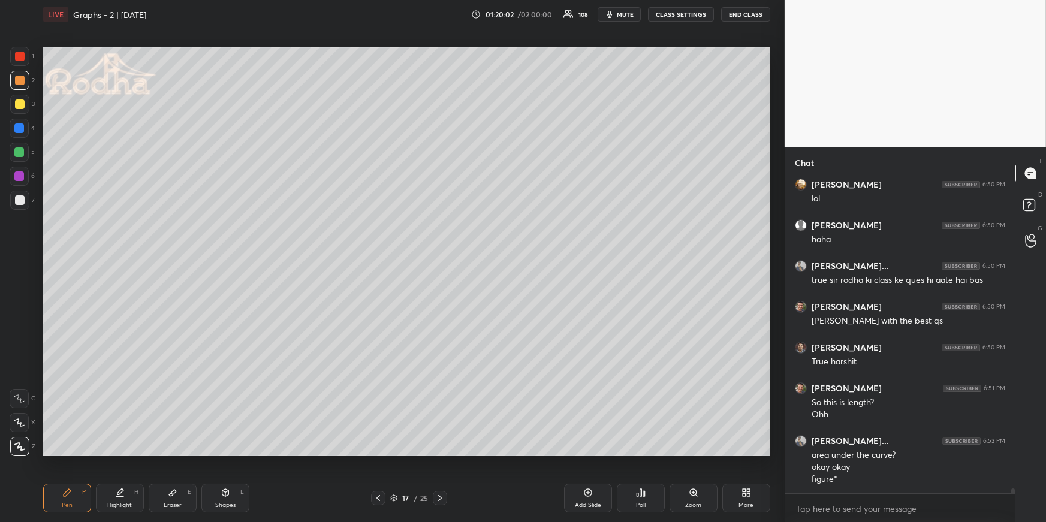
click at [379, 453] on icon at bounding box center [378, 498] width 10 height 10
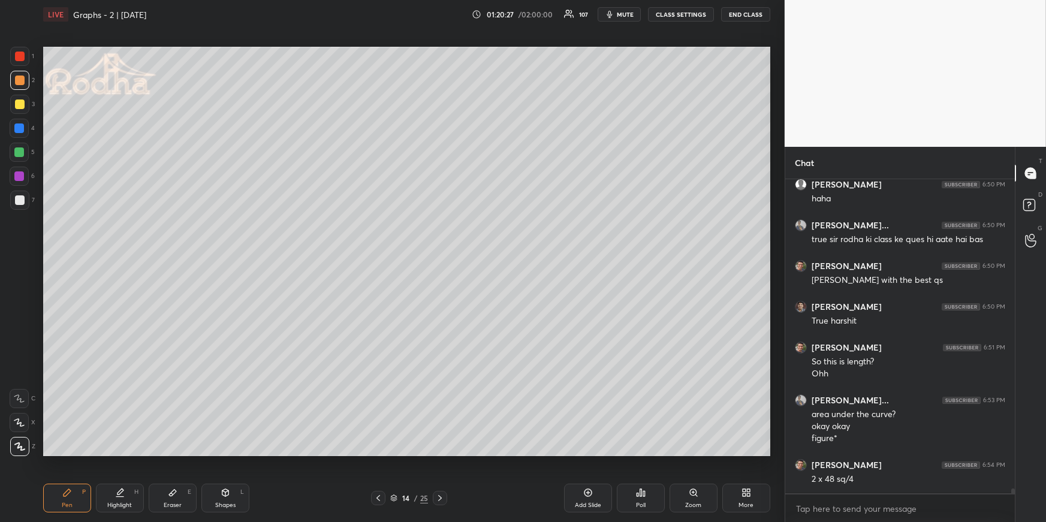
click at [130, 453] on div "Highlight H" at bounding box center [120, 498] width 48 height 29
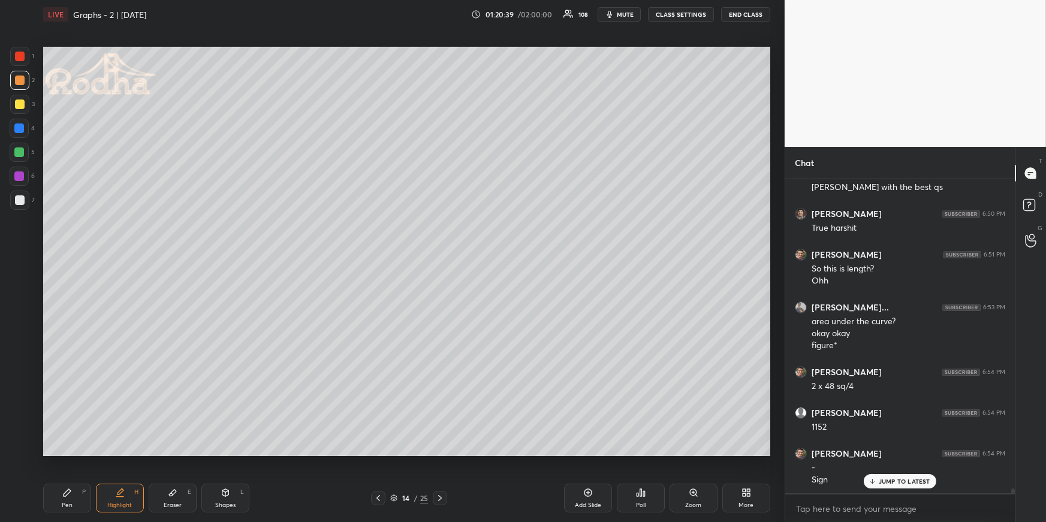
scroll to position [21296, 0]
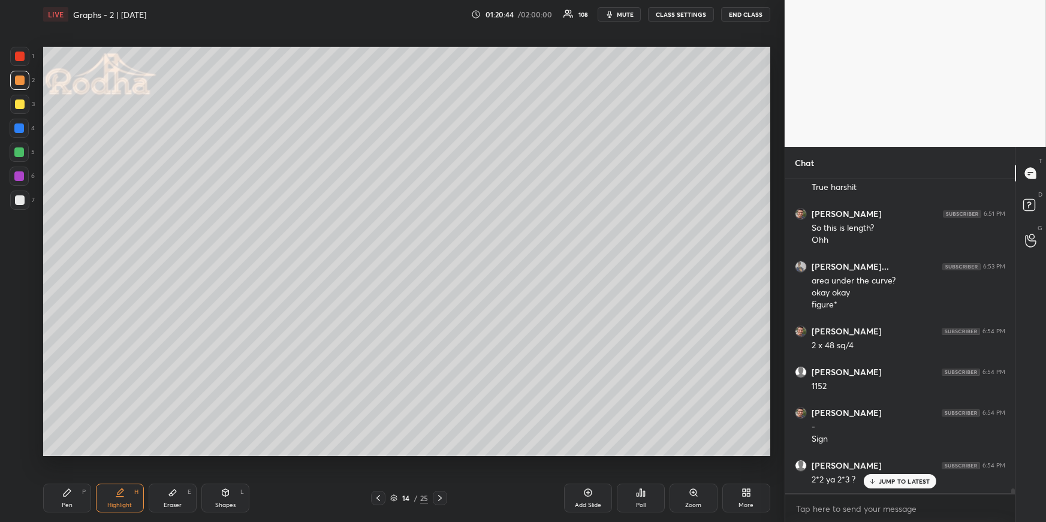
click at [442, 453] on icon at bounding box center [440, 498] width 10 height 10
click at [443, 453] on div at bounding box center [440, 498] width 14 height 14
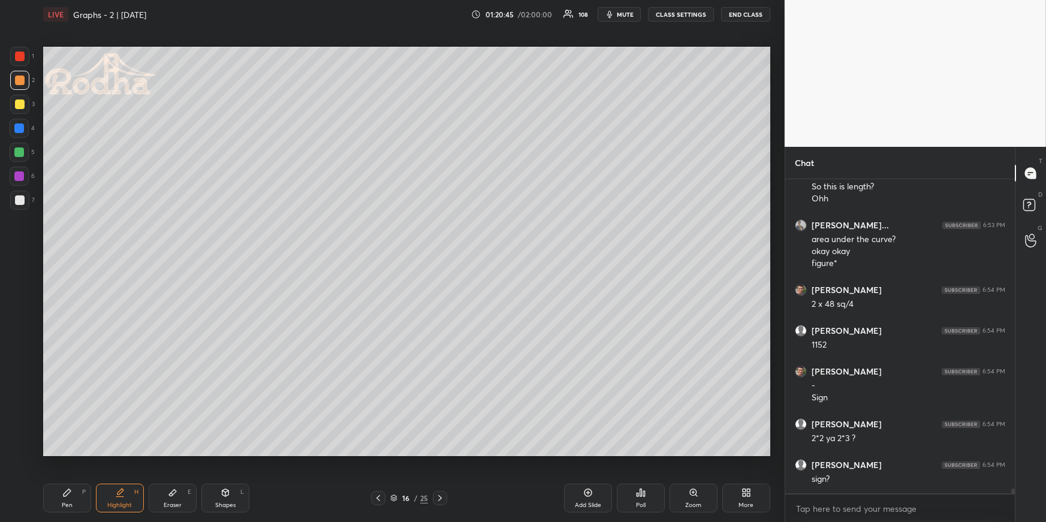
scroll to position [21378, 0]
click at [444, 453] on icon at bounding box center [440, 498] width 10 height 10
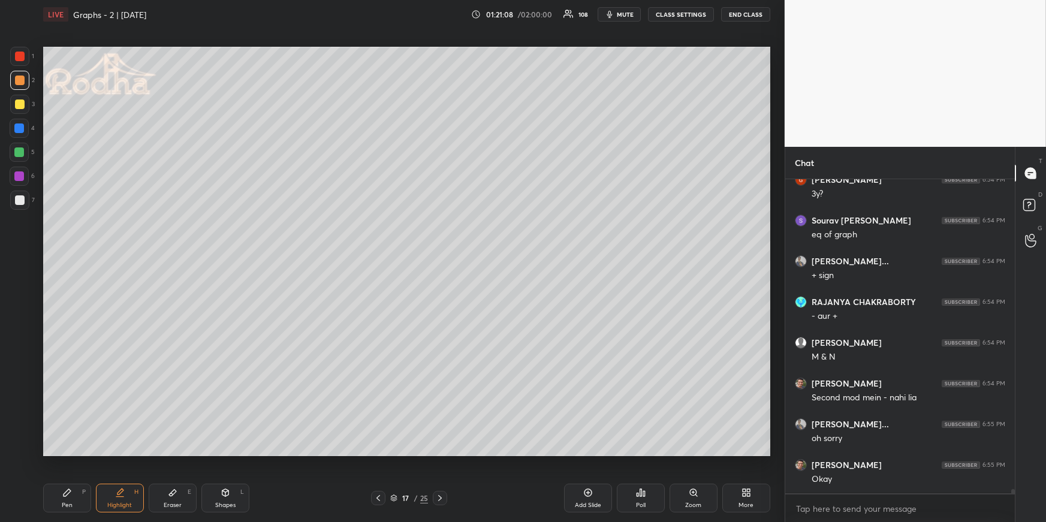
scroll to position [21785, 0]
click at [379, 453] on icon at bounding box center [378, 498] width 10 height 10
click at [380, 453] on icon at bounding box center [378, 498] width 10 height 10
click at [379, 453] on icon at bounding box center [378, 498] width 10 height 10
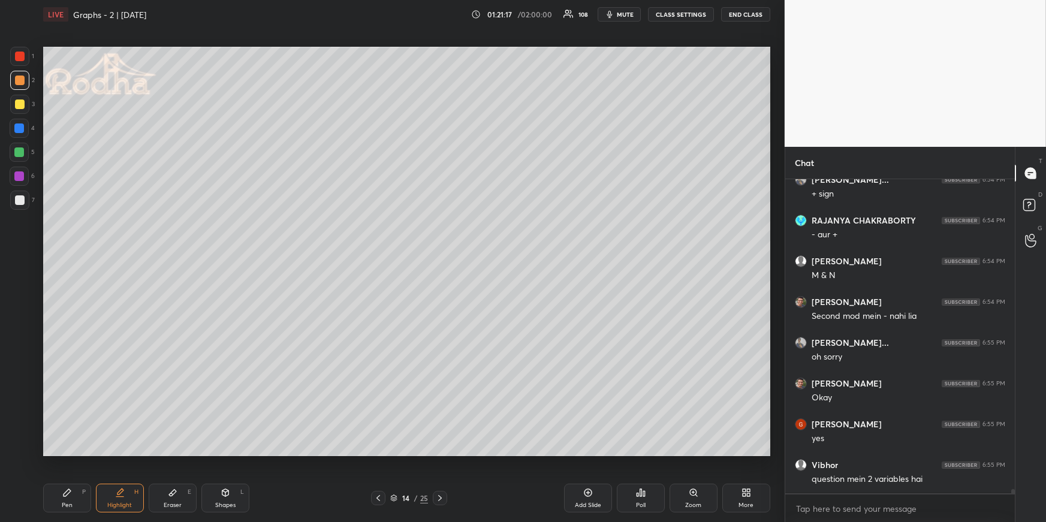
click at [160, 453] on div "Eraser E" at bounding box center [173, 498] width 48 height 29
click at [442, 453] on icon at bounding box center [440, 498] width 10 height 10
click at [443, 453] on icon at bounding box center [440, 498] width 10 height 10
click at [445, 453] on div at bounding box center [440, 498] width 14 height 14
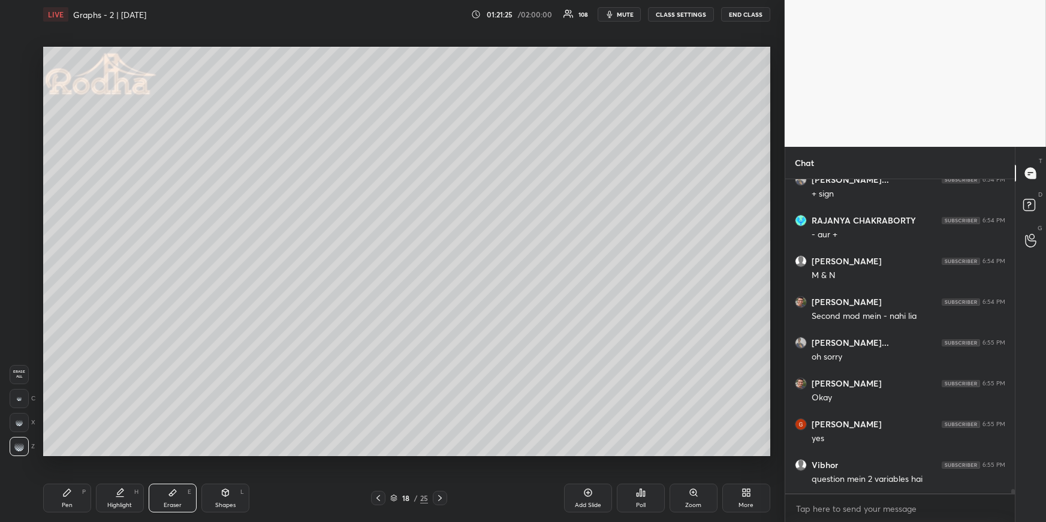
click at [66, 453] on icon at bounding box center [67, 493] width 10 height 10
click at [20, 127] on div at bounding box center [19, 128] width 10 height 10
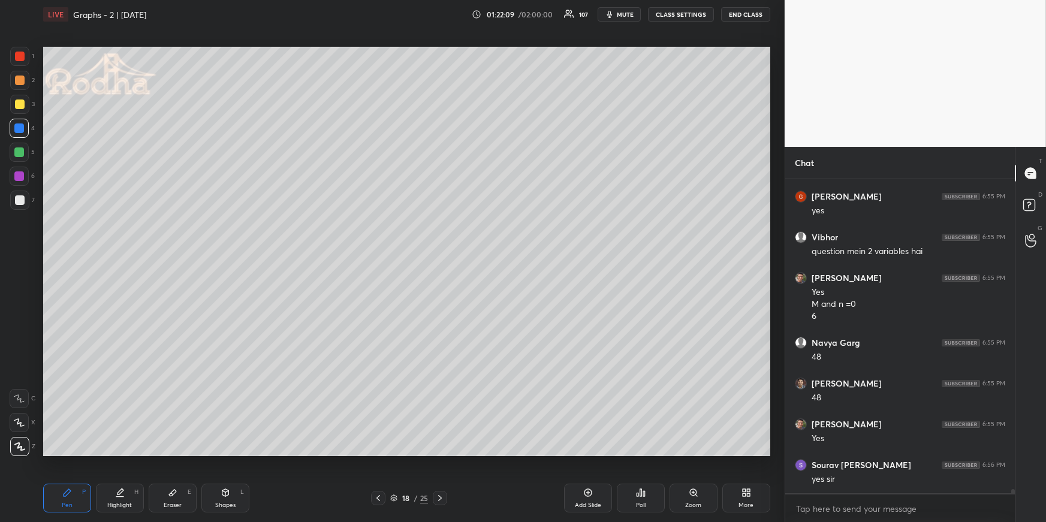
scroll to position [22094, 0]
click at [377, 453] on icon at bounding box center [378, 498] width 10 height 10
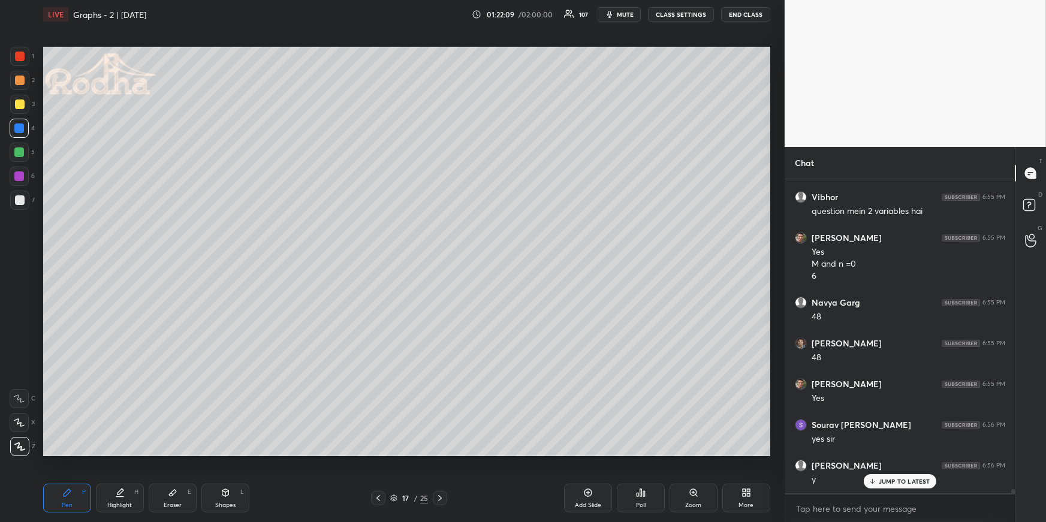
drag, startPoint x: 109, startPoint y: 503, endPoint x: 113, endPoint y: 491, distance: 12.5
click at [111, 453] on div "Highlight" at bounding box center [119, 505] width 25 height 6
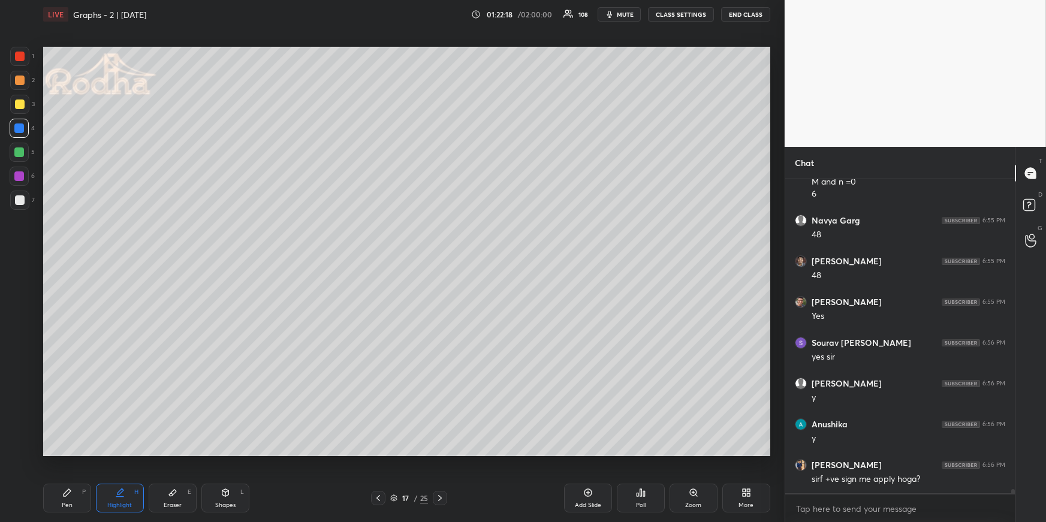
scroll to position [22217, 0]
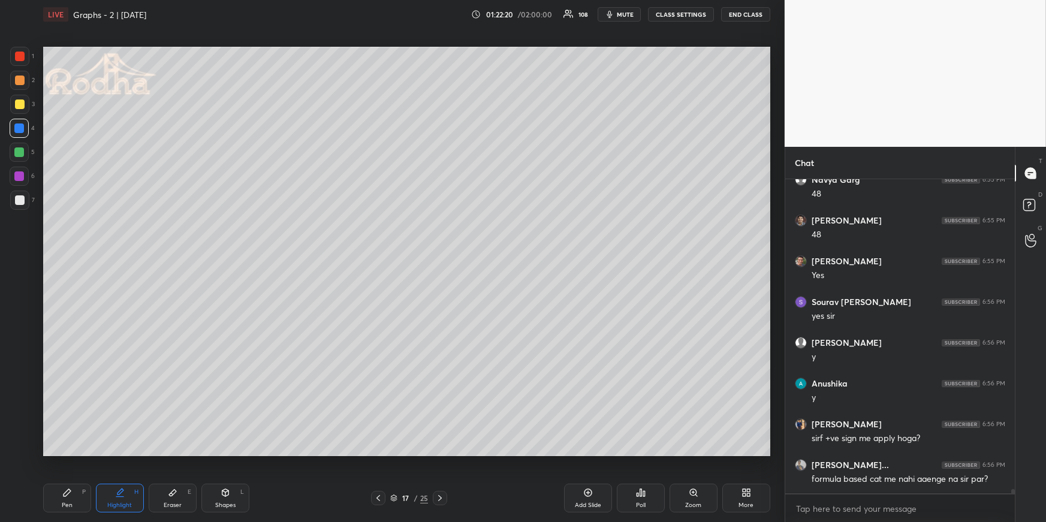
click at [440, 453] on icon at bounding box center [440, 498] width 10 height 10
click at [439, 453] on icon at bounding box center [440, 498] width 10 height 10
click at [78, 453] on div "Pen P" at bounding box center [67, 498] width 48 height 29
click at [17, 150] on div at bounding box center [19, 152] width 10 height 10
click at [377, 453] on icon at bounding box center [378, 498] width 10 height 10
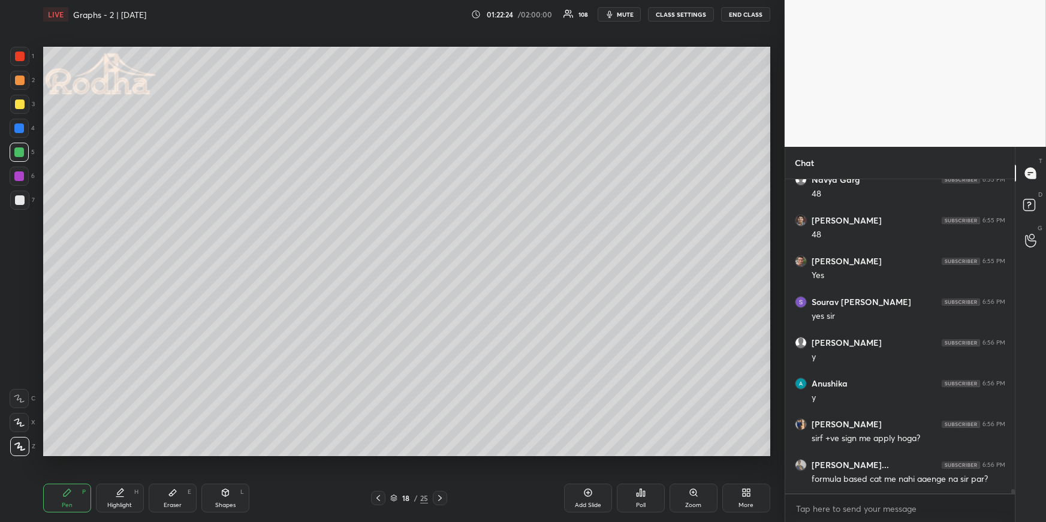
click at [377, 453] on icon at bounding box center [378, 498] width 10 height 10
click at [378, 453] on icon at bounding box center [378, 498] width 10 height 10
click at [439, 453] on icon at bounding box center [440, 498] width 10 height 10
click at [440, 453] on icon at bounding box center [440, 498] width 10 height 10
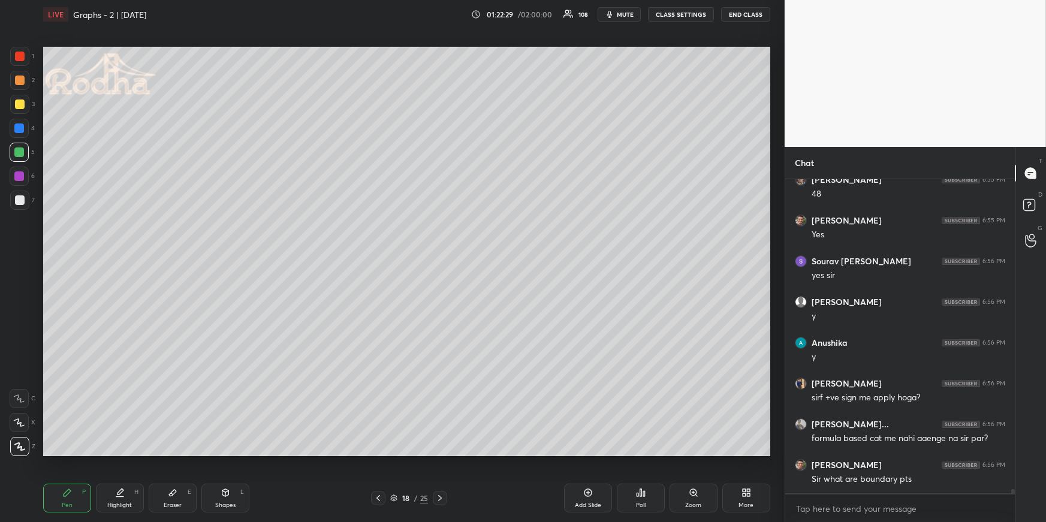
click at [440, 453] on icon at bounding box center [440, 498] width 10 height 10
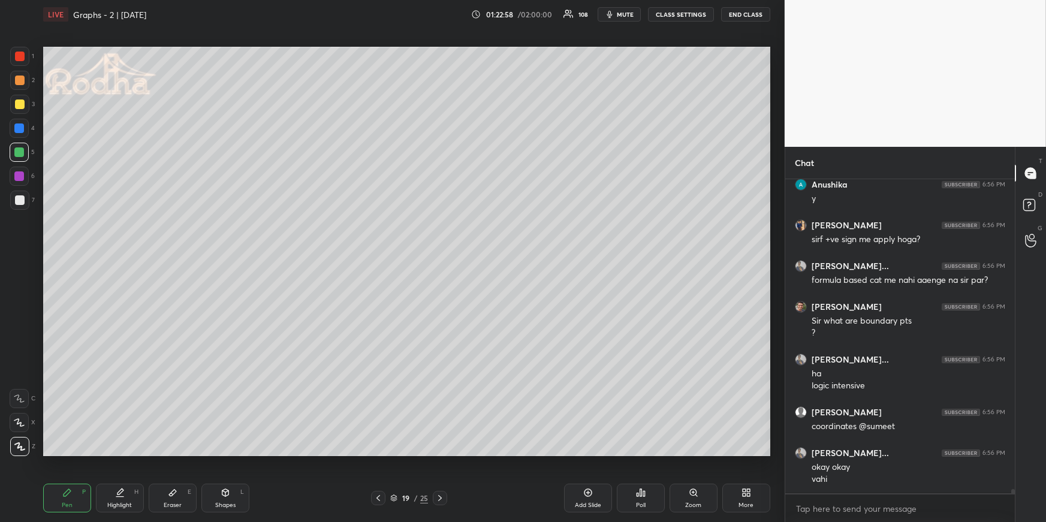
scroll to position [22456, 0]
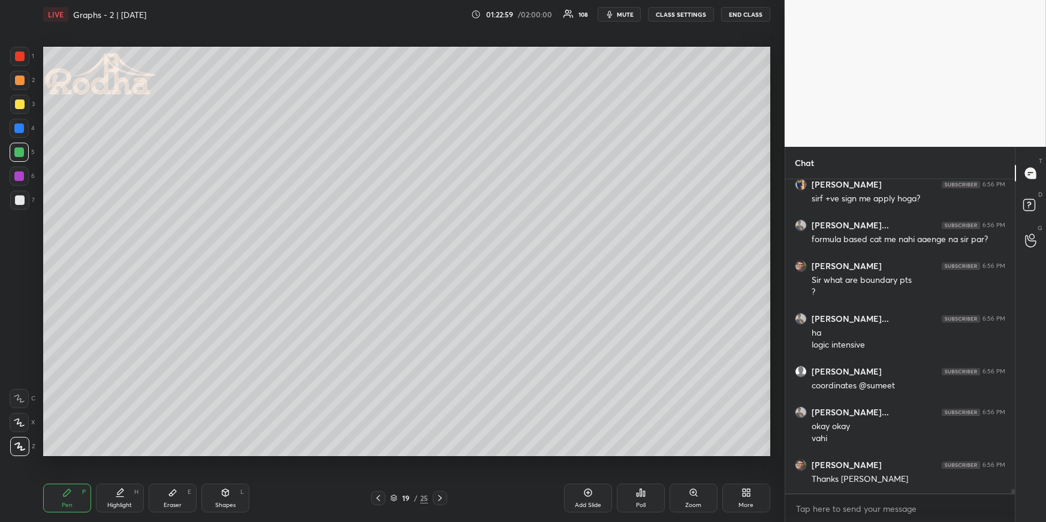
click at [373, 453] on icon at bounding box center [378, 498] width 10 height 10
drag, startPoint x: 437, startPoint y: 494, endPoint x: 428, endPoint y: 478, distance: 19.3
click at [438, 453] on icon at bounding box center [440, 498] width 10 height 10
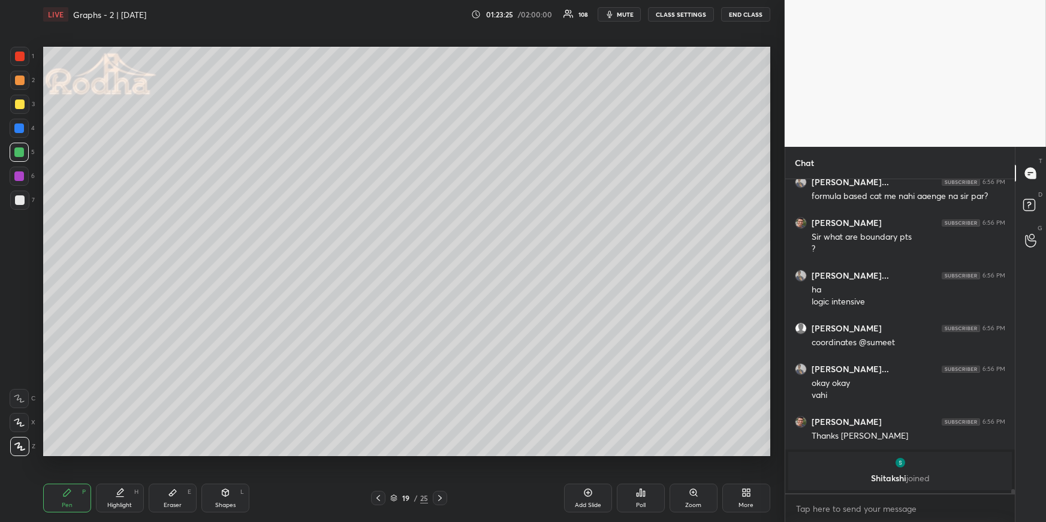
click at [20, 197] on div at bounding box center [19, 200] width 19 height 19
click at [378, 453] on icon at bounding box center [378, 498] width 10 height 10
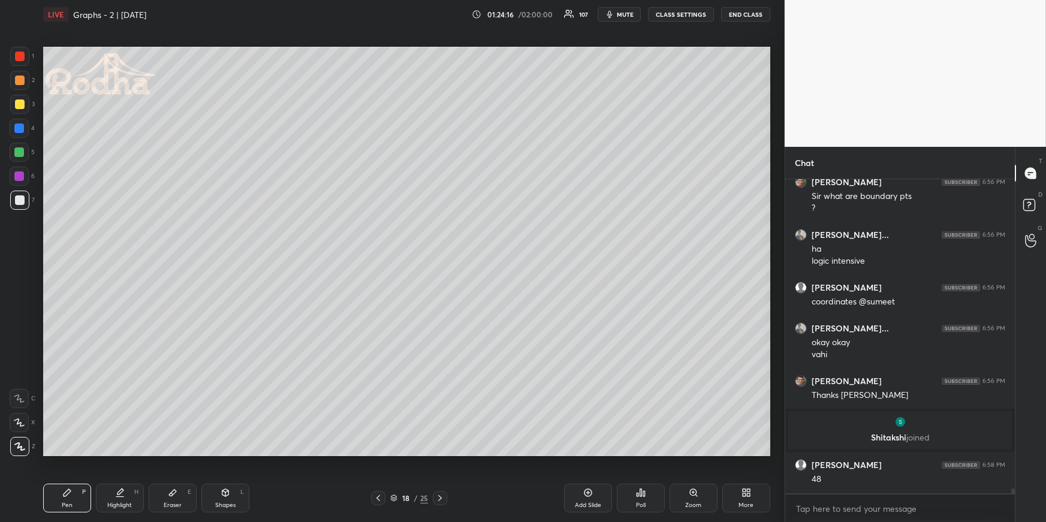
click at [120, 453] on icon at bounding box center [120, 493] width 10 height 10
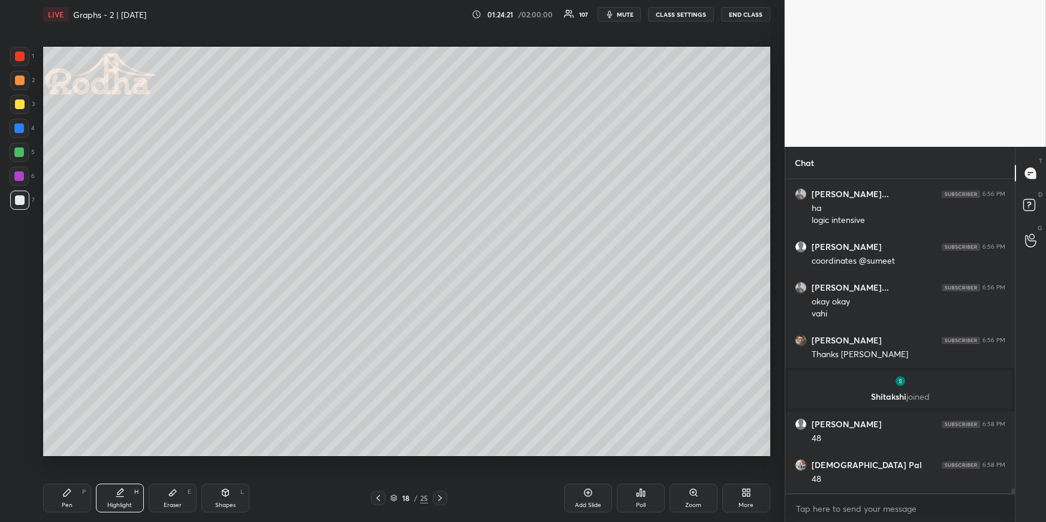
click at [76, 453] on div "Pen P" at bounding box center [67, 498] width 48 height 29
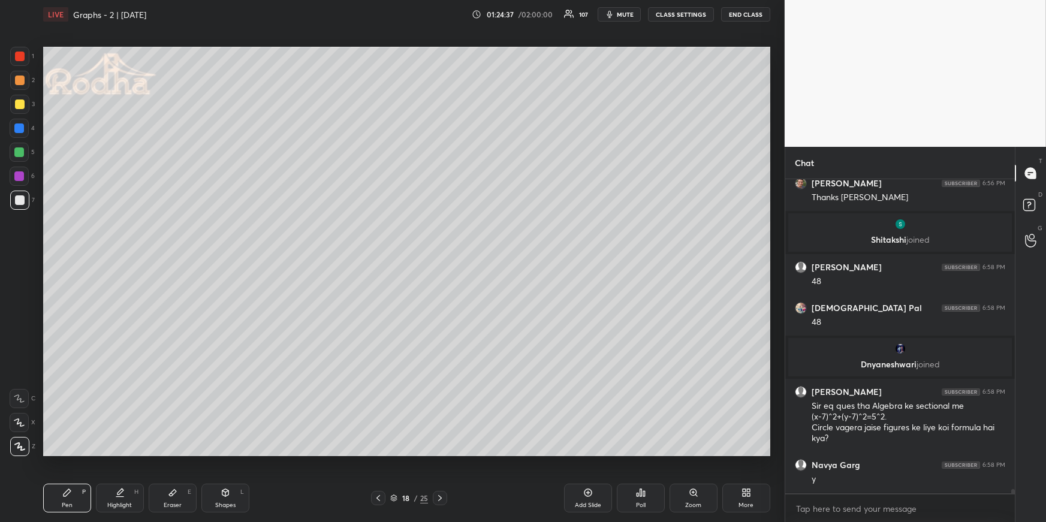
scroll to position [21622, 0]
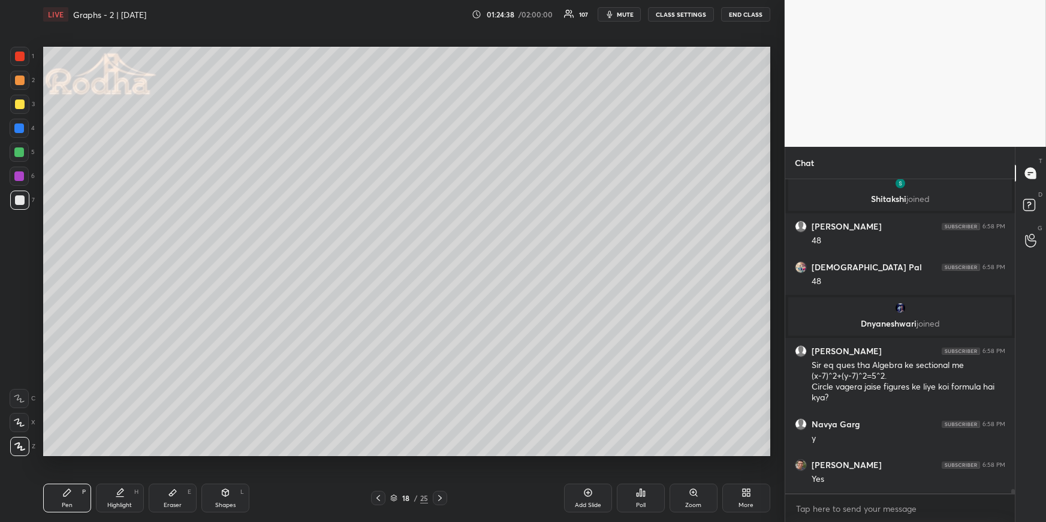
click at [111, 453] on div "Highlight H" at bounding box center [120, 498] width 48 height 29
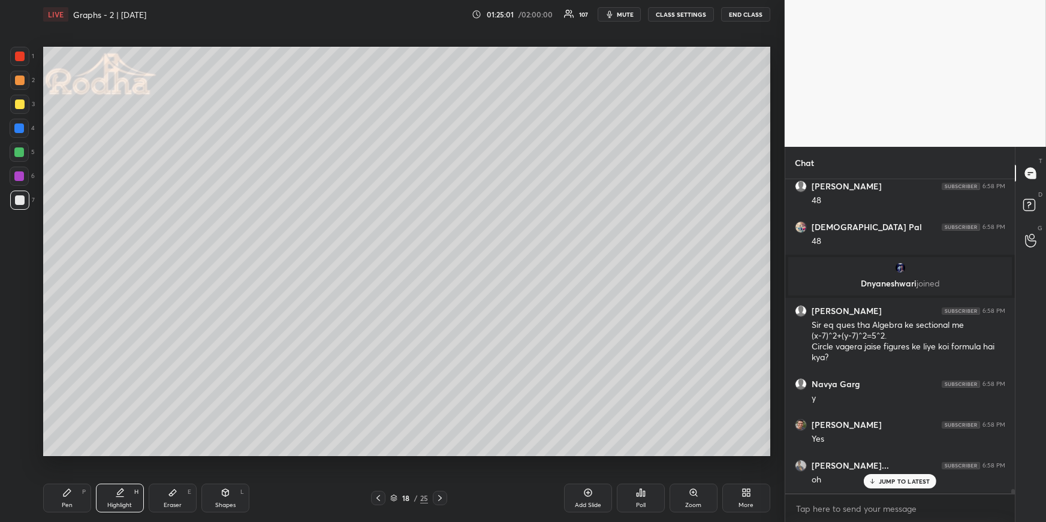
scroll to position [21703, 0]
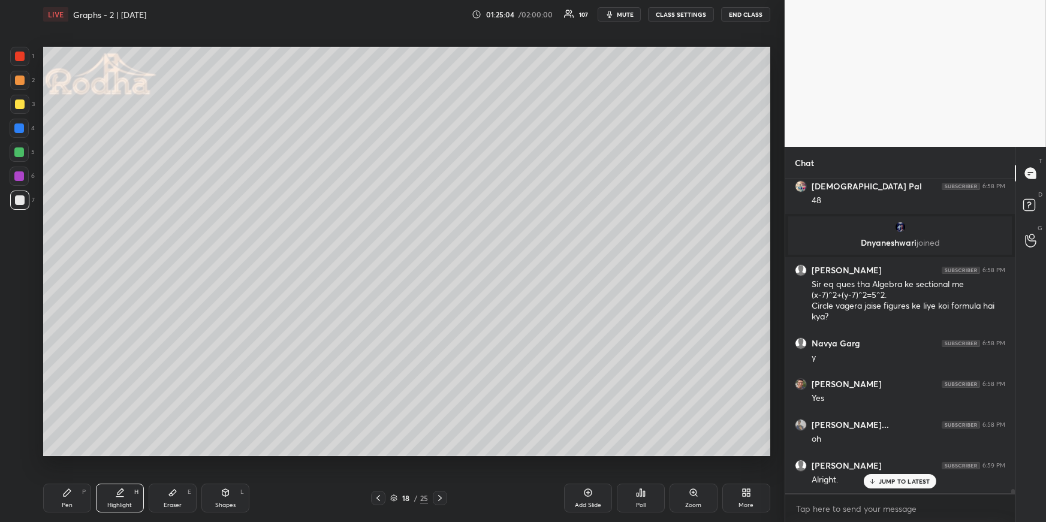
click at [443, 453] on icon at bounding box center [440, 498] width 10 height 10
click at [72, 453] on div "Pen P" at bounding box center [67, 498] width 48 height 29
click at [235, 453] on div "Shapes L" at bounding box center [225, 498] width 48 height 29
click at [11, 374] on div "R" at bounding box center [22, 374] width 25 height 19
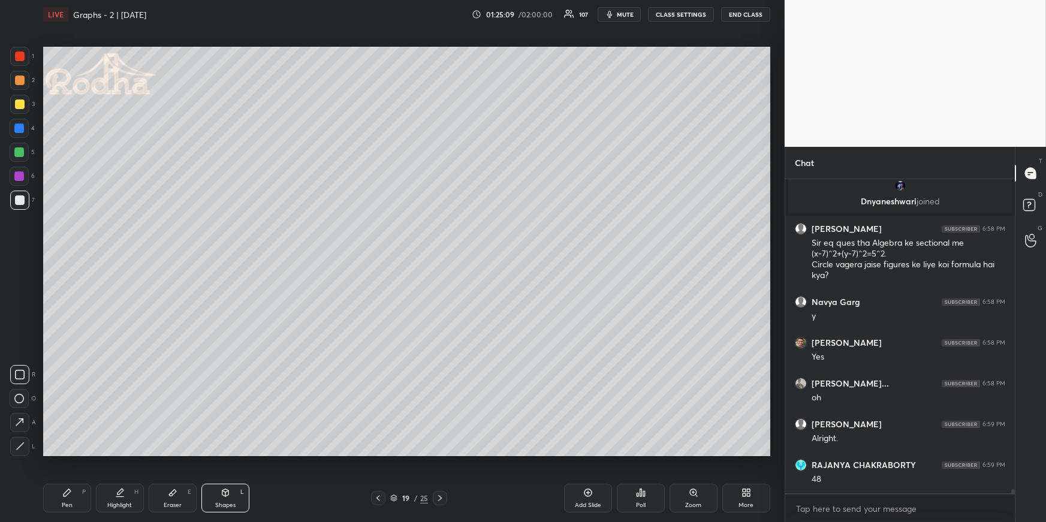
drag, startPoint x: 78, startPoint y: 499, endPoint x: 77, endPoint y: 492, distance: 7.3
click at [77, 453] on div "Pen P" at bounding box center [67, 498] width 48 height 29
click at [22, 150] on div at bounding box center [19, 152] width 10 height 10
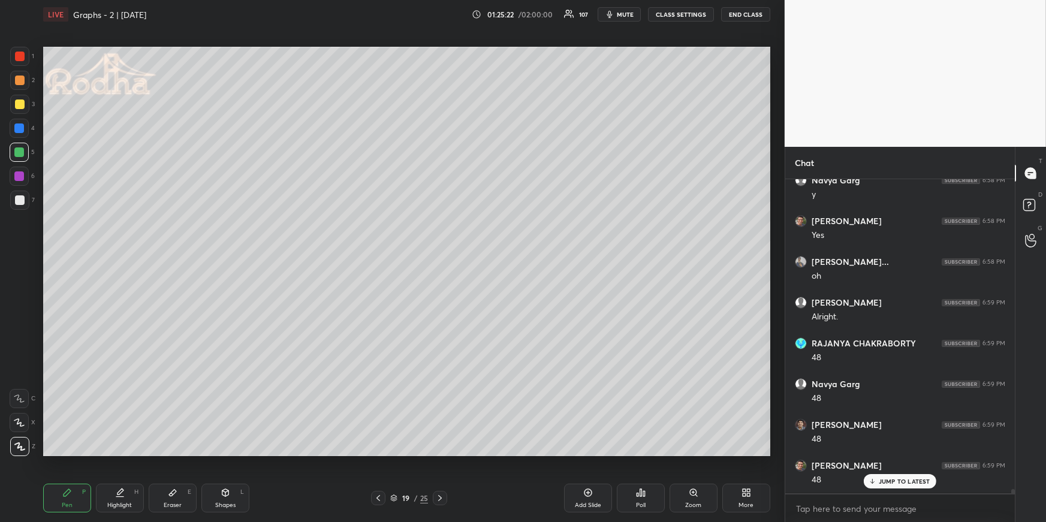
scroll to position [21907, 0]
click at [445, 453] on div at bounding box center [440, 498] width 14 height 14
click at [383, 453] on div at bounding box center [378, 498] width 14 height 14
click at [440, 453] on icon at bounding box center [440, 498] width 10 height 10
click at [576, 453] on div "Add Slide" at bounding box center [588, 498] width 48 height 29
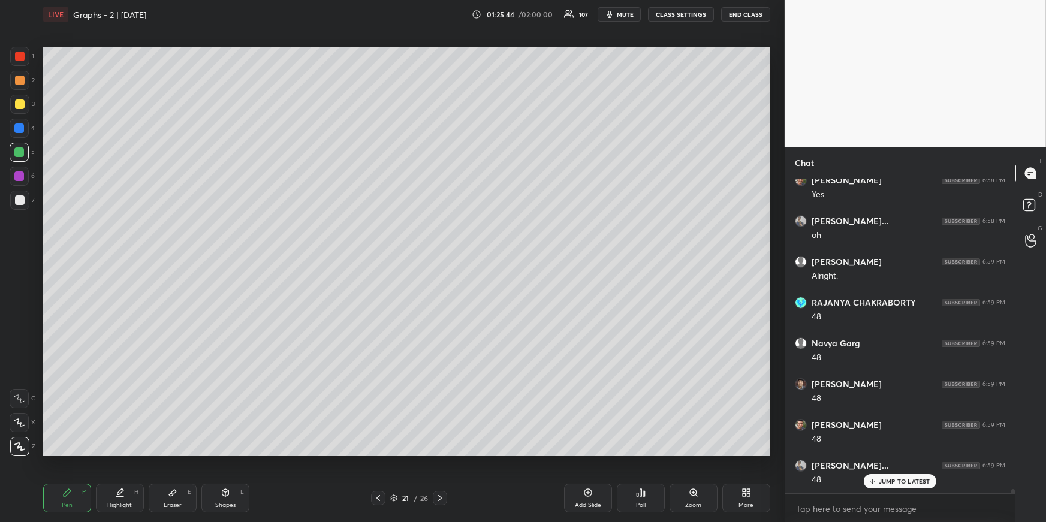
drag, startPoint x: 19, startPoint y: 101, endPoint x: 10, endPoint y: 113, distance: 14.6
click at [20, 101] on div at bounding box center [20, 104] width 10 height 10
drag, startPoint x: 224, startPoint y: 494, endPoint x: 225, endPoint y: 484, distance: 10.3
click at [224, 453] on icon at bounding box center [225, 492] width 7 height 7
click at [64, 453] on icon at bounding box center [67, 493] width 10 height 10
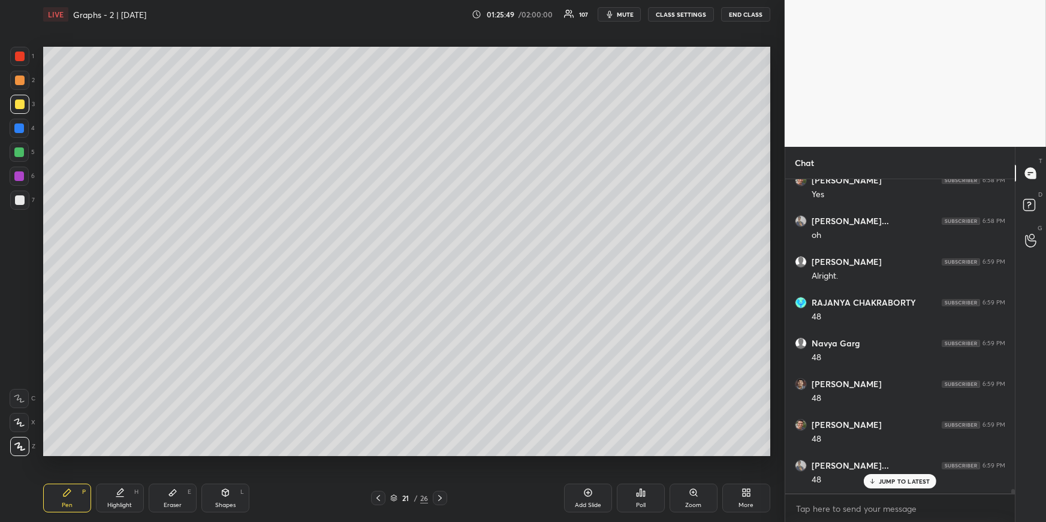
click at [377, 453] on icon at bounding box center [378, 498] width 4 height 6
click at [378, 453] on icon at bounding box center [378, 498] width 10 height 10
click at [377, 453] on icon at bounding box center [378, 498] width 10 height 10
click at [376, 453] on icon at bounding box center [378, 498] width 10 height 10
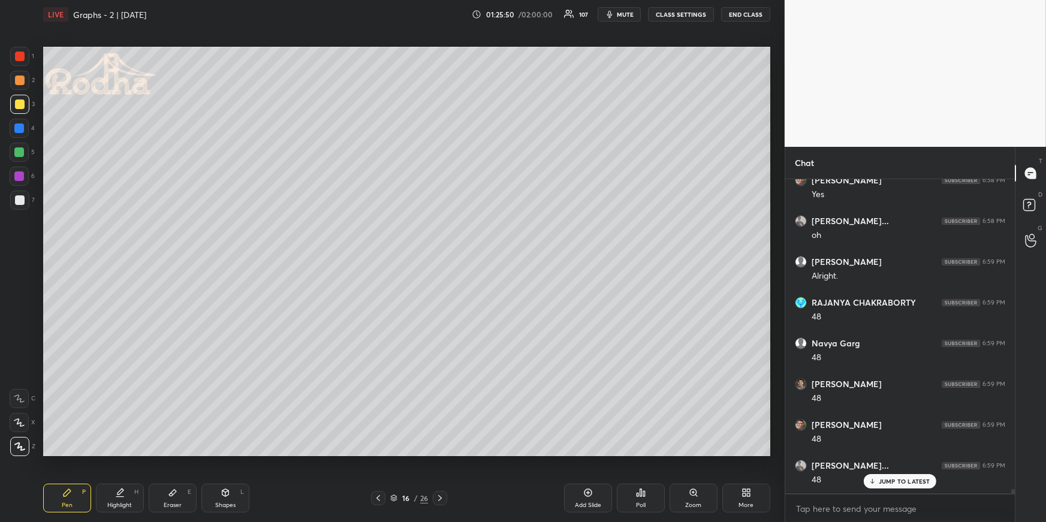
click at [375, 453] on icon at bounding box center [378, 498] width 10 height 10
click at [375, 453] on div at bounding box center [378, 498] width 14 height 14
click at [375, 453] on div "Pen P Highlight H Eraser E Shapes L 13 / 26 Add Slide Poll Zoom More" at bounding box center [406, 498] width 727 height 48
click at [374, 453] on div "Pen P Highlight H Eraser E Shapes L 13 / 26 Add Slide Poll Zoom More" at bounding box center [406, 498] width 727 height 48
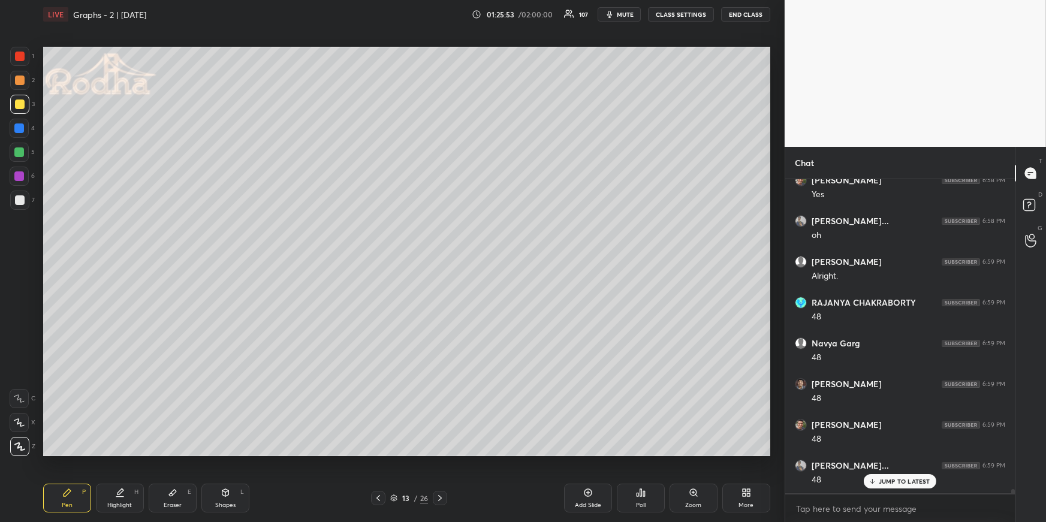
click at [379, 453] on icon at bounding box center [378, 498] width 4 height 6
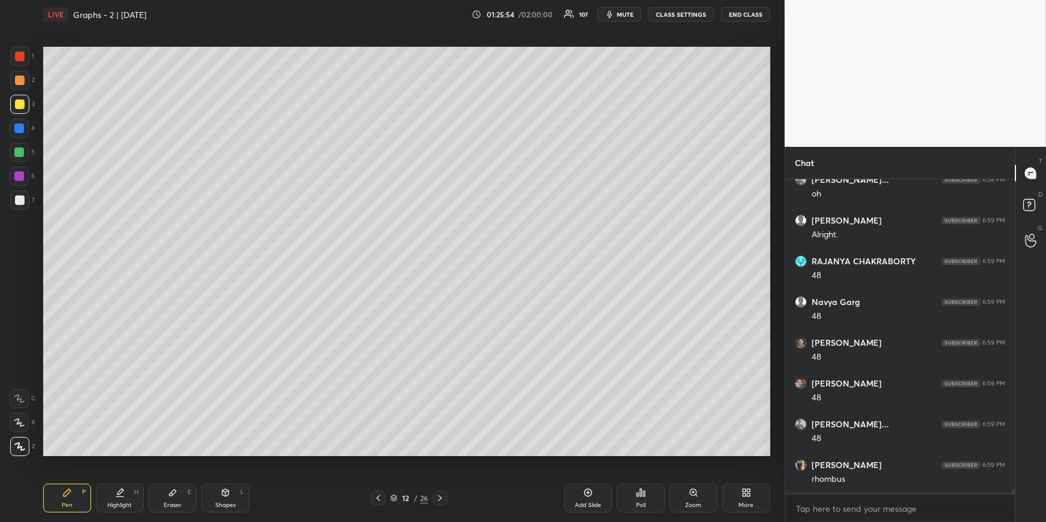
click at [379, 453] on icon at bounding box center [378, 498] width 10 height 10
click at [115, 453] on div "Highlight H" at bounding box center [120, 498] width 48 height 29
click at [379, 453] on icon at bounding box center [378, 498] width 10 height 10
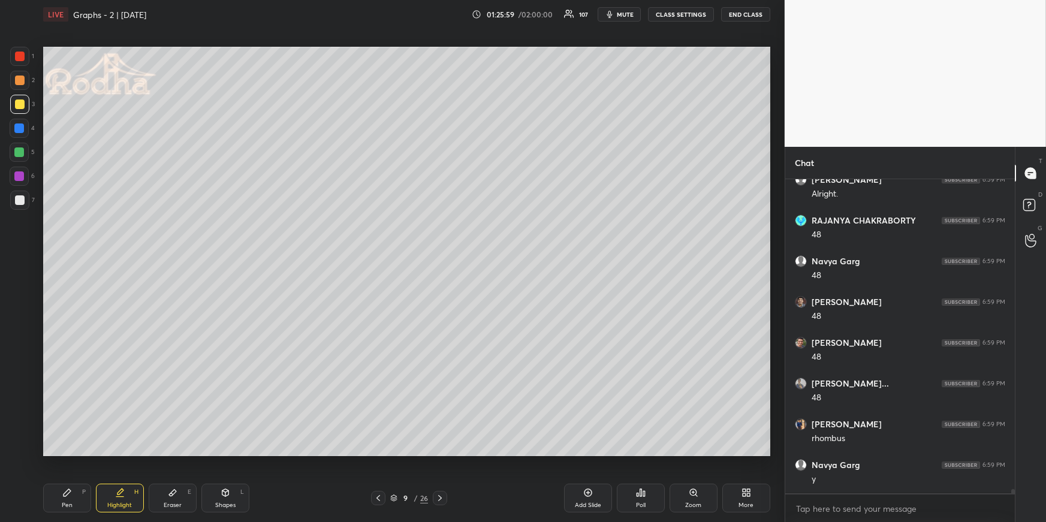
click at [437, 453] on div at bounding box center [440, 498] width 14 height 14
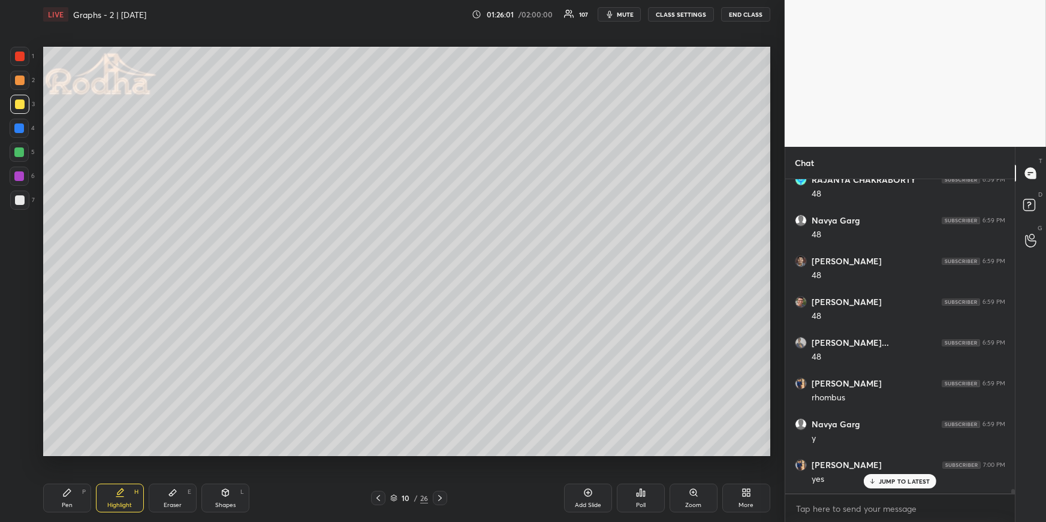
scroll to position [22070, 0]
click at [439, 453] on icon at bounding box center [440, 498] width 10 height 10
click at [440, 453] on icon at bounding box center [440, 498] width 10 height 10
click at [439, 453] on icon at bounding box center [440, 498] width 10 height 10
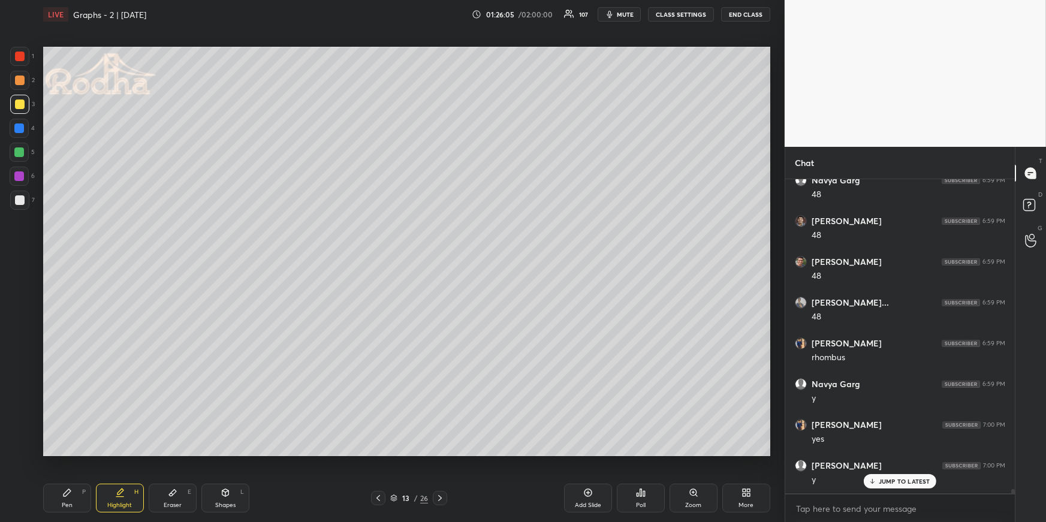
click at [440, 453] on icon at bounding box center [440, 498] width 10 height 10
click at [439, 453] on icon at bounding box center [440, 498] width 10 height 10
click at [440, 453] on icon at bounding box center [440, 498] width 4 height 6
click at [440, 453] on icon at bounding box center [440, 498] width 10 height 10
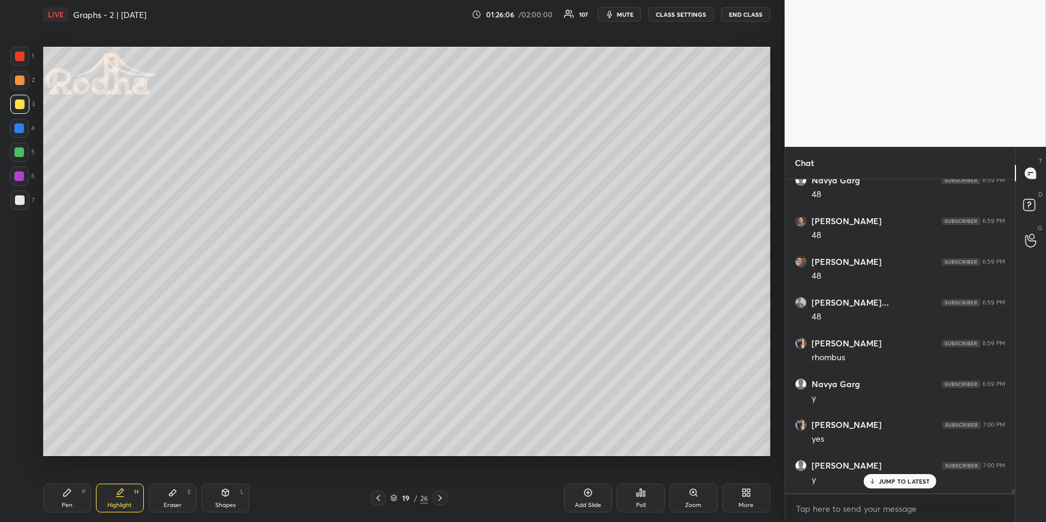
click at [440, 453] on icon at bounding box center [440, 498] width 4 height 6
click at [439, 453] on icon at bounding box center [440, 498] width 10 height 10
drag, startPoint x: 73, startPoint y: 493, endPoint x: 78, endPoint y: 457, distance: 35.8
click at [73, 453] on div "Pen P" at bounding box center [67, 498] width 48 height 29
click at [223, 453] on div "Shapes L" at bounding box center [225, 498] width 48 height 29
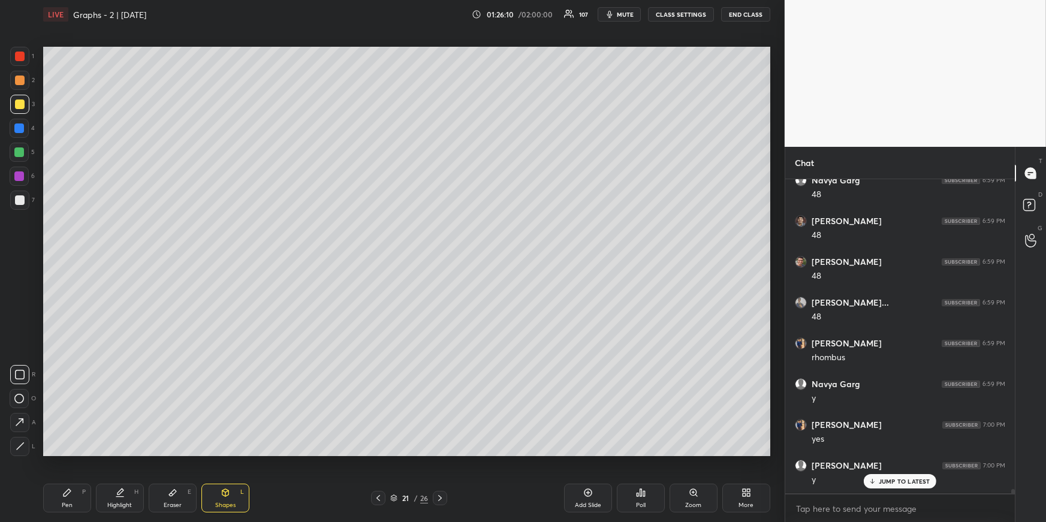
click at [21, 421] on icon at bounding box center [19, 422] width 13 height 13
click at [65, 453] on div "Pen P" at bounding box center [67, 498] width 48 height 29
drag, startPoint x: 19, startPoint y: 127, endPoint x: 21, endPoint y: 134, distance: 7.6
click at [19, 127] on div at bounding box center [19, 128] width 10 height 10
click at [215, 453] on div "Shapes L" at bounding box center [225, 498] width 48 height 29
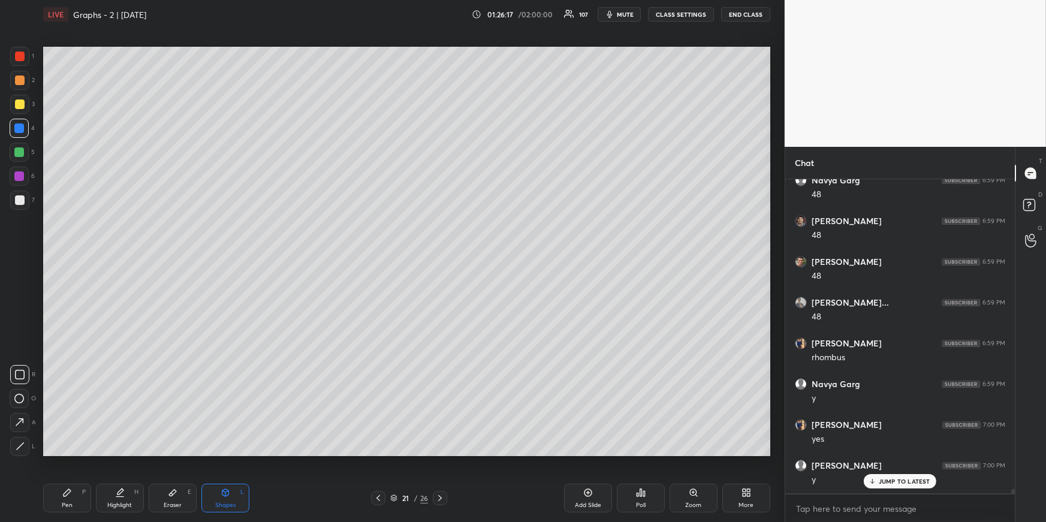
click at [120, 453] on icon at bounding box center [120, 493] width 10 height 10
drag, startPoint x: 222, startPoint y: 496, endPoint x: 215, endPoint y: 487, distance: 11.0
click at [222, 453] on icon at bounding box center [226, 493] width 10 height 10
click at [23, 439] on div at bounding box center [19, 446] width 19 height 19
drag, startPoint x: 72, startPoint y: 498, endPoint x: 79, endPoint y: 484, distance: 15.5
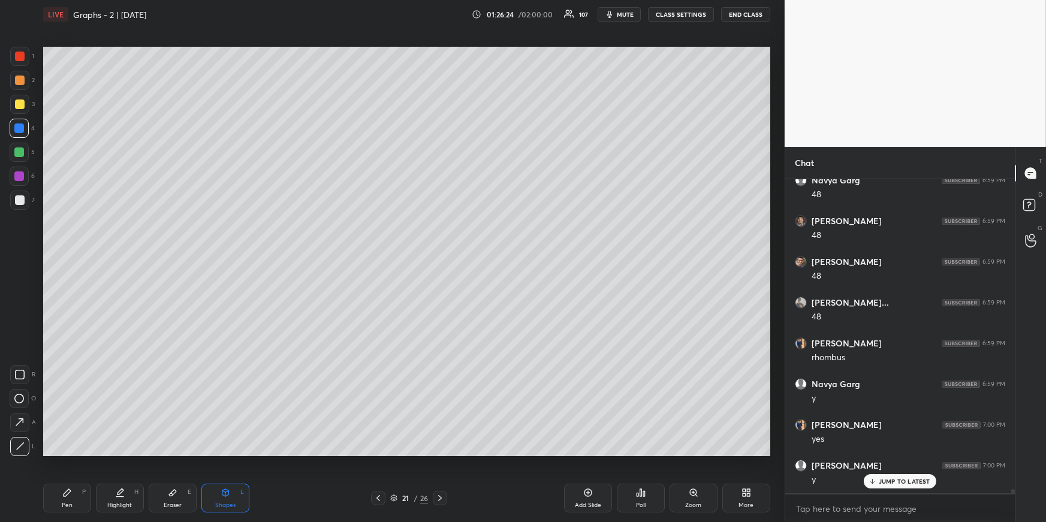
click at [73, 453] on div "Pen P" at bounding box center [67, 498] width 48 height 29
click at [128, 453] on div "Highlight H" at bounding box center [120, 498] width 48 height 29
click at [62, 453] on div "Pen P" at bounding box center [67, 498] width 48 height 29
drag, startPoint x: 21, startPoint y: 79, endPoint x: 17, endPoint y: 92, distance: 13.3
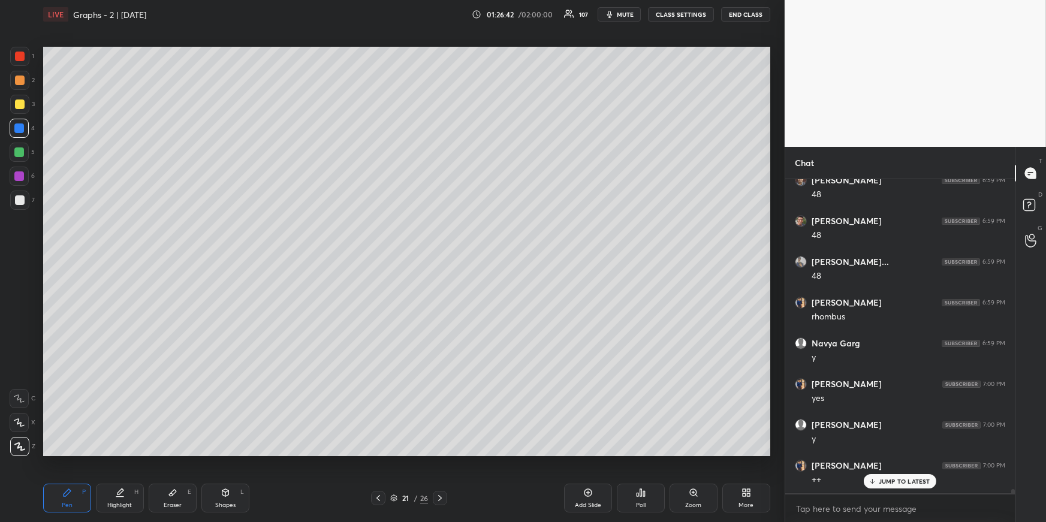
click at [20, 80] on div at bounding box center [20, 80] width 10 height 10
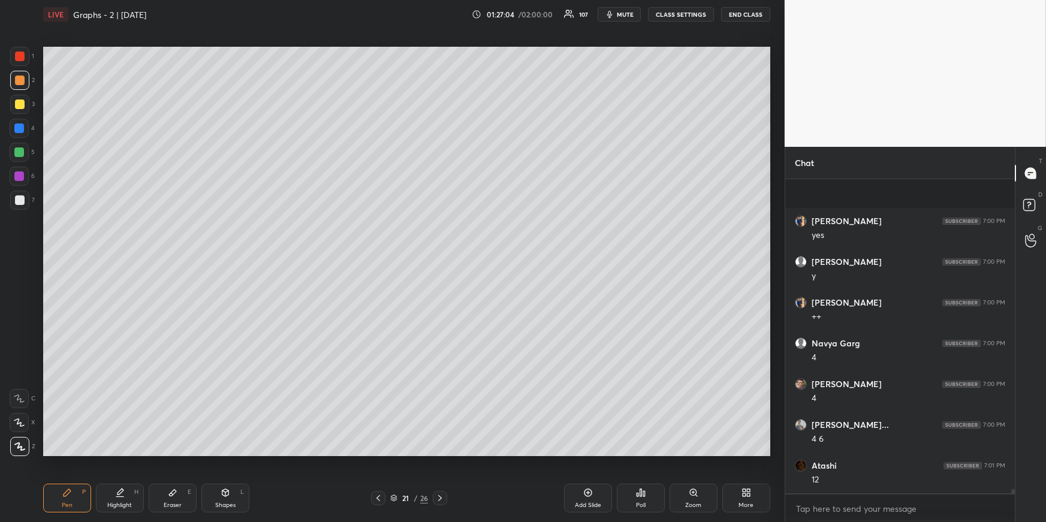
scroll to position [22356, 0]
click at [217, 453] on div "Shapes" at bounding box center [225, 505] width 20 height 6
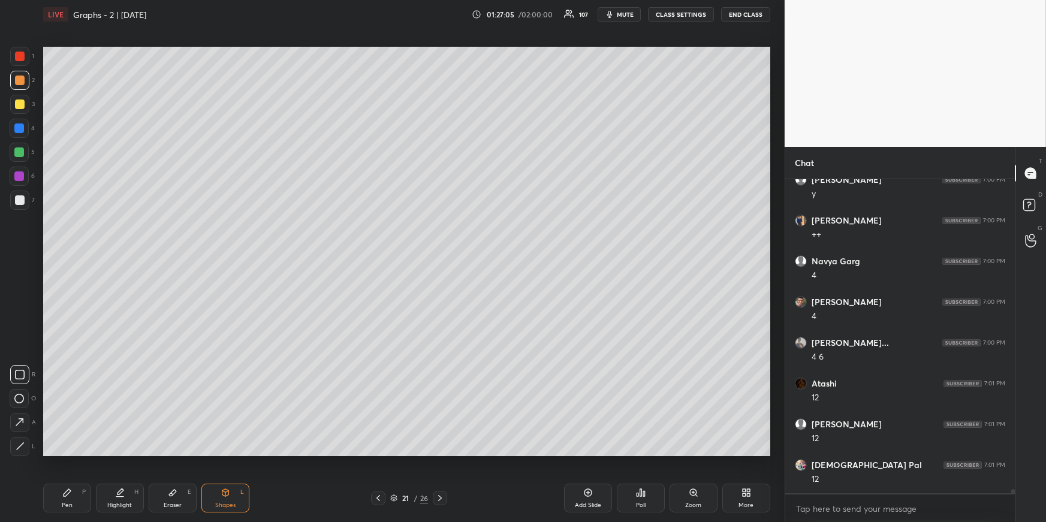
scroll to position [22397, 0]
click at [26, 449] on div at bounding box center [19, 446] width 19 height 19
click at [18, 149] on div at bounding box center [19, 152] width 10 height 10
click at [17, 124] on div at bounding box center [19, 128] width 10 height 10
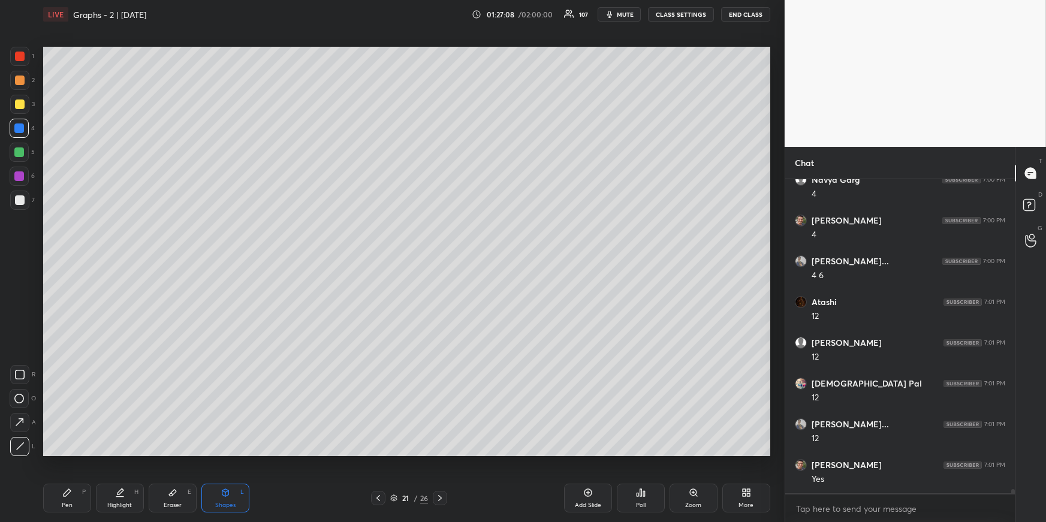
click at [21, 149] on div at bounding box center [19, 152] width 10 height 10
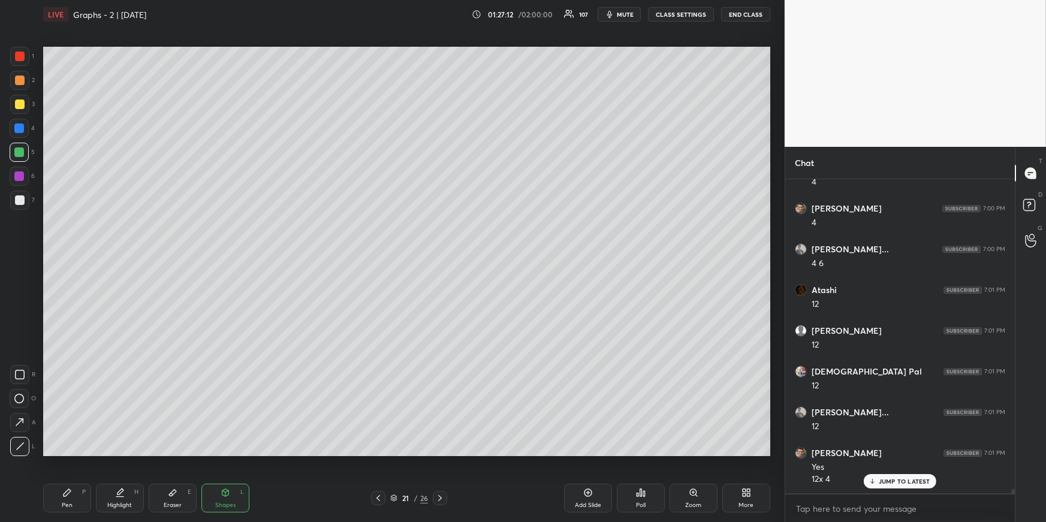
scroll to position [22489, 0]
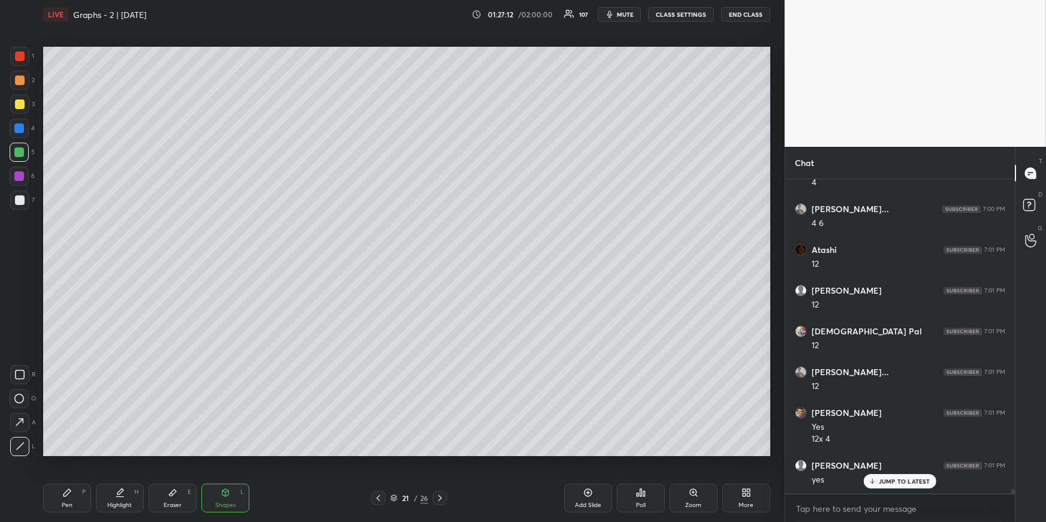
drag, startPoint x: 73, startPoint y: 486, endPoint x: 82, endPoint y: 479, distance: 11.1
click at [75, 453] on div "Pen P" at bounding box center [67, 498] width 48 height 29
drag, startPoint x: 86, startPoint y: 490, endPoint x: 81, endPoint y: 457, distance: 32.7
click at [86, 453] on div "Pen P" at bounding box center [67, 498] width 48 height 29
click at [120, 453] on div "Highlight H" at bounding box center [120, 498] width 48 height 29
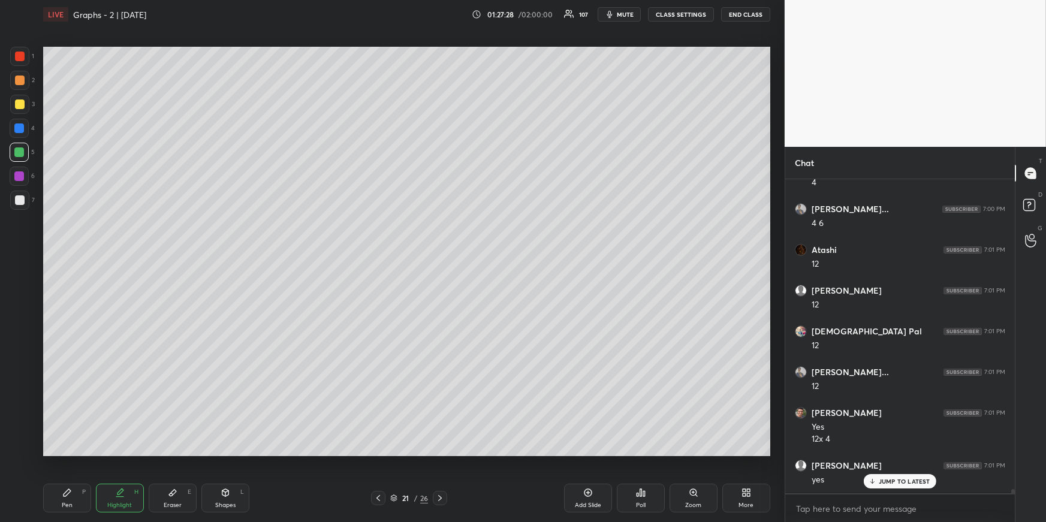
click at [382, 453] on div "21 / 26" at bounding box center [409, 498] width 76 height 14
click at [372, 453] on div at bounding box center [378, 498] width 14 height 14
drag, startPoint x: 379, startPoint y: 495, endPoint x: 379, endPoint y: 485, distance: 9.6
click at [378, 453] on icon at bounding box center [378, 498] width 10 height 10
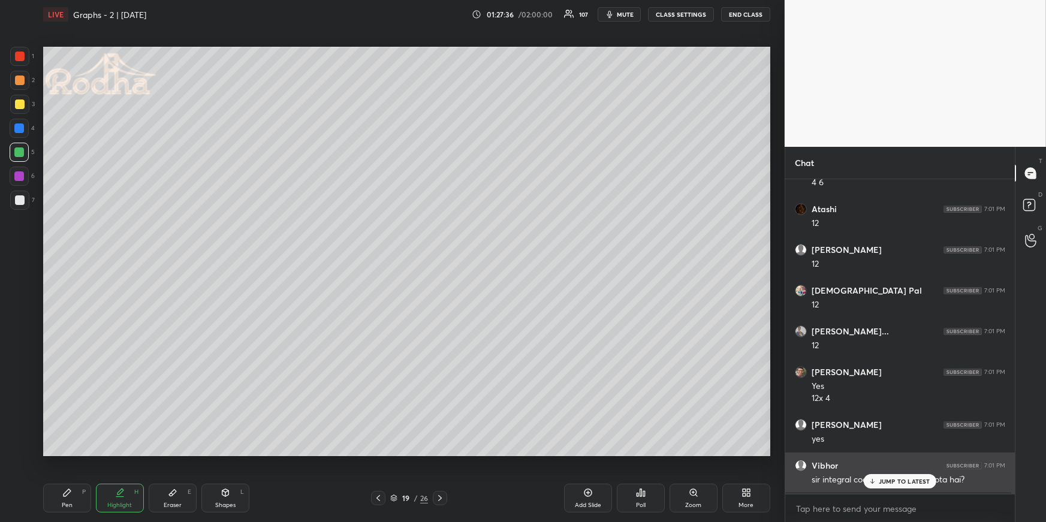
click at [898, 453] on div "JUMP TO LATEST" at bounding box center [899, 481] width 72 height 14
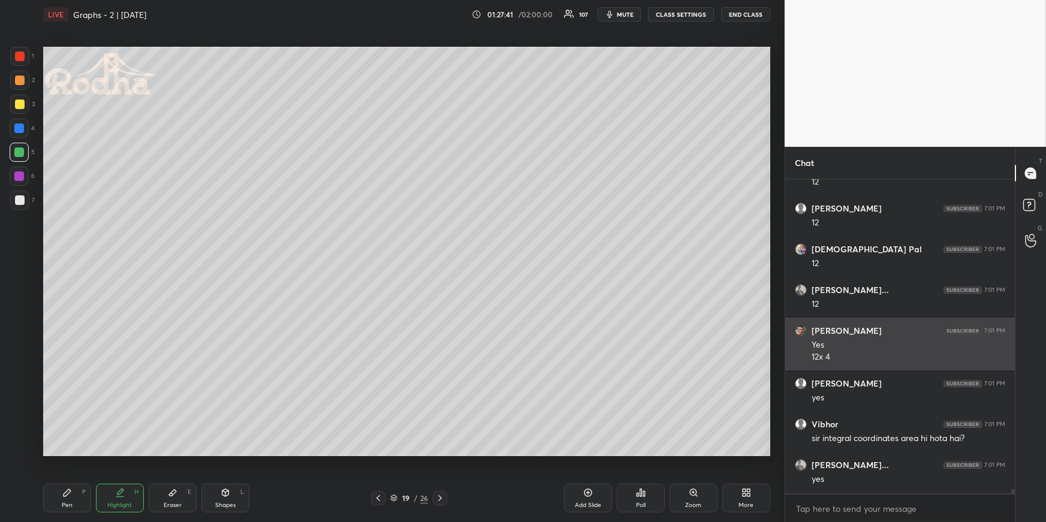
scroll to position [22612, 0]
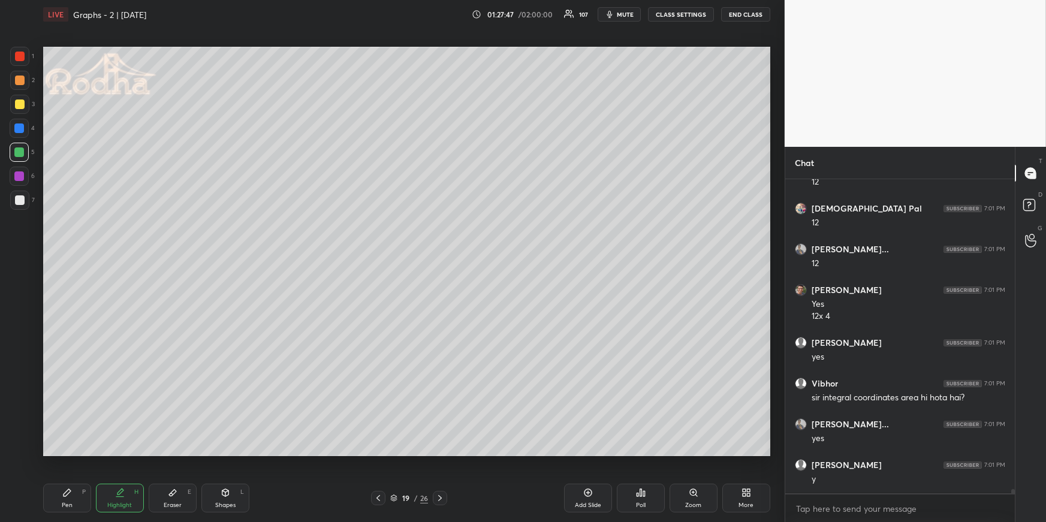
click at [228, 453] on icon at bounding box center [226, 493] width 10 height 10
click at [22, 418] on icon at bounding box center [19, 422] width 13 height 13
click at [20, 85] on div at bounding box center [19, 80] width 19 height 19
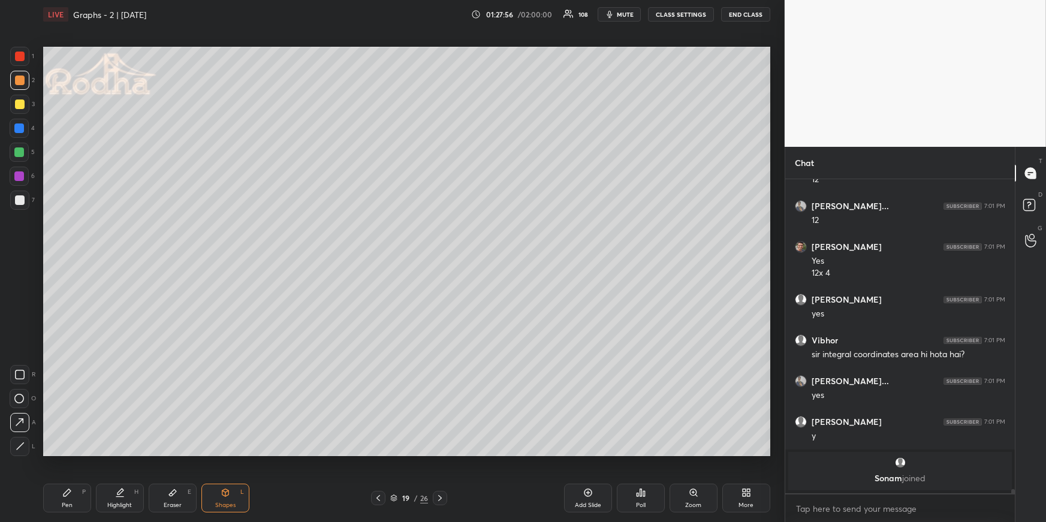
drag, startPoint x: 74, startPoint y: 498, endPoint x: 80, endPoint y: 485, distance: 13.9
click at [73, 453] on div "Pen P" at bounding box center [67, 498] width 48 height 29
click at [232, 453] on div "Shapes L" at bounding box center [225, 498] width 48 height 29
click at [20, 426] on icon at bounding box center [19, 422] width 13 height 13
click at [22, 446] on icon at bounding box center [20, 446] width 9 height 9
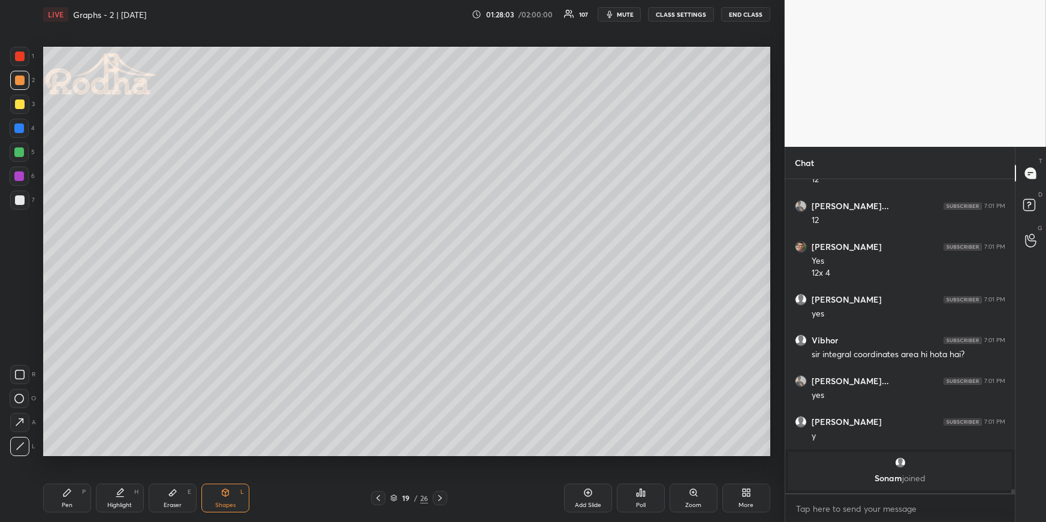
click at [61, 453] on div "Pen P" at bounding box center [67, 498] width 48 height 29
click at [118, 453] on icon at bounding box center [119, 497] width 7 height 0
click at [80, 453] on div "Pen P" at bounding box center [67, 498] width 48 height 29
click at [221, 453] on icon at bounding box center [226, 493] width 10 height 10
click at [19, 448] on icon at bounding box center [20, 446] width 9 height 9
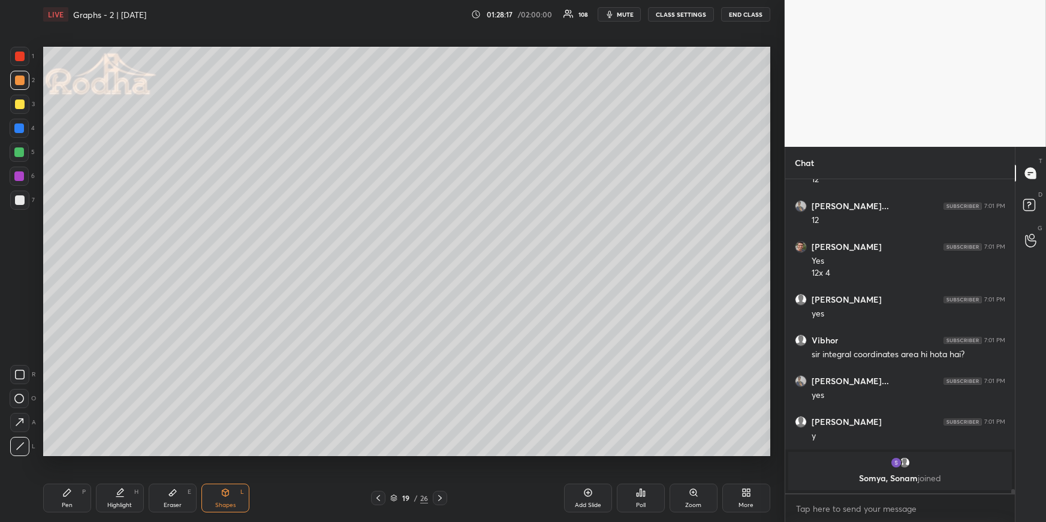
click at [21, 197] on div at bounding box center [20, 200] width 10 height 10
click at [19, 148] on div at bounding box center [19, 152] width 10 height 10
click at [18, 102] on div at bounding box center [20, 104] width 10 height 10
drag, startPoint x: 177, startPoint y: 500, endPoint x: 218, endPoint y: 460, distance: 57.6
click at [177, 453] on div "Eraser E" at bounding box center [173, 498] width 48 height 29
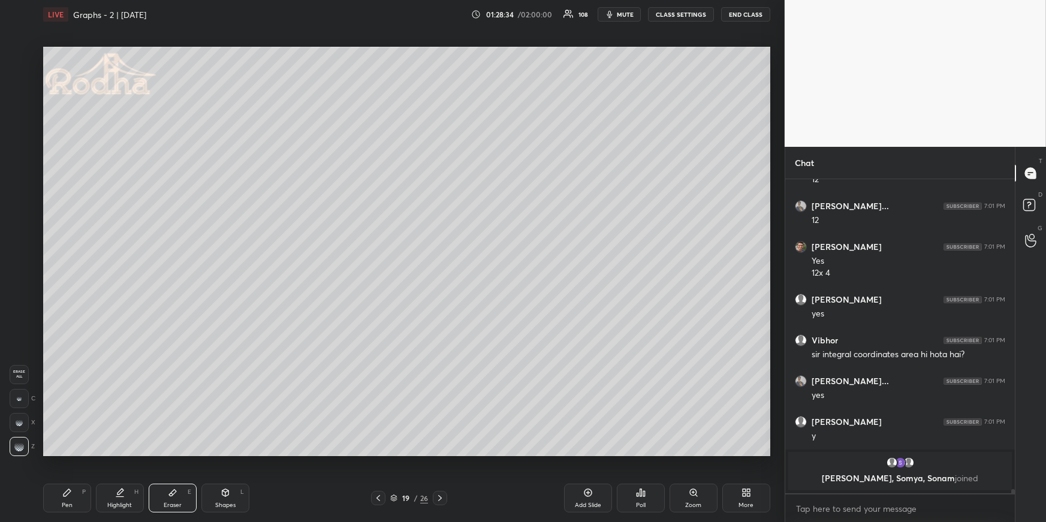
click at [85, 453] on div "Pen P" at bounding box center [67, 498] width 48 height 29
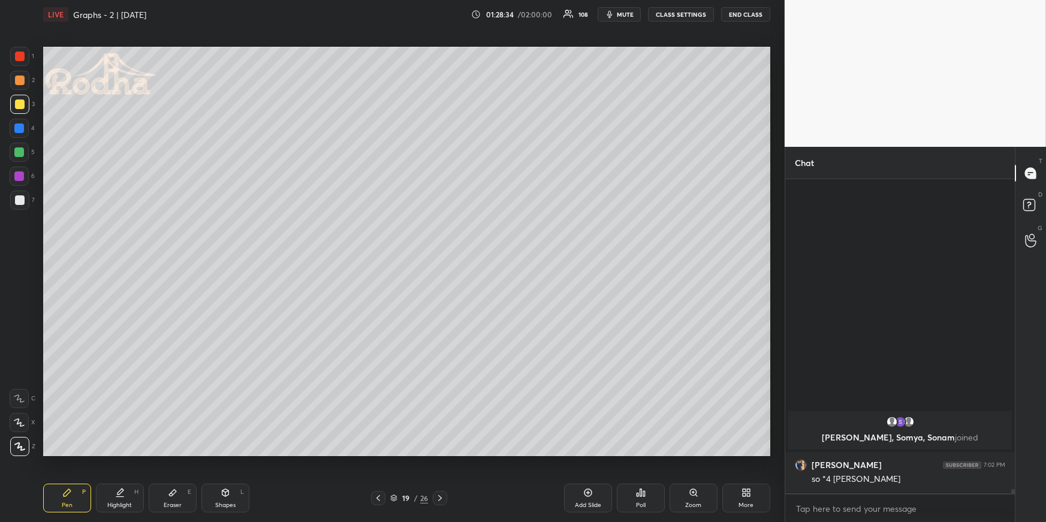
scroll to position [22296, 0]
click at [22, 84] on div at bounding box center [20, 80] width 10 height 10
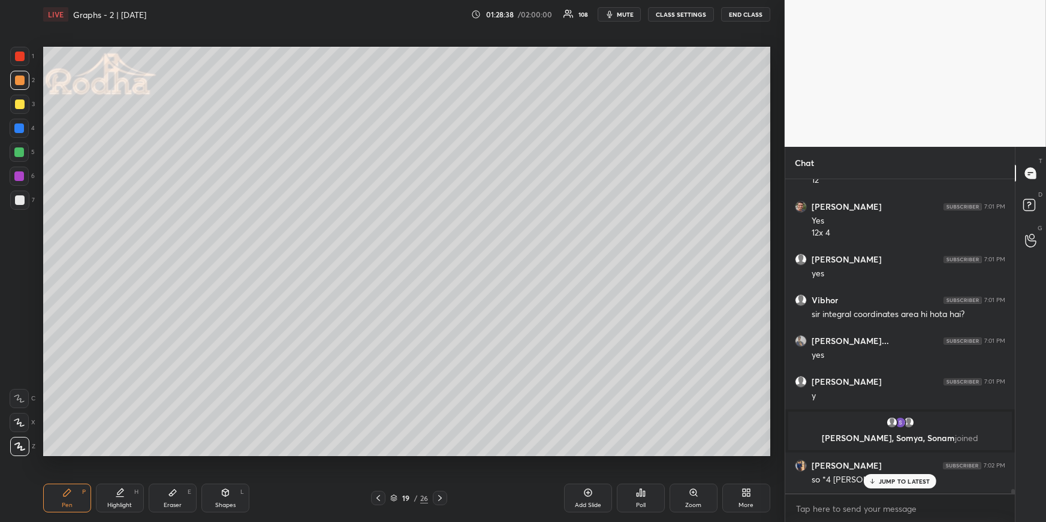
click at [225, 453] on icon at bounding box center [226, 493] width 10 height 10
drag, startPoint x: 17, startPoint y: 445, endPoint x: 21, endPoint y: 428, distance: 17.2
click at [20, 446] on icon at bounding box center [20, 446] width 9 height 9
click at [17, 99] on div at bounding box center [20, 104] width 10 height 10
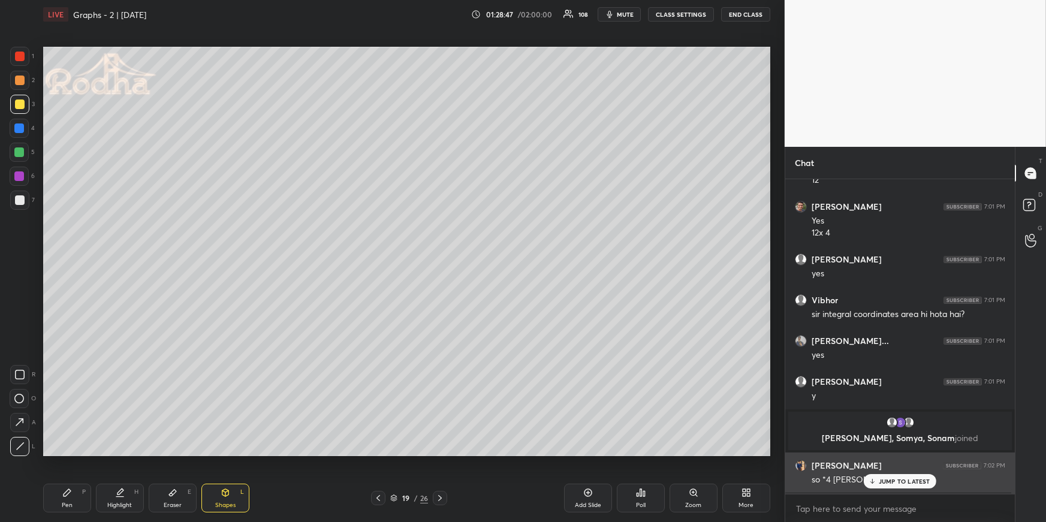
click at [893, 453] on p "JUMP TO LATEST" at bounding box center [904, 481] width 52 height 7
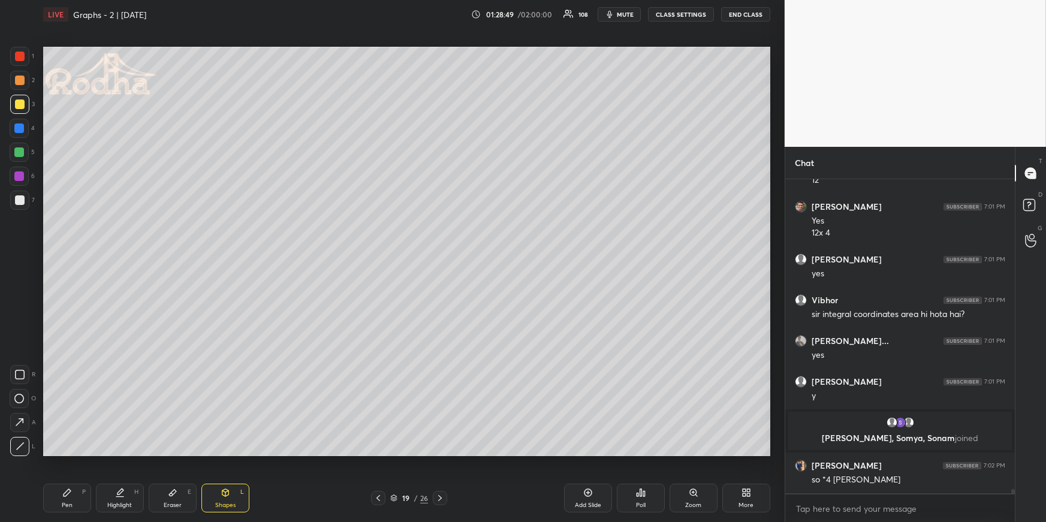
click at [114, 453] on div "Highlight H" at bounding box center [120, 498] width 48 height 29
click at [67, 453] on icon at bounding box center [67, 493] width 10 height 10
click at [20, 147] on div at bounding box center [19, 152] width 10 height 10
click at [110, 453] on div "Highlight H" at bounding box center [120, 498] width 48 height 29
click at [60, 453] on div "Pen P" at bounding box center [67, 498] width 48 height 29
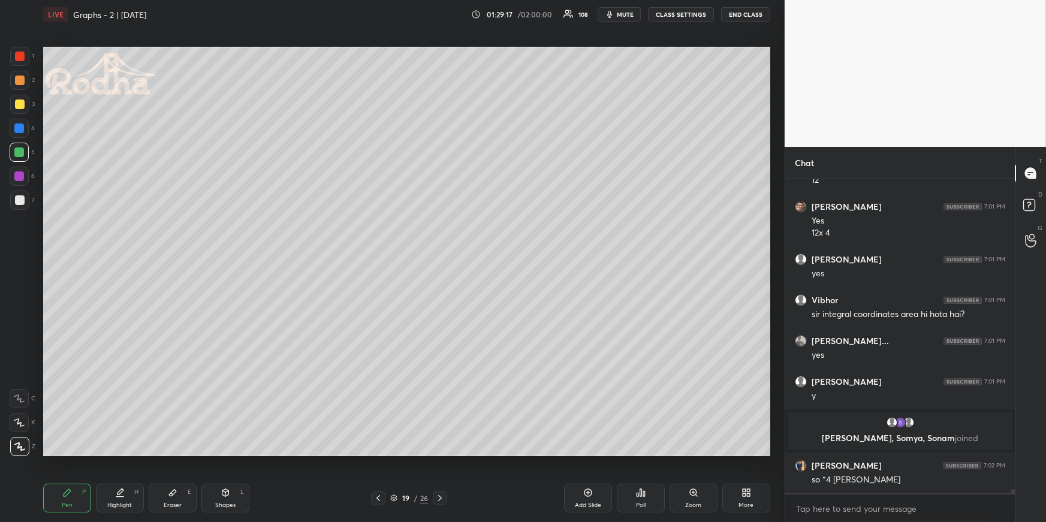
click at [114, 453] on div "Highlight" at bounding box center [119, 505] width 25 height 6
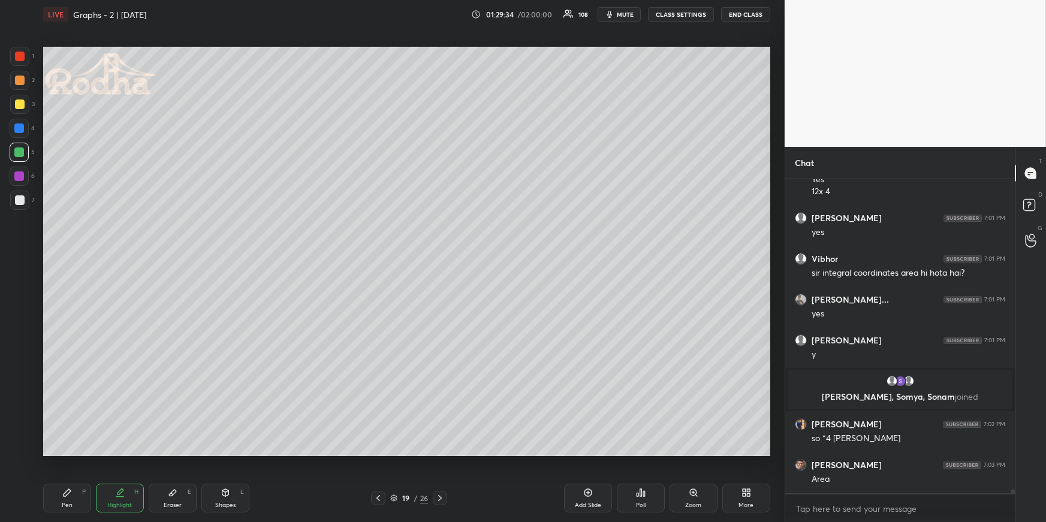
scroll to position [22379, 0]
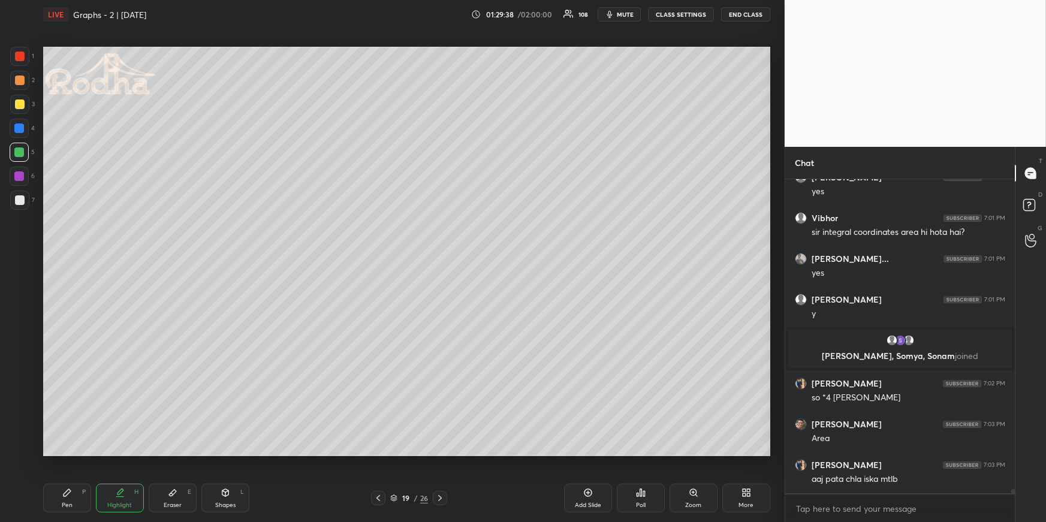
drag, startPoint x: 131, startPoint y: 497, endPoint x: 160, endPoint y: 475, distance: 37.2
click at [131, 453] on div "Highlight H" at bounding box center [120, 498] width 48 height 29
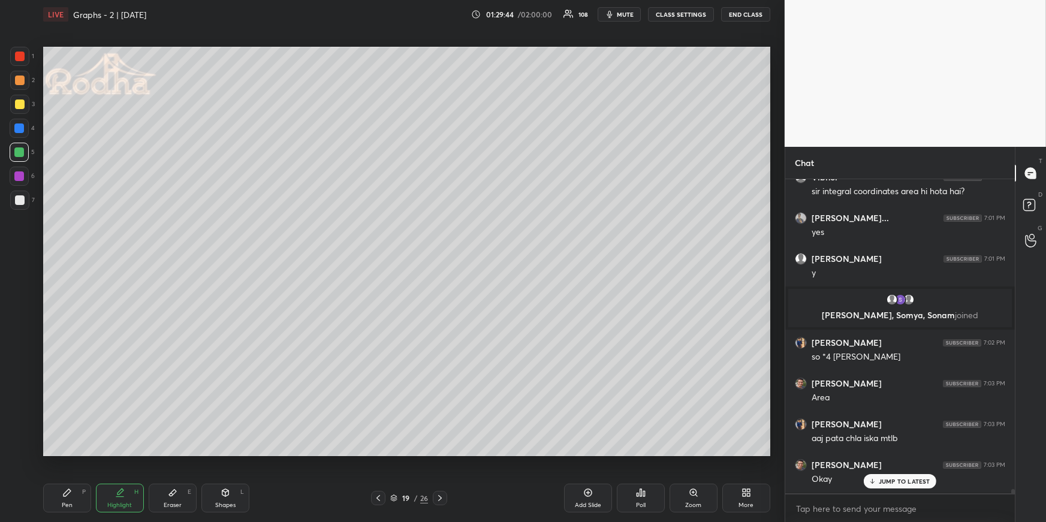
scroll to position [22459, 0]
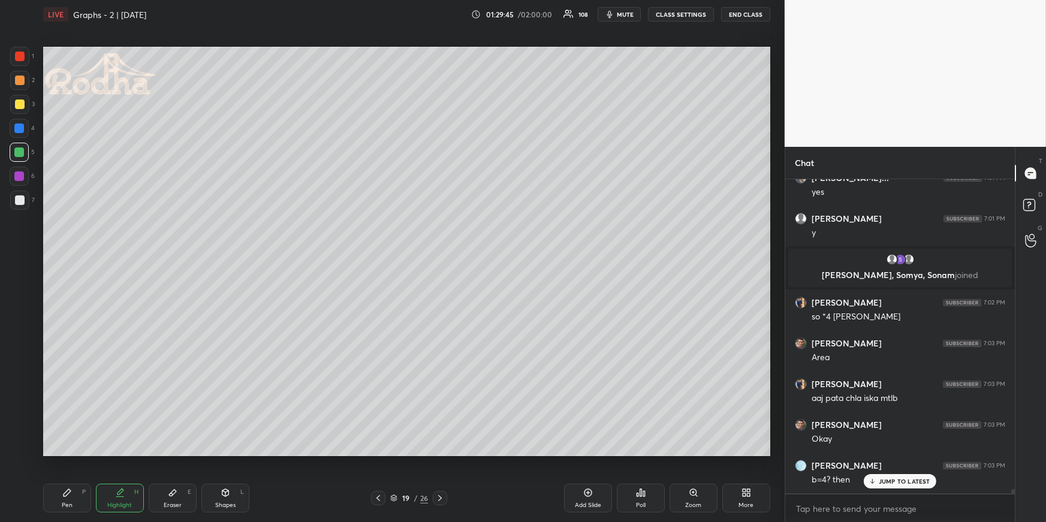
click at [169, 453] on div "Eraser E" at bounding box center [173, 498] width 48 height 29
click at [86, 453] on div "Pen P" at bounding box center [67, 498] width 48 height 29
click at [27, 55] on div at bounding box center [19, 56] width 19 height 19
drag, startPoint x: 132, startPoint y: 490, endPoint x: 147, endPoint y: 482, distance: 16.9
click at [132, 453] on div "Highlight H" at bounding box center [120, 498] width 48 height 29
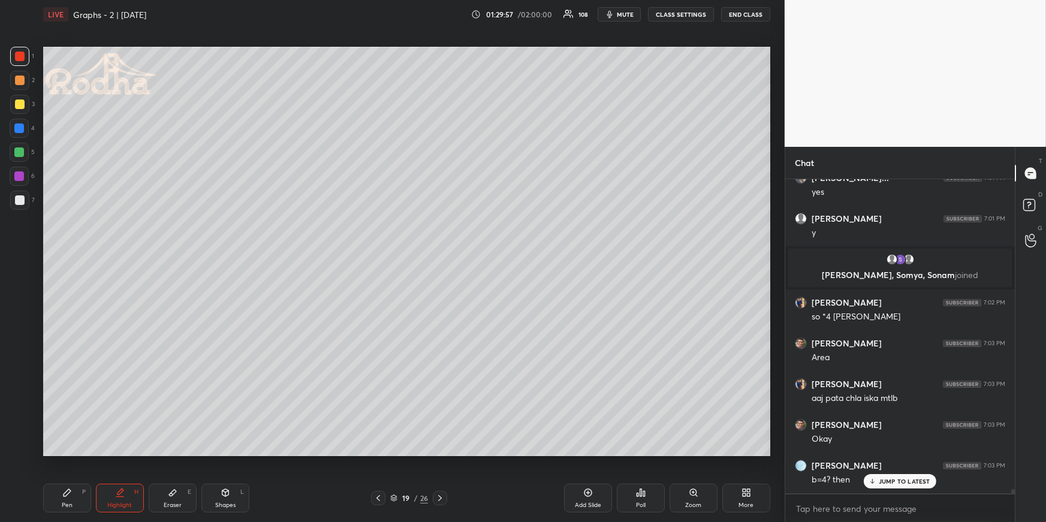
click at [67, 453] on div "Pen P" at bounding box center [67, 498] width 48 height 29
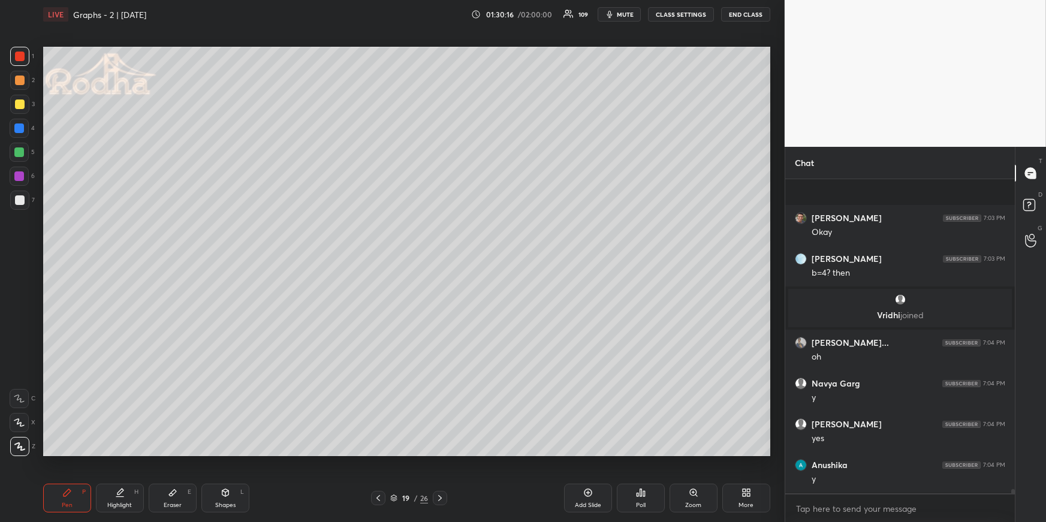
scroll to position [22747, 0]
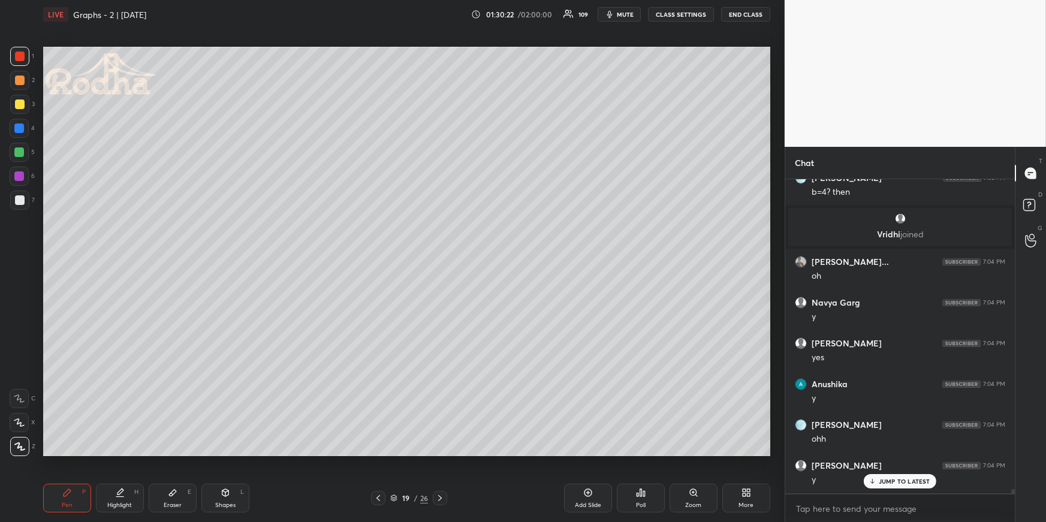
click at [131, 453] on div "Highlight H" at bounding box center [120, 498] width 48 height 29
click at [71, 453] on div "Pen P" at bounding box center [67, 498] width 48 height 29
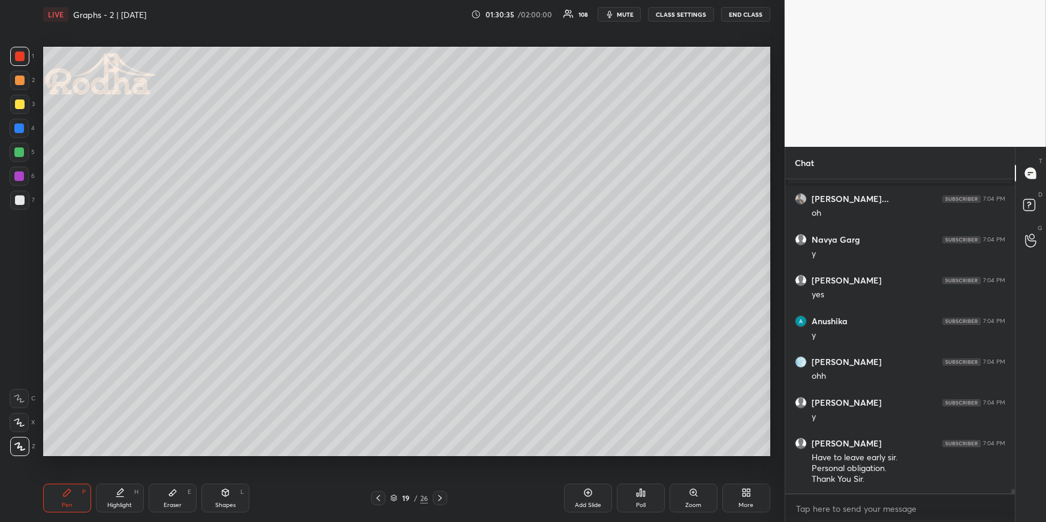
drag, startPoint x: 126, startPoint y: 492, endPoint x: 128, endPoint y: 484, distance: 8.7
click at [125, 453] on div "Highlight H" at bounding box center [120, 498] width 48 height 29
click at [50, 453] on div "Pen P" at bounding box center [67, 498] width 48 height 29
click at [20, 126] on div at bounding box center [19, 128] width 10 height 10
drag, startPoint x: 117, startPoint y: 497, endPoint x: 151, endPoint y: 472, distance: 41.9
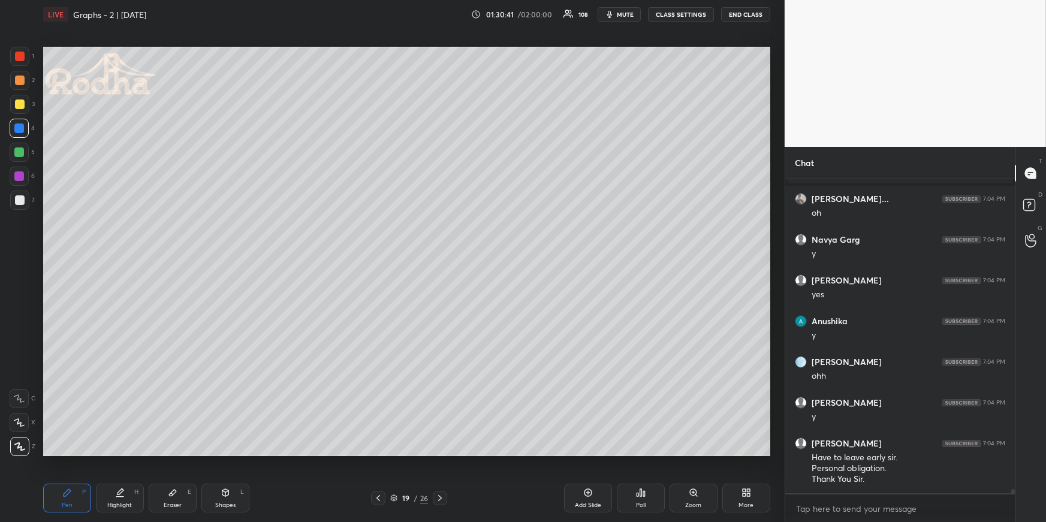
click at [117, 453] on div "Highlight H" at bounding box center [120, 498] width 48 height 29
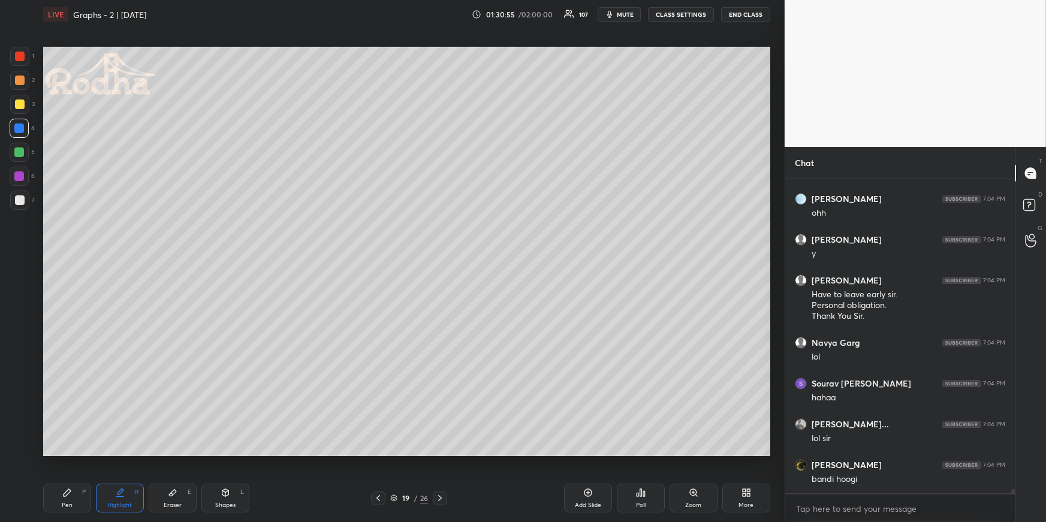
scroll to position [23014, 0]
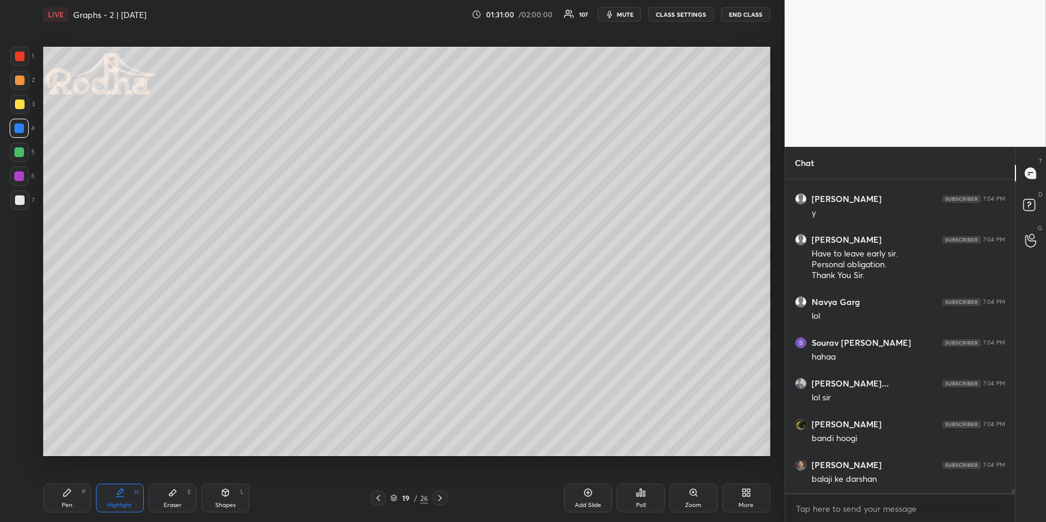
click at [61, 453] on div "Pen P" at bounding box center [67, 498] width 48 height 29
click at [17, 61] on div at bounding box center [19, 56] width 19 height 19
click at [442, 453] on icon at bounding box center [440, 498] width 10 height 10
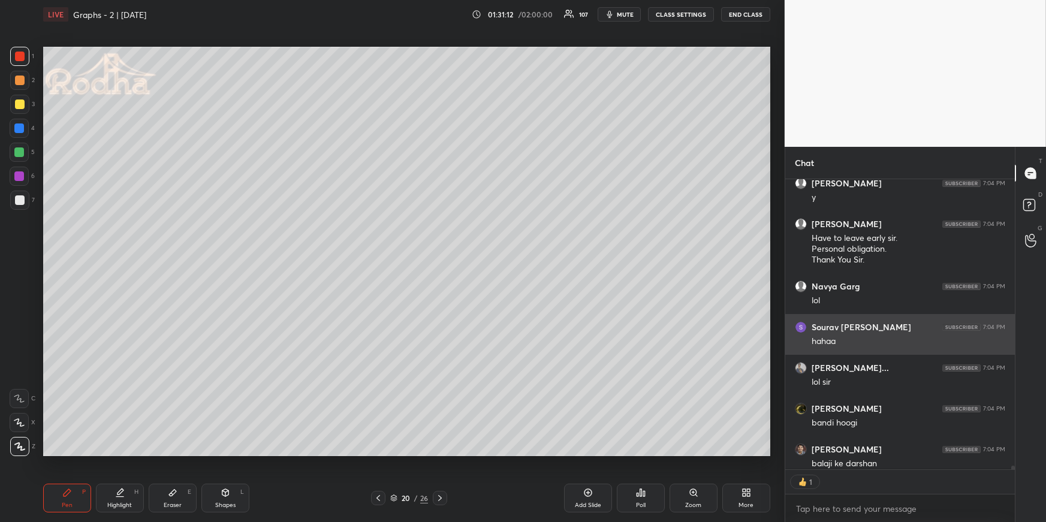
scroll to position [23038, 0]
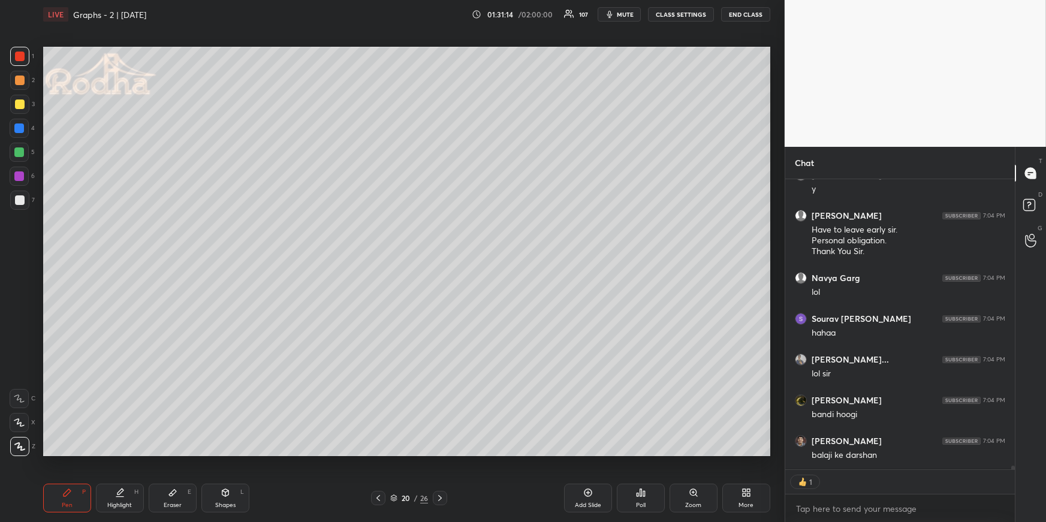
click at [20, 102] on div at bounding box center [20, 104] width 10 height 10
click at [19, 125] on div at bounding box center [19, 128] width 10 height 10
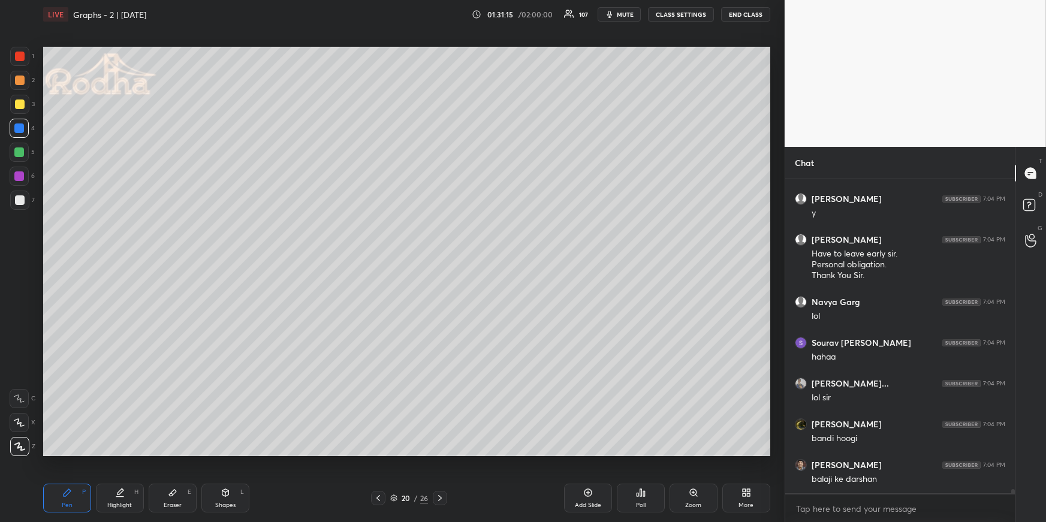
scroll to position [310, 226]
drag, startPoint x: 372, startPoint y: 497, endPoint x: 379, endPoint y: 493, distance: 7.8
click at [372, 453] on div at bounding box center [378, 498] width 14 height 14
drag, startPoint x: 439, startPoint y: 498, endPoint x: 452, endPoint y: 460, distance: 40.4
click at [439, 453] on icon at bounding box center [440, 498] width 10 height 10
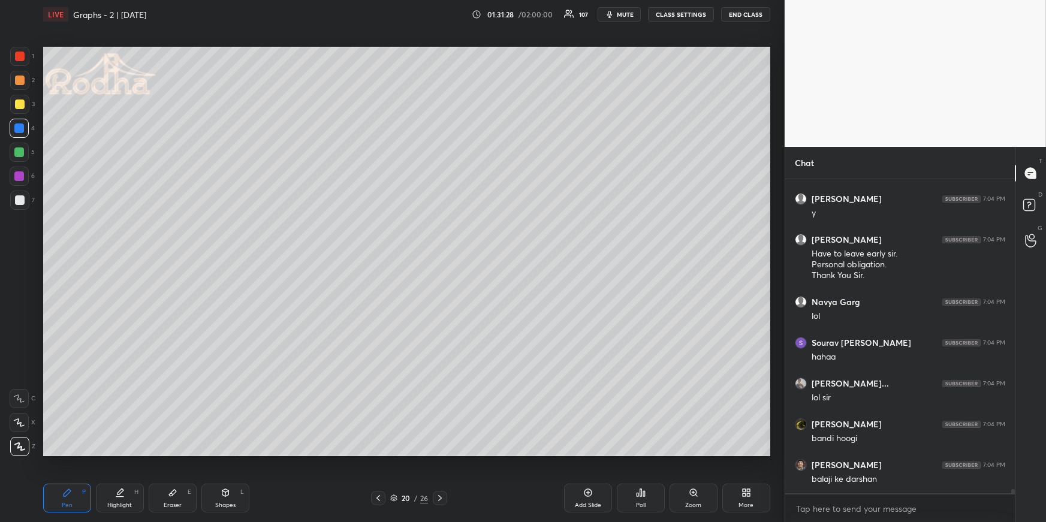
drag, startPoint x: 122, startPoint y: 502, endPoint x: 148, endPoint y: 457, distance: 51.6
click at [122, 453] on div "Highlight" at bounding box center [119, 505] width 25 height 6
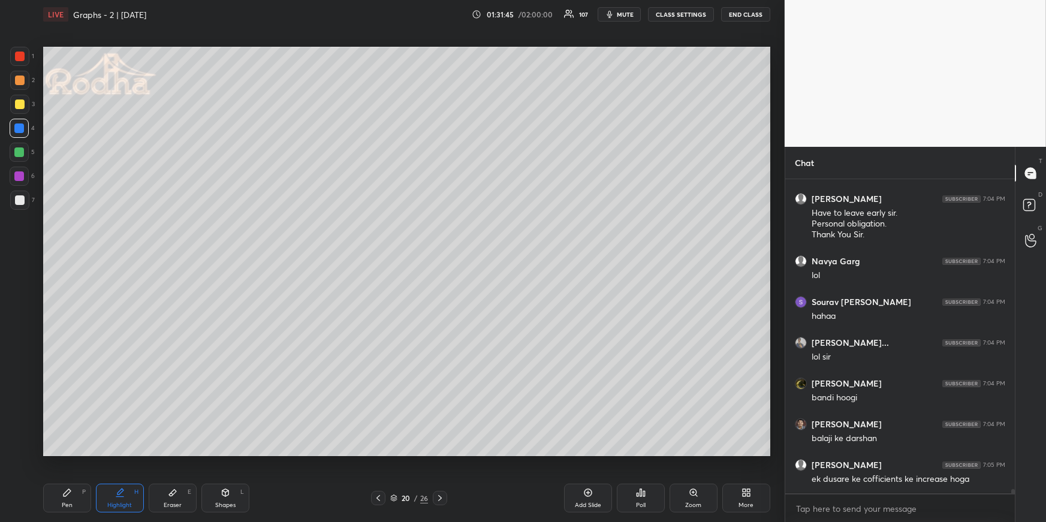
click at [74, 453] on div "Pen P" at bounding box center [67, 498] width 48 height 29
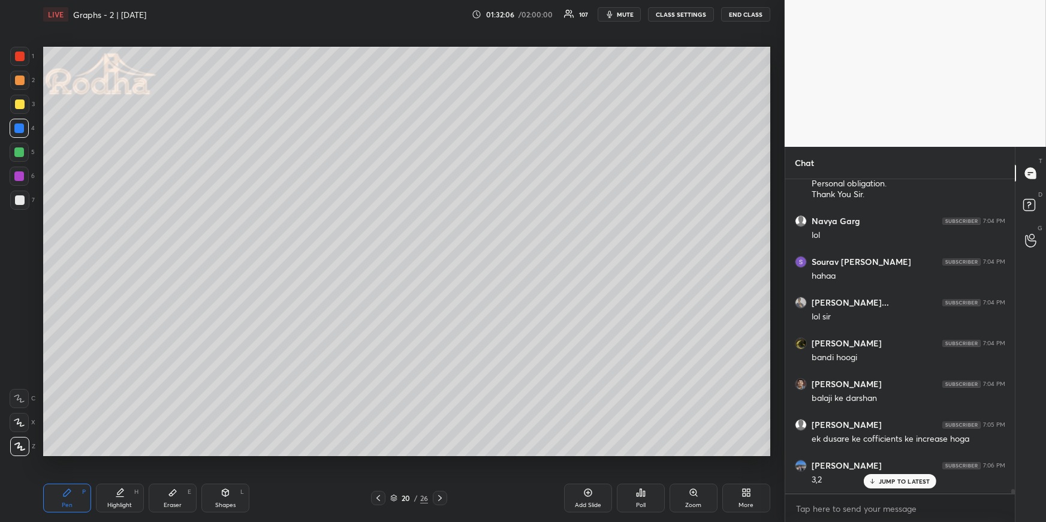
drag, startPoint x: 19, startPoint y: 151, endPoint x: 10, endPoint y: 160, distance: 12.7
click at [17, 152] on div at bounding box center [19, 152] width 10 height 10
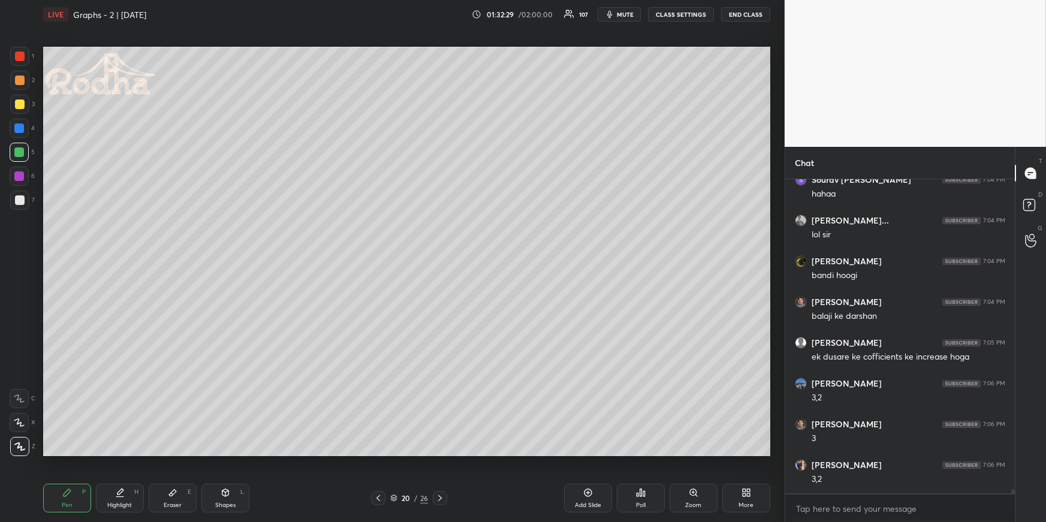
scroll to position [23217, 0]
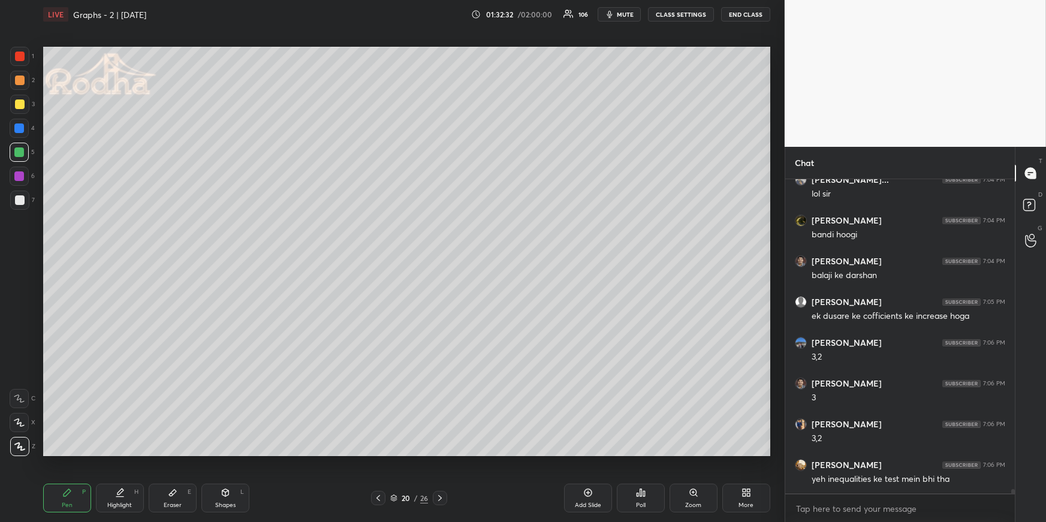
click at [121, 453] on icon at bounding box center [119, 497] width 7 height 0
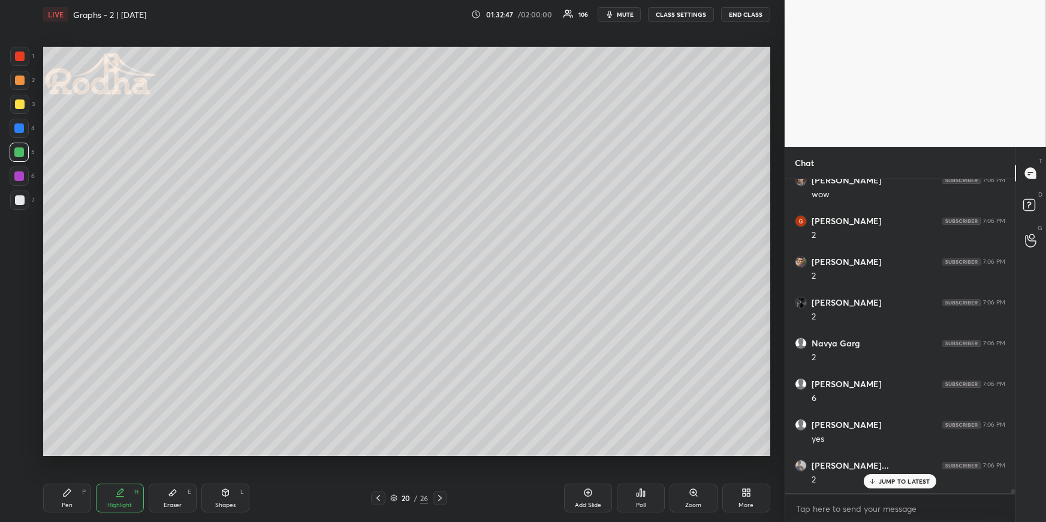
scroll to position [23584, 0]
drag, startPoint x: 70, startPoint y: 491, endPoint x: 77, endPoint y: 467, distance: 25.2
click at [70, 453] on icon at bounding box center [67, 493] width 10 height 10
click at [129, 453] on div "Highlight H" at bounding box center [120, 498] width 48 height 29
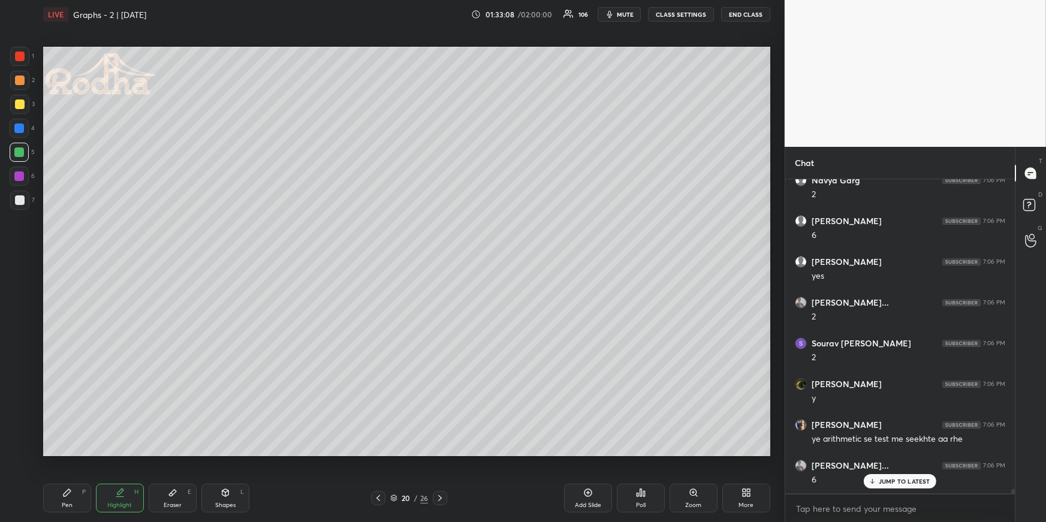
click at [382, 453] on div at bounding box center [378, 498] width 14 height 14
click at [72, 453] on div "Pen P" at bounding box center [67, 498] width 48 height 29
click at [19, 57] on div at bounding box center [20, 57] width 10 height 10
click at [129, 453] on div "Highlight H" at bounding box center [120, 498] width 48 height 29
drag, startPoint x: 59, startPoint y: 495, endPoint x: 64, endPoint y: 479, distance: 17.1
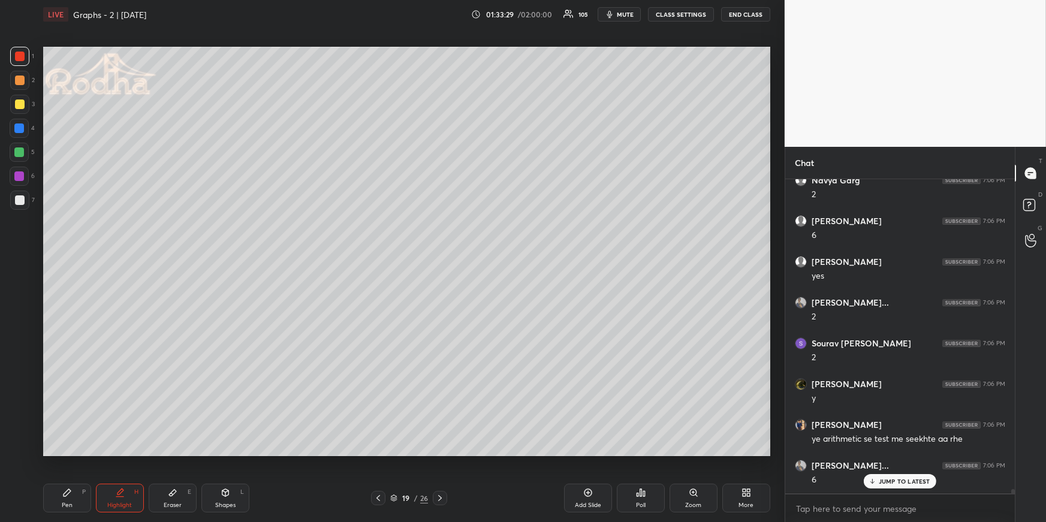
click at [60, 453] on div "Pen P" at bounding box center [67, 498] width 48 height 29
click at [118, 453] on icon at bounding box center [120, 491] width 6 height 6
click at [66, 453] on div "Pen" at bounding box center [67, 505] width 11 height 6
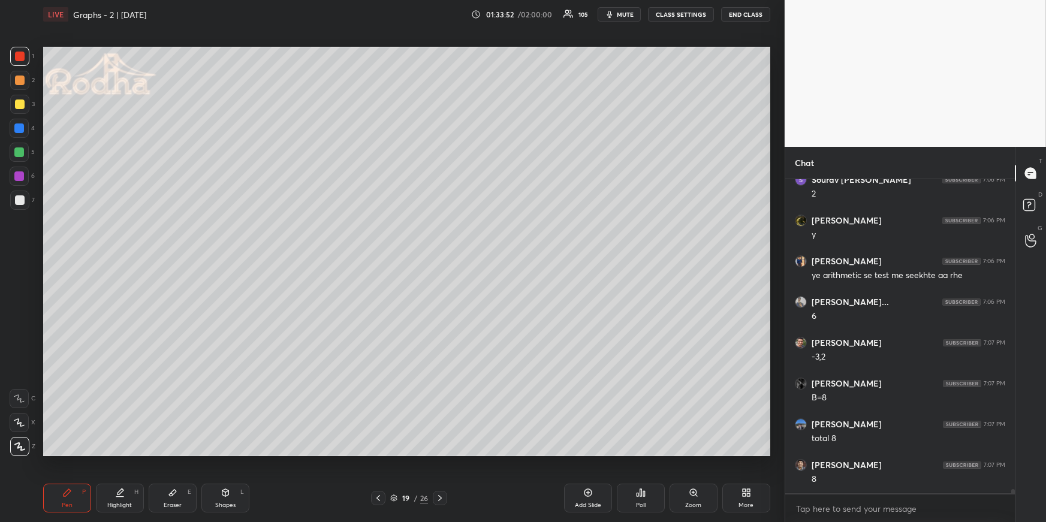
scroll to position [23909, 0]
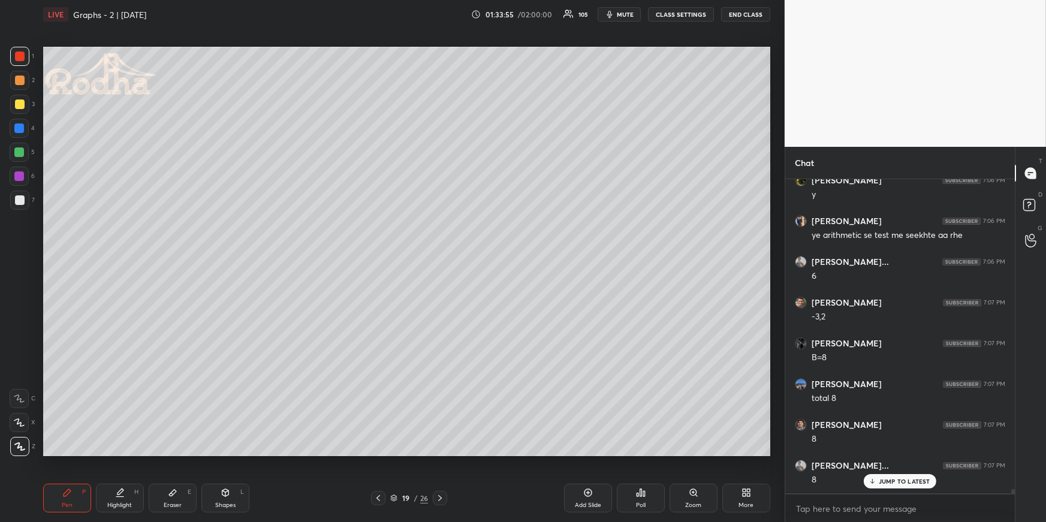
drag, startPoint x: 126, startPoint y: 493, endPoint x: 140, endPoint y: 480, distance: 18.7
click at [127, 453] on div "Highlight H" at bounding box center [120, 498] width 48 height 29
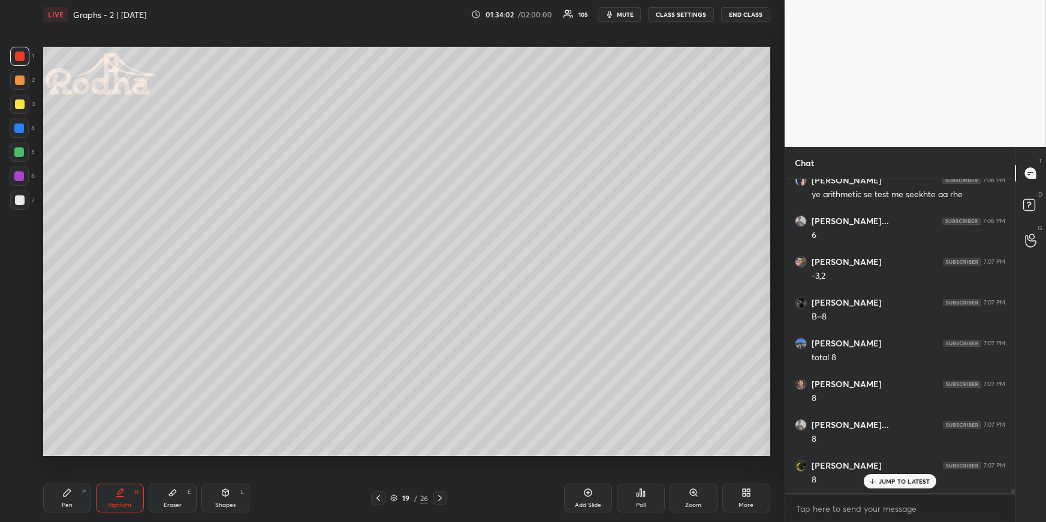
click at [64, 453] on div "Pen" at bounding box center [67, 505] width 11 height 6
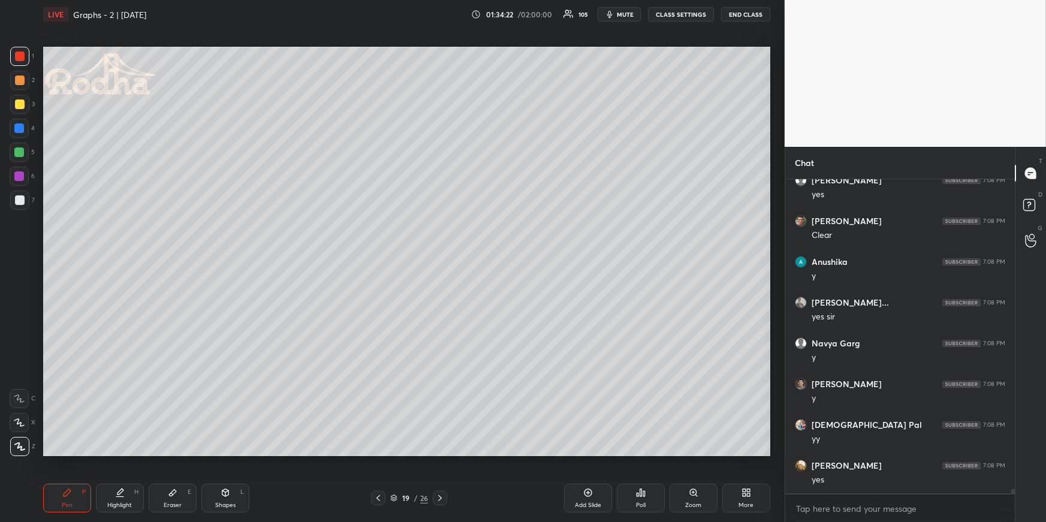
scroll to position [24399, 0]
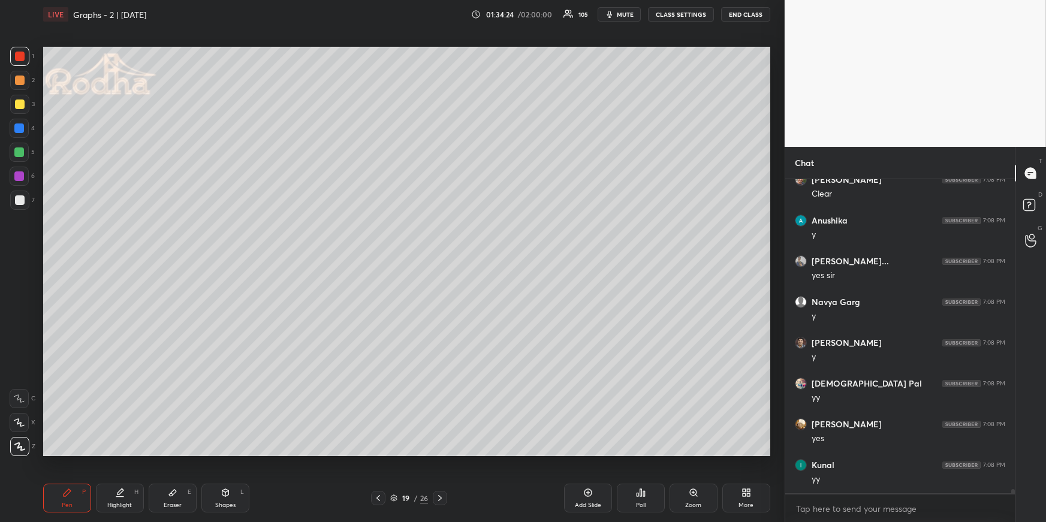
click at [442, 453] on icon at bounding box center [440, 498] width 10 height 10
drag, startPoint x: 22, startPoint y: 107, endPoint x: 34, endPoint y: 146, distance: 41.2
click at [22, 107] on div at bounding box center [19, 104] width 19 height 19
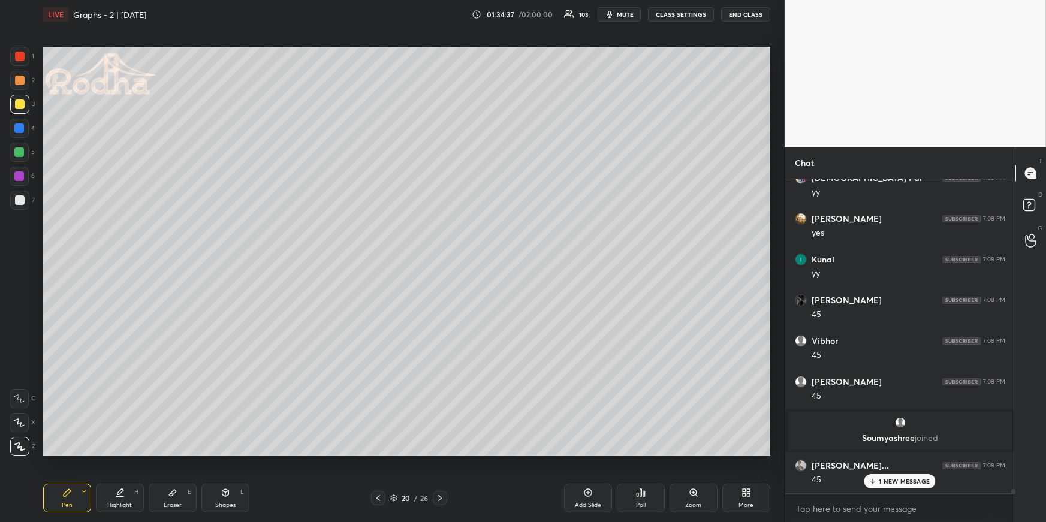
scroll to position [24645, 0]
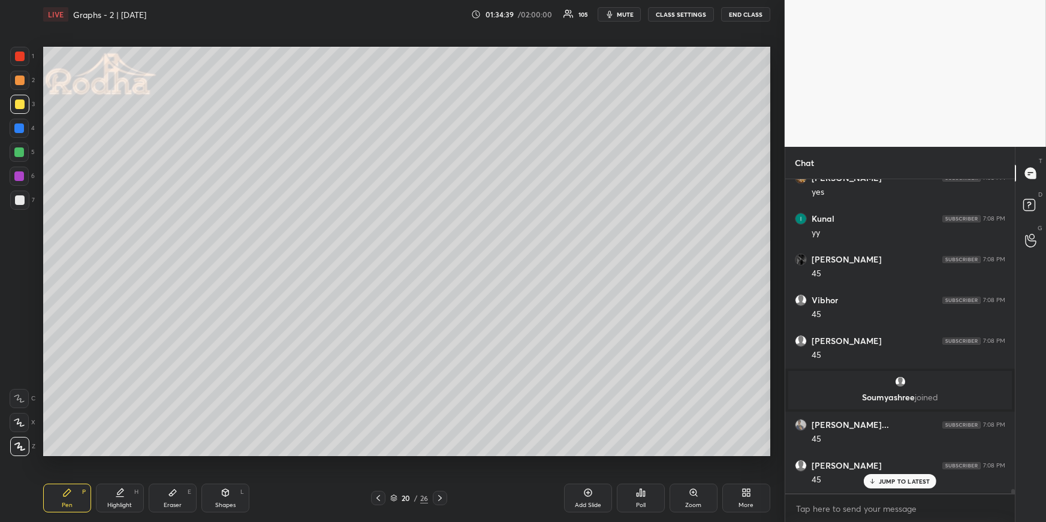
click at [377, 453] on icon at bounding box center [378, 498] width 4 height 6
click at [440, 453] on icon at bounding box center [440, 498] width 4 height 6
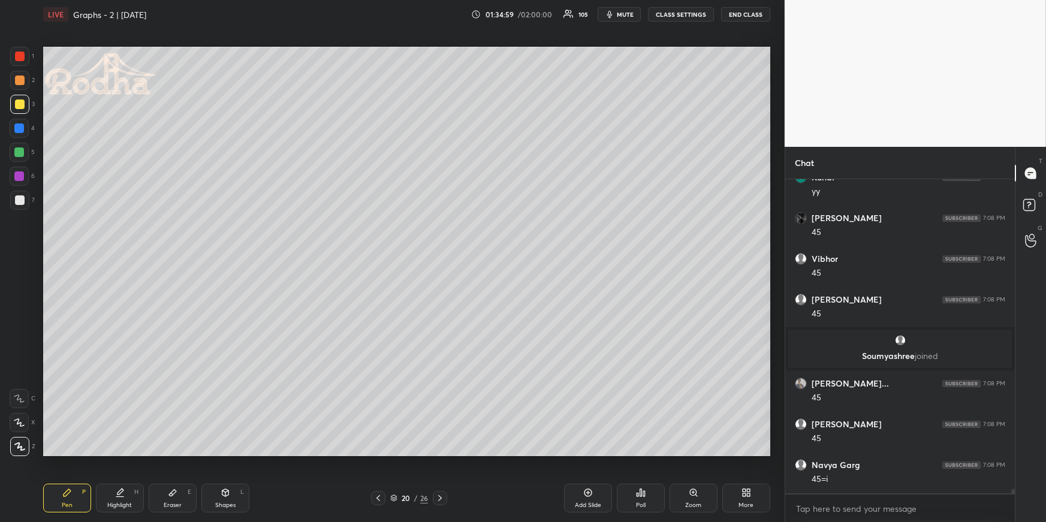
click at [376, 453] on icon at bounding box center [378, 498] width 10 height 10
drag, startPoint x: 109, startPoint y: 499, endPoint x: 135, endPoint y: 475, distance: 36.0
click at [110, 453] on div "Highlight H" at bounding box center [120, 498] width 48 height 29
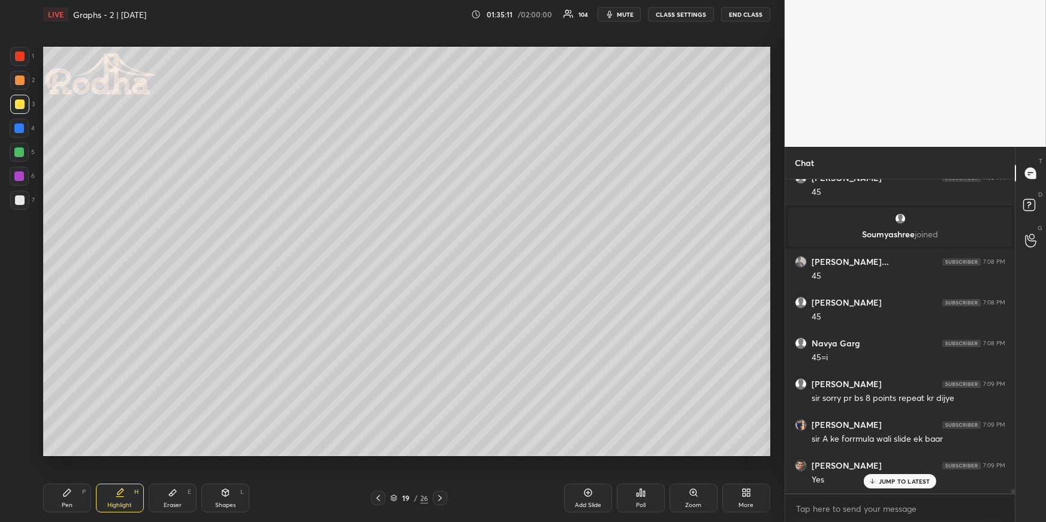
scroll to position [24849, 0]
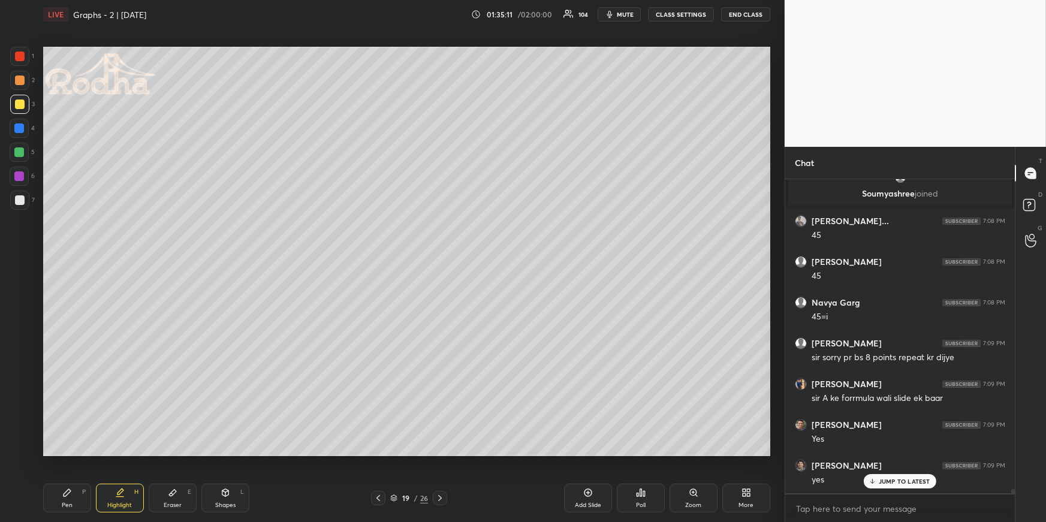
click at [440, 453] on div "Pen P Highlight H Eraser E Shapes L 19 / 26 Add Slide Poll Zoom More" at bounding box center [406, 498] width 727 height 48
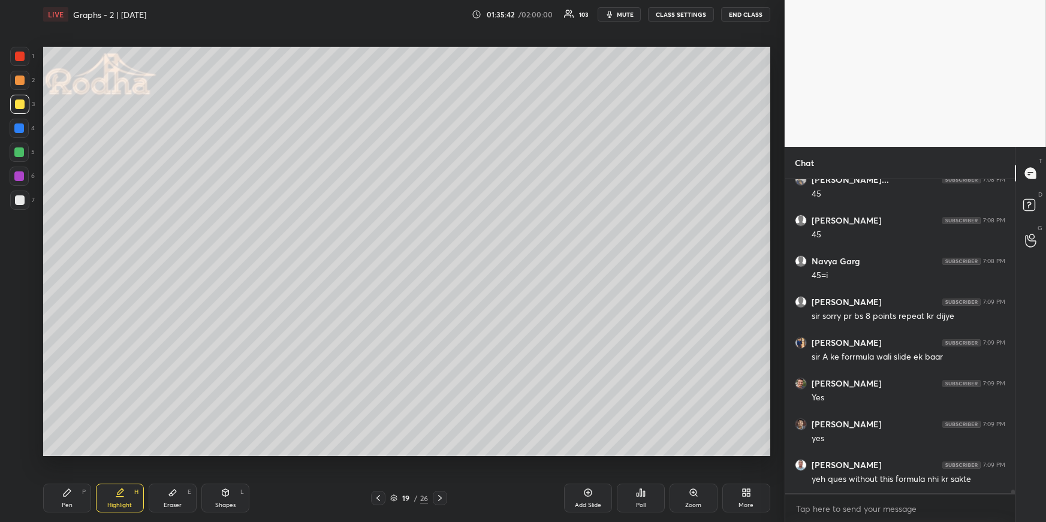
scroll to position [24931, 0]
click at [216, 453] on div "Shapes L" at bounding box center [225, 498] width 48 height 29
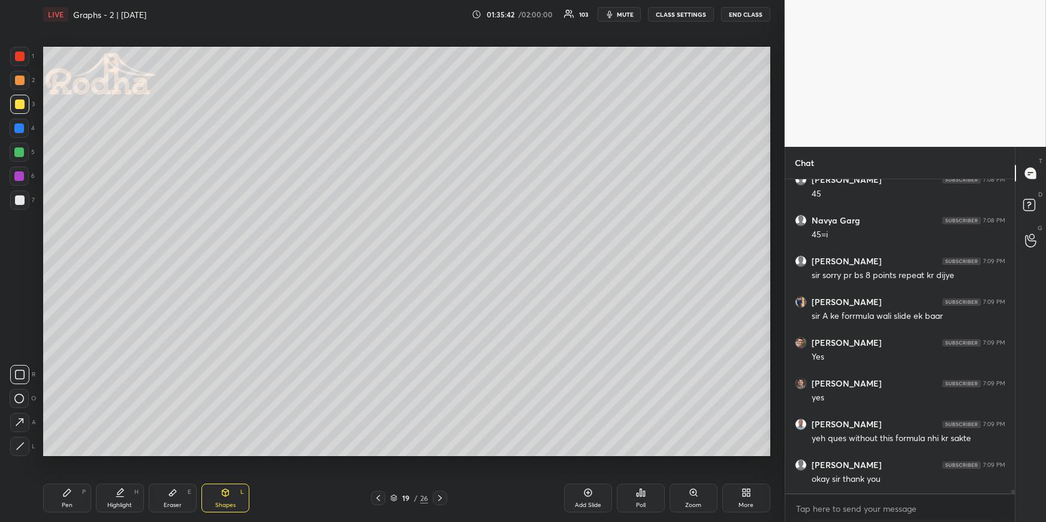
click at [64, 453] on div "Pen" at bounding box center [67, 505] width 11 height 6
click at [26, 53] on div at bounding box center [19, 56] width 19 height 19
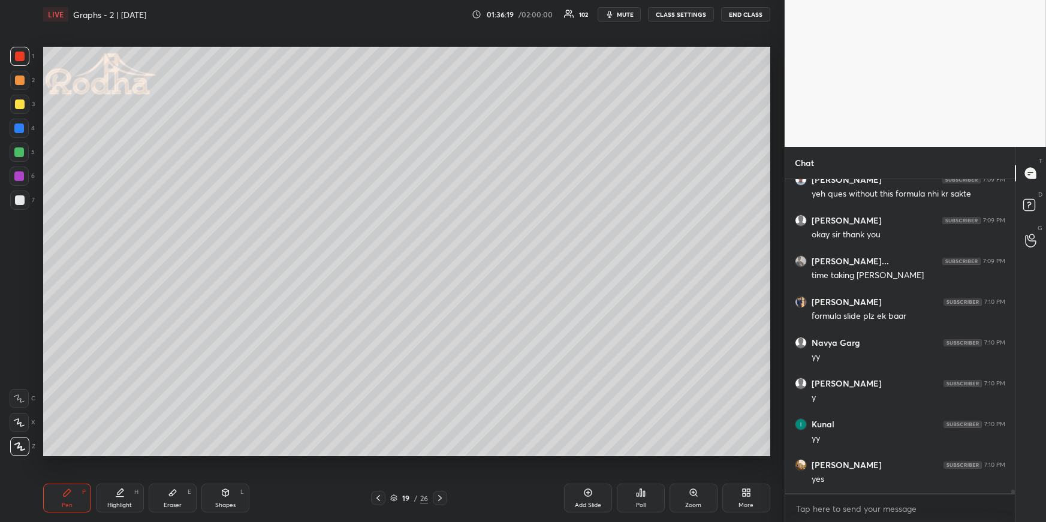
scroll to position [25216, 0]
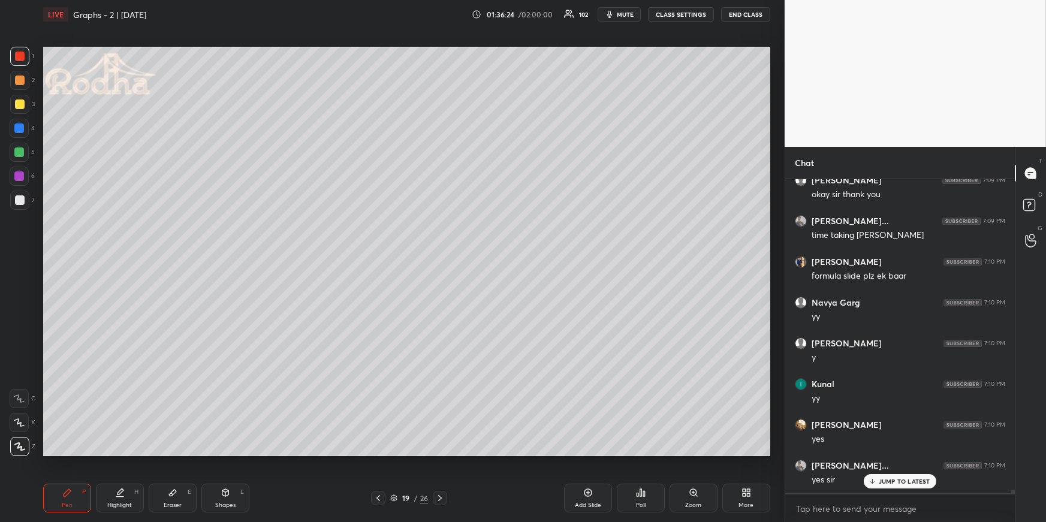
click at [443, 453] on icon at bounding box center [440, 498] width 10 height 10
click at [445, 453] on div at bounding box center [440, 498] width 14 height 14
click at [441, 453] on icon at bounding box center [440, 498] width 10 height 10
click at [77, 453] on div "Pen P" at bounding box center [67, 498] width 48 height 29
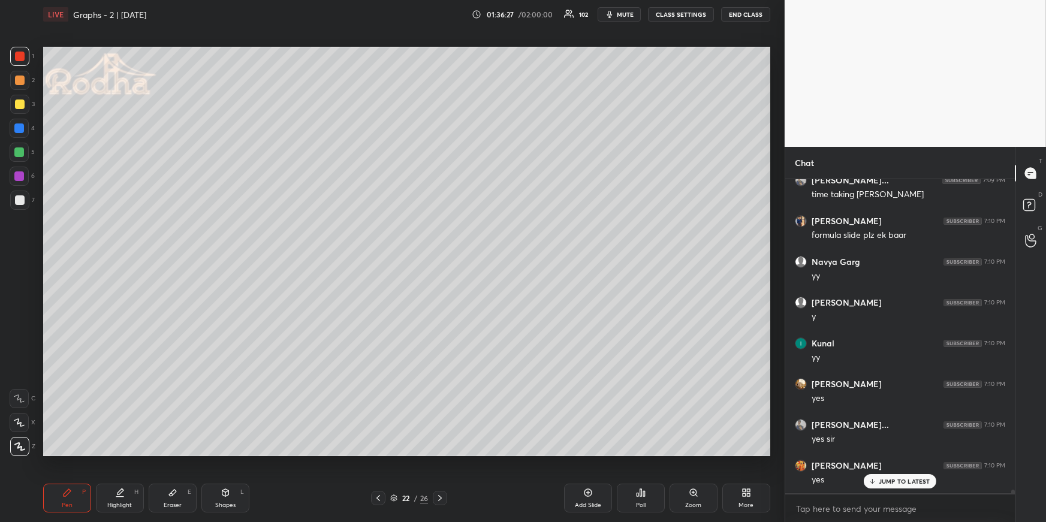
drag, startPoint x: 15, startPoint y: 150, endPoint x: 21, endPoint y: 154, distance: 7.3
click at [16, 150] on div at bounding box center [19, 152] width 10 height 10
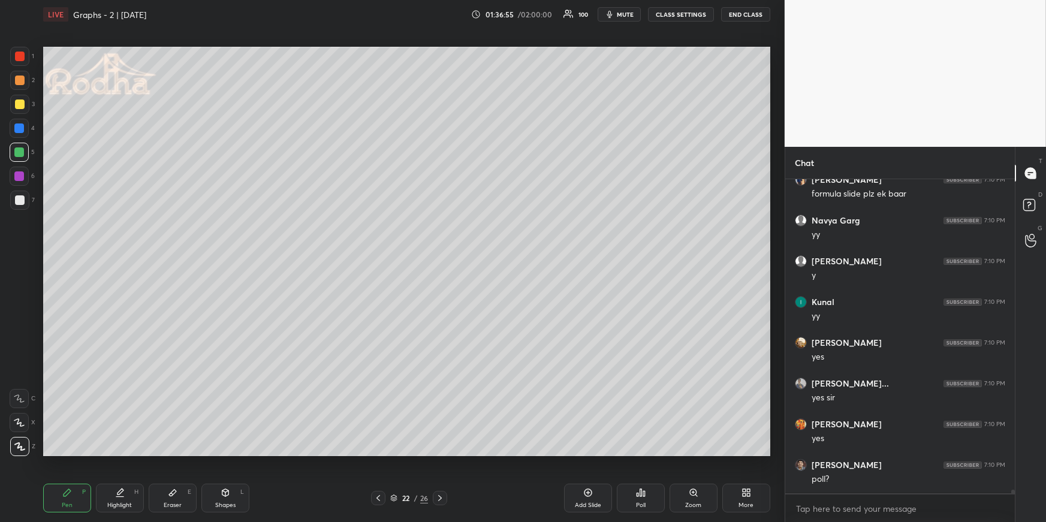
click at [18, 77] on div at bounding box center [20, 80] width 10 height 10
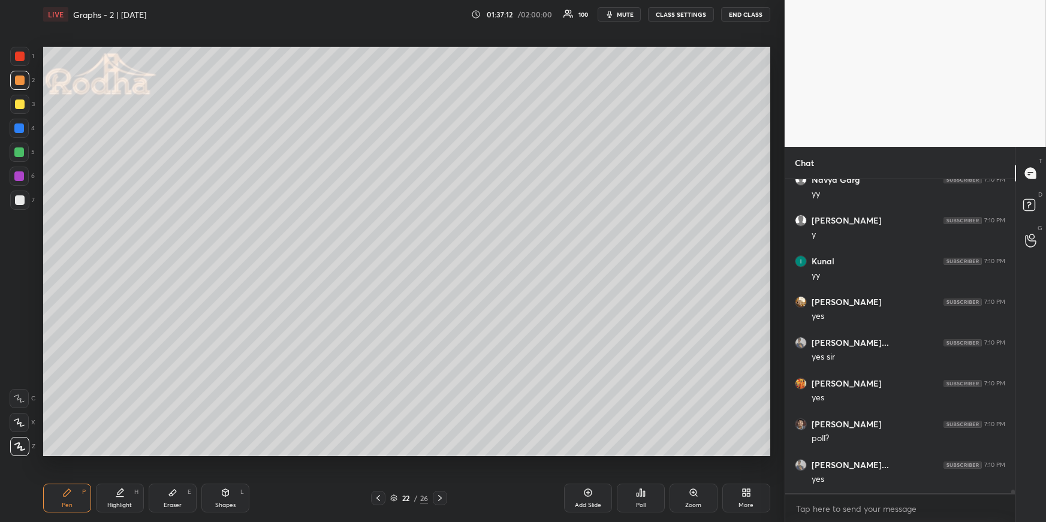
scroll to position [25379, 0]
drag, startPoint x: 626, startPoint y: 14, endPoint x: 595, endPoint y: 34, distance: 36.4
click at [626, 15] on span "mute" at bounding box center [625, 14] width 17 height 8
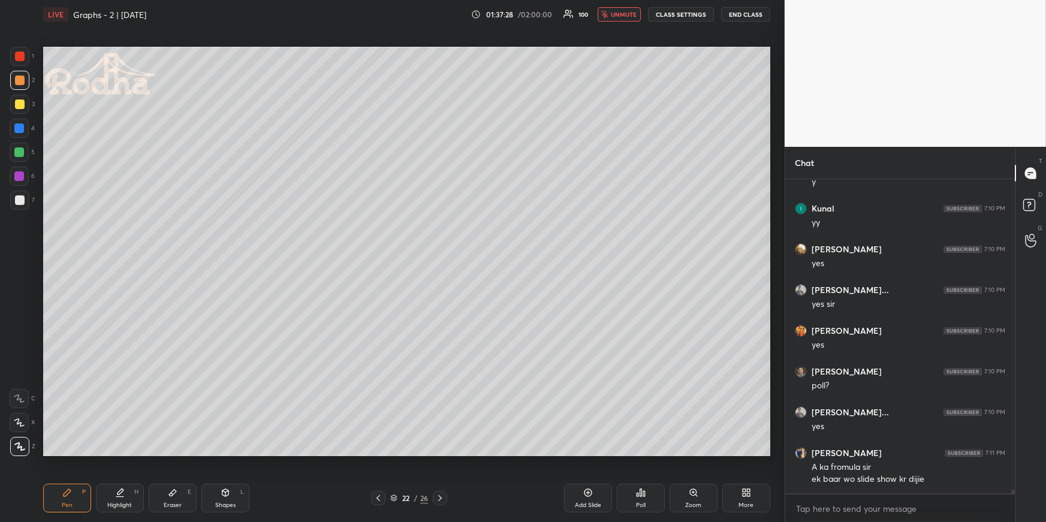
scroll to position [25431, 0]
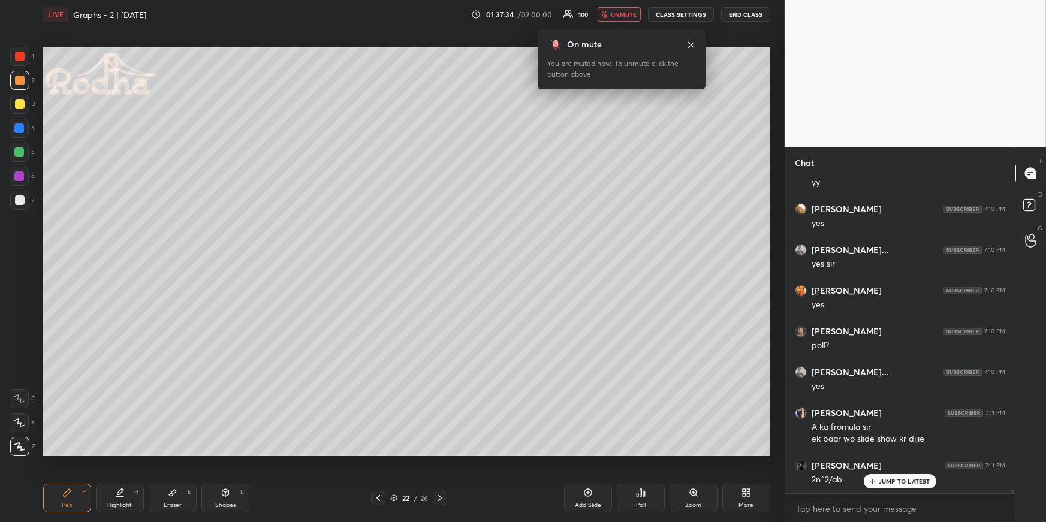
click at [625, 14] on span "unmute" at bounding box center [624, 14] width 26 height 8
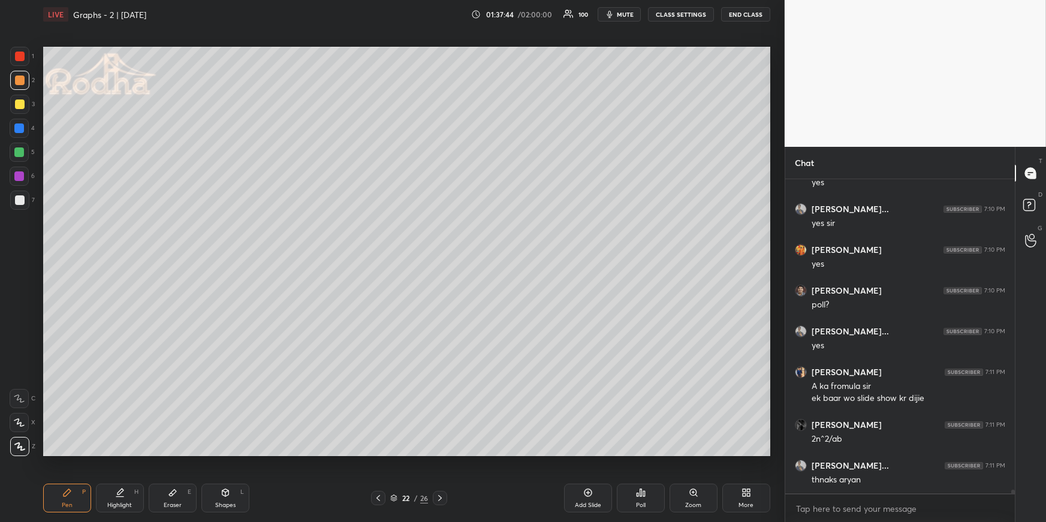
scroll to position [25514, 0]
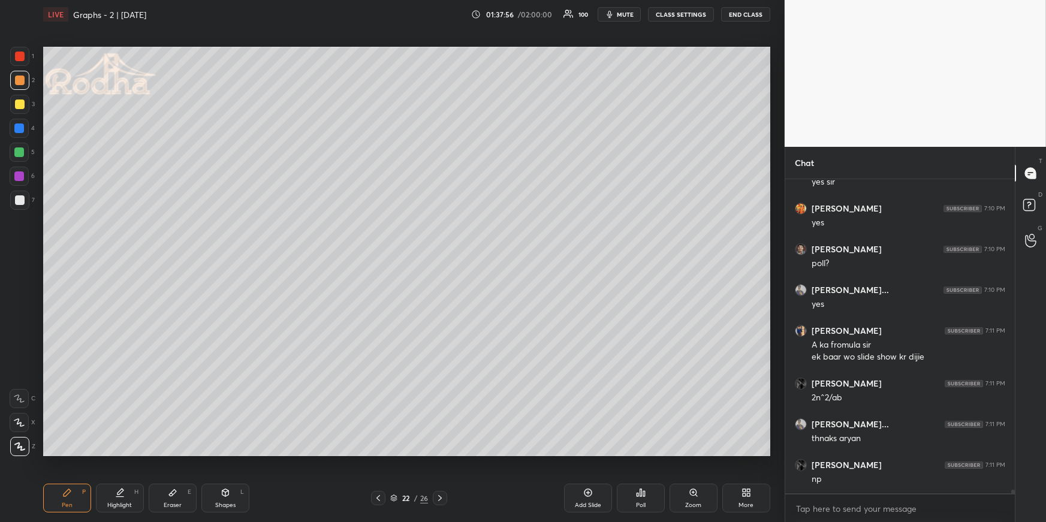
click at [20, 150] on div at bounding box center [19, 152] width 10 height 10
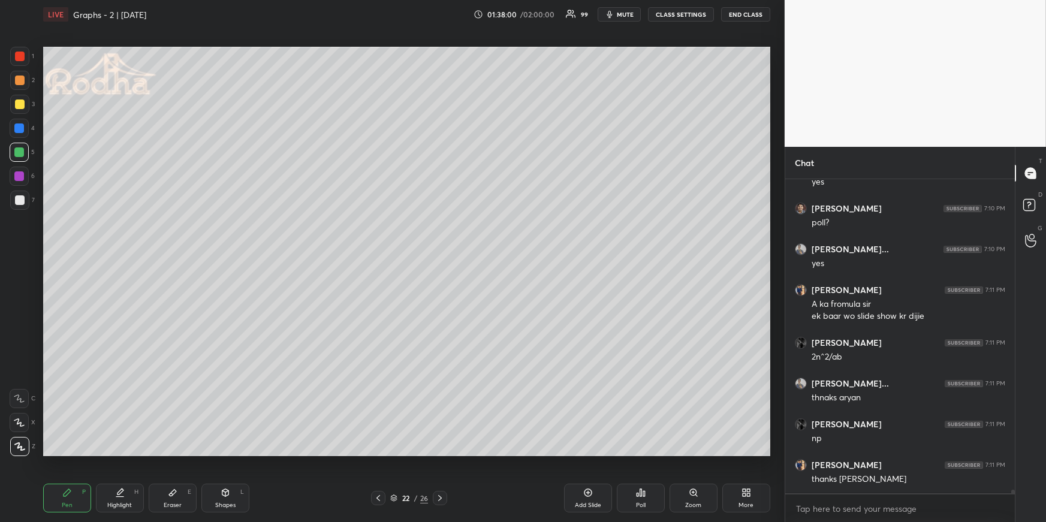
scroll to position [25595, 0]
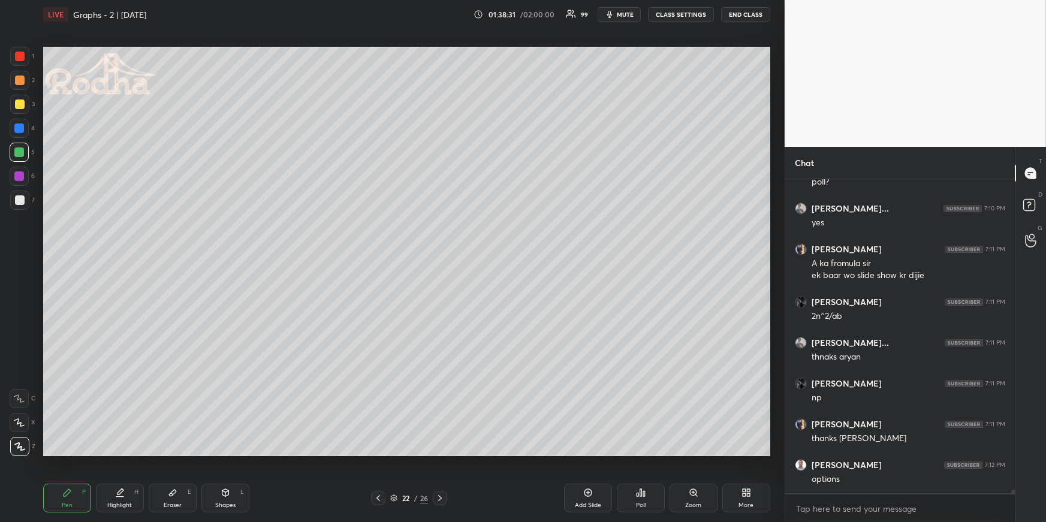
drag, startPoint x: 22, startPoint y: 99, endPoint x: 17, endPoint y: 108, distance: 10.2
click at [22, 100] on div at bounding box center [20, 104] width 10 height 10
click at [18, 152] on div at bounding box center [19, 152] width 10 height 10
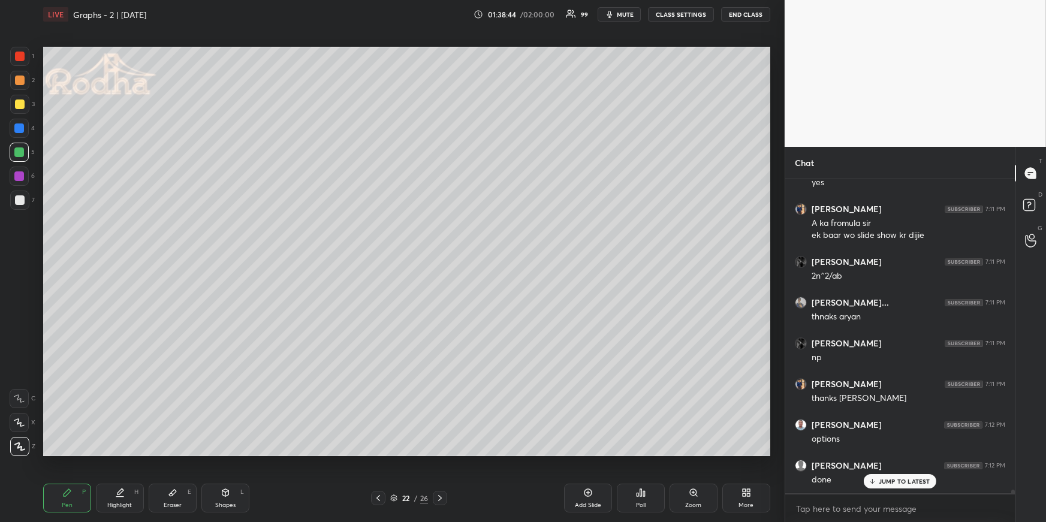
scroll to position [25676, 0]
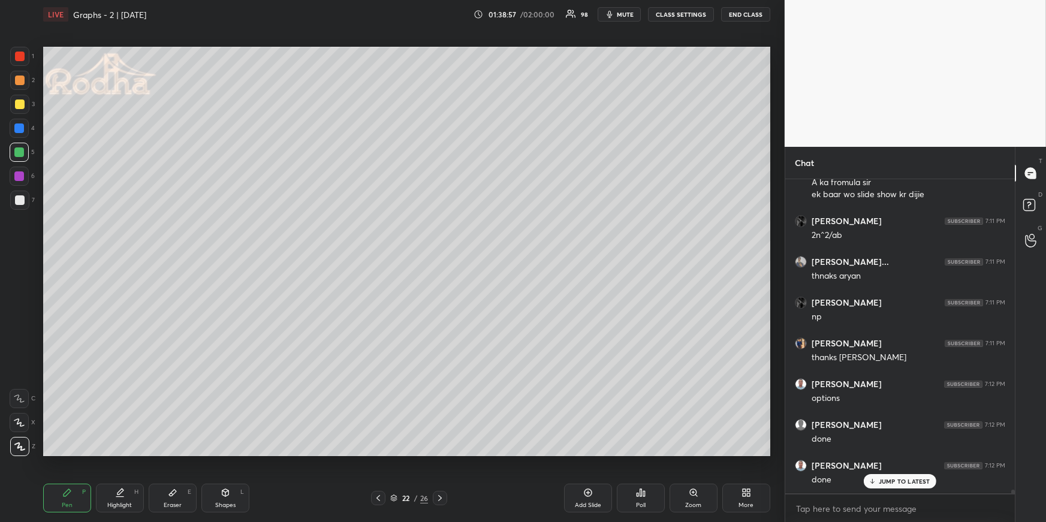
click at [634, 453] on div "Poll" at bounding box center [641, 498] width 48 height 29
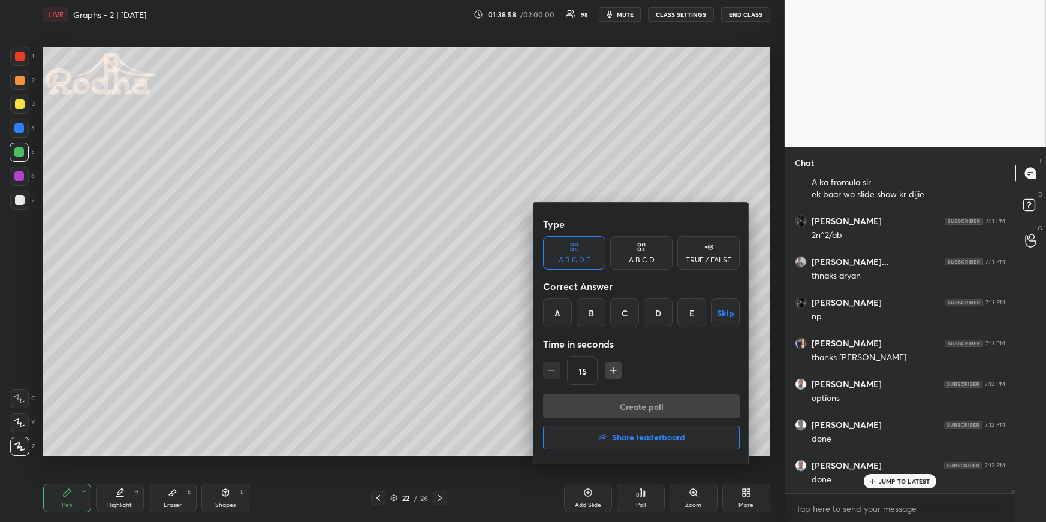
click at [689, 311] on div "E" at bounding box center [691, 312] width 29 height 29
drag, startPoint x: 654, startPoint y: 404, endPoint x: 654, endPoint y: 397, distance: 7.8
click at [654, 406] on button "Create poll" at bounding box center [641, 406] width 197 height 24
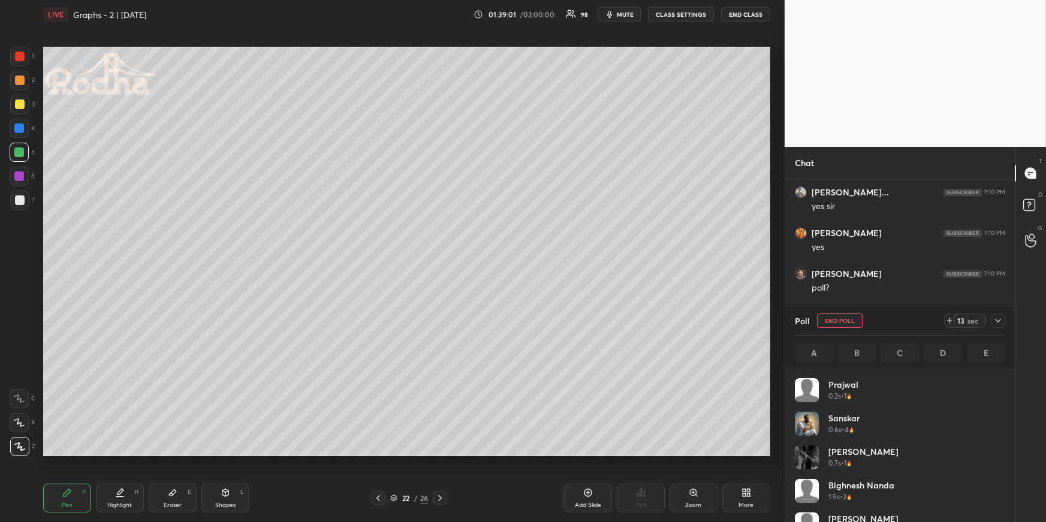
scroll to position [140, 207]
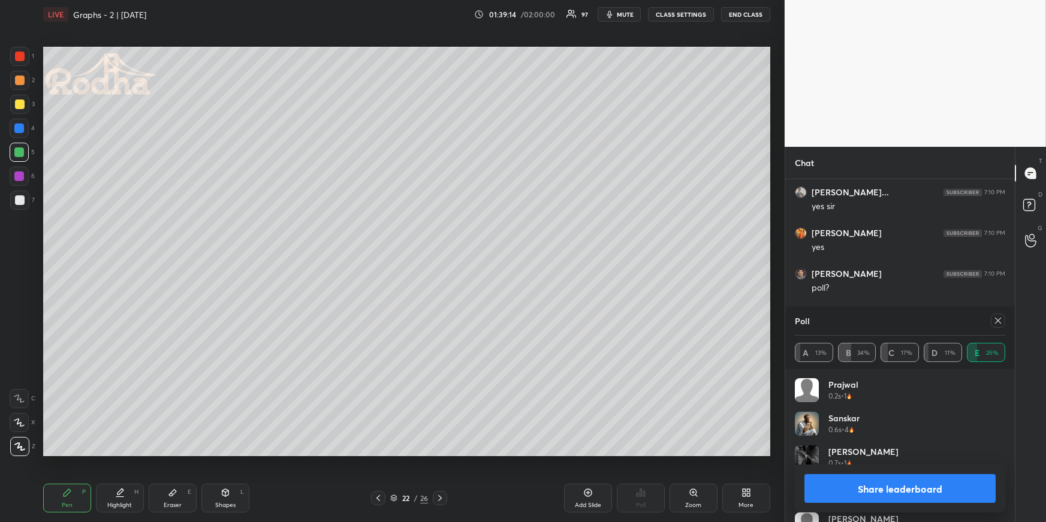
click at [951, 321] on icon at bounding box center [998, 321] width 10 height 10
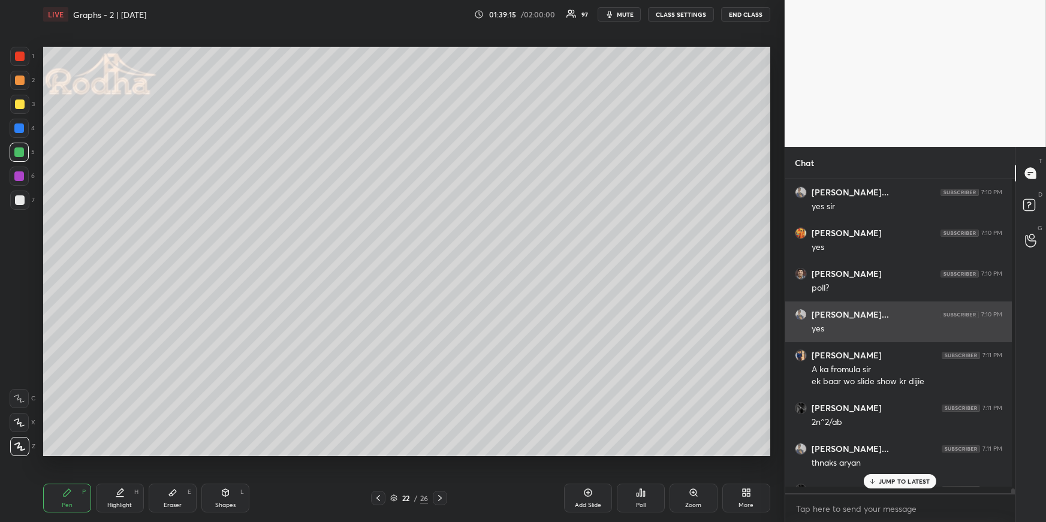
scroll to position [0, 4]
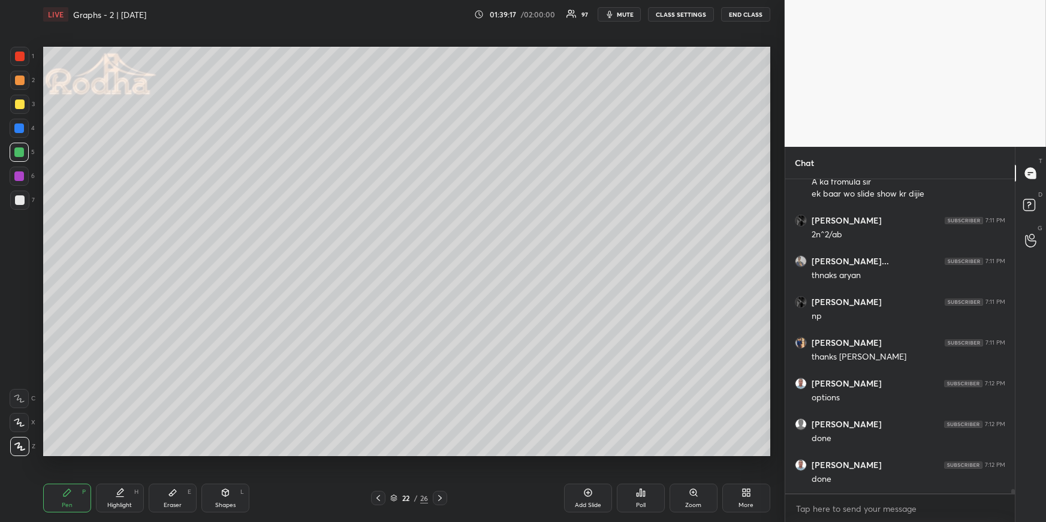
click at [443, 453] on icon at bounding box center [440, 498] width 10 height 10
click at [63, 453] on div "Pen P" at bounding box center [67, 498] width 48 height 29
click at [22, 78] on div at bounding box center [20, 80] width 10 height 10
drag, startPoint x: 20, startPoint y: 147, endPoint x: 28, endPoint y: 143, distance: 8.8
click at [20, 147] on div at bounding box center [19, 152] width 19 height 19
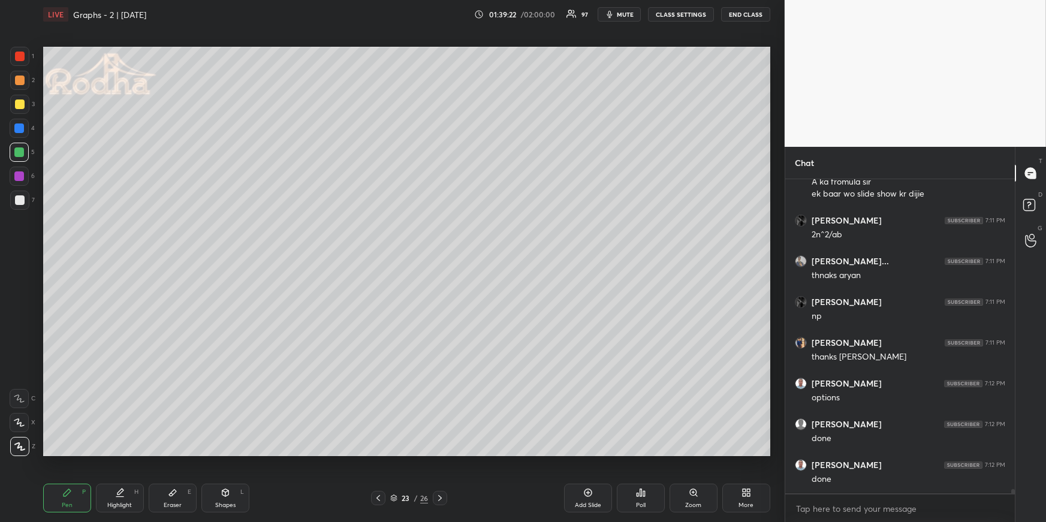
click at [213, 453] on div "Shapes L" at bounding box center [225, 498] width 48 height 29
click at [25, 424] on div at bounding box center [19, 422] width 19 height 19
click at [61, 453] on div "Pen P Highlight H Eraser E Shapes L 23 / 26 Add Slide Poll Zoom More" at bounding box center [406, 498] width 727 height 48
click at [70, 453] on icon at bounding box center [67, 493] width 10 height 10
click at [207, 453] on div "Shapes L" at bounding box center [225, 498] width 48 height 29
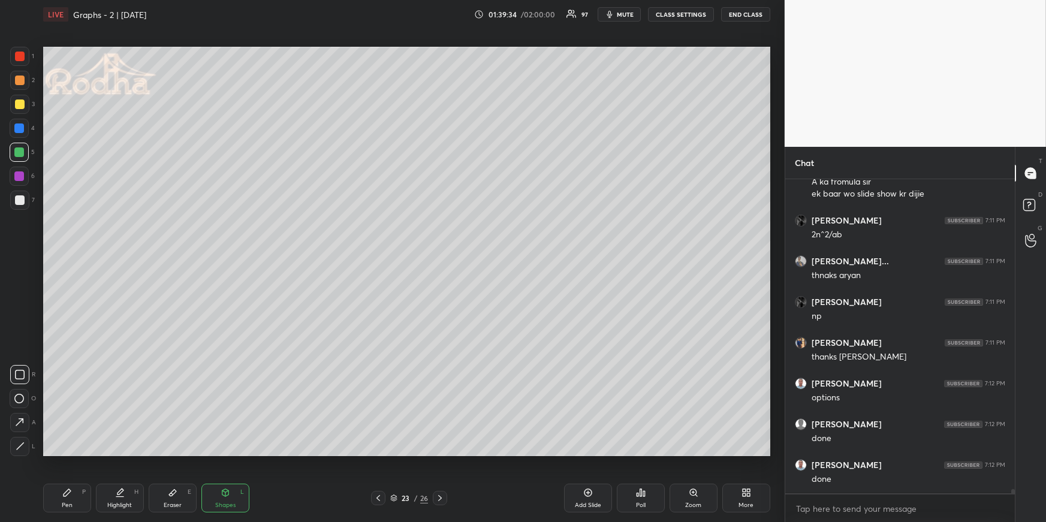
click at [24, 448] on div at bounding box center [19, 446] width 19 height 19
drag, startPoint x: 25, startPoint y: 199, endPoint x: 36, endPoint y: 197, distance: 11.0
click at [23, 200] on div at bounding box center [19, 200] width 19 height 19
click at [63, 453] on icon at bounding box center [67, 493] width 10 height 10
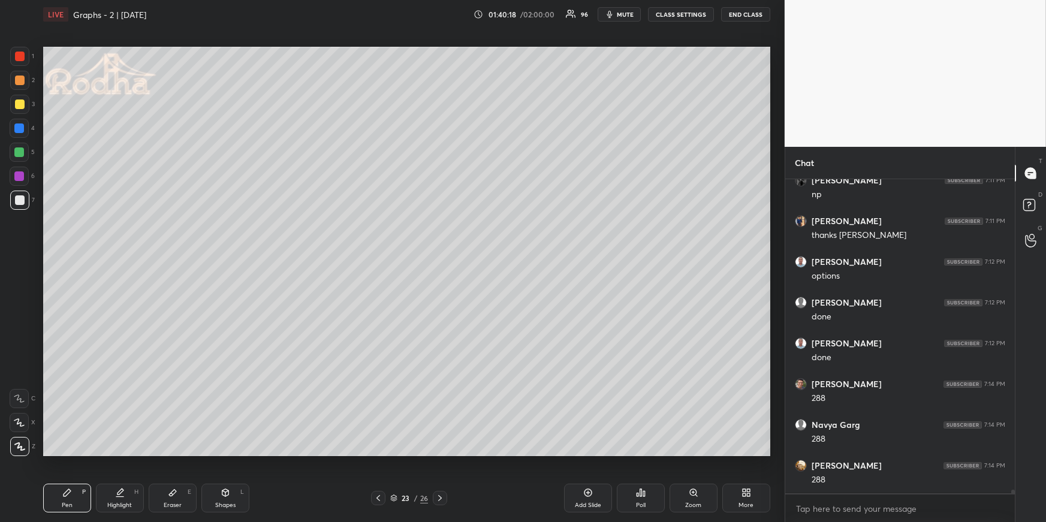
scroll to position [24968, 0]
click at [24, 103] on div at bounding box center [19, 104] width 19 height 19
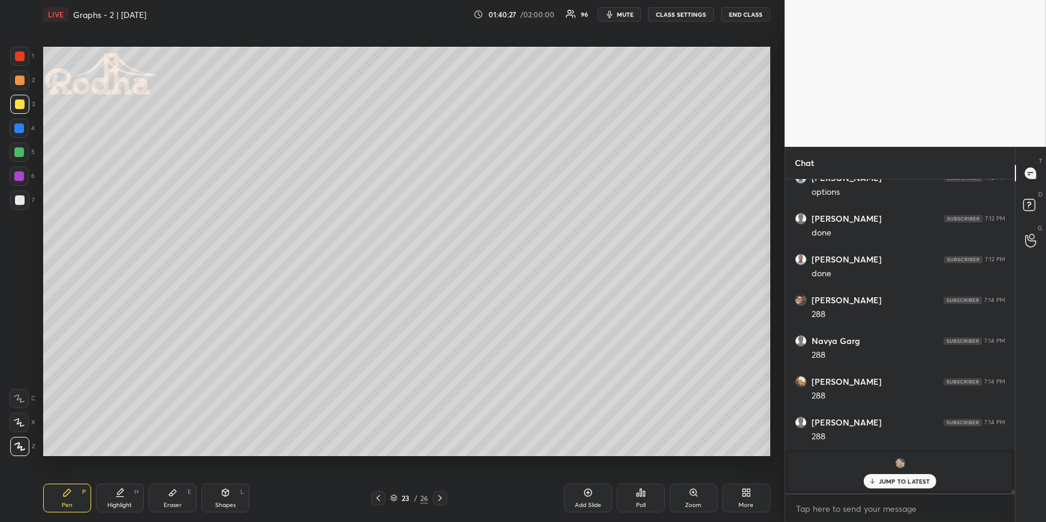
scroll to position [24922, 0]
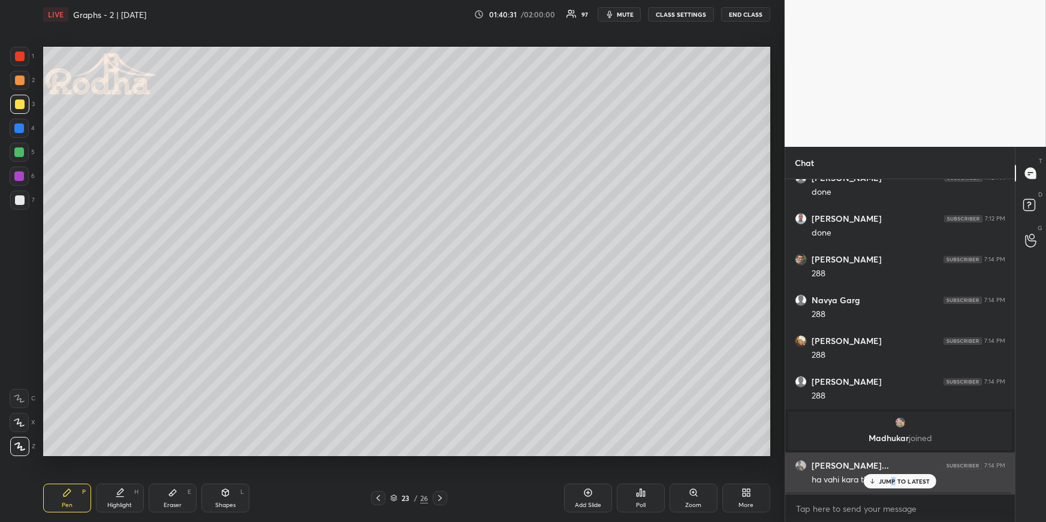
click at [893, 453] on p "JUMP TO LATEST" at bounding box center [904, 481] width 52 height 7
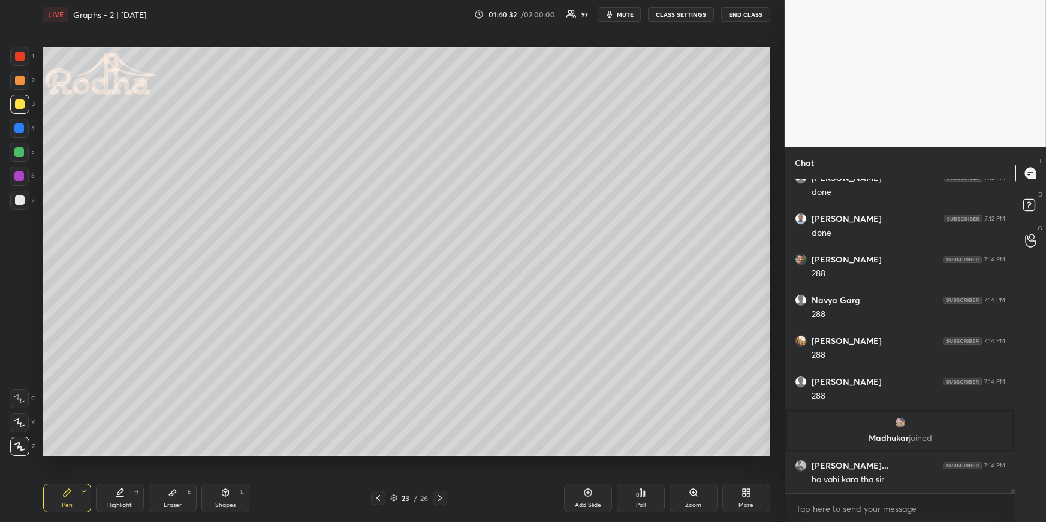
click at [174, 453] on icon at bounding box center [173, 493] width 10 height 10
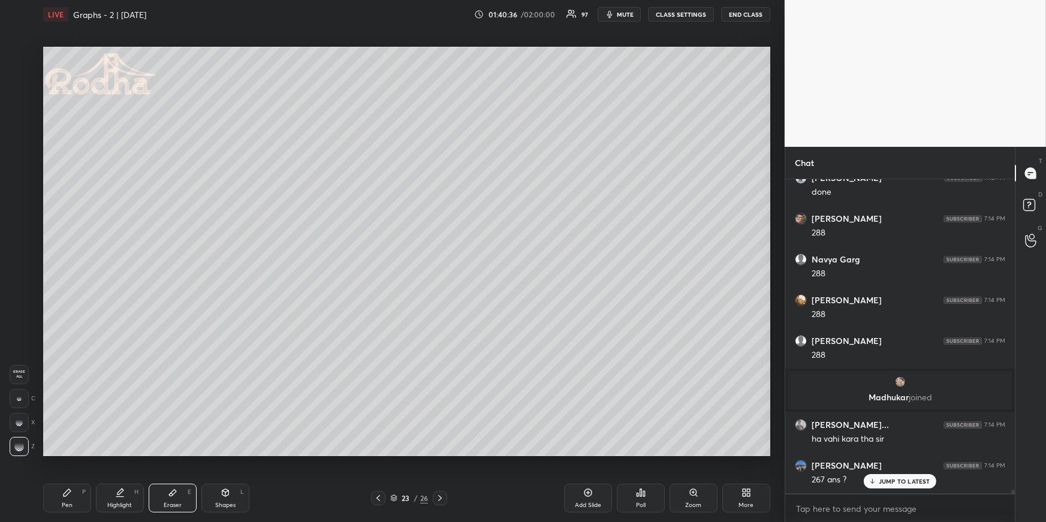
click at [57, 453] on div "Pen P" at bounding box center [67, 498] width 48 height 29
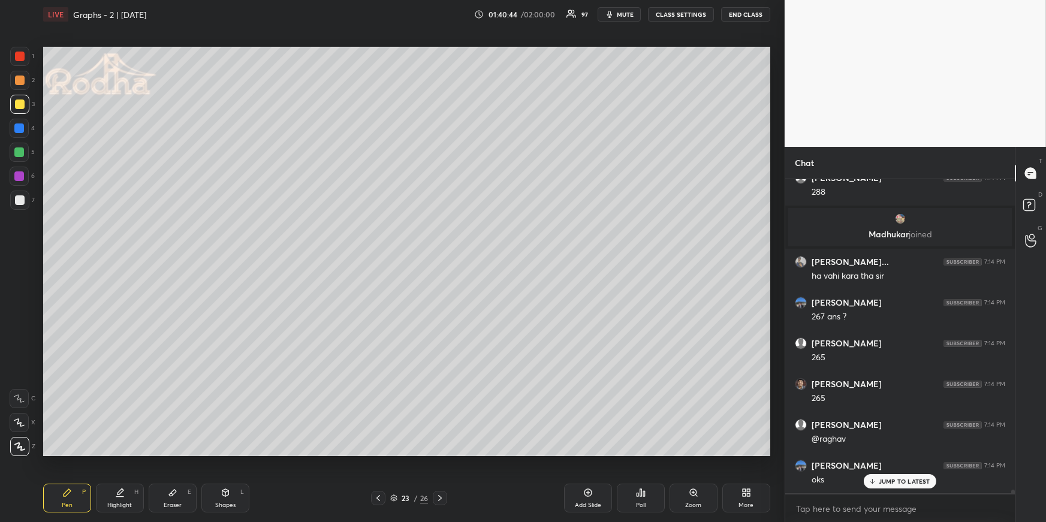
scroll to position [25167, 0]
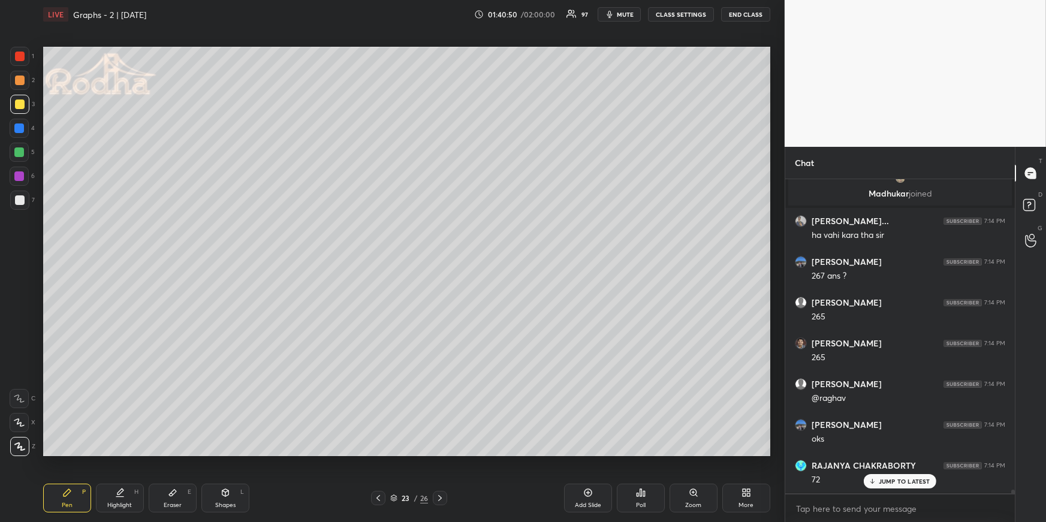
click at [19, 130] on div at bounding box center [19, 128] width 10 height 10
click at [20, 98] on div at bounding box center [19, 104] width 19 height 19
click at [19, 129] on div at bounding box center [19, 128] width 10 height 10
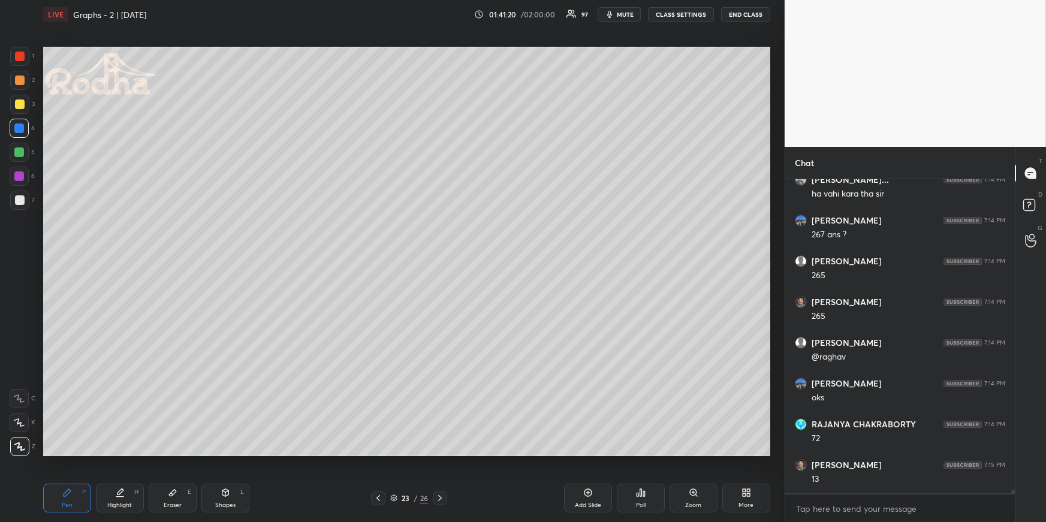
scroll to position [25249, 0]
click at [19, 77] on div at bounding box center [20, 80] width 10 height 10
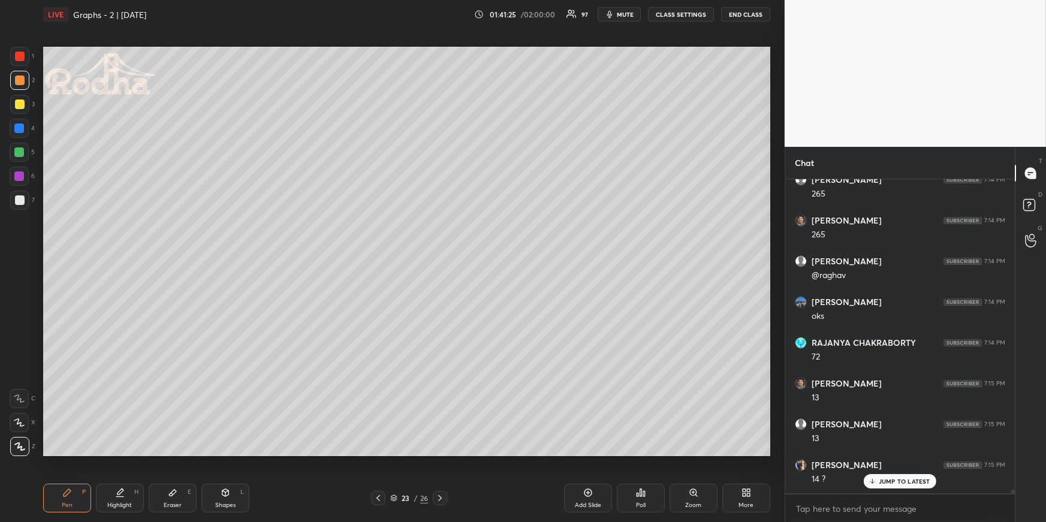
scroll to position [25330, 0]
click at [442, 453] on icon at bounding box center [440, 498] width 10 height 10
click at [20, 126] on div at bounding box center [19, 128] width 10 height 10
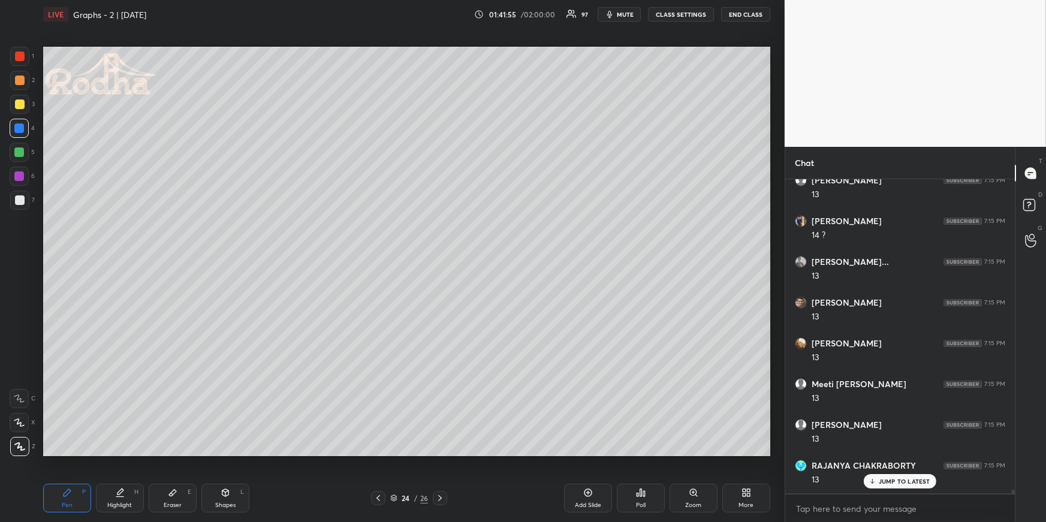
click at [20, 155] on div at bounding box center [19, 152] width 10 height 10
click at [381, 453] on icon at bounding box center [378, 498] width 10 height 10
click at [438, 453] on icon at bounding box center [440, 498] width 10 height 10
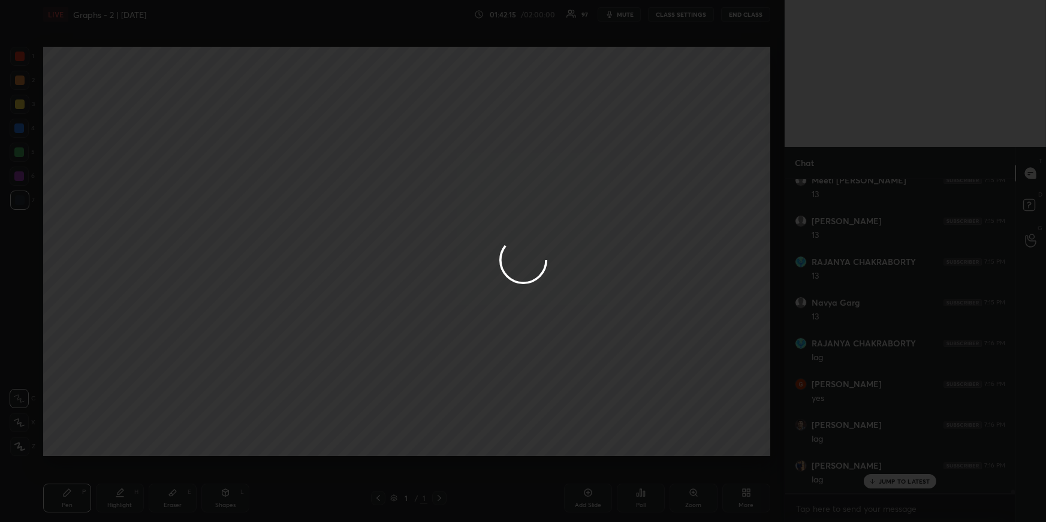
scroll to position [25778, 0]
click at [584, 347] on div at bounding box center [523, 261] width 1046 height 522
click at [591, 354] on div at bounding box center [523, 261] width 1046 height 522
click at [591, 352] on div at bounding box center [523, 261] width 1046 height 522
click at [881, 453] on div at bounding box center [523, 261] width 1046 height 522
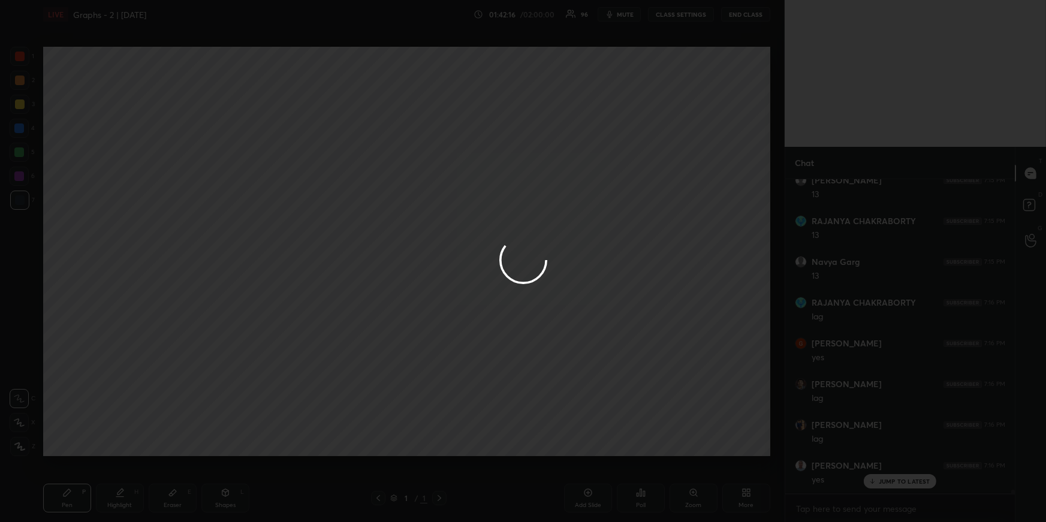
click at [883, 453] on div at bounding box center [523, 261] width 1046 height 522
click at [884, 453] on div at bounding box center [523, 261] width 1046 height 522
click at [885, 453] on div at bounding box center [523, 261] width 1046 height 522
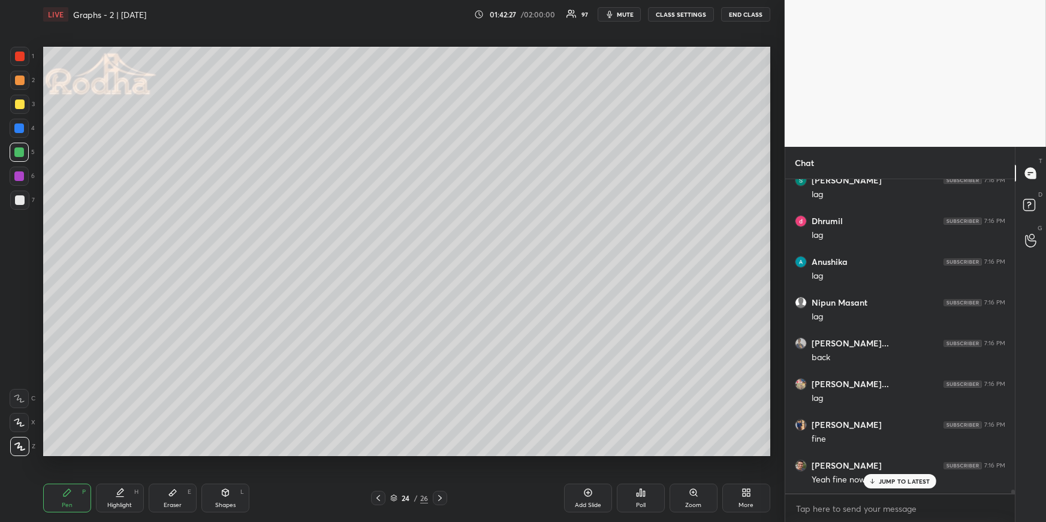
scroll to position [26185, 0]
click at [908, 453] on div "Dhanashree Yeole 7:15 PM 13 [PERSON_NAME] 7:15 PM 13 Navya Garg 7:15 PM 13 [PER…" at bounding box center [899, 335] width 229 height 313
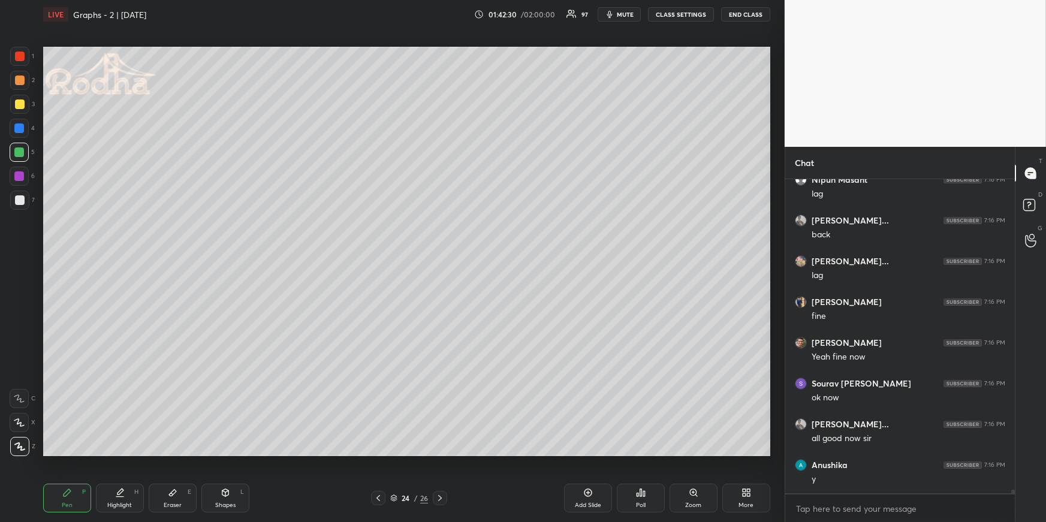
click at [441, 453] on icon at bounding box center [440, 498] width 10 height 10
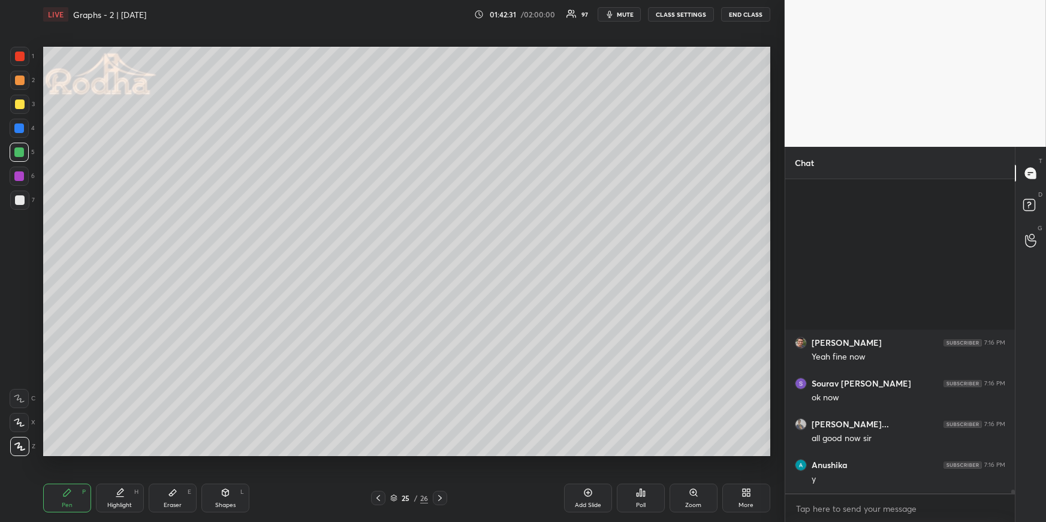
scroll to position [26471, 0]
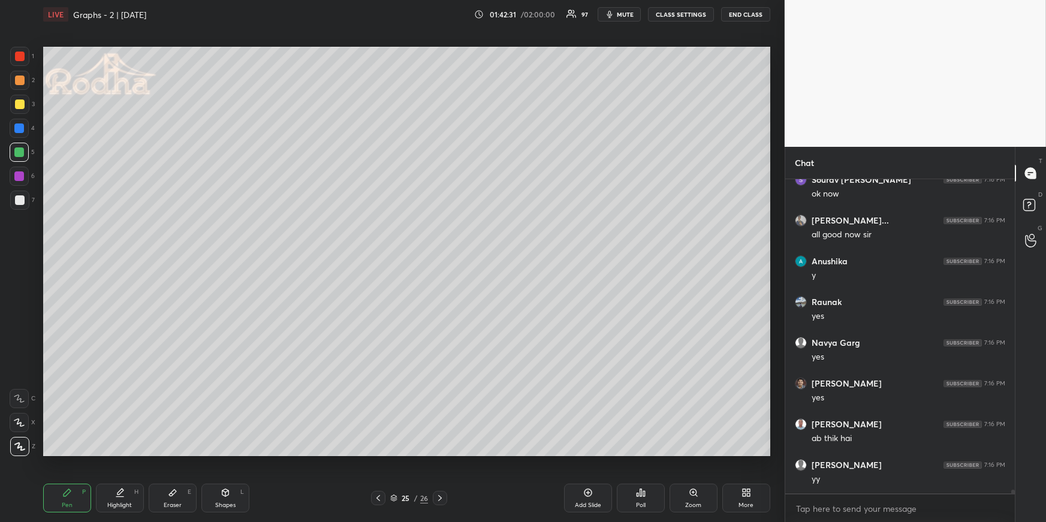
click at [377, 453] on icon at bounding box center [378, 498] width 10 height 10
click at [121, 453] on icon at bounding box center [120, 493] width 10 height 10
drag, startPoint x: 67, startPoint y: 504, endPoint x: 66, endPoint y: 474, distance: 30.0
click at [67, 453] on div "Pen" at bounding box center [67, 505] width 11 height 6
click at [377, 453] on icon at bounding box center [378, 498] width 10 height 10
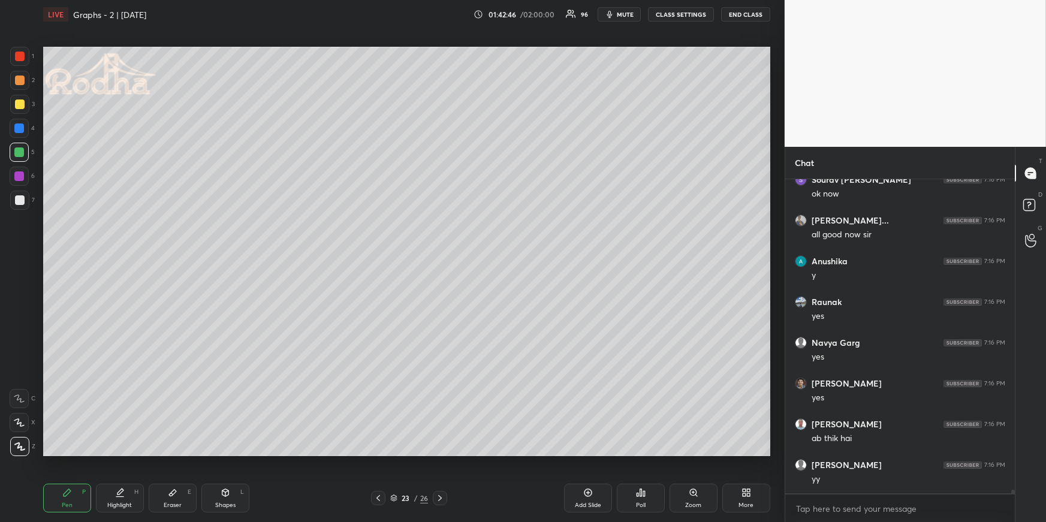
click at [18, 57] on div at bounding box center [20, 57] width 10 height 10
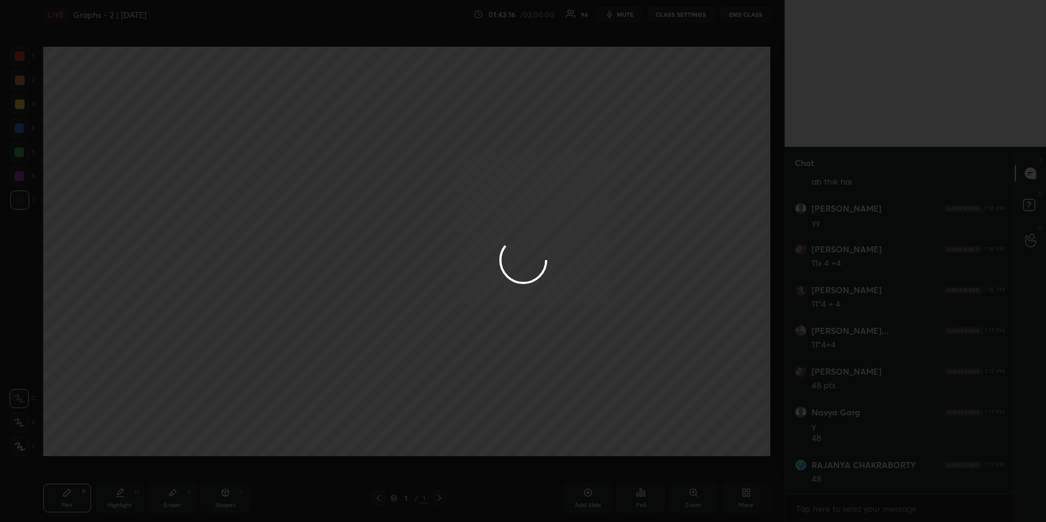
scroll to position [26768, 0]
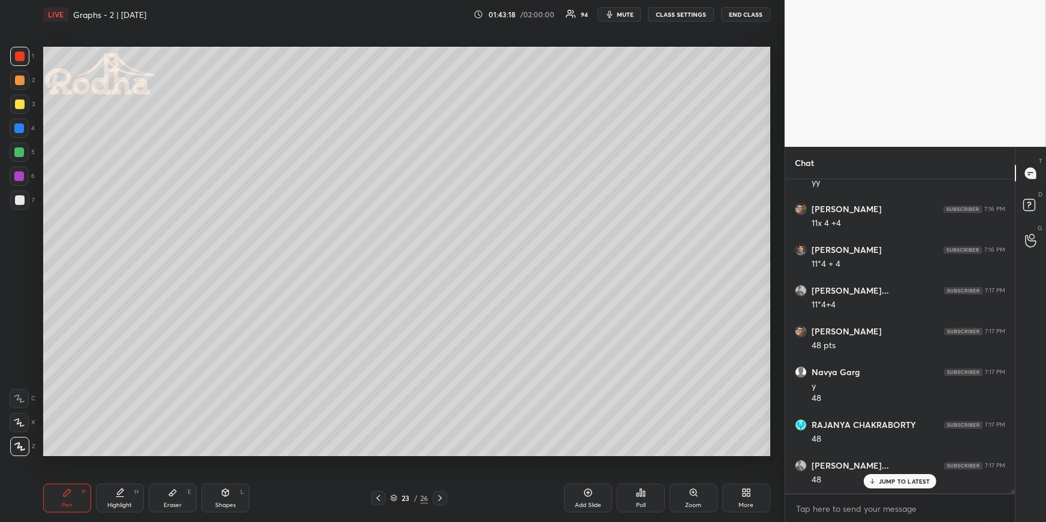
click at [895, 453] on p "JUMP TO LATEST" at bounding box center [904, 481] width 52 height 7
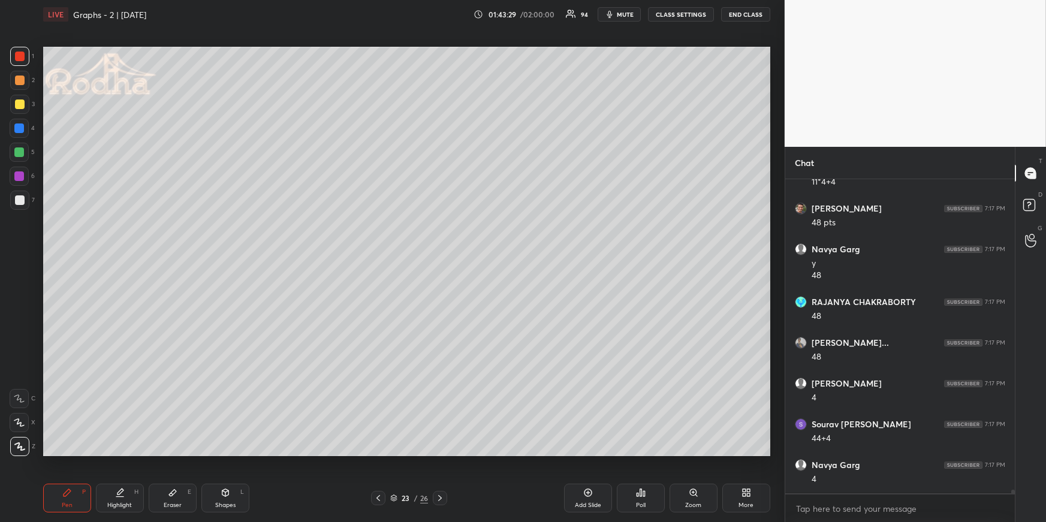
scroll to position [26931, 0]
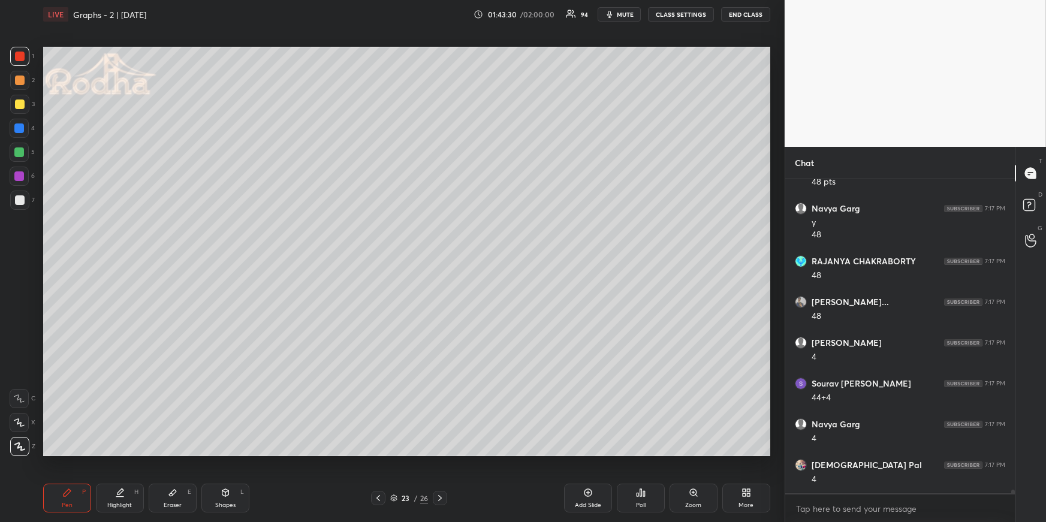
drag, startPoint x: 108, startPoint y: 495, endPoint x: 108, endPoint y: 480, distance: 15.0
click at [109, 453] on div "Highlight H" at bounding box center [120, 498] width 48 height 29
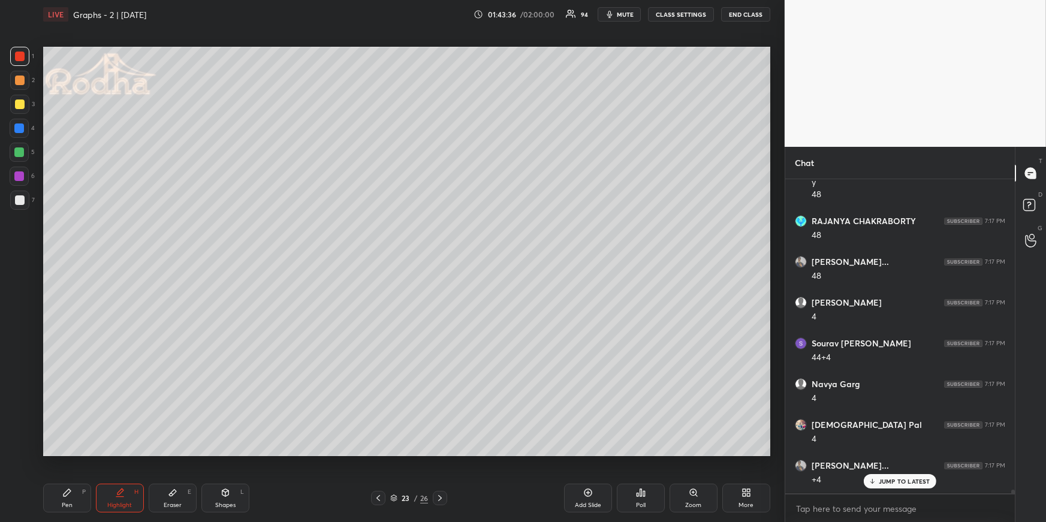
click at [63, 453] on div "Pen P" at bounding box center [67, 498] width 48 height 29
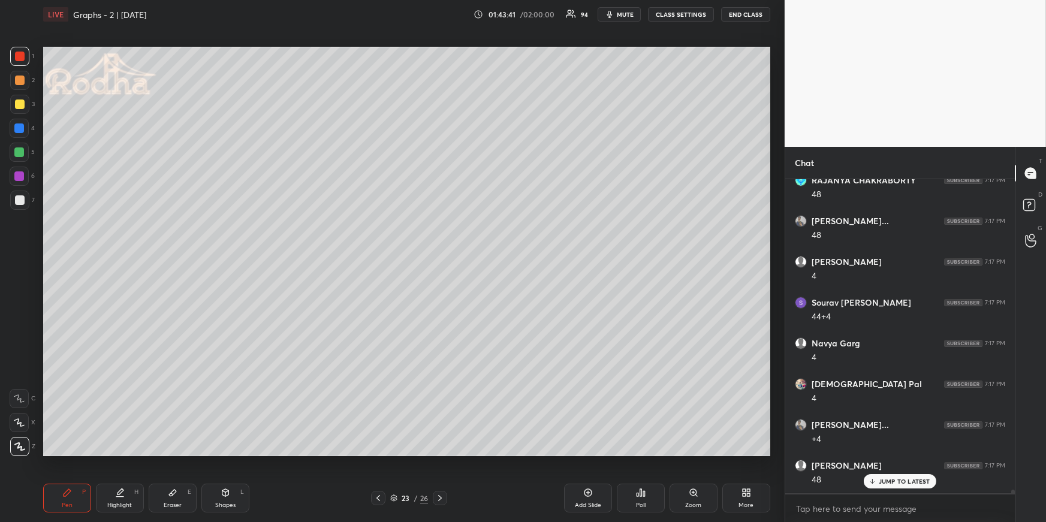
click at [20, 79] on div at bounding box center [20, 80] width 10 height 10
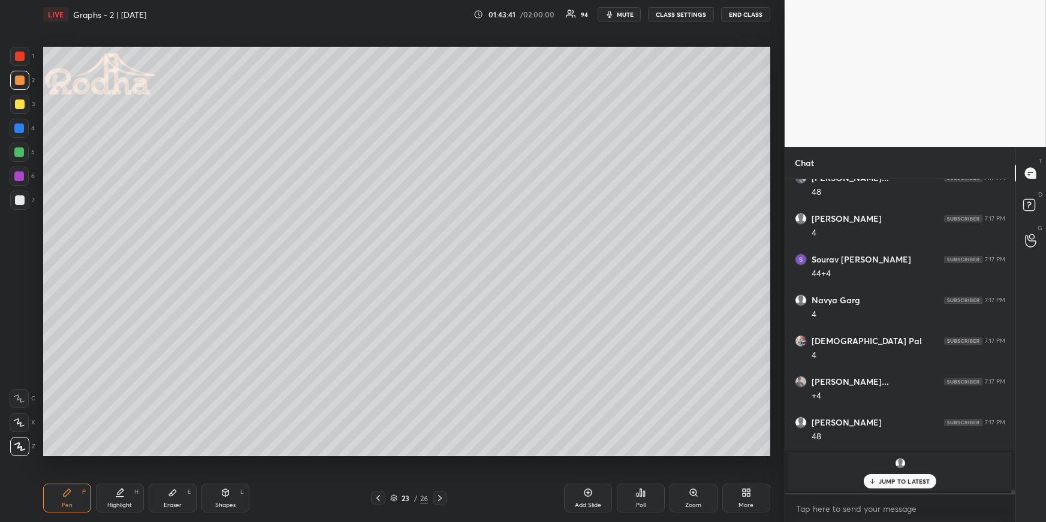
click at [22, 131] on div at bounding box center [19, 128] width 10 height 10
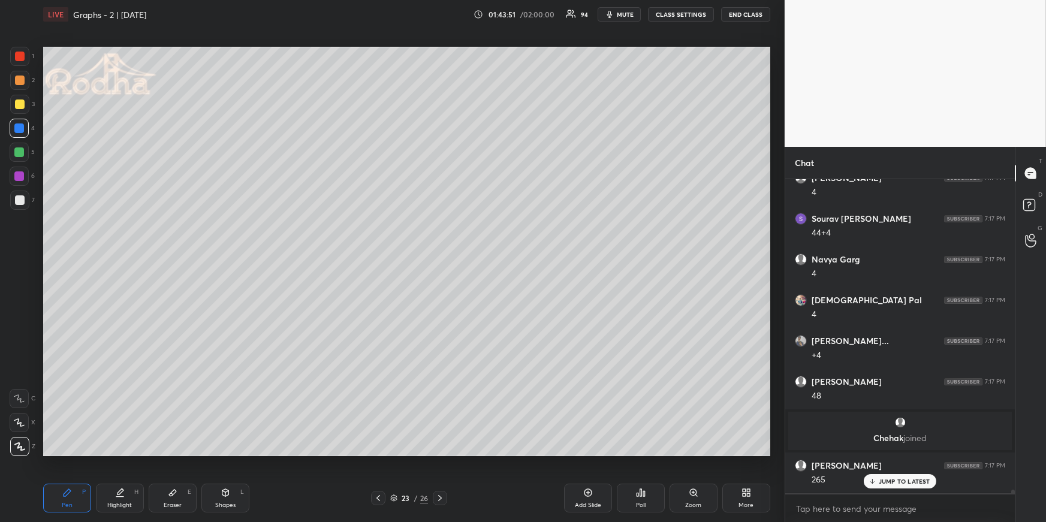
scroll to position [27137, 0]
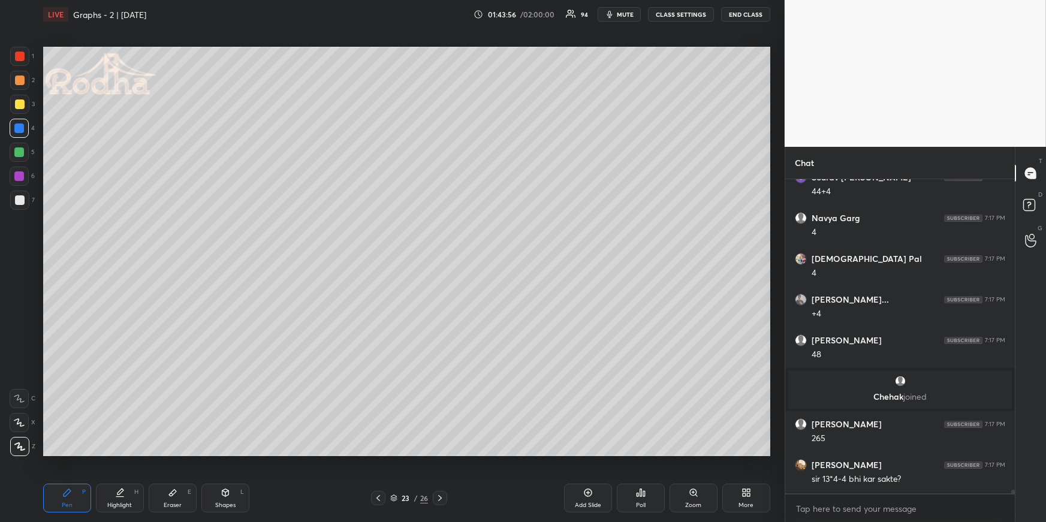
click at [377, 453] on icon at bounding box center [378, 498] width 10 height 10
drag, startPoint x: 95, startPoint y: 488, endPoint x: 103, endPoint y: 490, distance: 8.5
click at [97, 453] on div "Highlight H" at bounding box center [120, 498] width 48 height 29
click at [119, 453] on icon at bounding box center [120, 493] width 10 height 10
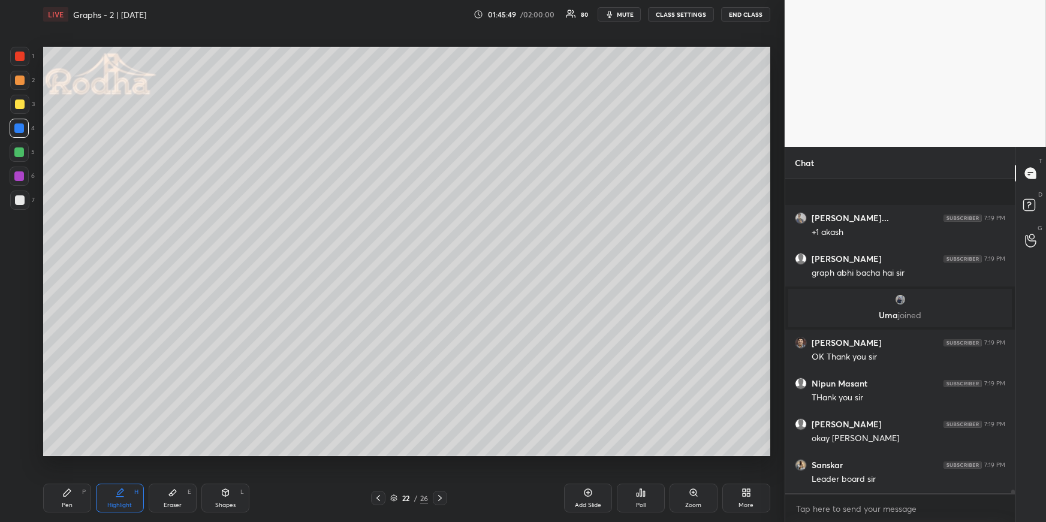
scroll to position [29274, 0]
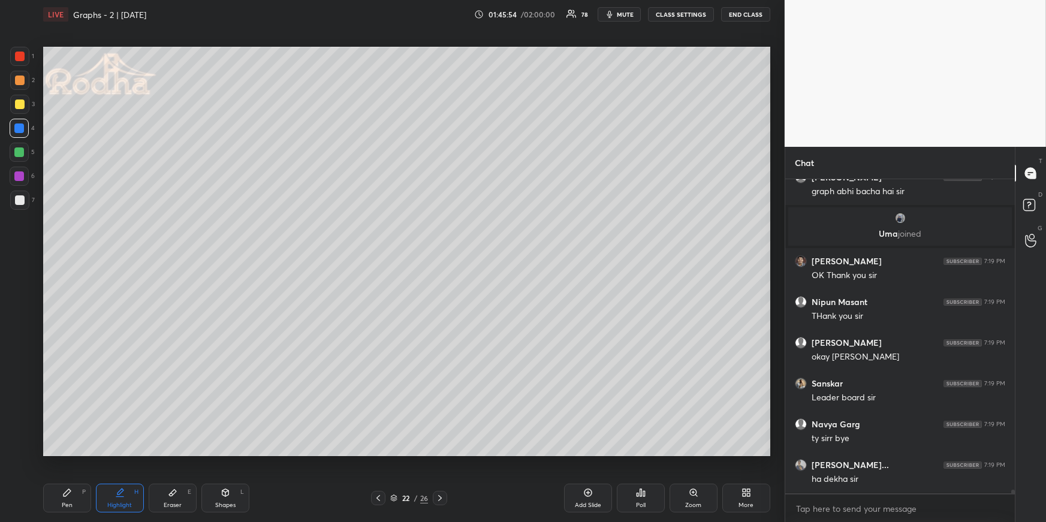
click at [644, 453] on icon at bounding box center [644, 493] width 2 height 5
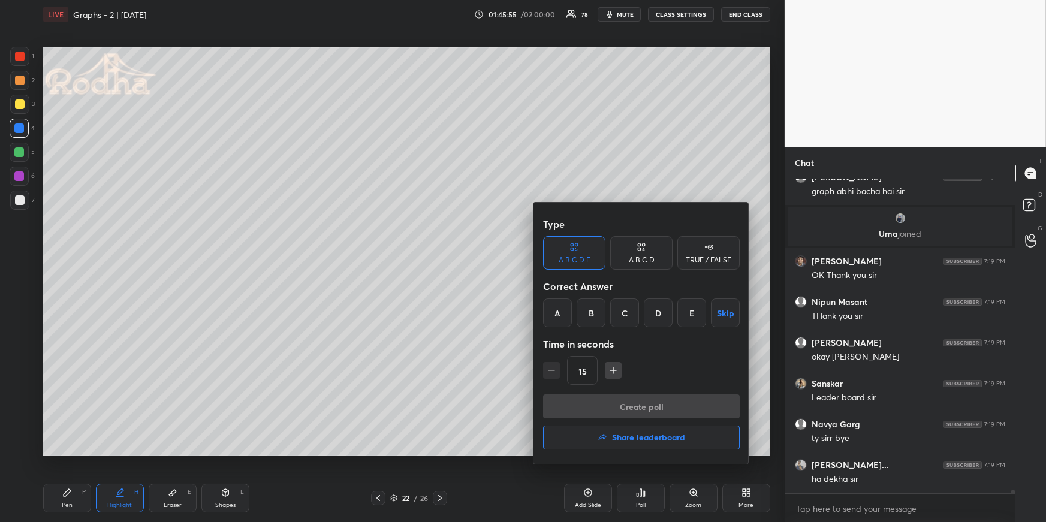
scroll to position [29314, 0]
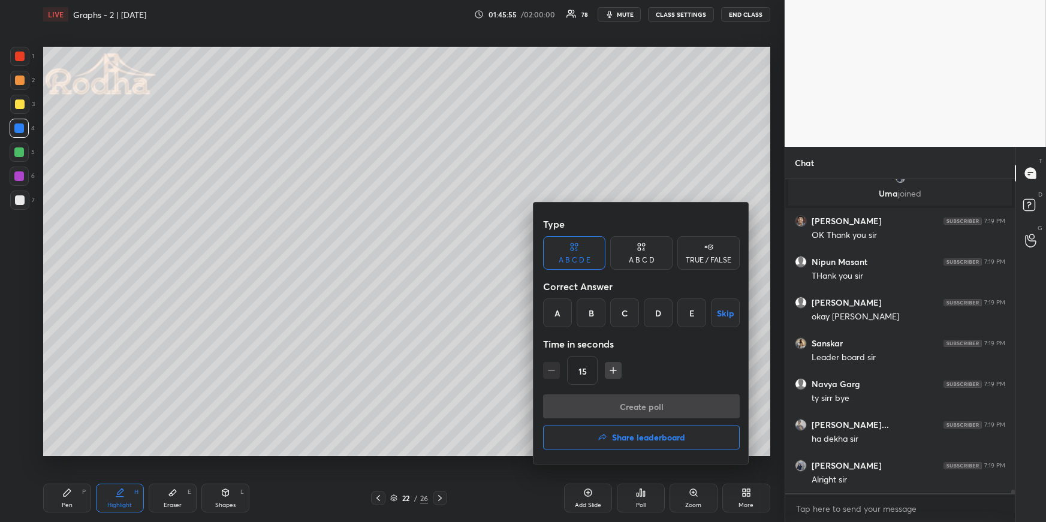
click at [636, 437] on h4 "Share leaderboard" at bounding box center [648, 437] width 73 height 8
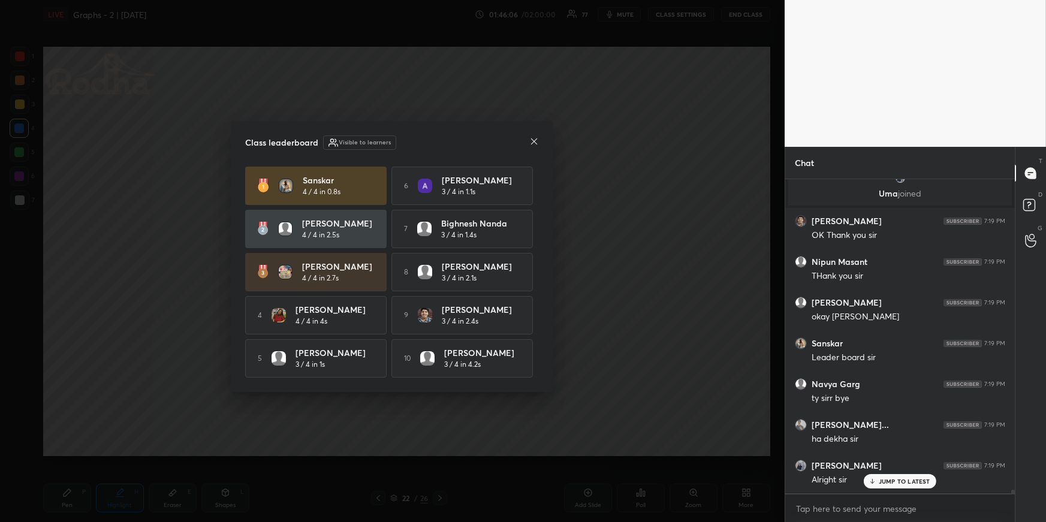
scroll to position [29355, 0]
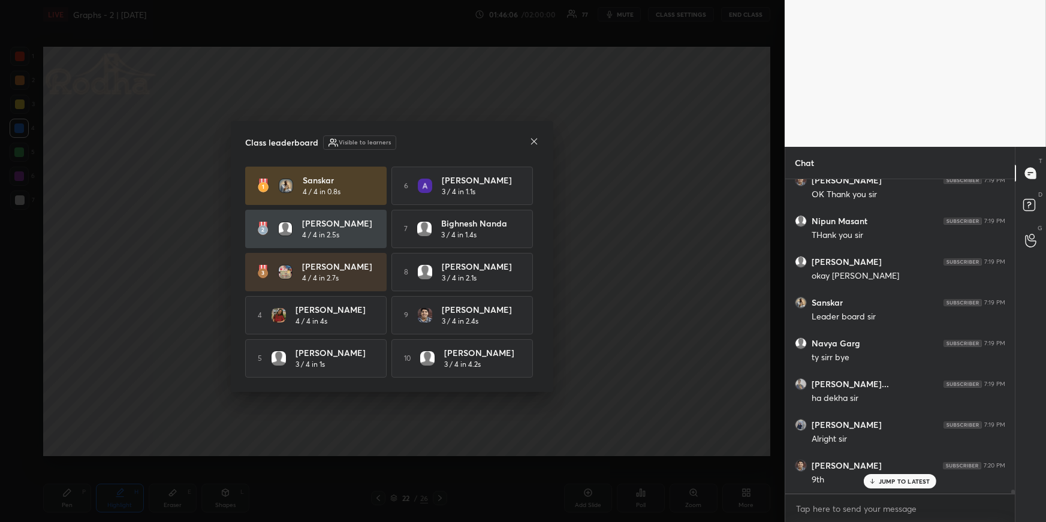
click at [537, 138] on icon at bounding box center [534, 142] width 10 height 10
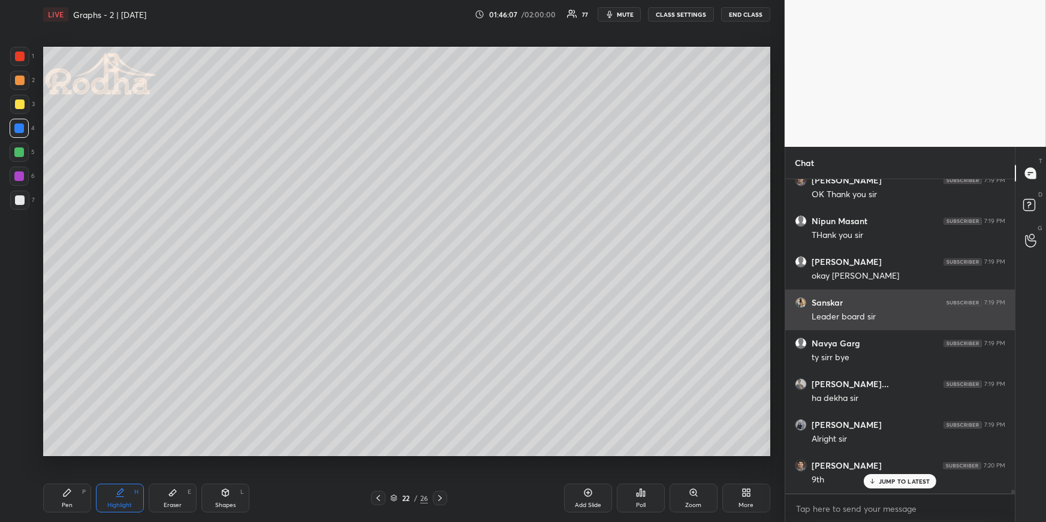
scroll to position [29407, 0]
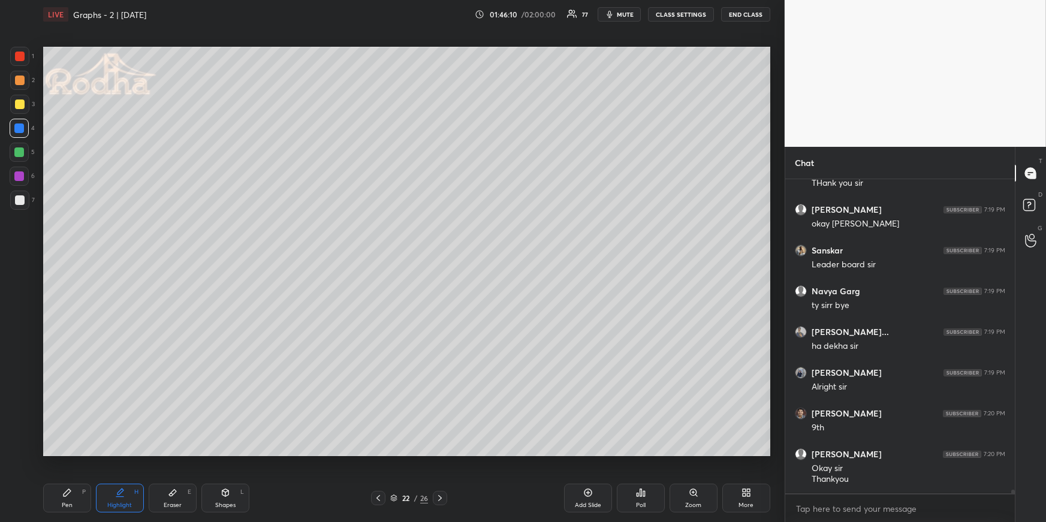
click at [442, 453] on icon at bounding box center [440, 498] width 10 height 10
click at [444, 453] on div at bounding box center [440, 498] width 14 height 14
click at [443, 453] on icon at bounding box center [440, 498] width 10 height 10
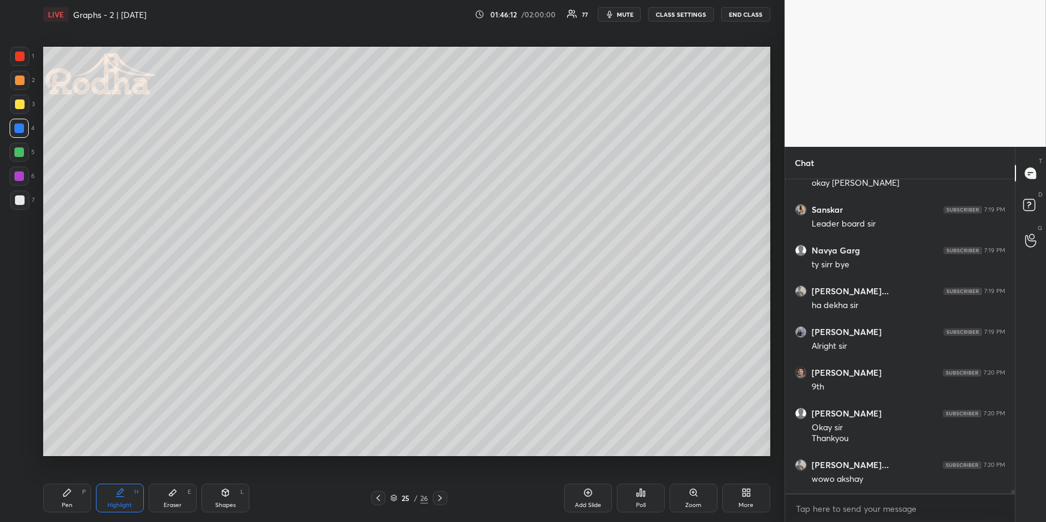
click at [86, 453] on div "Pen P" at bounding box center [67, 498] width 48 height 29
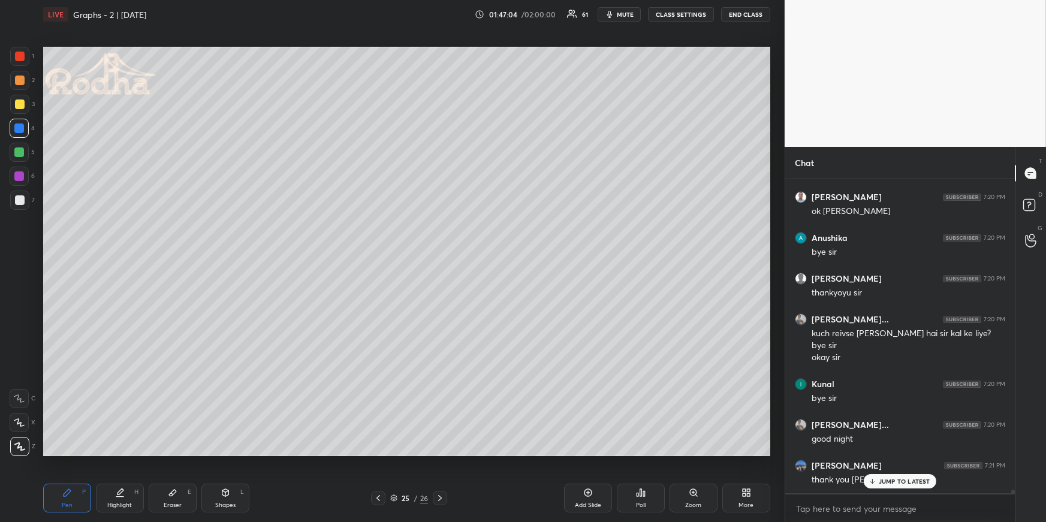
scroll to position [28894, 0]
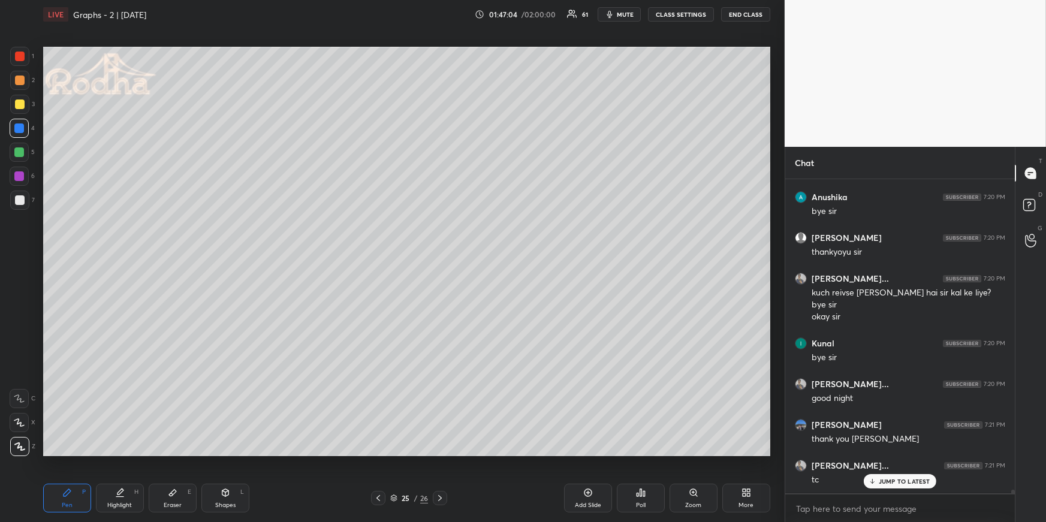
click at [727, 14] on button "END CLASS" at bounding box center [745, 14] width 49 height 14
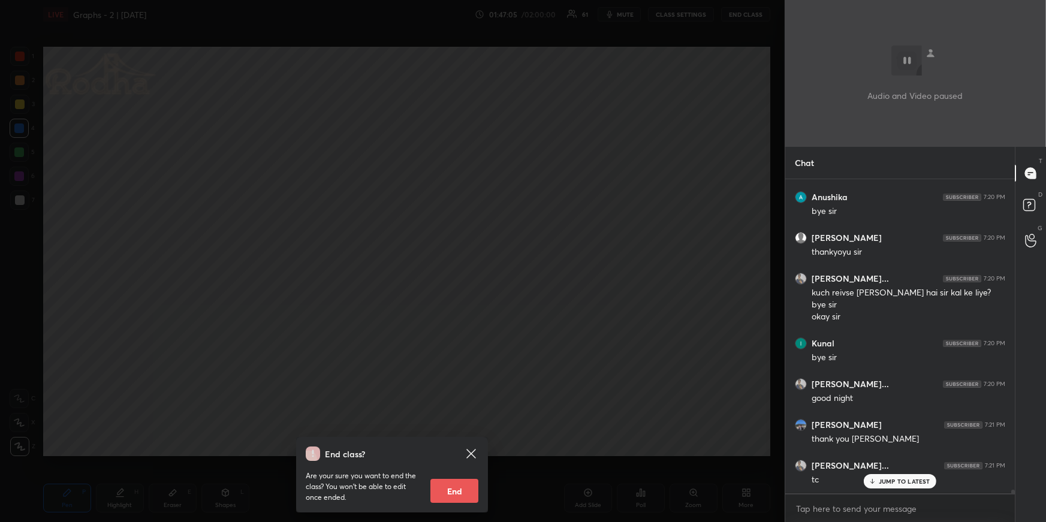
scroll to position [28935, 0]
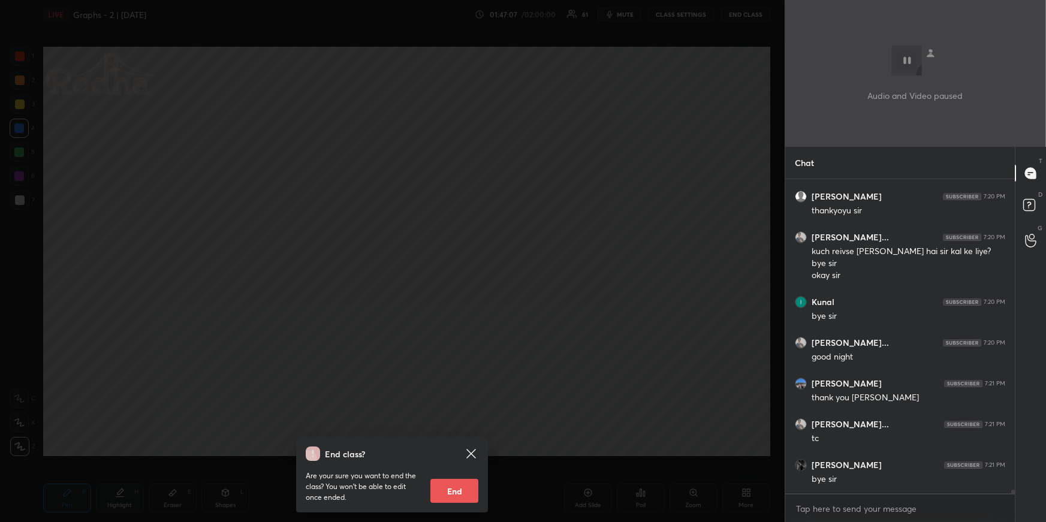
click at [442, 453] on button "End" at bounding box center [454, 491] width 48 height 24
type textarea "x"
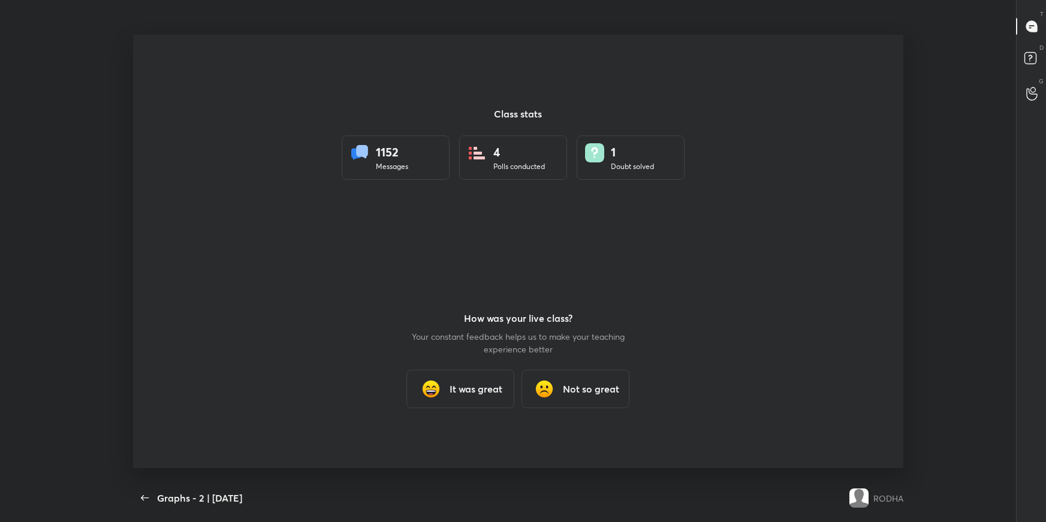
scroll to position [4, 0]
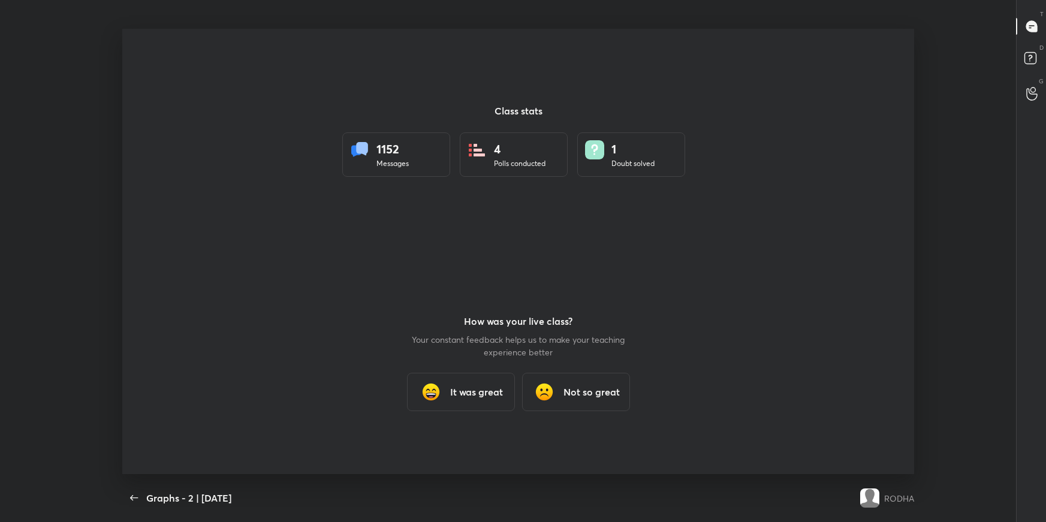
click at [482, 398] on h3 "It was great" at bounding box center [476, 392] width 53 height 14
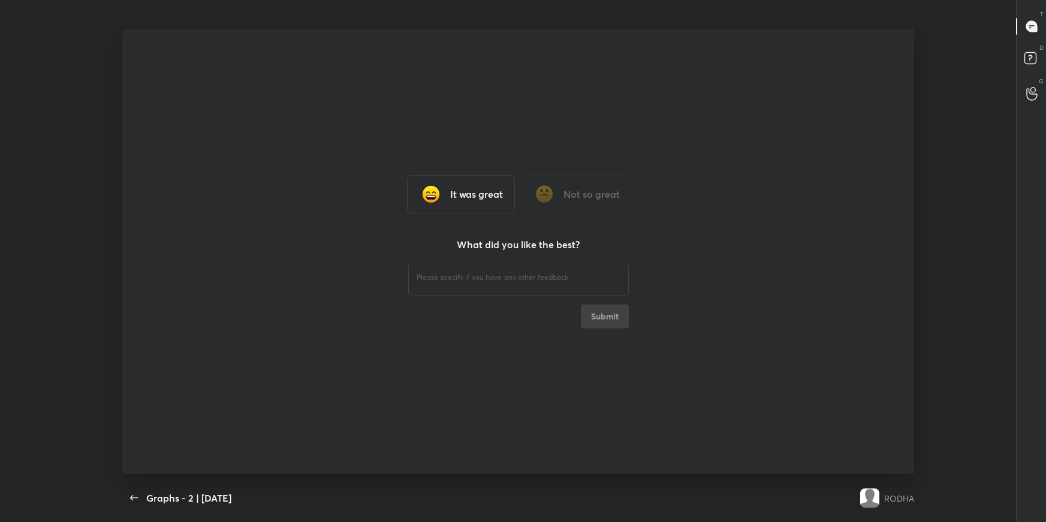
click at [497, 291] on div "​" at bounding box center [518, 278] width 221 height 34
type textarea "nice"
click at [596, 312] on button "Submit" at bounding box center [605, 316] width 48 height 24
